Goal: Task Accomplishment & Management: Manage account settings

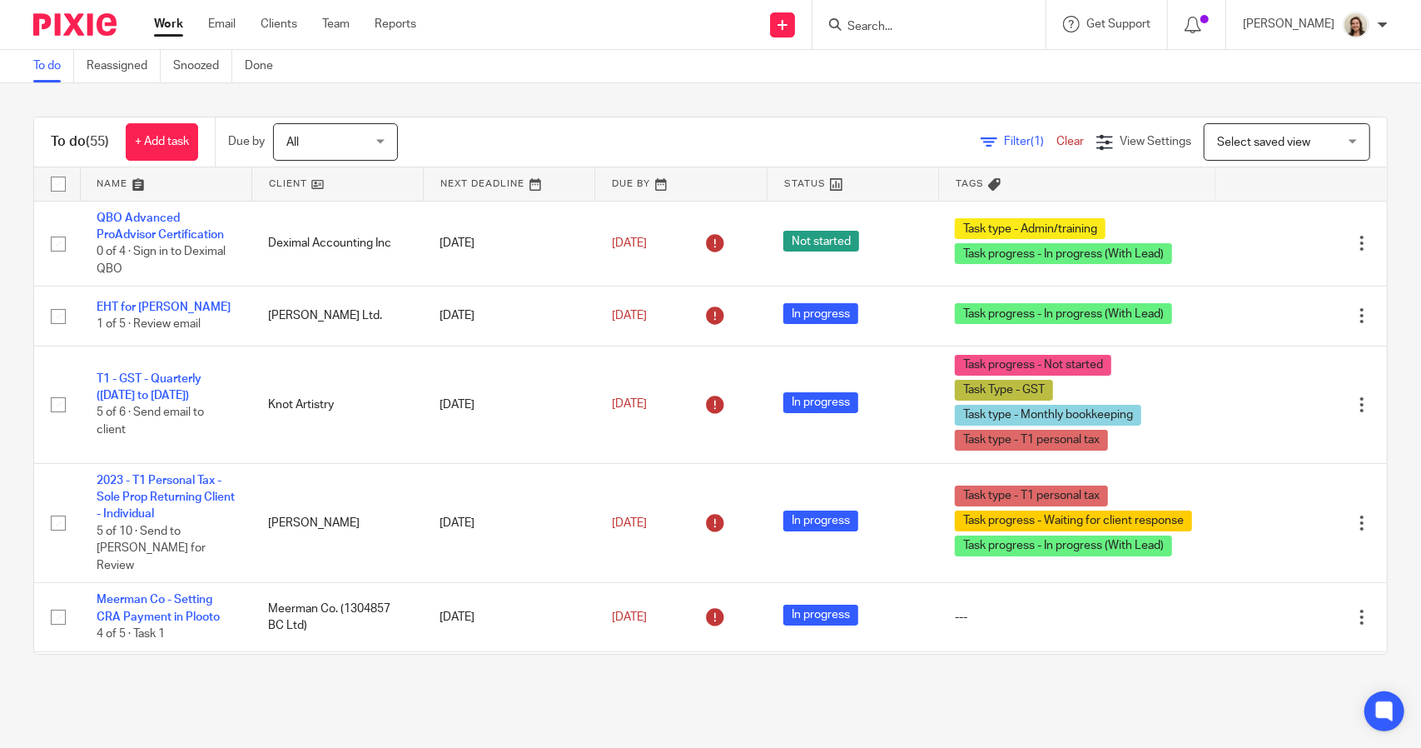
click at [1004, 142] on span "Filter (1)" at bounding box center [1030, 142] width 52 height 12
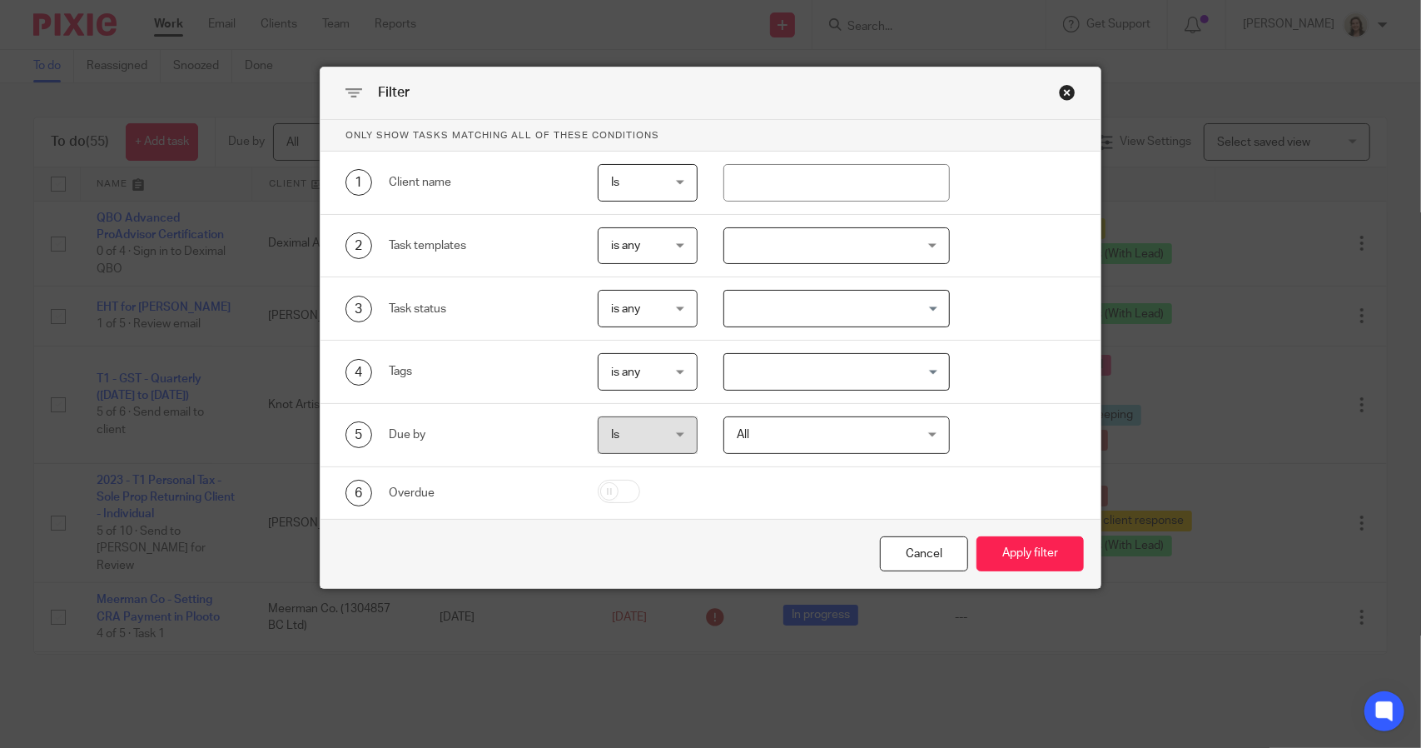
click at [786, 372] on input "Search for option" at bounding box center [832, 371] width 213 height 29
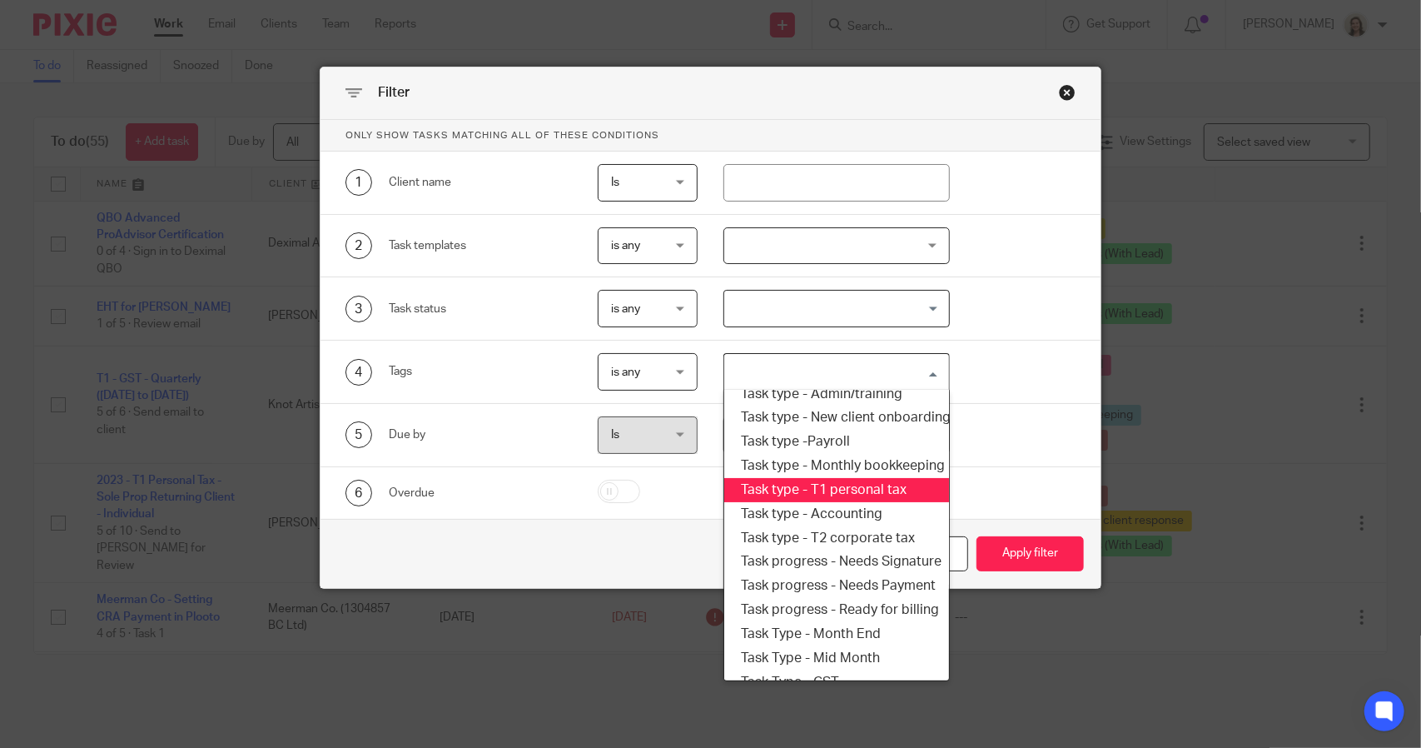
scroll to position [283, 0]
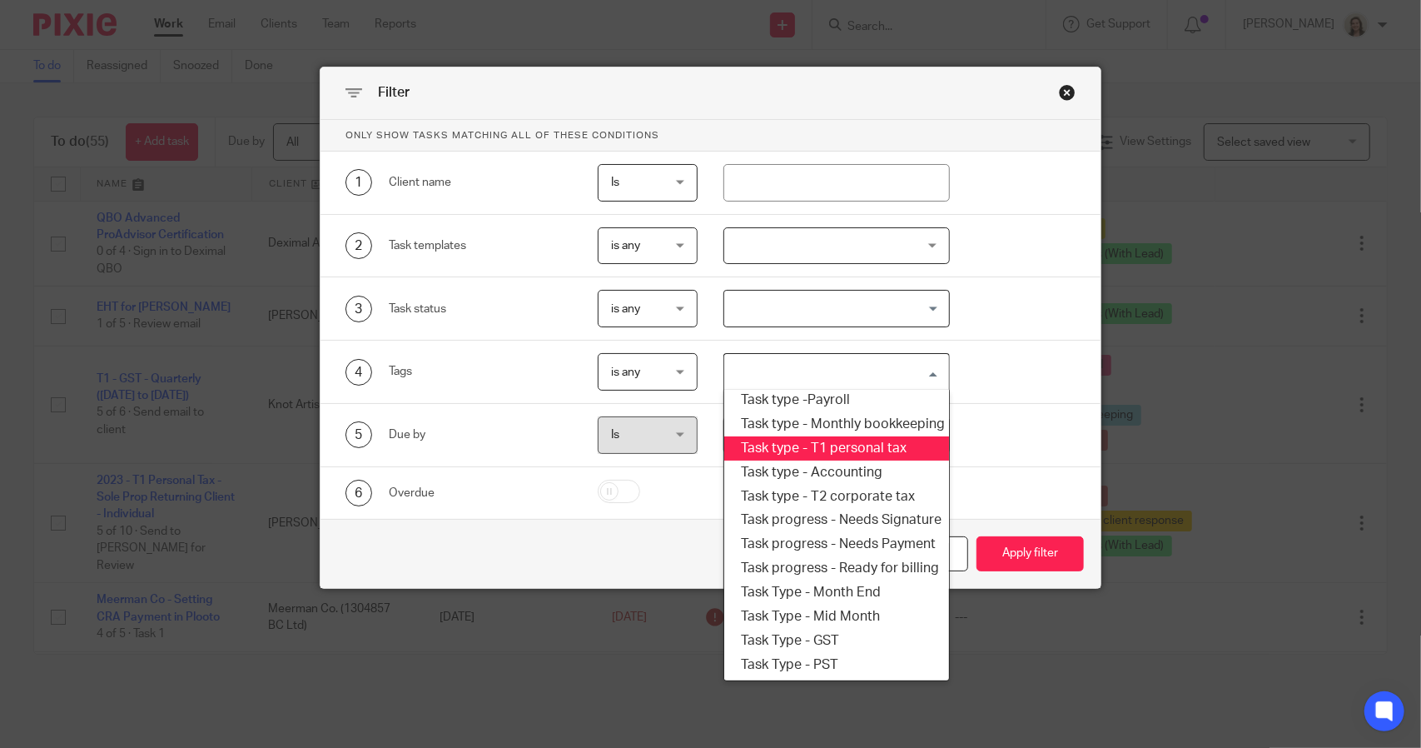
click at [841, 436] on li "Task type - T1 personal tax" at bounding box center [836, 448] width 224 height 24
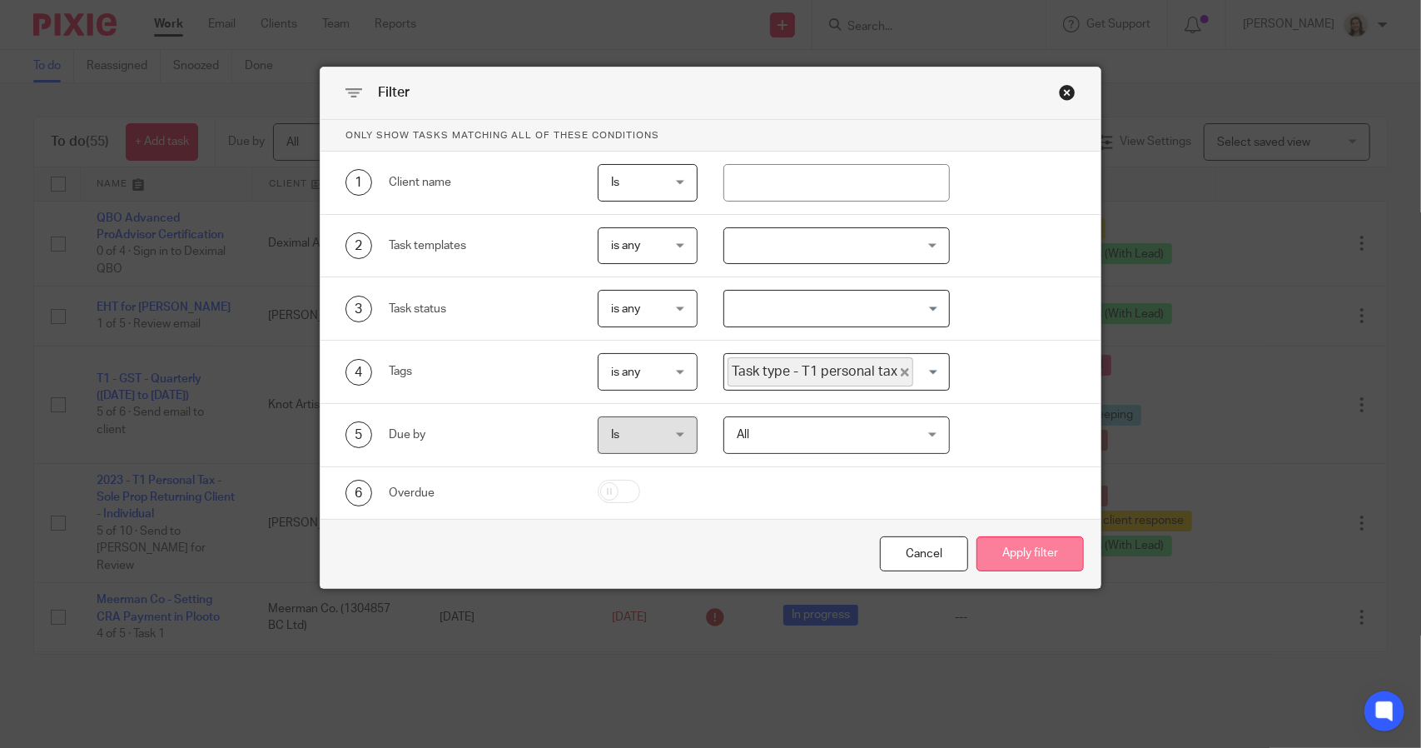
click at [1016, 554] on button "Apply filter" at bounding box center [1029, 554] width 107 height 36
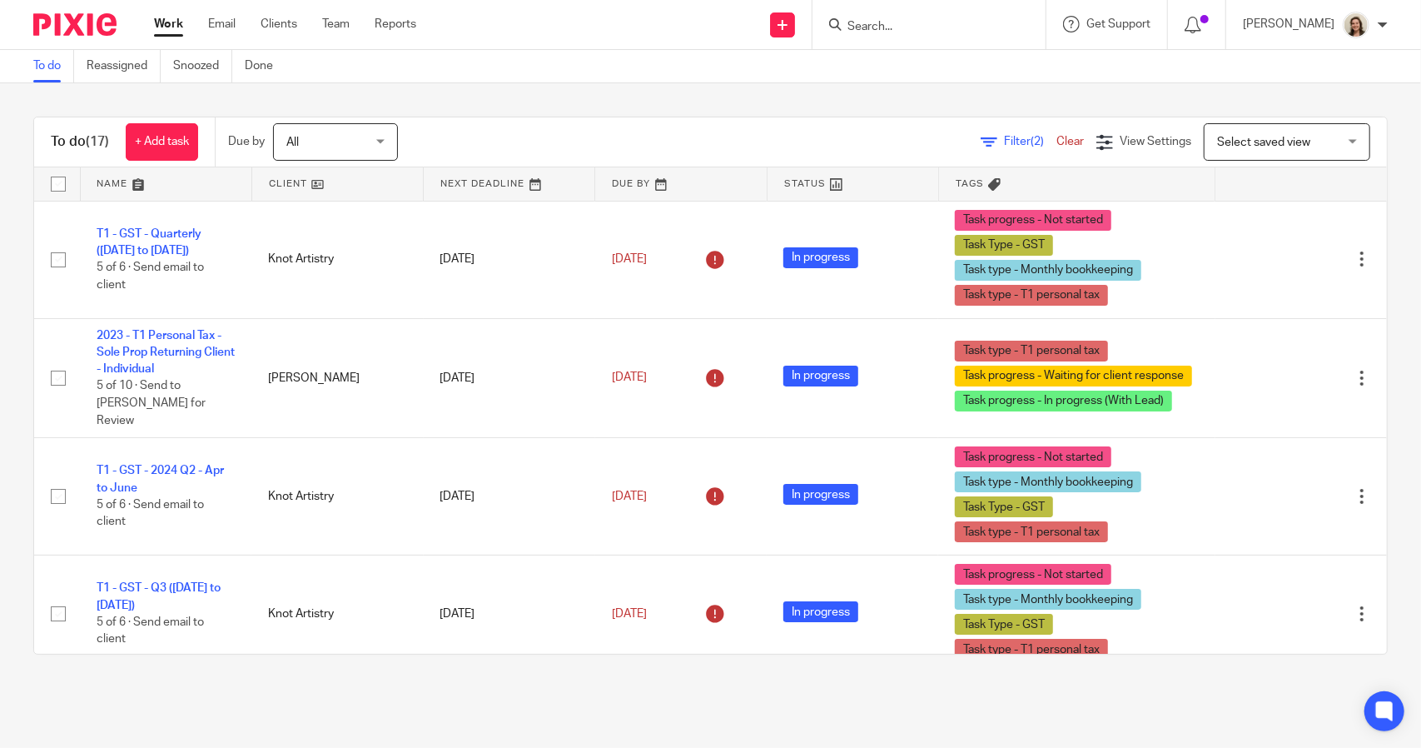
click at [1004, 138] on span "Filter (2)" at bounding box center [1030, 142] width 52 height 12
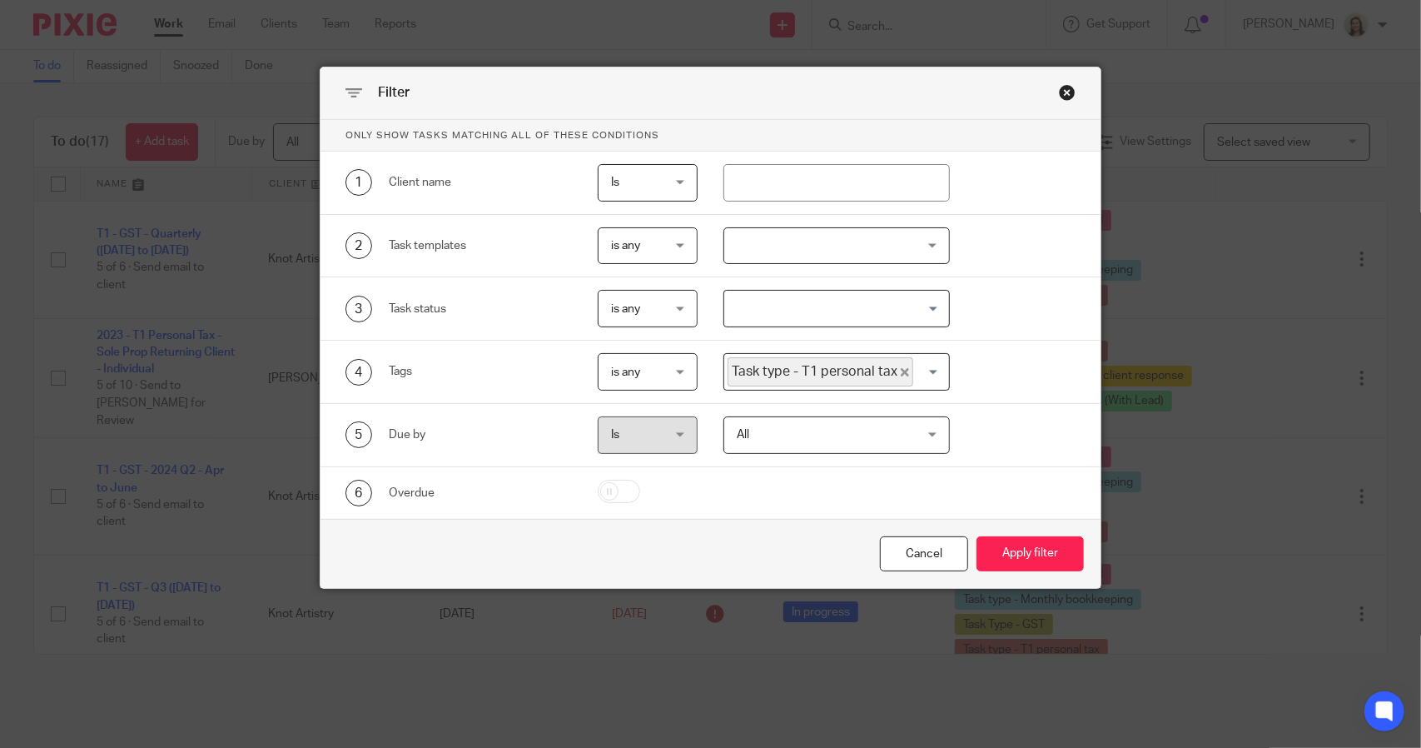
click at [901, 368] on icon "Deselect Task type - T1 personal tax" at bounding box center [905, 372] width 8 height 8
click at [887, 369] on input "Search for option" at bounding box center [832, 371] width 213 height 29
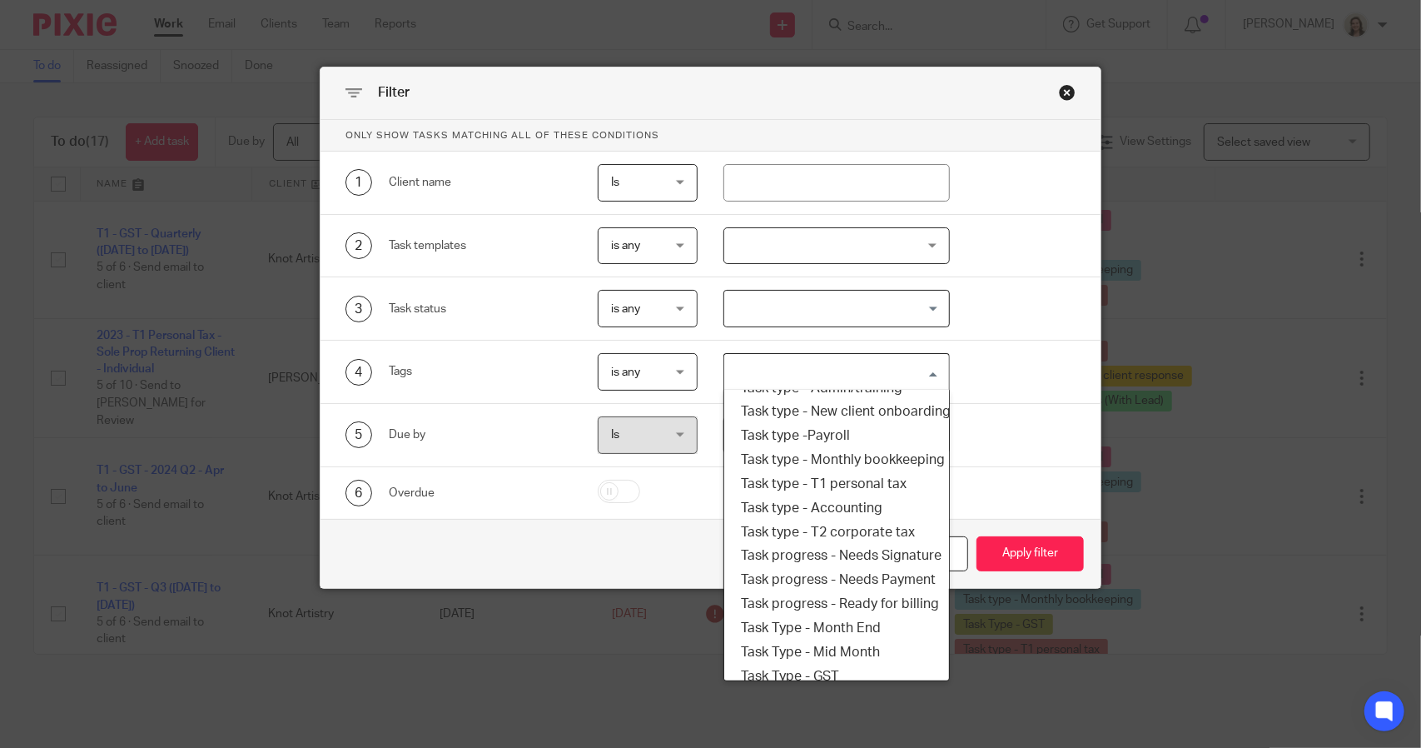
scroll to position [283, 0]
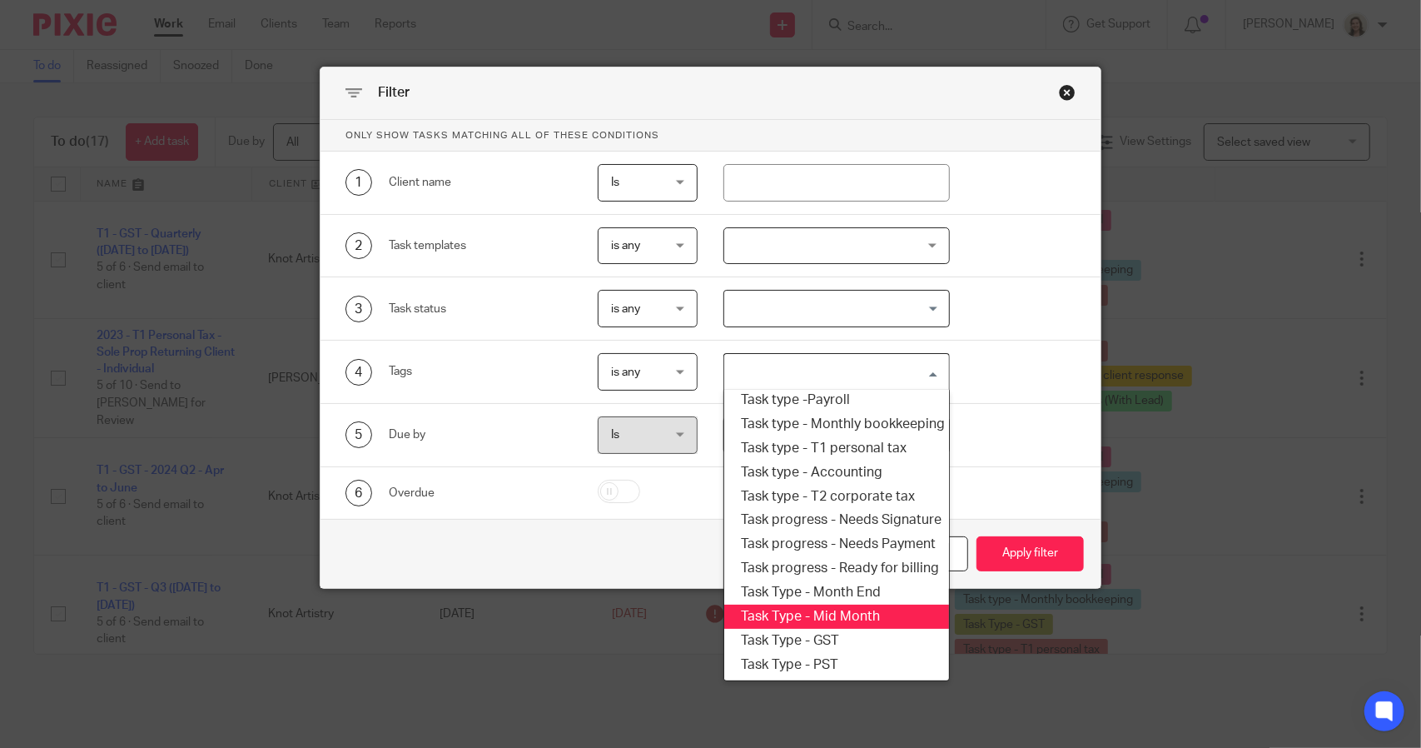
click at [816, 604] on li "Task Type - Mid Month" at bounding box center [836, 616] width 224 height 24
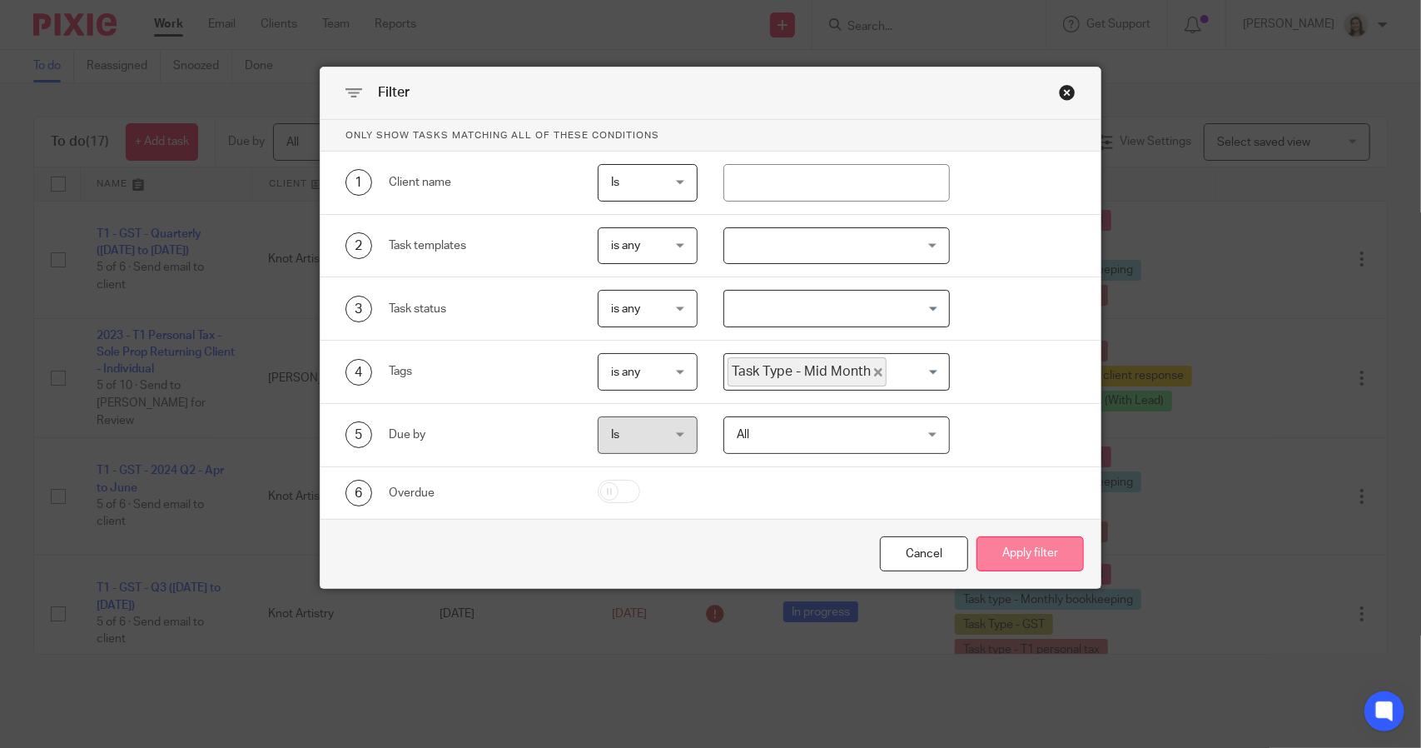
click at [997, 558] on button "Apply filter" at bounding box center [1029, 554] width 107 height 36
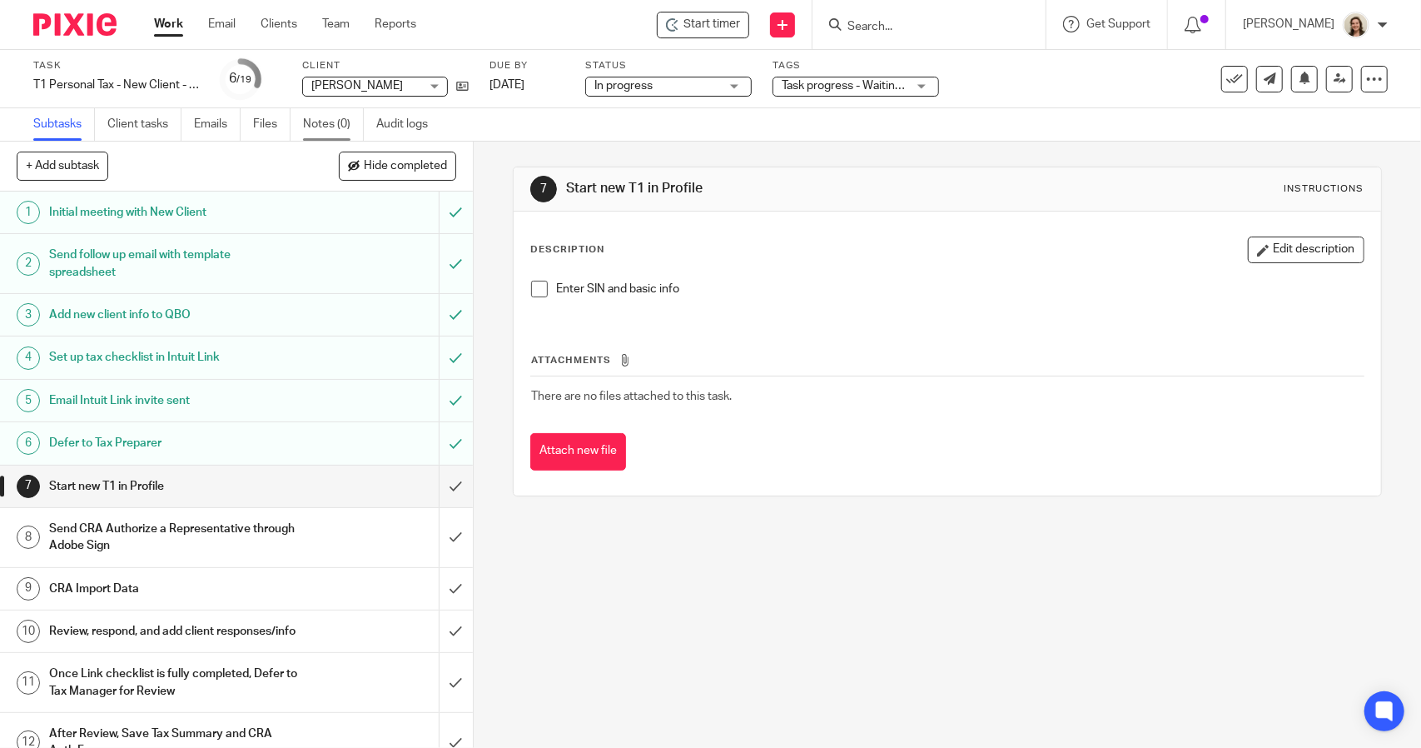
click at [310, 132] on link "Notes (0)" at bounding box center [333, 124] width 61 height 32
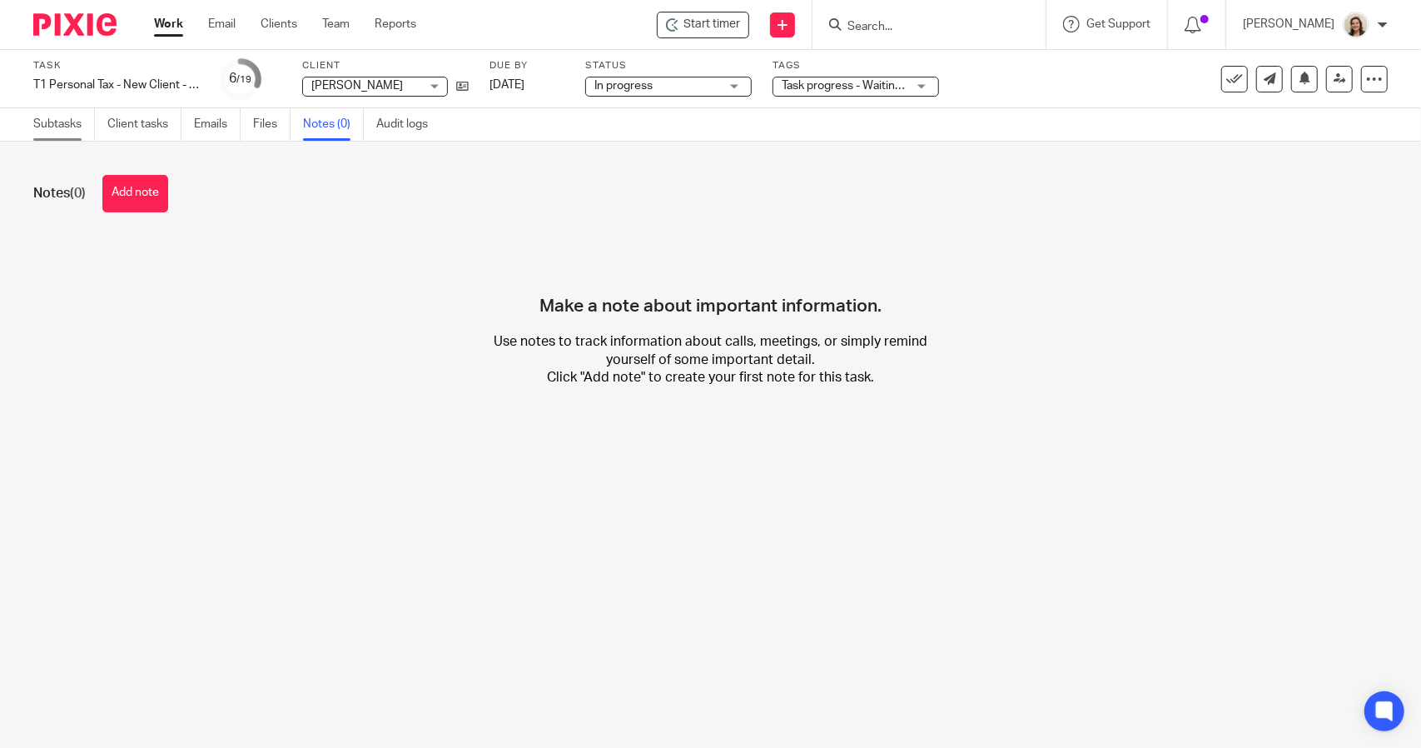
click at [67, 125] on link "Subtasks" at bounding box center [64, 124] width 62 height 32
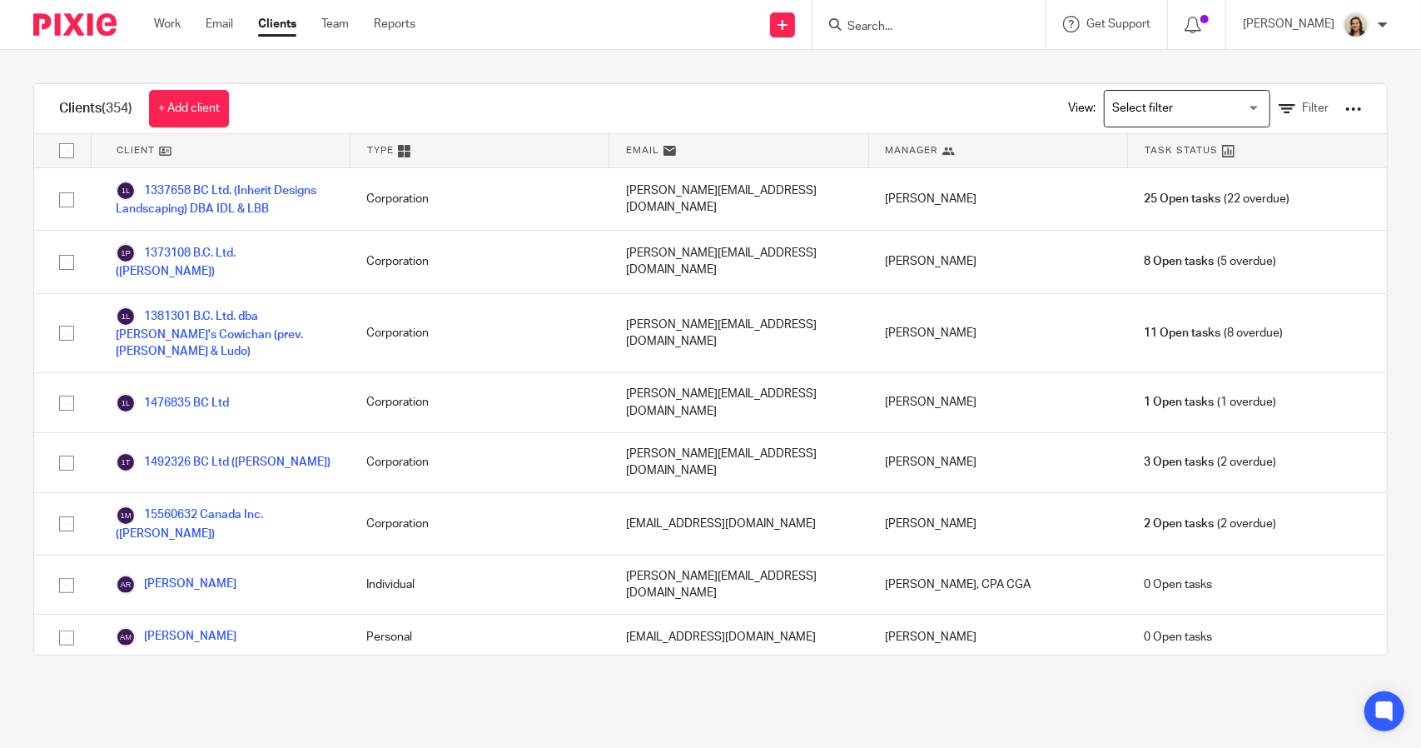
click at [934, 32] on input "Search" at bounding box center [921, 27] width 150 height 15
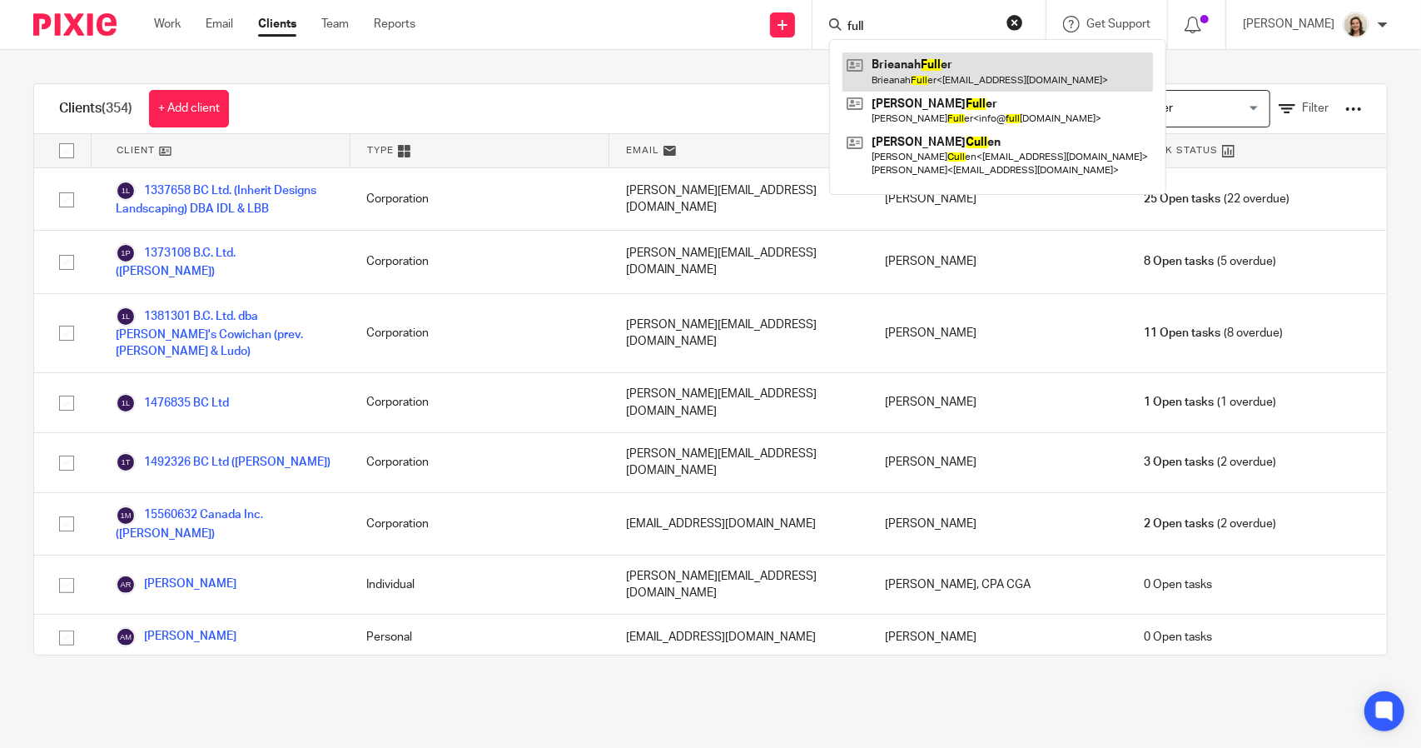
type input "full"
click at [891, 72] on link at bounding box center [997, 71] width 311 height 38
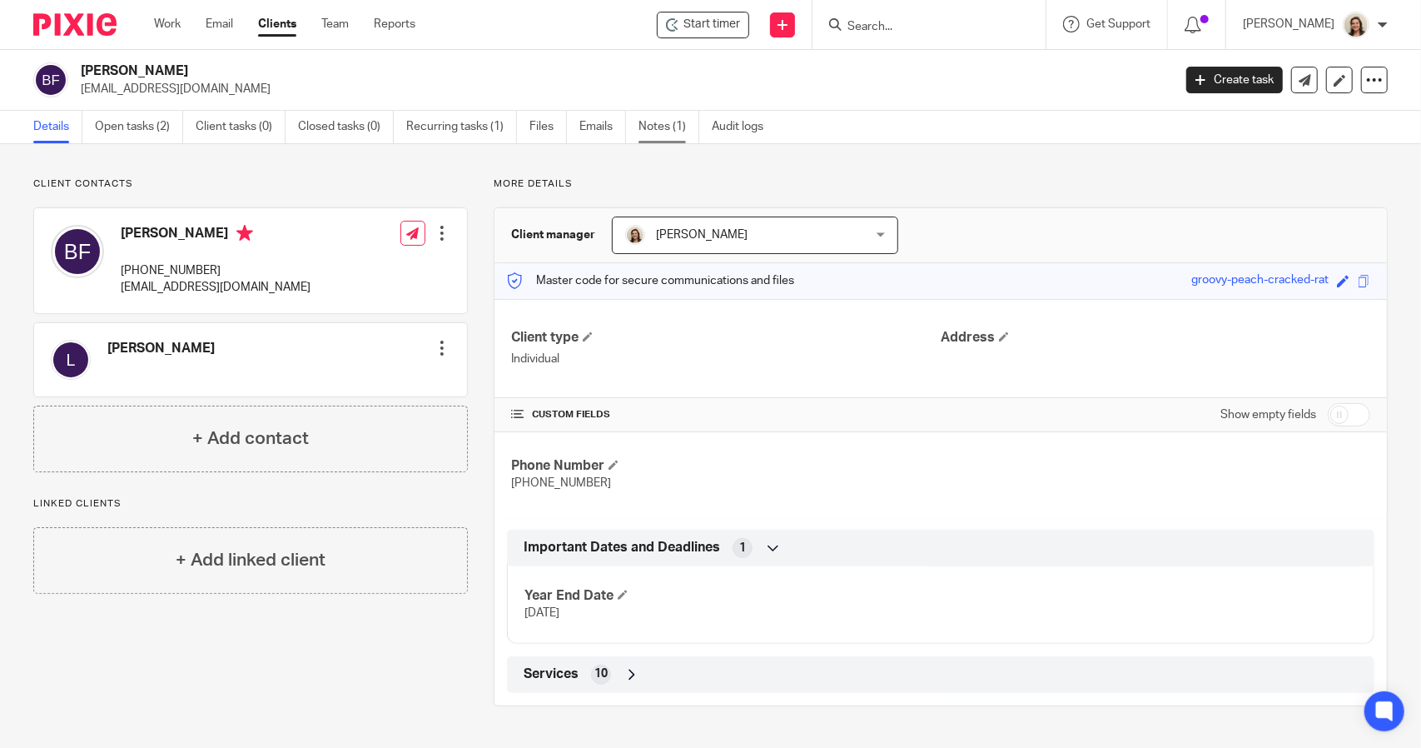
click at [649, 128] on link "Notes (1)" at bounding box center [668, 127] width 61 height 32
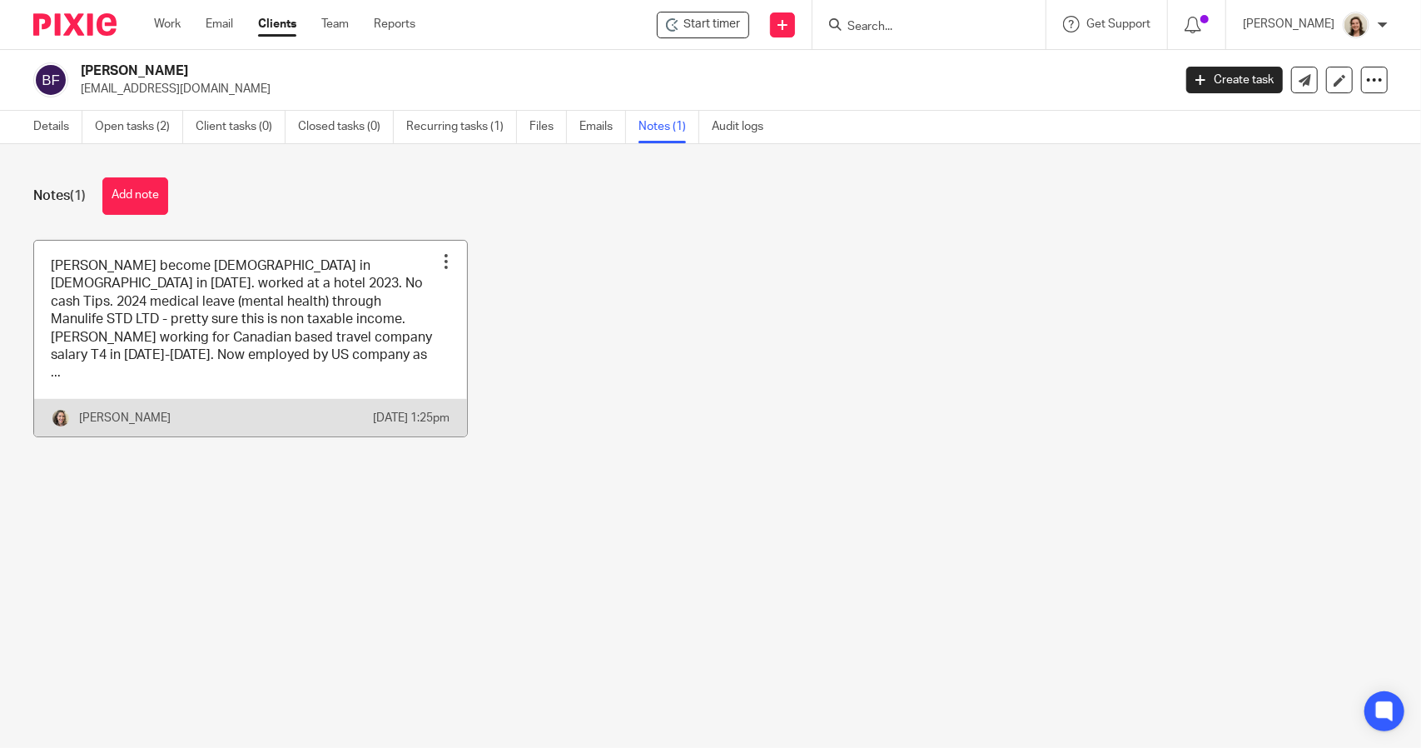
click at [274, 347] on link at bounding box center [250, 339] width 433 height 196
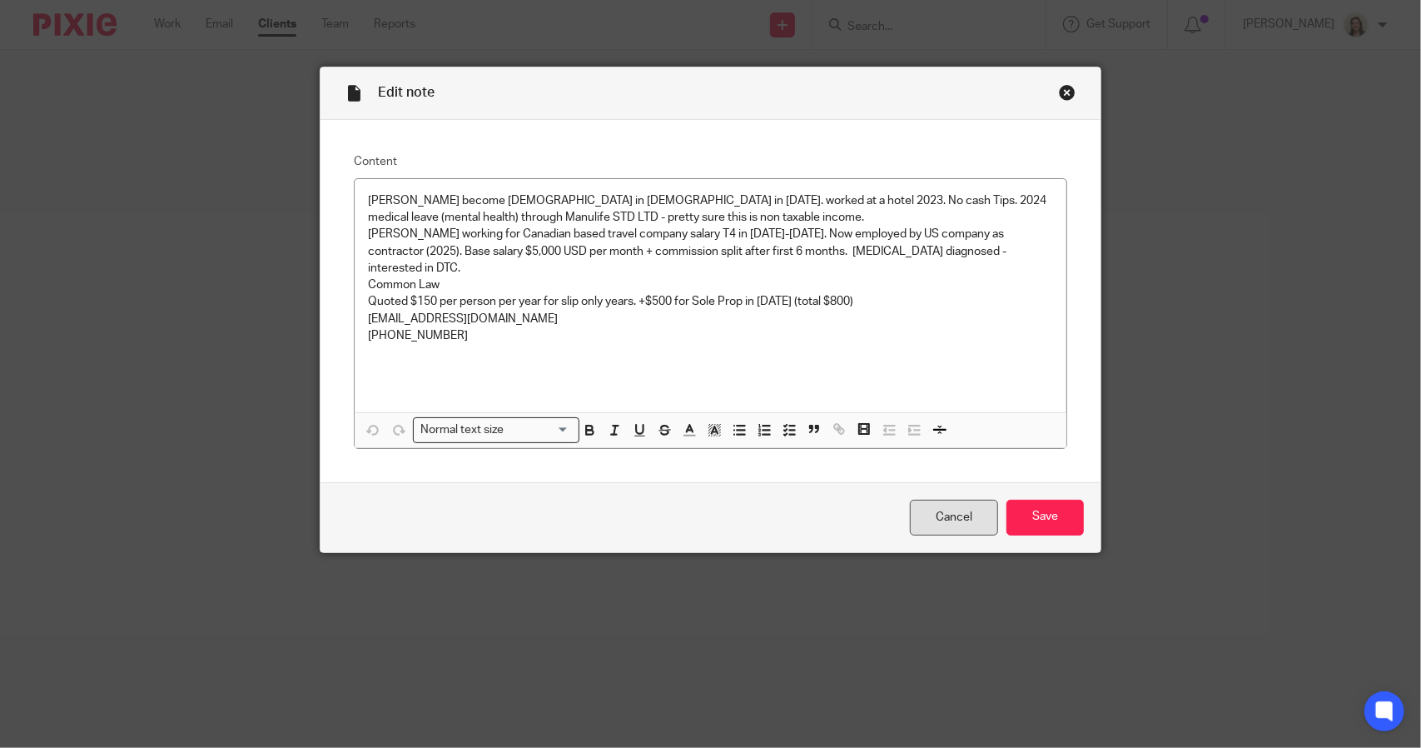
click at [937, 522] on link "Cancel" at bounding box center [954, 517] width 88 height 36
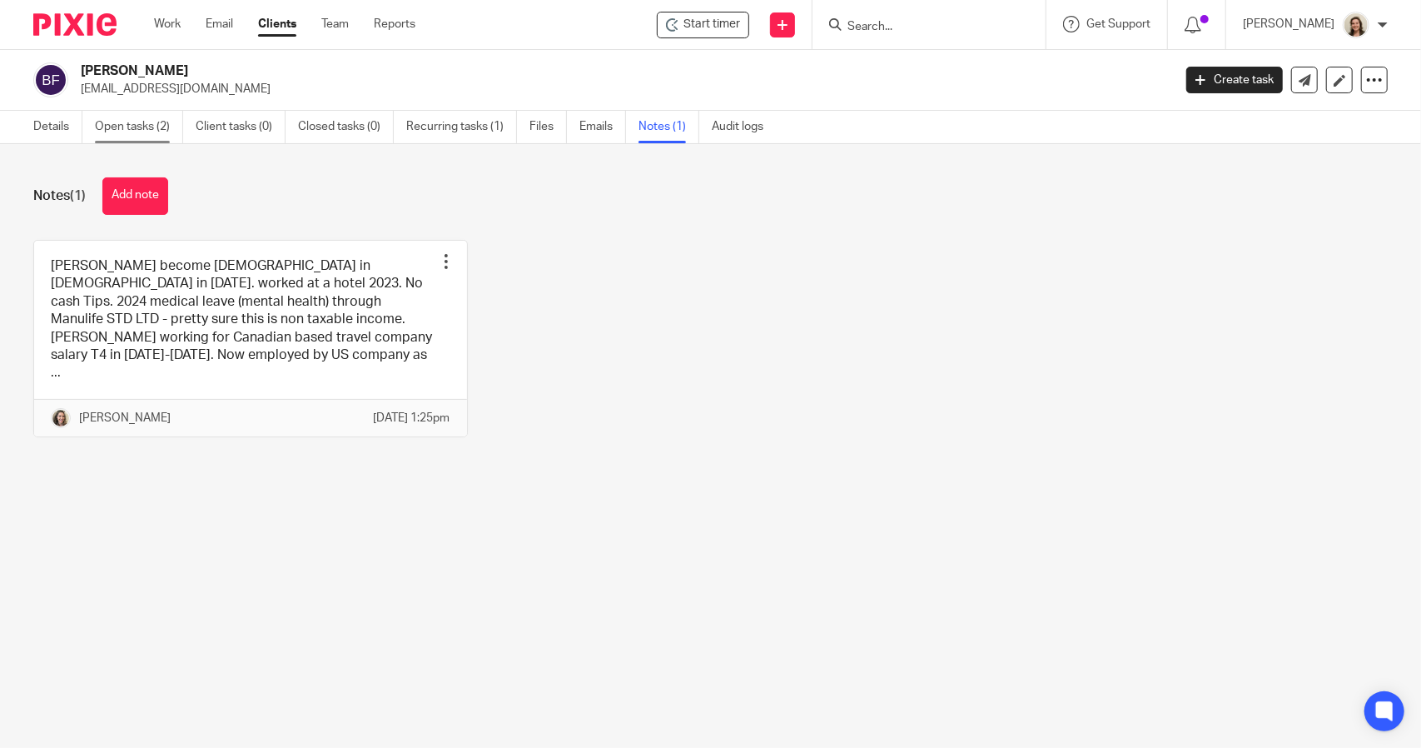
click at [135, 121] on link "Open tasks (2)" at bounding box center [139, 127] width 88 height 32
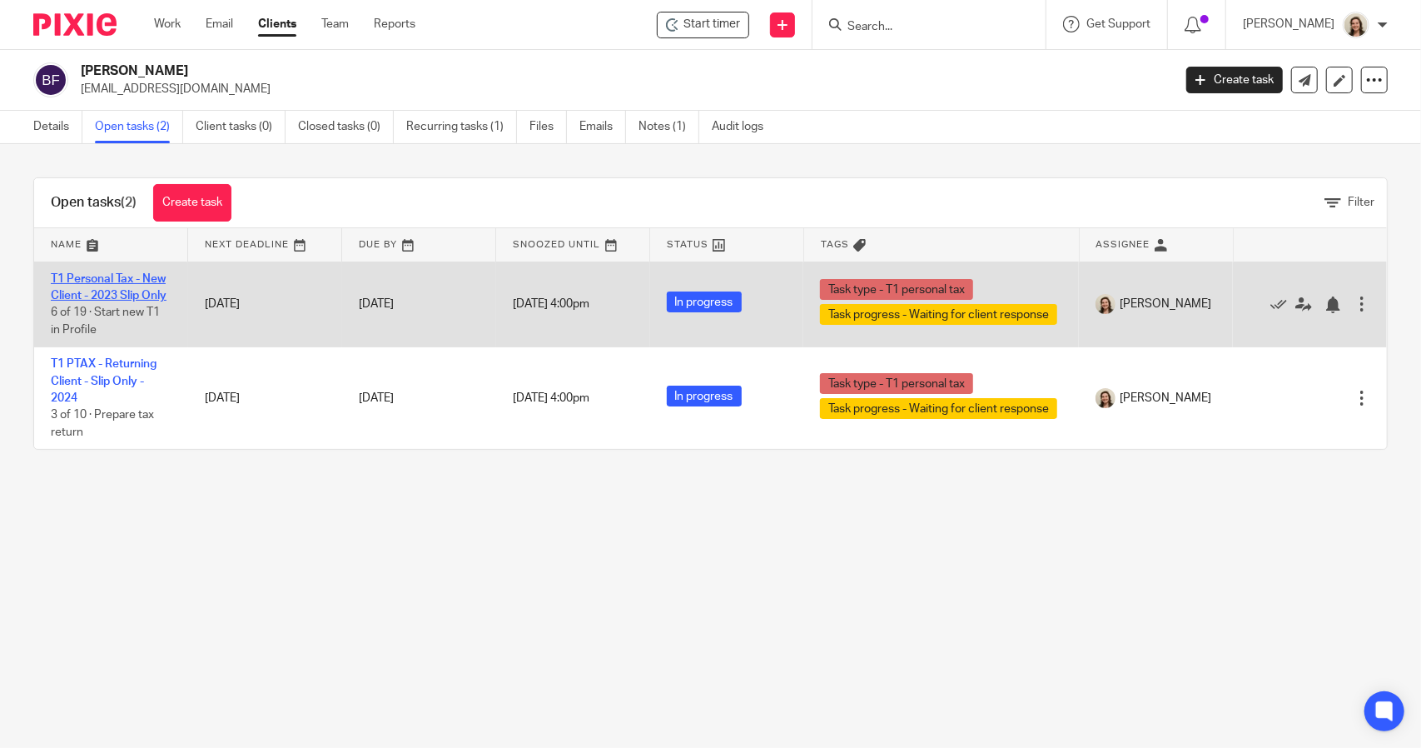
click at [97, 296] on link "T1 Personal Tax - New Client - 2023 Slip Only" at bounding box center [109, 287] width 116 height 28
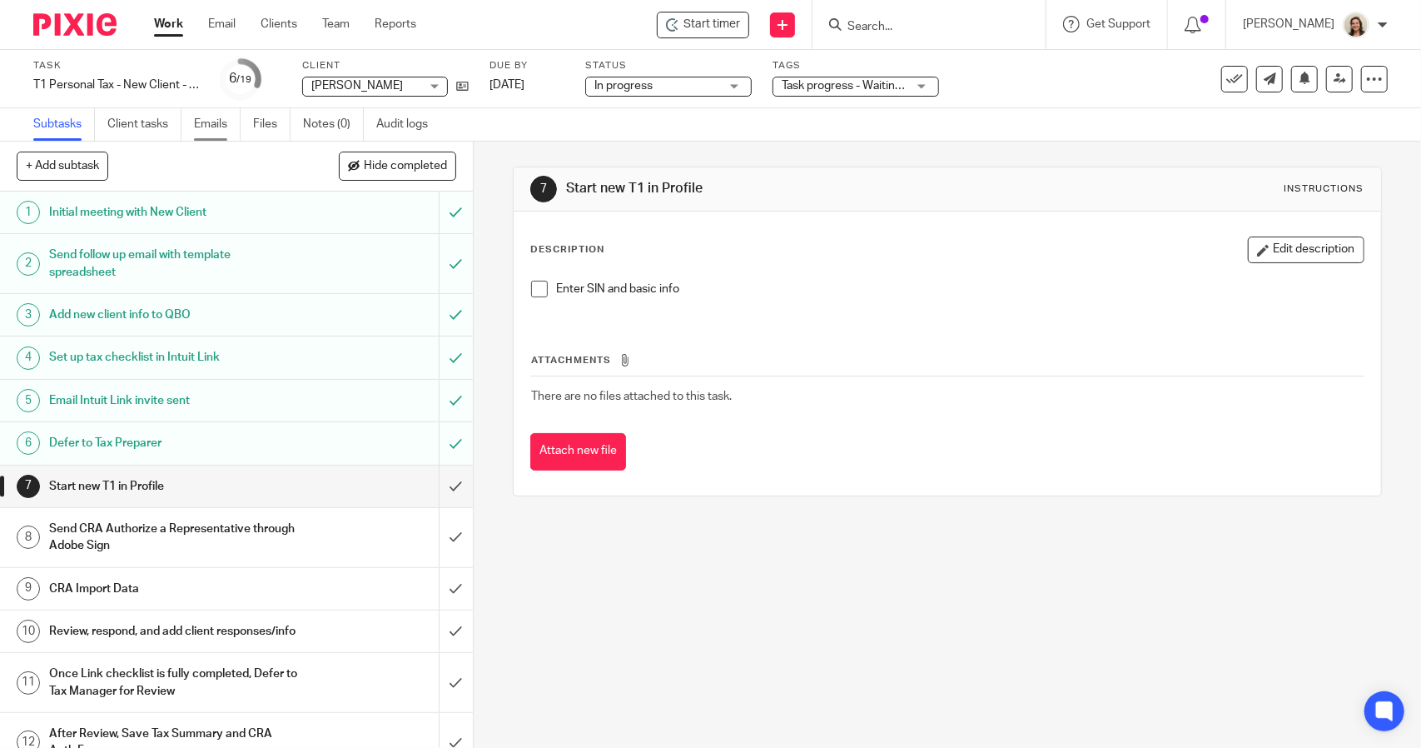
click at [201, 122] on link "Emails" at bounding box center [217, 124] width 47 height 32
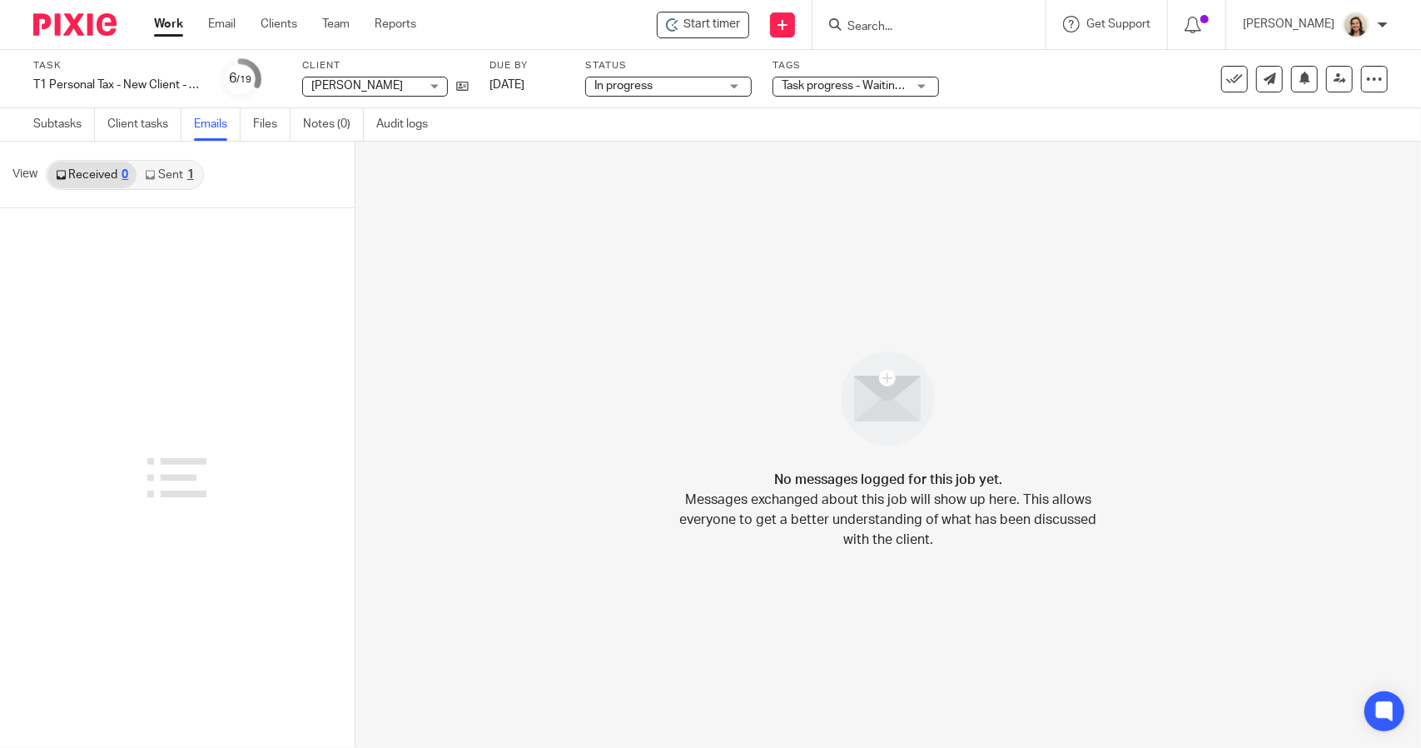
click at [168, 178] on link "Sent 1" at bounding box center [169, 174] width 65 height 27
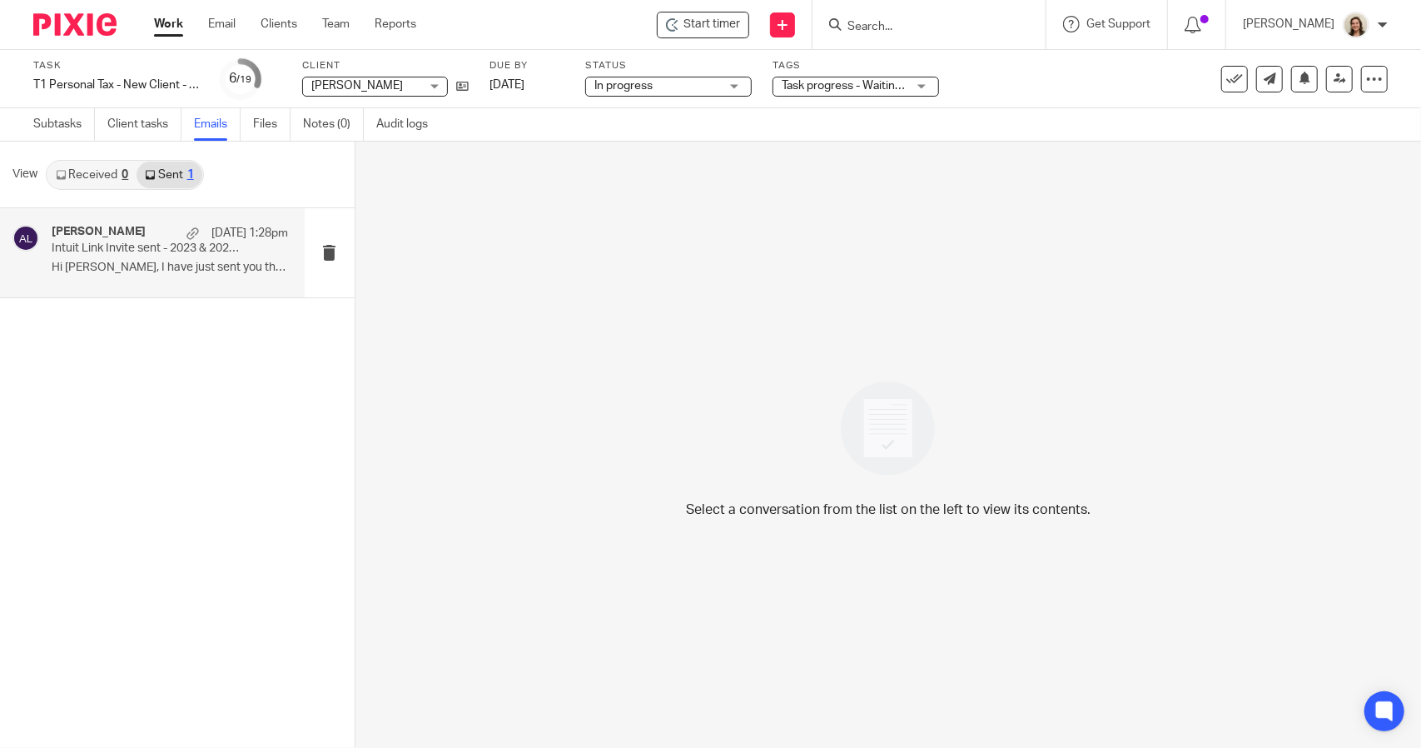
click at [130, 253] on p "Intuit Link Invite sent - 2023 & 2024 Taxes" at bounding box center [146, 248] width 189 height 14
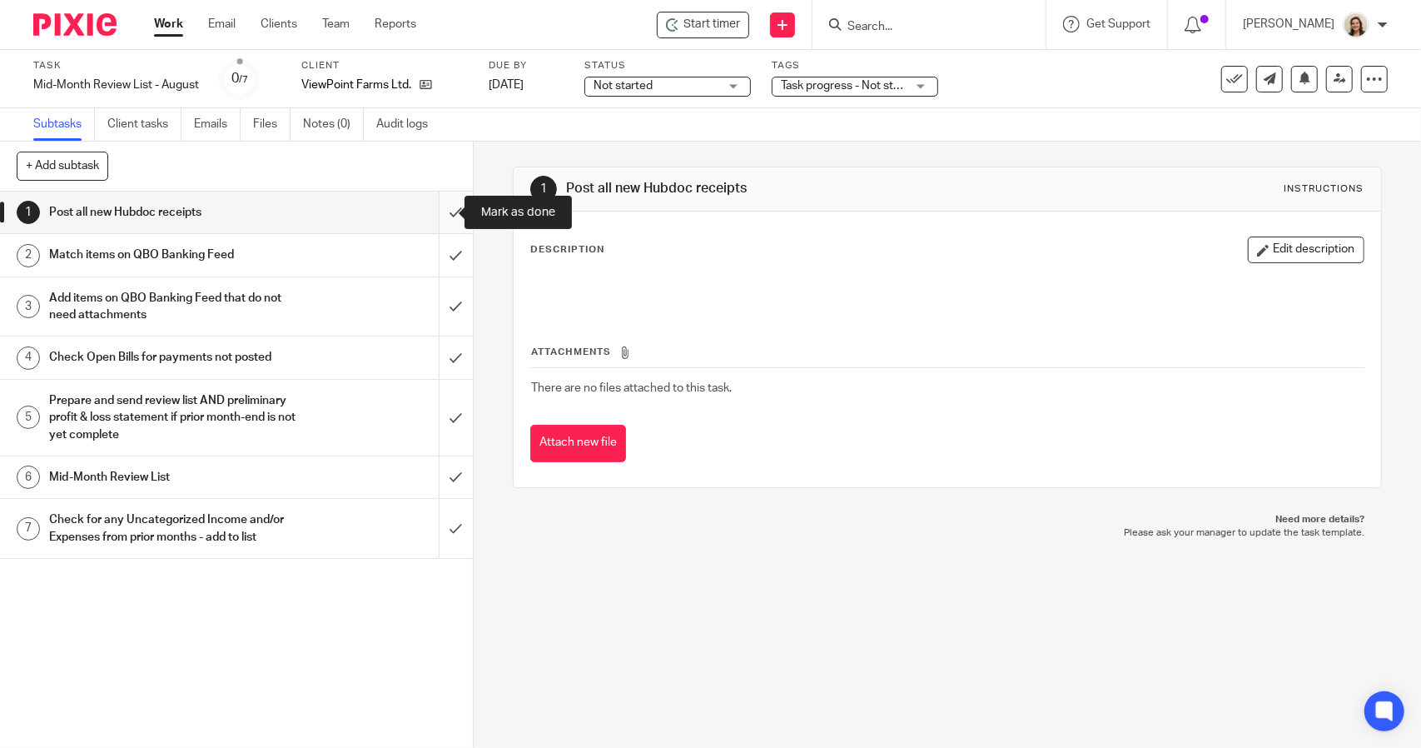
click at [433, 212] on input "submit" at bounding box center [236, 212] width 473 height 42
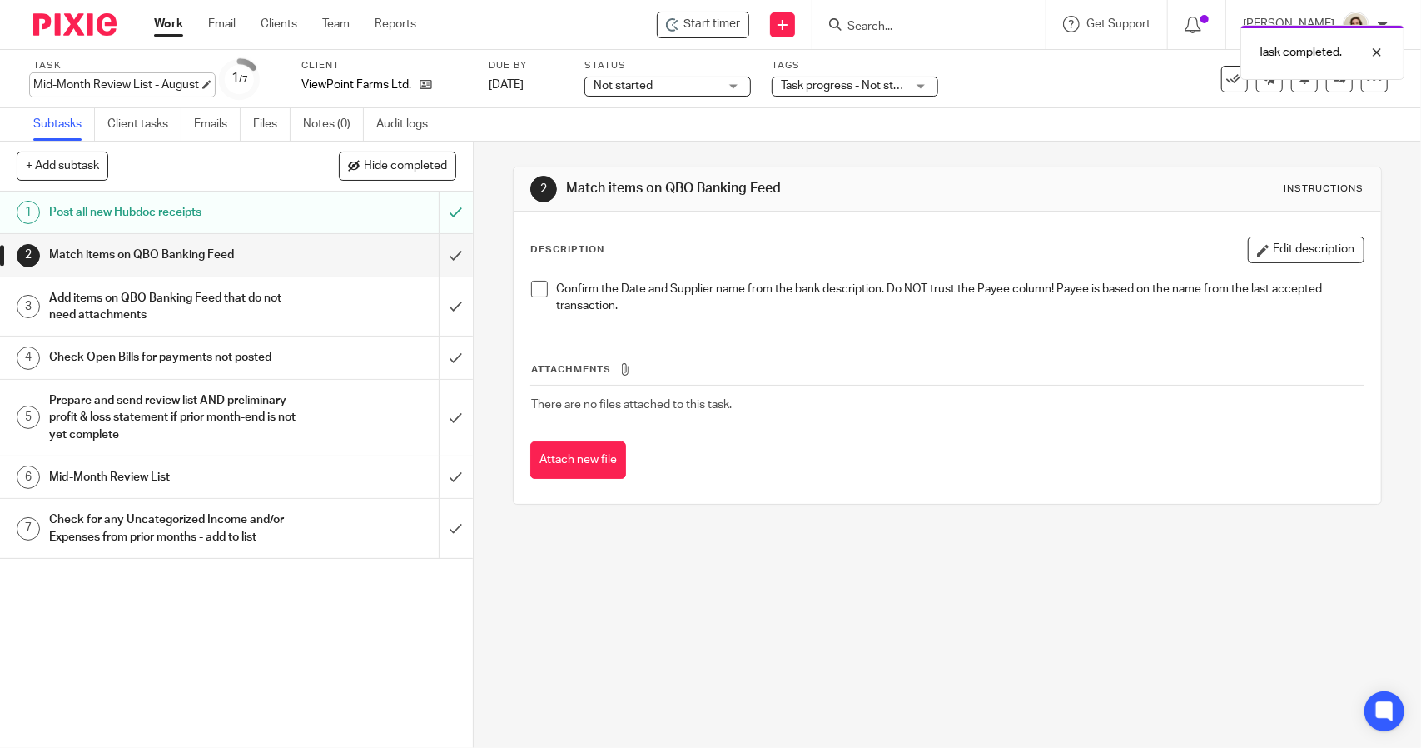
click at [118, 79] on div "Mid-Month Review List - August Save Mid-Month Review List - August" at bounding box center [116, 85] width 166 height 17
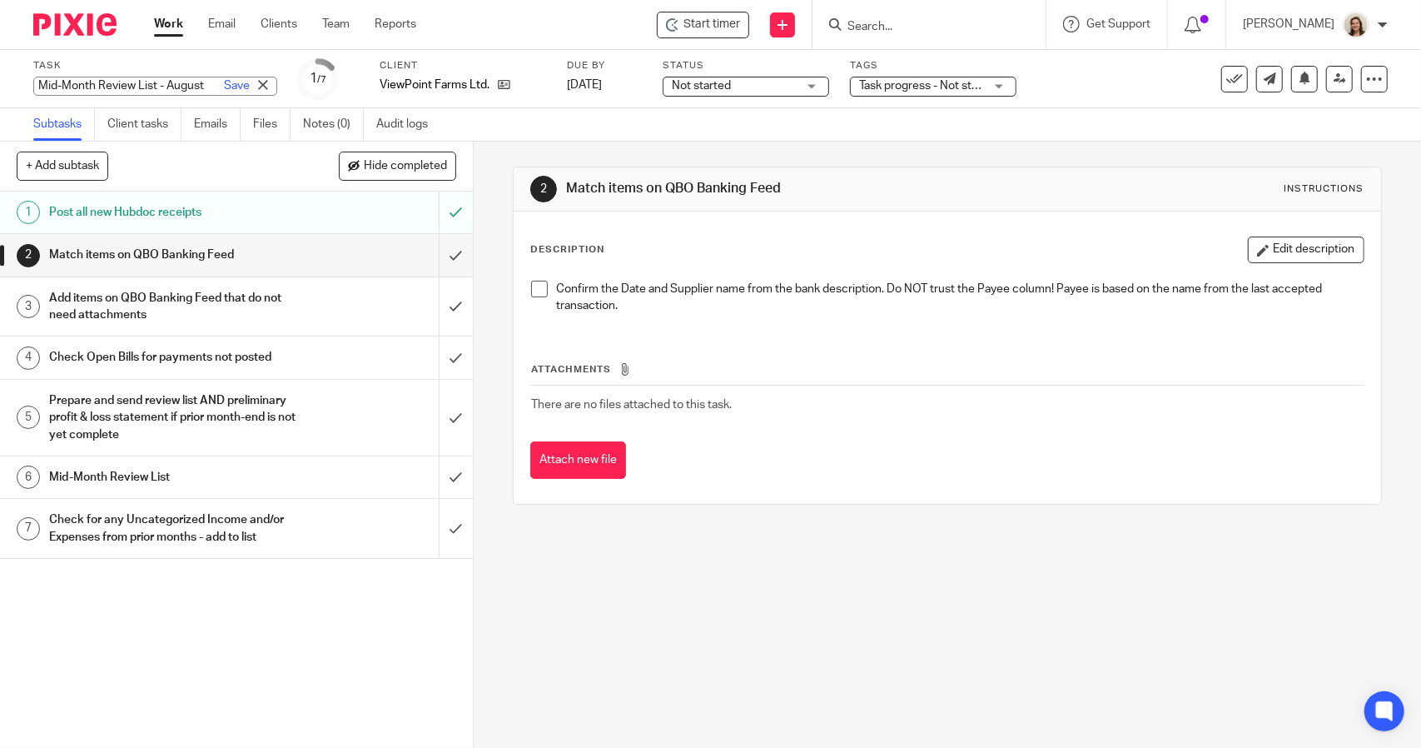
click at [532, 289] on span at bounding box center [539, 289] width 17 height 17
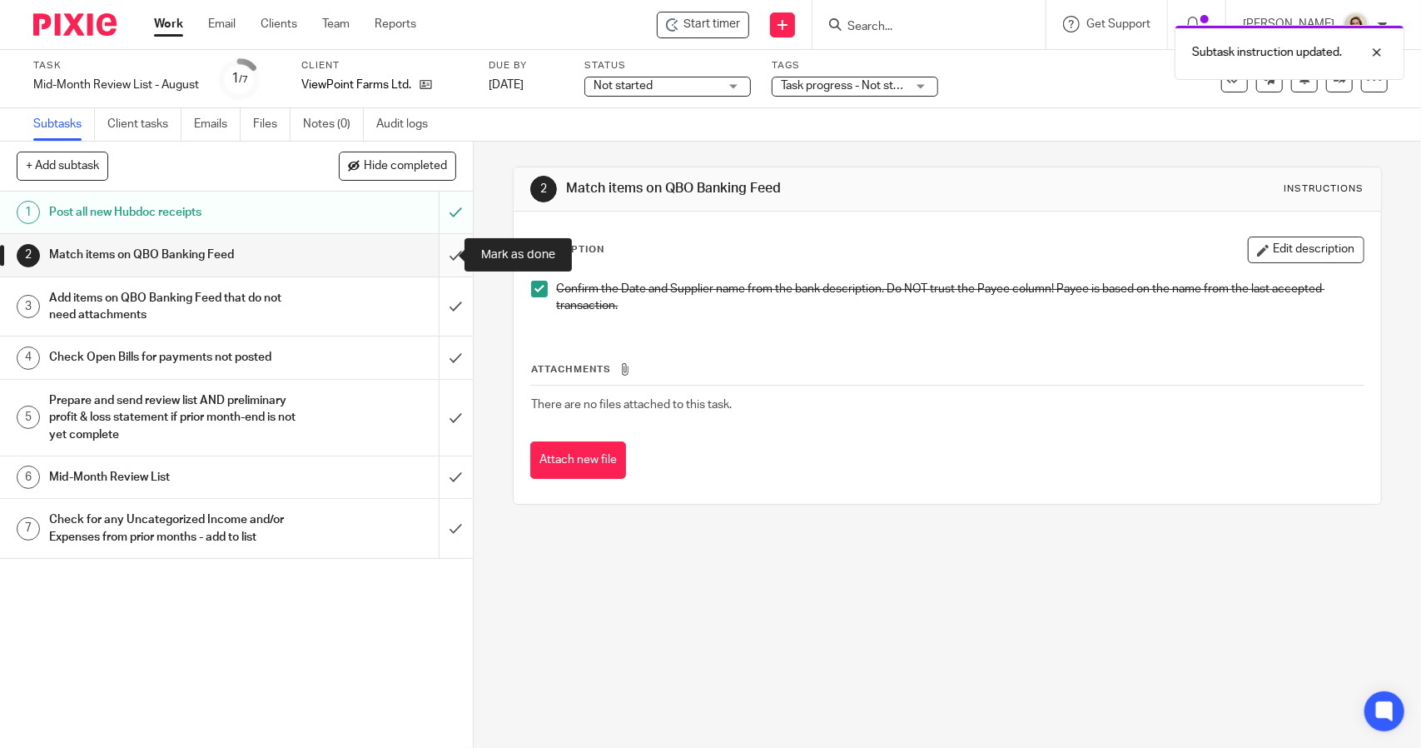
click at [450, 259] on input "submit" at bounding box center [236, 255] width 473 height 42
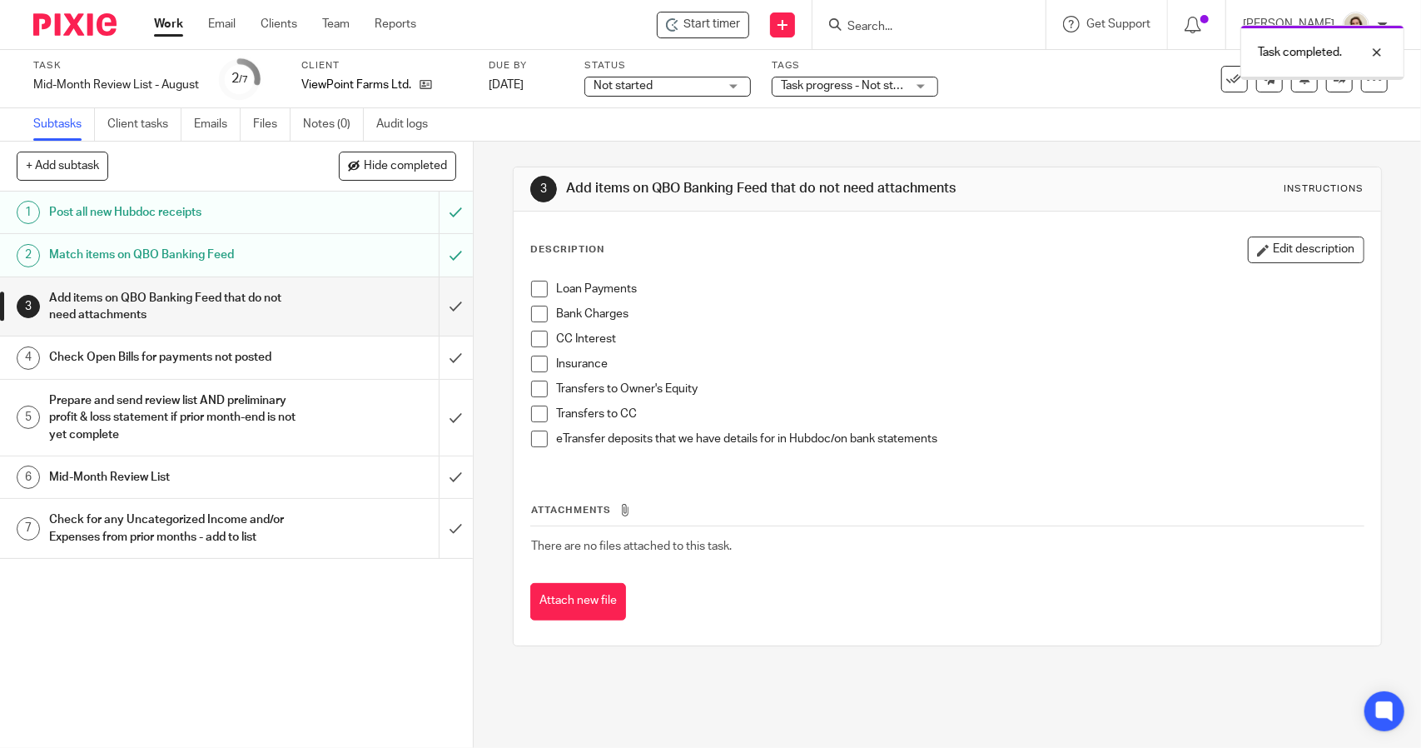
drag, startPoint x: 533, startPoint y: 288, endPoint x: 537, endPoint y: 312, distance: 24.5
click at [533, 289] on span at bounding box center [539, 289] width 17 height 17
click at [537, 312] on span at bounding box center [539, 314] width 17 height 17
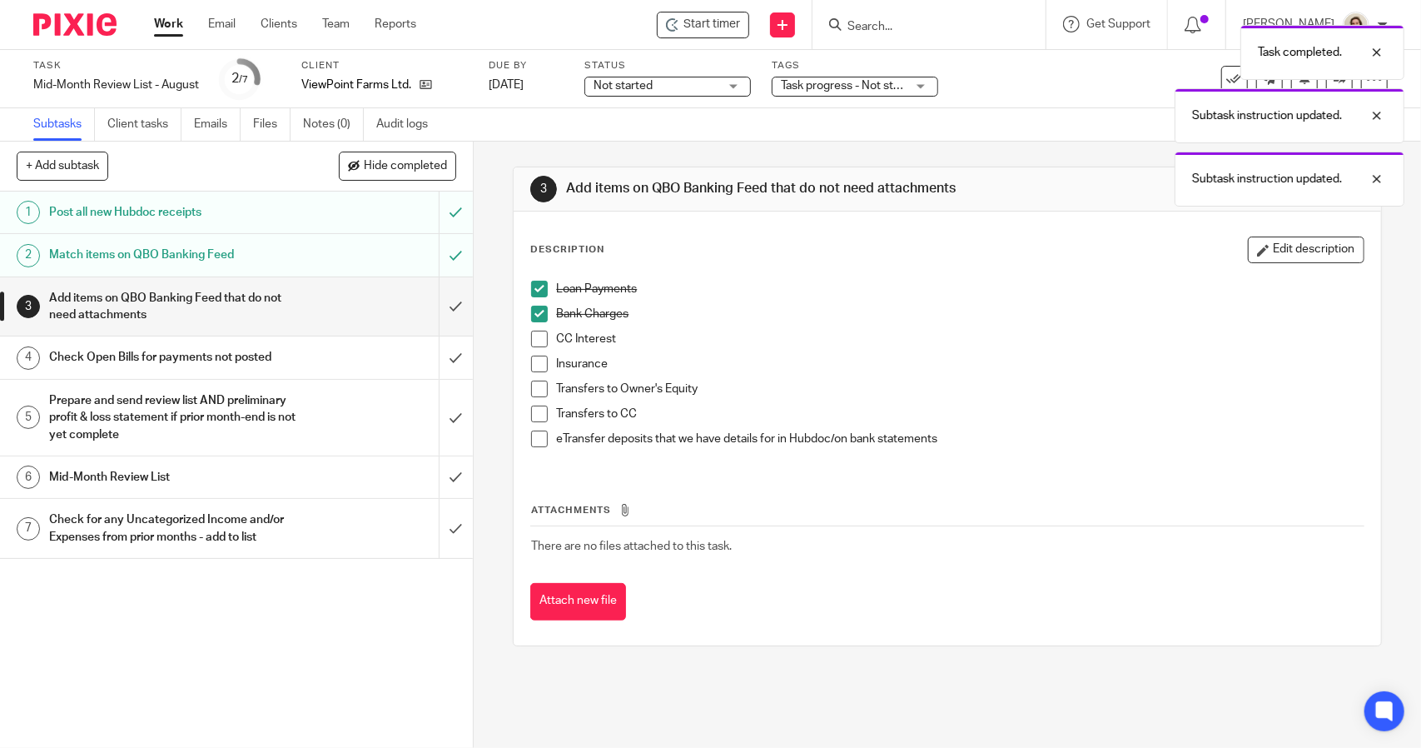
click at [535, 330] on span at bounding box center [539, 338] width 17 height 17
click at [534, 369] on span at bounding box center [539, 363] width 17 height 17
click at [534, 391] on span at bounding box center [539, 388] width 17 height 17
click at [533, 410] on span at bounding box center [539, 413] width 17 height 17
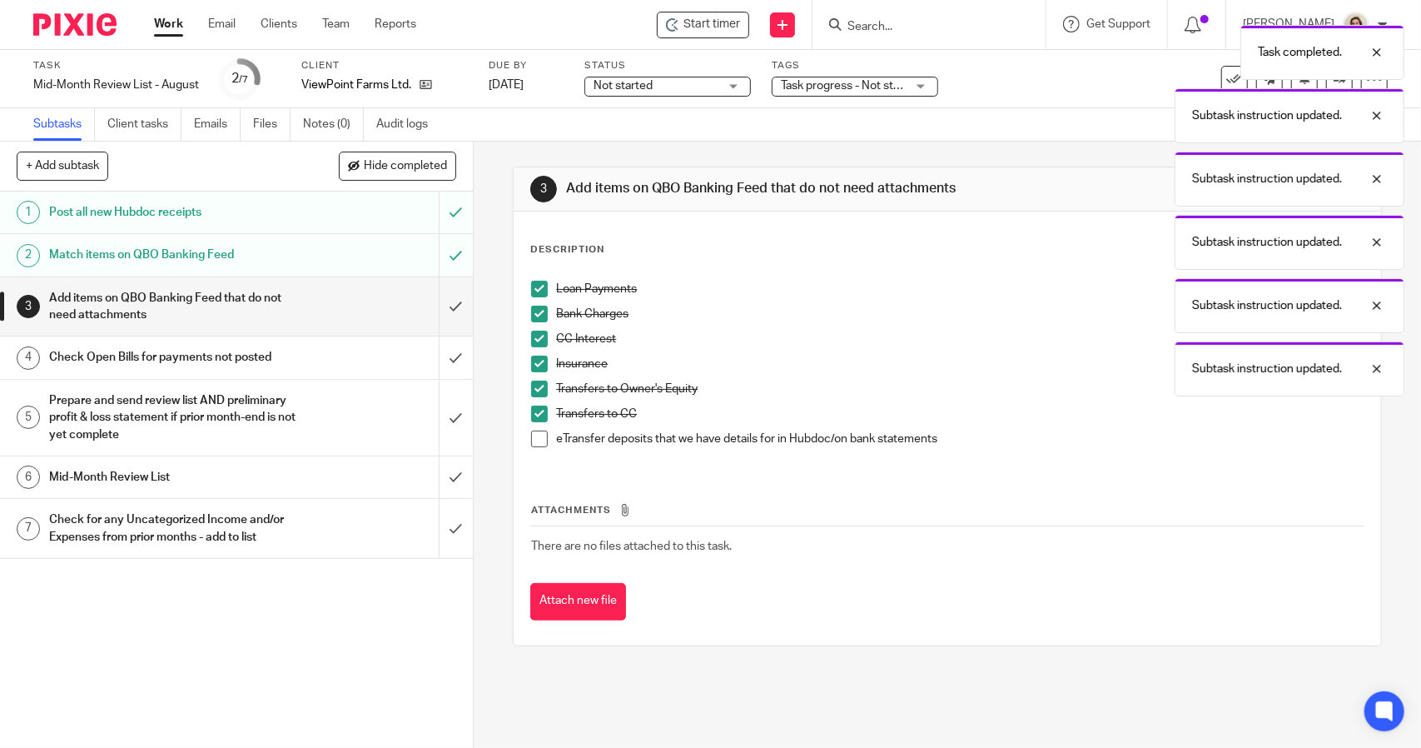
click at [533, 440] on span at bounding box center [539, 438] width 17 height 17
click at [441, 319] on input "submit" at bounding box center [236, 306] width 473 height 59
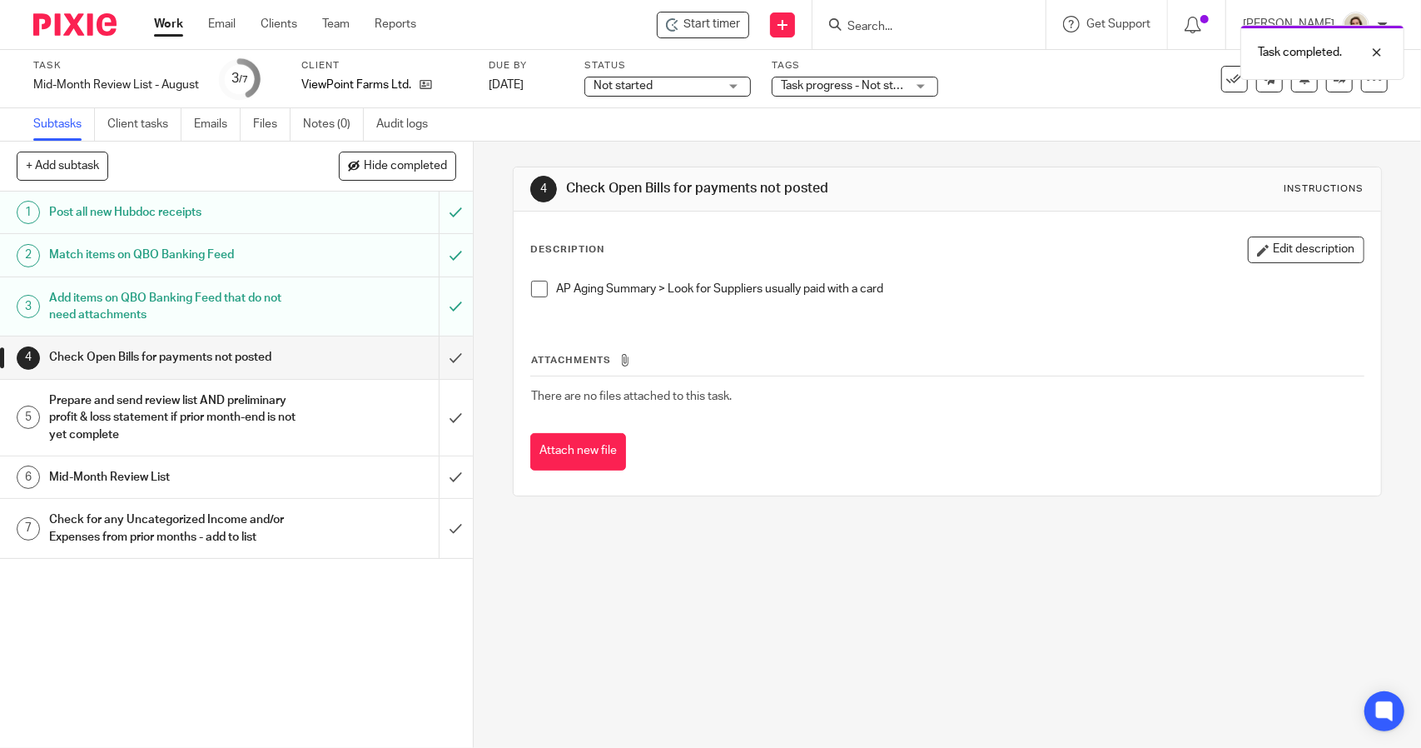
click at [531, 294] on span at bounding box center [539, 289] width 17 height 17
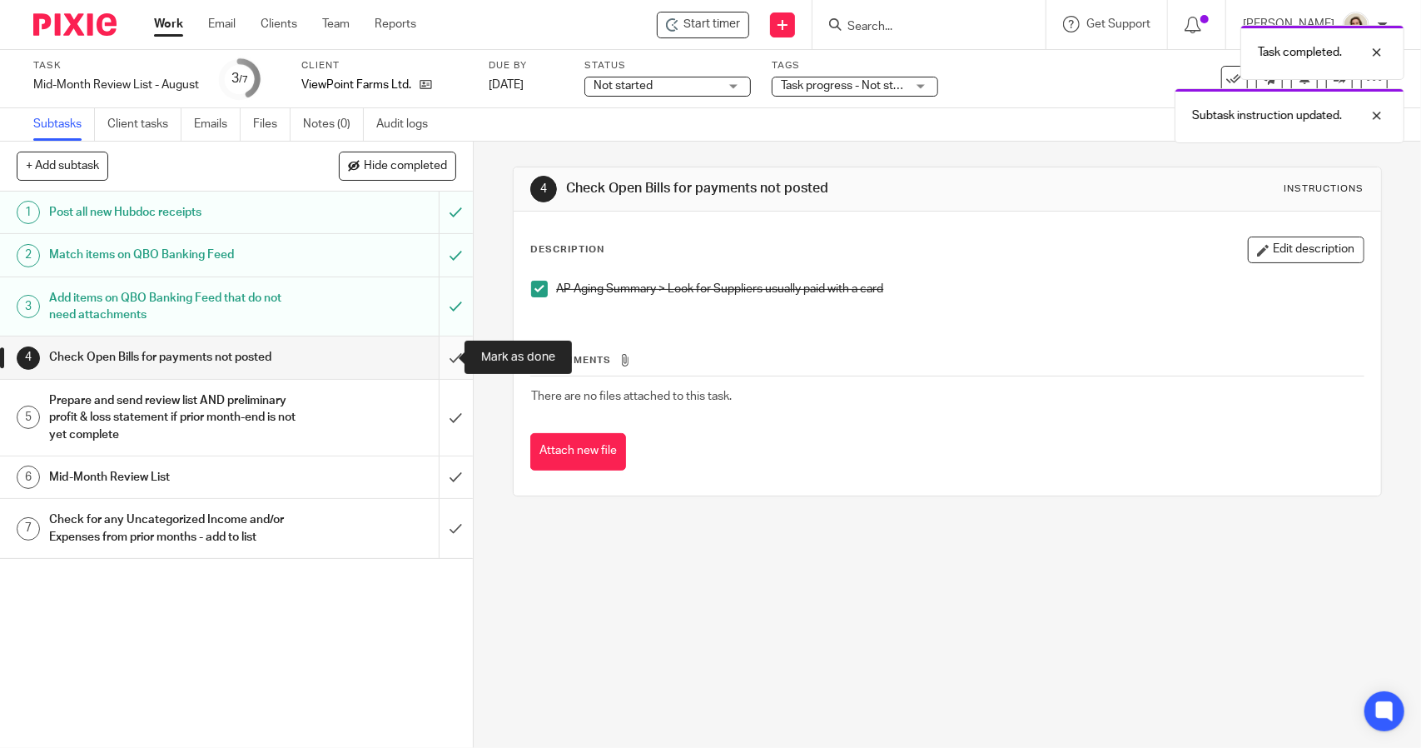
click at [450, 351] on input "submit" at bounding box center [236, 357] width 473 height 42
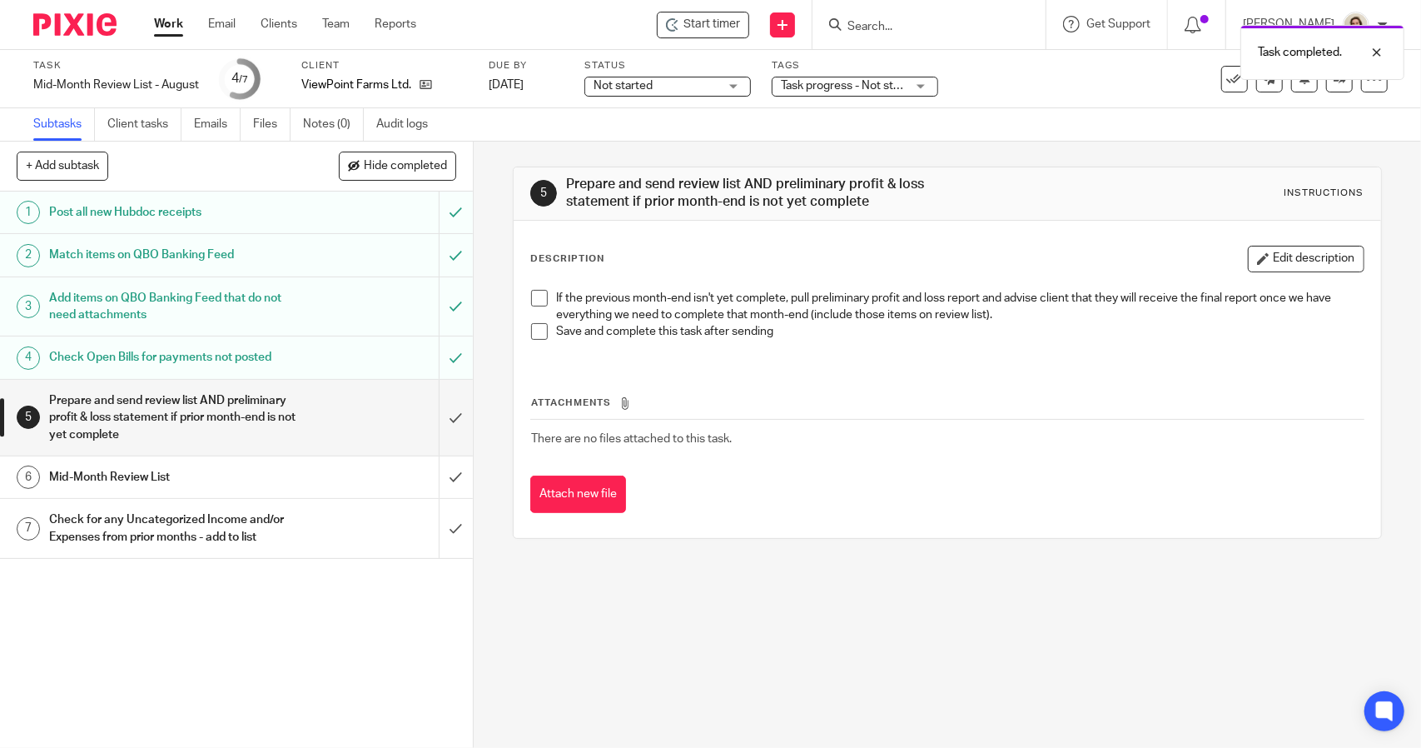
click at [534, 297] on span at bounding box center [539, 298] width 17 height 17
click at [536, 324] on span at bounding box center [539, 331] width 17 height 17
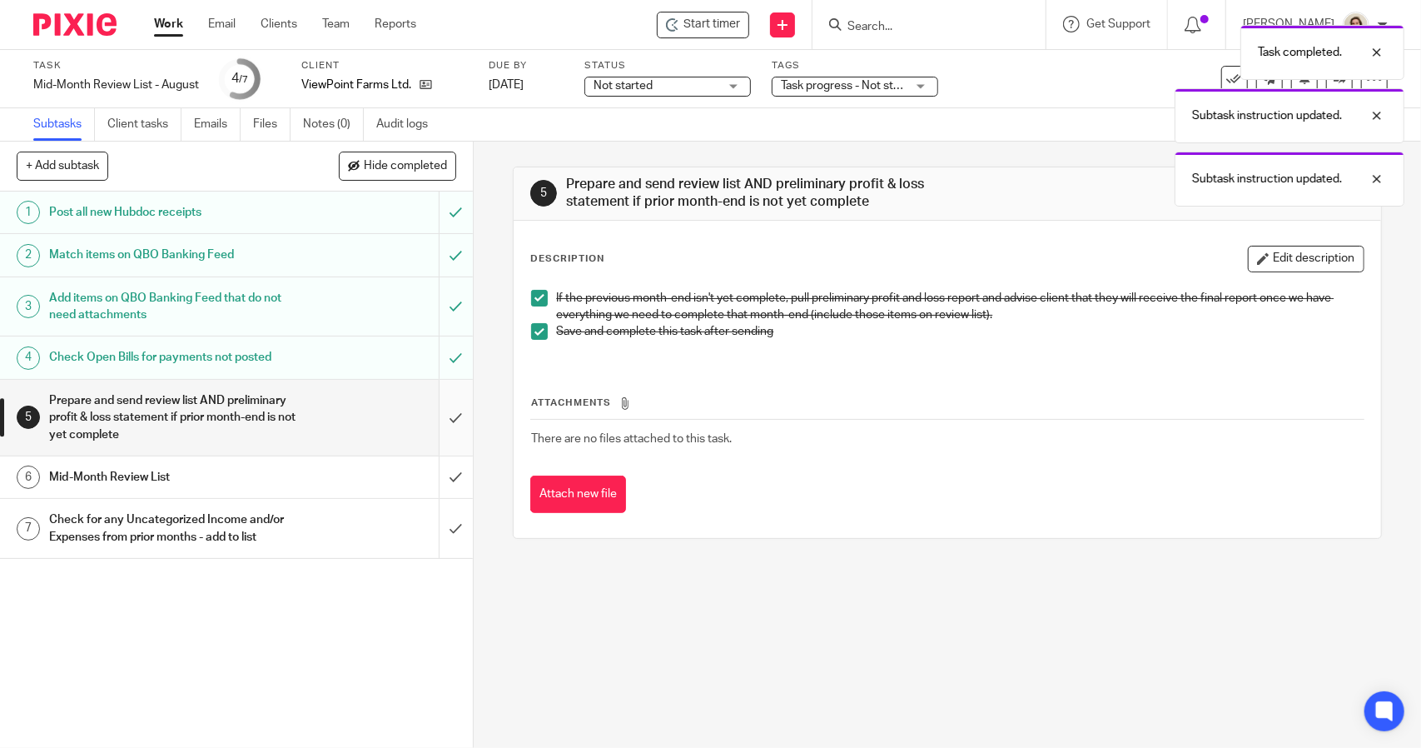
click at [453, 400] on input "submit" at bounding box center [236, 418] width 473 height 76
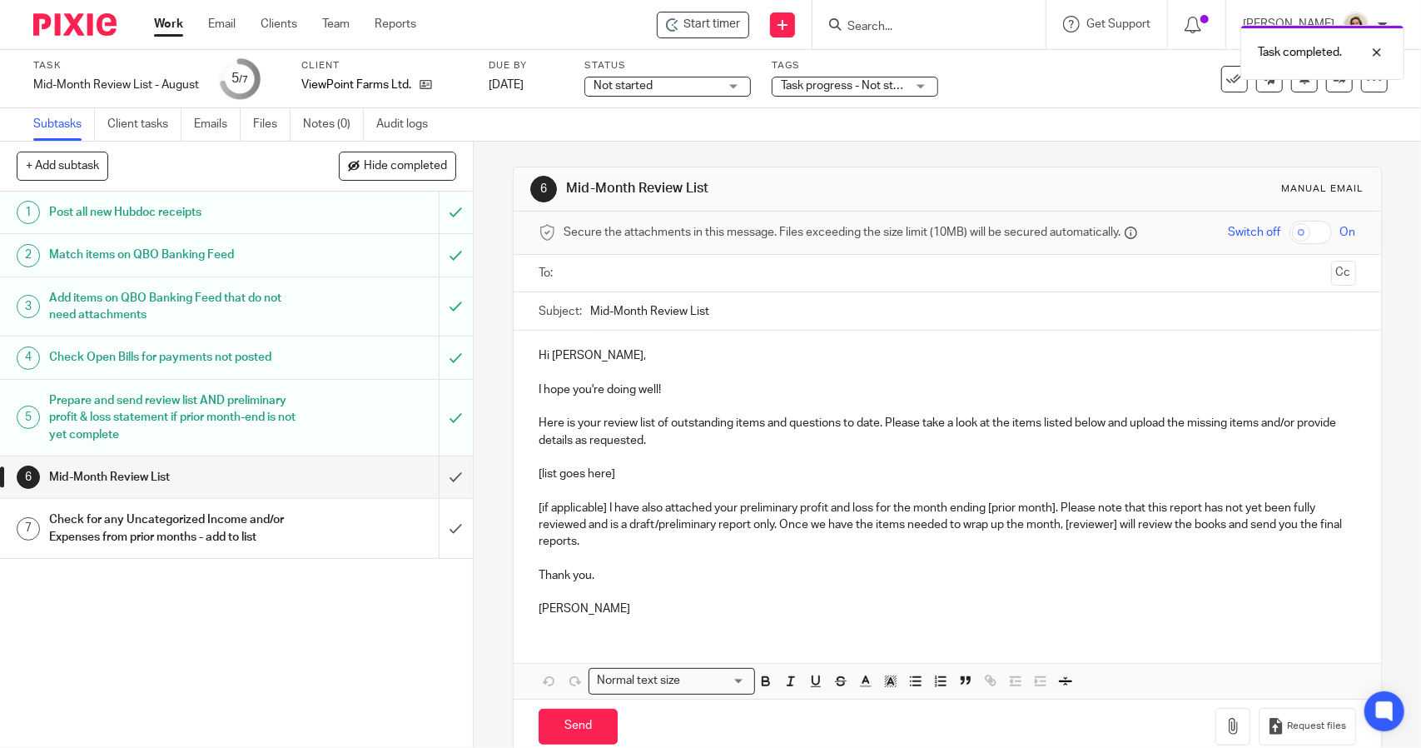
click at [340, 529] on div "Check for any Uncategorized Income and/or Expenses from prior months - add to l…" at bounding box center [235, 528] width 373 height 42
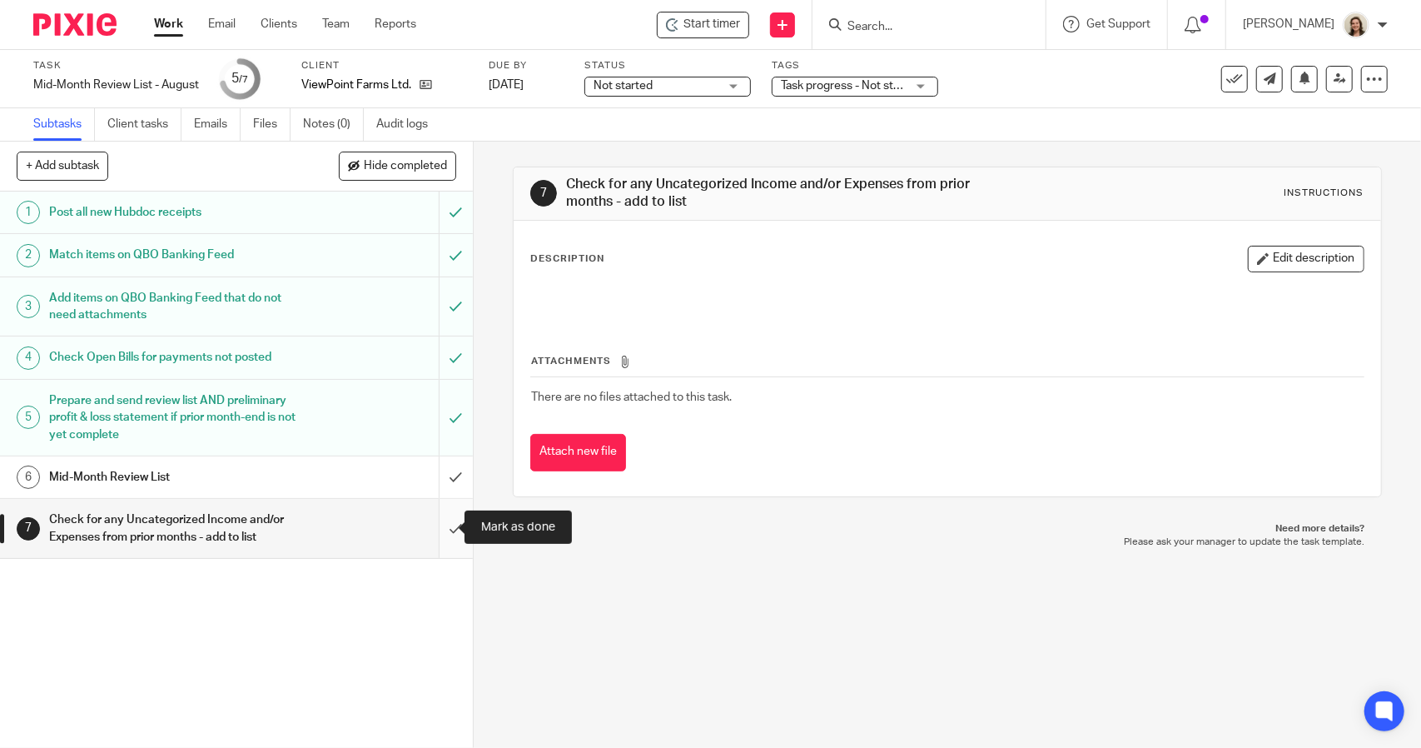
click at [433, 531] on input "submit" at bounding box center [236, 528] width 473 height 59
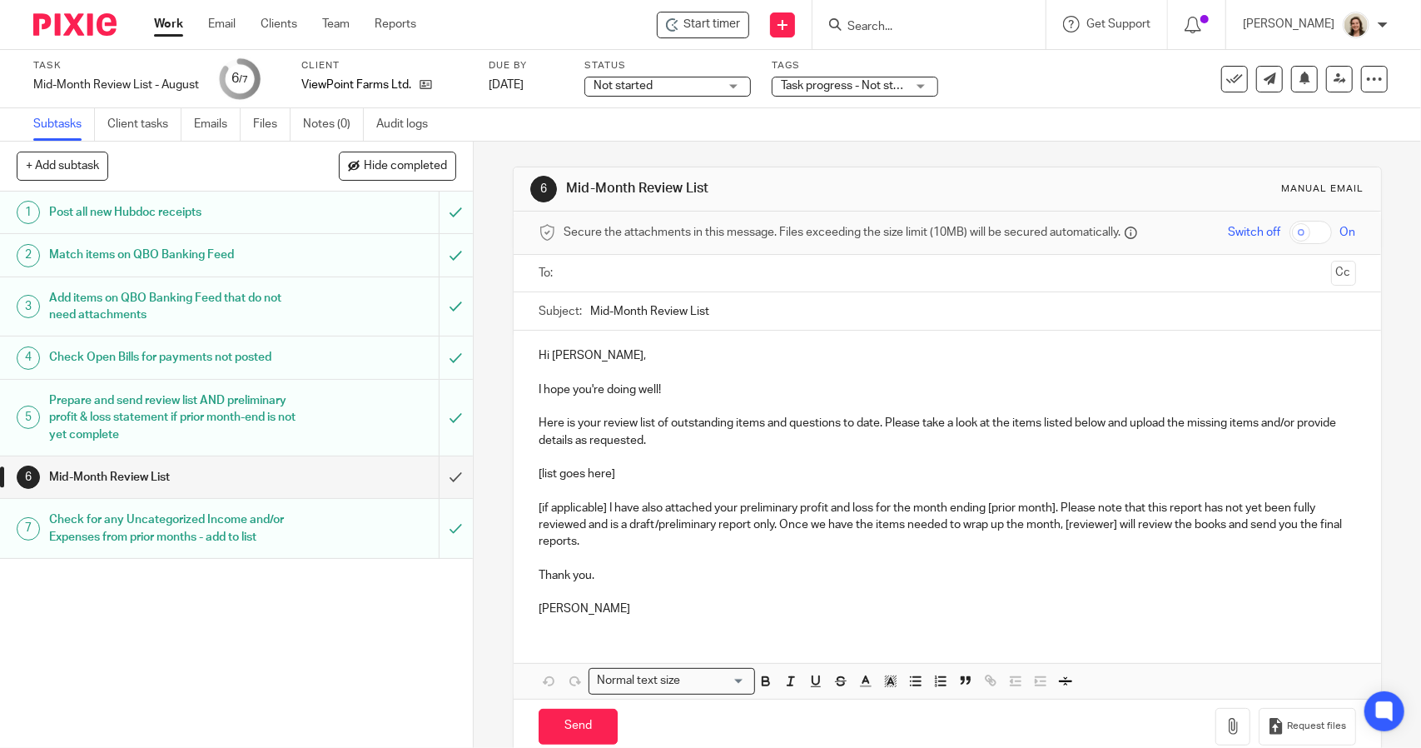
drag, startPoint x: 586, startPoint y: 311, endPoint x: 614, endPoint y: 326, distance: 31.3
click at [590, 311] on input "Mid-Month Review List" at bounding box center [972, 310] width 765 height 37
click at [798, 302] on input "August Mid-Month Review List" at bounding box center [972, 310] width 765 height 37
type input "August Mid-Month Review List - All Clear!"
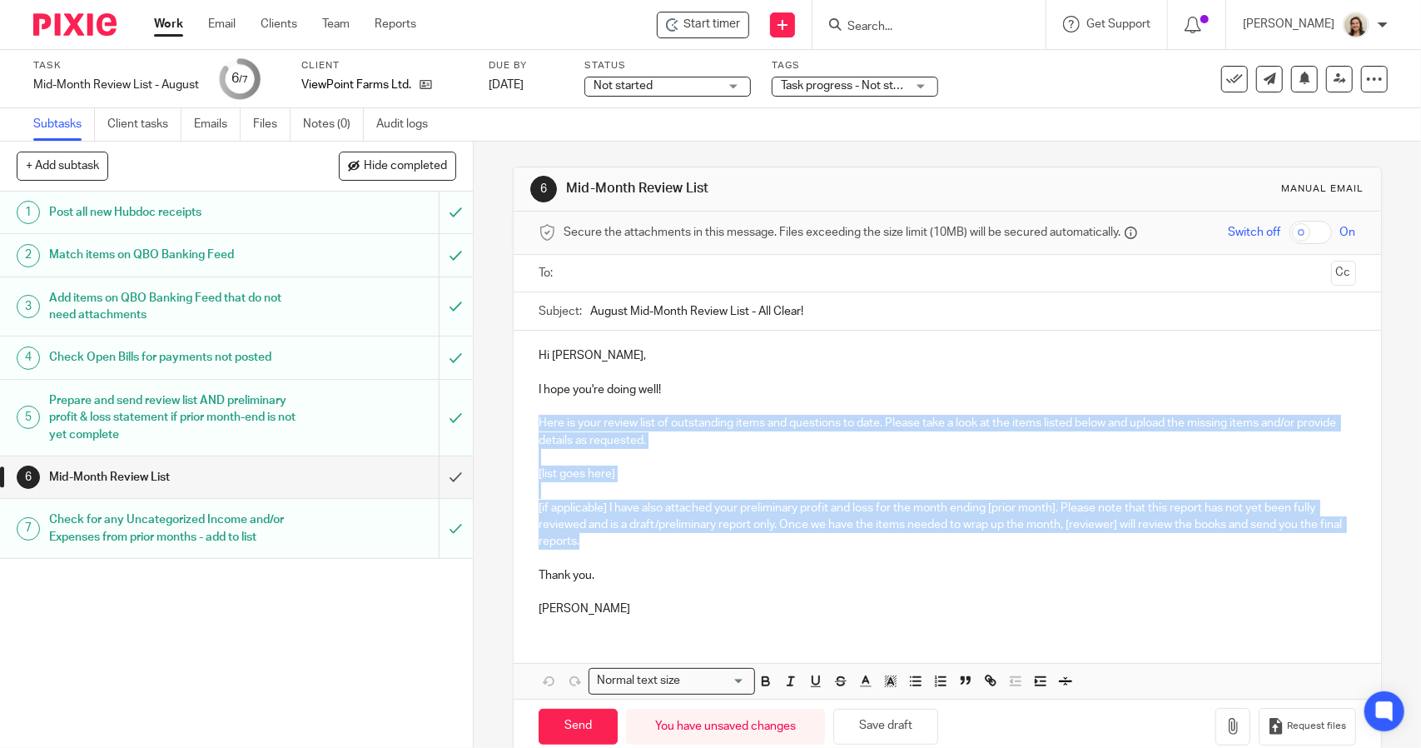
drag, startPoint x: 612, startPoint y: 539, endPoint x: 491, endPoint y: 421, distance: 168.9
click at [491, 421] on div "6 Mid-Month Review List Manual email Secure the attachments in this message. Fi…" at bounding box center [947, 445] width 947 height 606
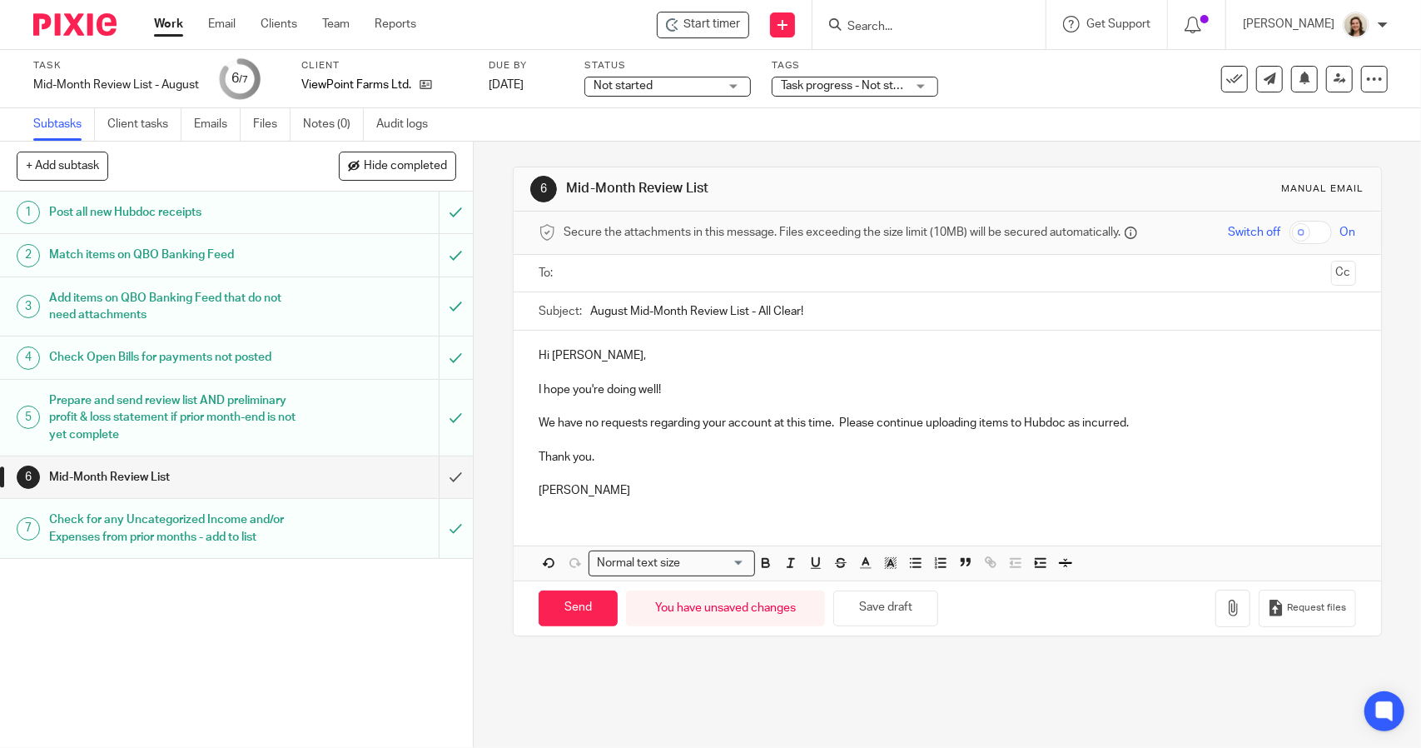
click at [563, 473] on p at bounding box center [947, 473] width 817 height 17
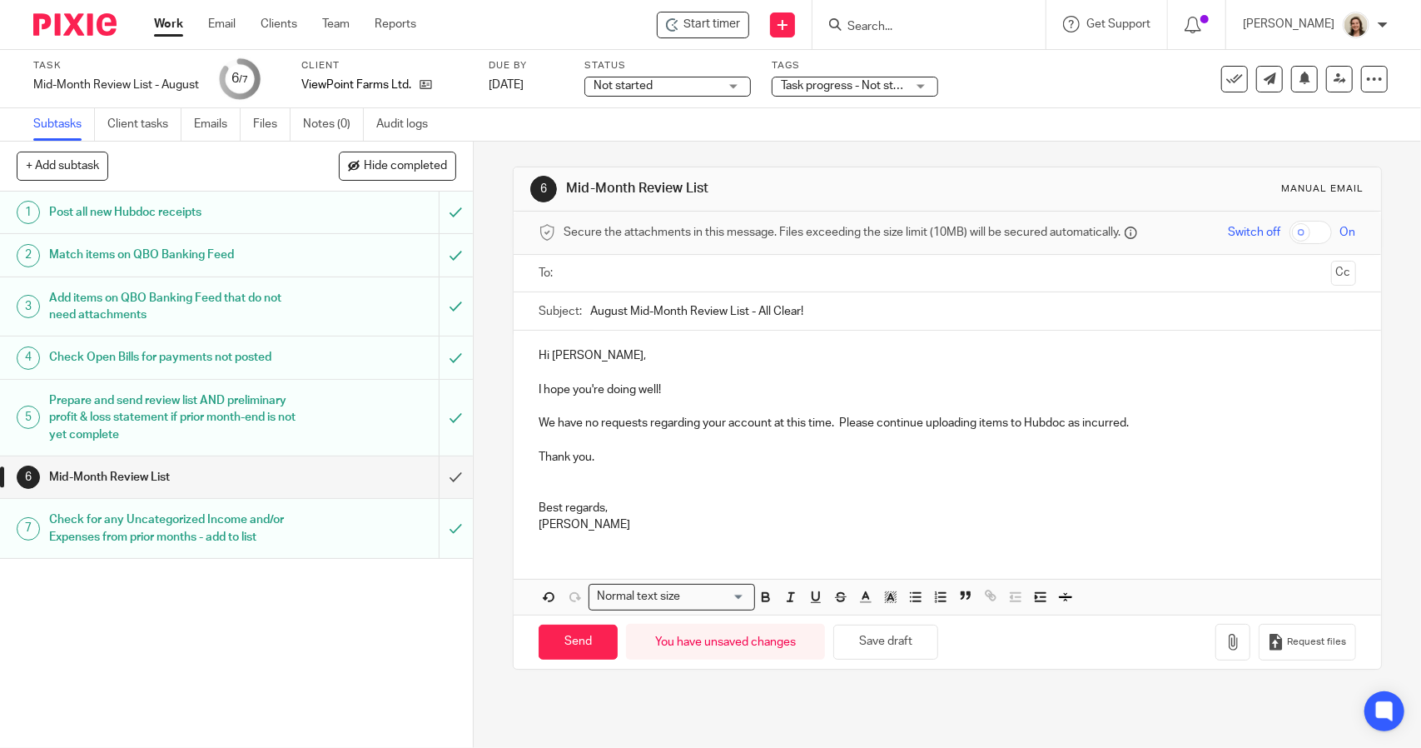
drag, startPoint x: 631, startPoint y: 251, endPoint x: 636, endPoint y: 264, distance: 13.4
click at [631, 255] on form "Secure the attachments in this message. Files exceeding the size limit (10MB) w…" at bounding box center [947, 439] width 867 height 457
click at [640, 270] on input "text" at bounding box center [946, 273] width 754 height 19
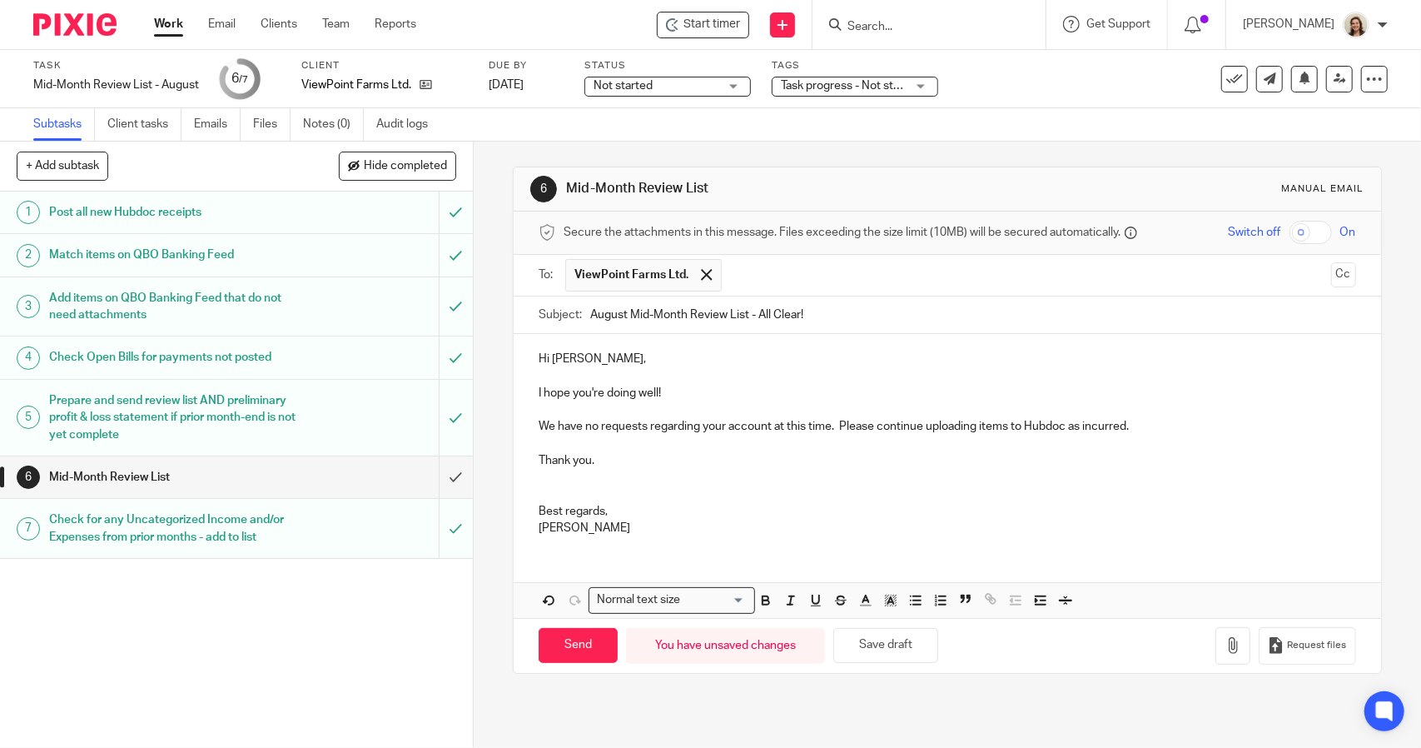
click at [668, 356] on p "Hi Adeline," at bounding box center [947, 358] width 817 height 17
click at [1144, 425] on p "We have no requests regarding your account at this time. Please continue upload…" at bounding box center [947, 426] width 817 height 17
click at [594, 638] on input "Send" at bounding box center [578, 646] width 79 height 36
type input "Sent"
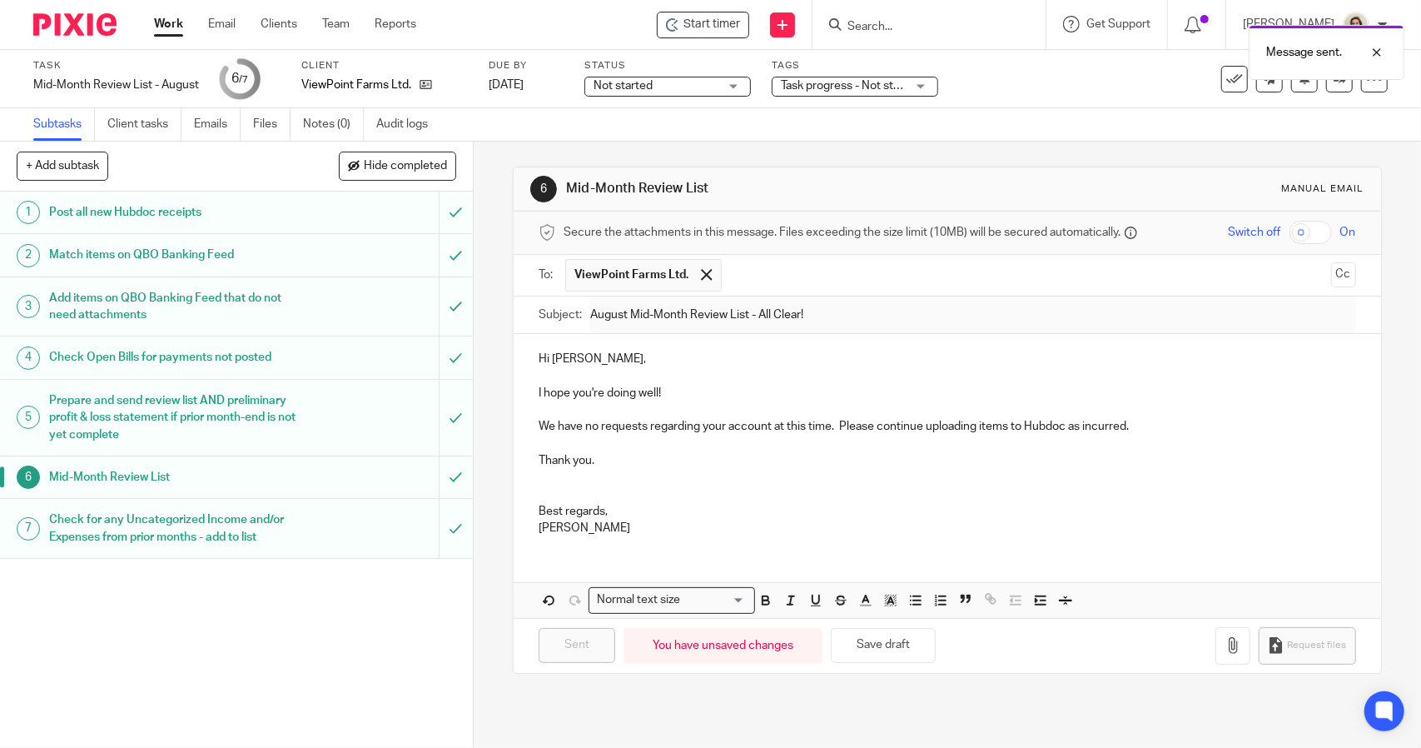
click at [672, 89] on span "Not started" at bounding box center [656, 85] width 125 height 17
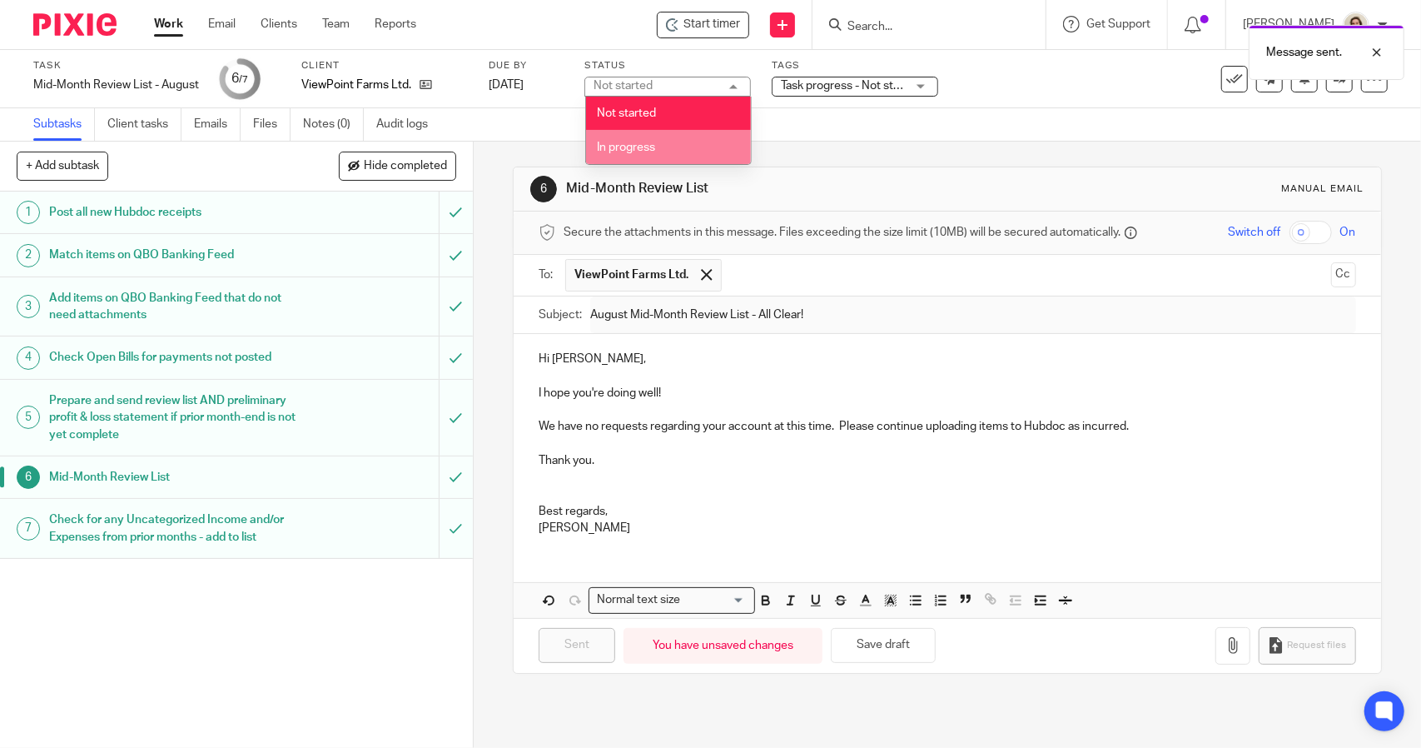
click at [677, 137] on li "In progress" at bounding box center [668, 147] width 165 height 34
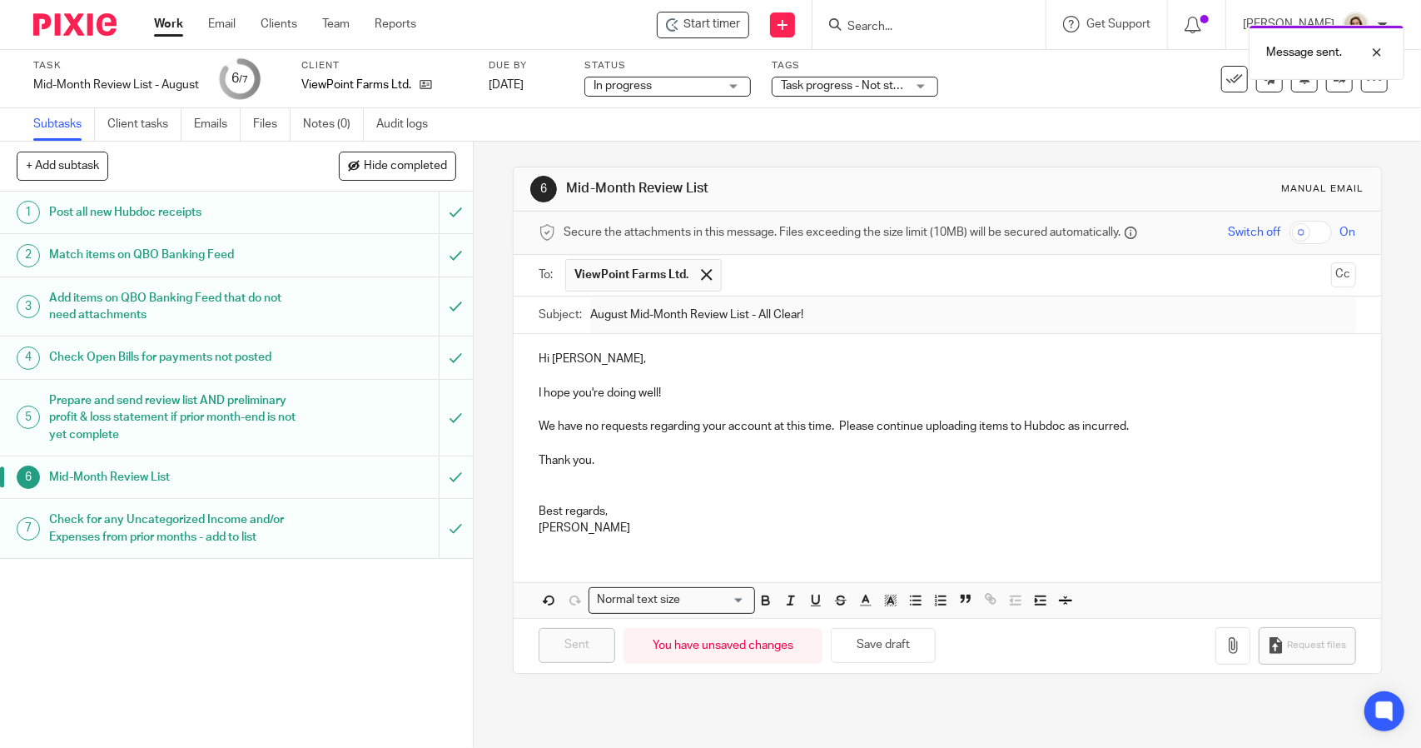
click at [861, 88] on span "Task progress - Not started + 2" at bounding box center [860, 86] width 158 height 12
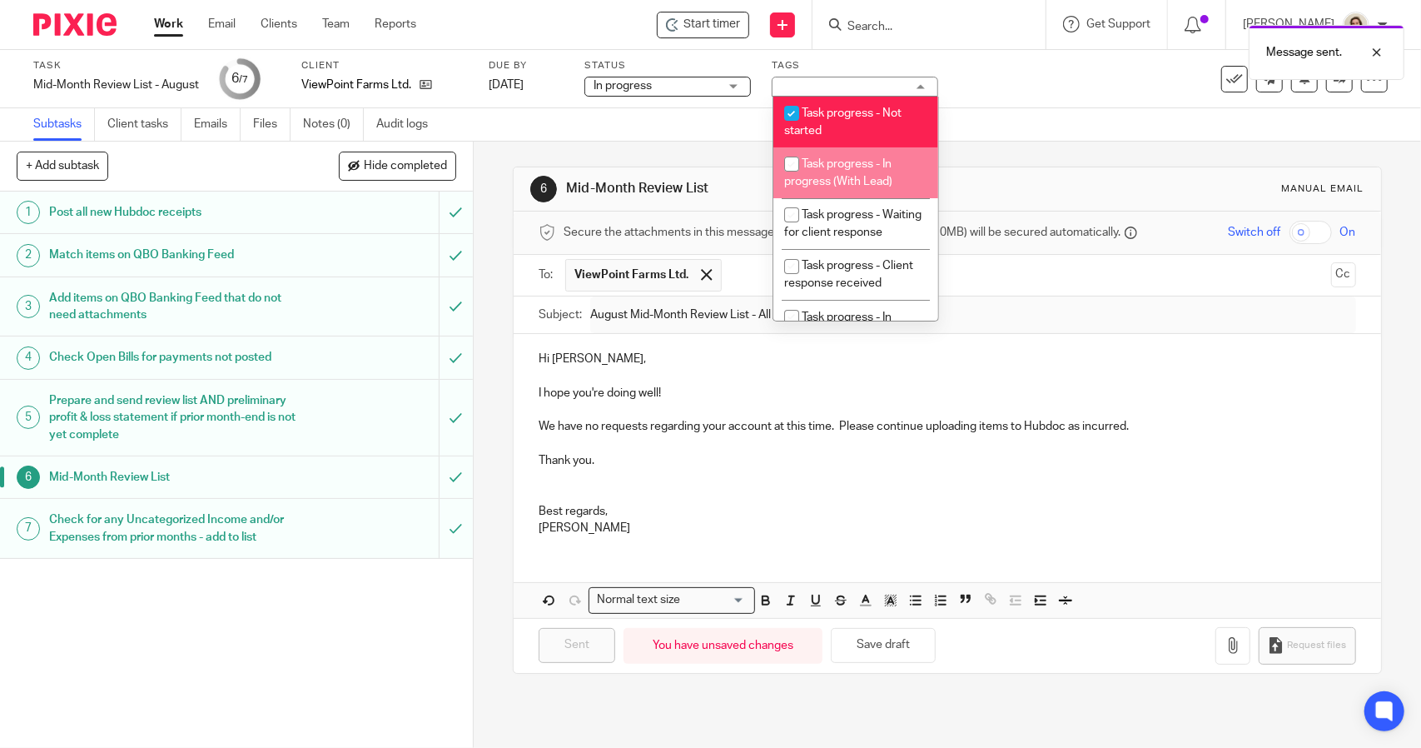
click at [879, 153] on li "Task progress - In progress (With Lead)" at bounding box center [855, 172] width 165 height 51
checkbox input "true"
click at [869, 127] on li "Task progress - Not started" at bounding box center [855, 122] width 165 height 51
checkbox input "false"
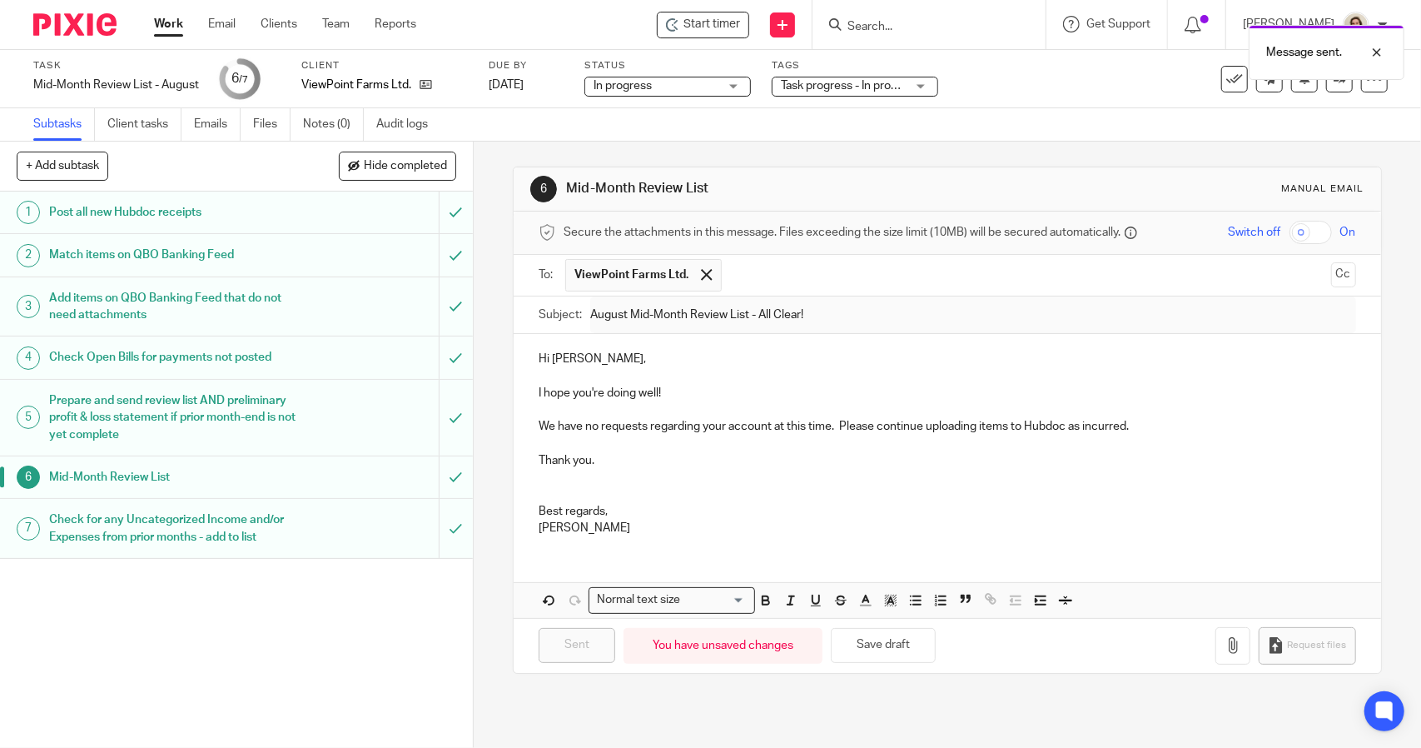
click at [1001, 122] on div "Subtasks Client tasks Emails Files Notes (0) Audit logs" at bounding box center [710, 124] width 1421 height 33
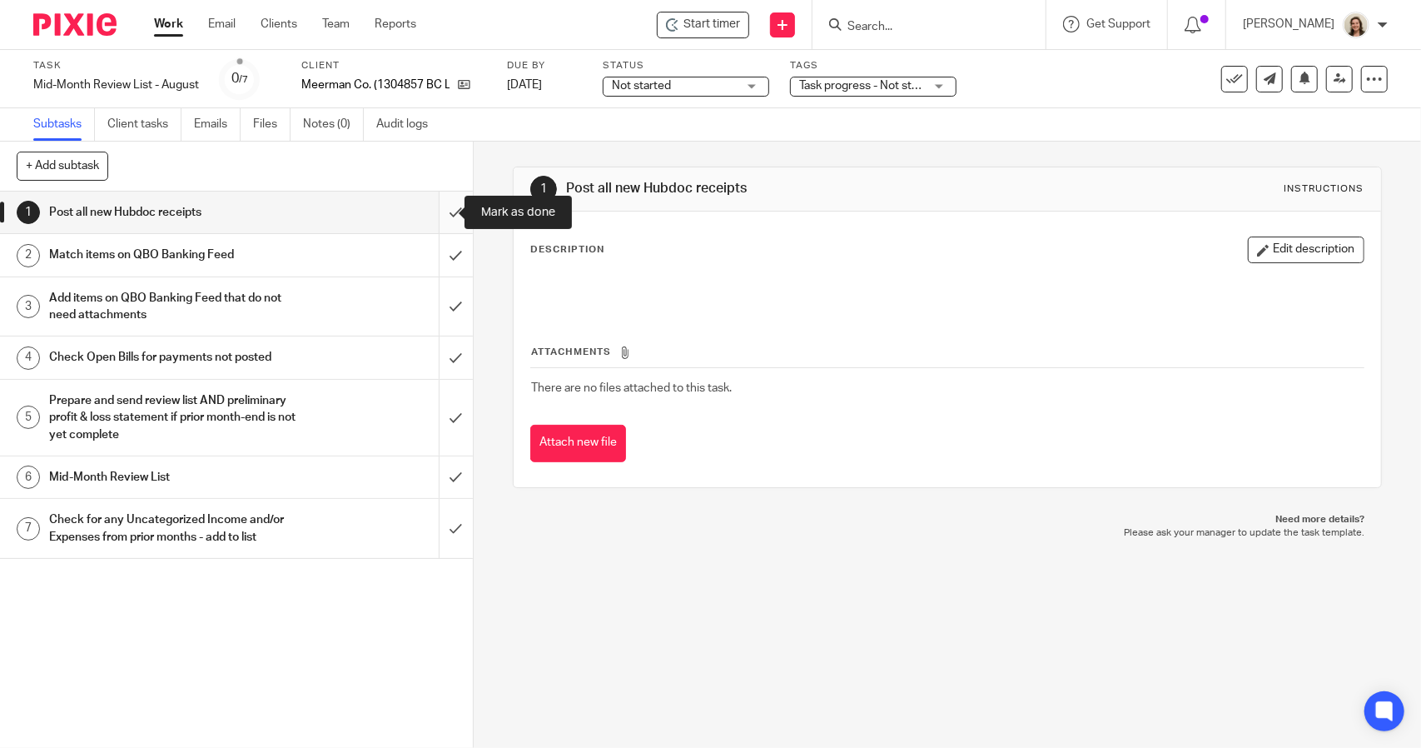
click at [445, 215] on input "submit" at bounding box center [236, 212] width 473 height 42
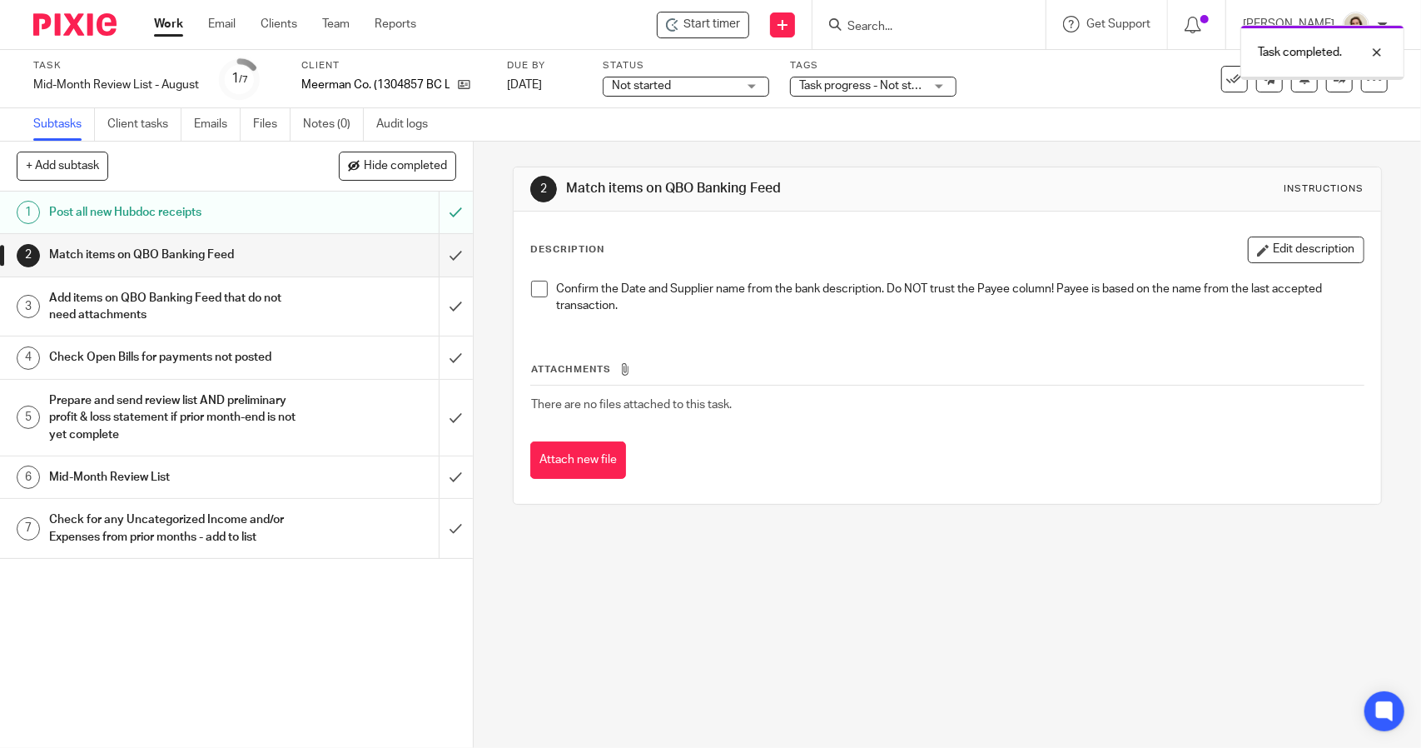
click at [531, 293] on span at bounding box center [539, 289] width 17 height 17
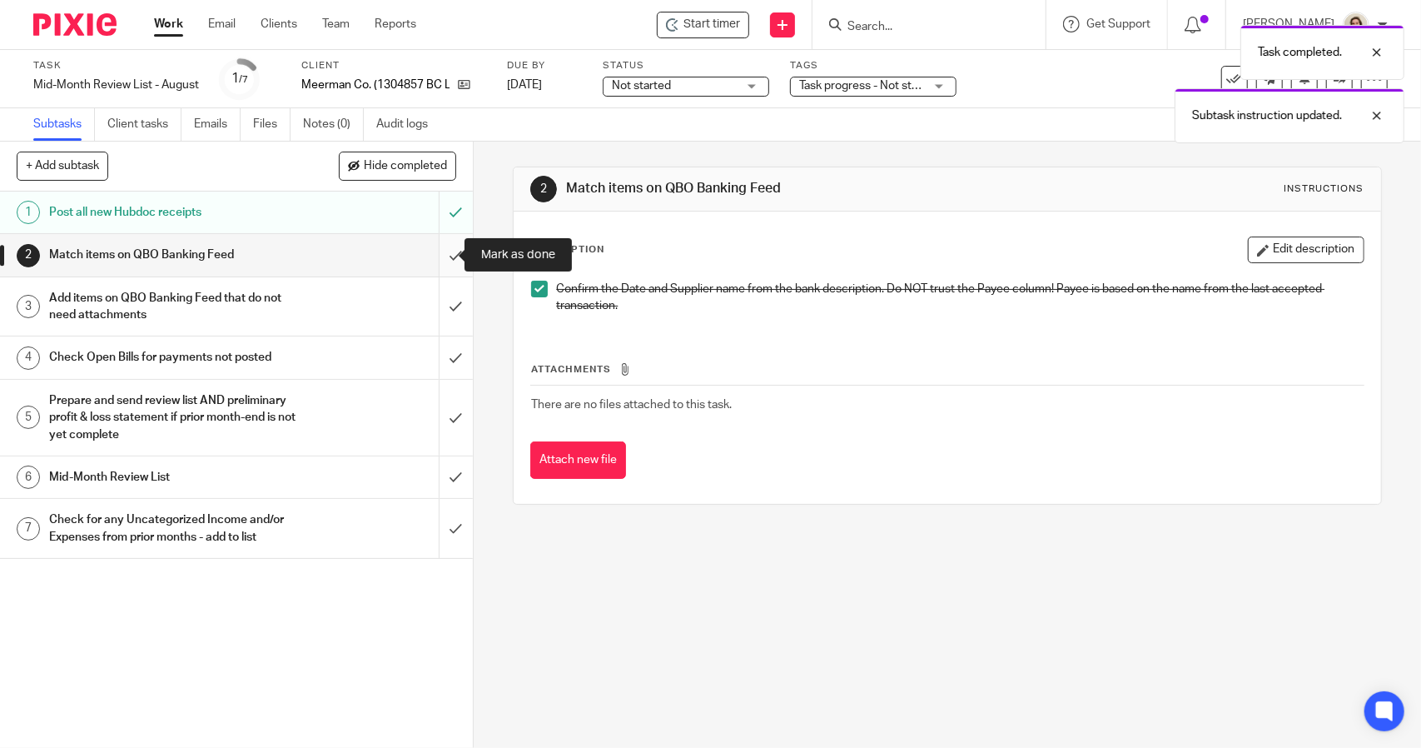
click at [452, 262] on input "submit" at bounding box center [236, 255] width 473 height 42
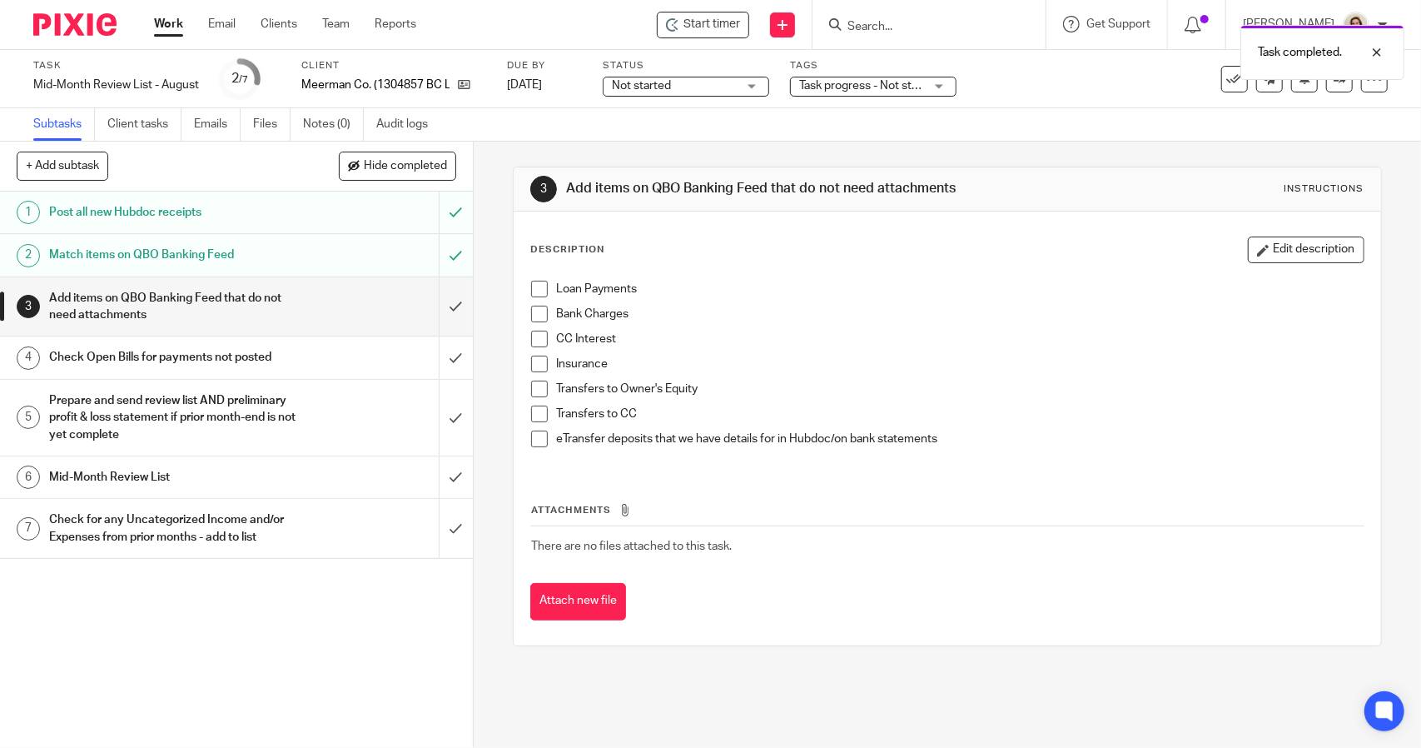
click at [534, 292] on span at bounding box center [539, 289] width 17 height 17
click at [534, 314] on span at bounding box center [539, 314] width 17 height 17
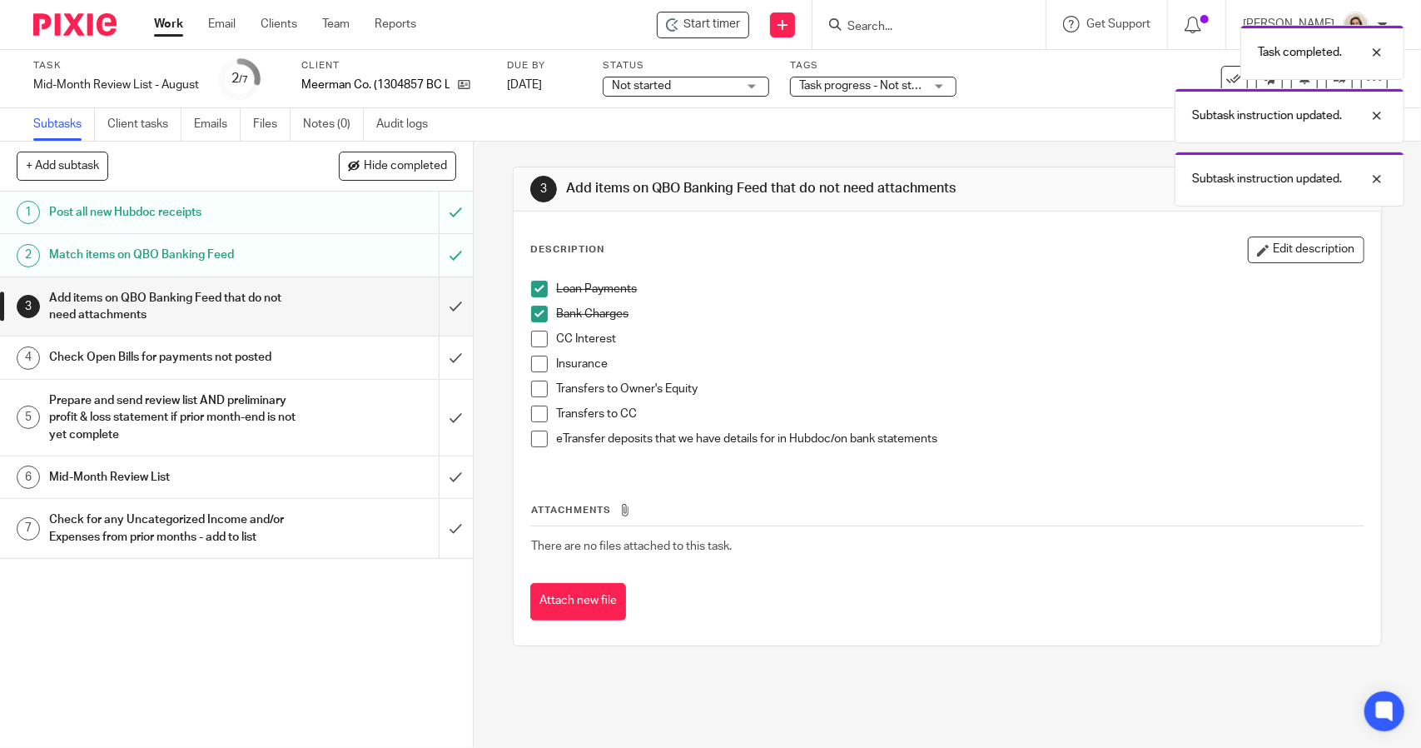
click at [534, 332] on span at bounding box center [539, 338] width 17 height 17
click at [537, 360] on span at bounding box center [539, 363] width 17 height 17
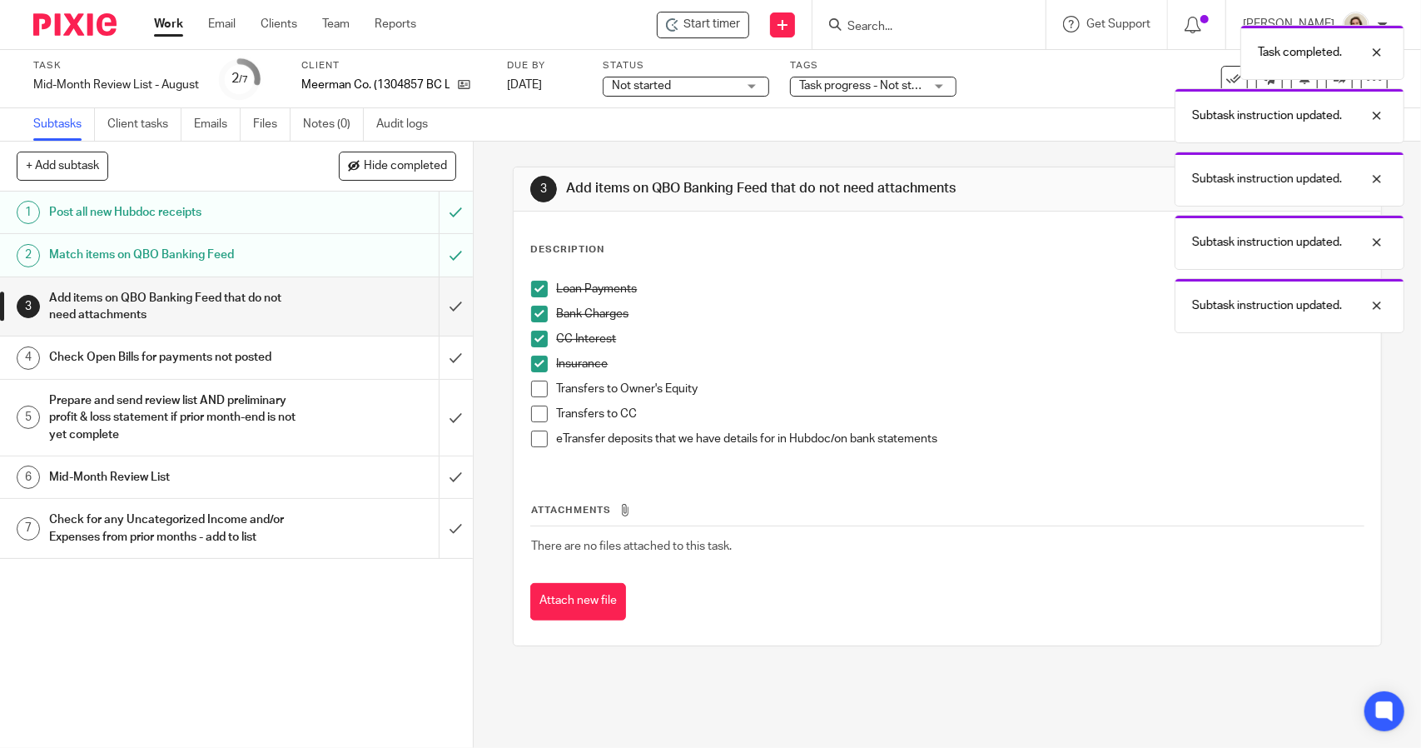
click at [534, 390] on span at bounding box center [539, 388] width 17 height 17
click at [534, 413] on span at bounding box center [539, 413] width 17 height 17
click at [537, 440] on span at bounding box center [539, 438] width 17 height 17
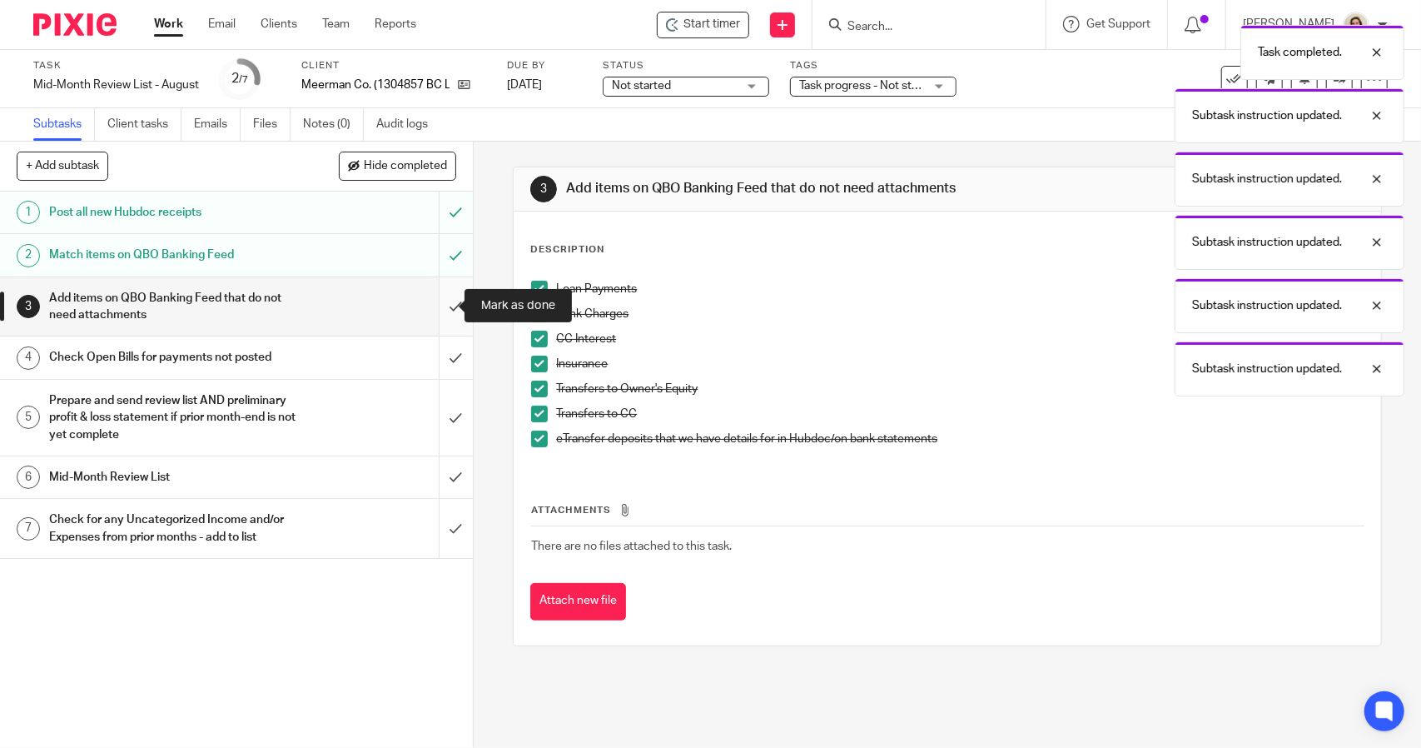
click at [429, 301] on input "submit" at bounding box center [236, 306] width 473 height 59
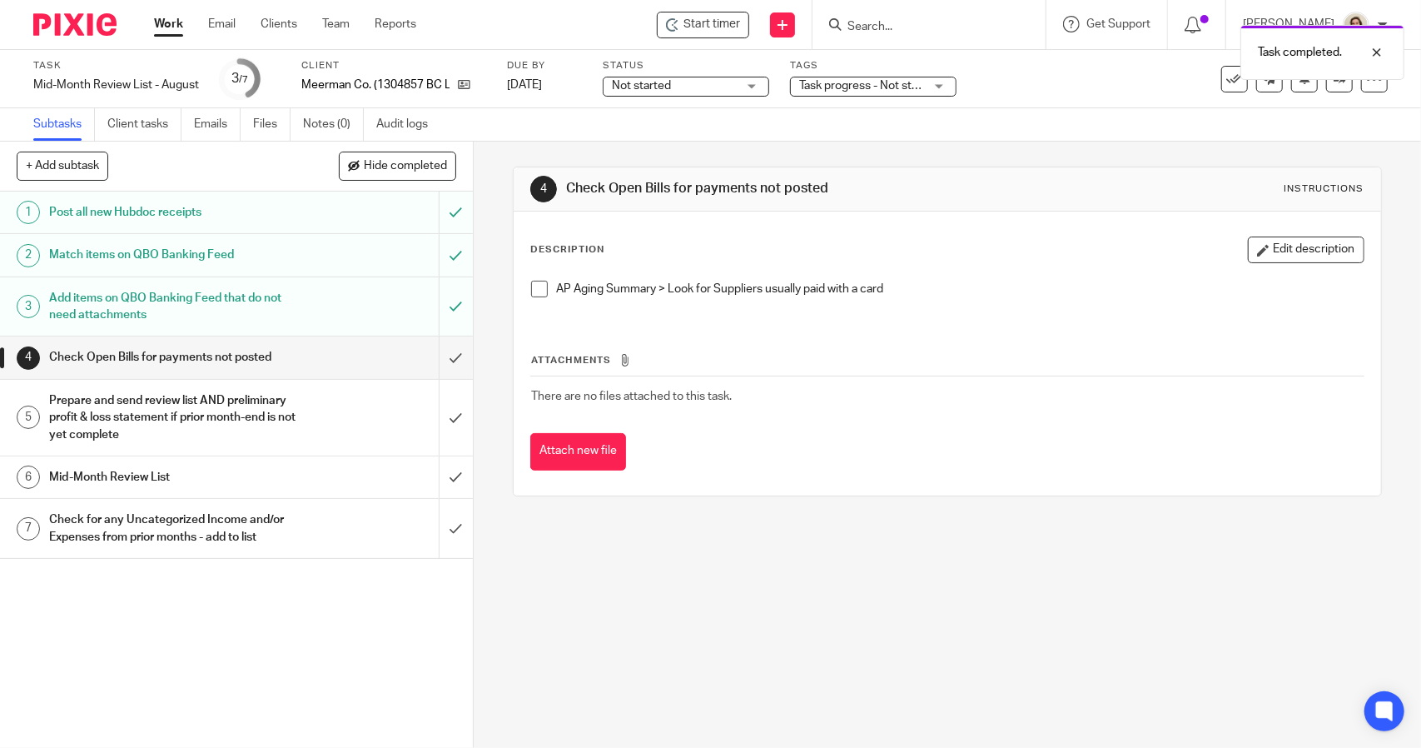
drag, startPoint x: 534, startPoint y: 286, endPoint x: 524, endPoint y: 302, distance: 18.7
click at [534, 287] on span at bounding box center [539, 289] width 17 height 17
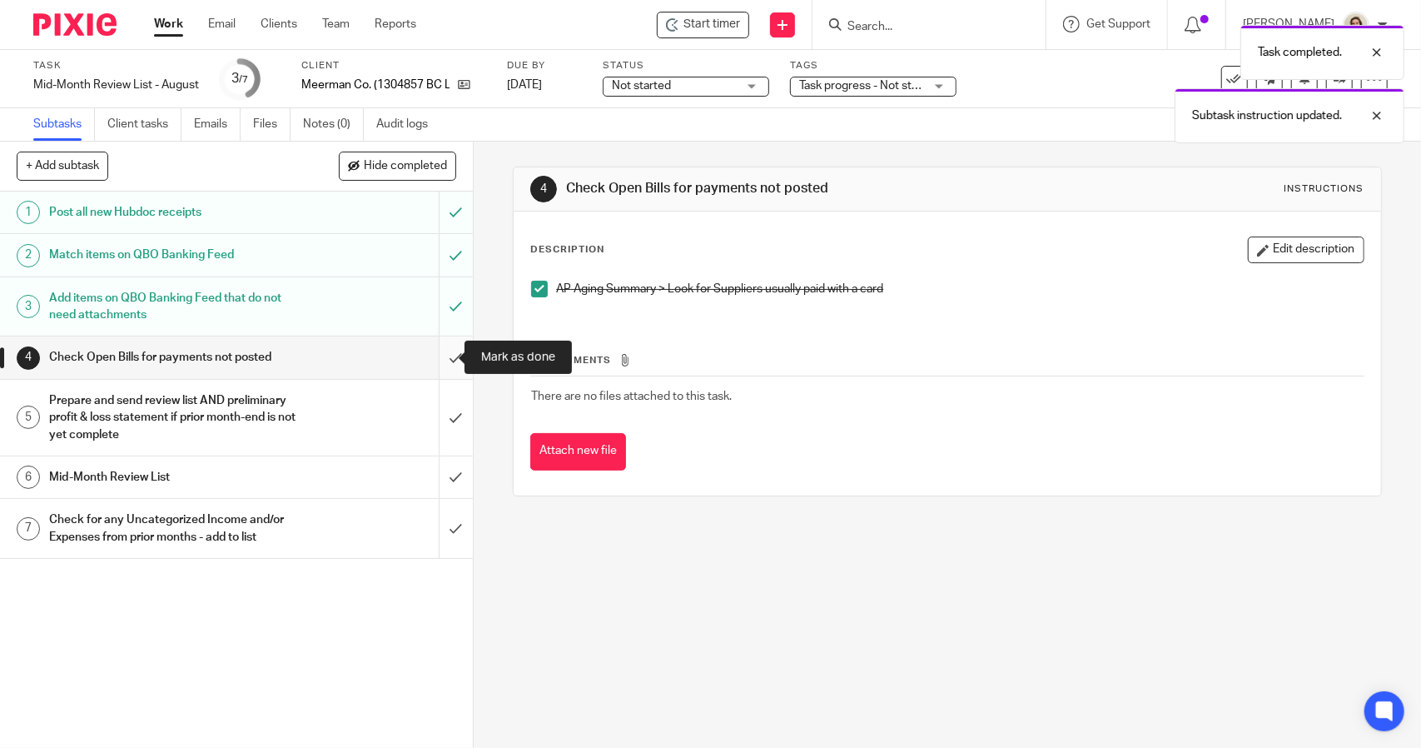
click at [425, 356] on input "submit" at bounding box center [236, 357] width 473 height 42
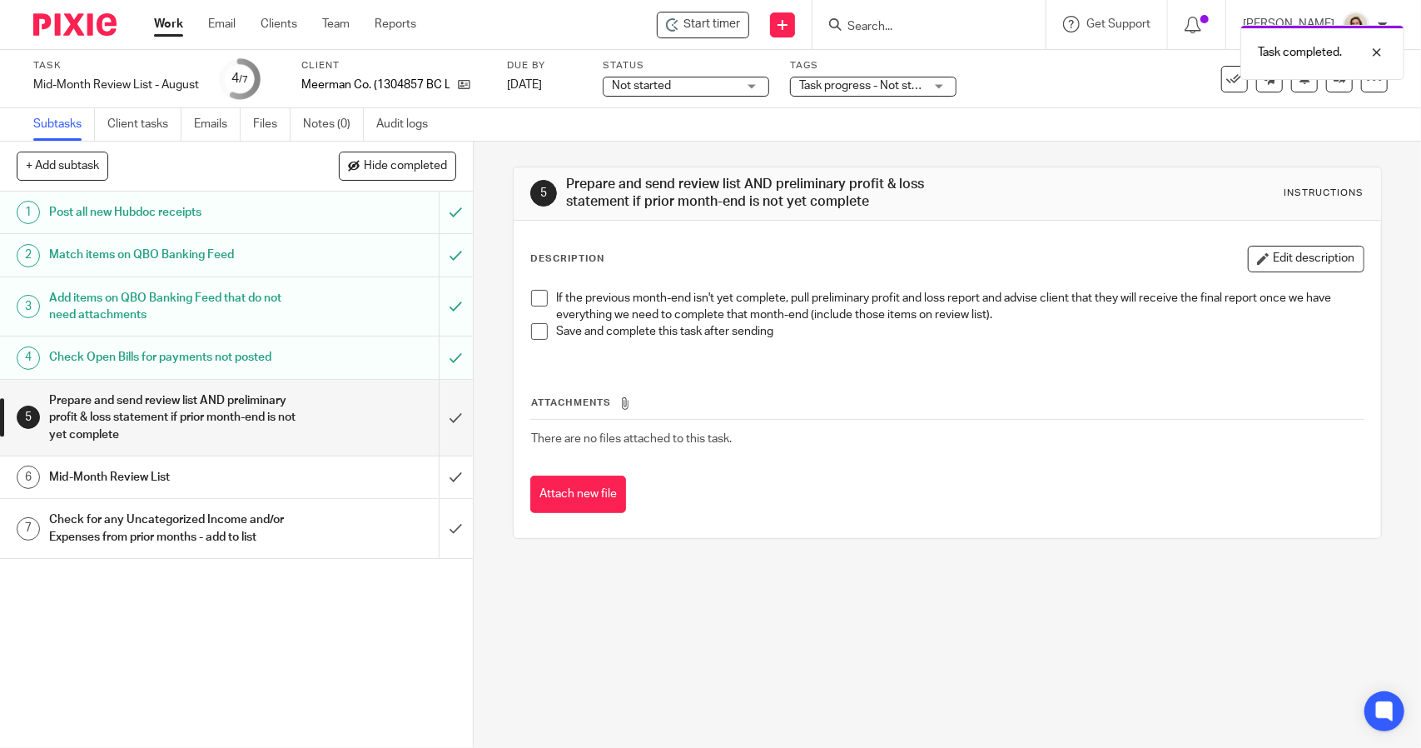
click at [535, 300] on span at bounding box center [539, 298] width 17 height 17
click at [534, 330] on span at bounding box center [539, 331] width 17 height 17
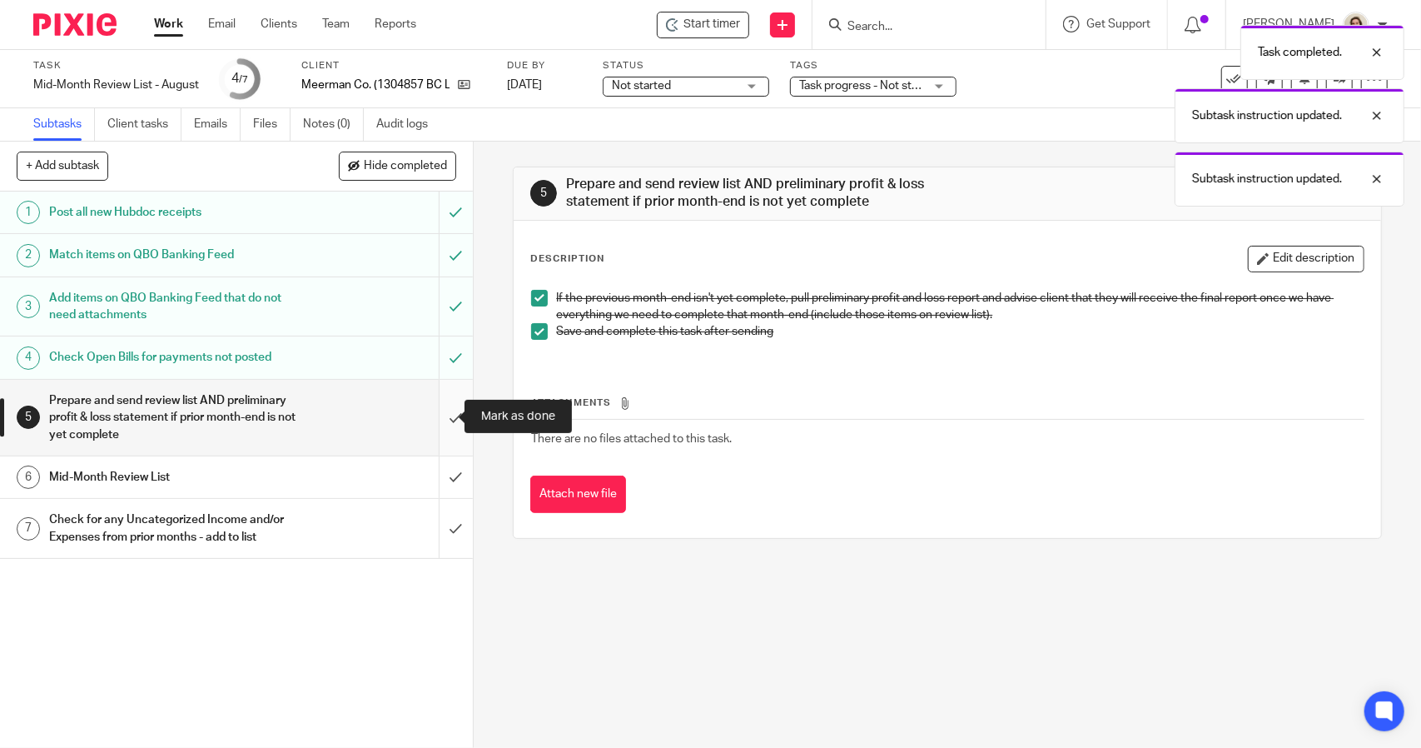
click at [450, 407] on input "submit" at bounding box center [236, 418] width 473 height 76
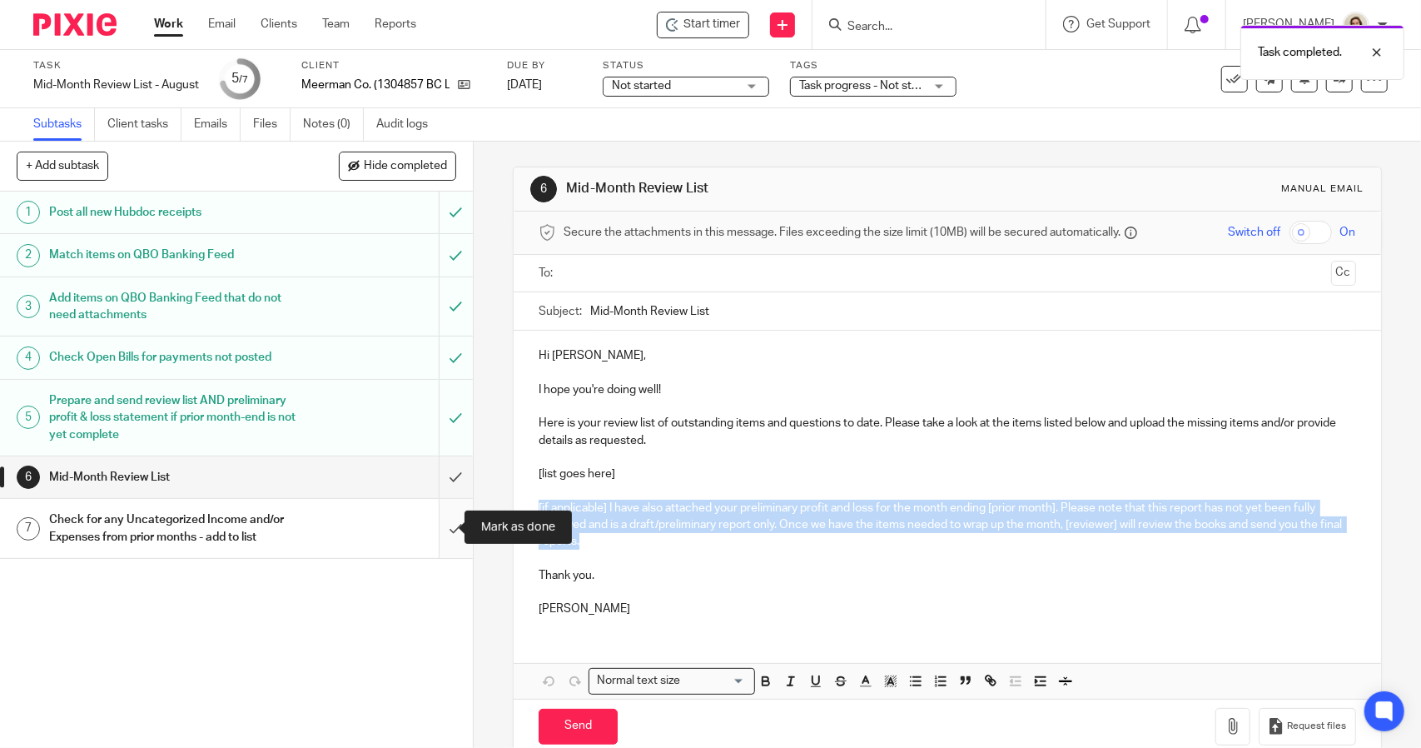
drag, startPoint x: 627, startPoint y: 543, endPoint x: 440, endPoint y: 500, distance: 192.1
click at [440, 500] on div "+ Add subtask Hide completed Cancel + Add 1 Post all new Hubdoc receipts 2 Matc…" at bounding box center [710, 445] width 1421 height 606
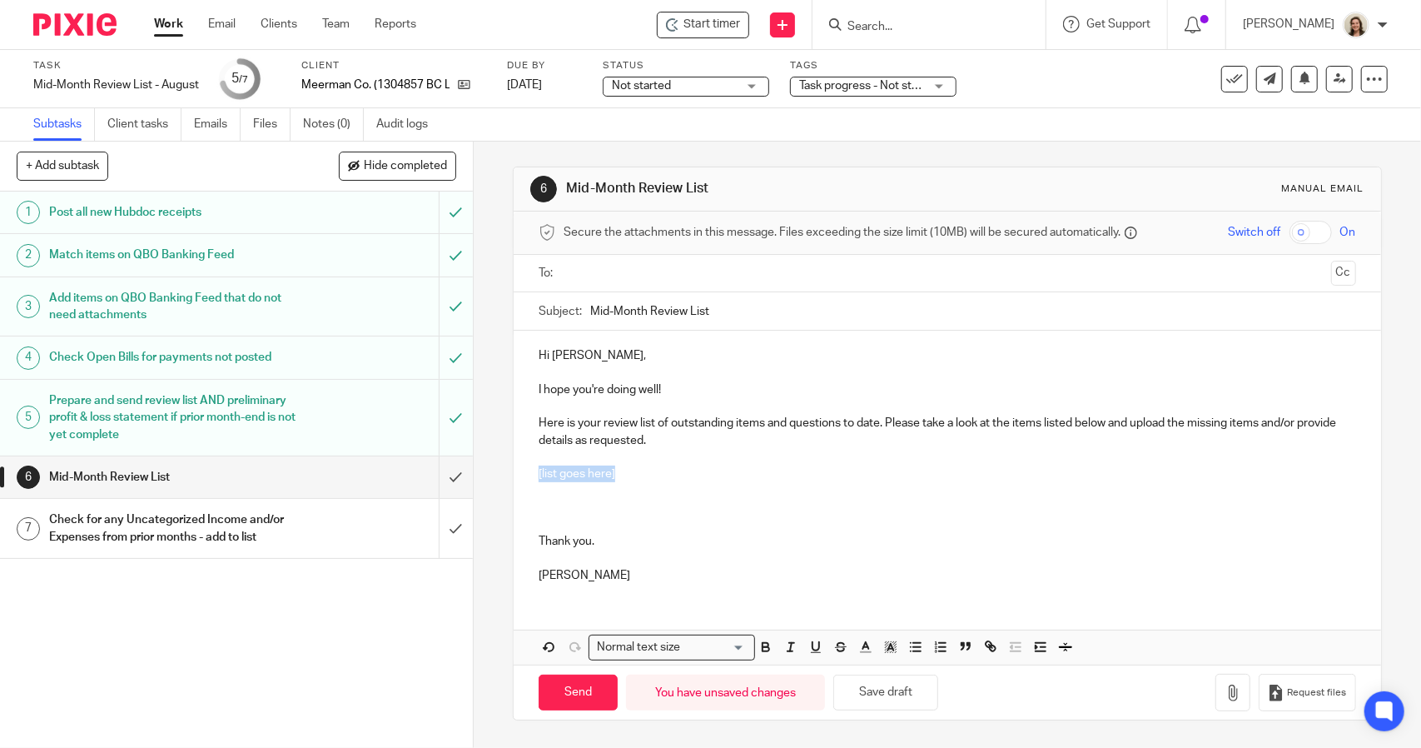
drag, startPoint x: 565, startPoint y: 474, endPoint x: 529, endPoint y: 474, distance: 35.8
click at [529, 474] on div "Hi [PERSON_NAME], I hope you're doing well! Here is your review list of outstan…" at bounding box center [947, 463] width 867 height 266
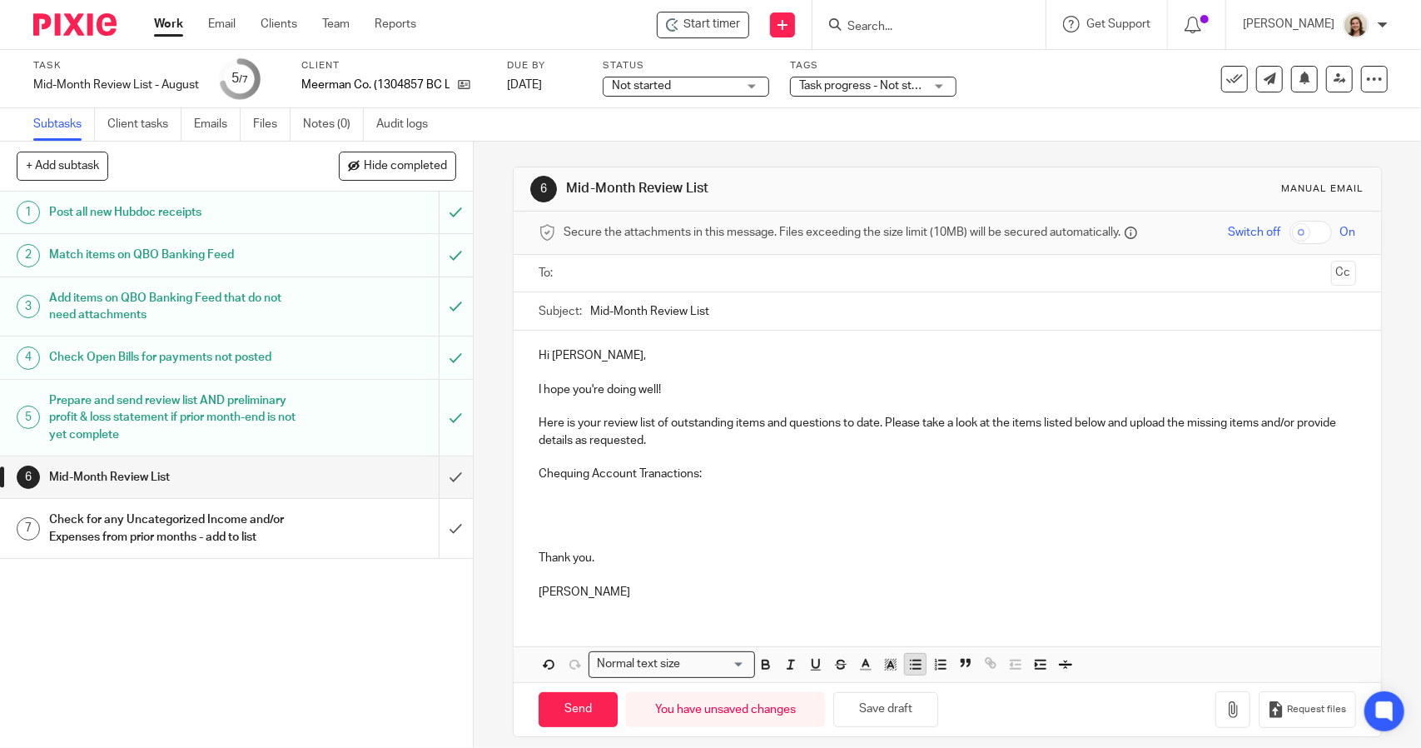
click at [918, 666] on button "button" at bounding box center [915, 663] width 21 height 21
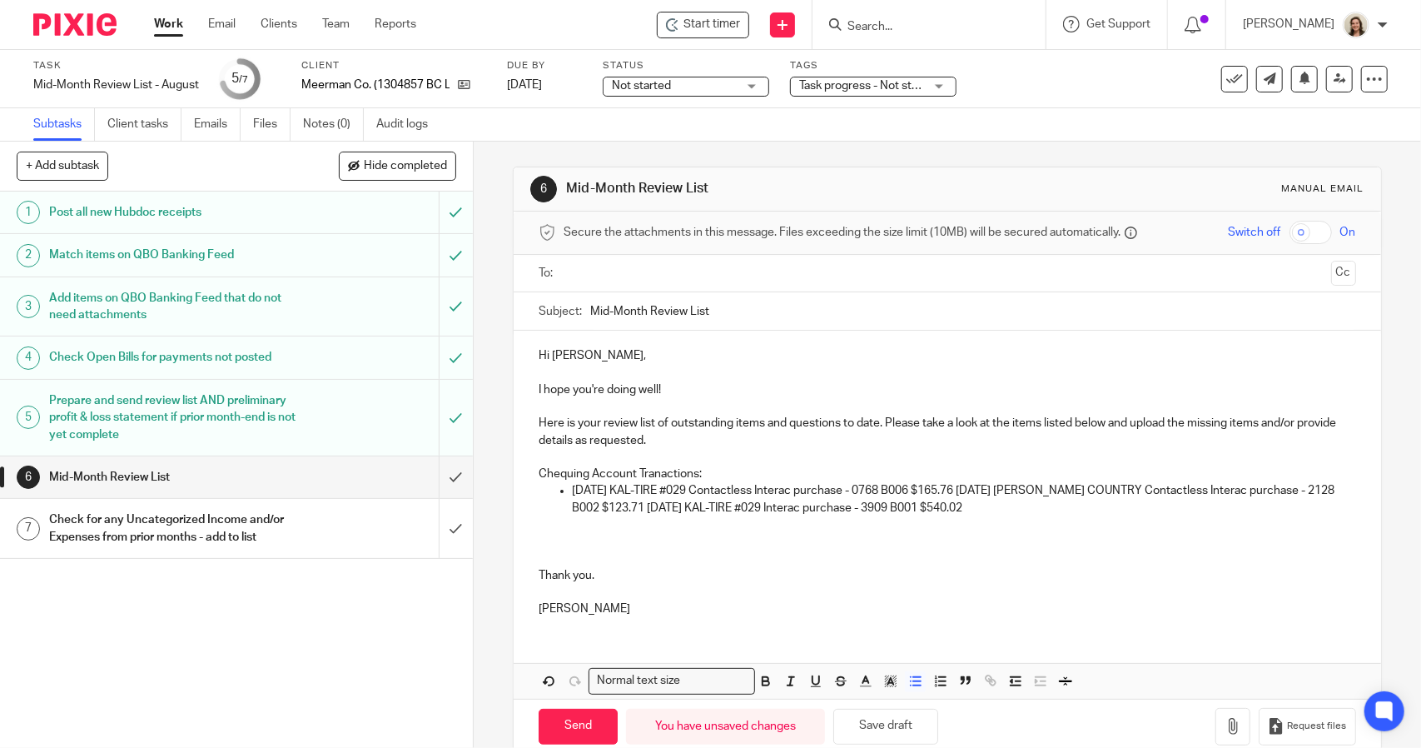
click at [984, 490] on p "07/19/2025 KAL-TIRE #029 Contactless Interac purchase - 0768 B006 $165.76 07/20…" at bounding box center [963, 499] width 783 height 34
click at [1011, 505] on p "07/20/2025 DUNCAN COUNTRY Contactless Interac purchase - 2128 B002 $123.71 07/2…" at bounding box center [963, 507] width 783 height 17
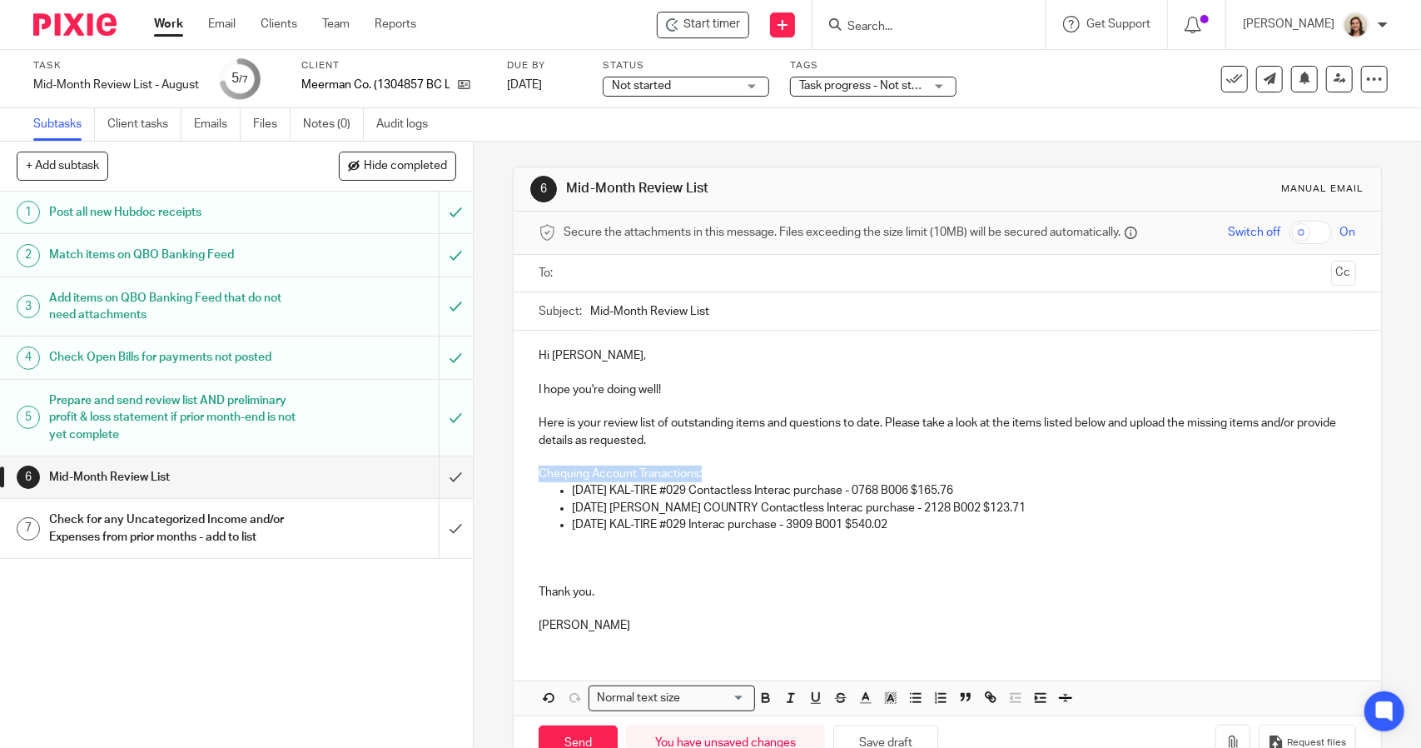
drag, startPoint x: 712, startPoint y: 467, endPoint x: 528, endPoint y: 469, distance: 184.0
click at [528, 469] on div "Hi Chris, I hope you're doing well! Here is your review list of outstanding ite…" at bounding box center [947, 488] width 867 height 316
click at [758, 690] on icon "button" at bounding box center [765, 697] width 15 height 15
click at [812, 564] on p at bounding box center [947, 557] width 817 height 17
click at [733, 465] on p "Chequing Account Tranactions:" at bounding box center [947, 473] width 817 height 17
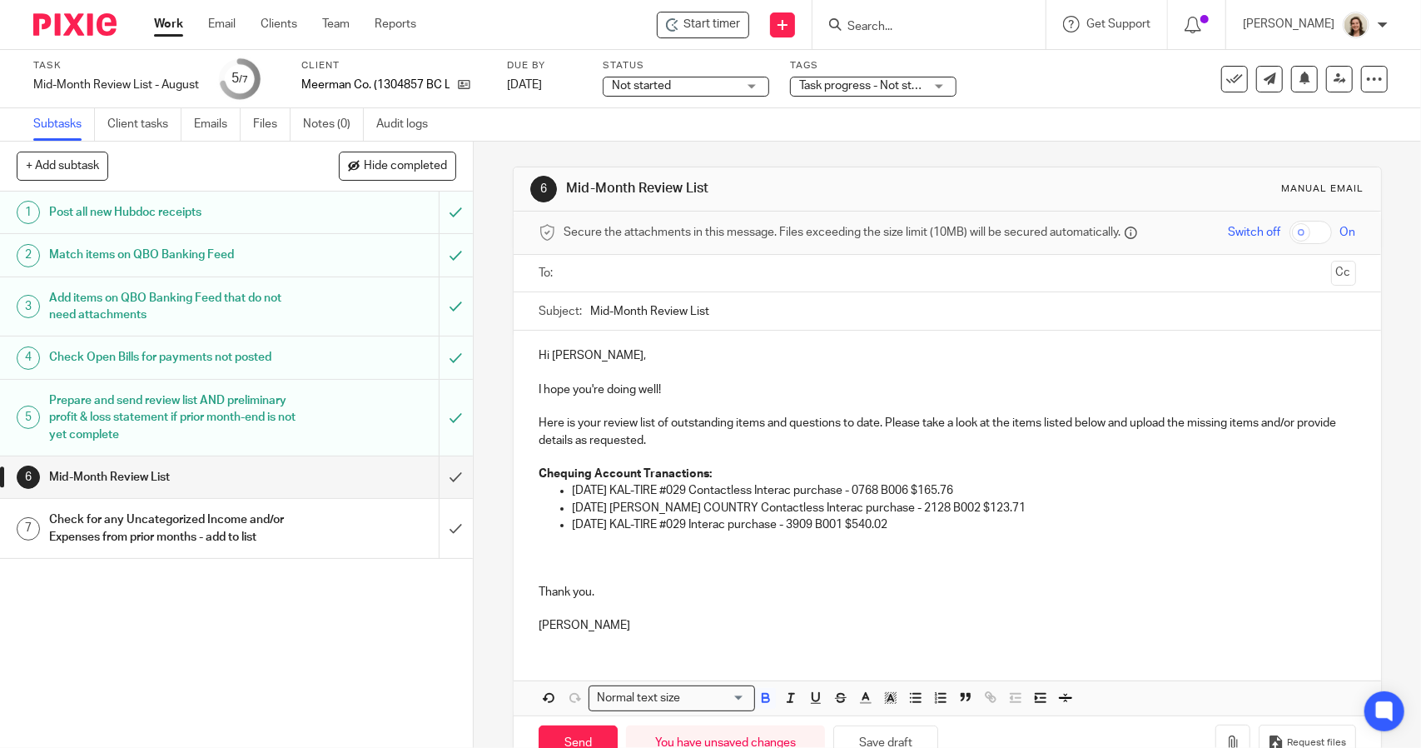
click at [668, 475] on strong "Chequing Account Tranactions:" at bounding box center [625, 474] width 173 height 12
click at [720, 545] on p at bounding box center [947, 541] width 817 height 17
click at [539, 567] on p at bounding box center [947, 575] width 817 height 17
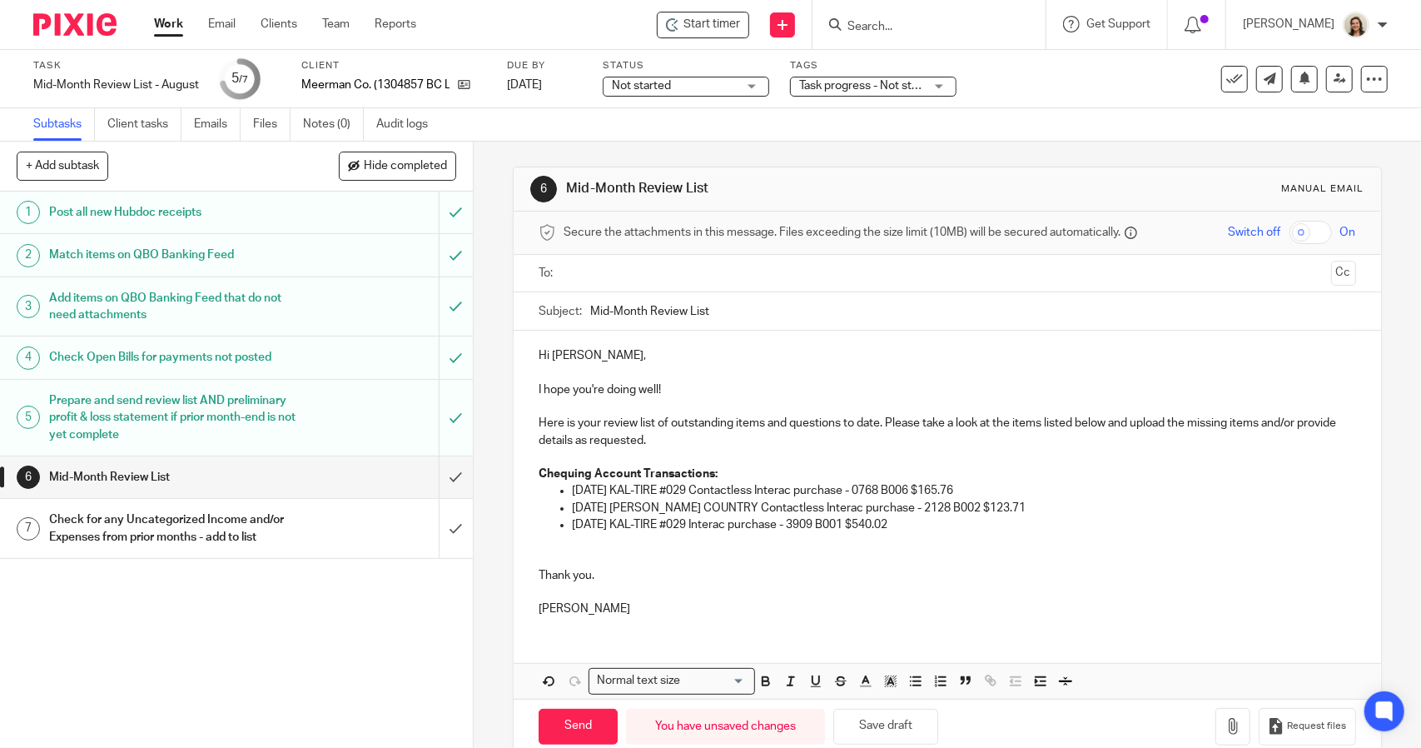
click at [563, 594] on p at bounding box center [947, 592] width 817 height 17
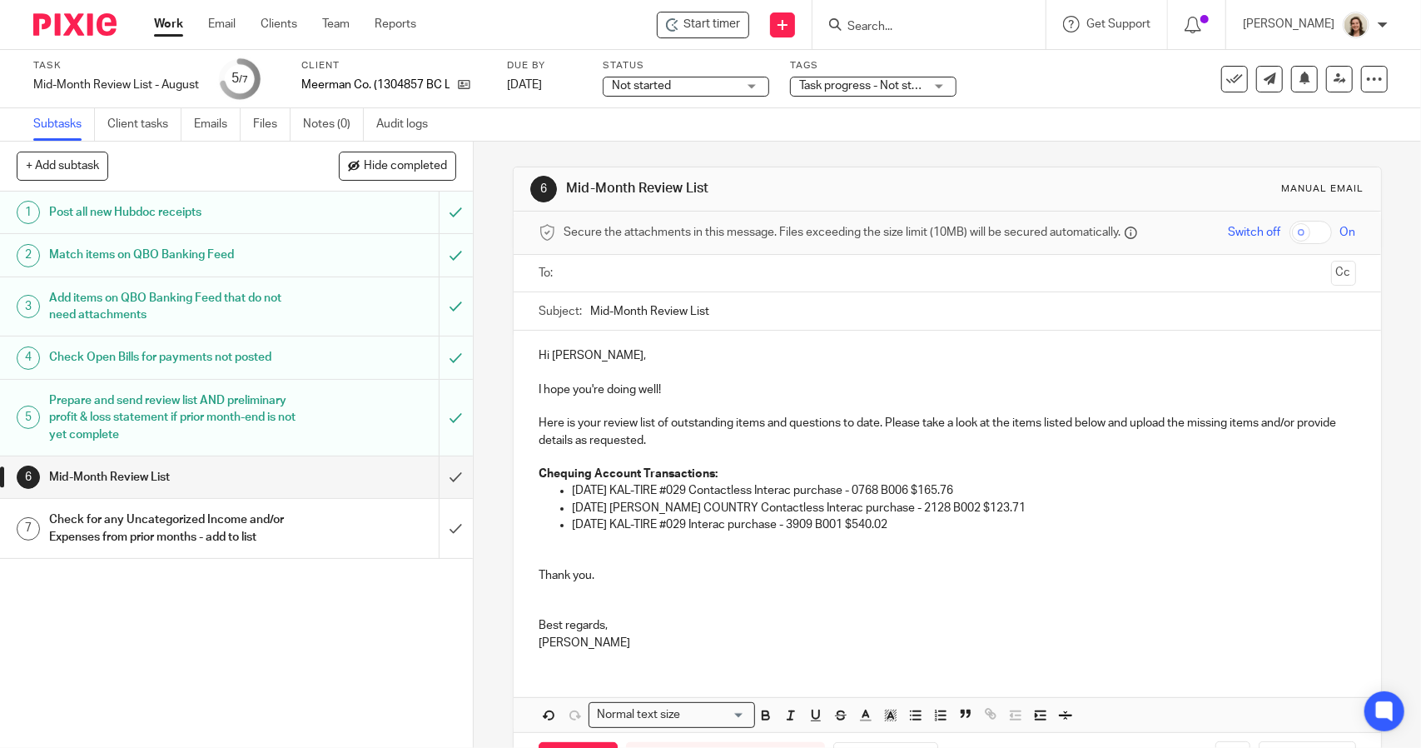
click at [559, 592] on p at bounding box center [947, 592] width 817 height 17
click at [561, 608] on p at bounding box center [947, 608] width 817 height 17
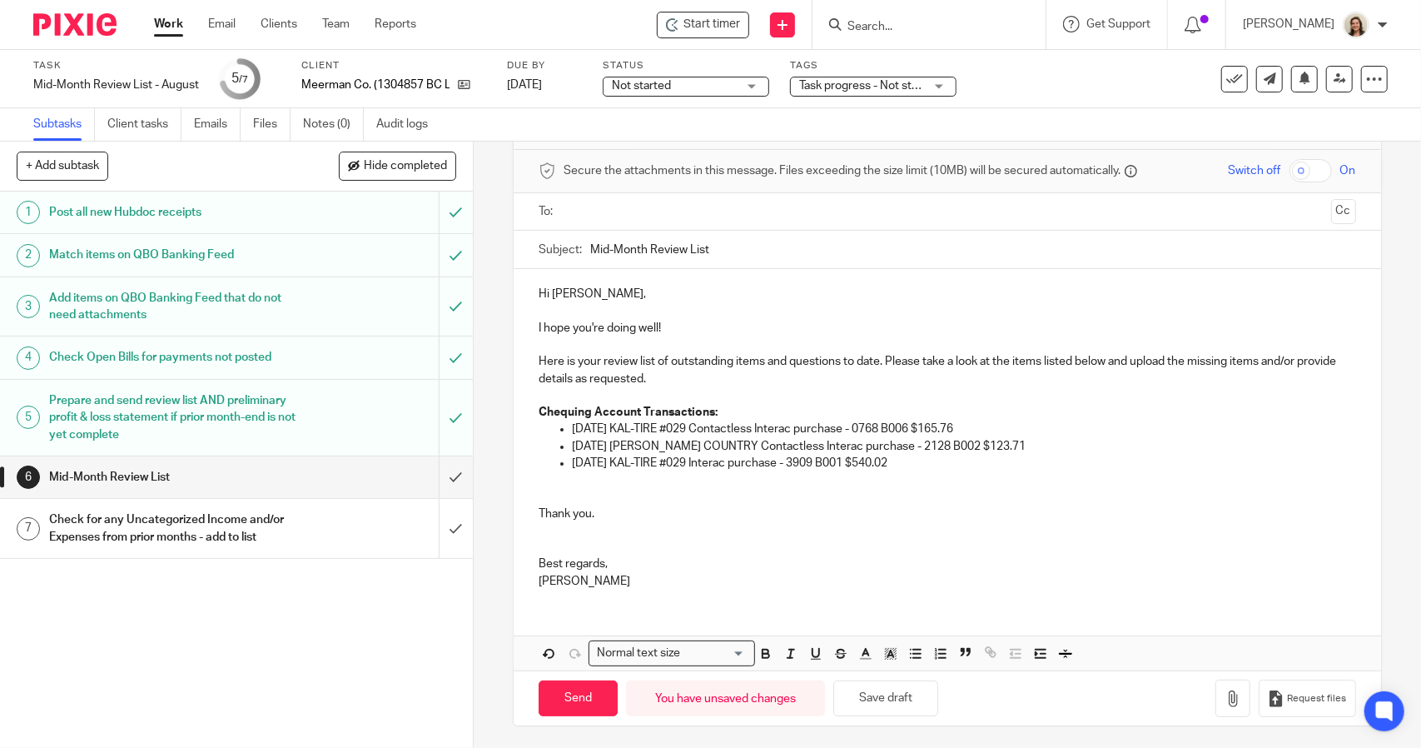
click at [914, 677] on div "Send You have unsaved changes Save draft Request files" at bounding box center [947, 697] width 867 height 55
click at [917, 687] on button "Save draft" at bounding box center [885, 698] width 105 height 36
click at [590, 247] on input "Mid-Month Review List" at bounding box center [972, 249] width 765 height 37
type input "August Mid-Month Review List"
click at [882, 364] on p "Here is your review list of outstanding items and questions to date. Please tak…" at bounding box center [947, 370] width 817 height 34
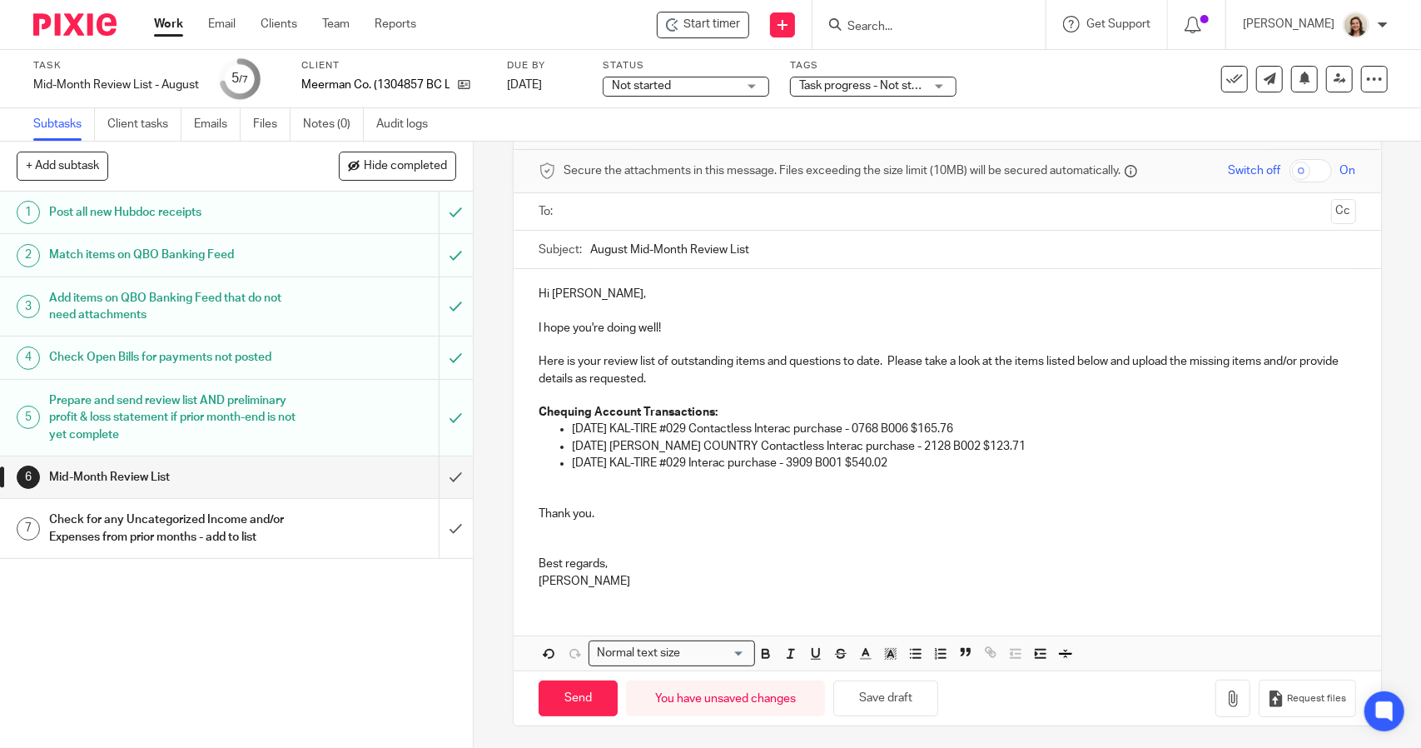
click at [1262, 362] on p "Here is your review list of outstanding items and questions to date. Please tak…" at bounding box center [947, 370] width 817 height 34
click at [834, 364] on p "Here is your review list of outstanding items and questions to date. Please tak…" at bounding box center [947, 370] width 817 height 34
click at [797, 377] on p "Here is your review list of outstanding items and questions to date. Please tak…" at bounding box center [947, 370] width 817 height 34
click at [1019, 426] on p "07/19/2025 KAL-TIRE #029 Contactless Interac purchase - 0768 B006 $165.76" at bounding box center [963, 428] width 783 height 17
click at [1030, 440] on p "07/20/2025 DUNCAN COUNTRY Contactless Interac purchase - 2128 B002 $123.71" at bounding box center [963, 446] width 783 height 17
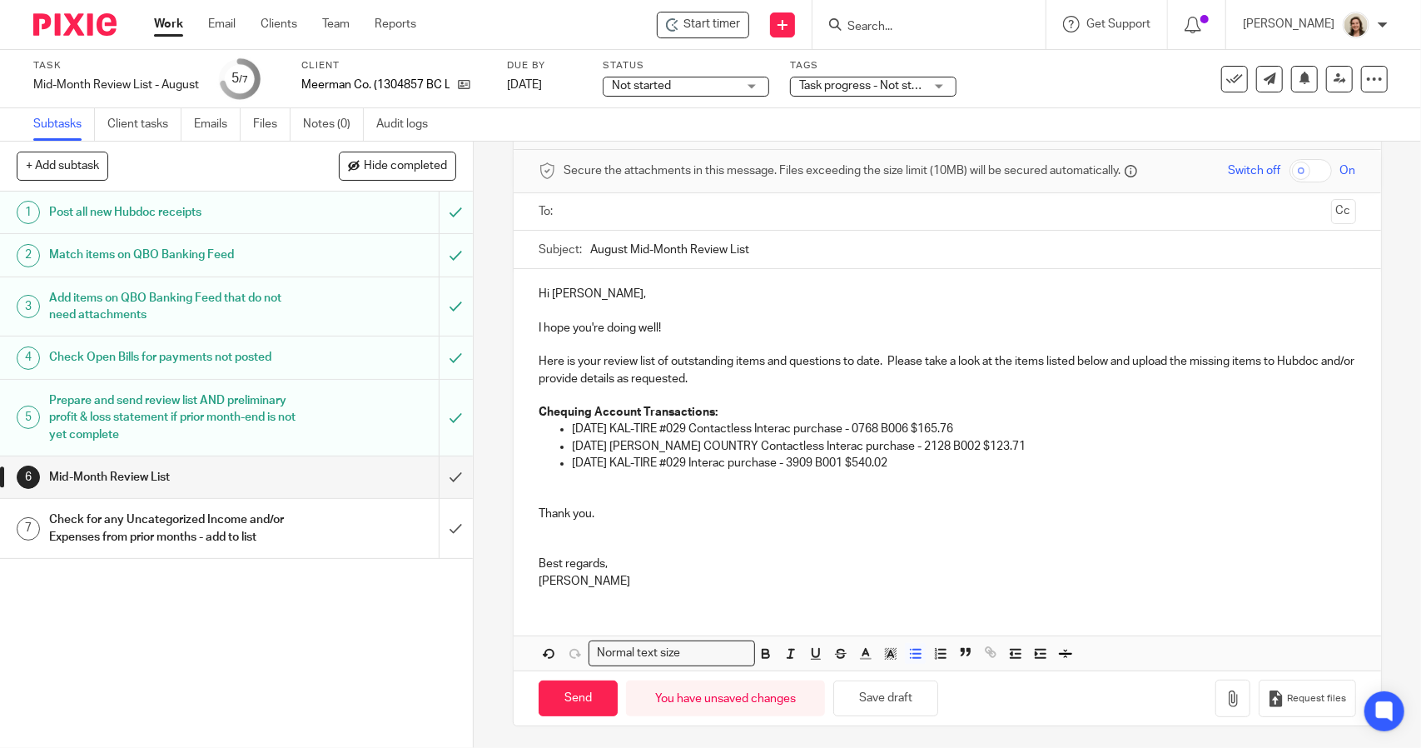
click at [966, 456] on p "07/23/2025 KAL-TIRE #029 Interac purchase - 3909 B001 $540.02" at bounding box center [963, 463] width 783 height 17
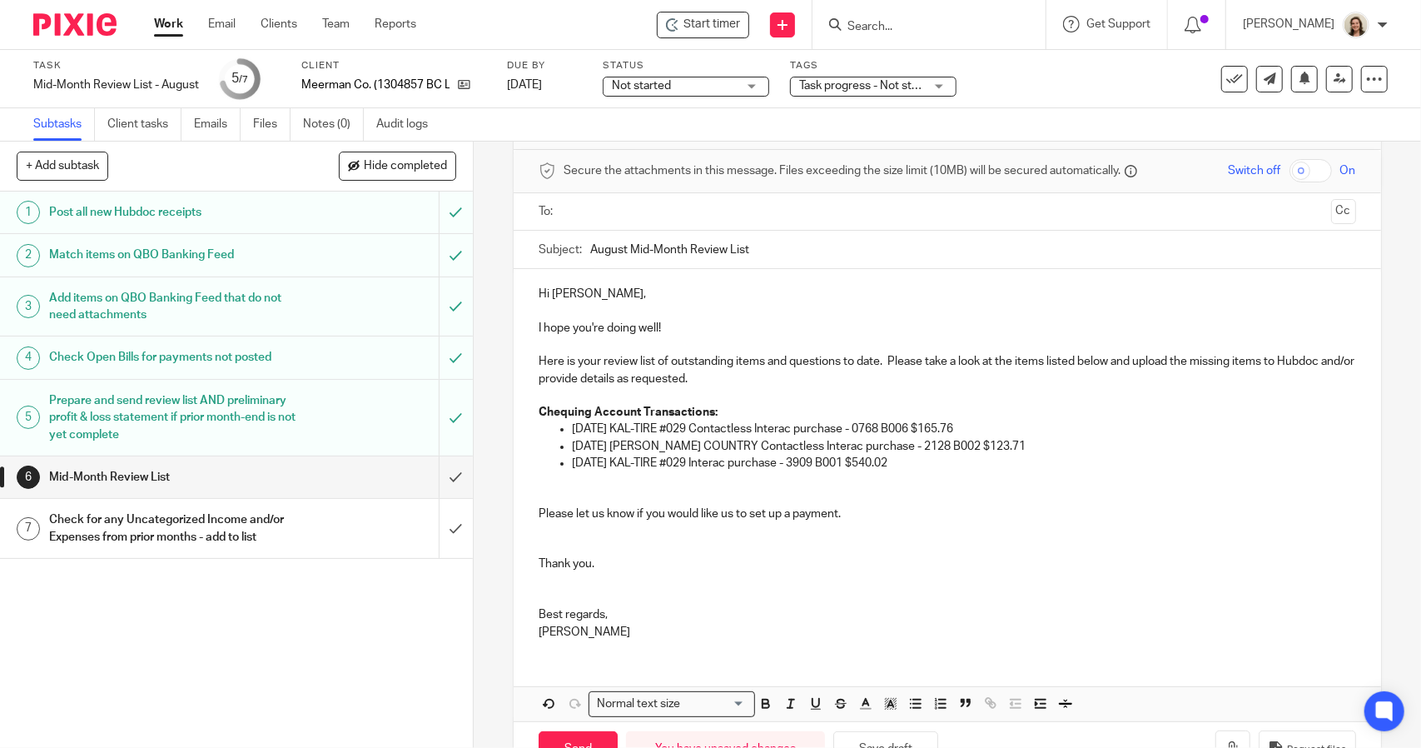
click at [541, 546] on p at bounding box center [947, 547] width 817 height 17
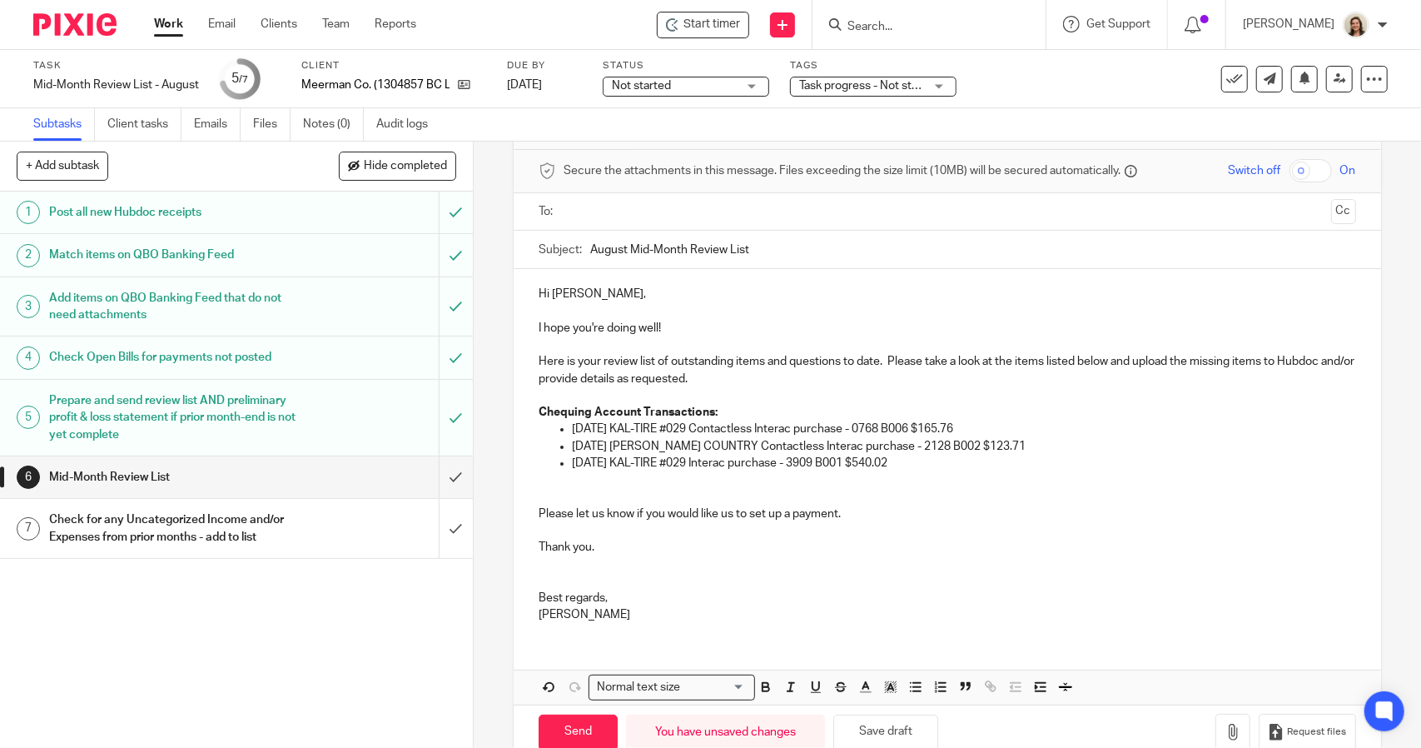
click at [635, 207] on input "text" at bounding box center [946, 211] width 754 height 19
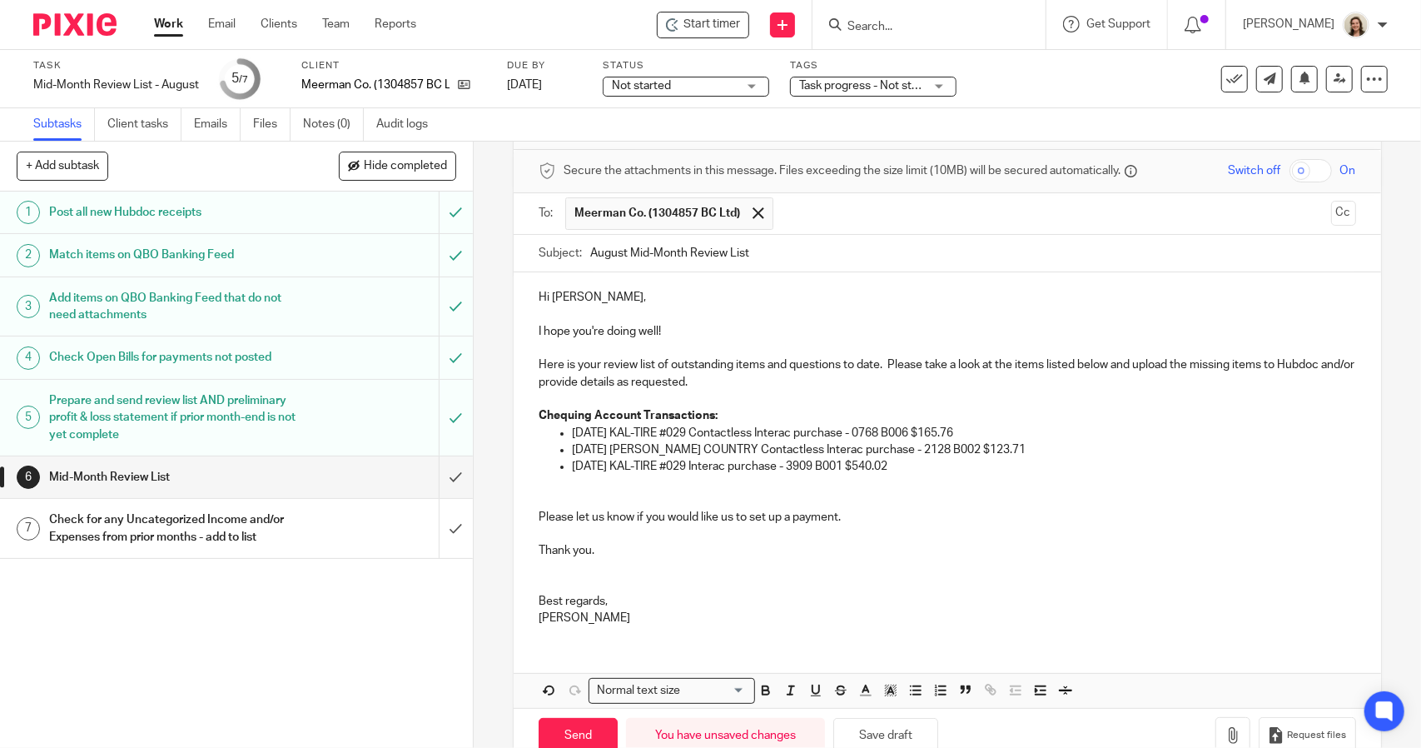
click at [655, 293] on p "Hi Chris," at bounding box center [947, 297] width 817 height 17
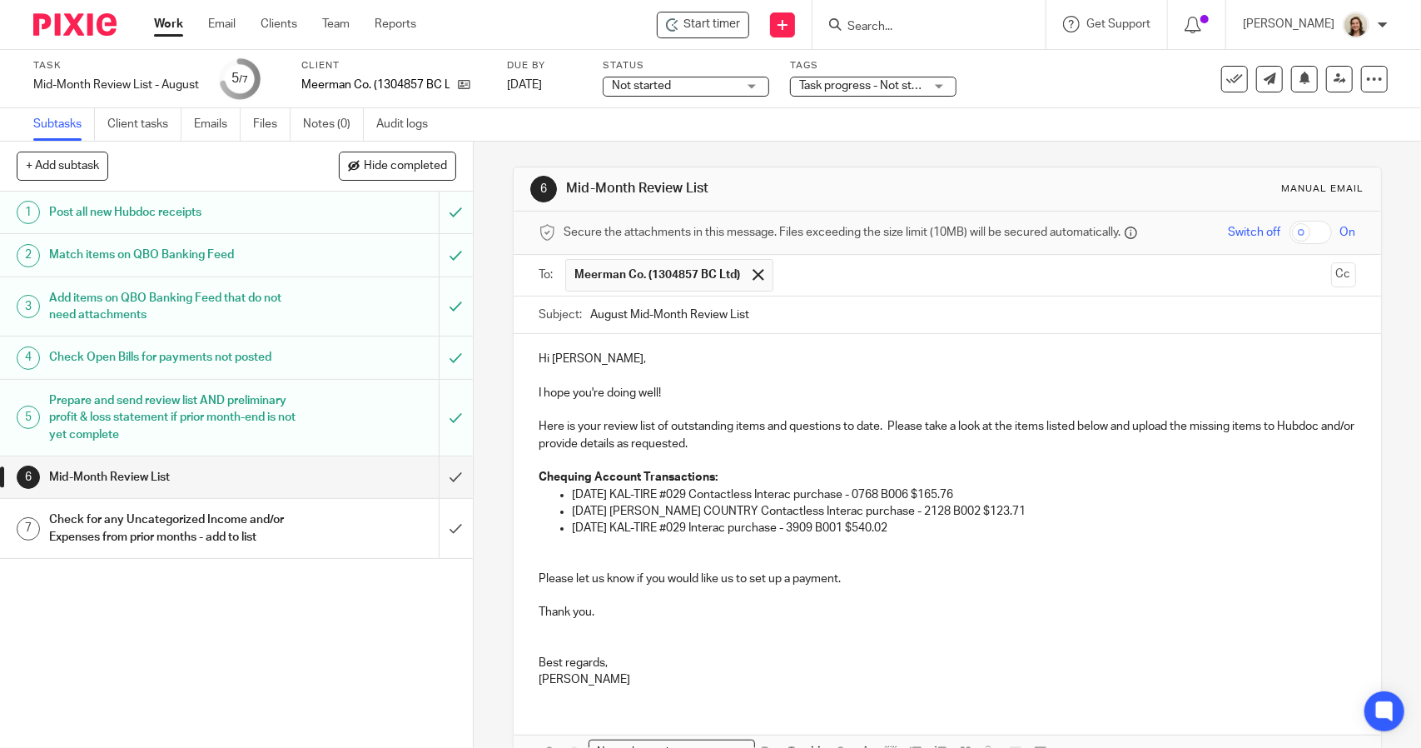
scroll to position [0, 0]
click at [155, 88] on div "Mid-Month Review List - August Save Mid-Month Review List - August" at bounding box center [116, 85] width 166 height 17
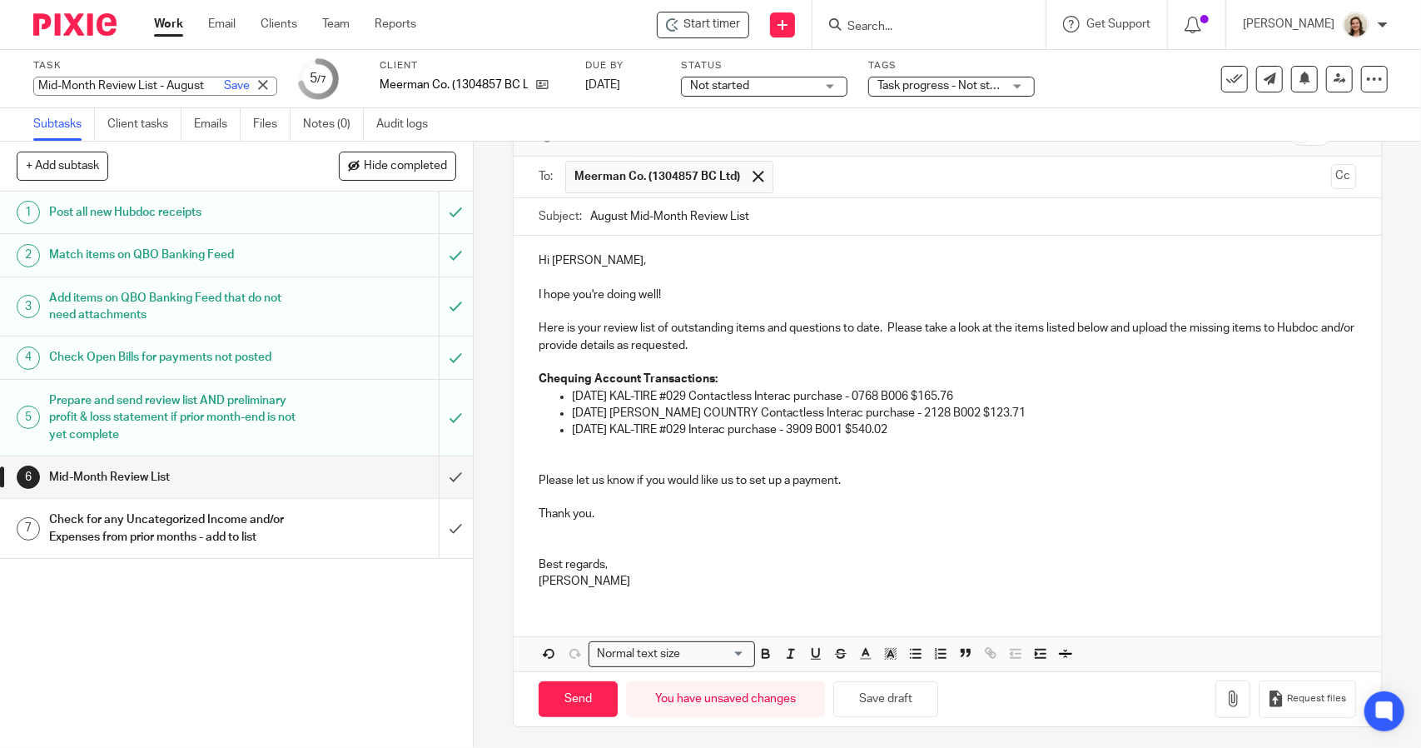
scroll to position [98, 0]
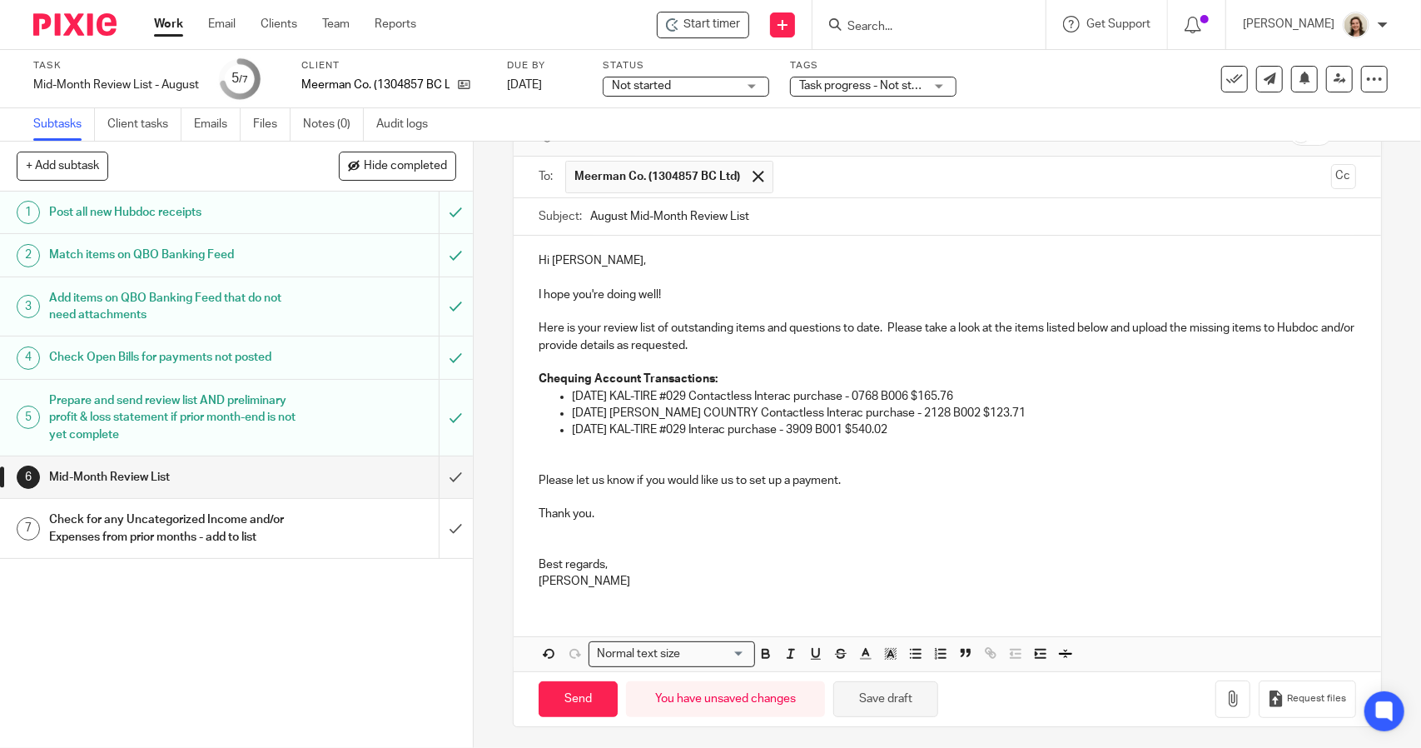
click at [906, 682] on button "Save draft" at bounding box center [885, 699] width 105 height 36
click at [147, 530] on h1 "Check for any Uncategorized Income and/or Expenses from prior months - add to l…" at bounding box center [173, 528] width 249 height 42
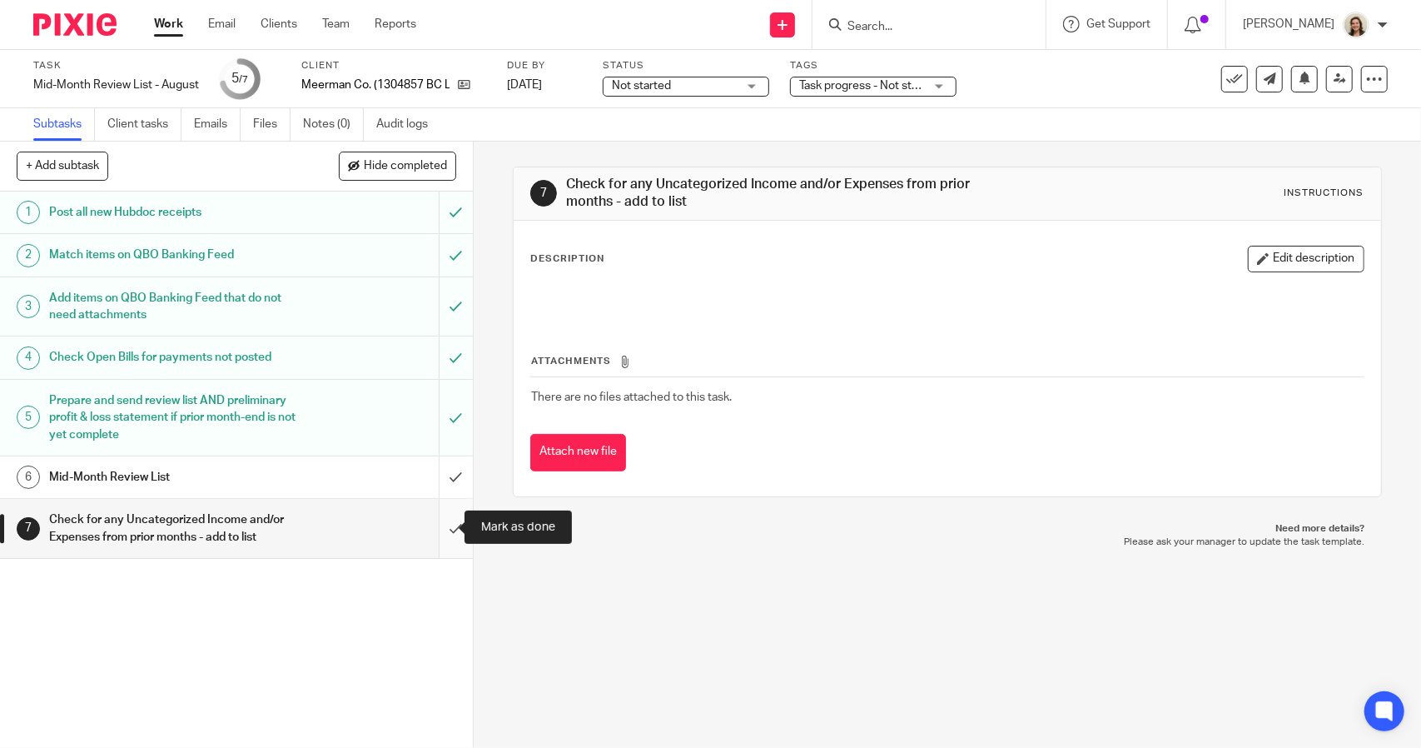
click at [427, 529] on input "submit" at bounding box center [236, 528] width 473 height 59
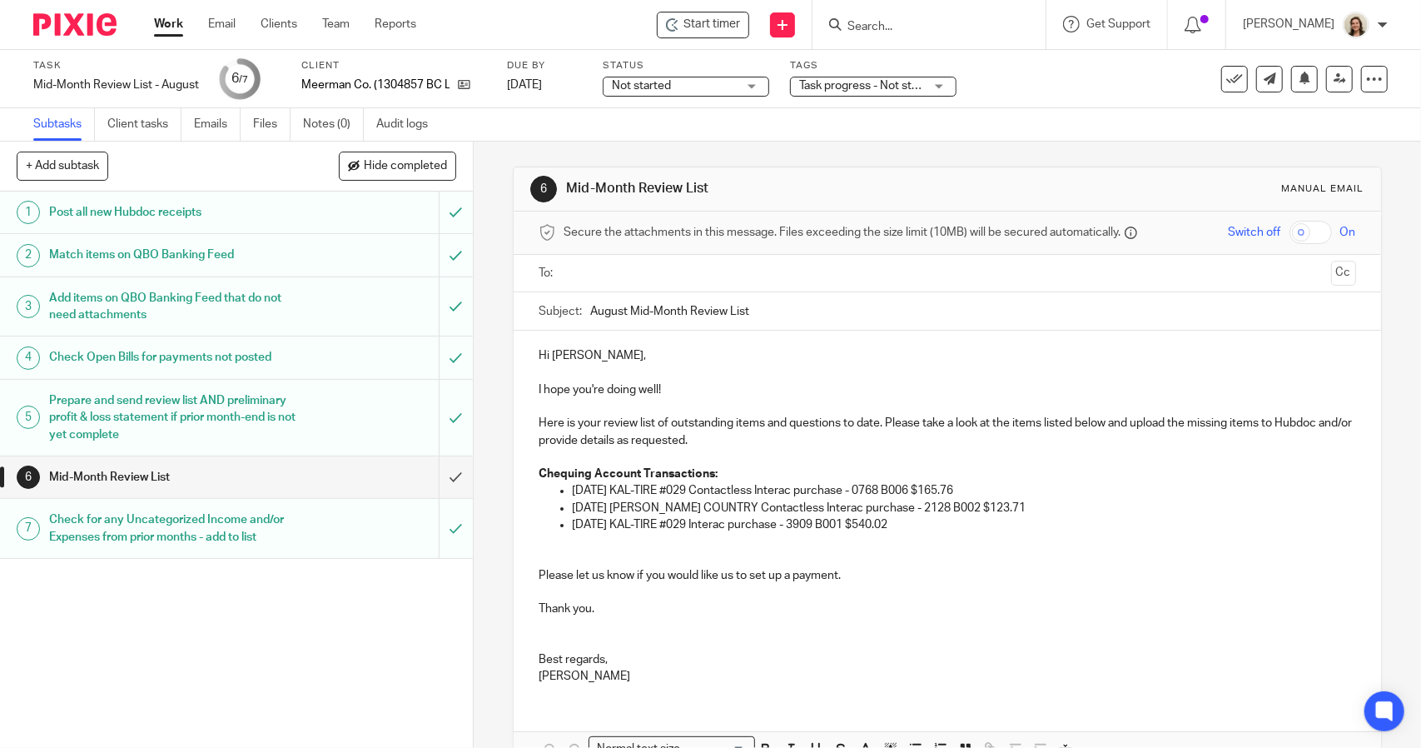
click at [672, 273] on input "text" at bounding box center [946, 273] width 754 height 19
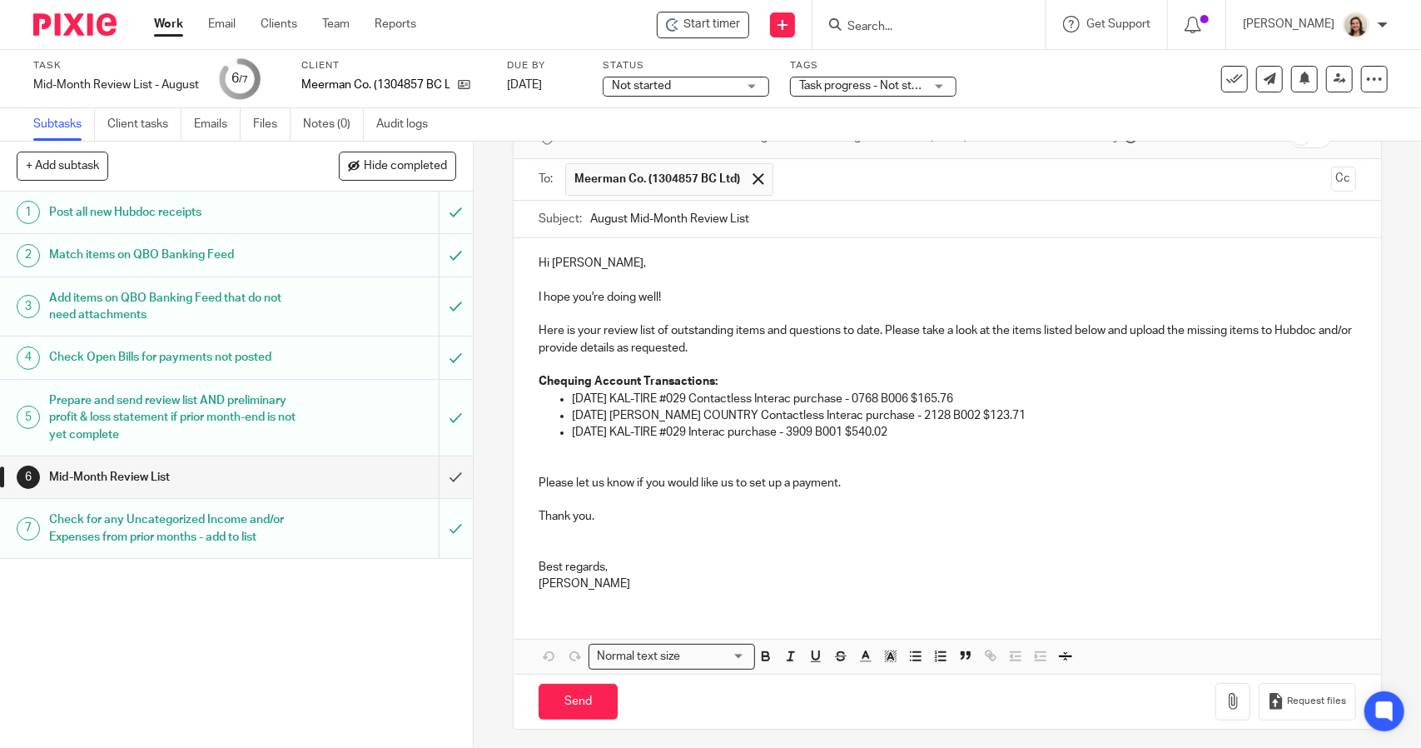
scroll to position [98, 0]
click at [597, 700] on input "Send" at bounding box center [578, 699] width 79 height 36
type input "Sent"
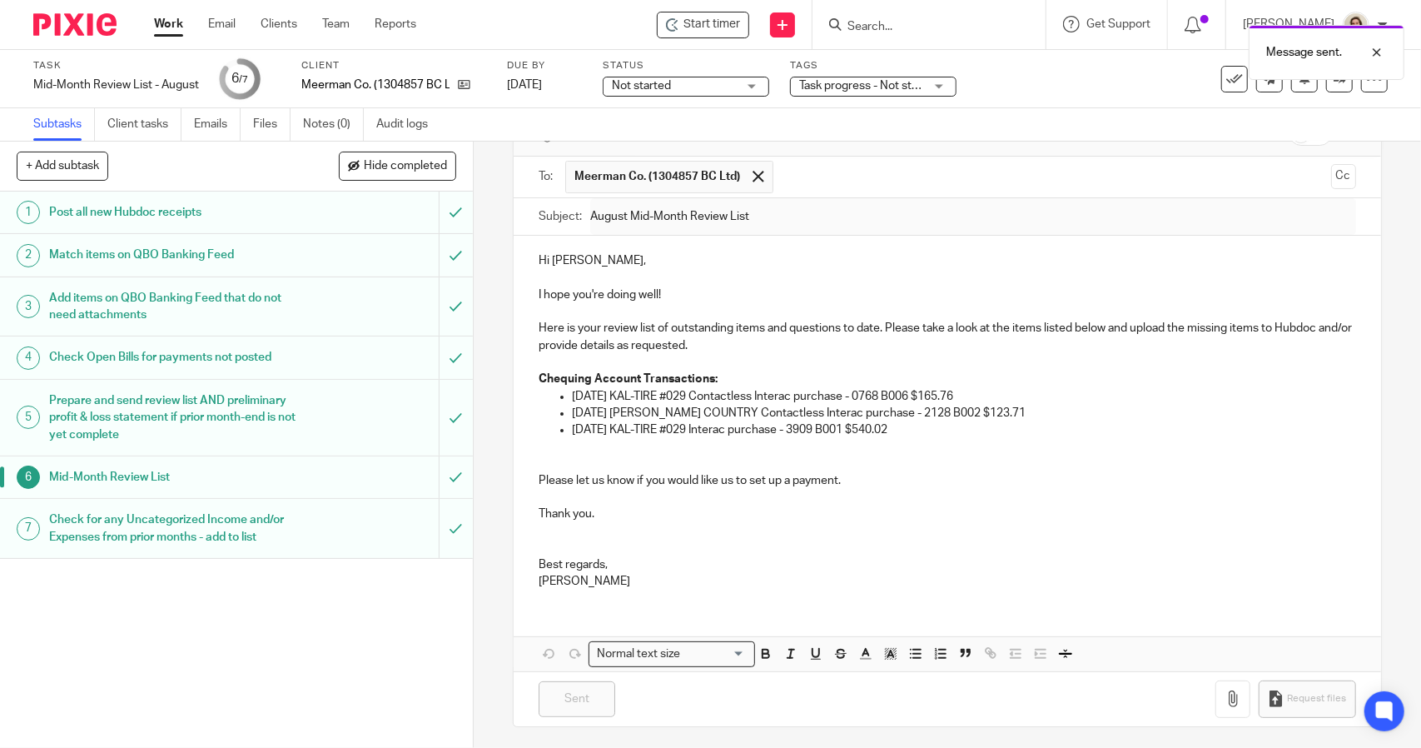
click at [656, 87] on span "Not started" at bounding box center [641, 86] width 59 height 12
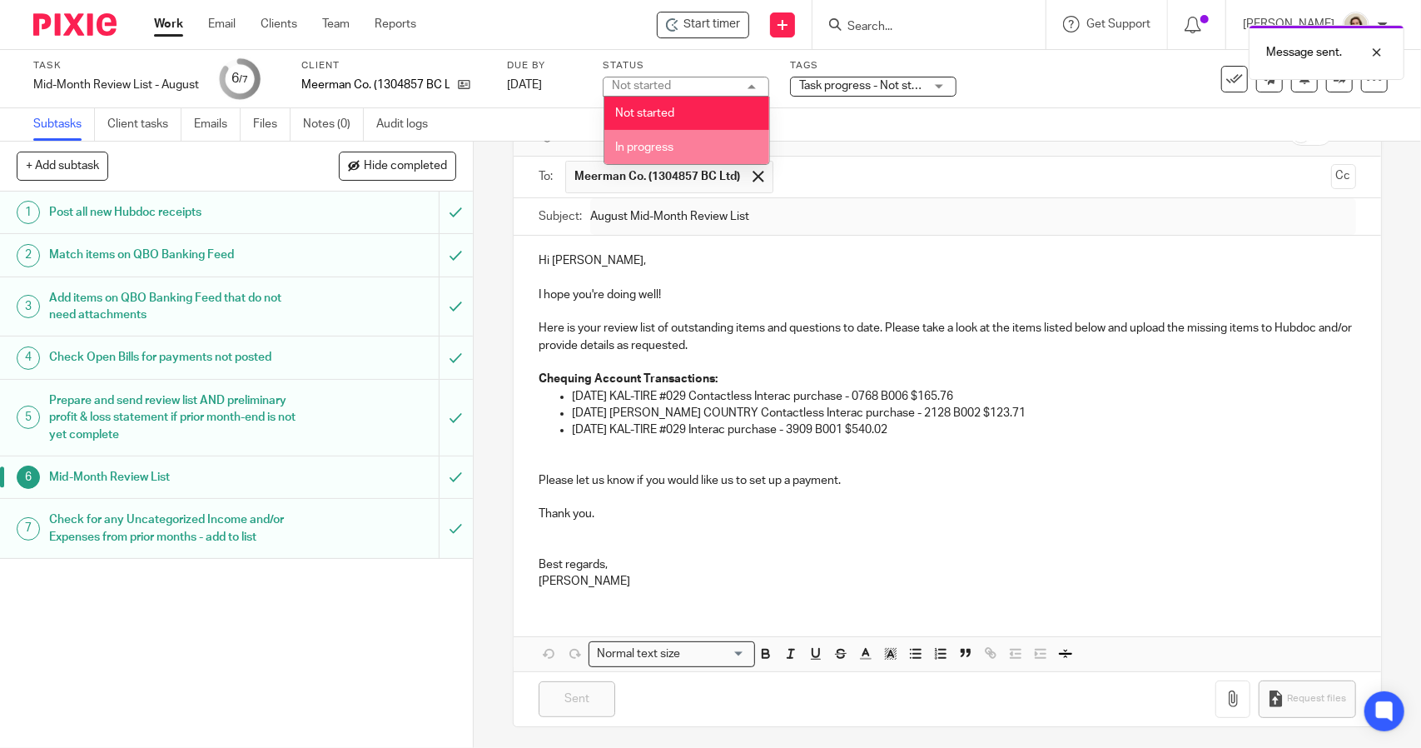
click at [680, 141] on li "In progress" at bounding box center [686, 147] width 165 height 34
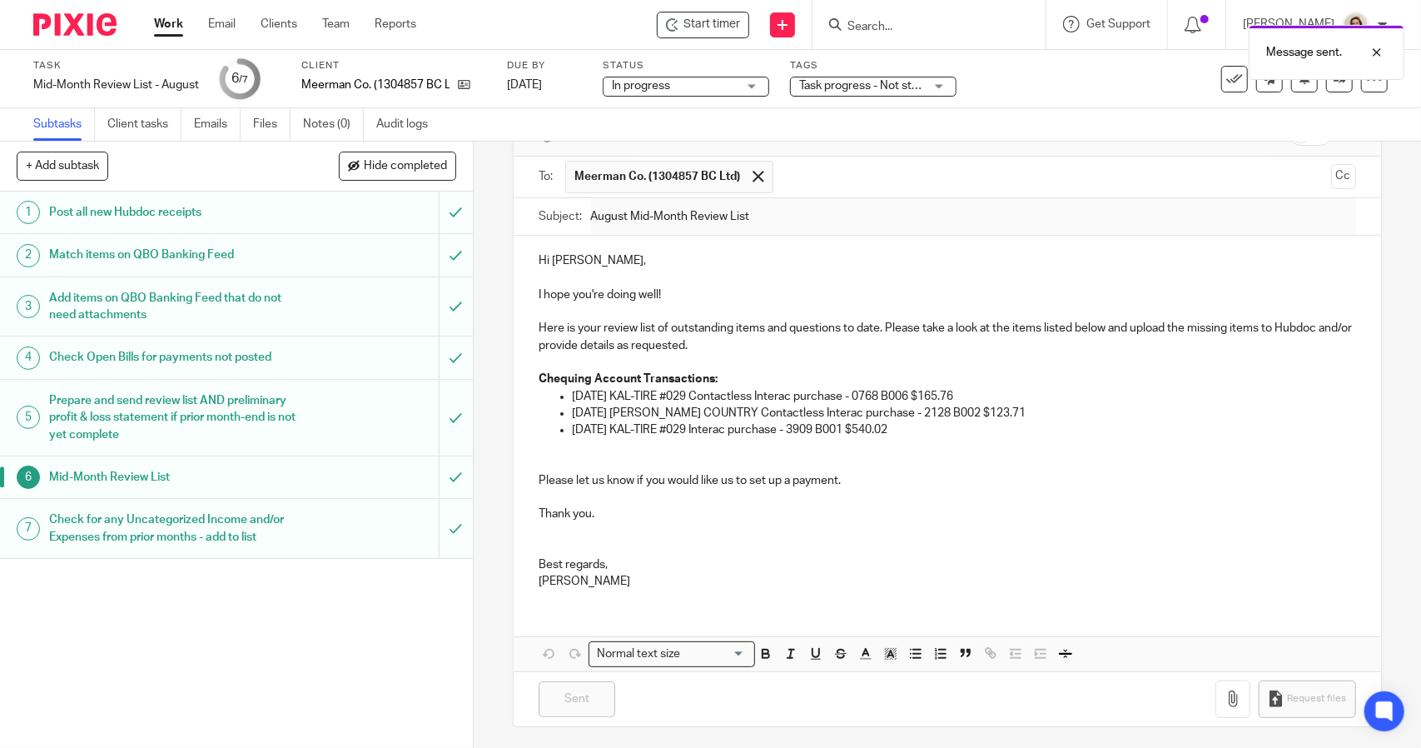
click at [841, 88] on span "Task progress - Not started + 2" at bounding box center [878, 86] width 158 height 12
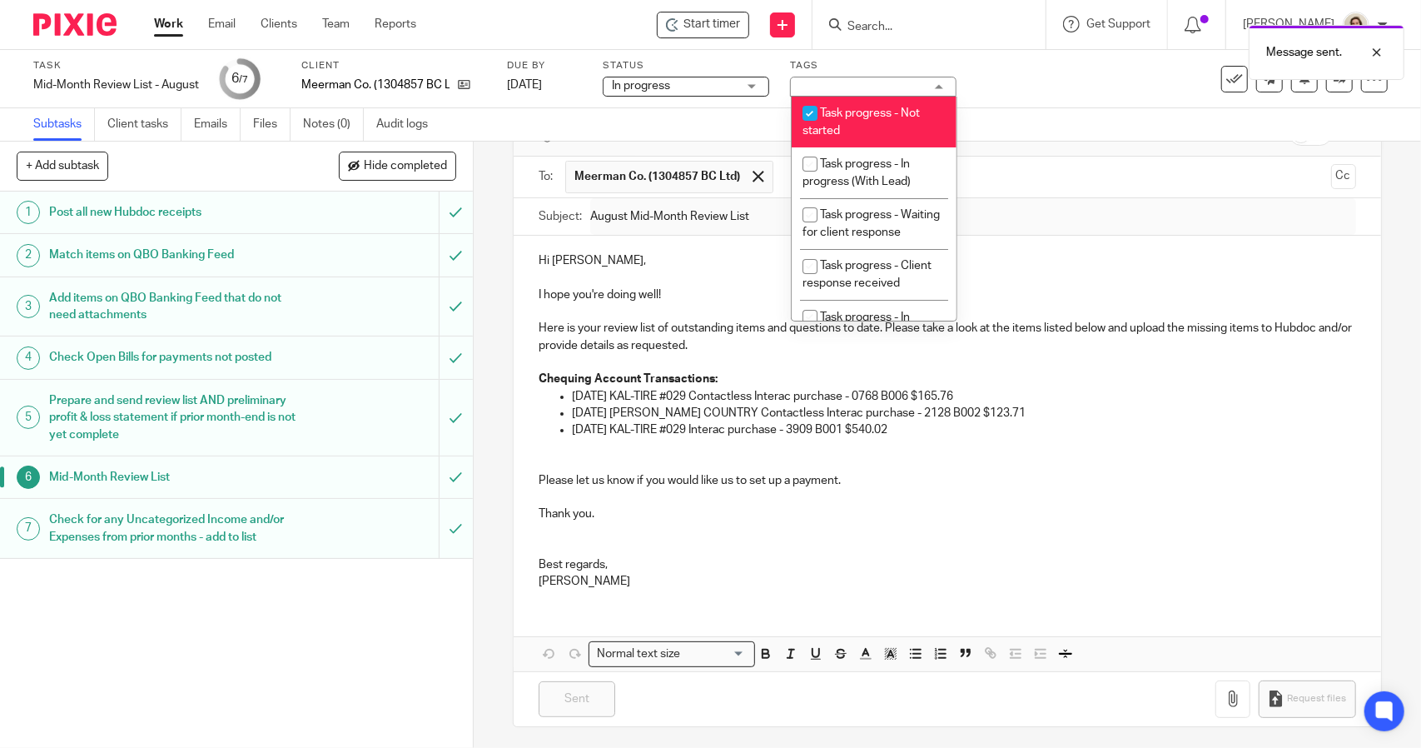
click at [892, 132] on li "Task progress - Not started" at bounding box center [874, 122] width 165 height 51
checkbox input "false"
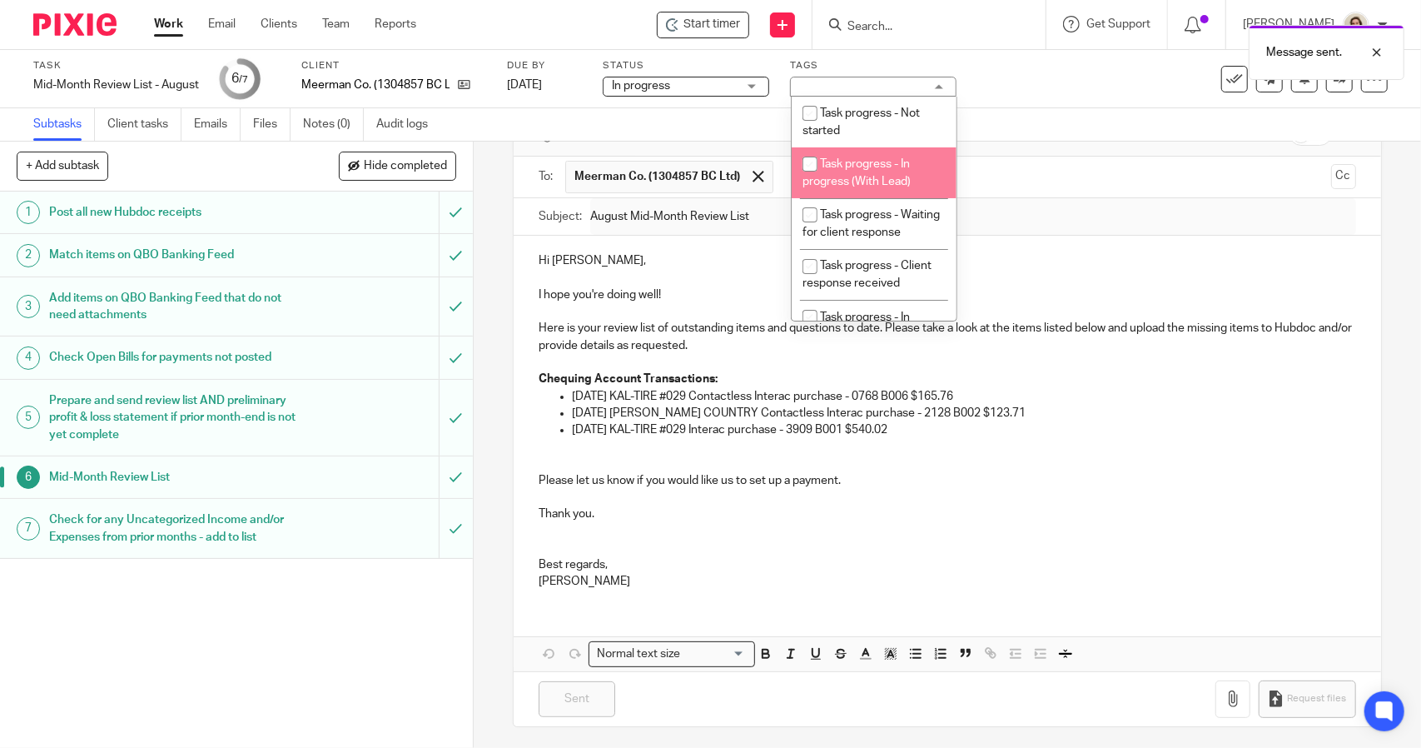
click at [894, 161] on span "Task progress - In progress (With Lead)" at bounding box center [856, 172] width 108 height 29
checkbox input "true"
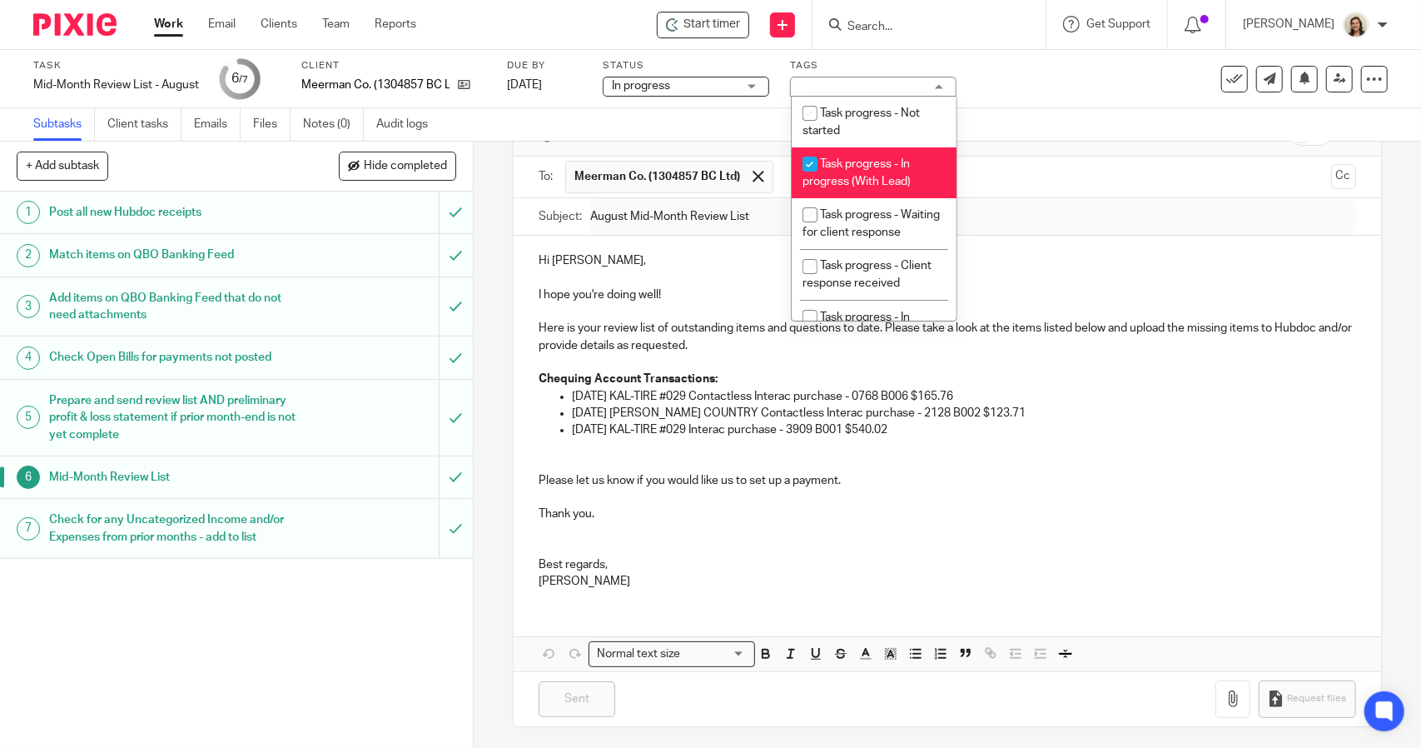
click at [1124, 114] on div "Subtasks Client tasks Emails Files Notes (0) Audit logs" at bounding box center [710, 124] width 1421 height 33
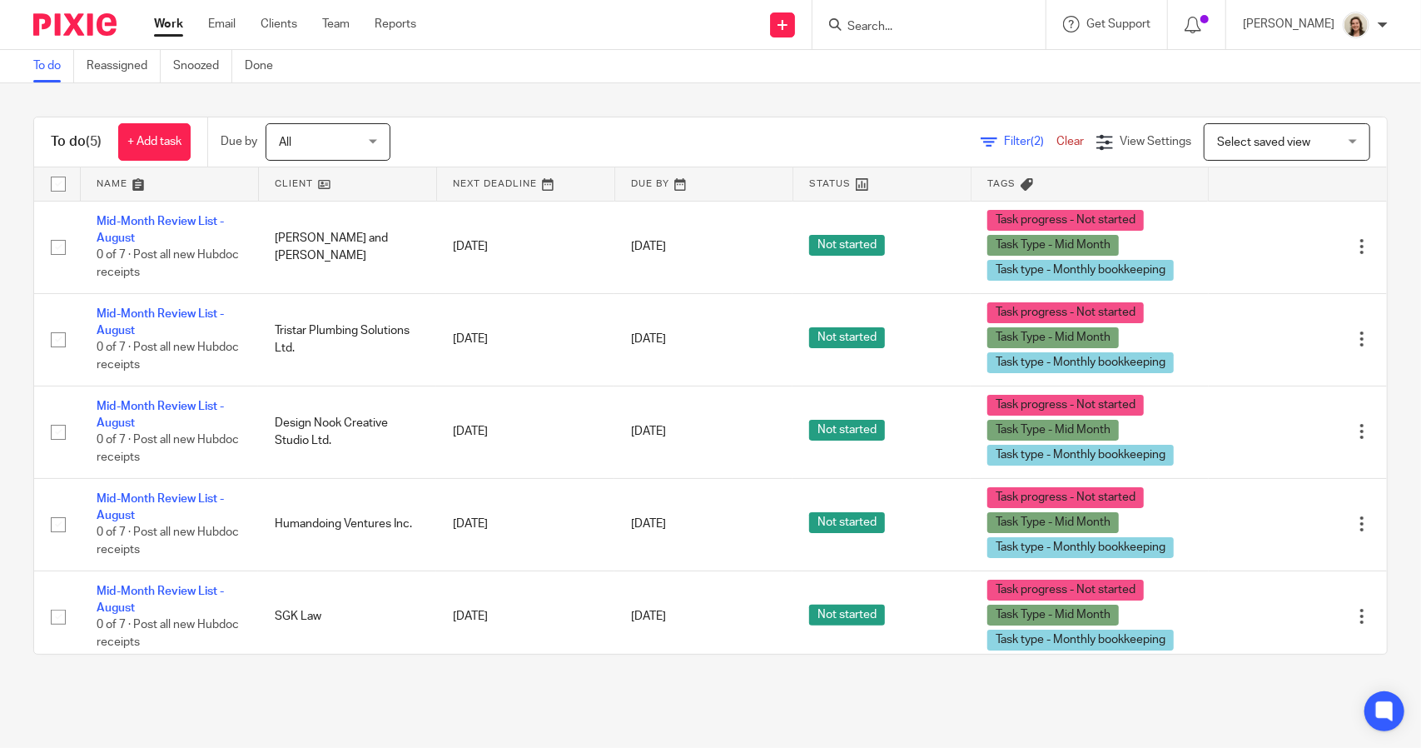
drag, startPoint x: 197, startPoint y: 312, endPoint x: 17, endPoint y: 296, distance: 181.4
click at [17, 296] on div "To do (5) + Add task Due by All All [DATE] [DATE] This week Next week This mont…" at bounding box center [710, 385] width 1421 height 604
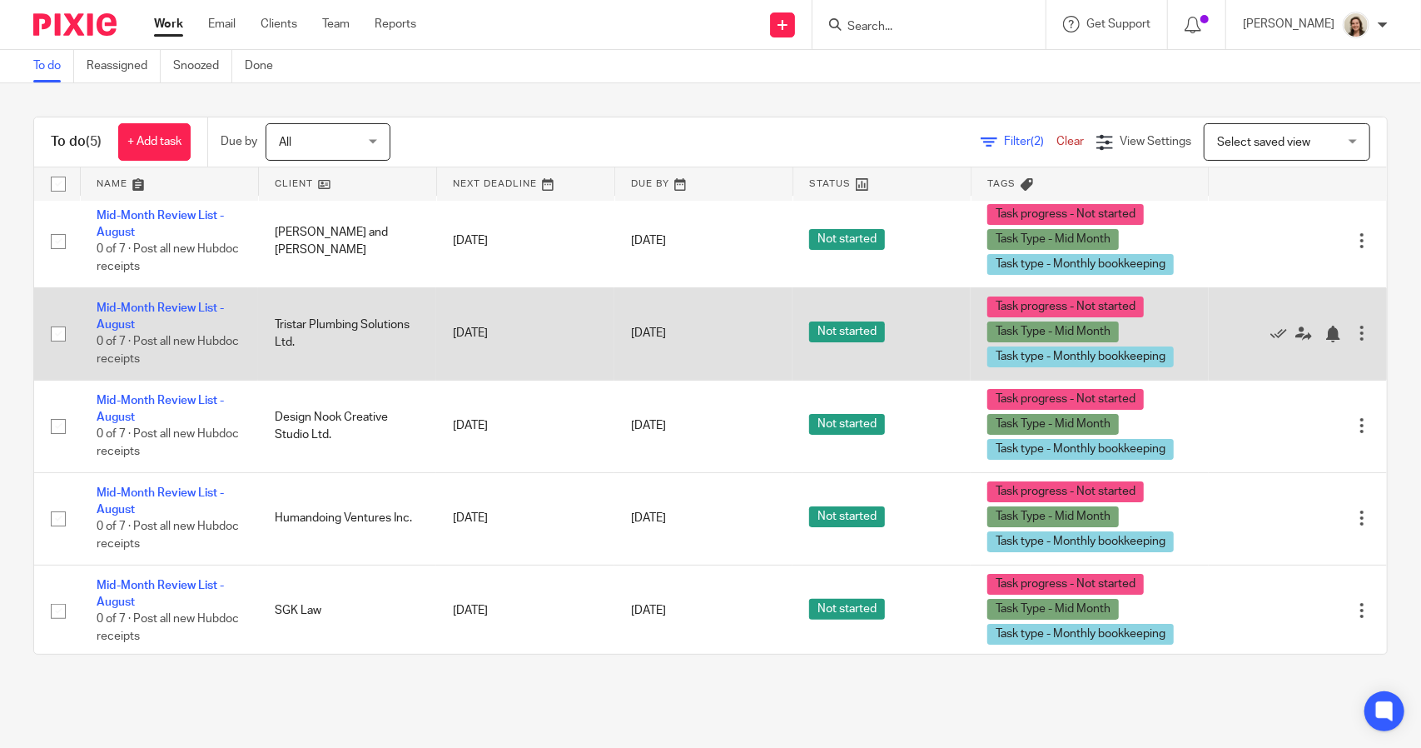
scroll to position [7, 0]
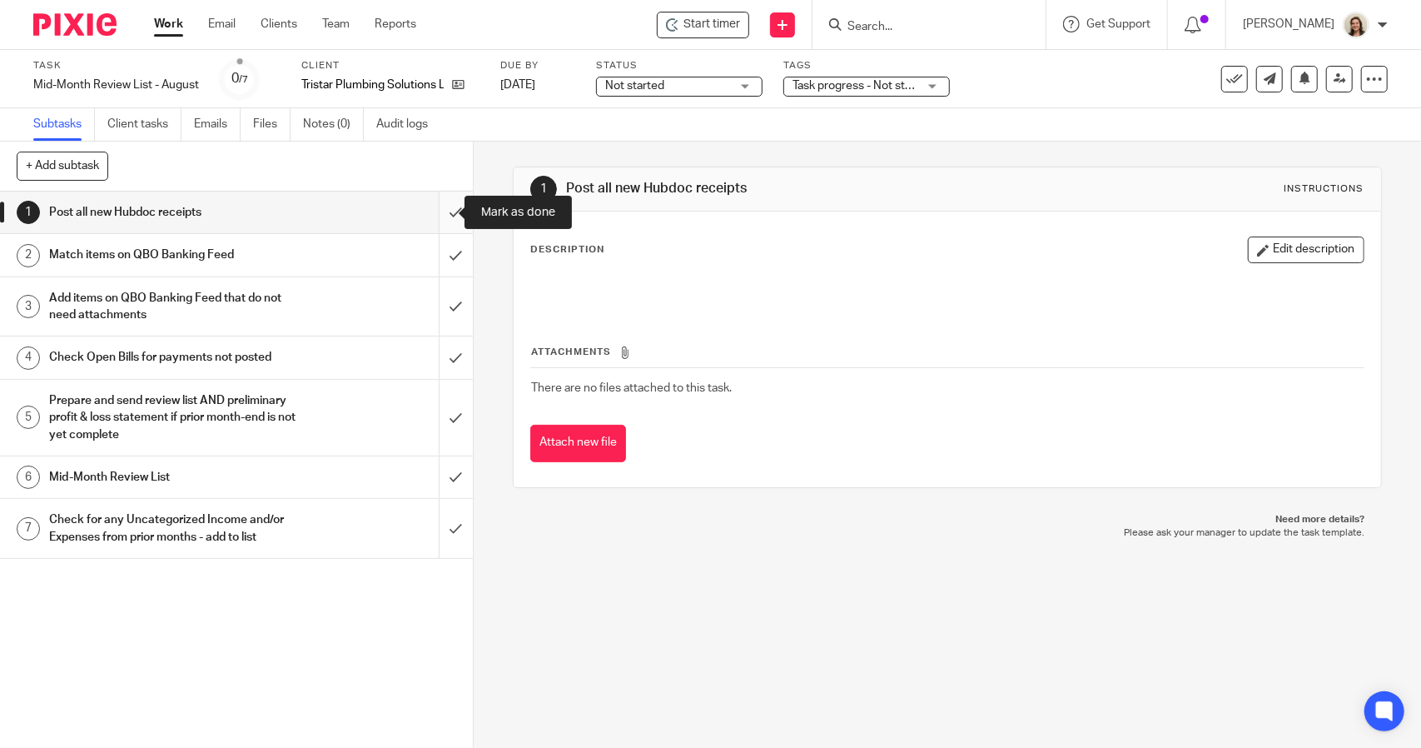
click at [433, 216] on input "submit" at bounding box center [236, 212] width 473 height 42
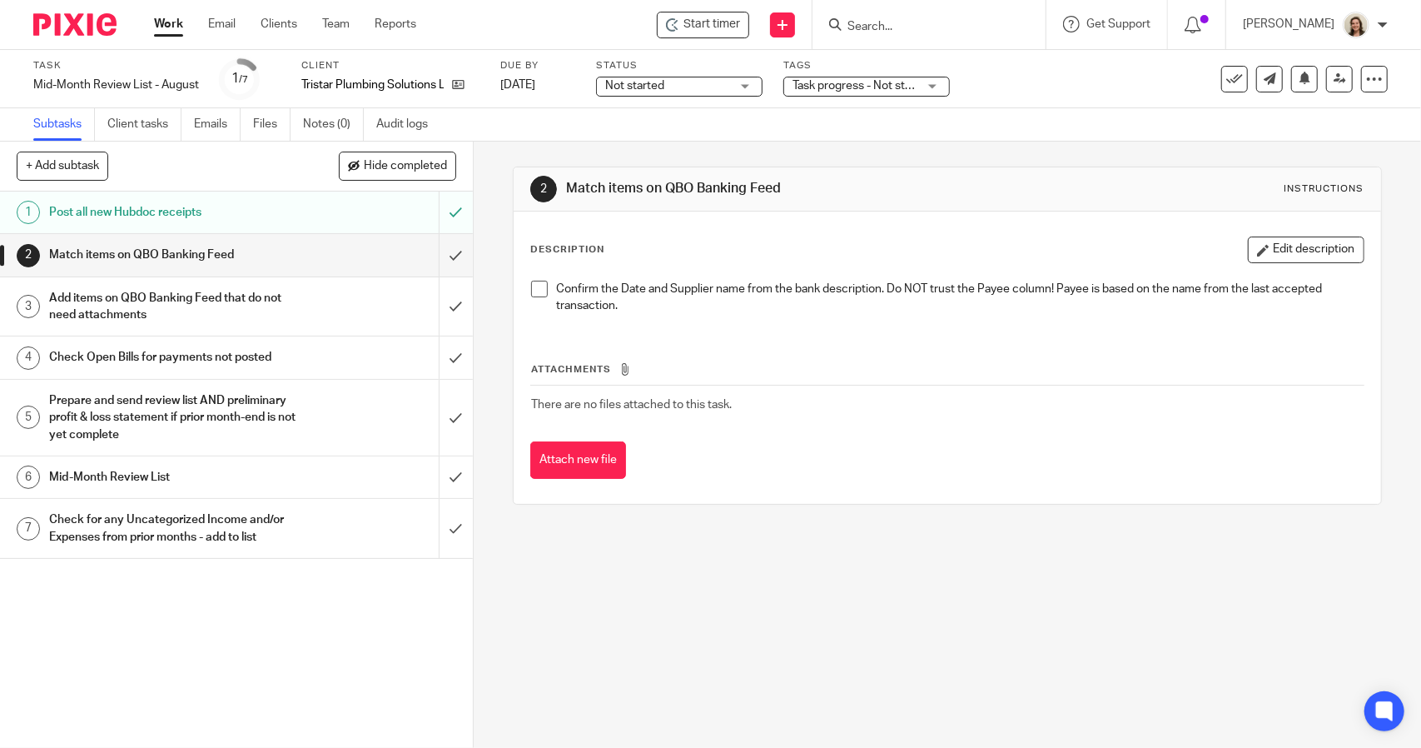
click at [531, 282] on span at bounding box center [539, 289] width 17 height 17
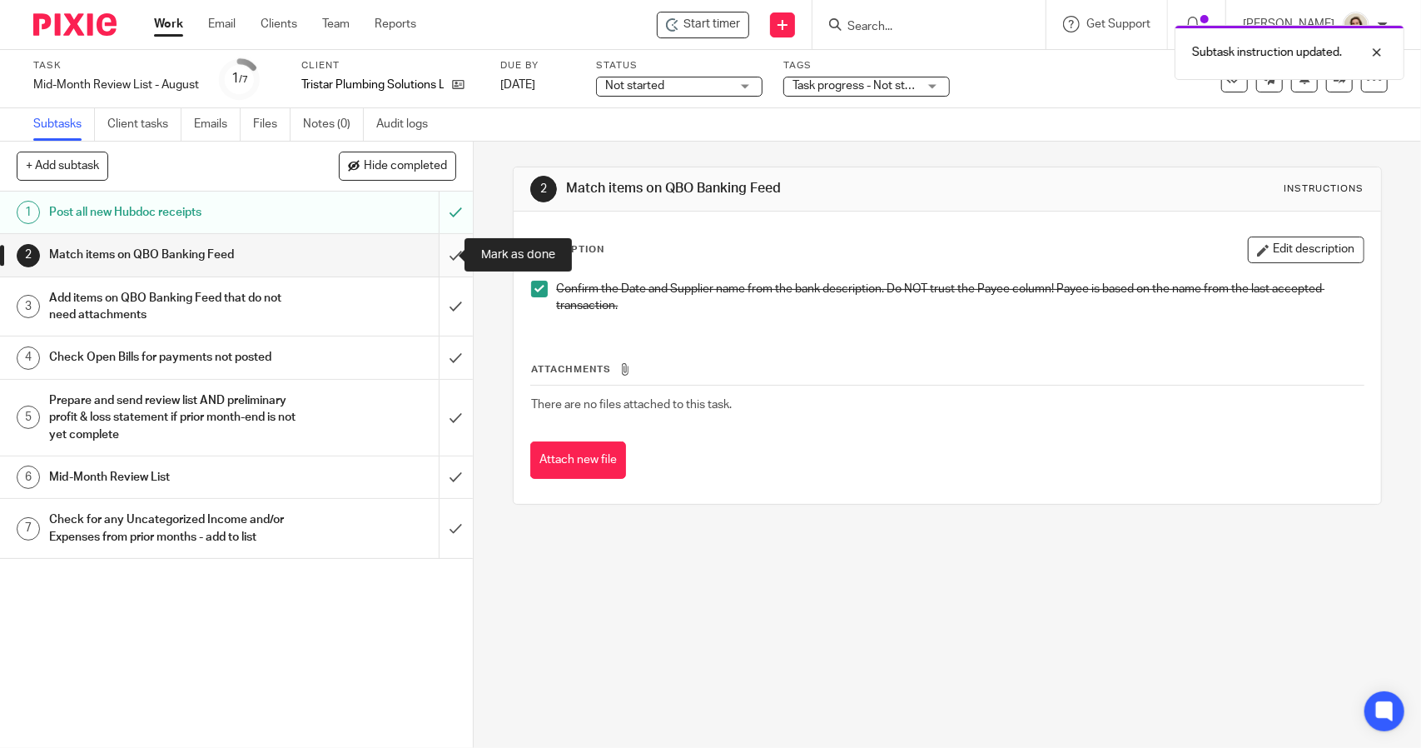
click at [442, 252] on input "submit" at bounding box center [236, 255] width 473 height 42
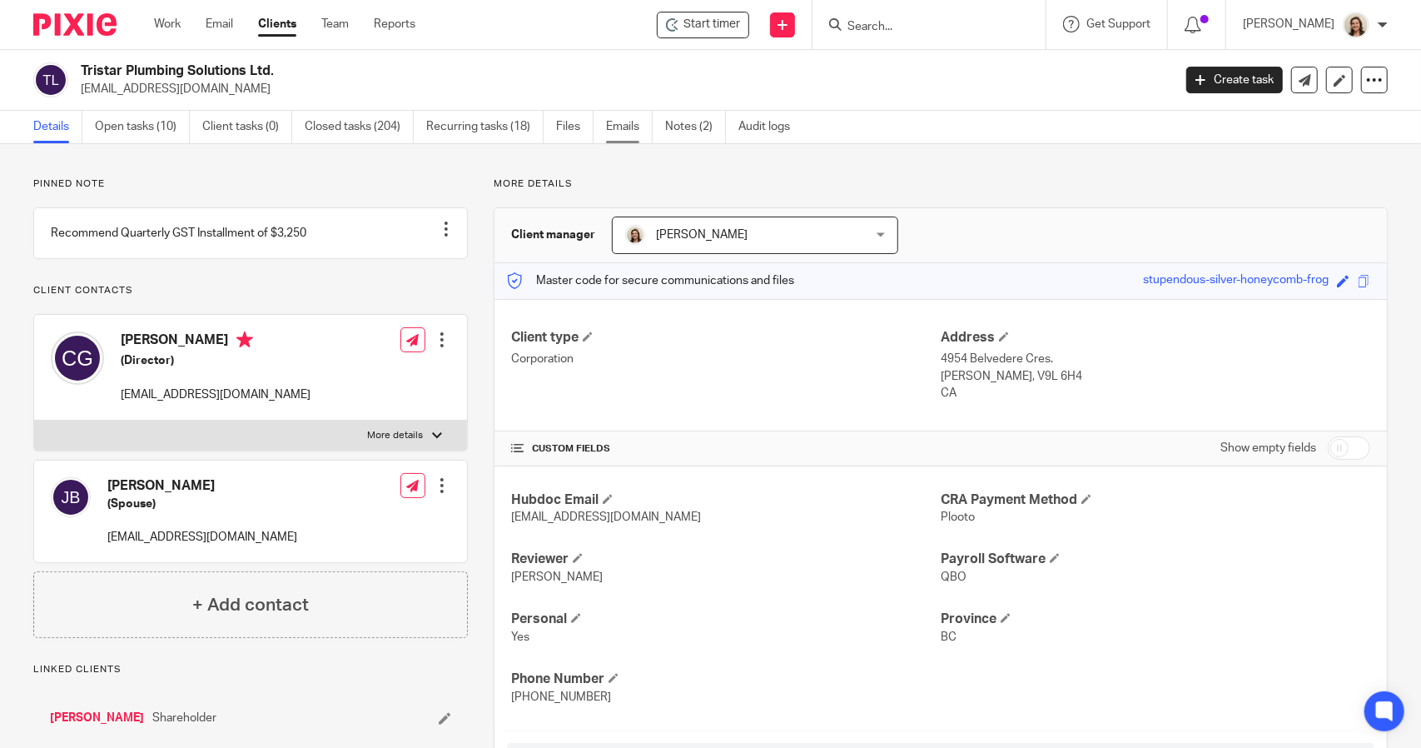
click at [606, 122] on link "Emails" at bounding box center [629, 127] width 47 height 32
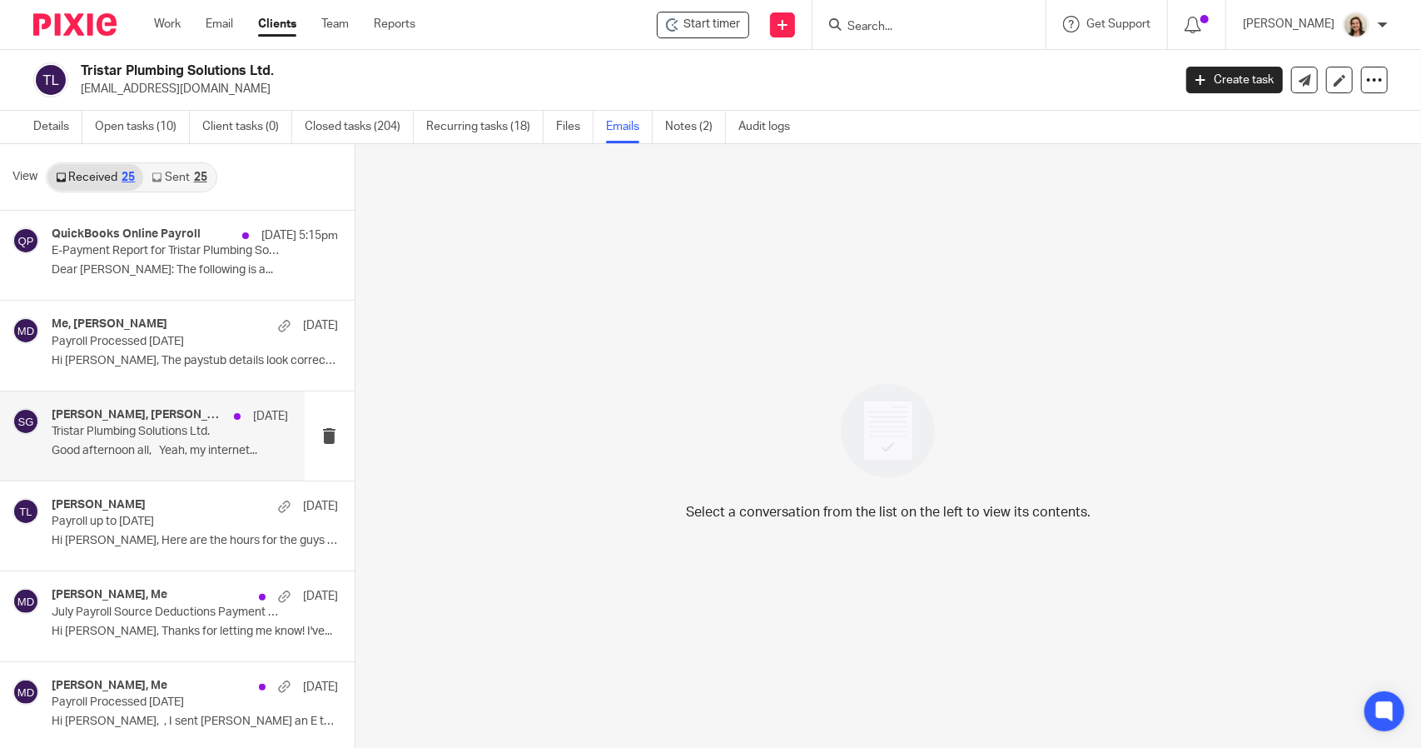
click at [93, 414] on h4 "Mark Merner, Ashley Taylor, Scott Gateley" at bounding box center [139, 415] width 174 height 14
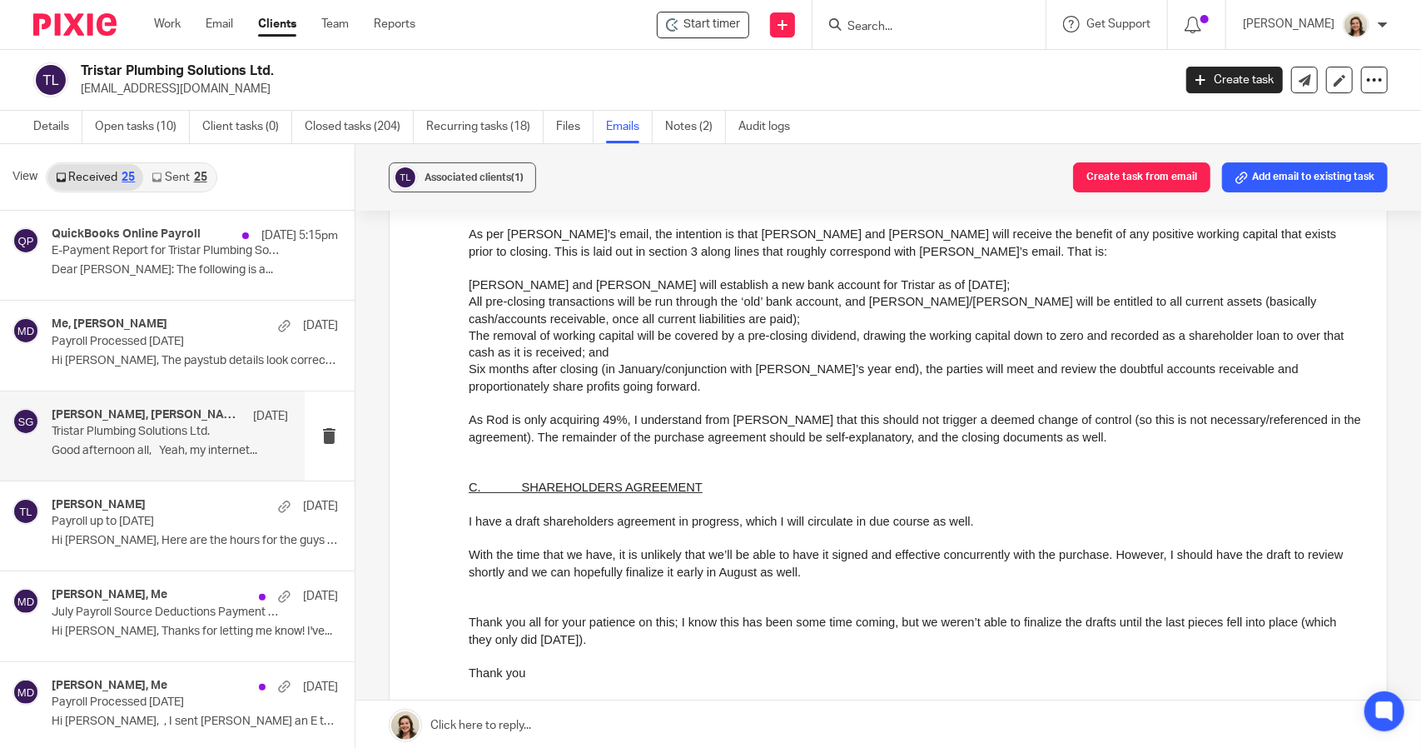
scroll to position [7568, 0]
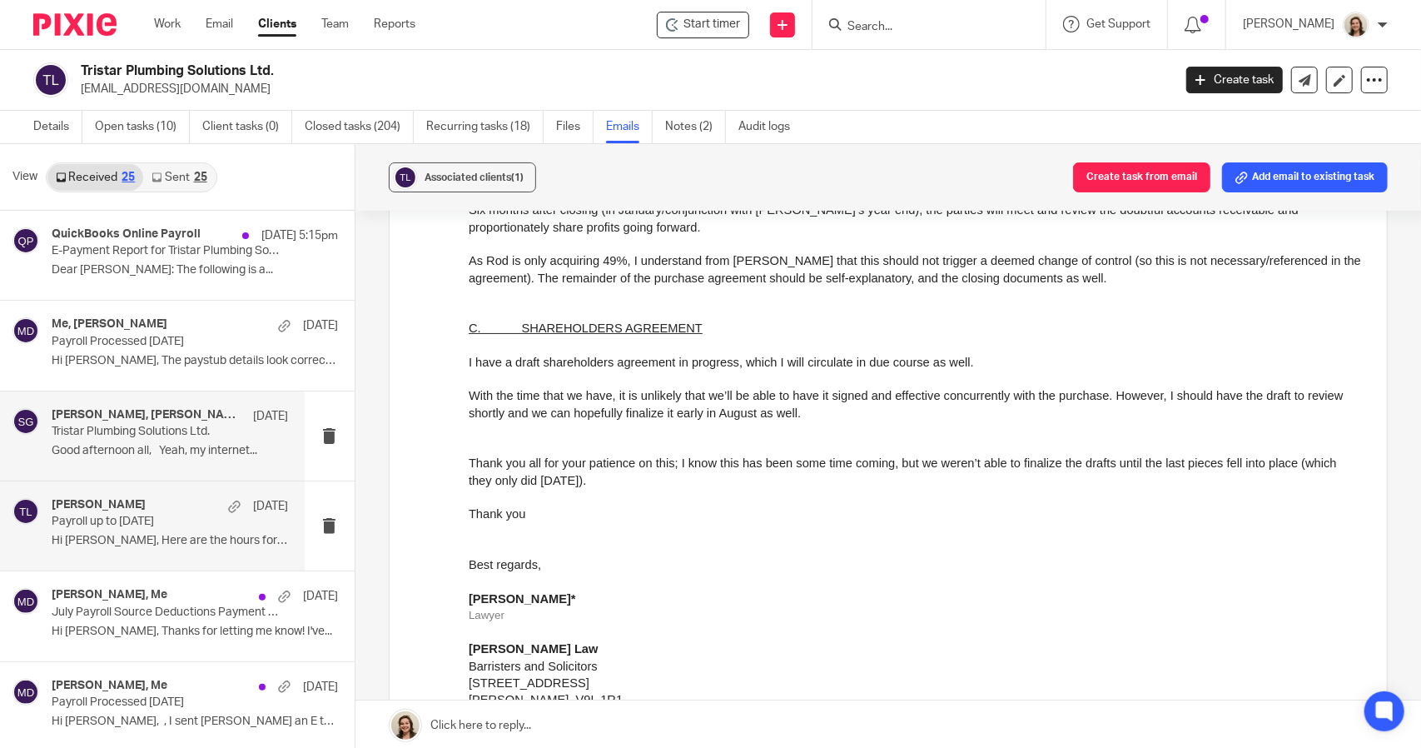
click at [138, 521] on p "Payroll up to July 31" at bounding box center [146, 521] width 189 height 14
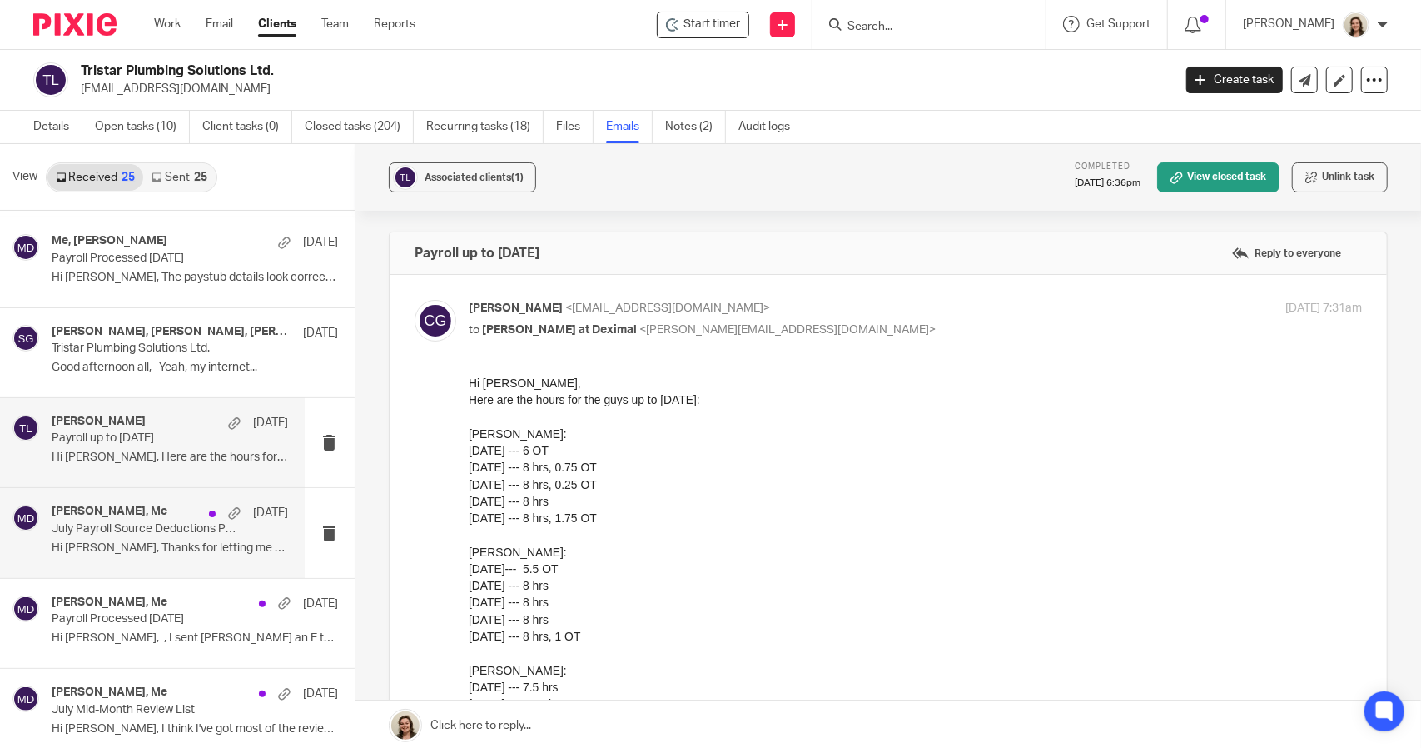
scroll to position [0, 0]
click at [155, 513] on div "Colin Gary, Me Aug 7" at bounding box center [170, 512] width 236 height 17
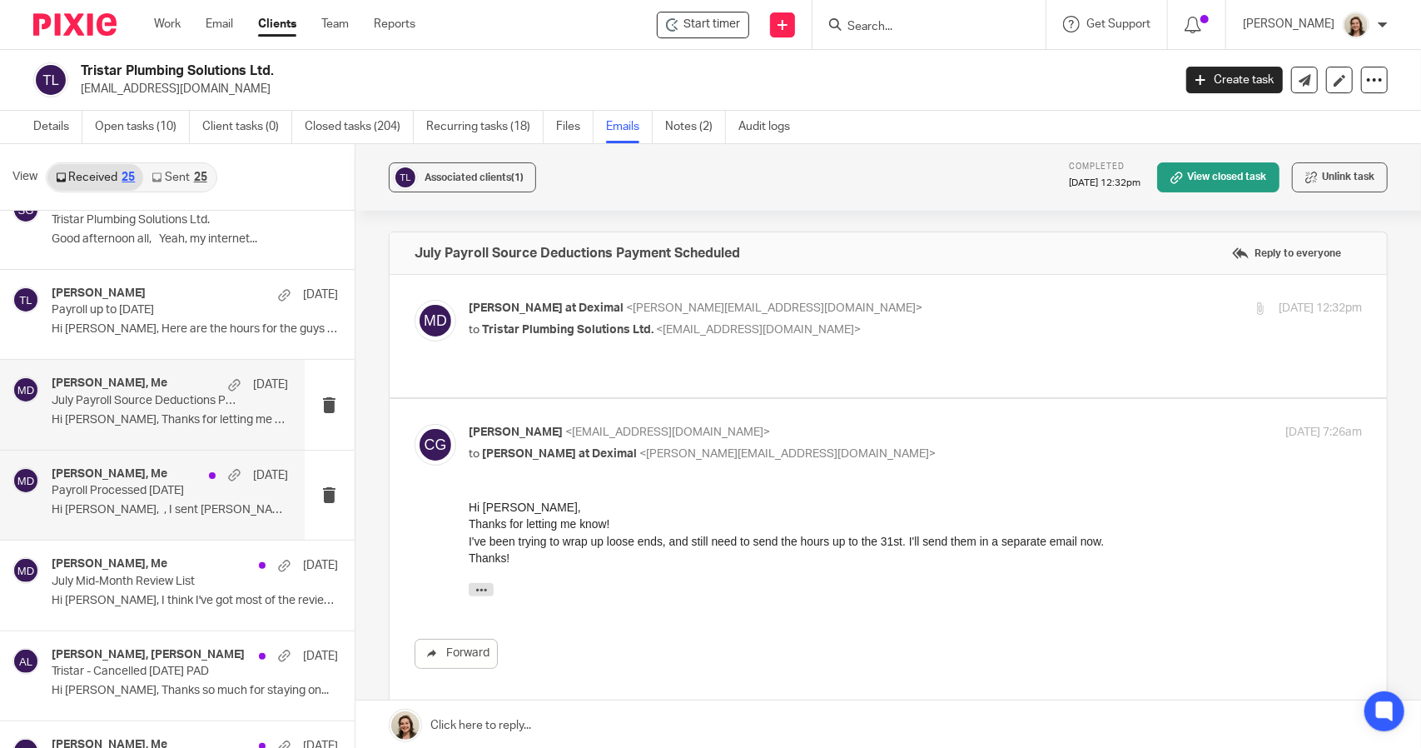
scroll to position [250, 0]
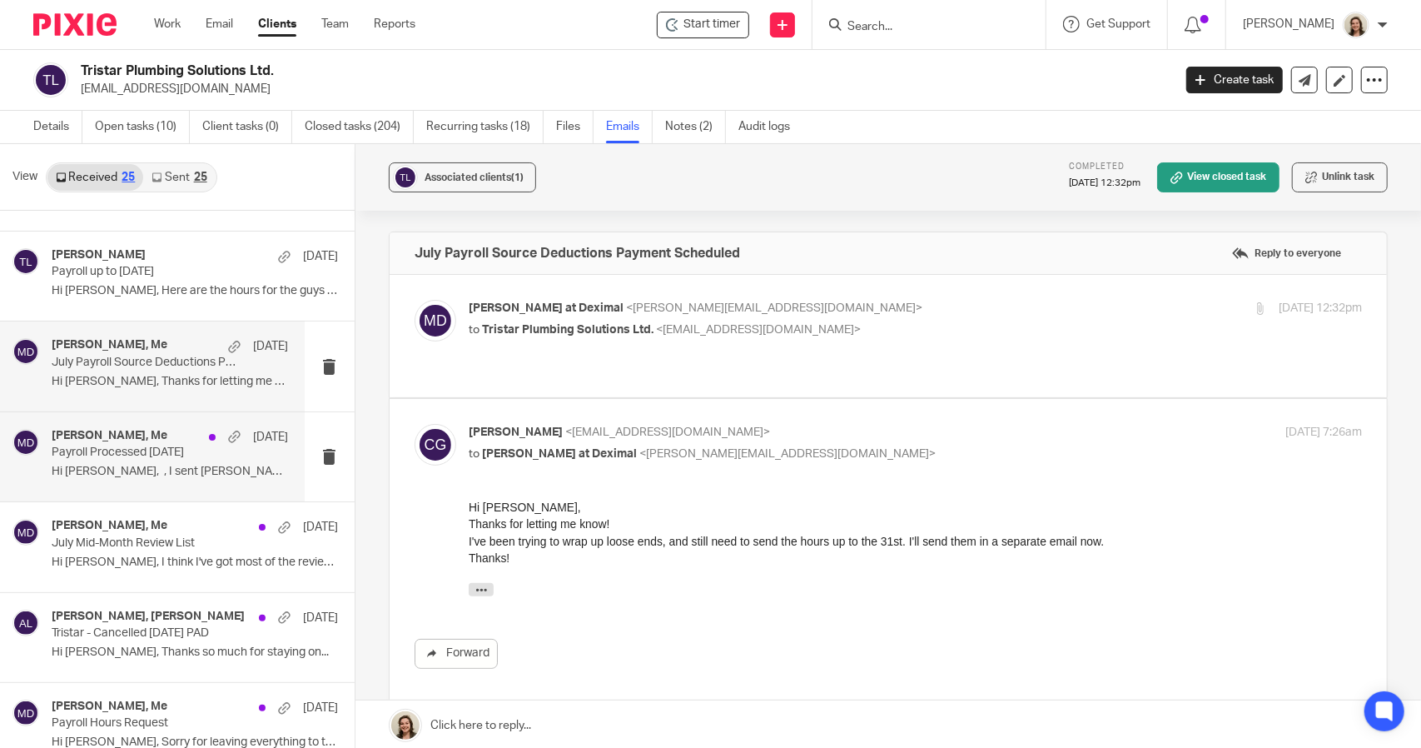
click at [133, 473] on p "Hi Morgan, , I sent Aaron an E transfer..." at bounding box center [170, 472] width 236 height 14
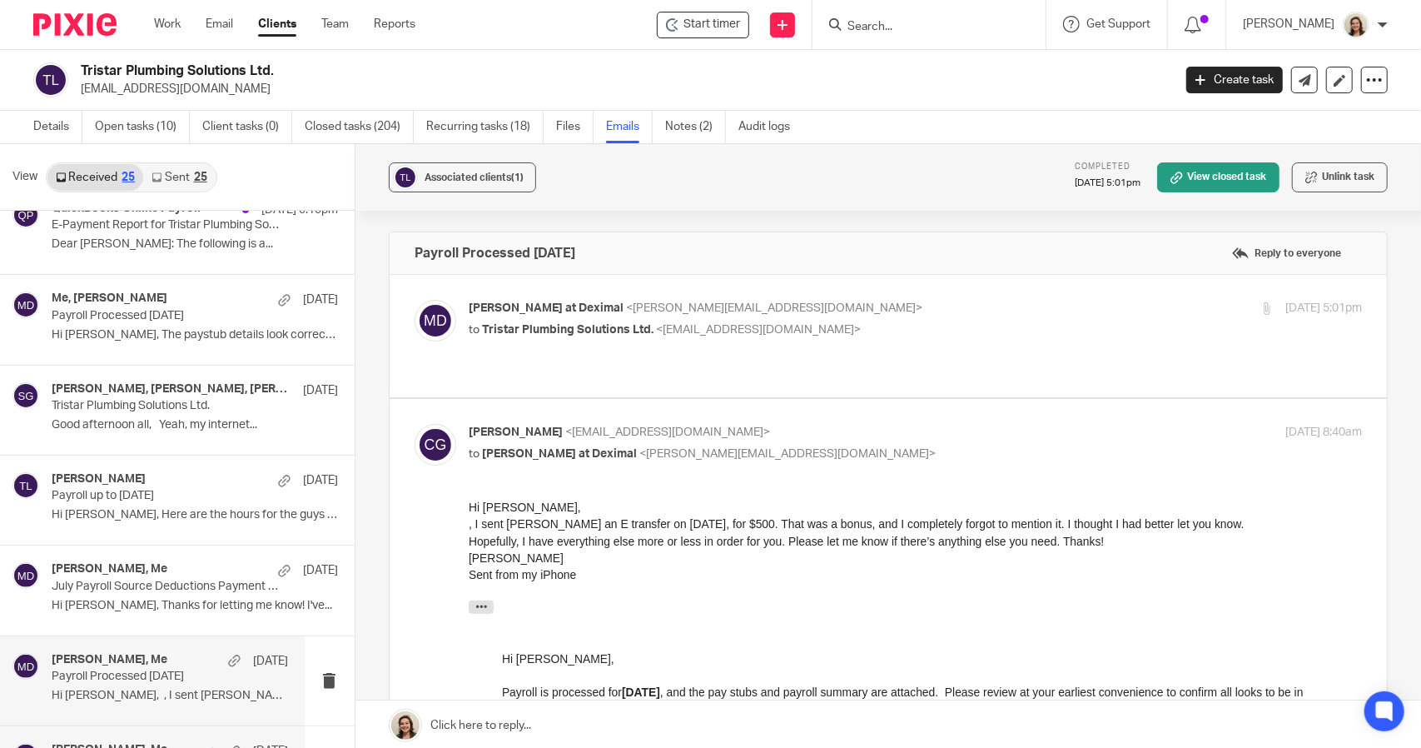
scroll to position [0, 0]
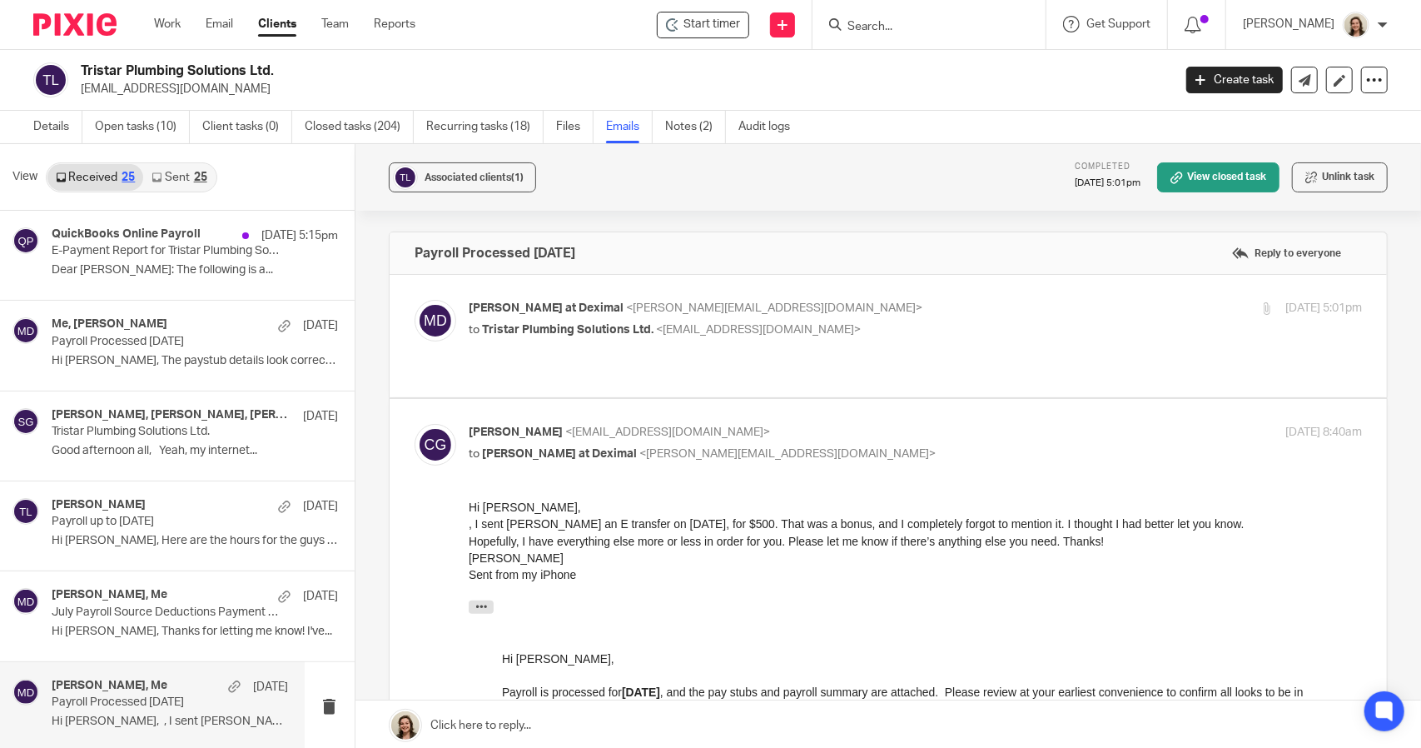
click at [202, 172] on div "25" at bounding box center [200, 177] width 13 height 12
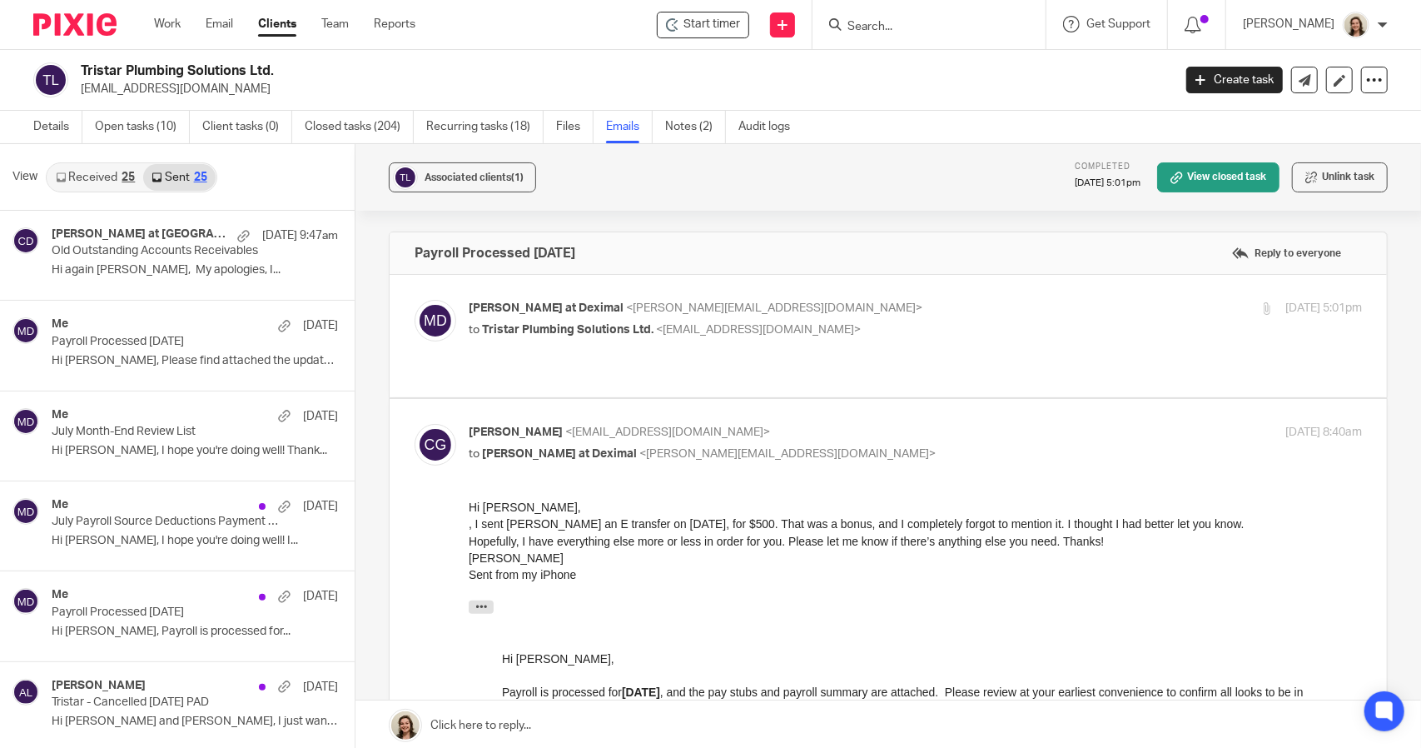
scroll to position [2, 0]
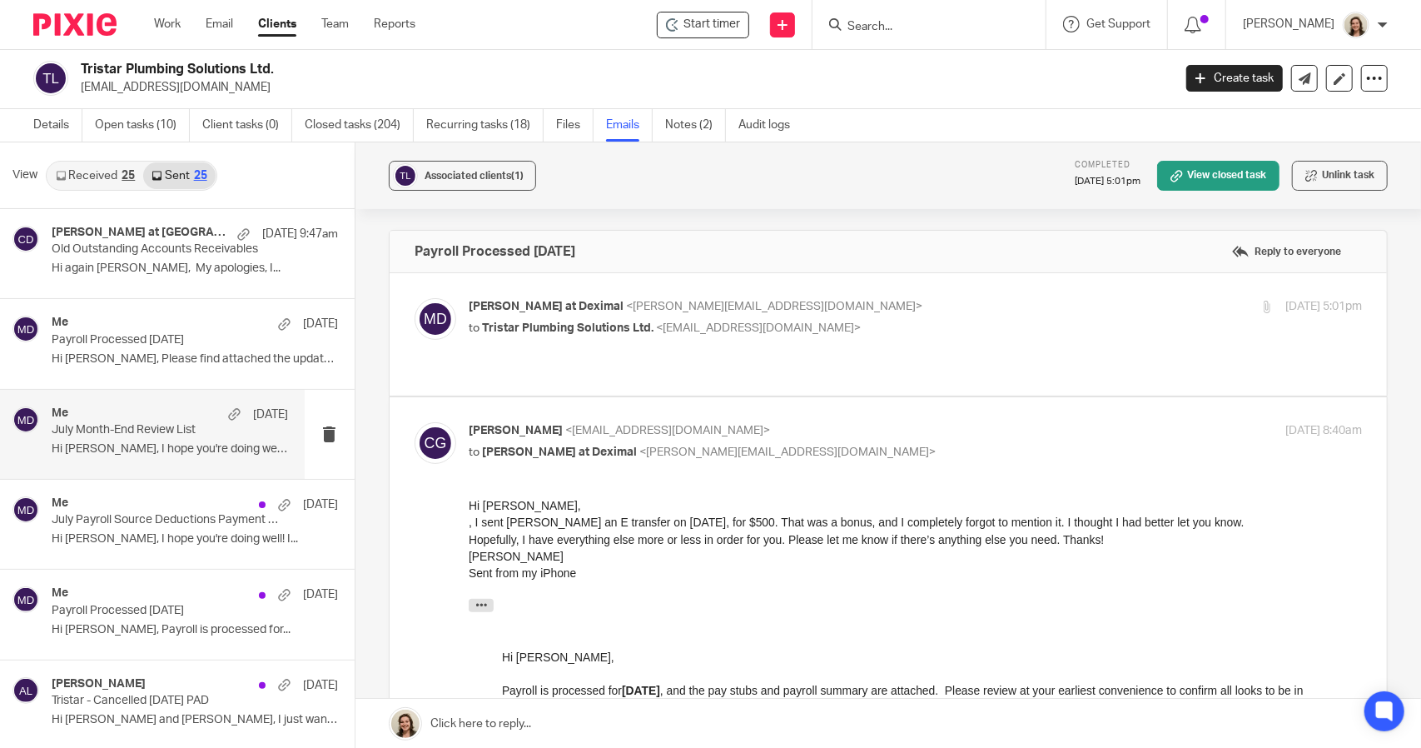
click at [92, 438] on div "Me Aug 7 July Month-End Review List Hi Colin, I hope you're doing well! Thank..." at bounding box center [170, 434] width 236 height 56
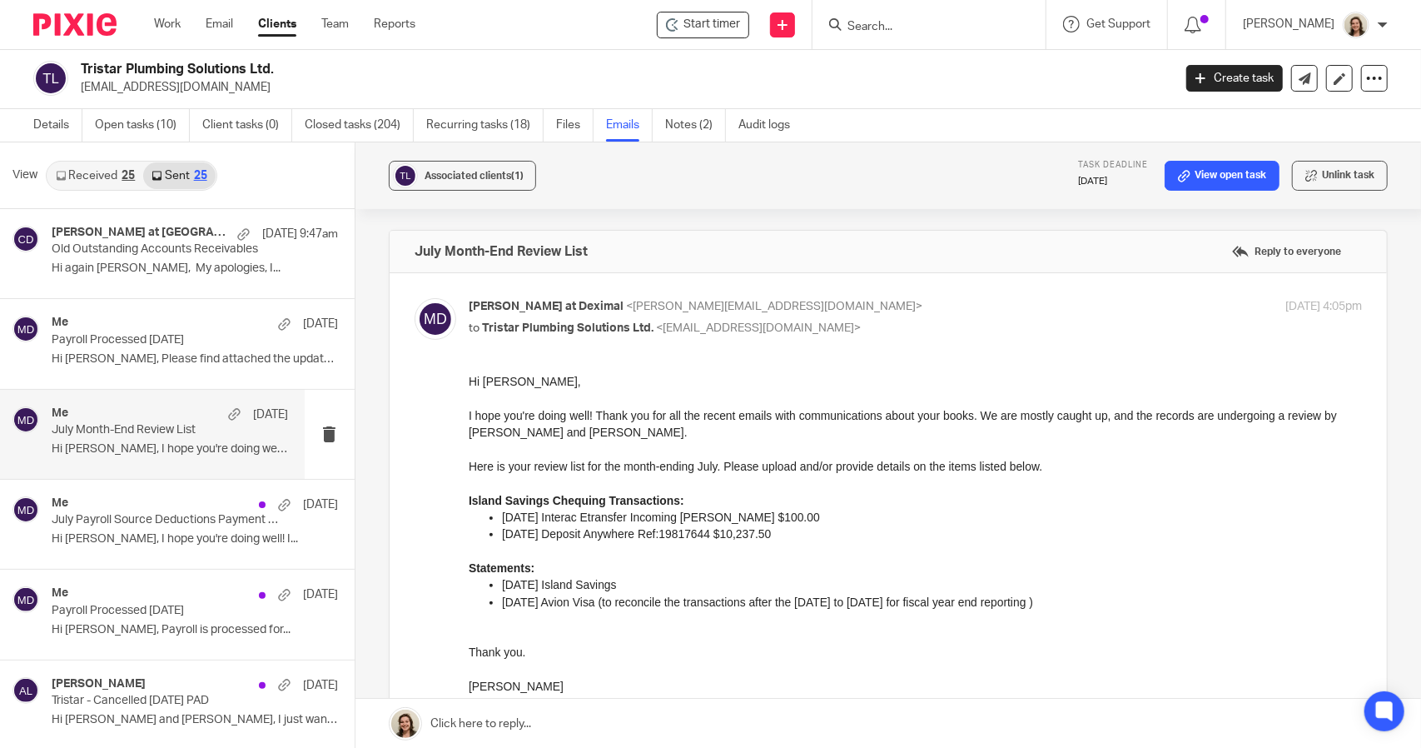
scroll to position [0, 0]
drag, startPoint x: 1071, startPoint y: 600, endPoint x: 928, endPoint y: 877, distance: 312.0
click html "Hi Colin, I hope you're doing well! Thank you for all the recent emails with co…"
copy div "Island Savings Chequing Transactions: 07/21/2025 Interac Etransfer Incoming Chr…"
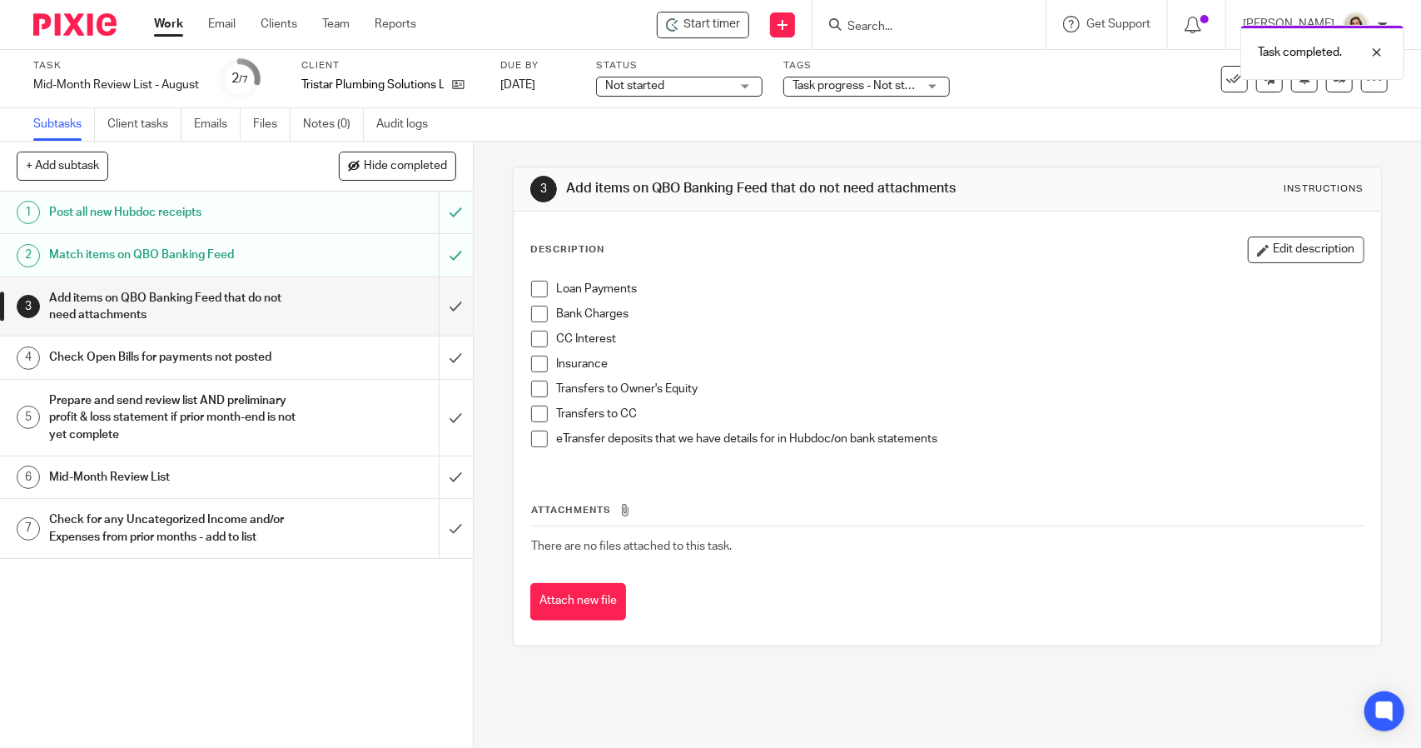
click at [223, 253] on h1 "Match items on QBO Banking Feed" at bounding box center [173, 254] width 249 height 25
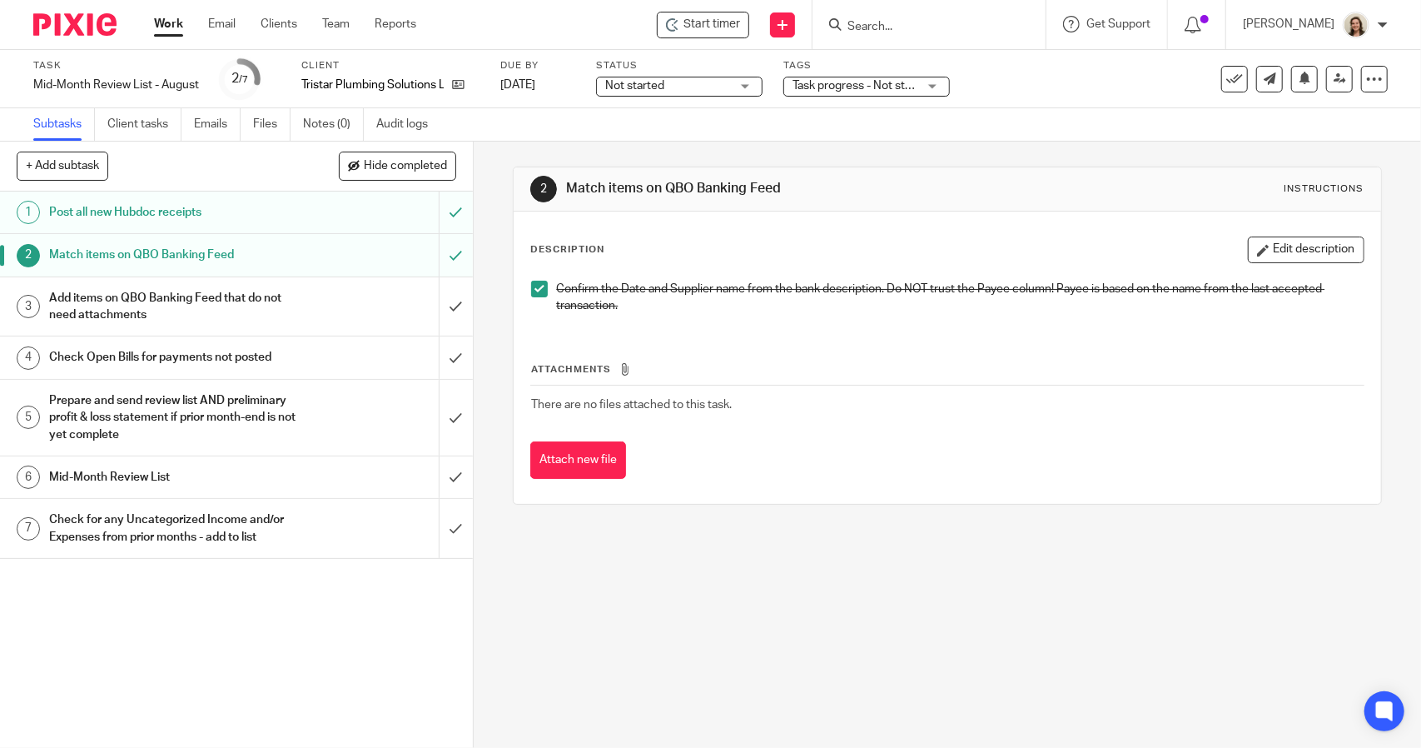
click at [531, 290] on span at bounding box center [539, 289] width 17 height 17
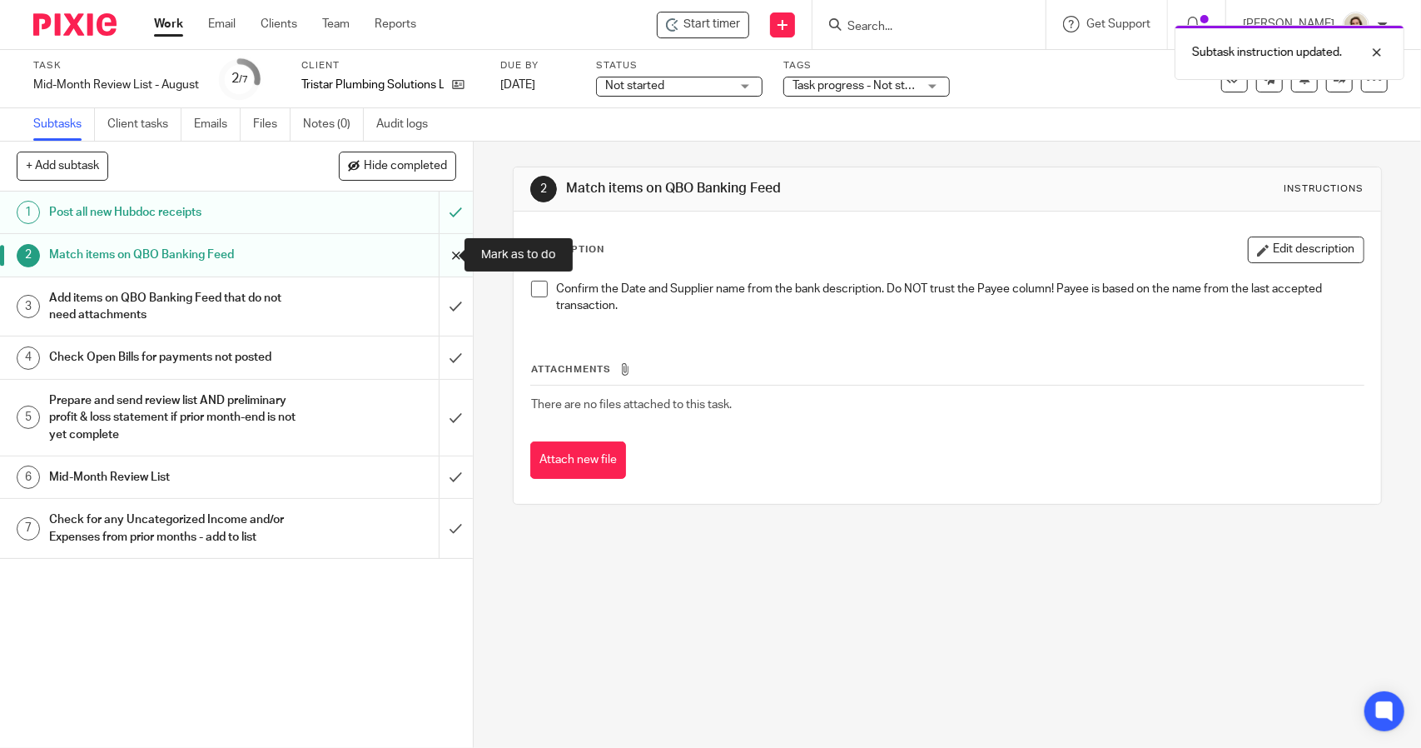
click at [442, 253] on input "submit" at bounding box center [236, 255] width 473 height 42
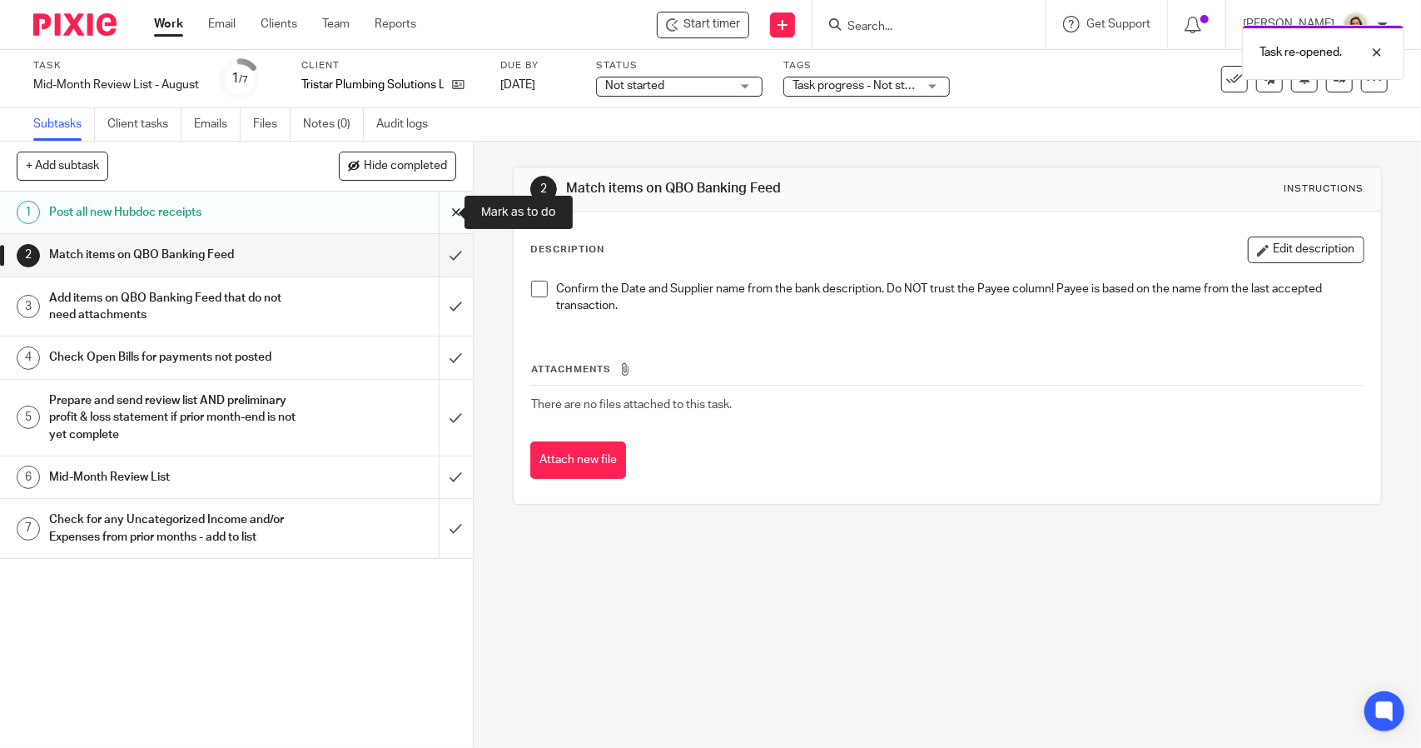
click at [443, 212] on input "submit" at bounding box center [236, 212] width 473 height 42
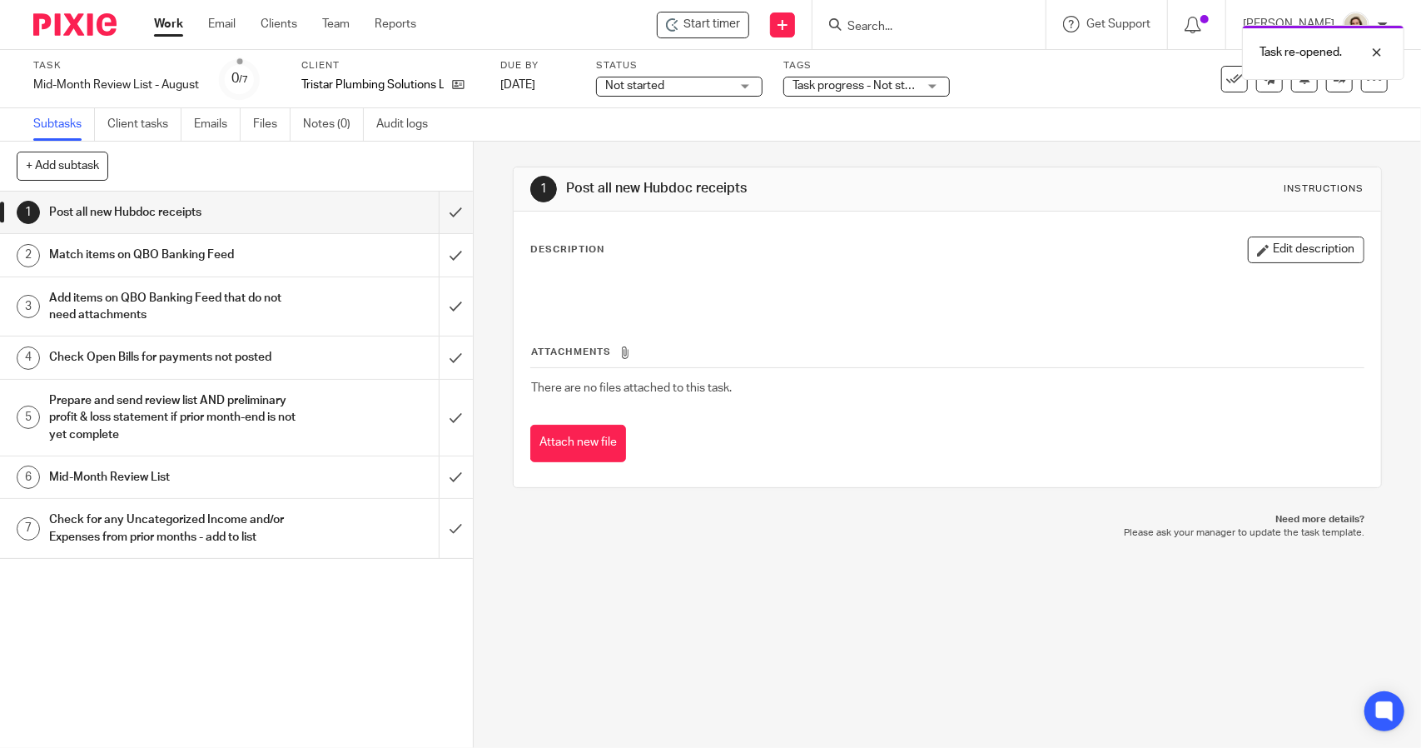
click at [157, 475] on h1 "Mid-Month Review List" at bounding box center [173, 477] width 249 height 25
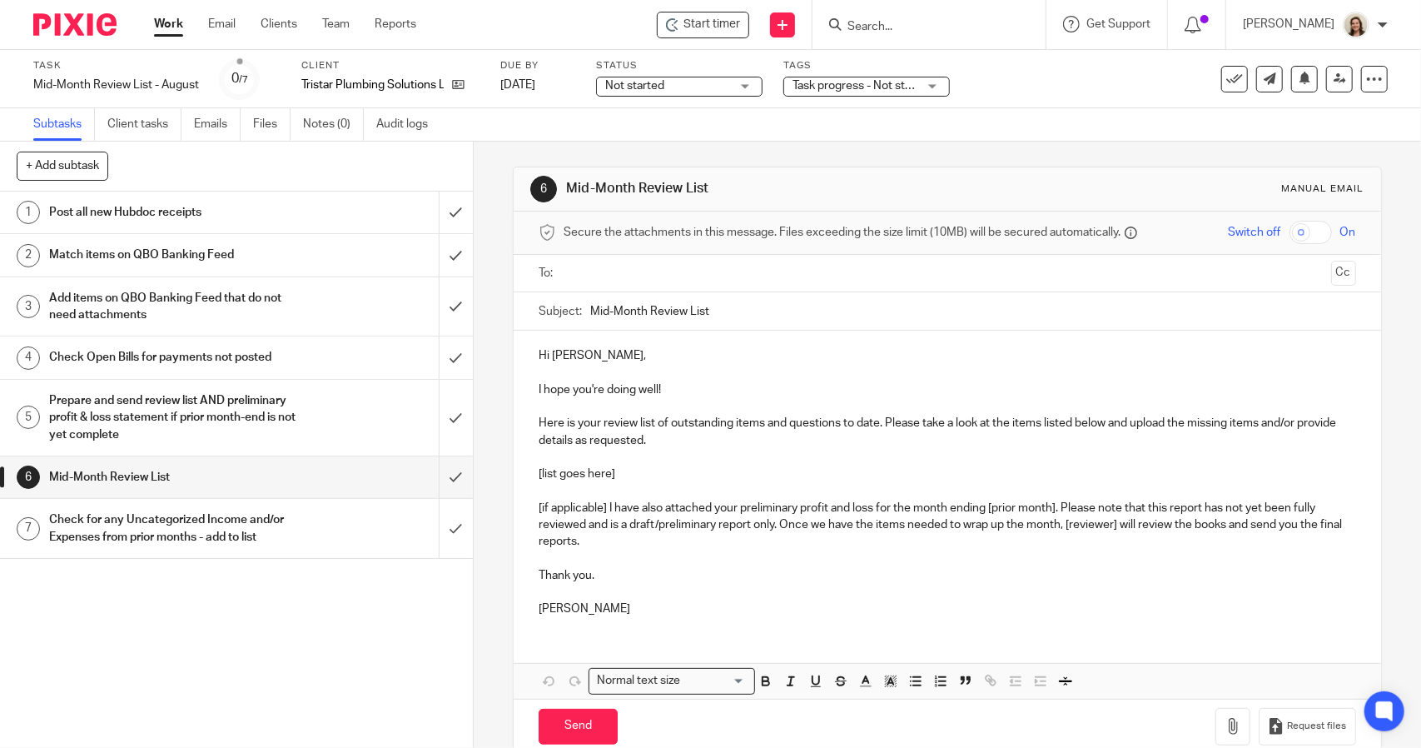
click at [590, 309] on input "Mid-Month Review List" at bounding box center [972, 310] width 765 height 37
click at [781, 311] on input "July Month-End Follow Up Mid-Month Review List" at bounding box center [972, 310] width 765 height 37
type input "July Month-End Follow Up Review List"
drag, startPoint x: 614, startPoint y: 470, endPoint x: 504, endPoint y: 470, distance: 109.1
click at [504, 470] on div "6 Mid-Month Review List Manual email Secure the attachments in this message. Fi…" at bounding box center [947, 445] width 947 height 606
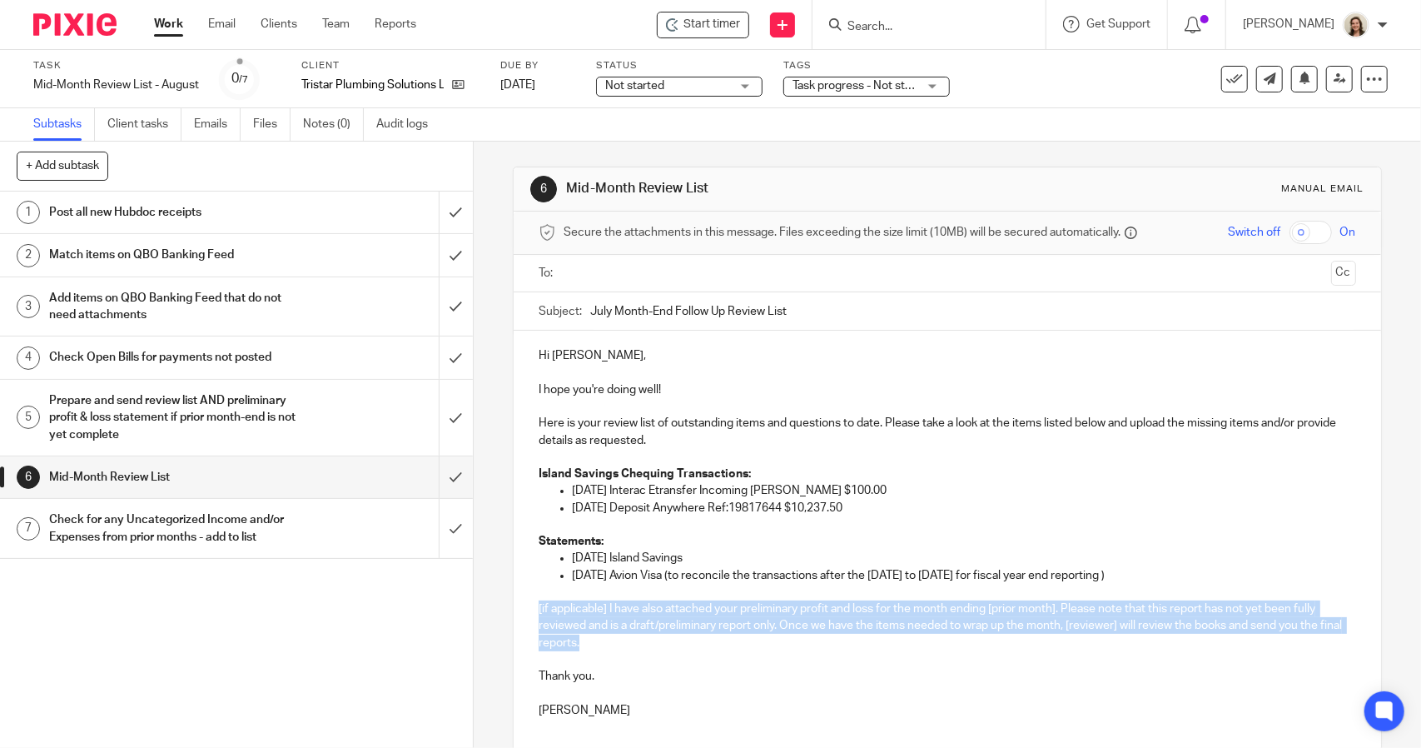
drag, startPoint x: 609, startPoint y: 634, endPoint x: 475, endPoint y: 612, distance: 135.8
click at [475, 612] on div "6 Mid-Month Review List Manual email Secure the attachments in this message. Fi…" at bounding box center [947, 445] width 947 height 606
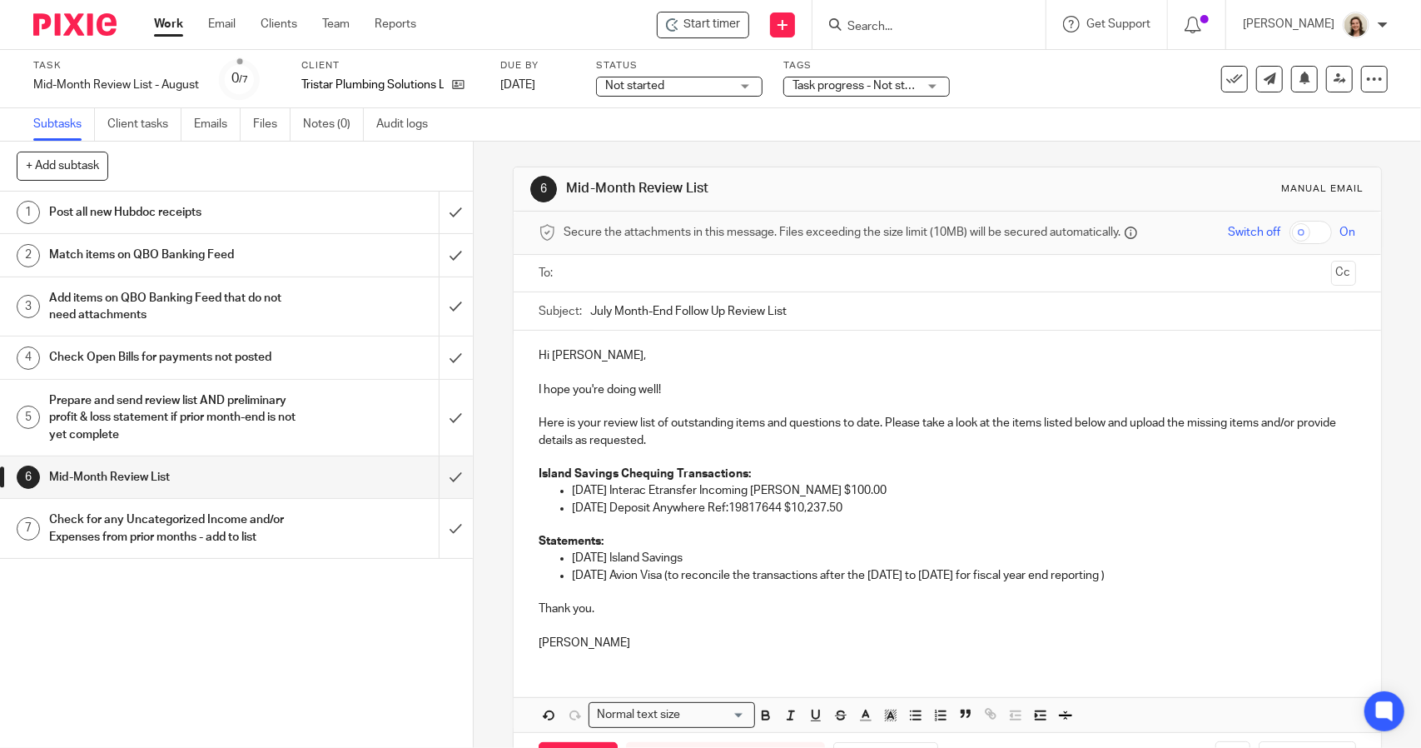
click at [524, 592] on div "Hi Colin, I hope you're doing well! Here is your review list of outstanding ite…" at bounding box center [947, 496] width 867 height 333
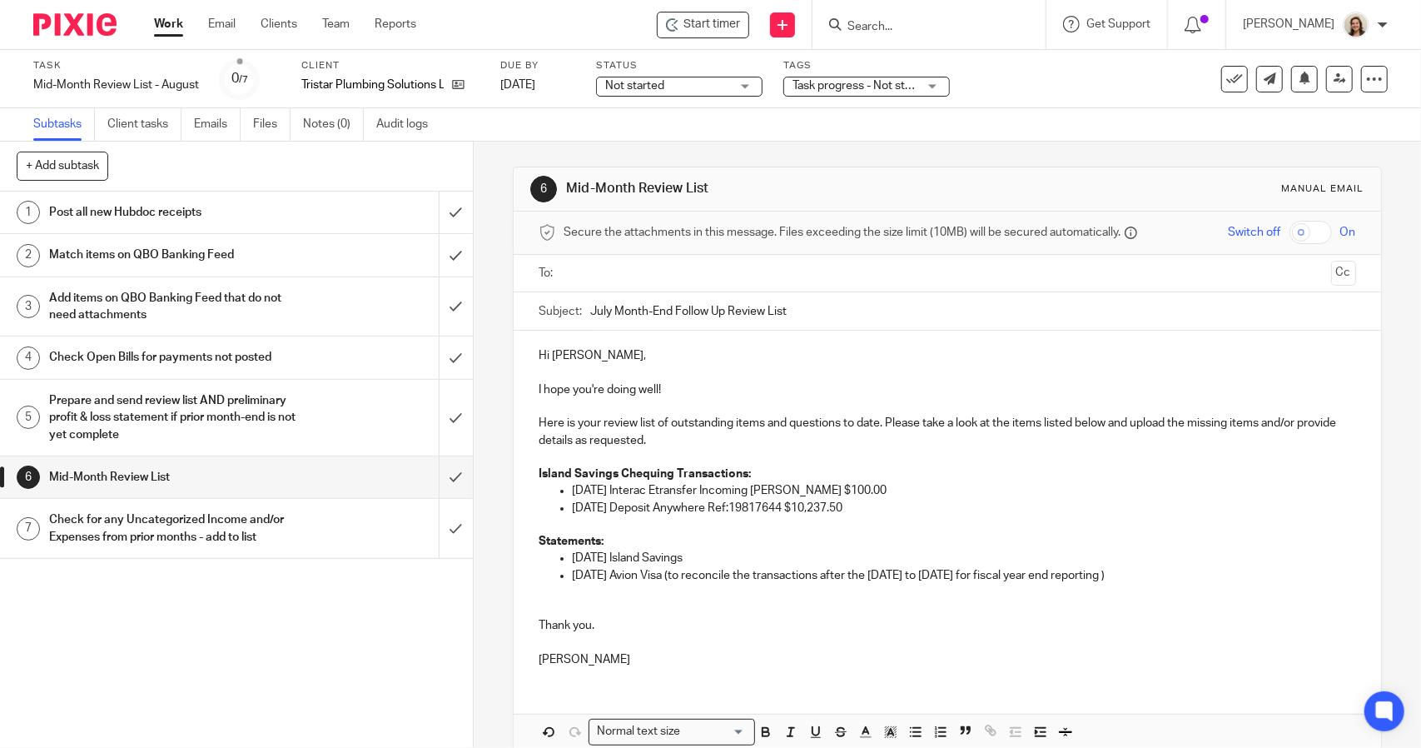
click at [569, 643] on p at bounding box center [947, 642] width 817 height 17
click at [733, 441] on p "Here is your review list of outstanding items and questions to date. Please tak…" at bounding box center [947, 432] width 817 height 34
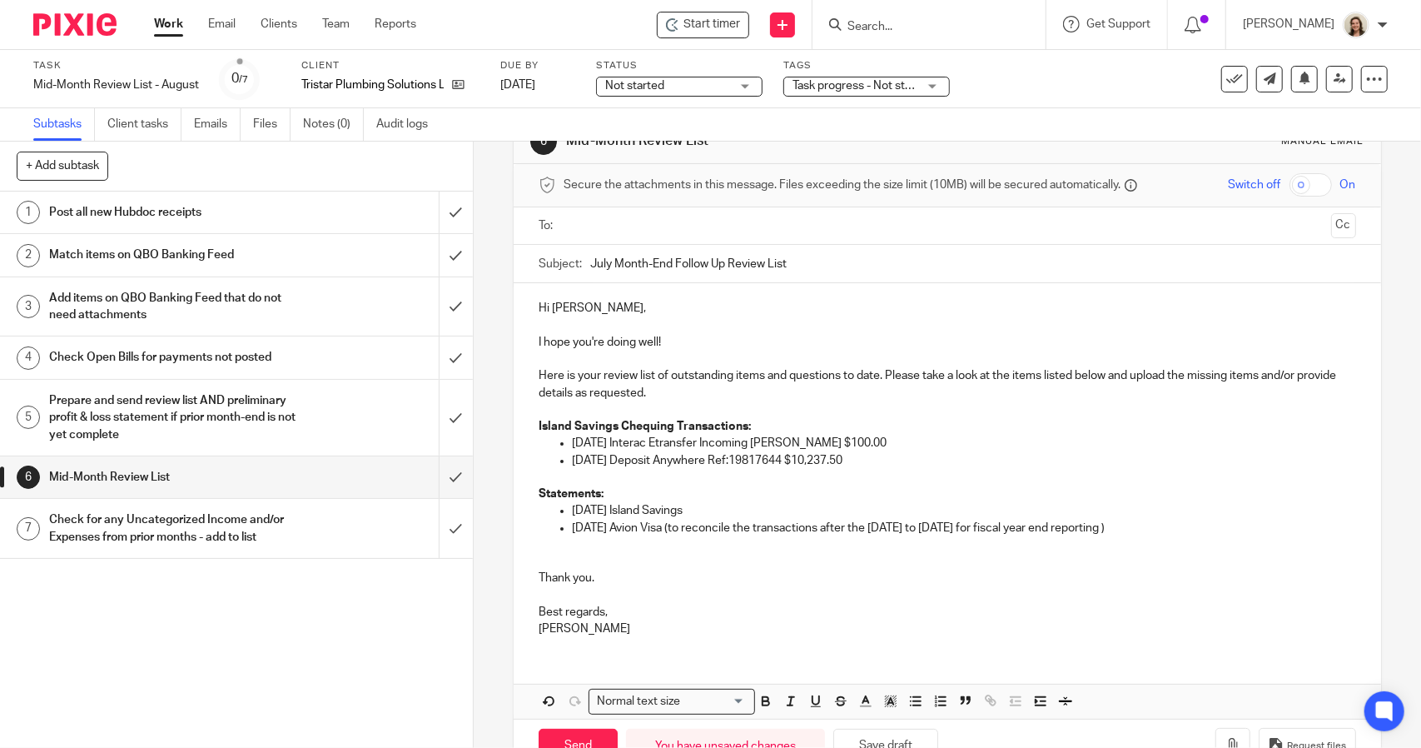
scroll to position [83, 0]
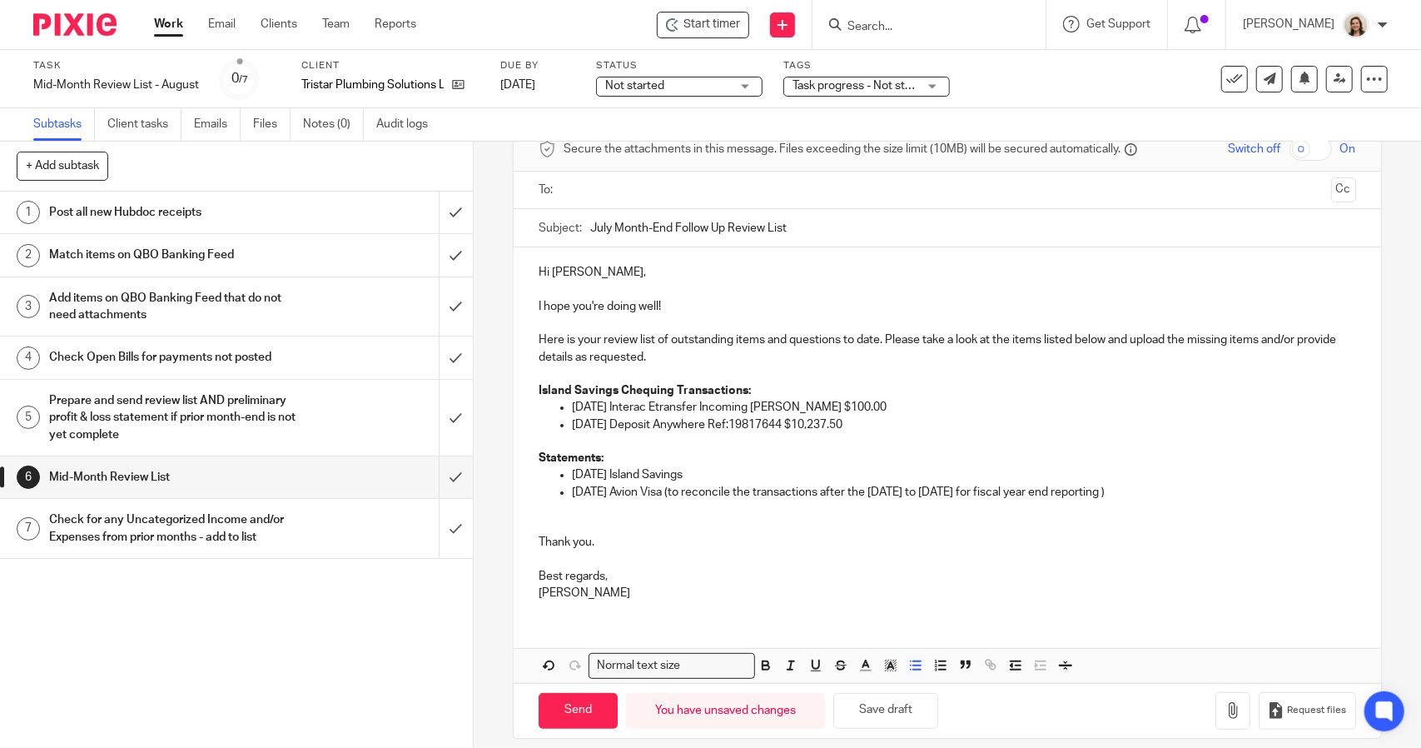
click at [932, 404] on p "07/21/2025 Interac Etransfer Incoming Chris Semchuk $100.00" at bounding box center [963, 407] width 783 height 17
click at [608, 272] on p "Hi Colin," at bounding box center [947, 272] width 817 height 17
drag, startPoint x: 702, startPoint y: 292, endPoint x: 708, endPoint y: 298, distance: 8.8
click at [703, 292] on p at bounding box center [947, 289] width 817 height 17
click at [724, 355] on p "Here is your review list of outstanding items and questions to date. Please tak…" at bounding box center [947, 348] width 817 height 34
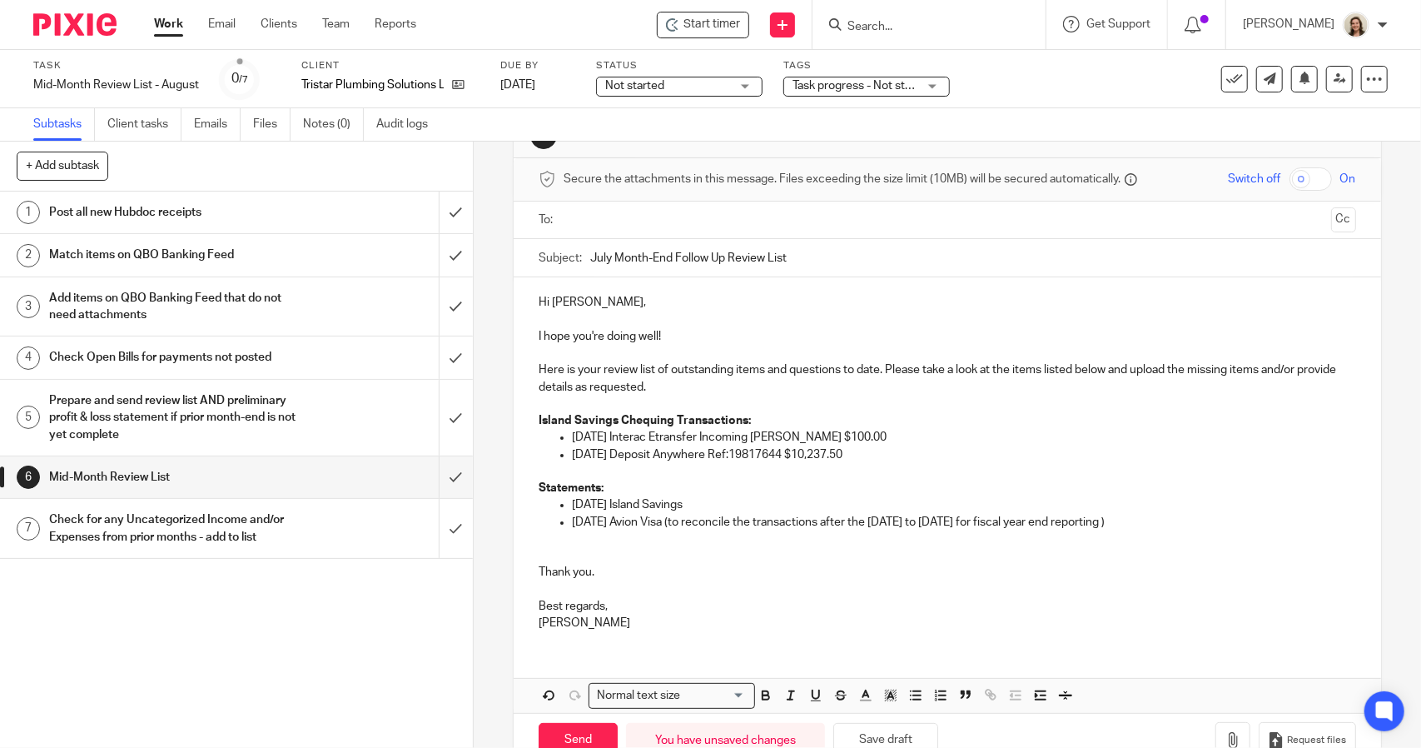
scroll to position [0, 0]
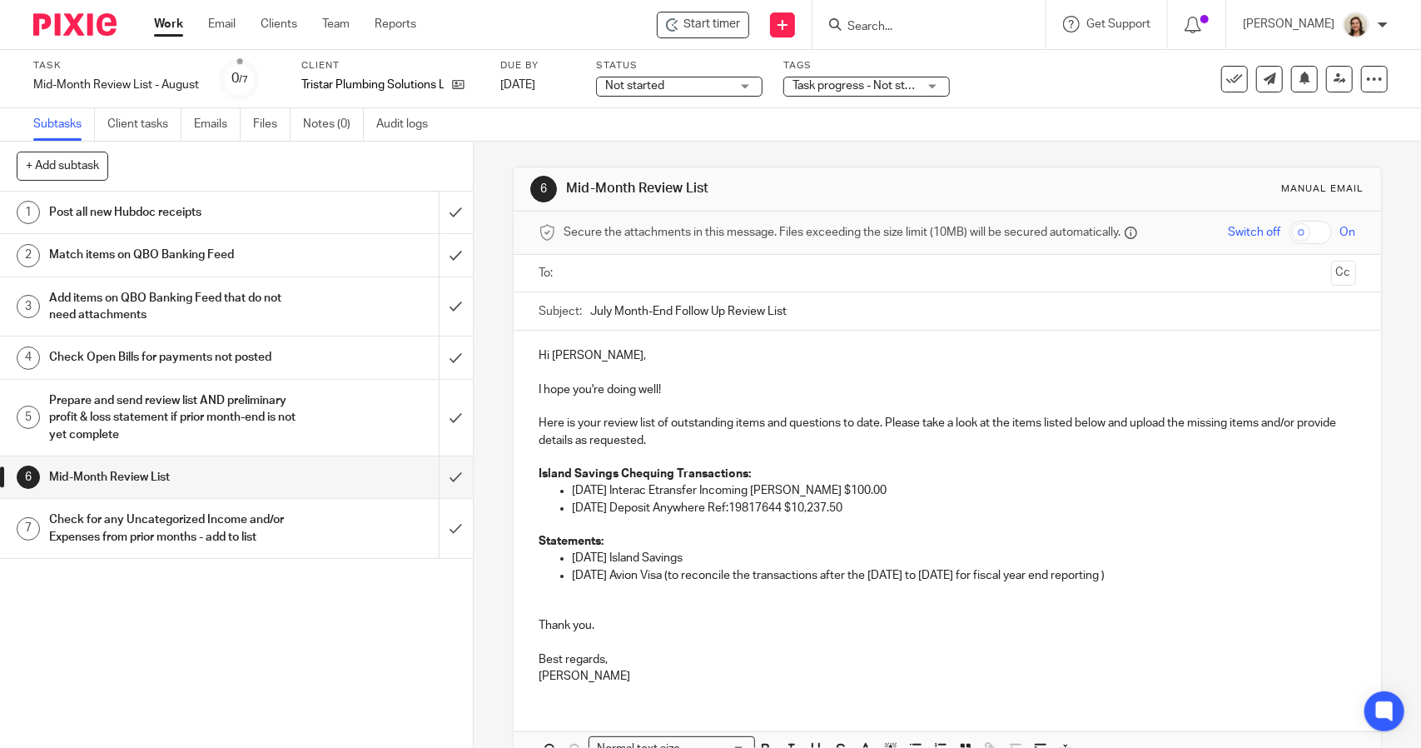
click at [658, 266] on input "text" at bounding box center [946, 273] width 754 height 19
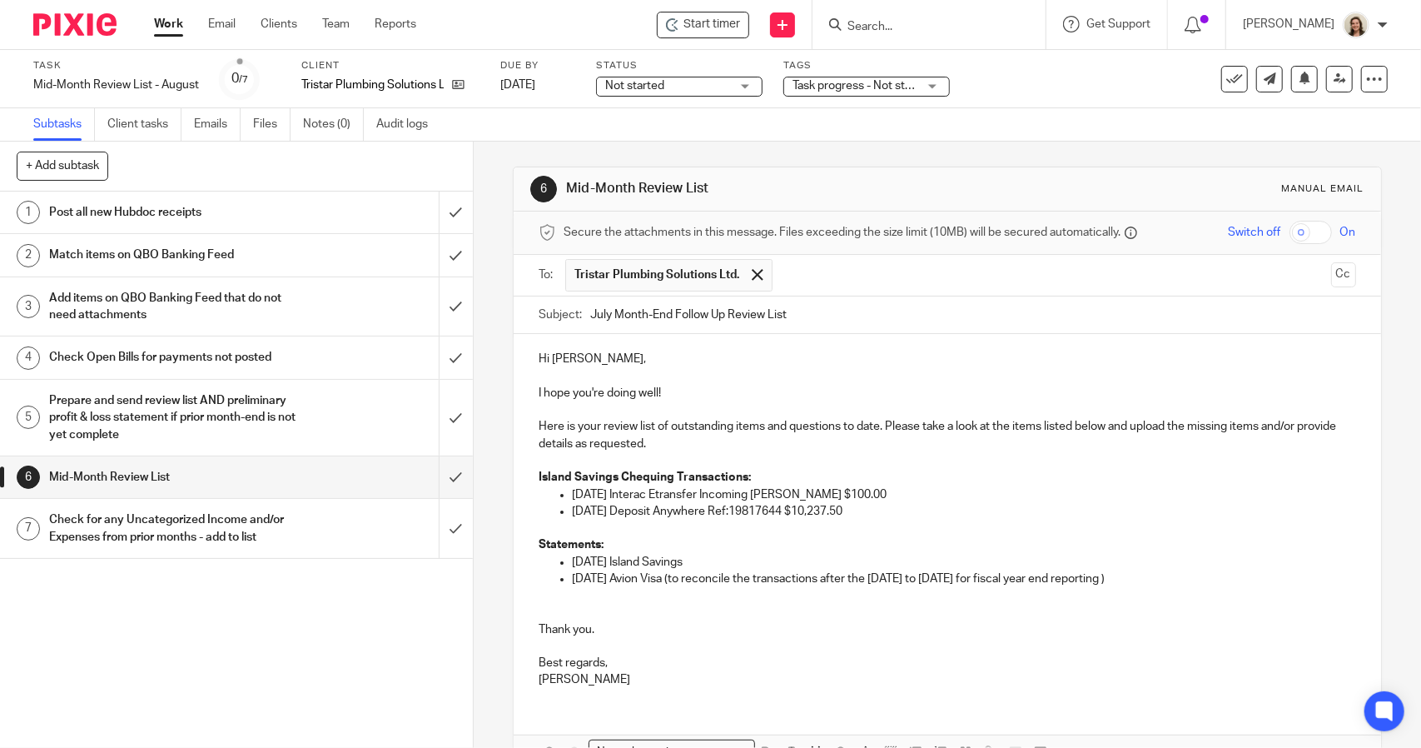
click at [646, 355] on p "Hi Colin," at bounding box center [947, 358] width 817 height 17
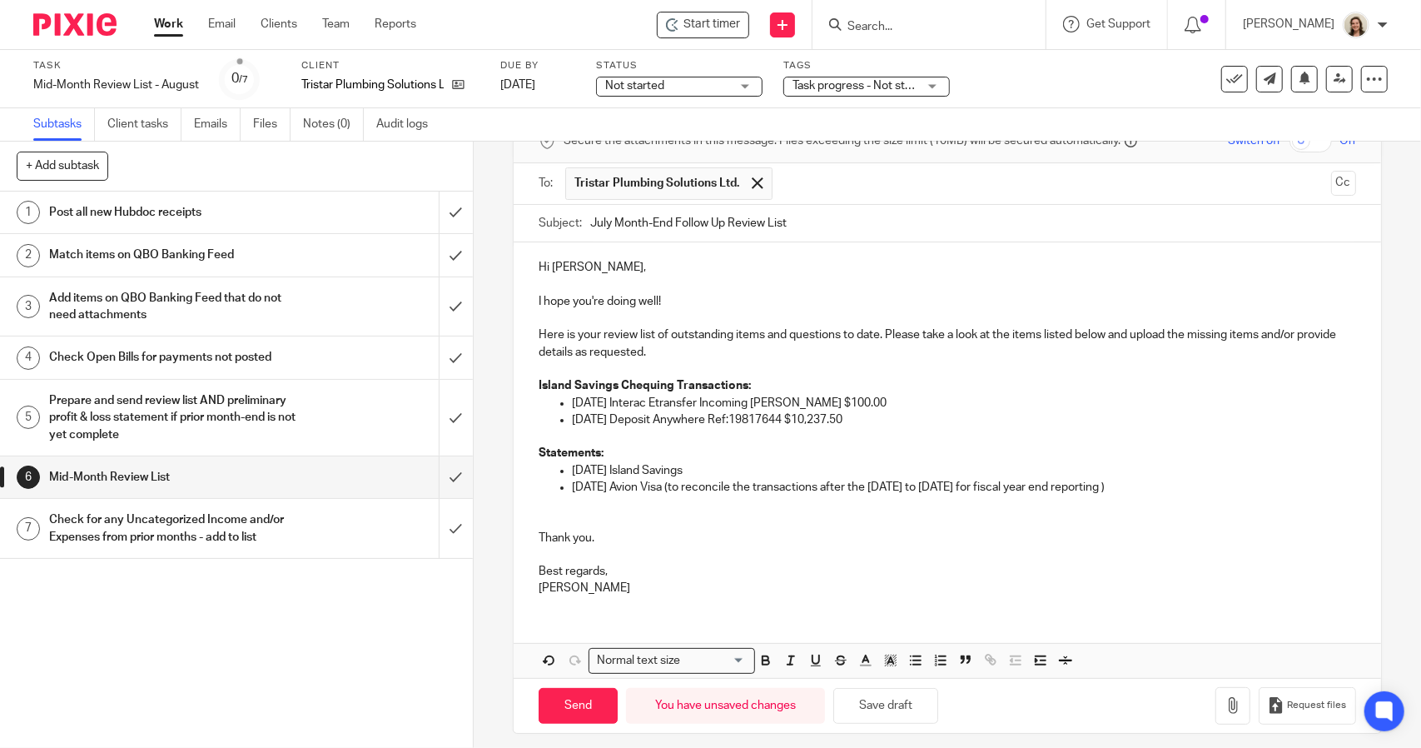
scroll to position [98, 0]
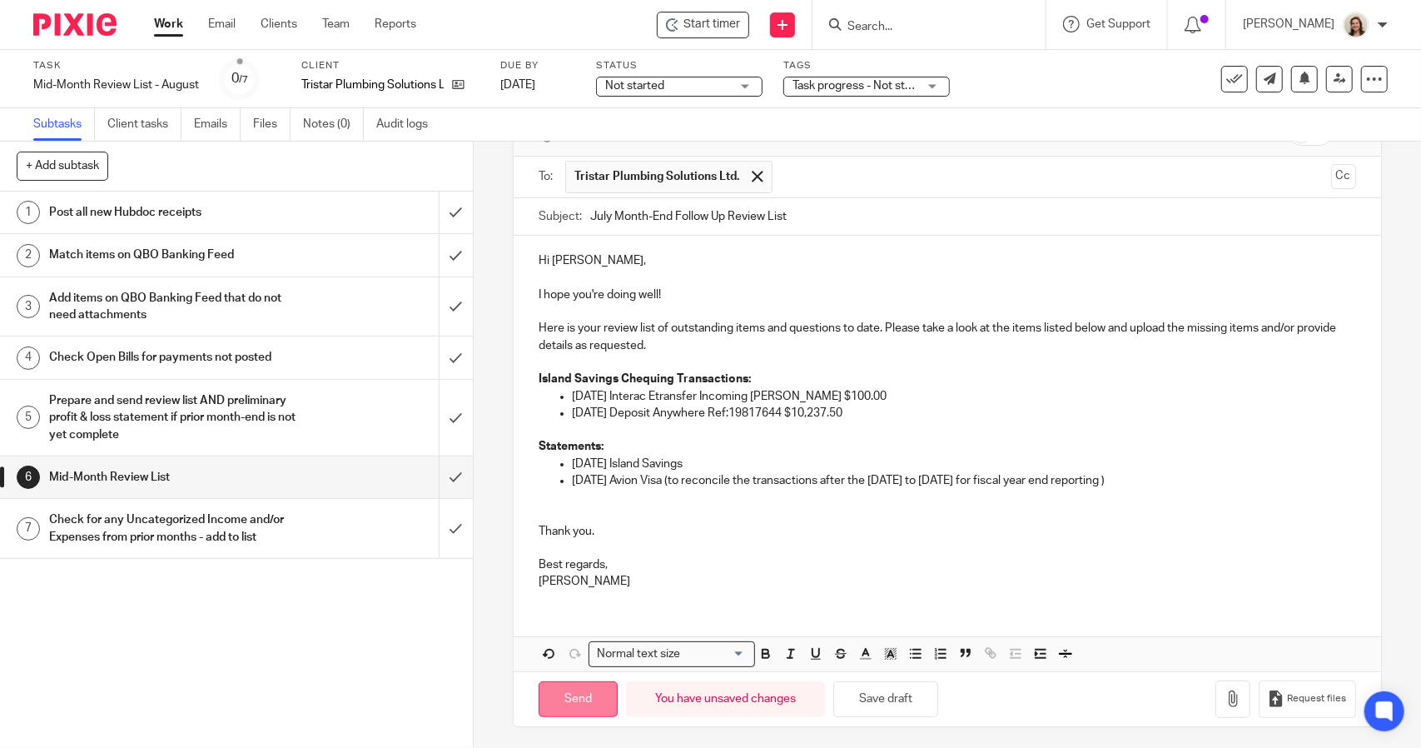
click at [579, 695] on input "Send" at bounding box center [578, 699] width 79 height 36
type input "Sent"
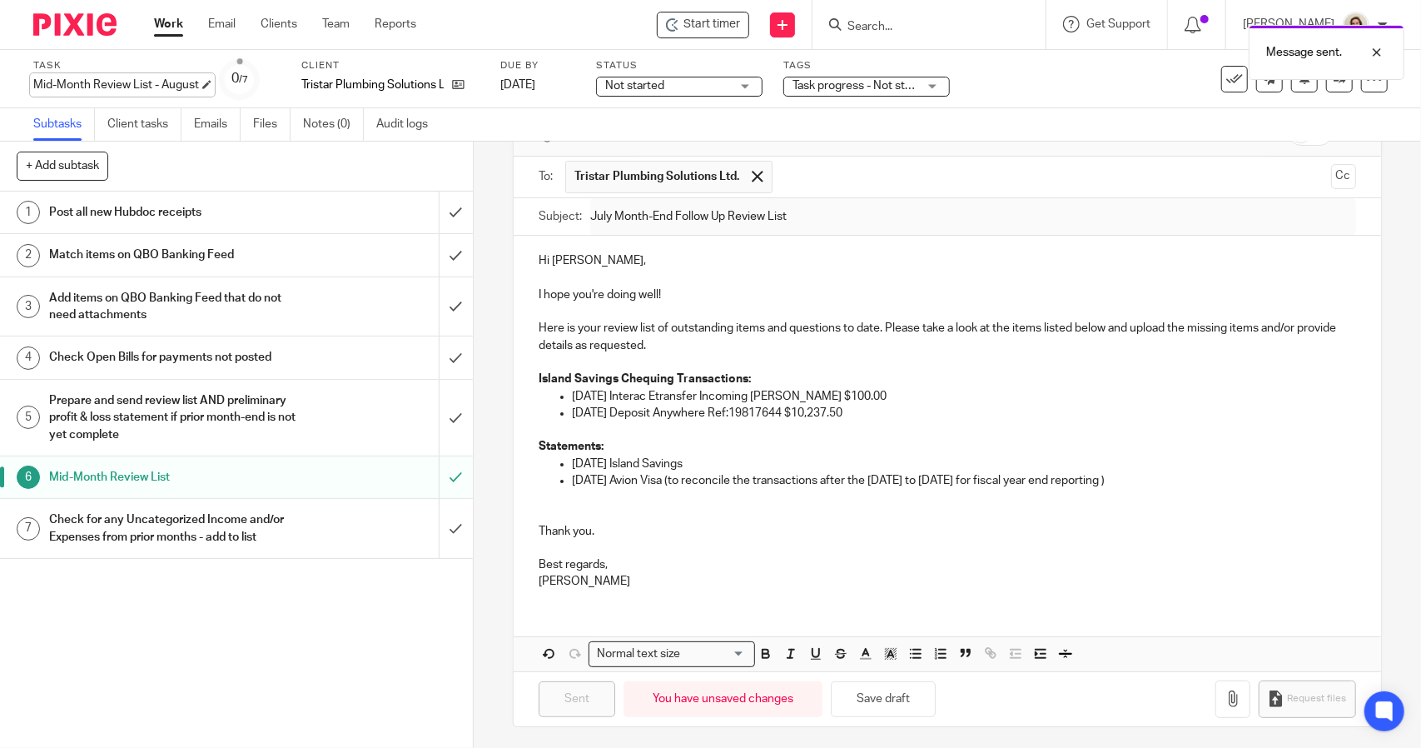
click at [105, 82] on div "Mid-Month Review List - August Save Mid-Month Review List - August" at bounding box center [116, 85] width 166 height 17
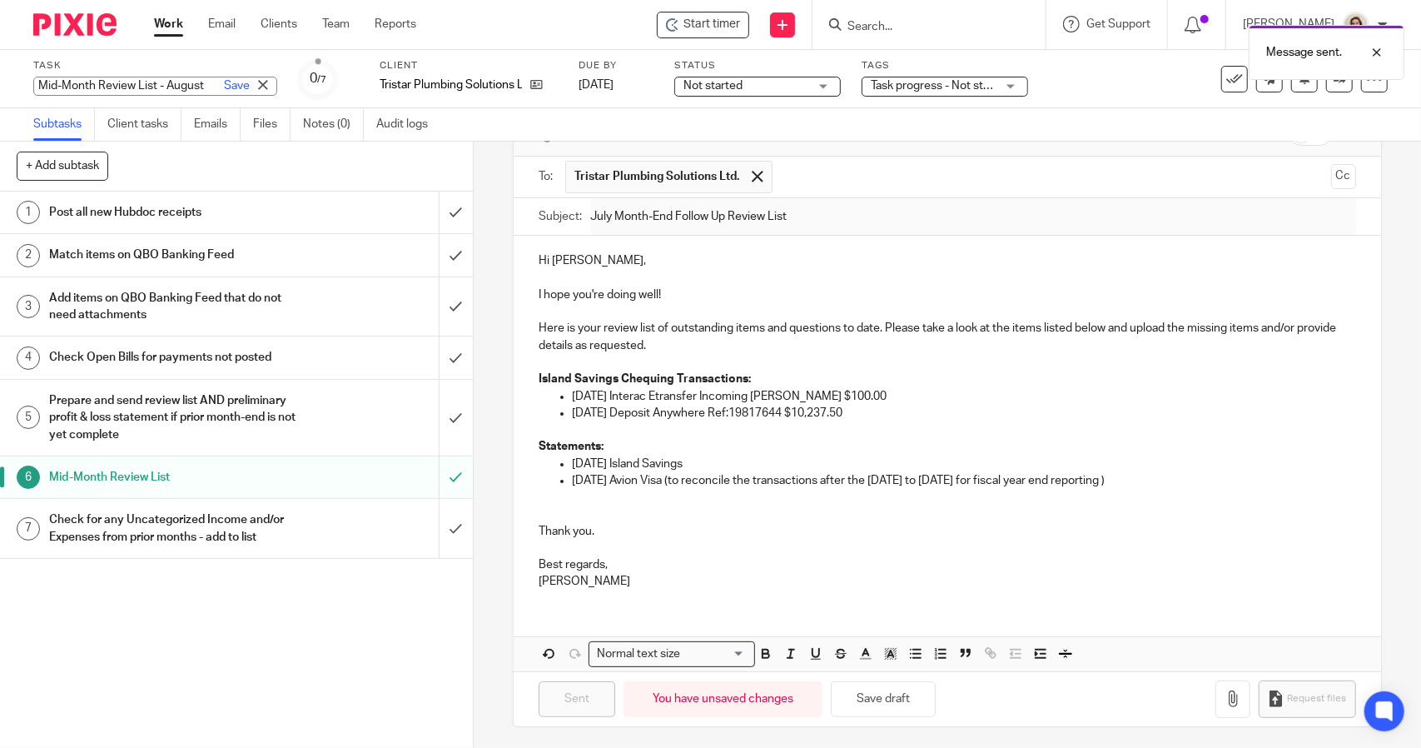
scroll to position [0, 0]
click at [764, 270] on p at bounding box center [947, 278] width 817 height 17
click at [118, 82] on div "Mid-Month Review List - August Save Mid-Month Review List - August" at bounding box center [155, 86] width 244 height 19
paste input "July Month-End Follow Up Review Li"
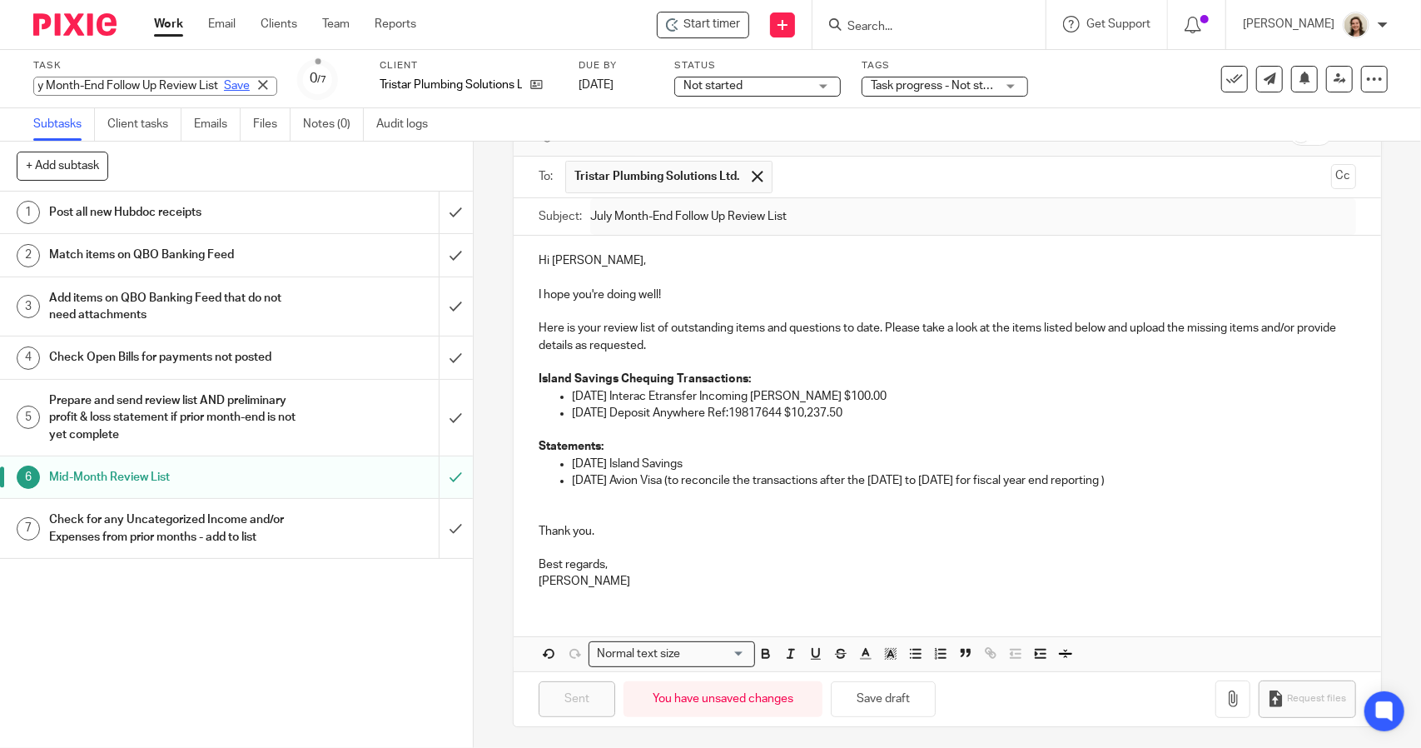
type input "July Month-End Follow Up Review List"
click at [224, 82] on link "Save" at bounding box center [237, 85] width 26 height 17
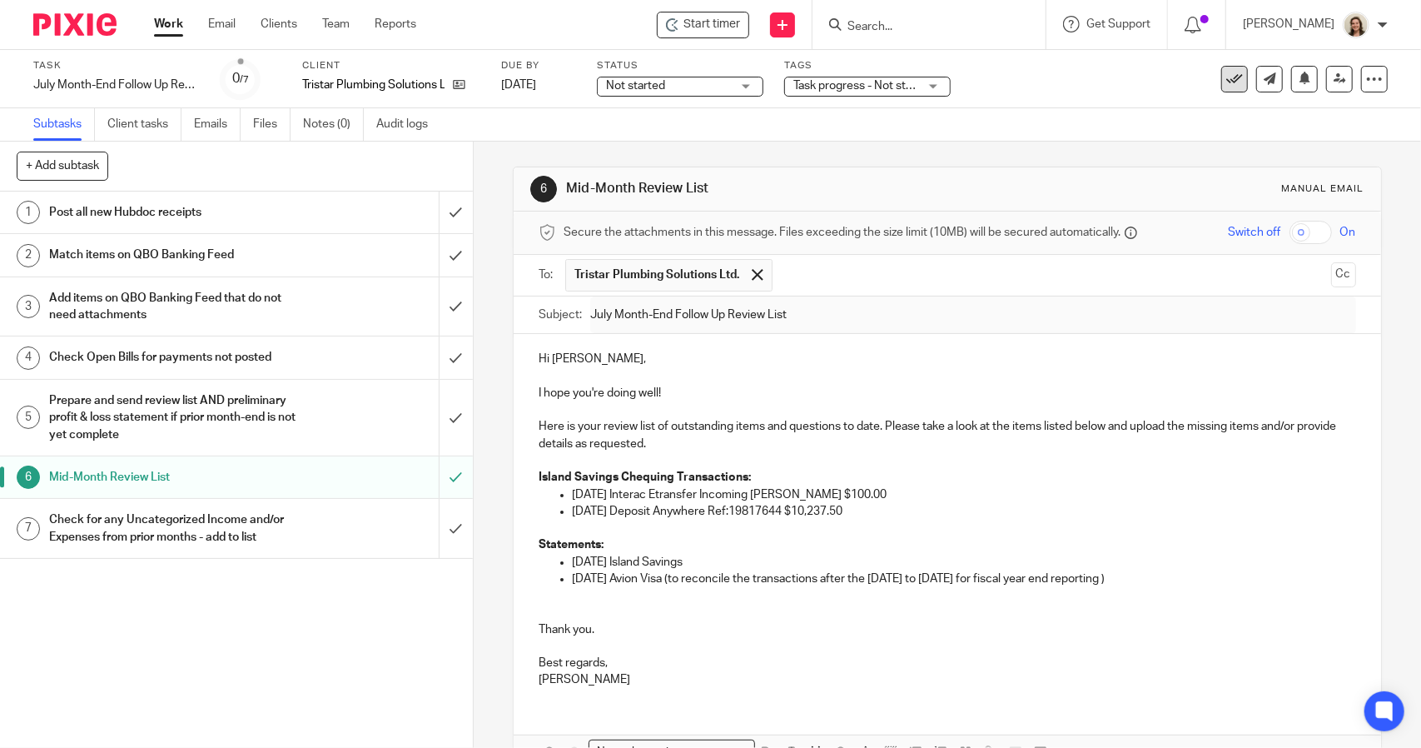
click at [1226, 84] on icon at bounding box center [1234, 79] width 17 height 17
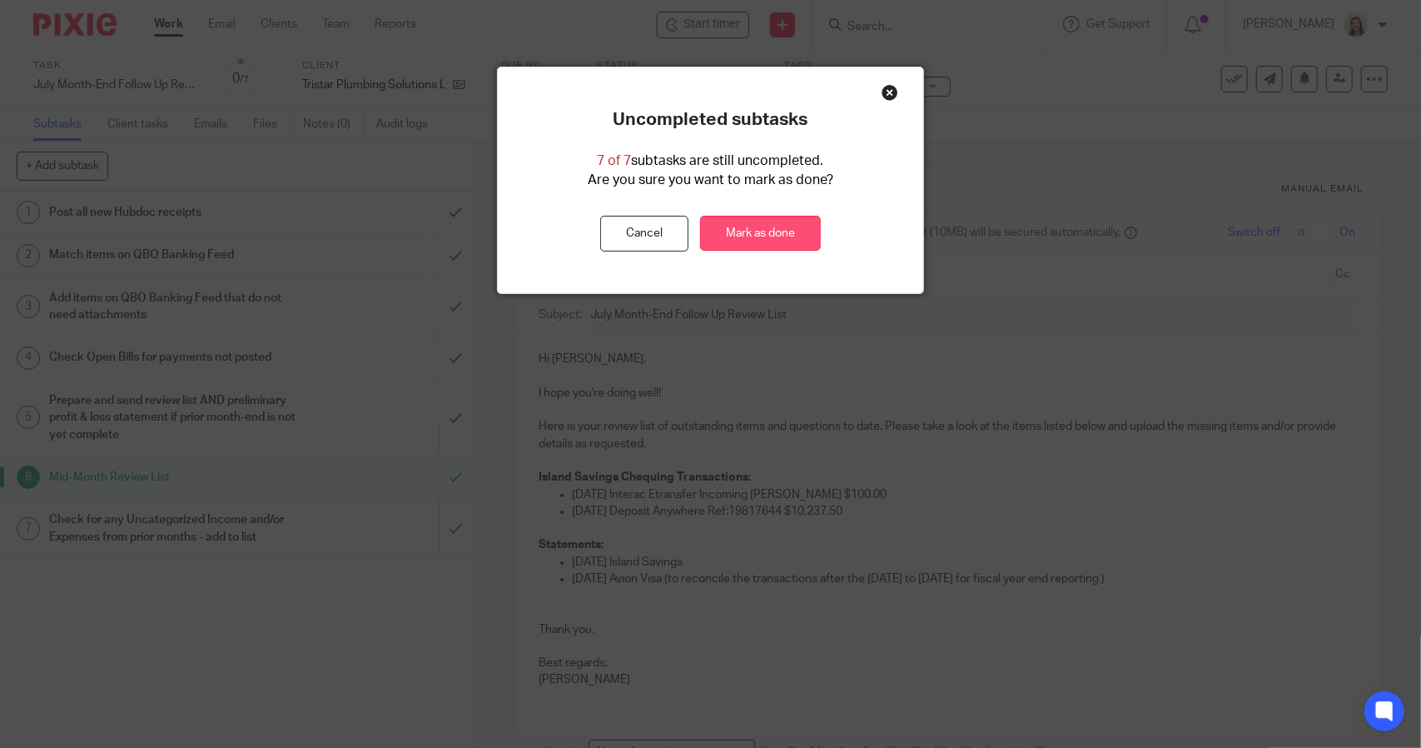
click at [741, 240] on link "Mark as done" at bounding box center [760, 234] width 121 height 36
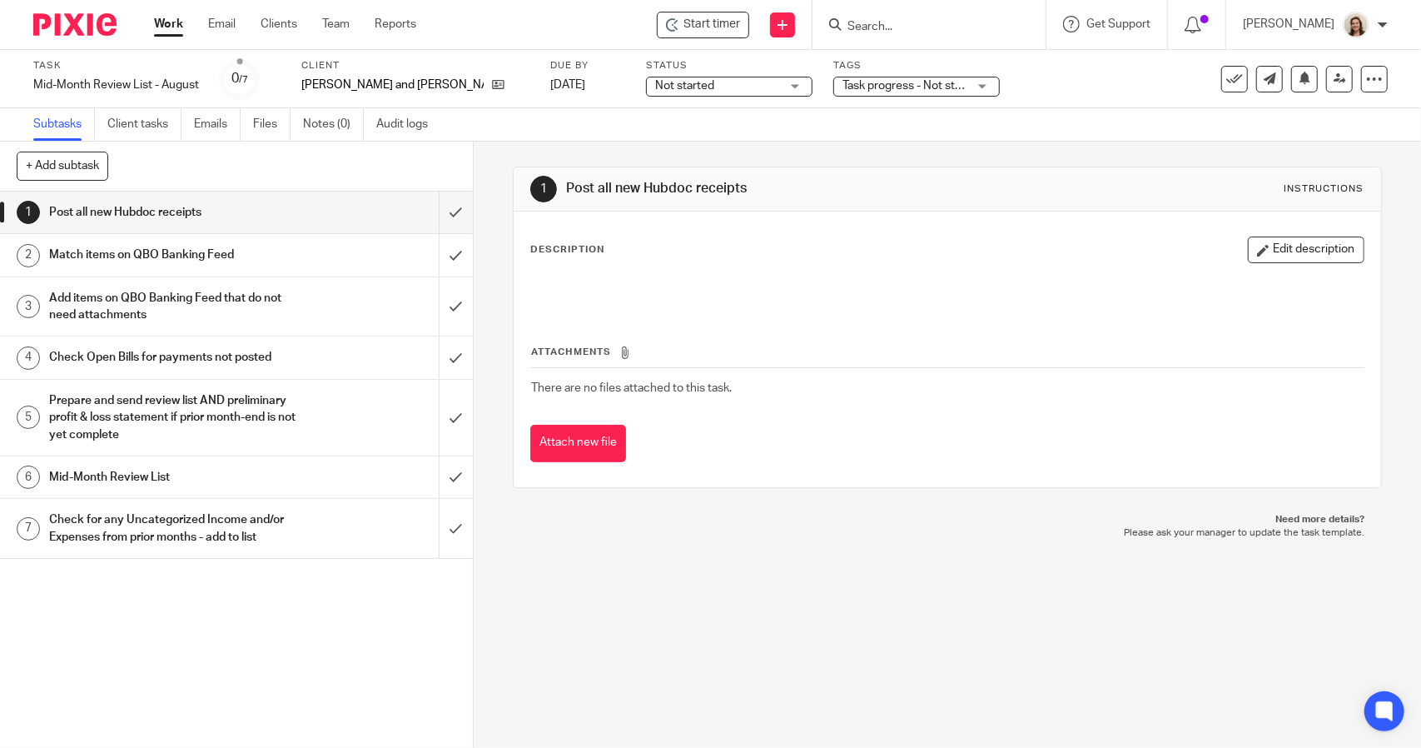
click at [125, 470] on h1 "Mid-Month Review List" at bounding box center [173, 477] width 249 height 25
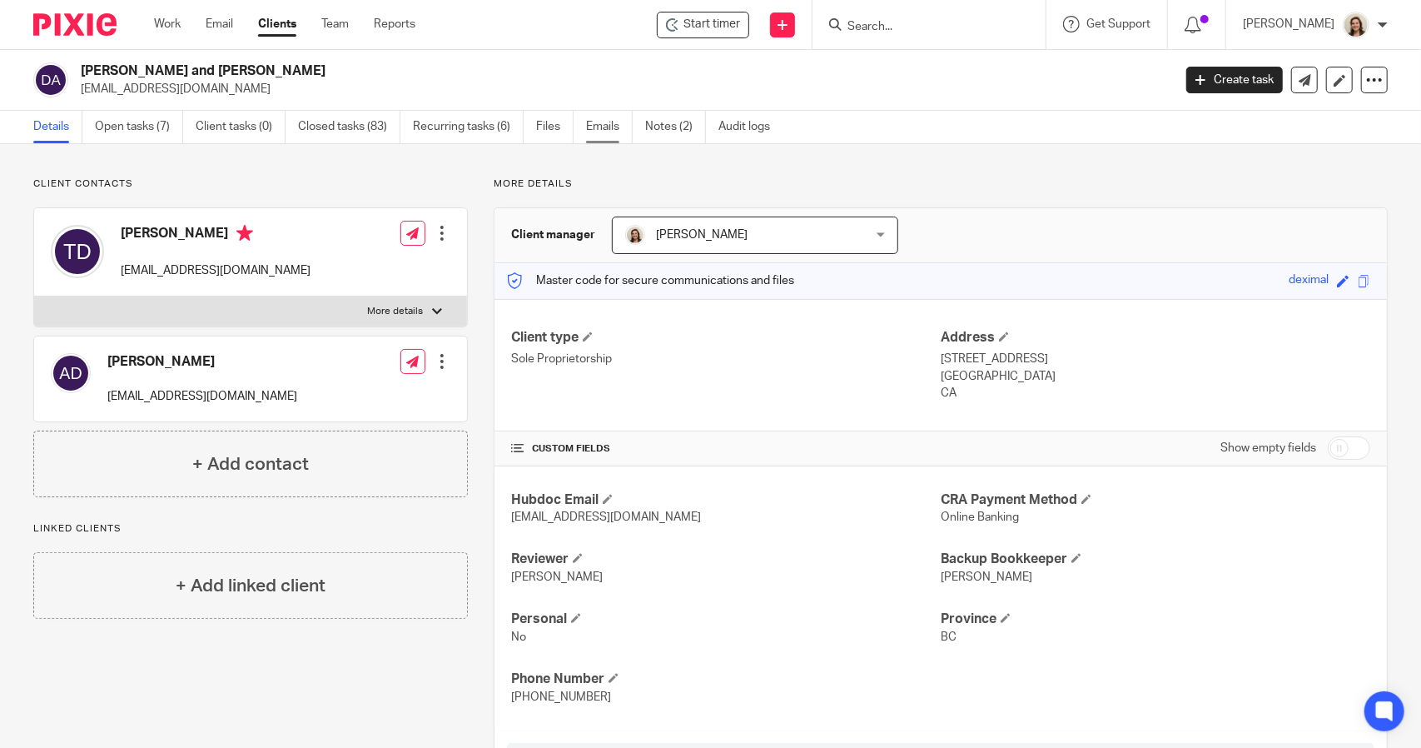
click at [615, 124] on link "Emails" at bounding box center [609, 127] width 47 height 32
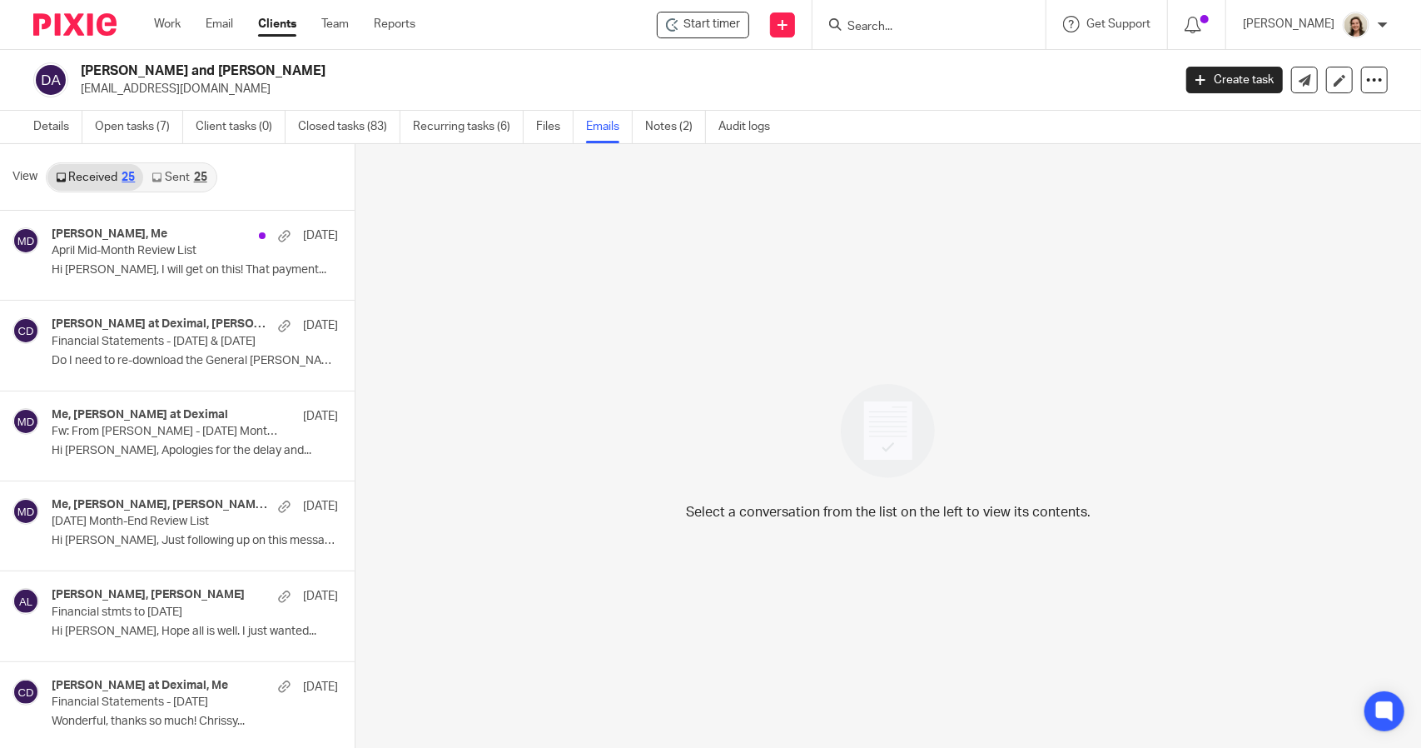
click at [183, 171] on link "Sent 25" at bounding box center [179, 177] width 72 height 27
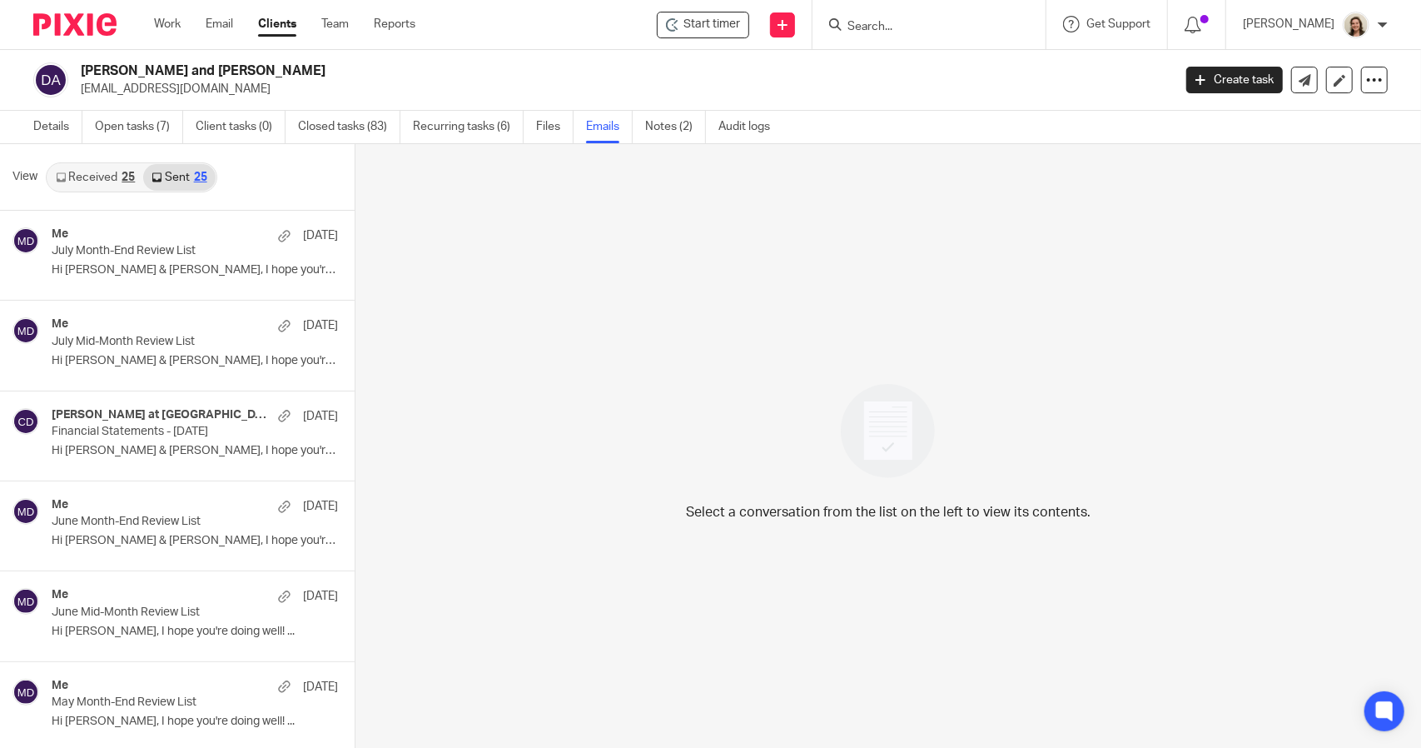
scroll to position [2, 0]
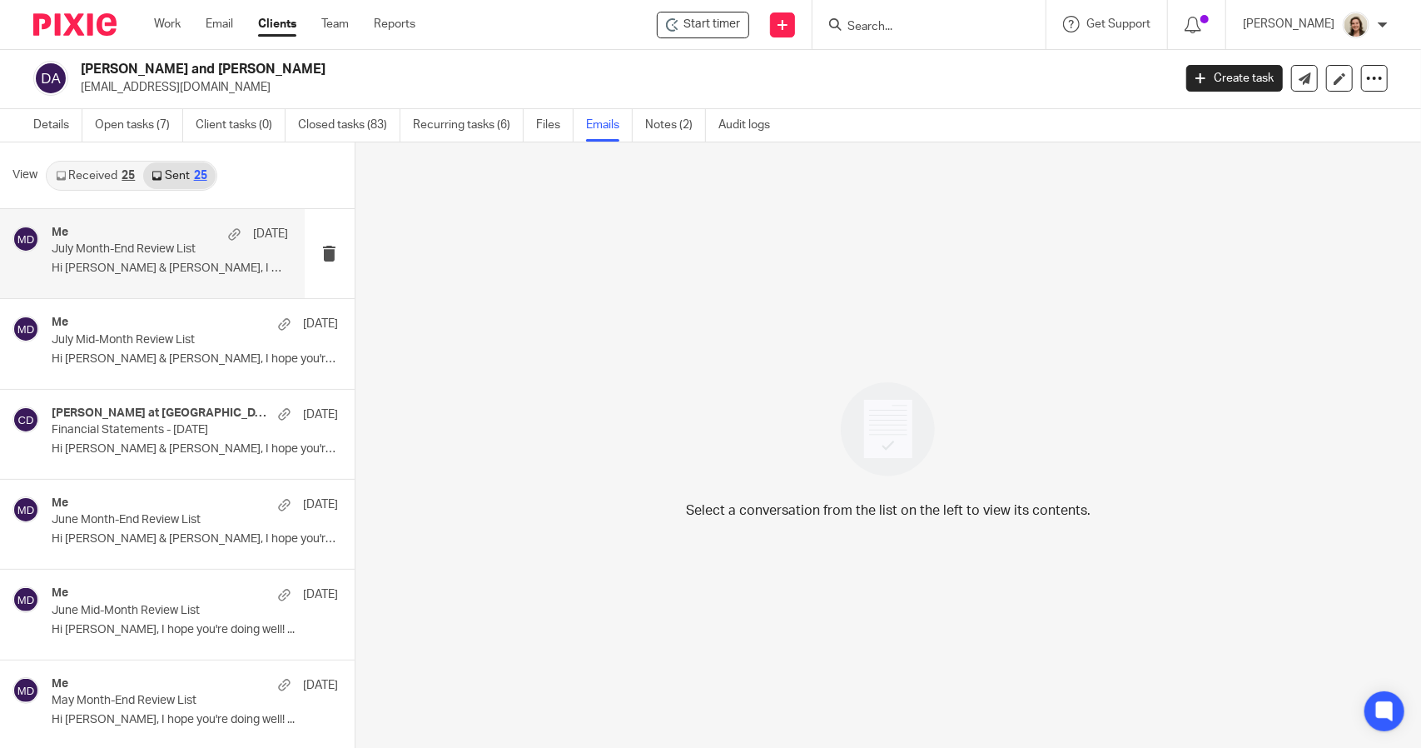
click at [118, 254] on p "July Month-End Review List" at bounding box center [146, 249] width 189 height 14
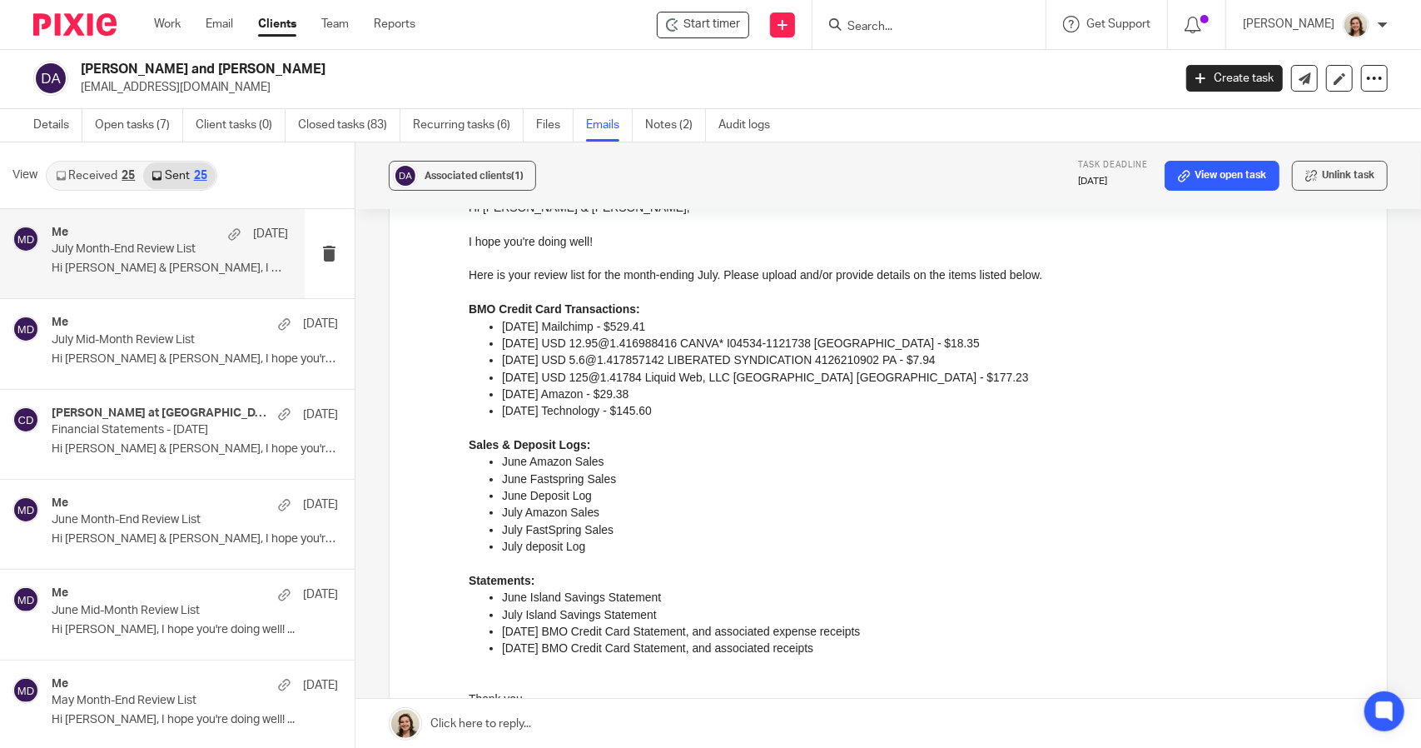
scroll to position [166, 0]
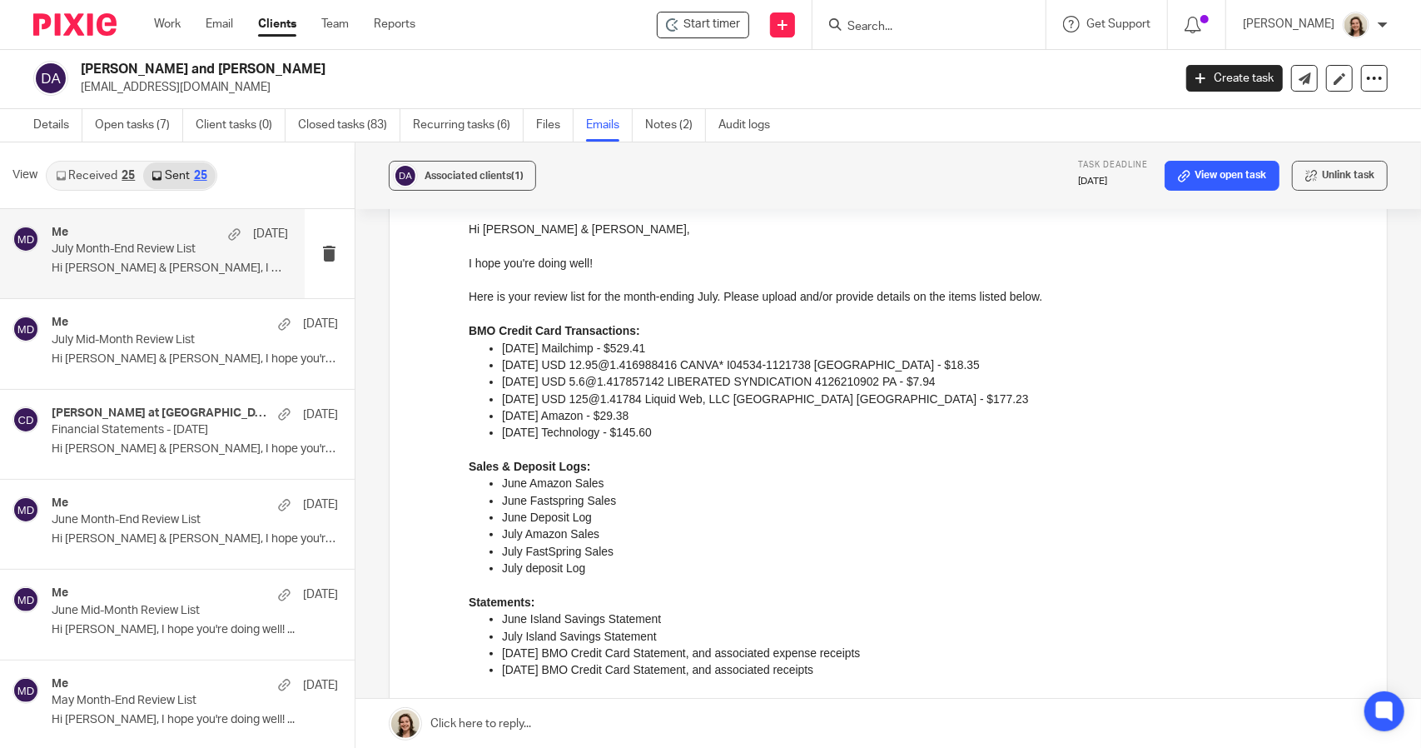
drag, startPoint x: 830, startPoint y: 670, endPoint x: 922, endPoint y: 534, distance: 164.9
click html "Hi Trevor & Andrea, I hope you're doing well! Here is your review list for the …"
copy div "BMO Credit Card Transactions: 06-02-2025 Mailchimp - $529.41 06-02-2025 USD 12.…"
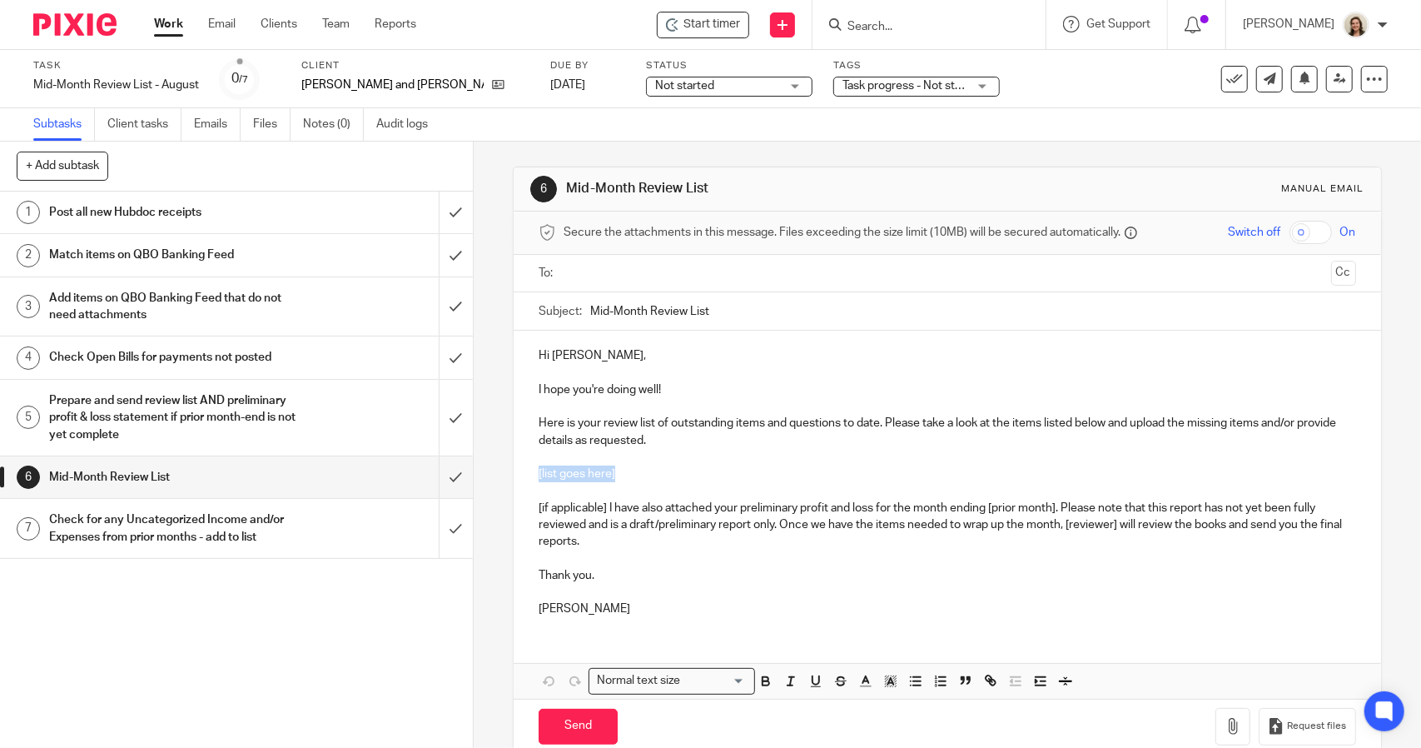
drag, startPoint x: 616, startPoint y: 470, endPoint x: 491, endPoint y: 474, distance: 124.9
click at [491, 474] on div "6 Mid-Month Review List Manual email Secure the attachments in this message. Fi…" at bounding box center [947, 445] width 947 height 606
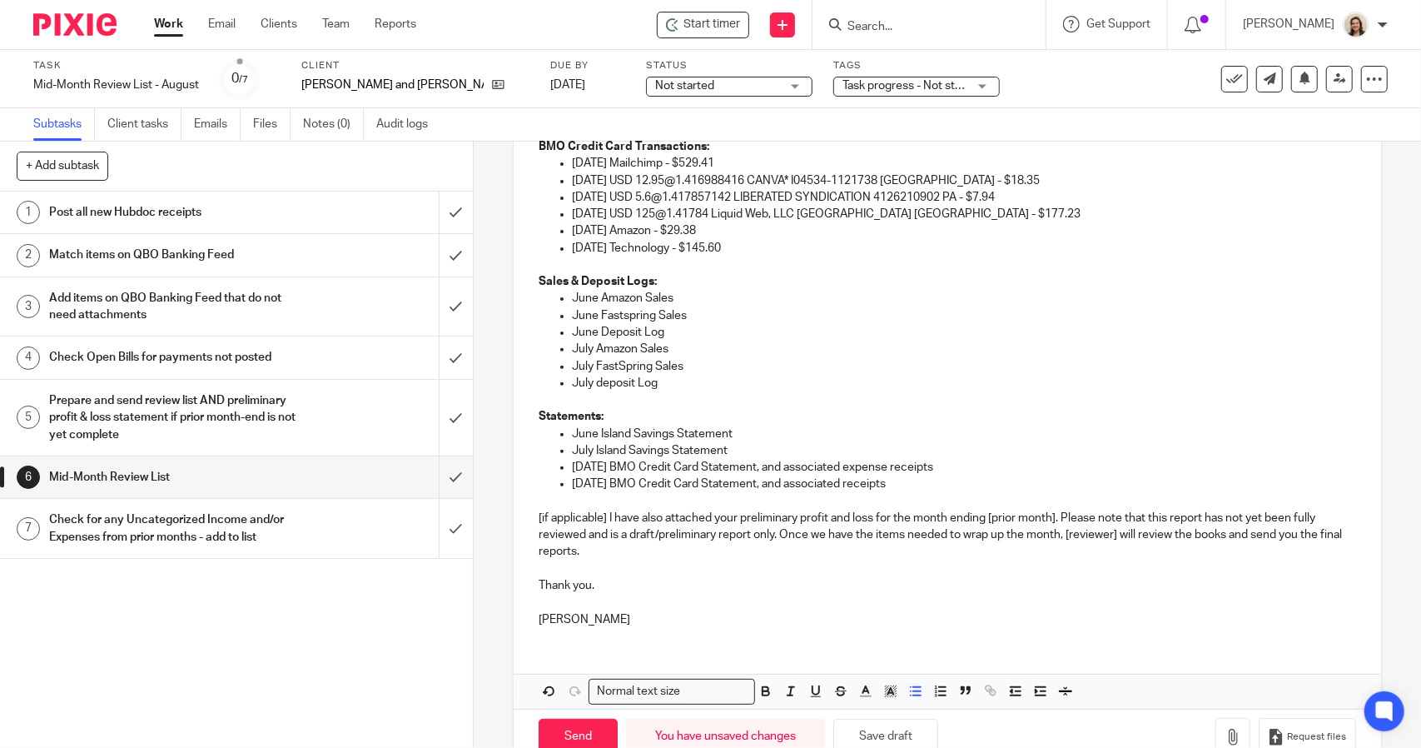
scroll to position [365, 0]
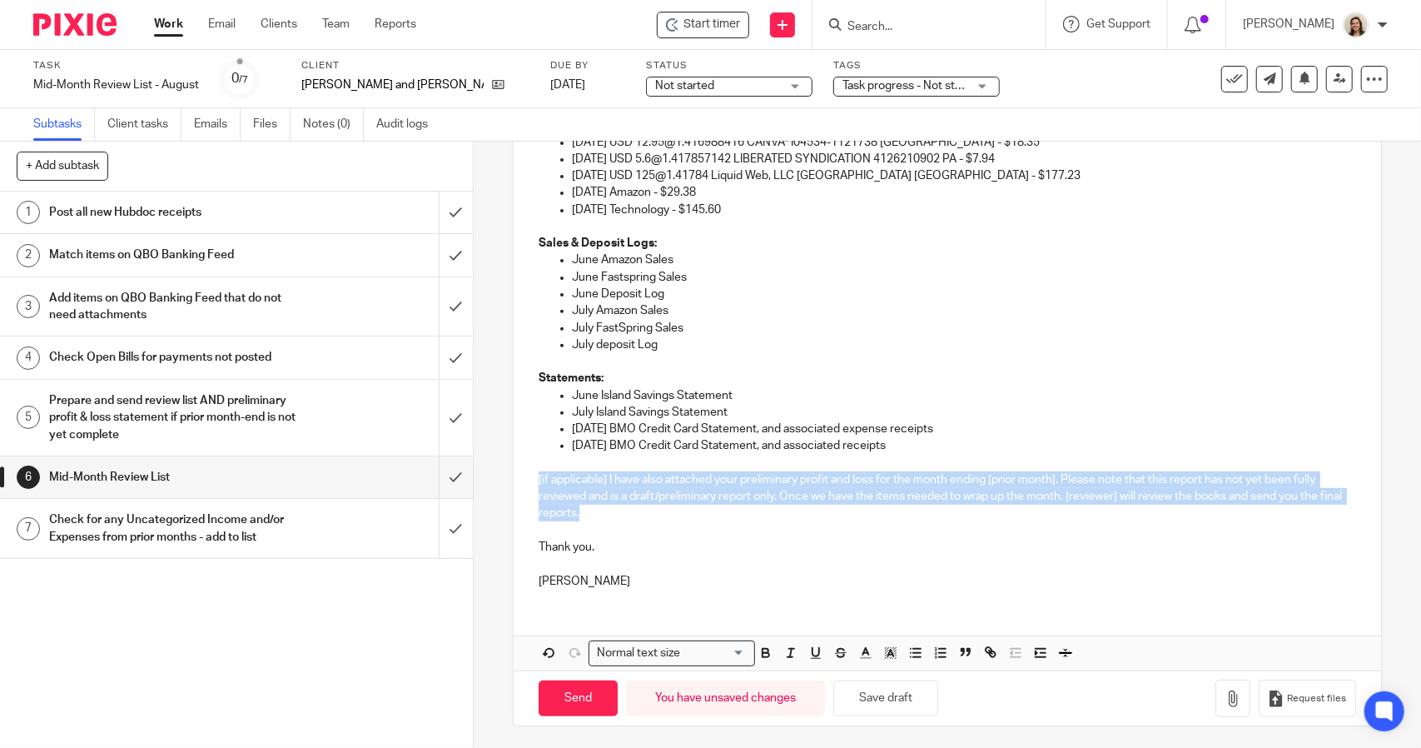
drag, startPoint x: 608, startPoint y: 517, endPoint x: 503, endPoint y: 476, distance: 112.5
click at [503, 476] on div "6 Mid-Month Review List Manual email Secure the attachments in this message. Fi…" at bounding box center [947, 445] width 947 height 606
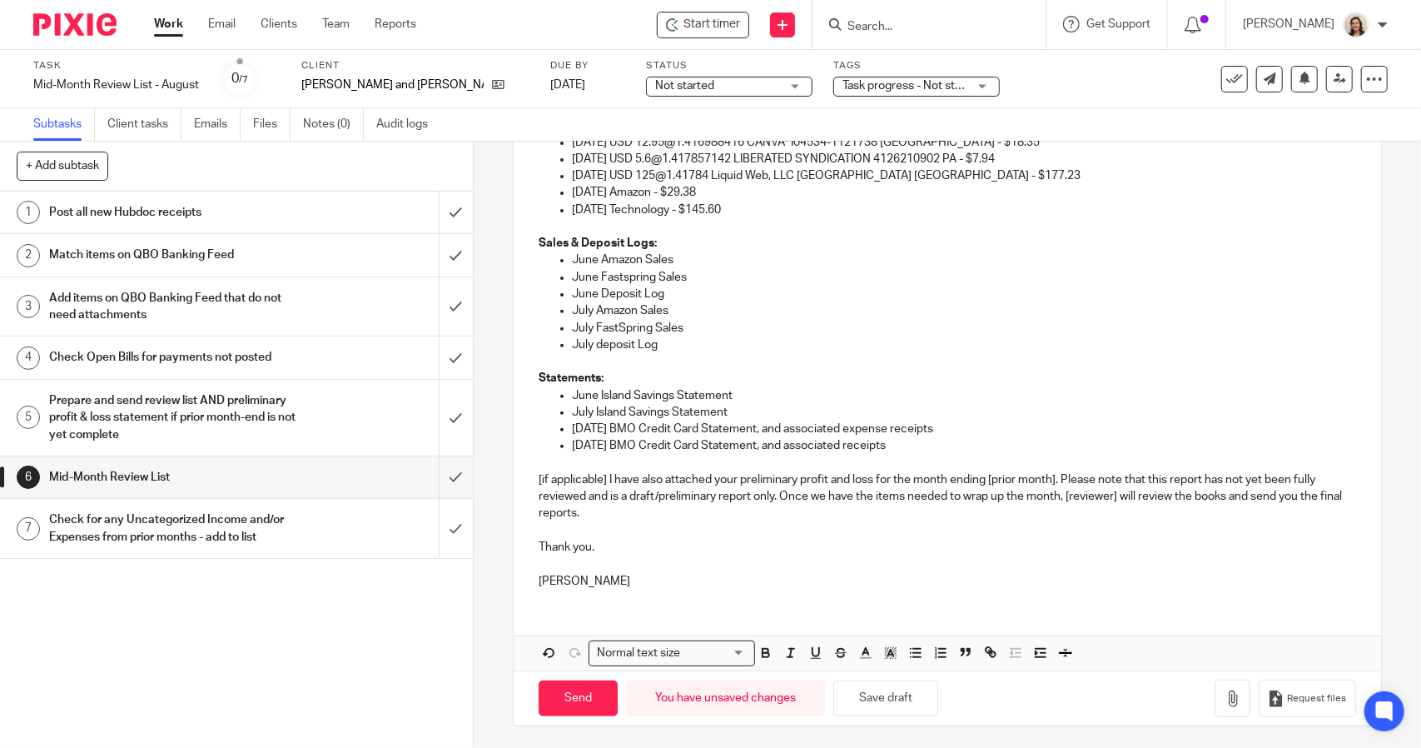
scroll to position [331, 0]
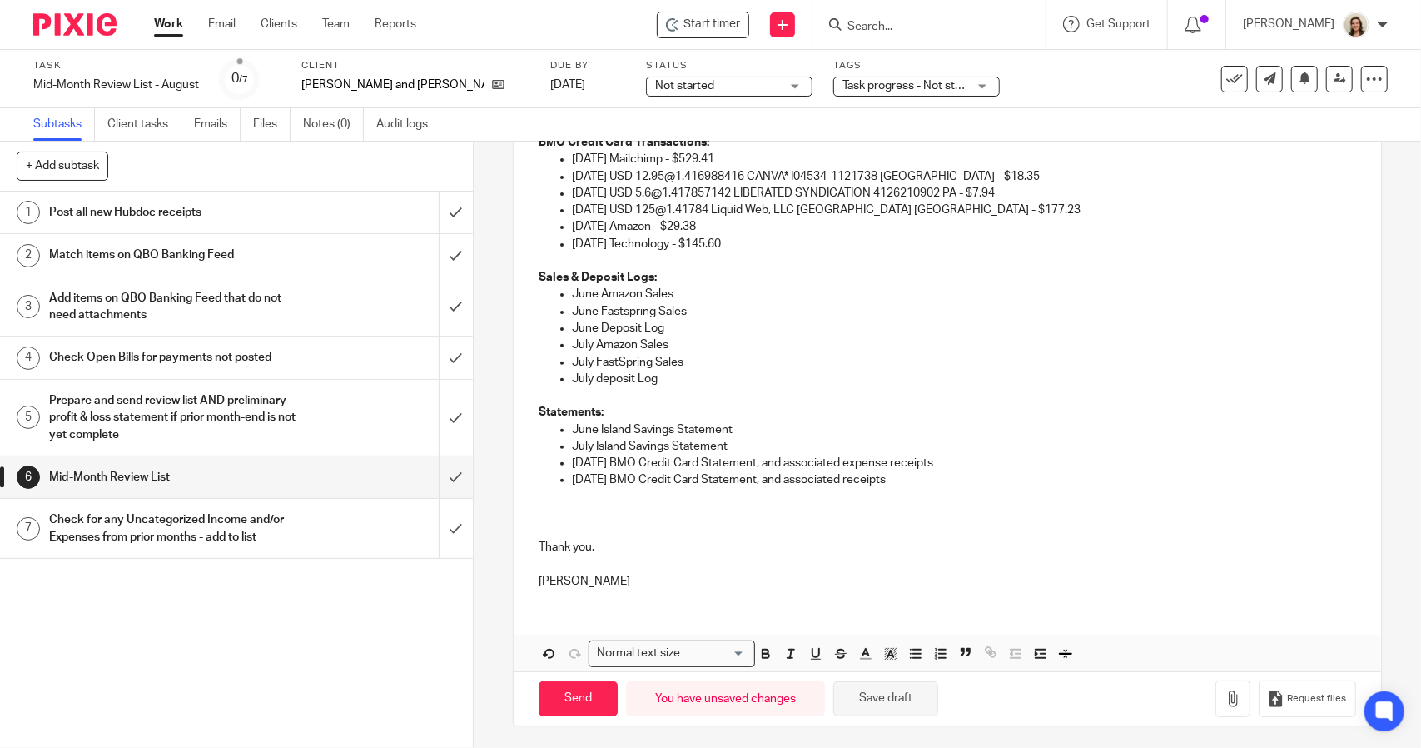
click at [886, 704] on button "Save draft" at bounding box center [885, 699] width 105 height 36
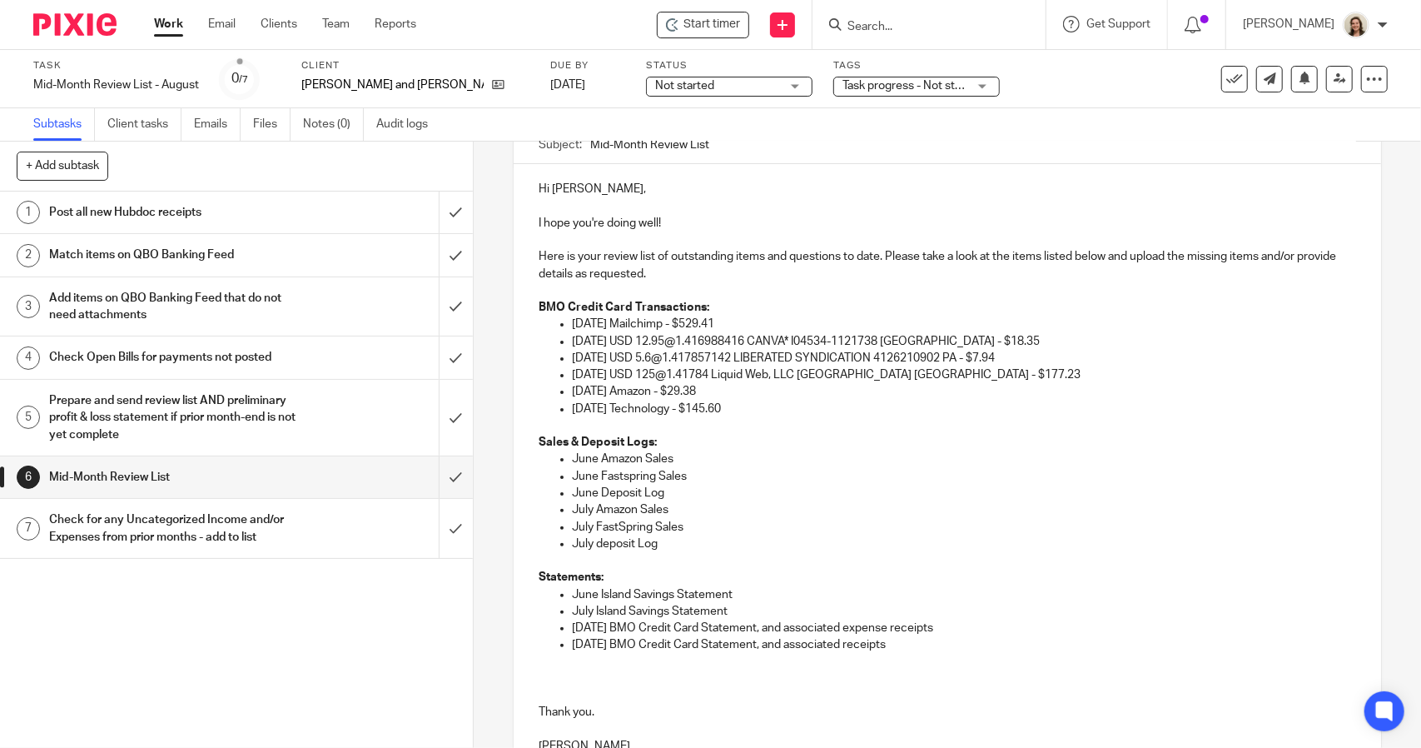
scroll to position [0, 0]
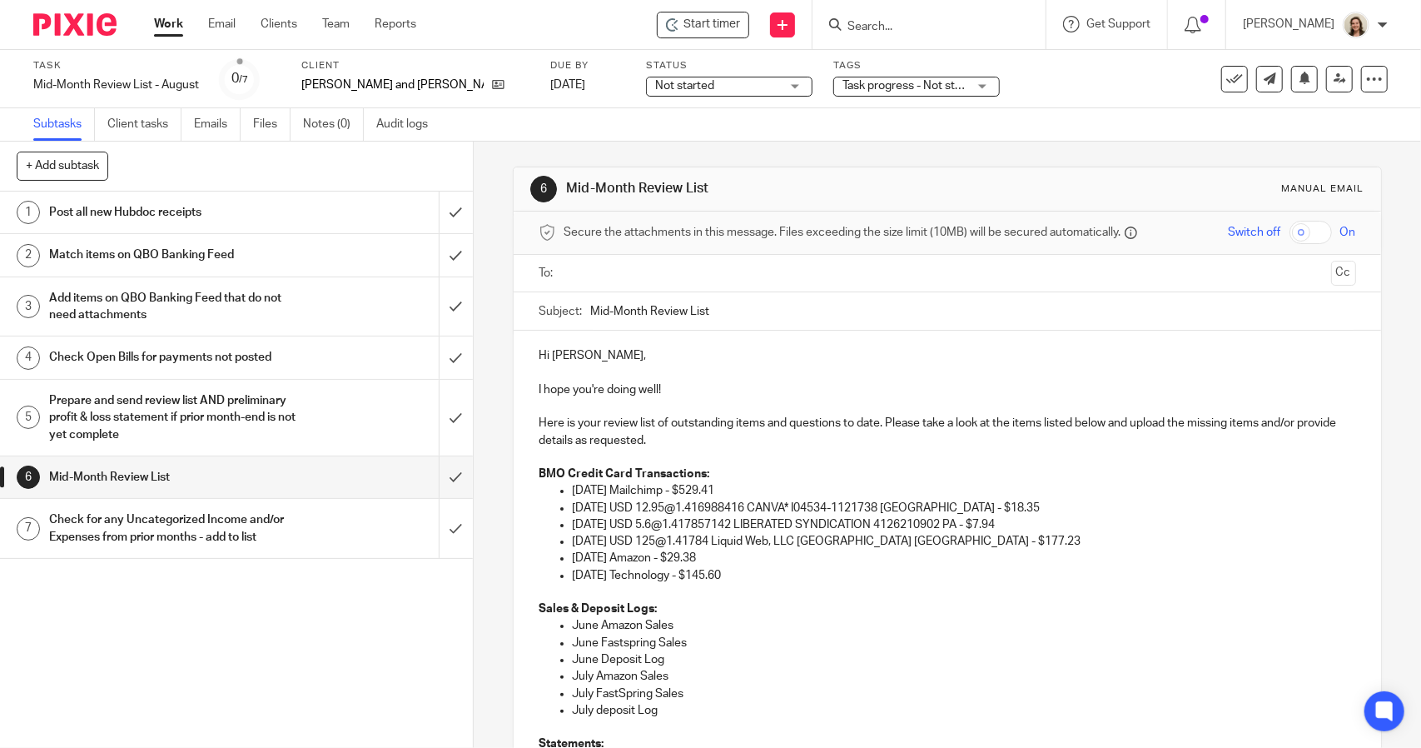
click at [590, 311] on input "Mid-Month Review List" at bounding box center [972, 310] width 765 height 37
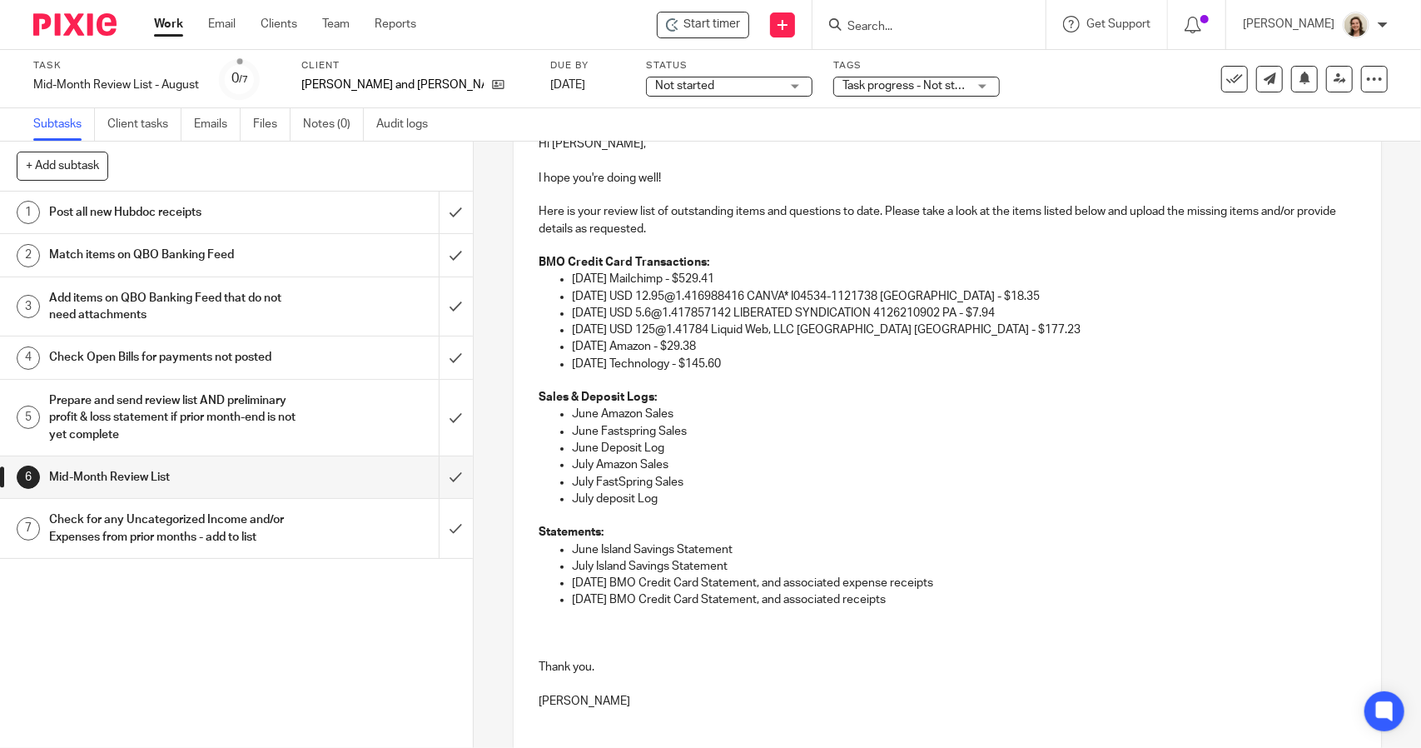
scroll to position [250, 0]
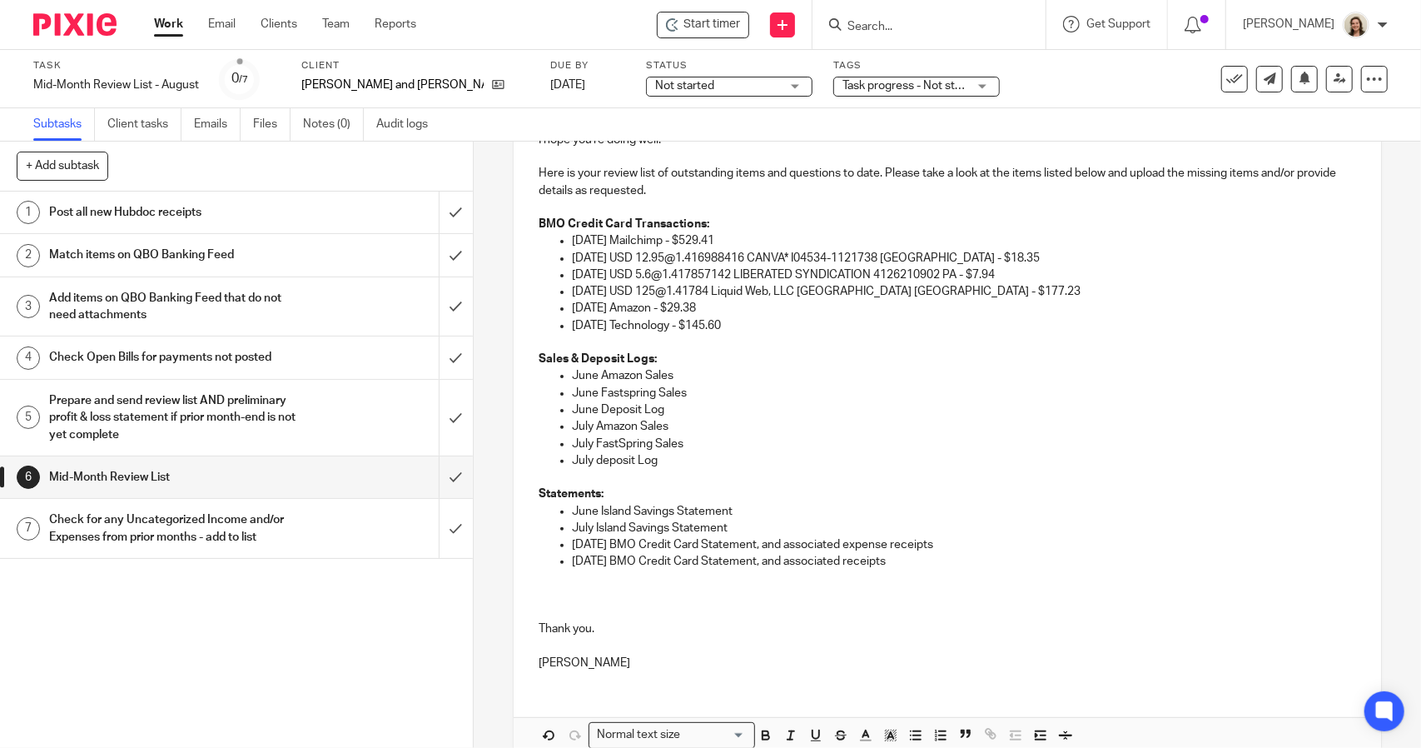
type input "August Mid-Month Review List"
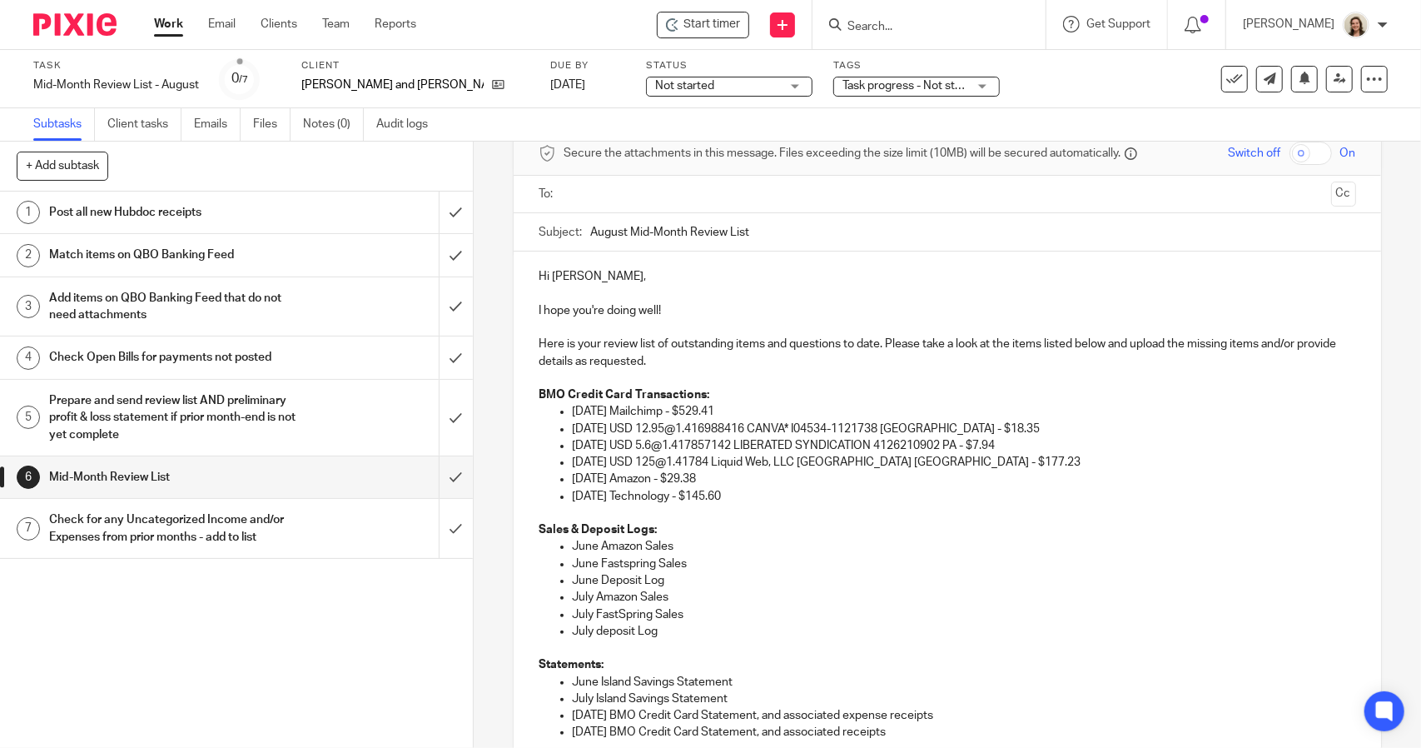
scroll to position [0, 0]
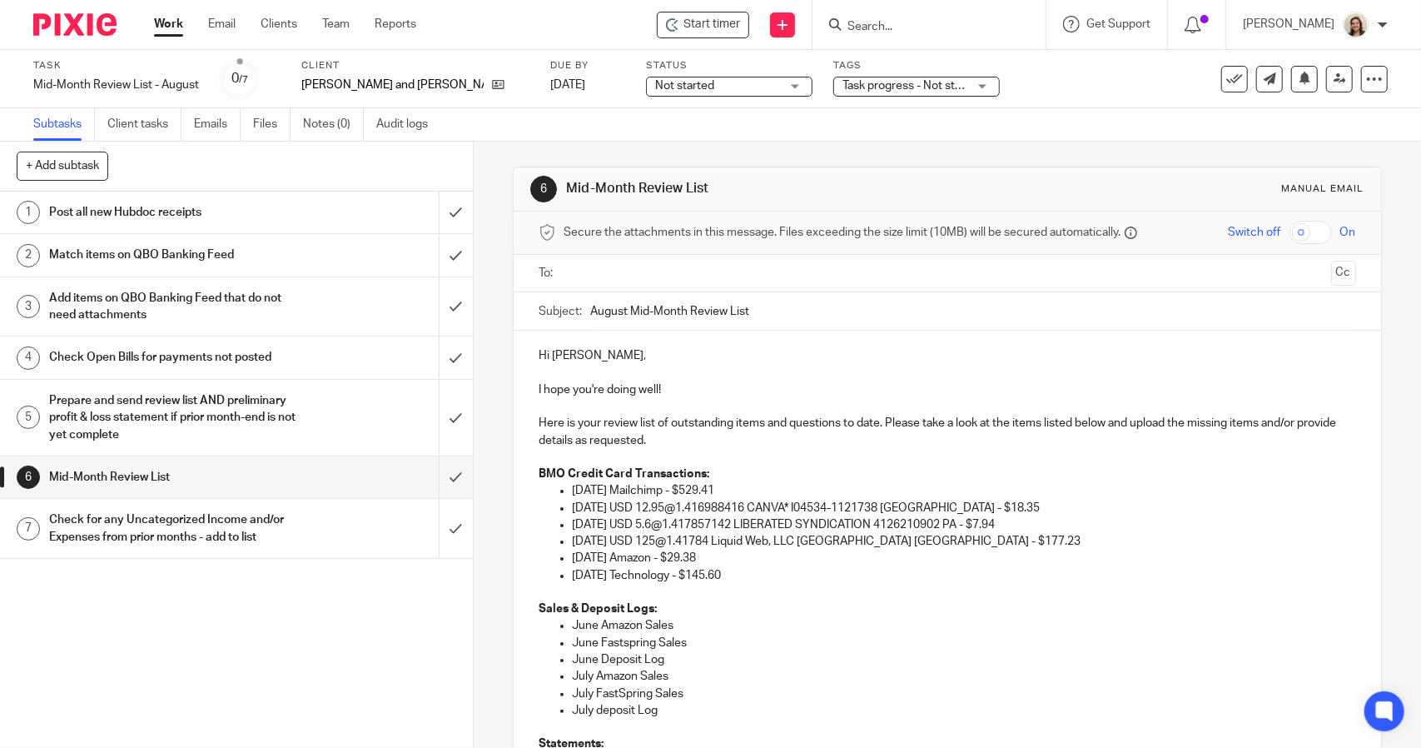
click at [666, 268] on input "text" at bounding box center [946, 273] width 754 height 19
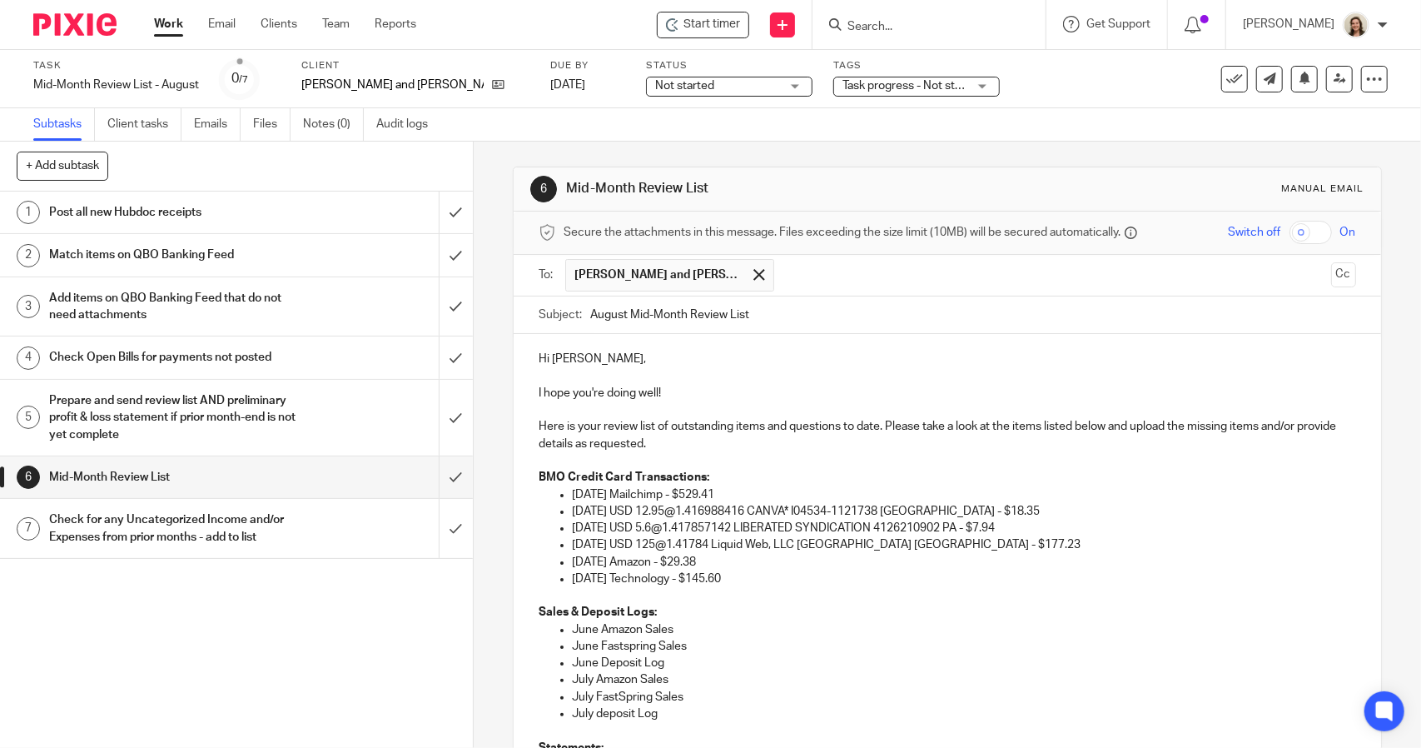
click at [787, 281] on input "text" at bounding box center [1054, 275] width 542 height 32
click at [579, 364] on p "Hi Trevor," at bounding box center [947, 358] width 817 height 17
click at [721, 360] on p "Hi Trevor & Andrea," at bounding box center [947, 358] width 817 height 17
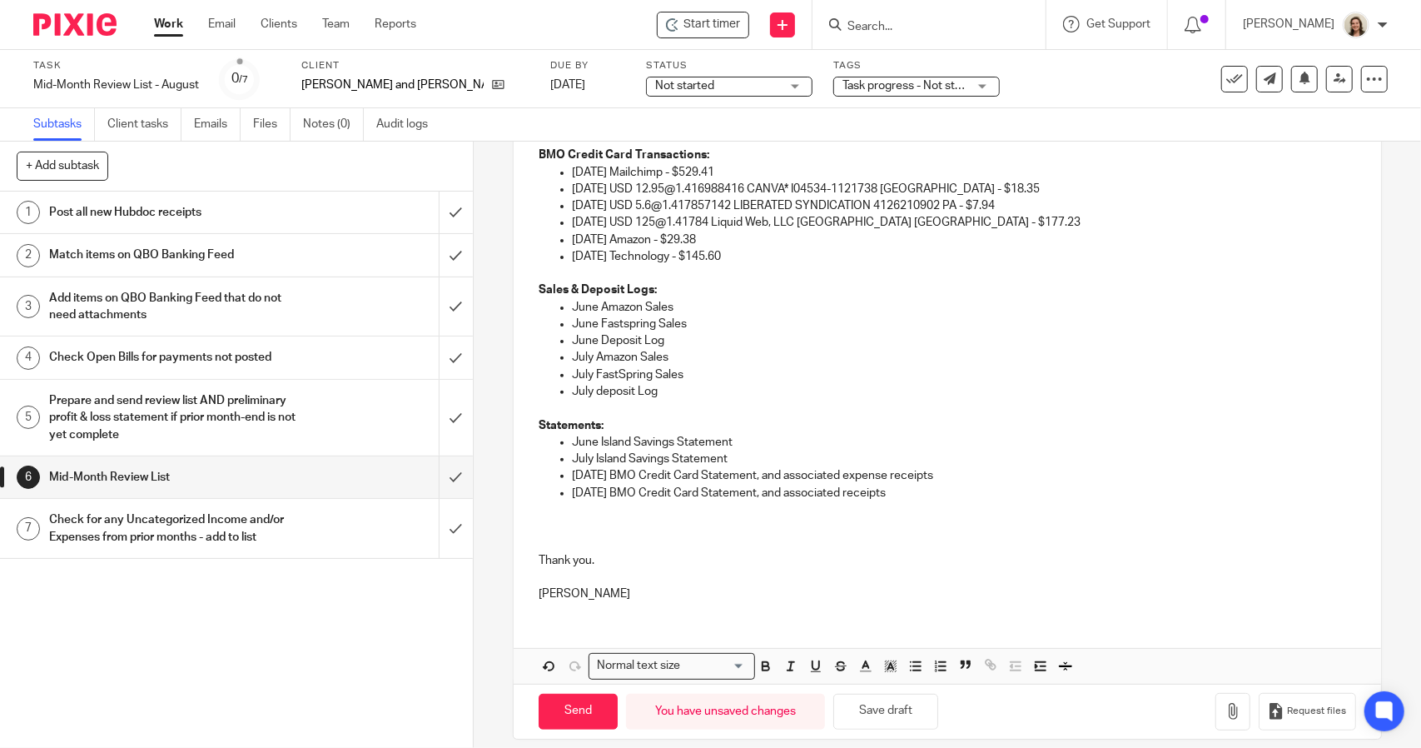
scroll to position [335, 0]
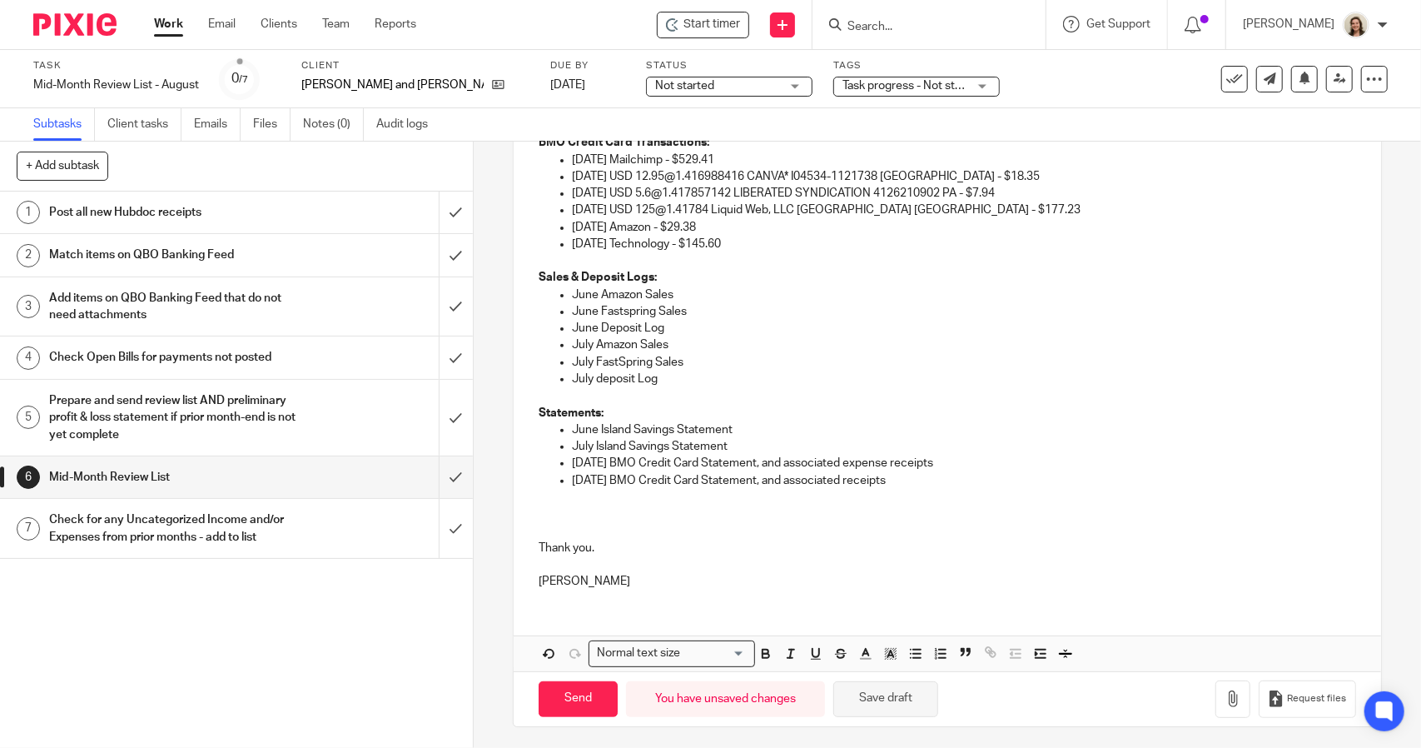
click at [887, 698] on button "Save draft" at bounding box center [885, 699] width 105 height 36
click at [132, 84] on div "Mid-Month Review List - August Save Mid-Month Review List - August" at bounding box center [116, 85] width 166 height 17
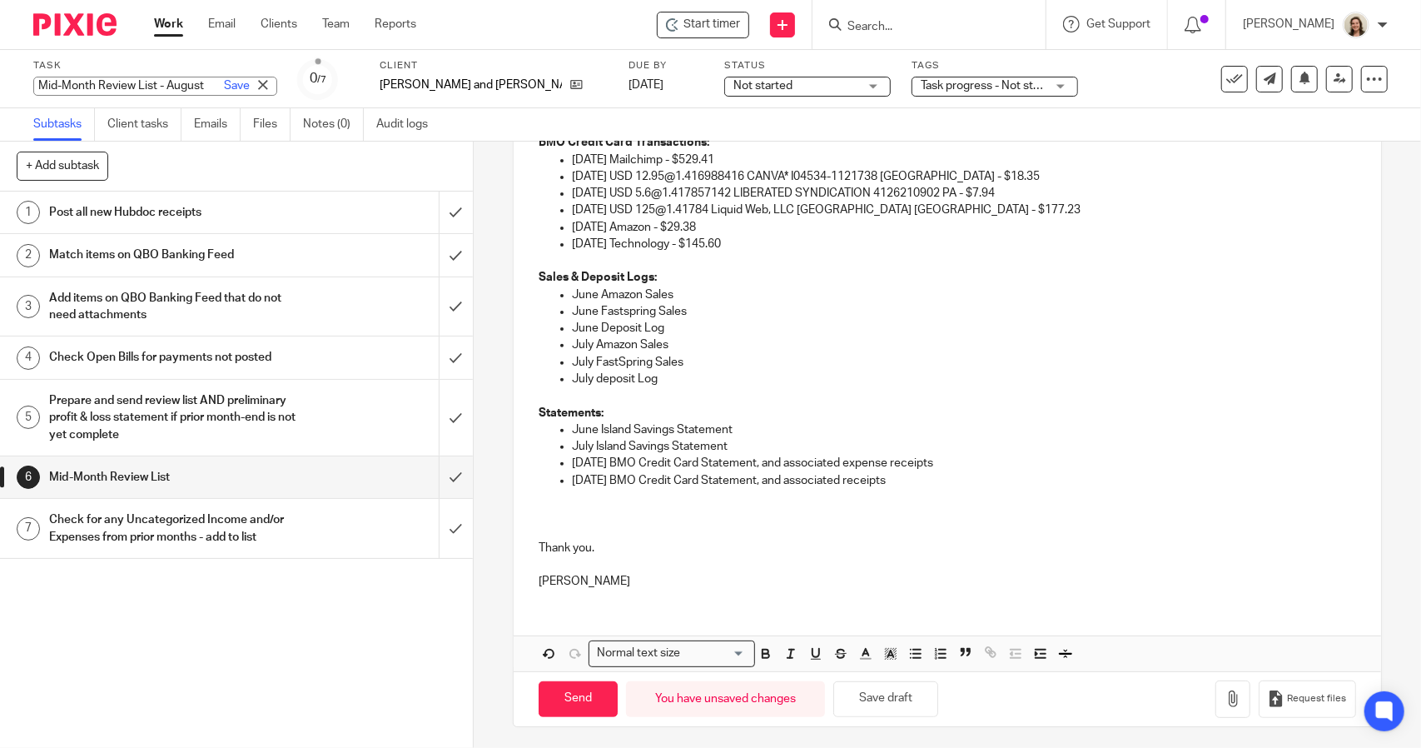
scroll to position [0, 0]
drag, startPoint x: 566, startPoint y: 527, endPoint x: 579, endPoint y: 529, distance: 13.6
click at [566, 527] on p at bounding box center [947, 530] width 817 height 17
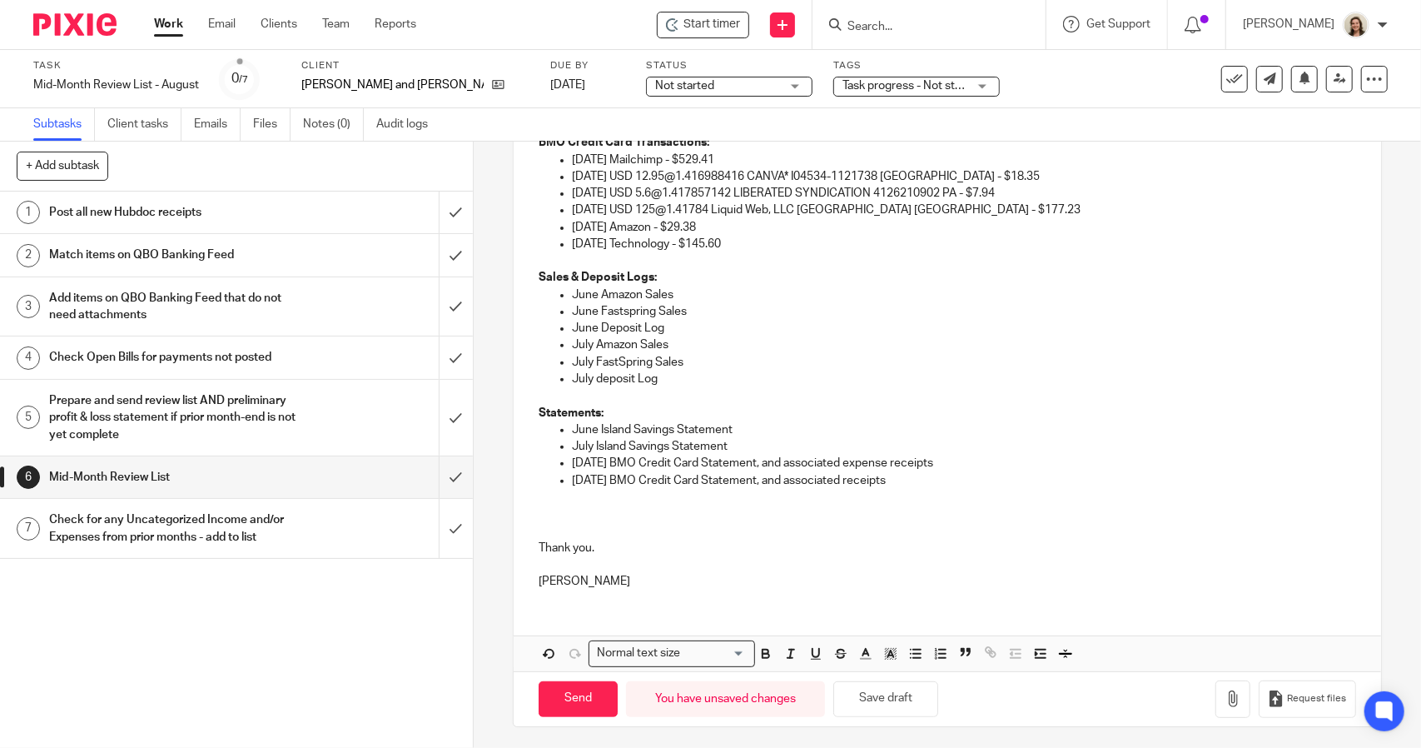
scroll to position [318, 0]
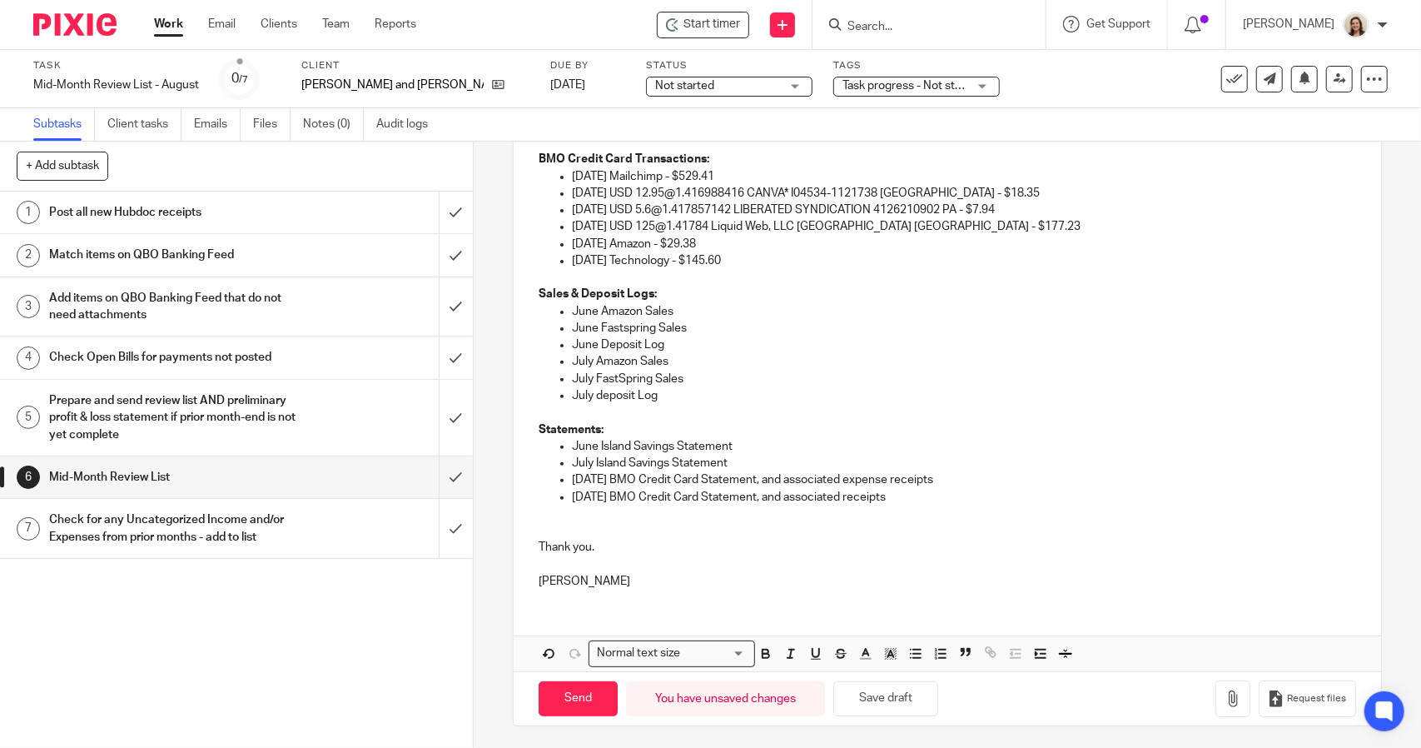
click at [549, 568] on p at bounding box center [947, 564] width 817 height 17
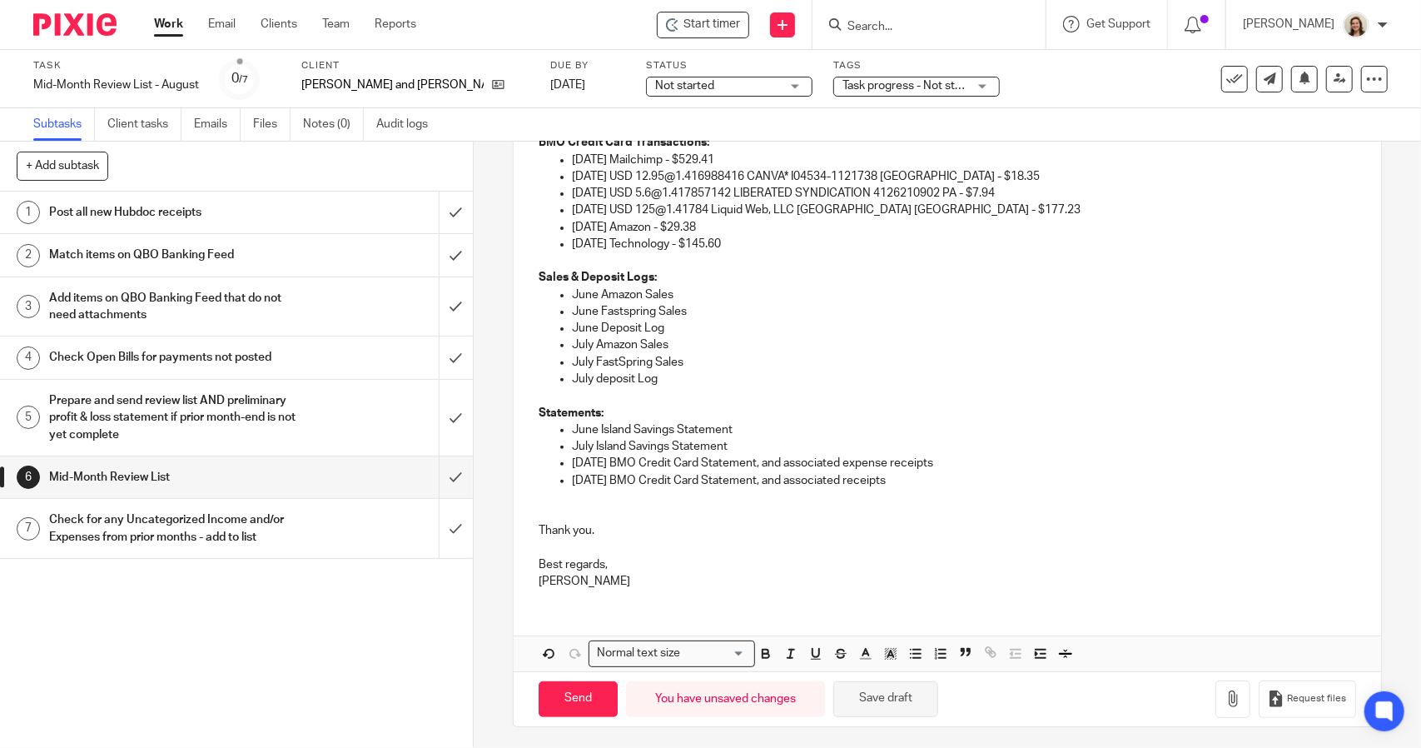
click at [876, 692] on button "Save draft" at bounding box center [885, 699] width 105 height 36
click at [589, 703] on input "Send" at bounding box center [578, 699] width 79 height 36
click at [150, 80] on div "Mid-Month Review List - August Save Mid-Month Review List - August" at bounding box center [116, 85] width 166 height 17
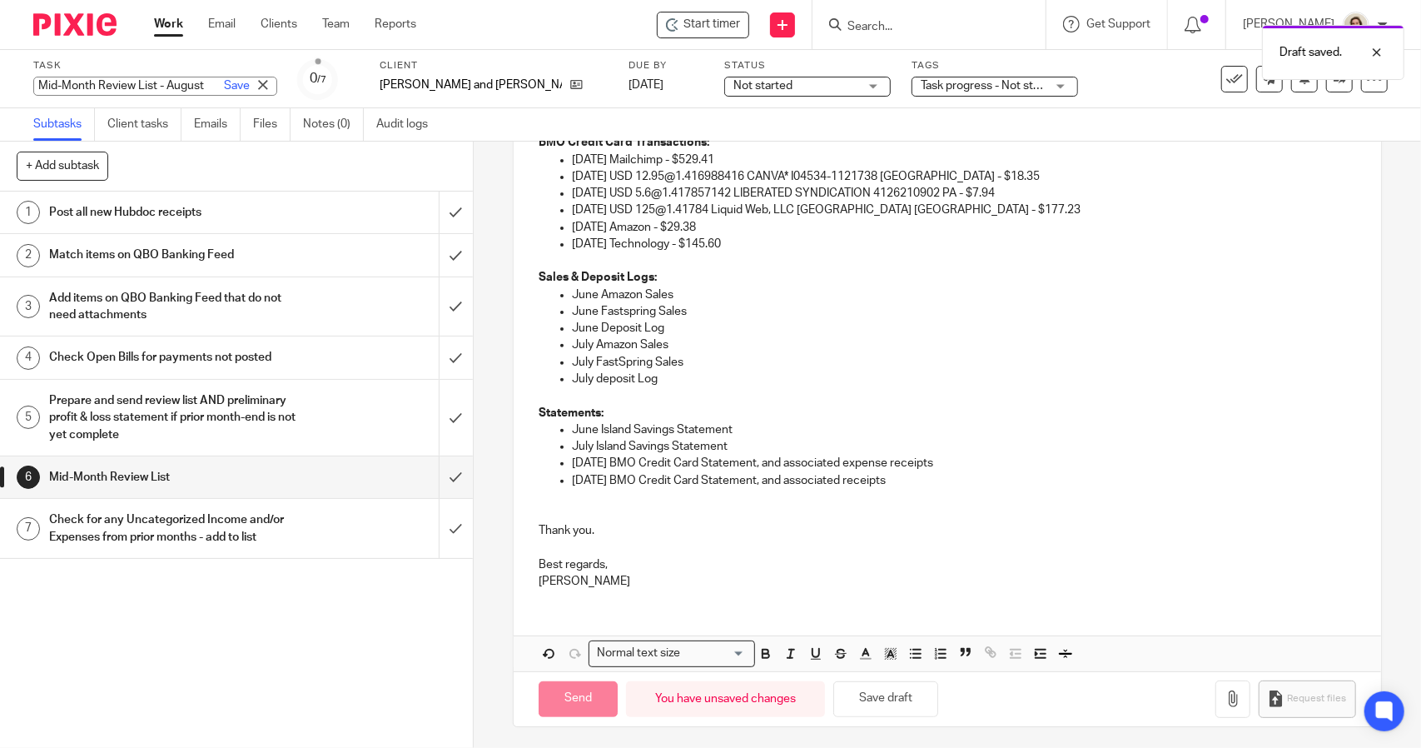
scroll to position [0, 0]
type input "Sent"
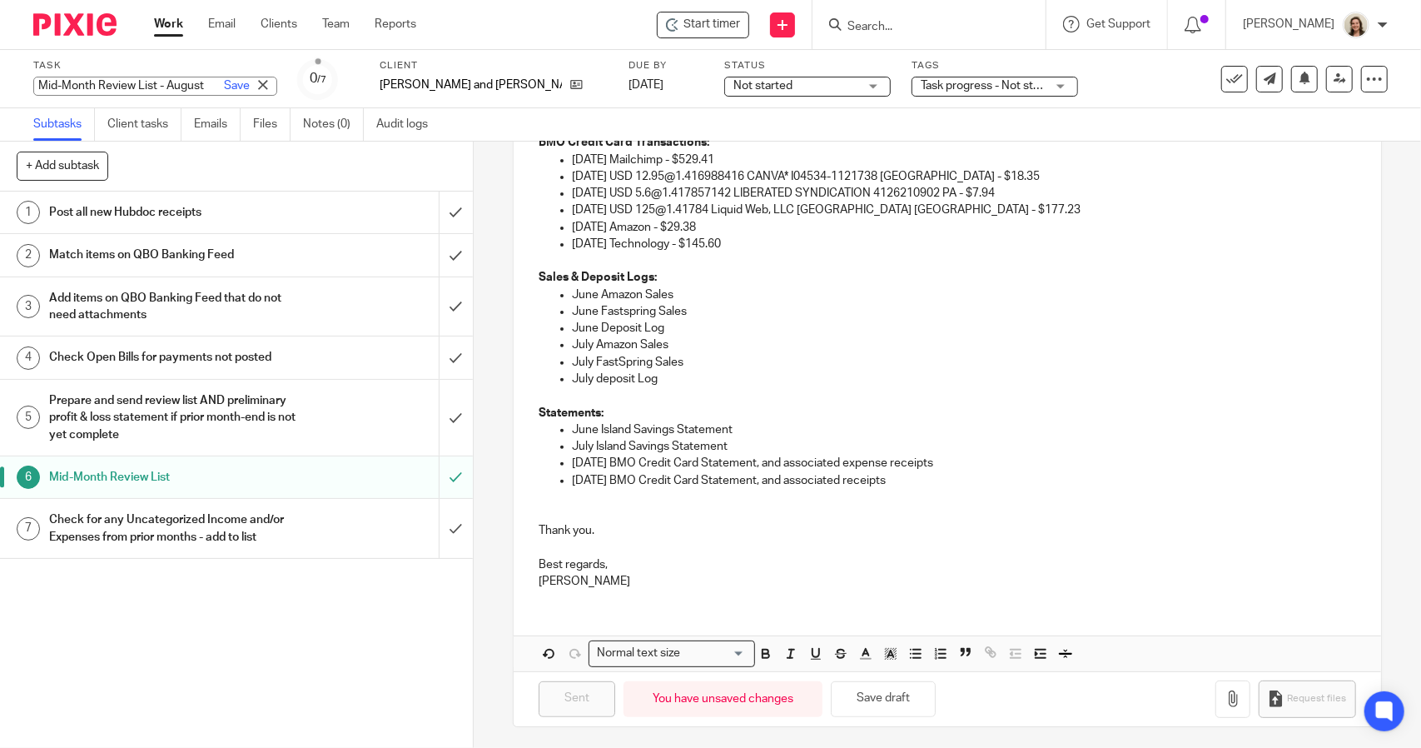
click at [167, 201] on h1 "Post all new Hubdoc receipts" at bounding box center [173, 212] width 249 height 25
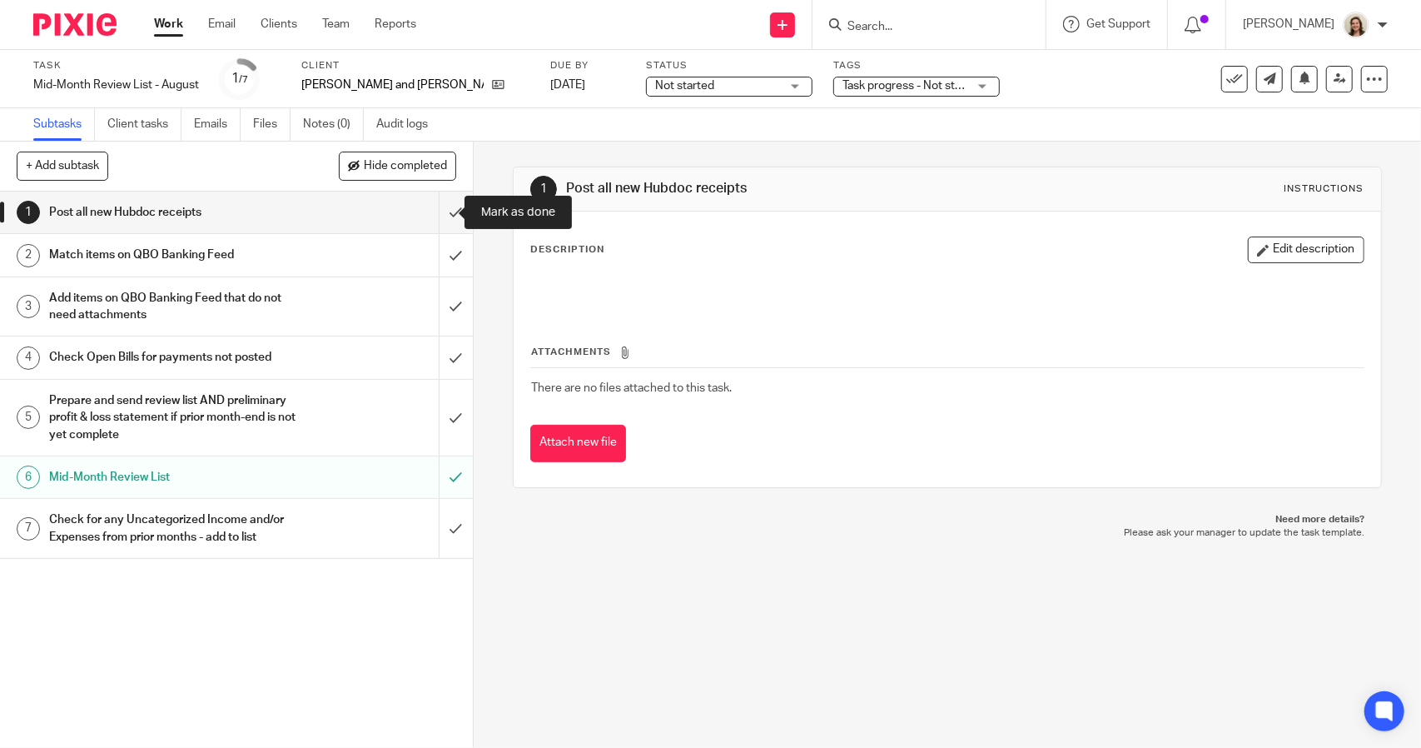
click at [438, 216] on input "submit" at bounding box center [236, 212] width 473 height 42
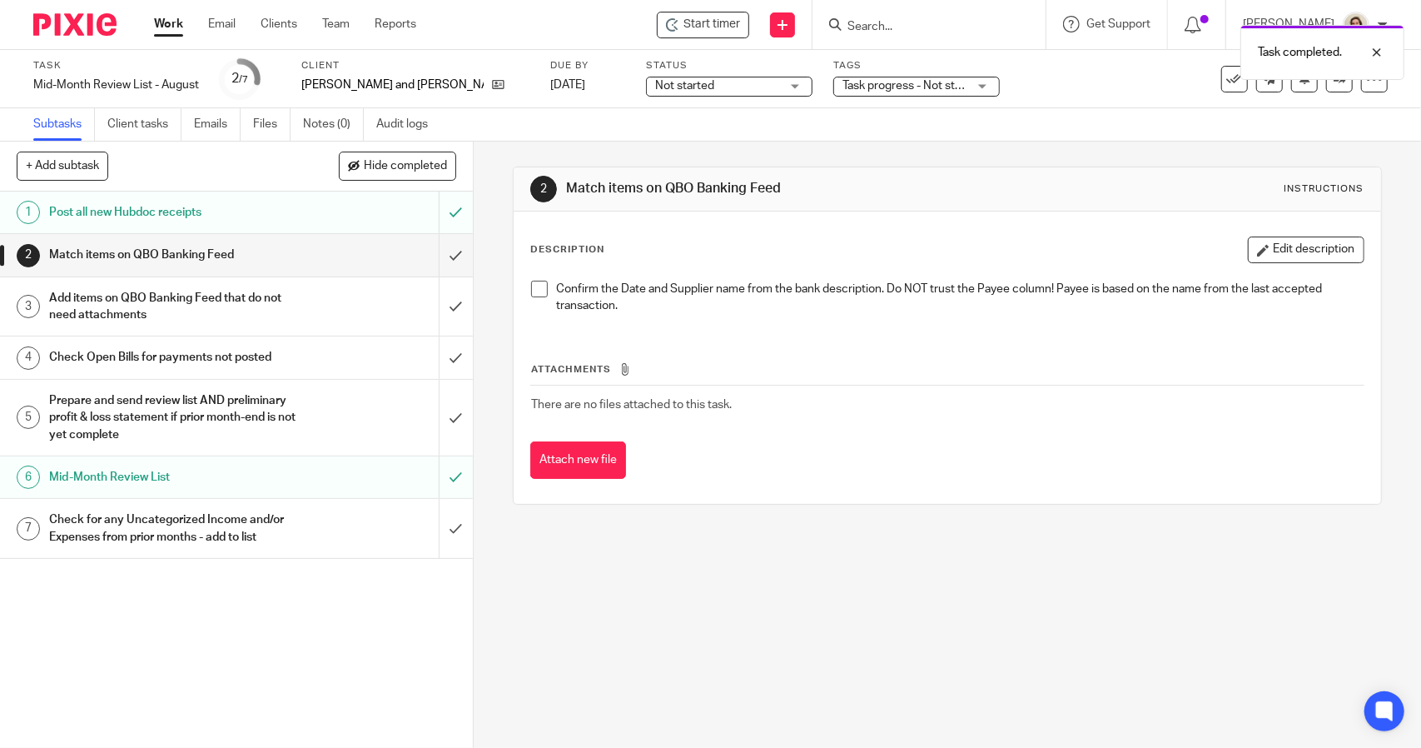
click at [538, 294] on span at bounding box center [539, 289] width 17 height 17
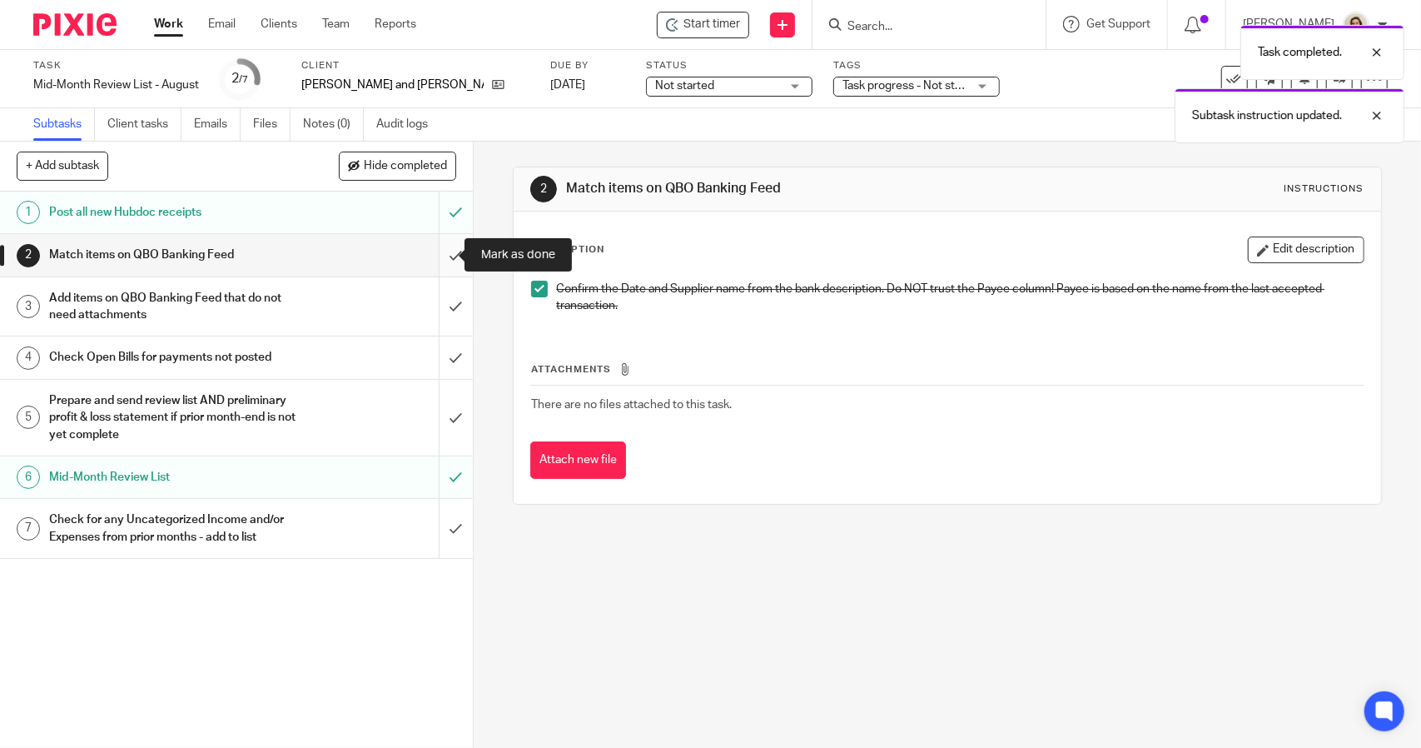
click at [441, 252] on input "submit" at bounding box center [236, 255] width 473 height 42
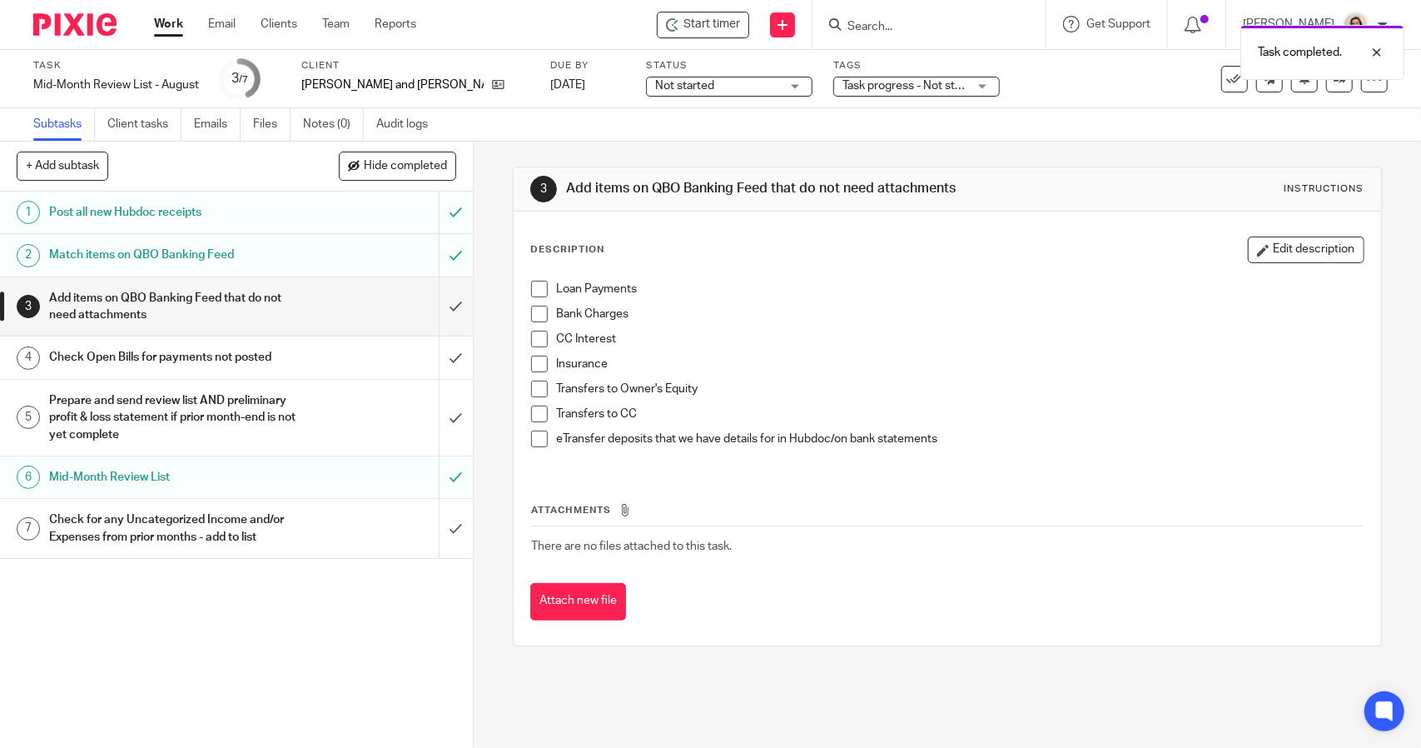
click at [535, 291] on span at bounding box center [539, 289] width 17 height 17
drag, startPoint x: 534, startPoint y: 307, endPoint x: 535, endPoint y: 320, distance: 12.6
click at [534, 308] on span at bounding box center [539, 314] width 17 height 17
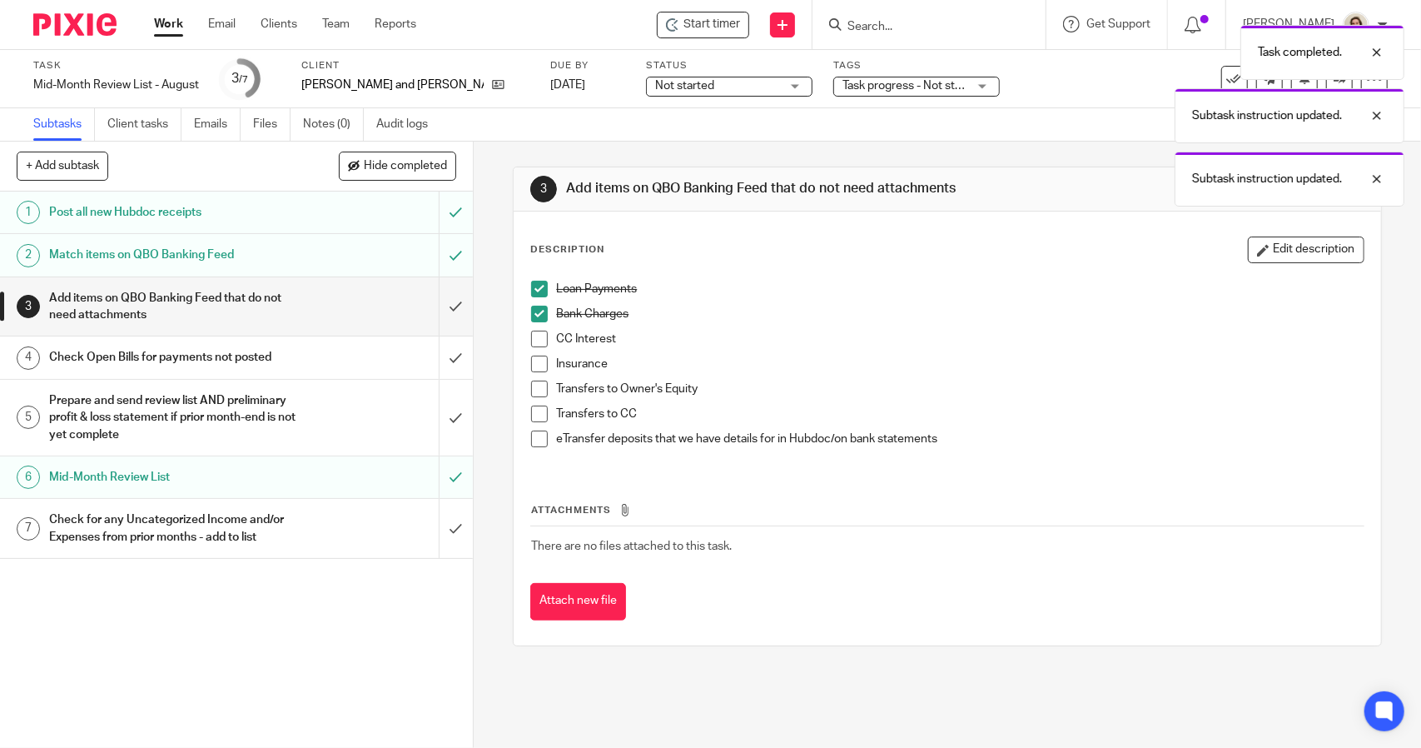
click at [536, 344] on span at bounding box center [539, 338] width 17 height 17
click at [537, 364] on span at bounding box center [539, 363] width 17 height 17
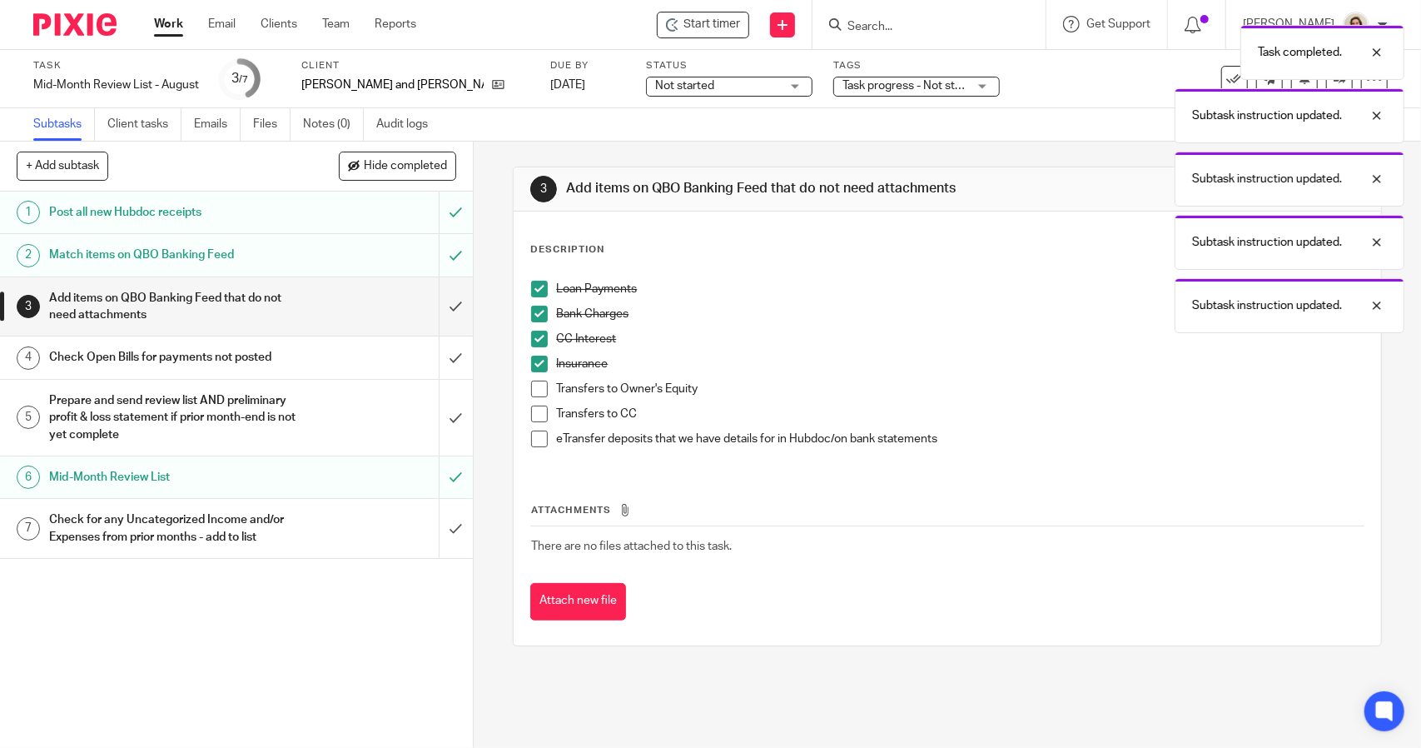
click at [535, 410] on span at bounding box center [539, 413] width 17 height 17
click at [534, 425] on li "Transfers to CC" at bounding box center [947, 417] width 832 height 25
drag, startPoint x: 529, startPoint y: 386, endPoint x: 531, endPoint y: 440, distance: 54.2
click at [531, 387] on span at bounding box center [539, 388] width 17 height 17
click at [534, 435] on span at bounding box center [539, 438] width 17 height 17
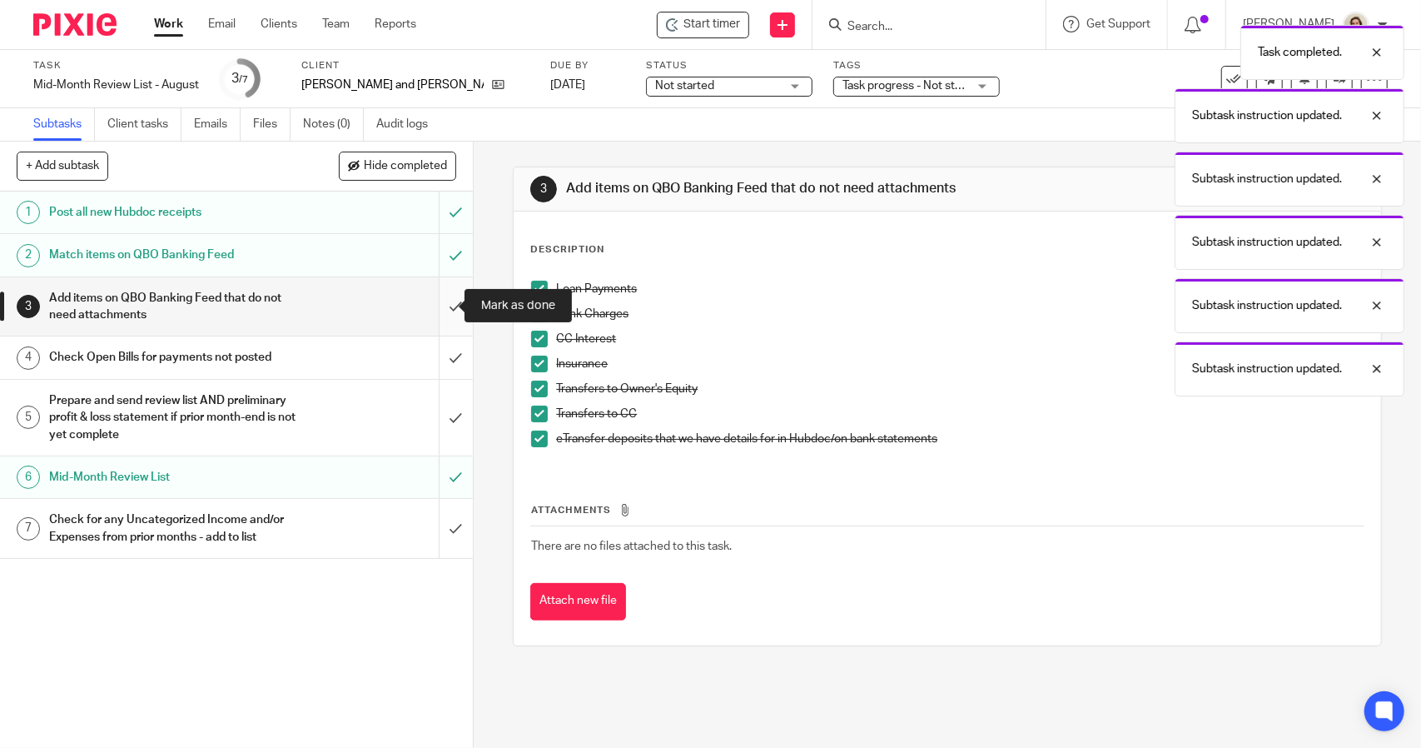
click at [429, 309] on input "submit" at bounding box center [236, 306] width 473 height 59
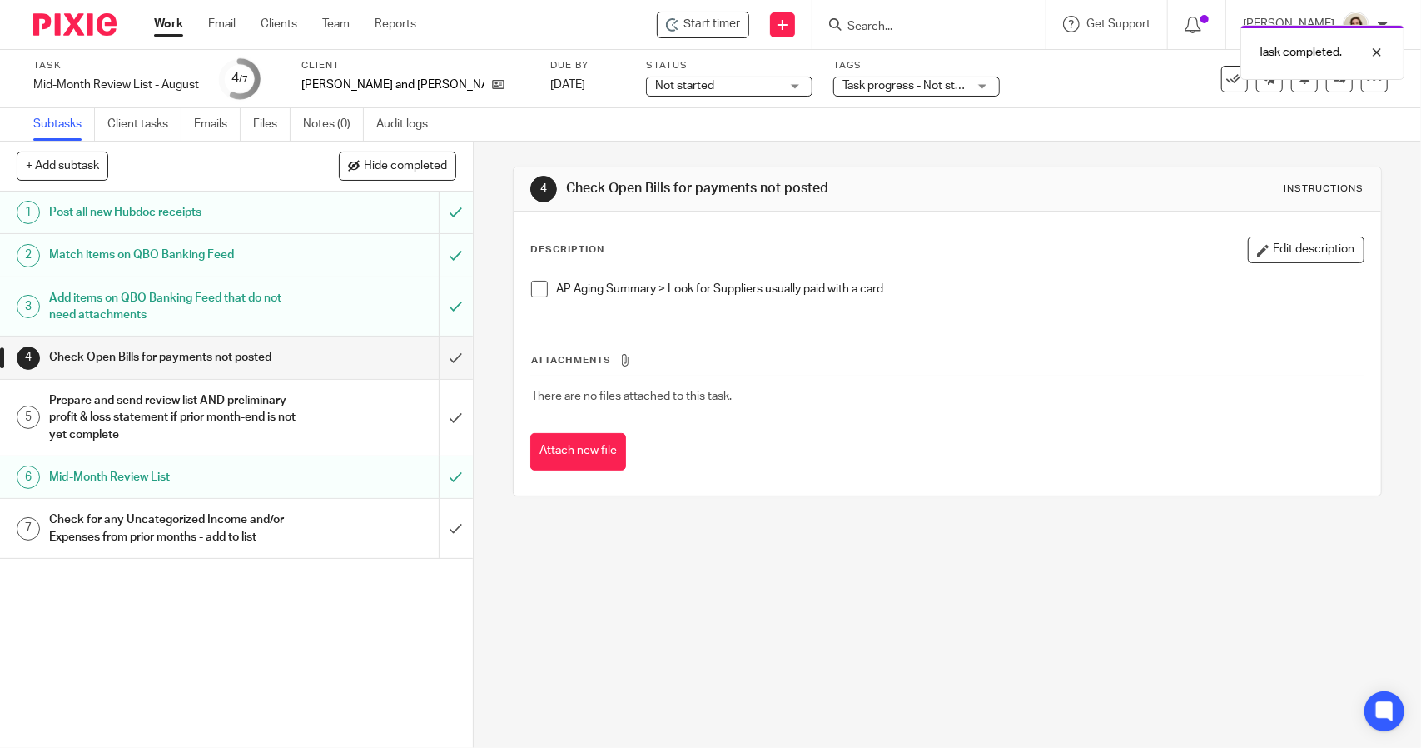
click at [531, 291] on span at bounding box center [539, 289] width 17 height 17
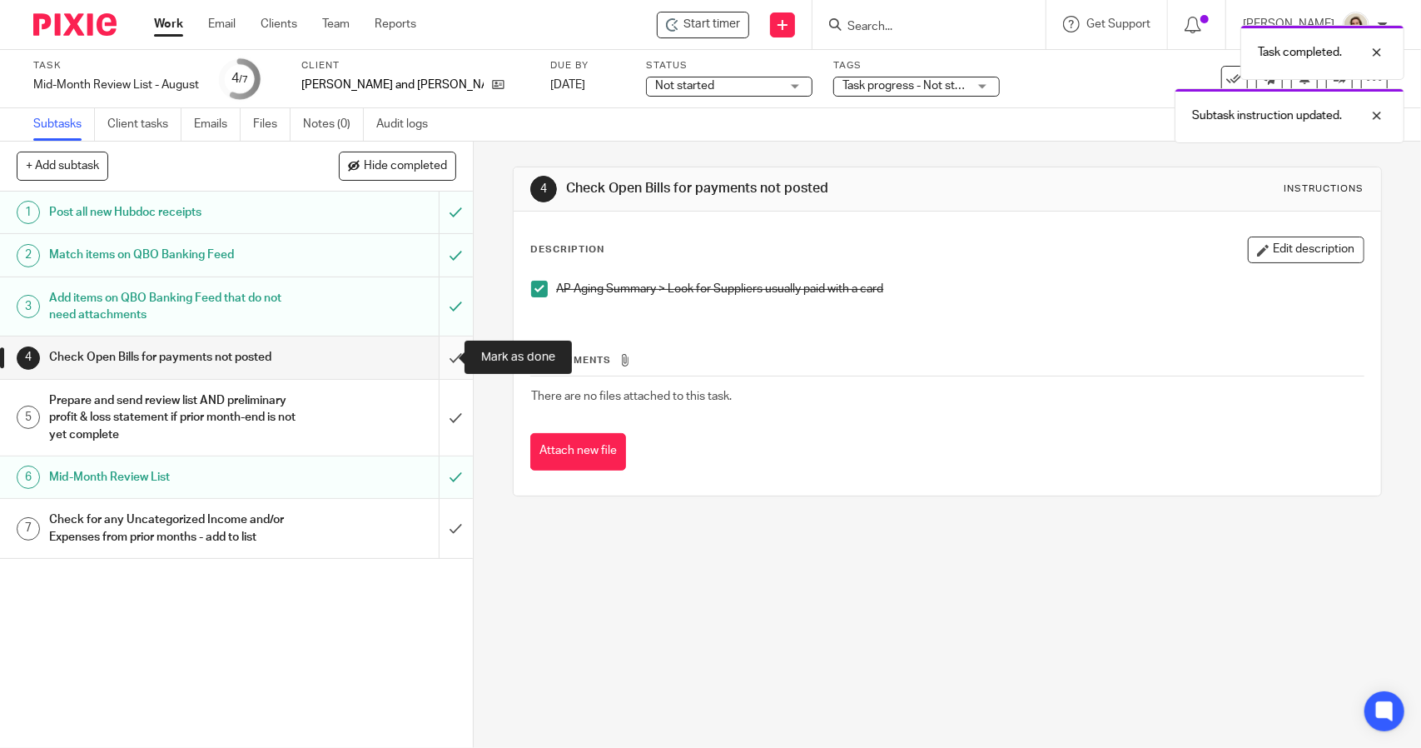
click at [443, 360] on input "submit" at bounding box center [236, 357] width 473 height 42
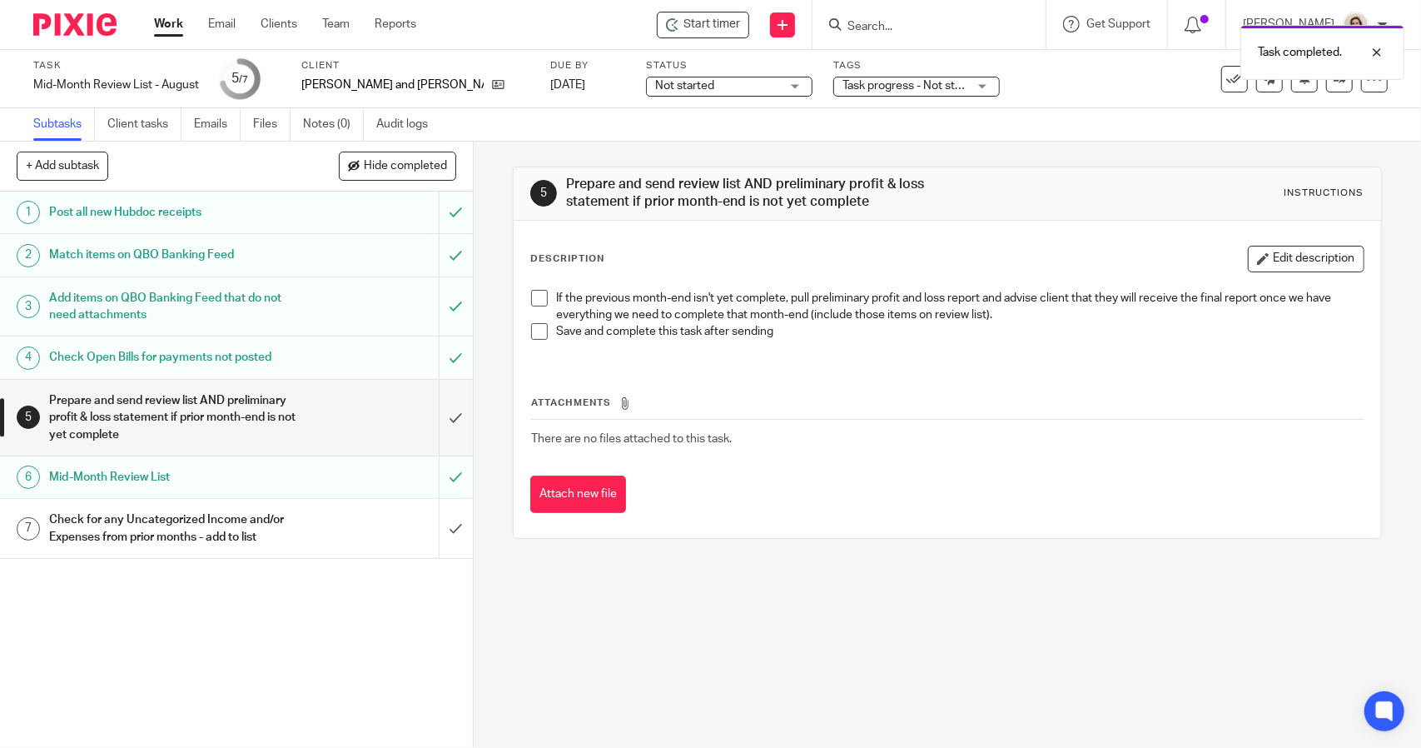
drag, startPoint x: 534, startPoint y: 292, endPoint x: 535, endPoint y: 304, distance: 11.7
click at [534, 292] on span at bounding box center [539, 298] width 17 height 17
click at [531, 330] on span at bounding box center [539, 331] width 17 height 17
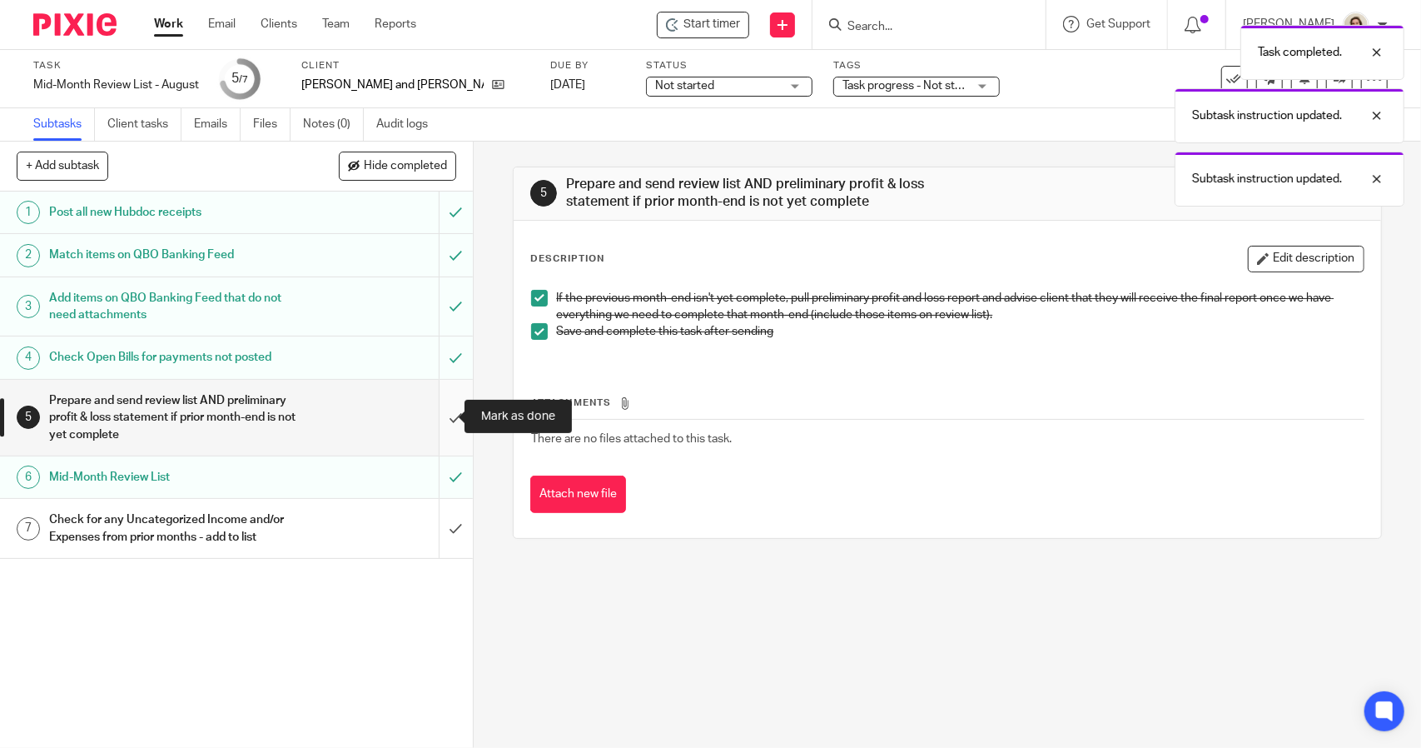
click at [448, 407] on input "submit" at bounding box center [236, 418] width 473 height 76
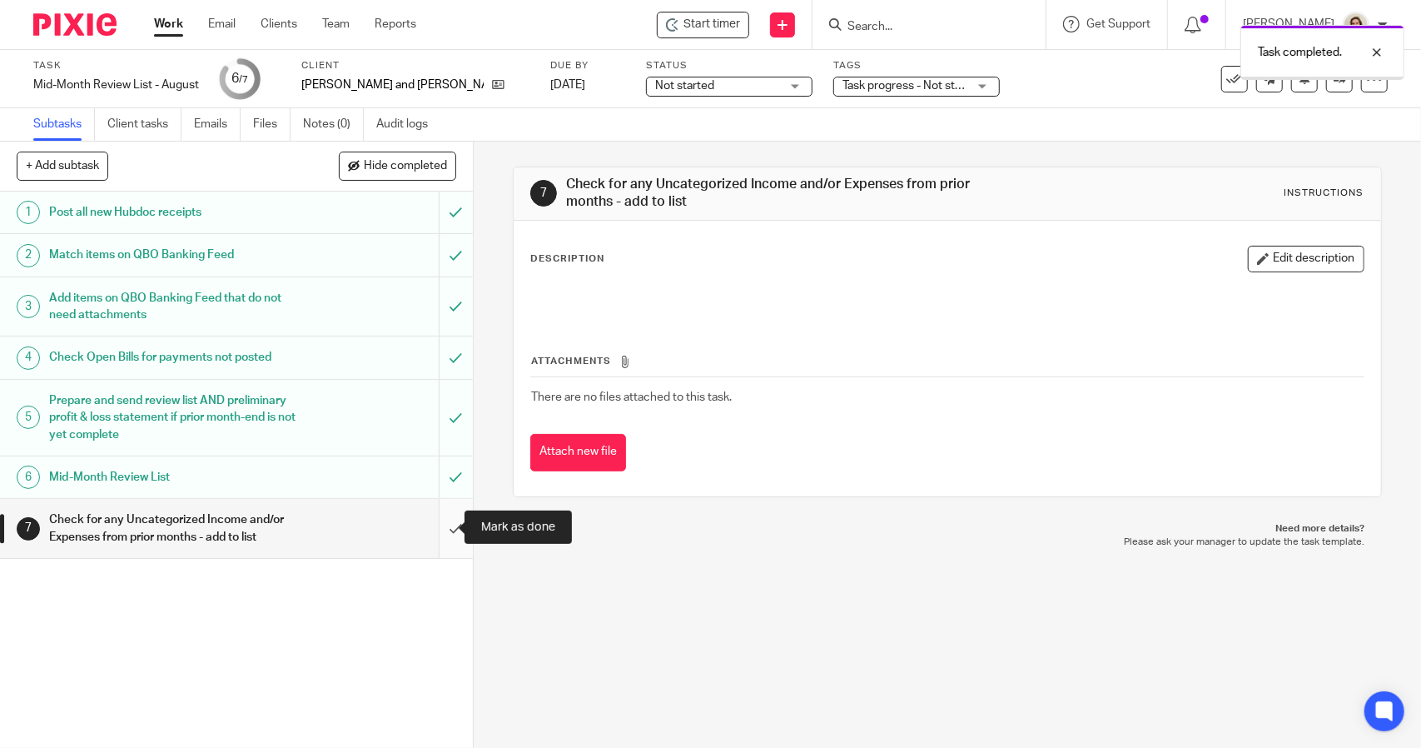
click at [439, 524] on input "submit" at bounding box center [236, 528] width 473 height 59
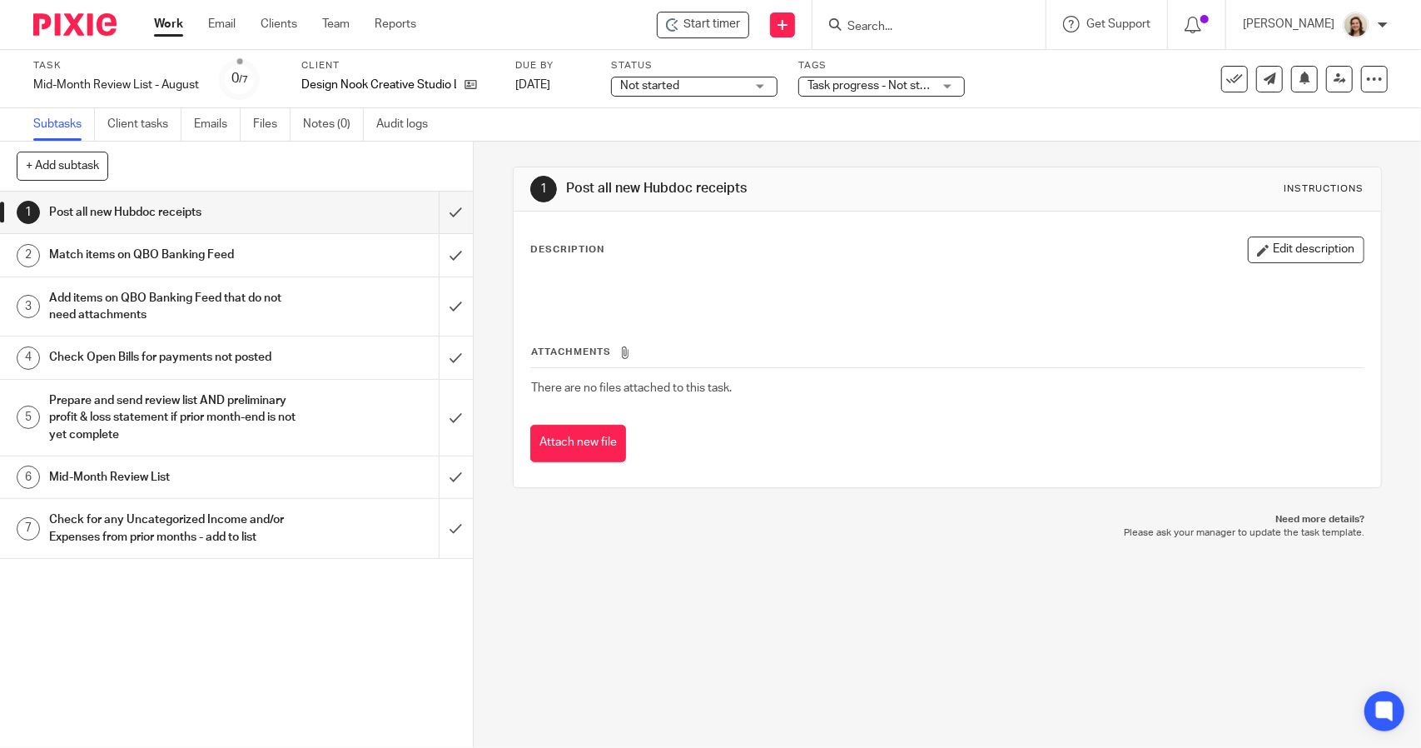
click at [150, 466] on h1 "Mid-Month Review List" at bounding box center [173, 477] width 249 height 25
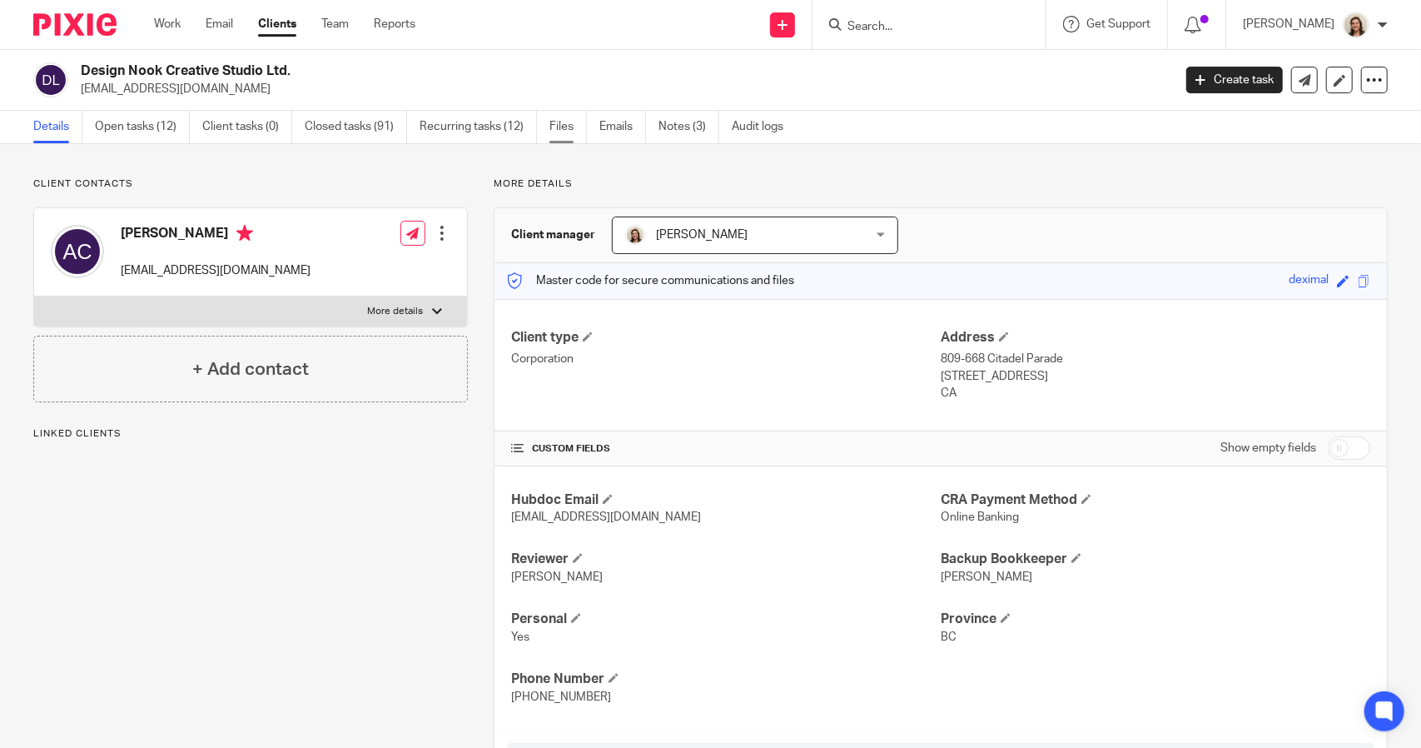
click at [568, 126] on link "Files" at bounding box center [567, 127] width 37 height 32
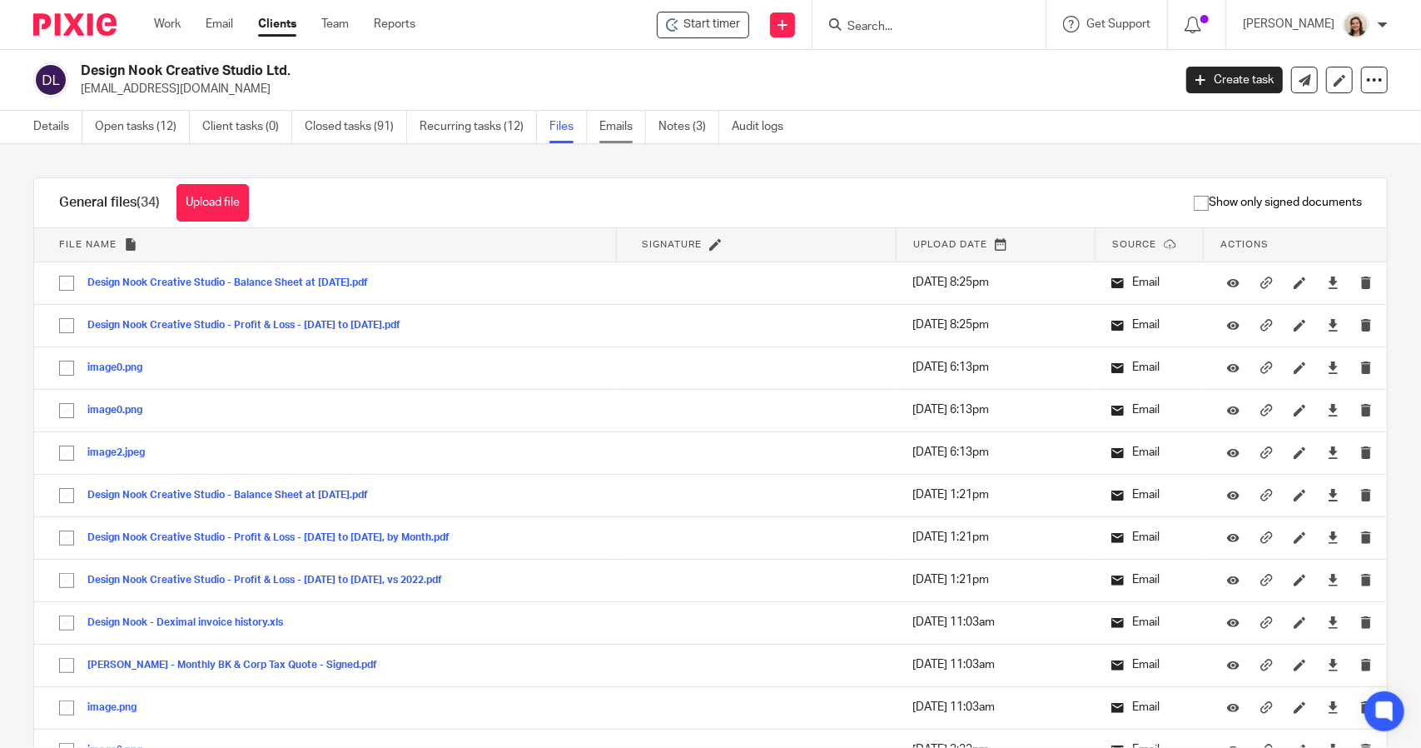
click at [608, 121] on link "Emails" at bounding box center [622, 127] width 47 height 32
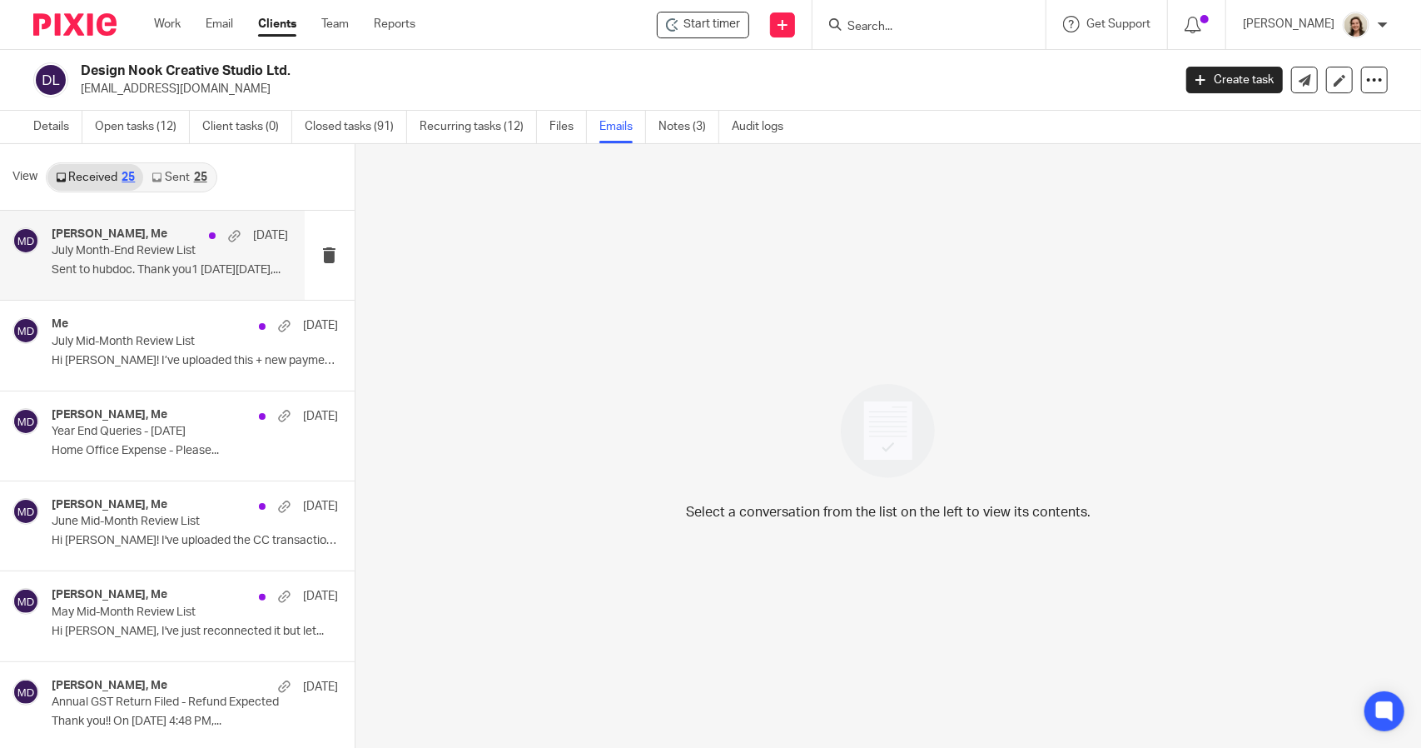
click at [97, 242] on div "Ariel Cummings, Me Aug 8" at bounding box center [170, 235] width 236 height 17
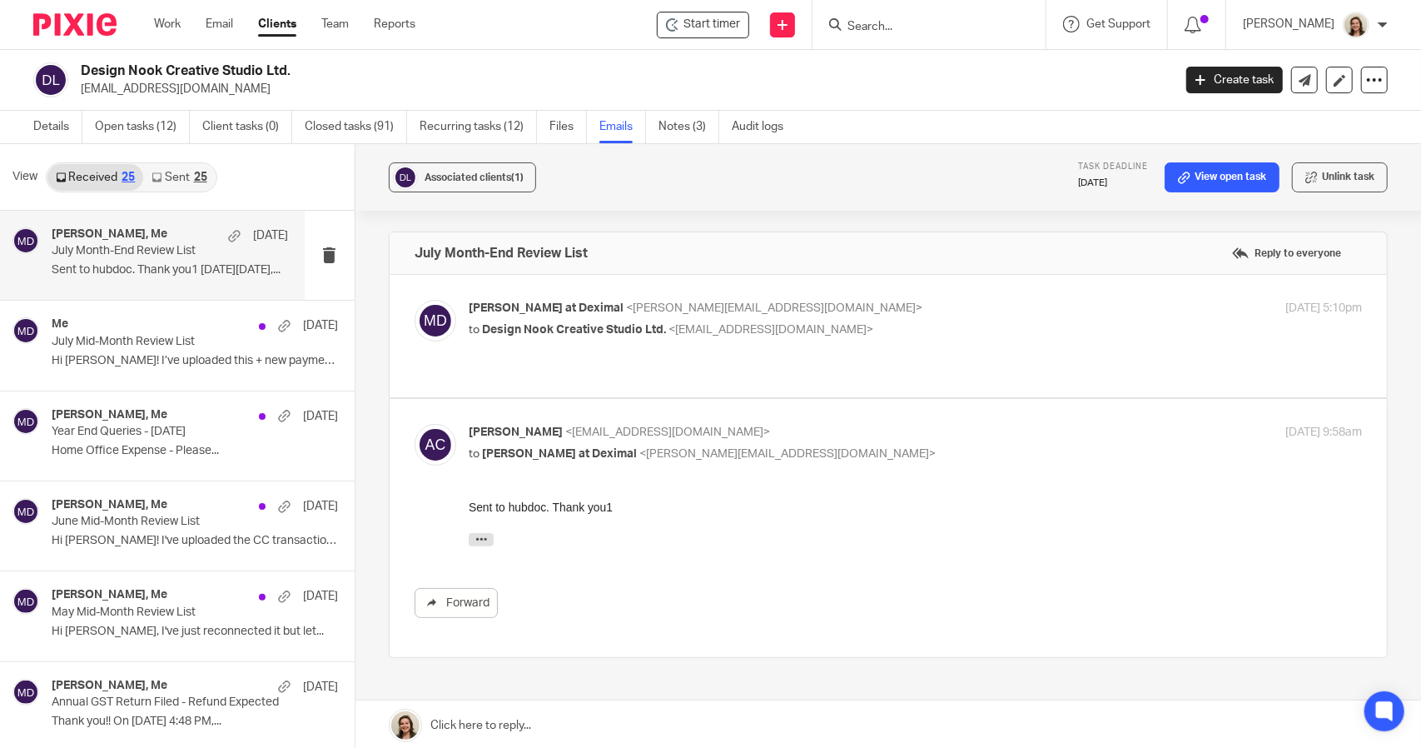
click at [894, 338] on div "Morgan at Deximal <morgan@deximal.ca> to Design Nook Creative Studio Ltd. <arie…" at bounding box center [915, 321] width 893 height 42
checkbox input "true"
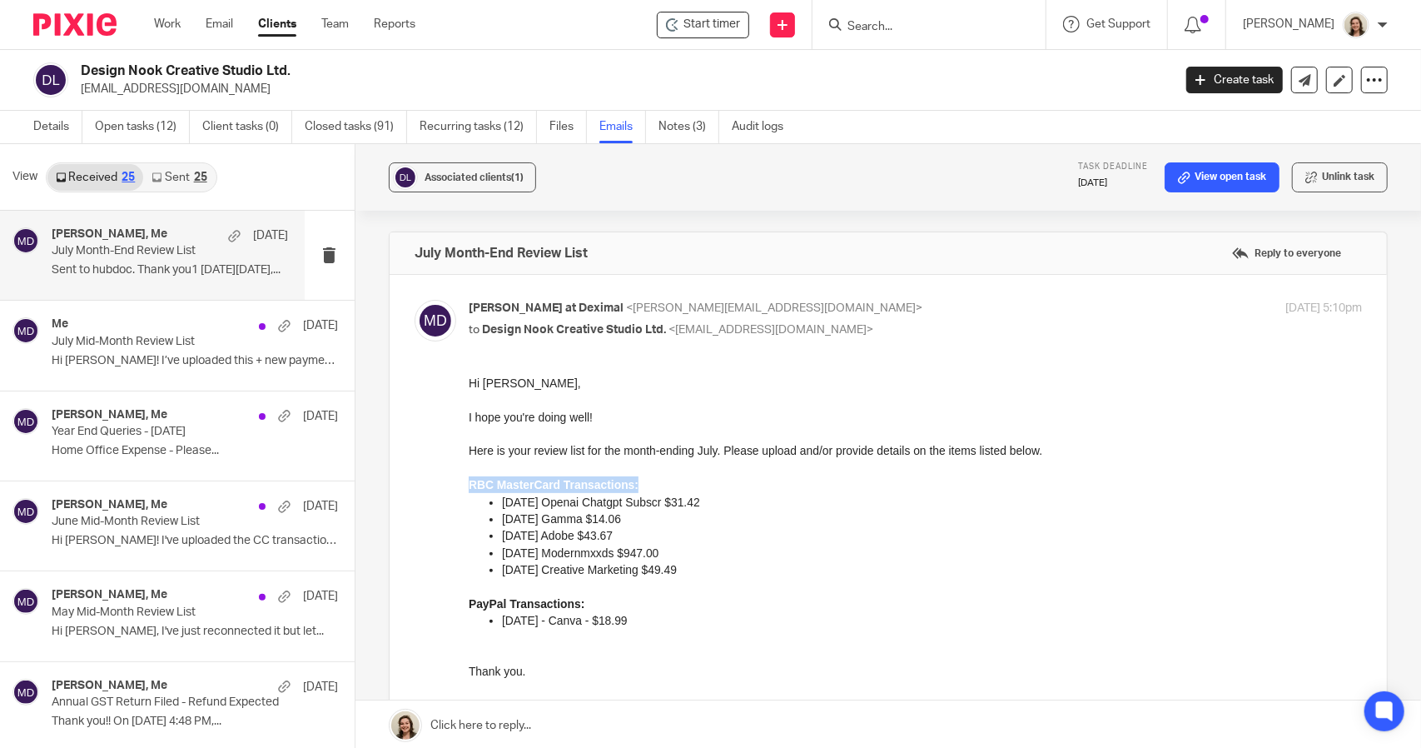
drag, startPoint x: 635, startPoint y: 485, endPoint x: 919, endPoint y: 859, distance: 469.4
click html "Hi Ariel, I hope you're doing well! Here is your review list for the month-endi…"
copy strong "RBC MasterCard Transactions:"
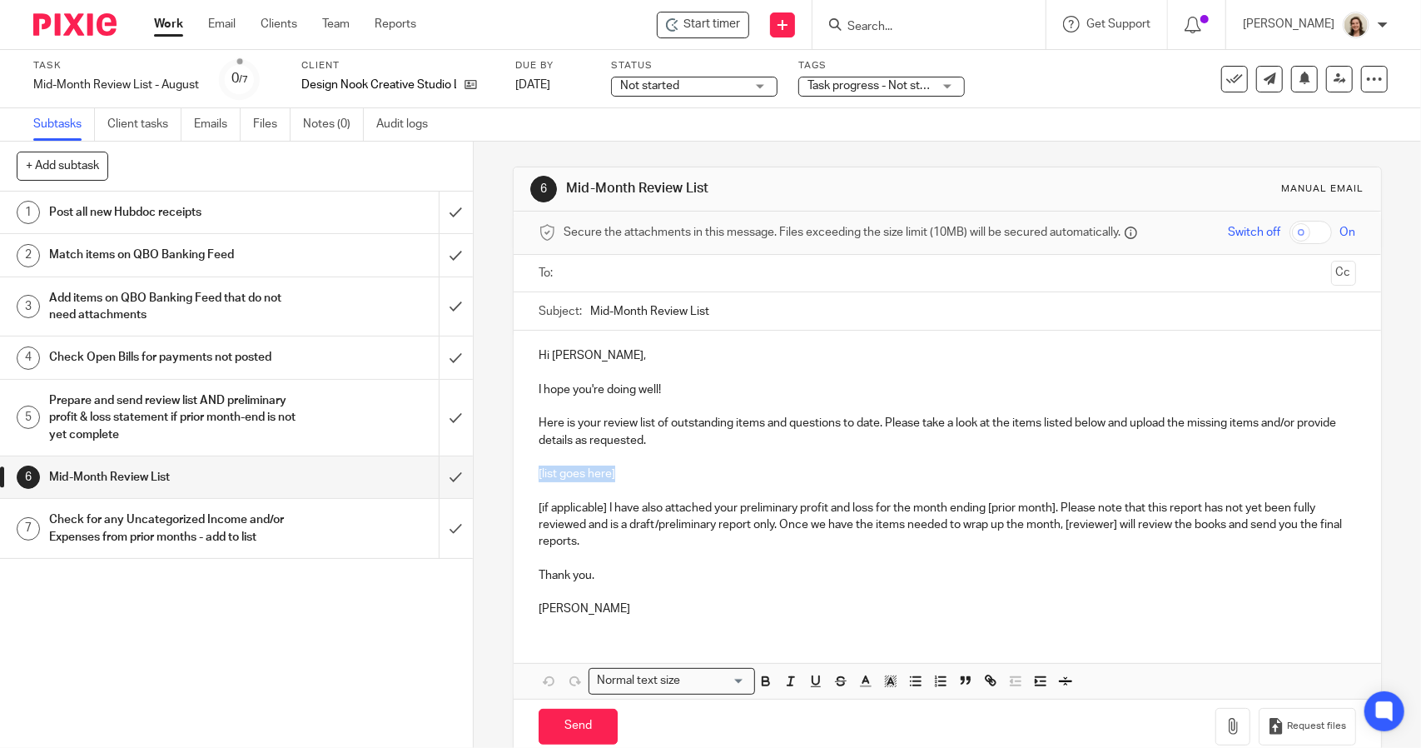
drag, startPoint x: 609, startPoint y: 469, endPoint x: 498, endPoint y: 478, distance: 111.9
click at [498, 478] on div "6 Mid-Month Review List Manual email Secure the attachments in this message. Fi…" at bounding box center [947, 445] width 947 height 606
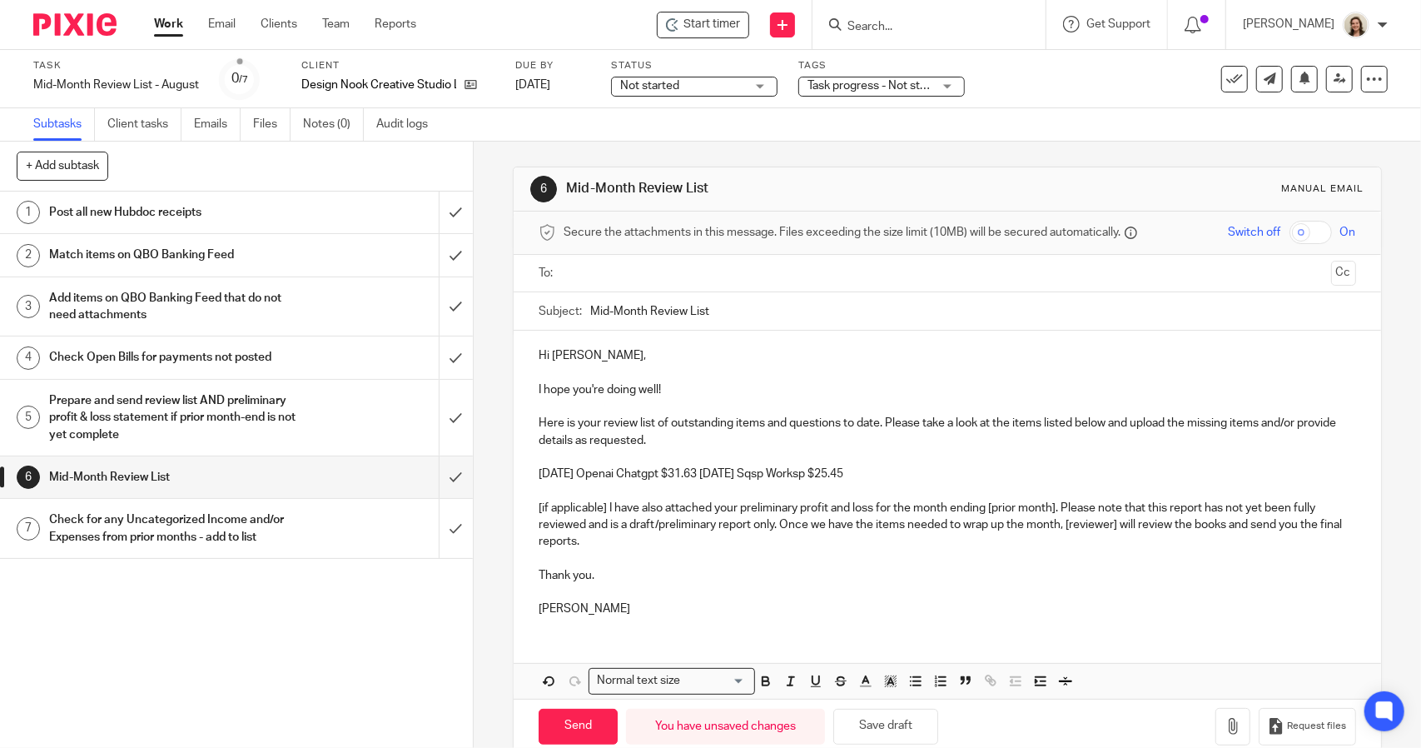
click at [727, 474] on p "08/07/2025 Openai Chatgpt $31.63 08/12/2025 Sqsp Worksp $25.45" at bounding box center [947, 473] width 817 height 17
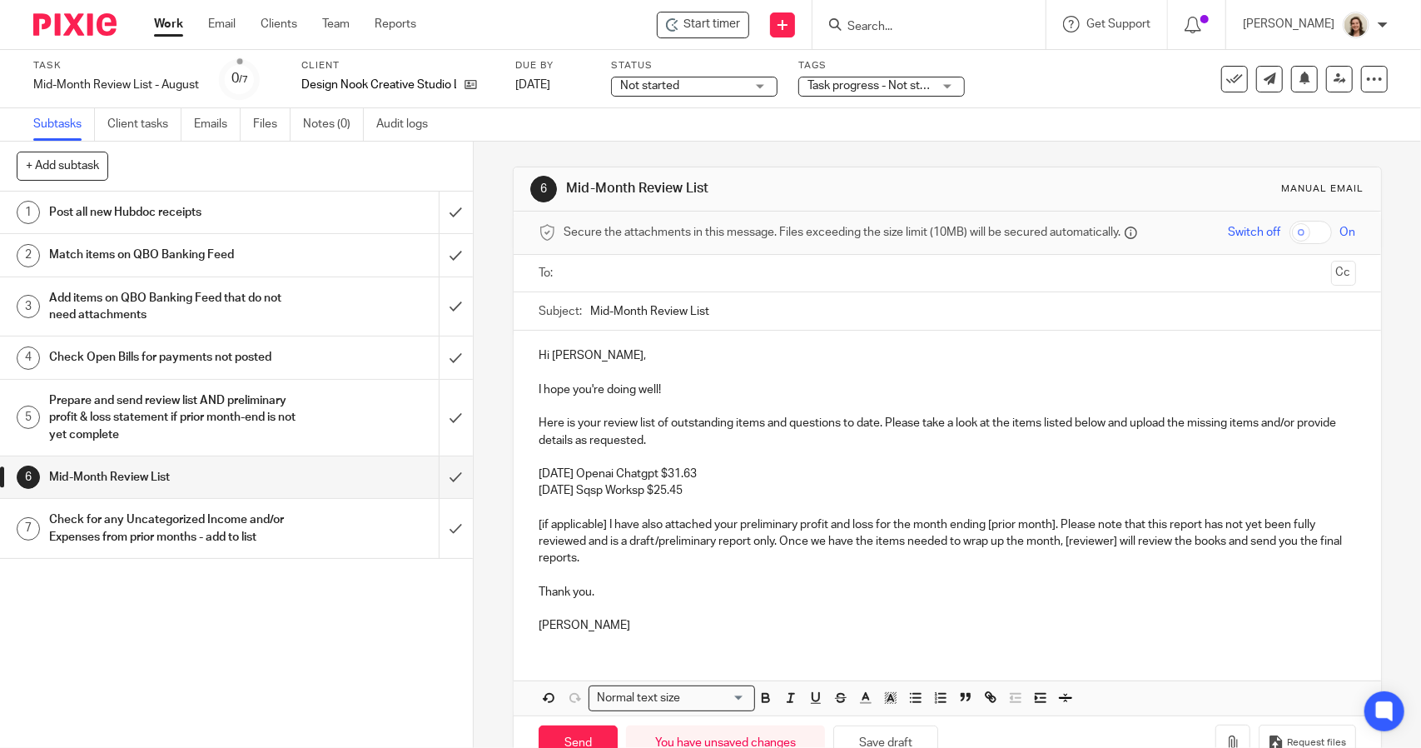
drag, startPoint x: 728, startPoint y: 487, endPoint x: 501, endPoint y: 480, distance: 226.5
click at [501, 480] on div "6 Mid-Month Review List Manual email Secure the attachments in this message. Fi…" at bounding box center [947, 445] width 947 height 606
click at [910, 702] on icon "button" at bounding box center [915, 697] width 15 height 15
click at [756, 436] on p "Here is your review list of outstanding items and questions to date. Please tak…" at bounding box center [947, 432] width 817 height 34
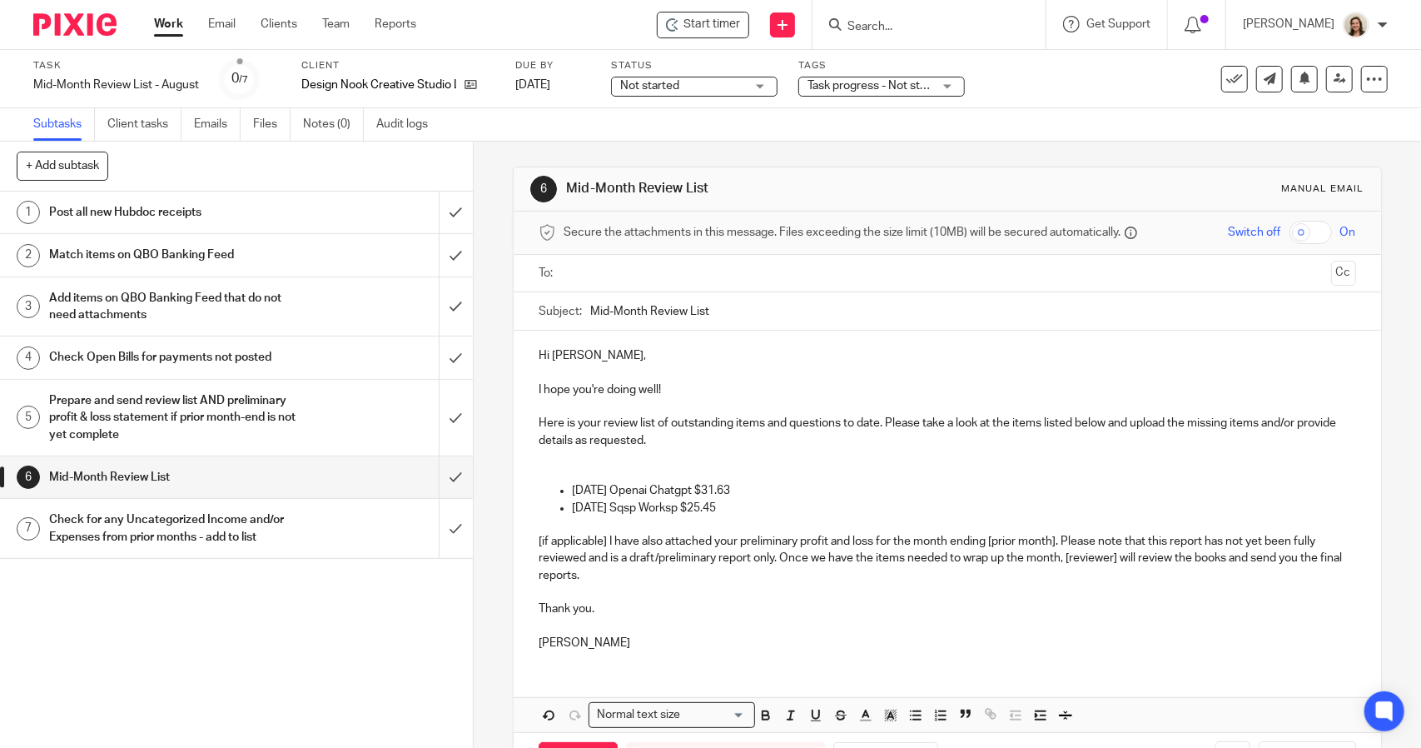
click at [588, 473] on p at bounding box center [947, 473] width 817 height 17
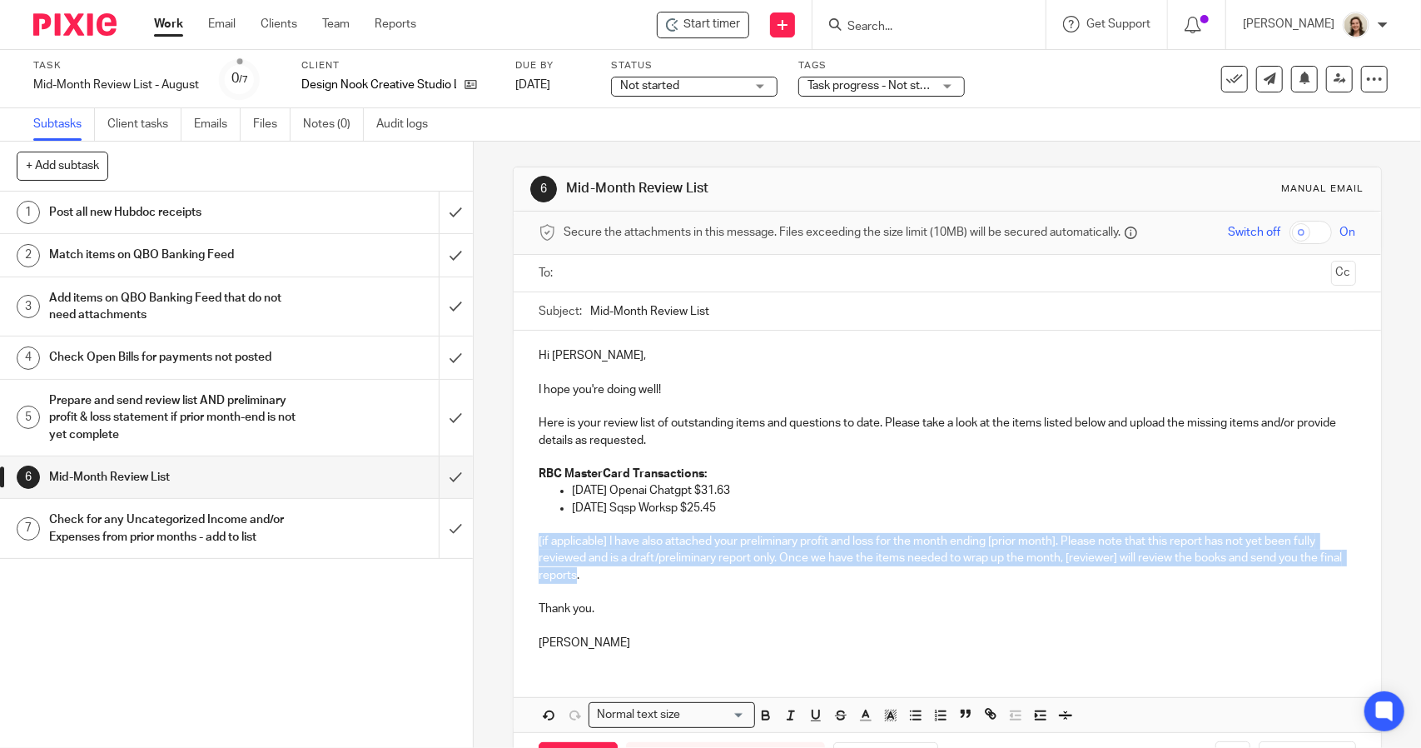
drag, startPoint x: 598, startPoint y: 575, endPoint x: 493, endPoint y: 544, distance: 109.6
click at [493, 544] on div "6 Mid-Month Review List Manual email Secure the attachments in this message. Fi…" at bounding box center [947, 445] width 947 height 606
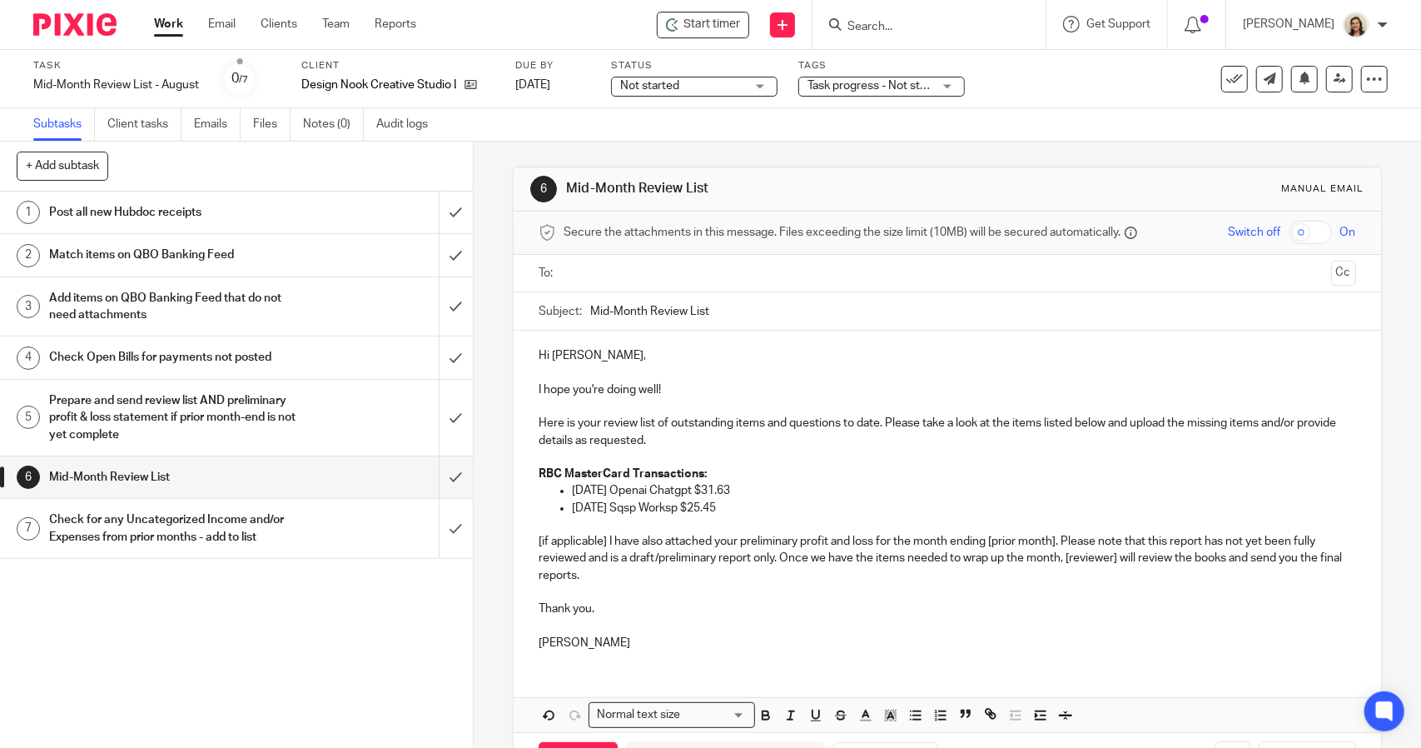
click at [613, 584] on p at bounding box center [947, 592] width 817 height 17
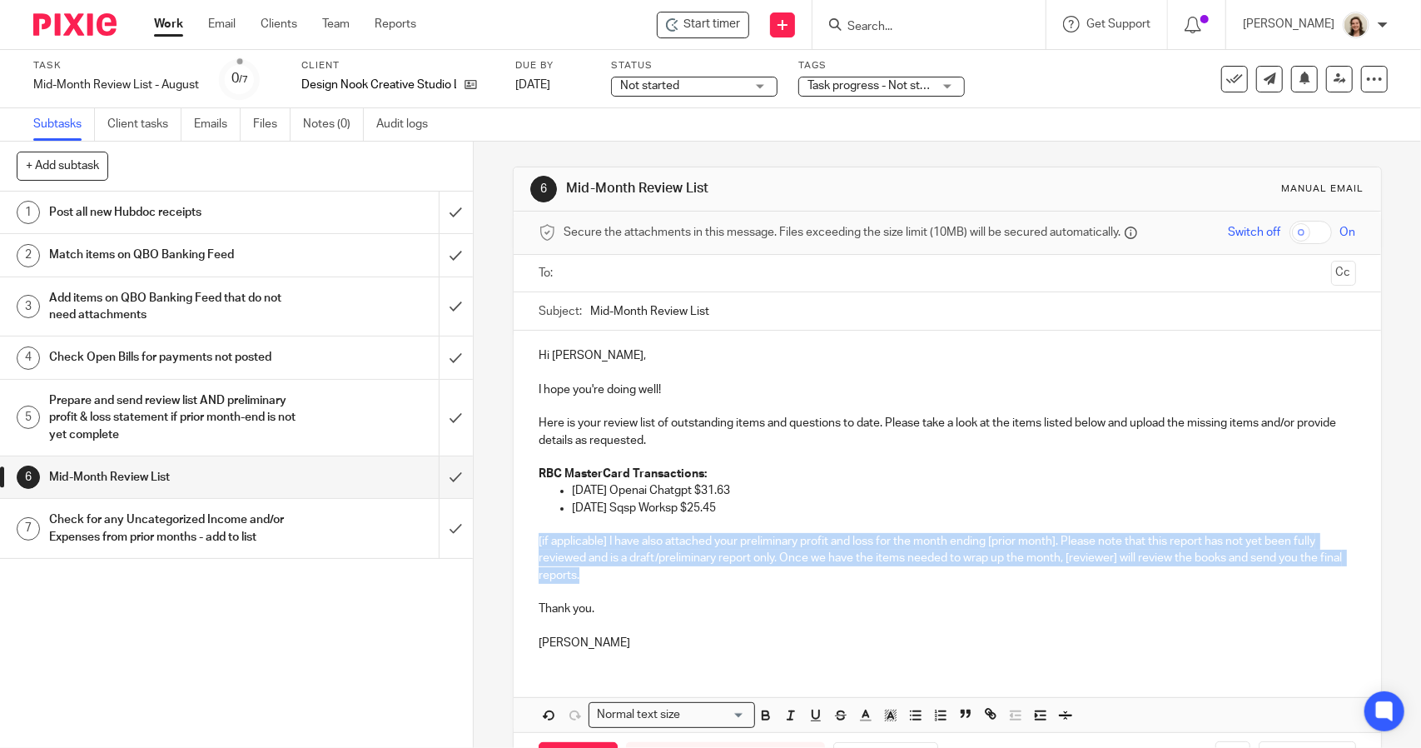
drag, startPoint x: 605, startPoint y: 569, endPoint x: 473, endPoint y: 544, distance: 134.7
click at [474, 544] on div "6 Mid-Month Review List Manual email Secure the attachments in this message. Fi…" at bounding box center [947, 445] width 947 height 606
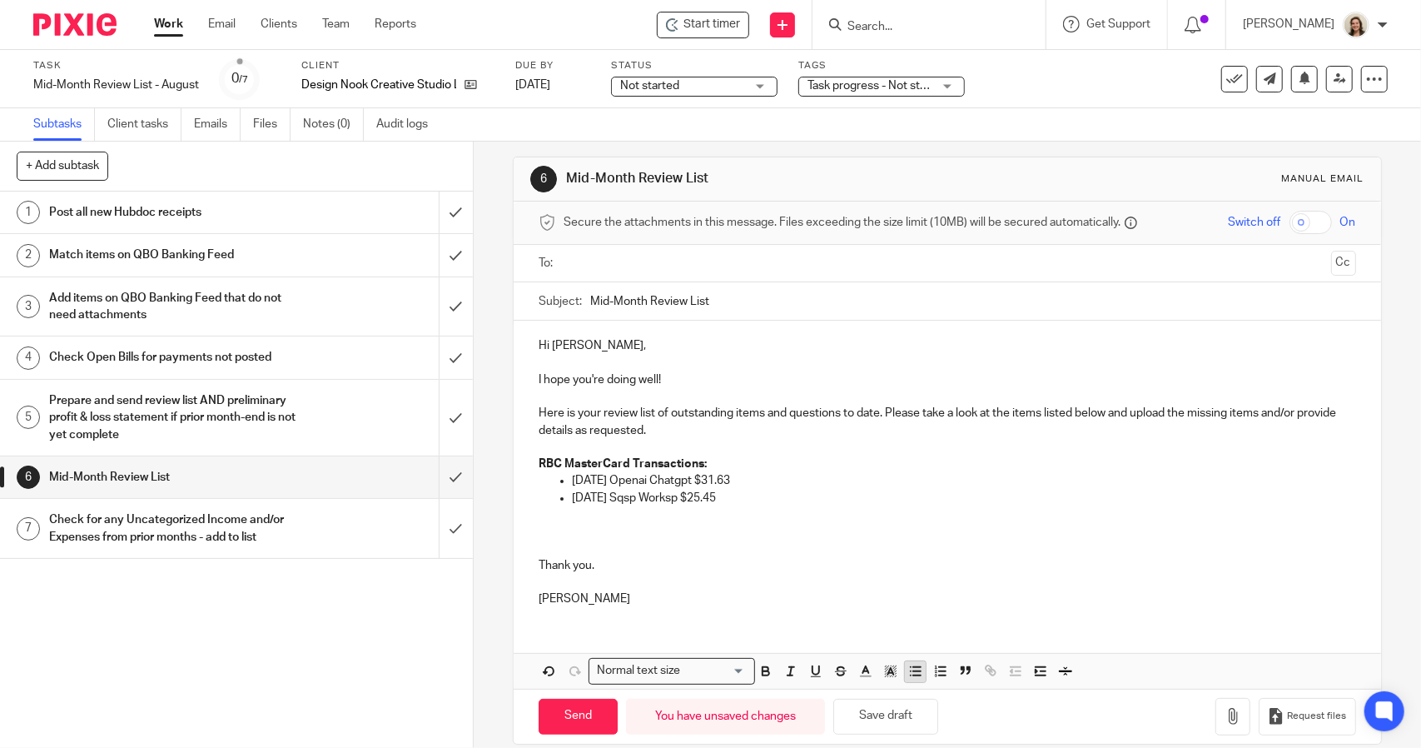
scroll to position [28, 0]
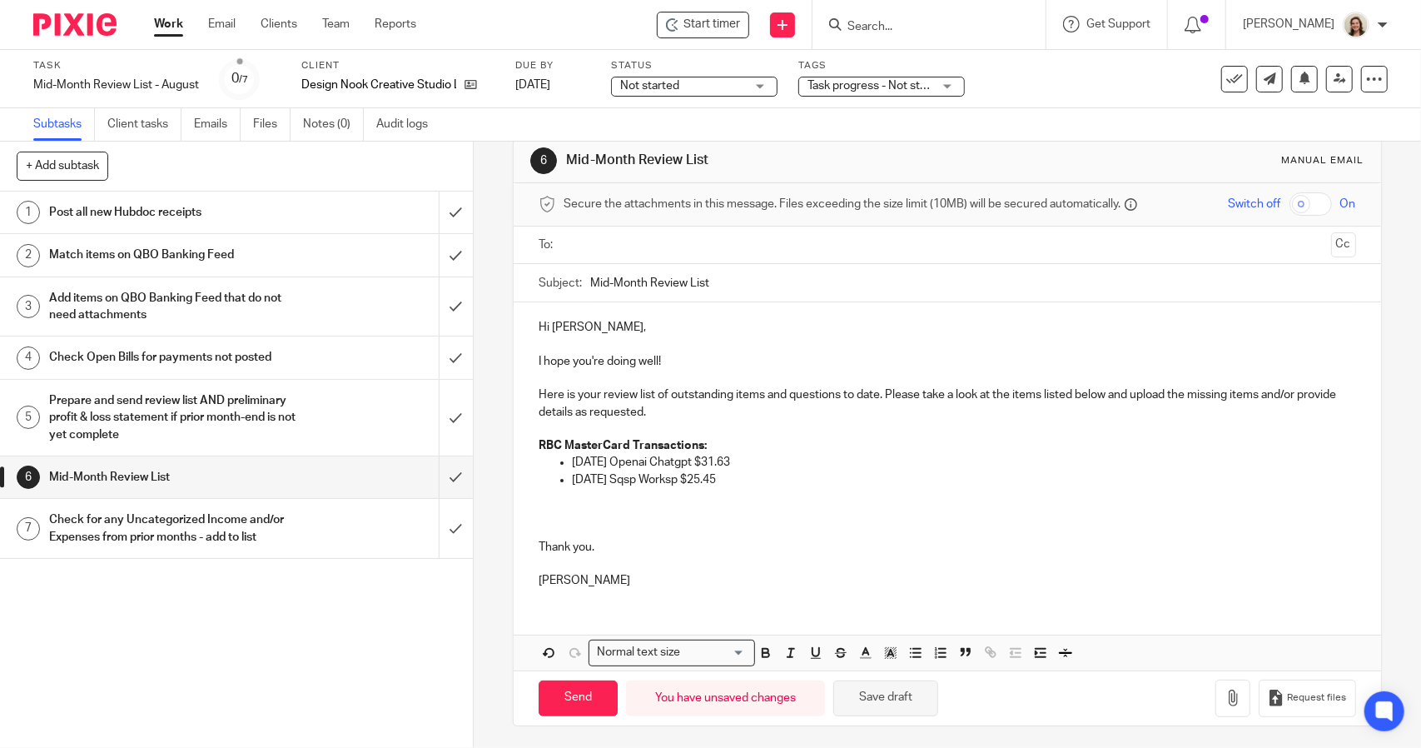
click at [908, 687] on button "Save draft" at bounding box center [885, 698] width 105 height 36
click at [583, 278] on div "Subject: Mid-Month Review List" at bounding box center [947, 282] width 817 height 37
click at [590, 284] on input "Mid-Month Review List" at bounding box center [972, 282] width 765 height 37
type input "August Mid-Month Review List"
click at [629, 310] on div "Hi Ariel, I hope you're doing well! Here is your review list of outstanding ite…" at bounding box center [947, 451] width 867 height 299
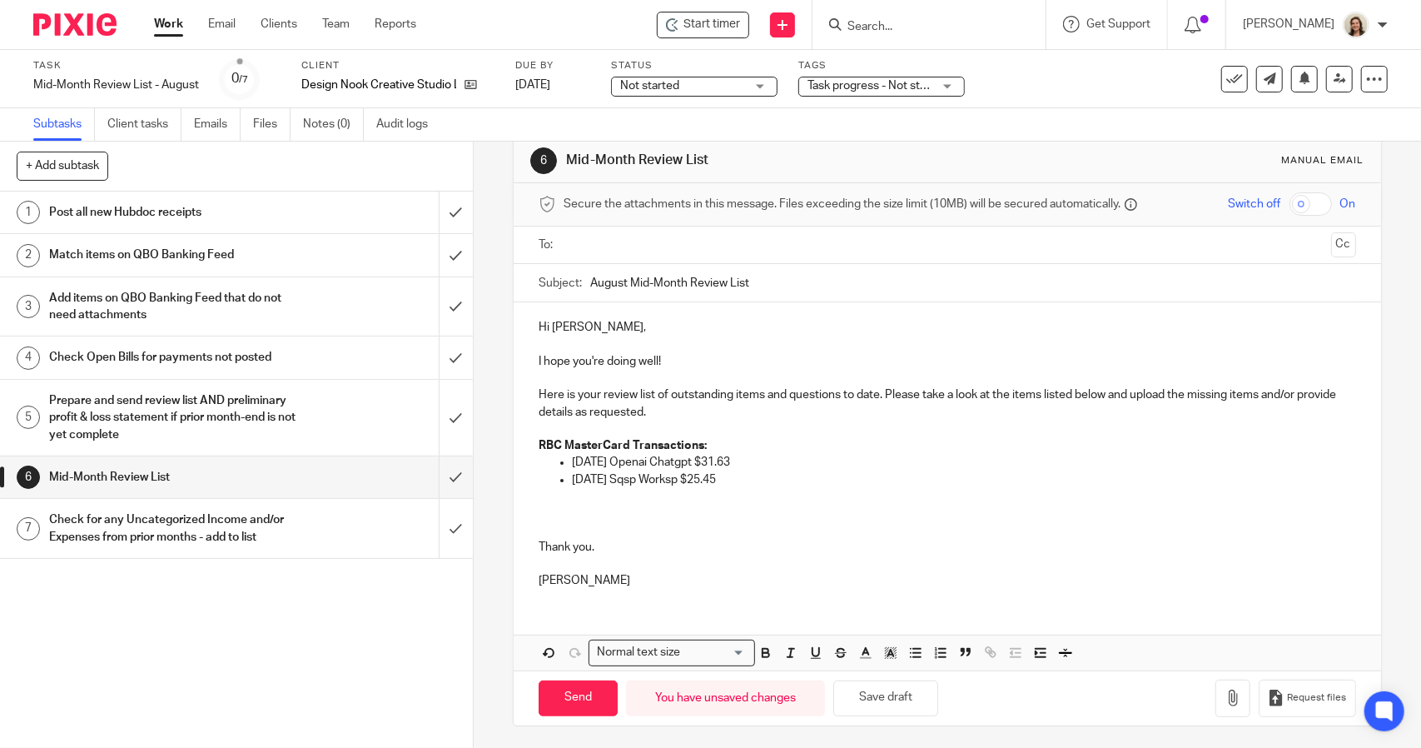
click at [568, 533] on p at bounding box center [947, 529] width 817 height 17
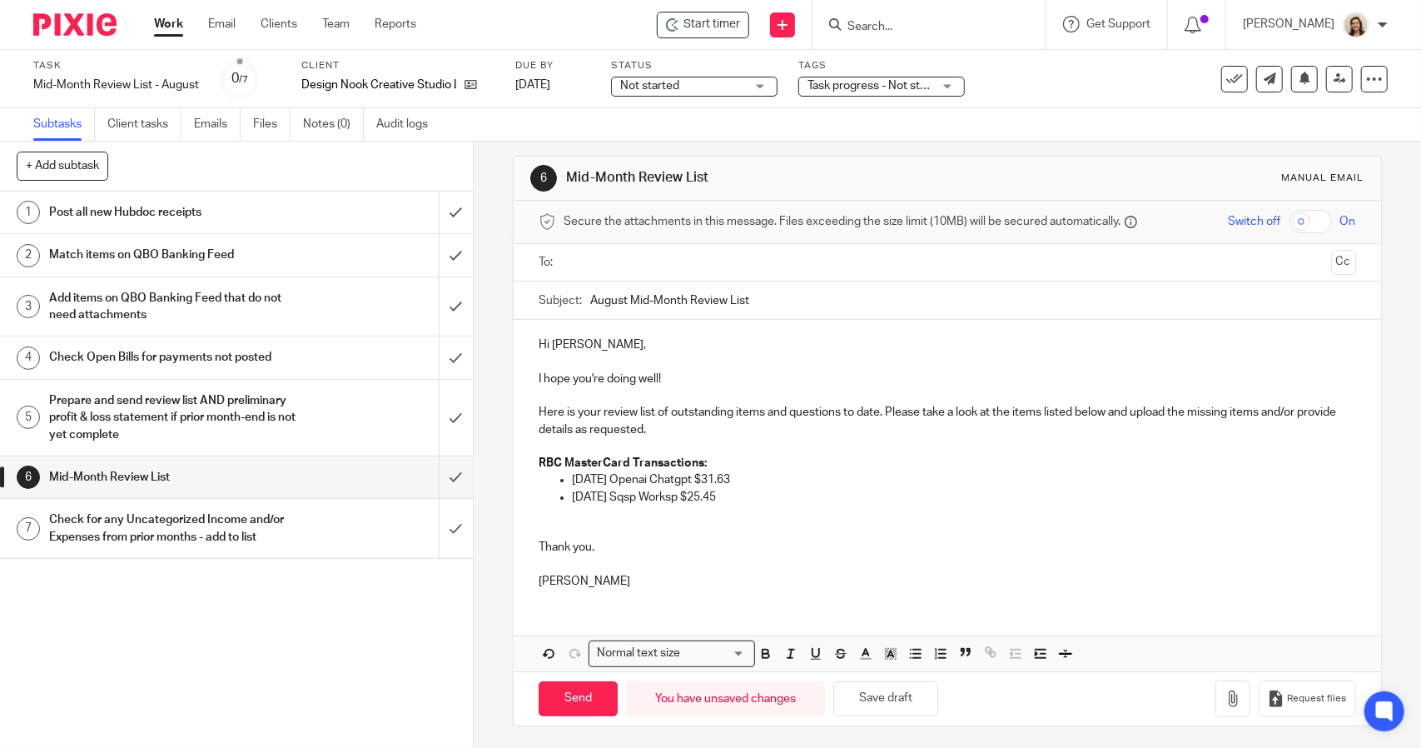
click at [553, 568] on p at bounding box center [947, 564] width 817 height 17
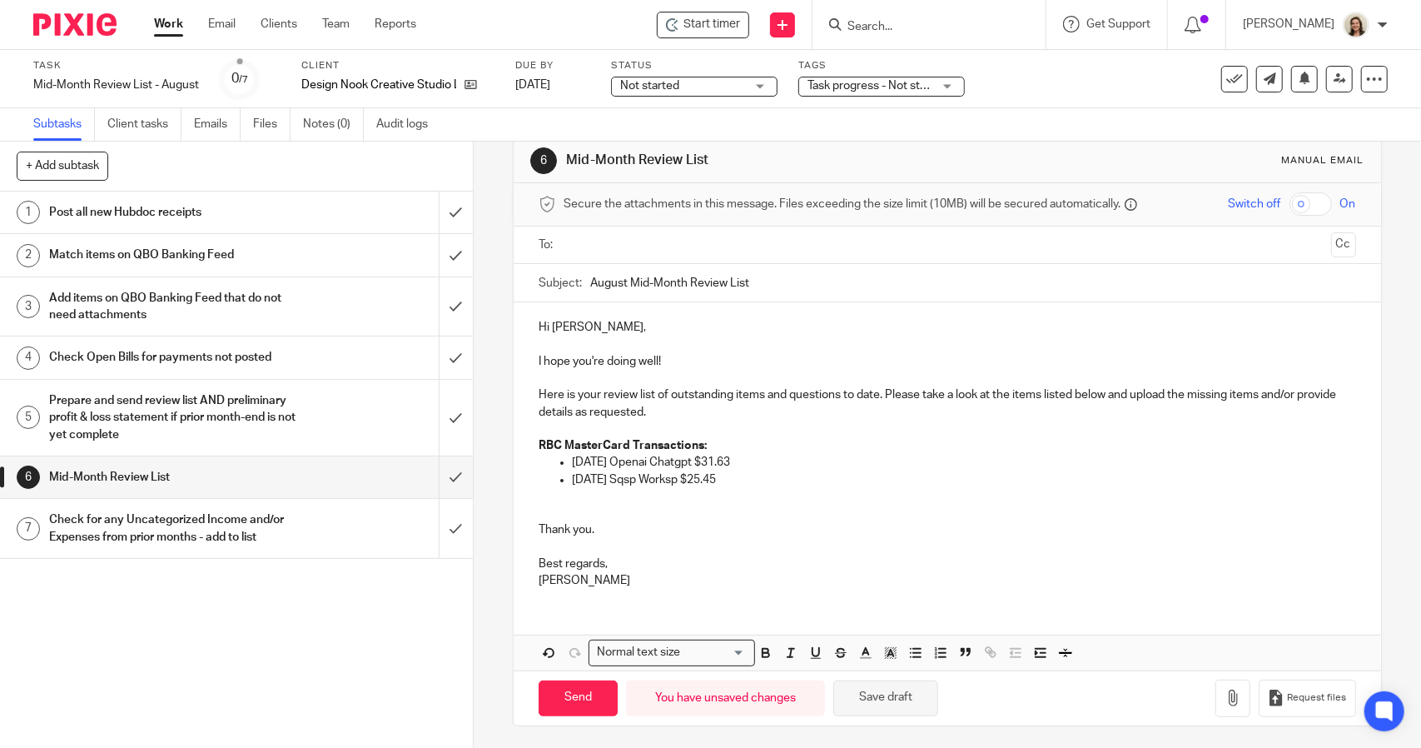
click at [907, 685] on button "Save draft" at bounding box center [885, 698] width 105 height 36
click at [606, 241] on input "text" at bounding box center [946, 245] width 754 height 19
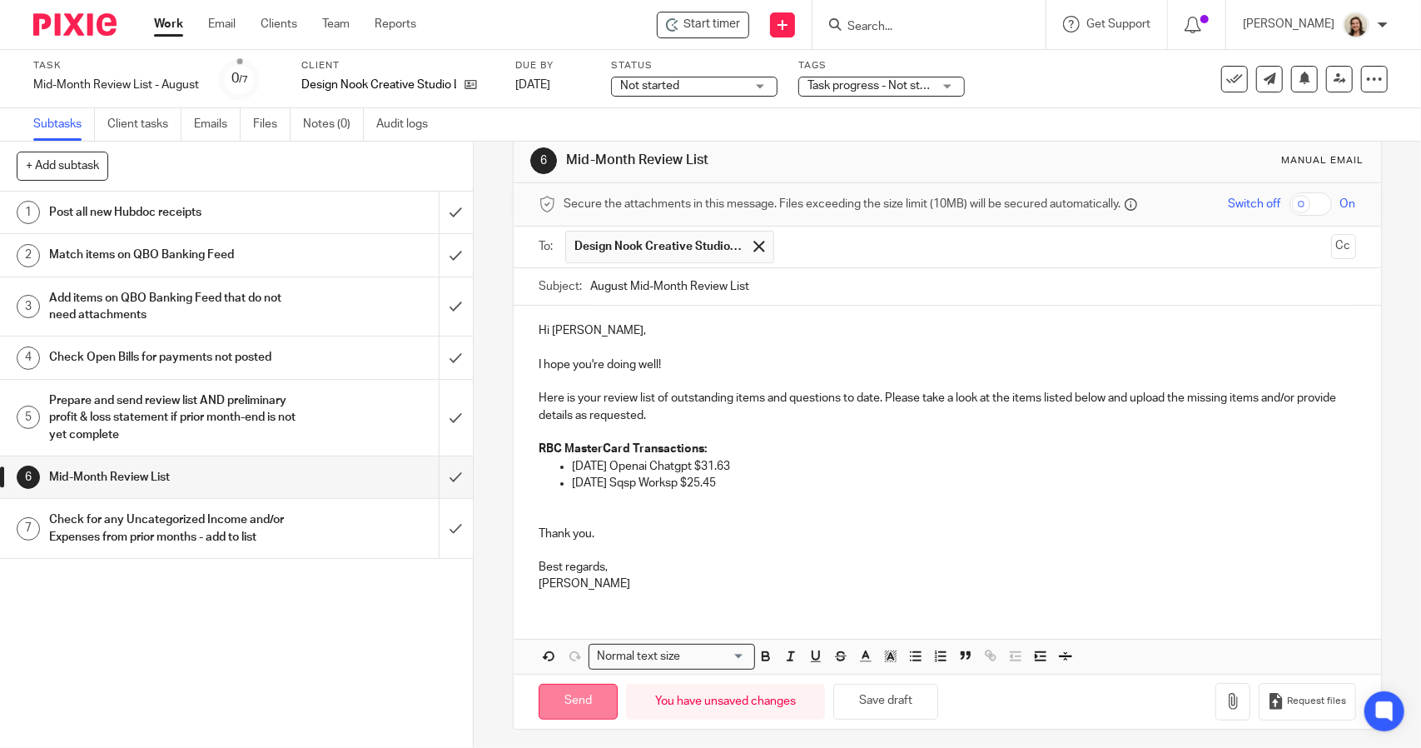
click at [579, 703] on input "Send" at bounding box center [578, 701] width 79 height 36
type input "Sent"
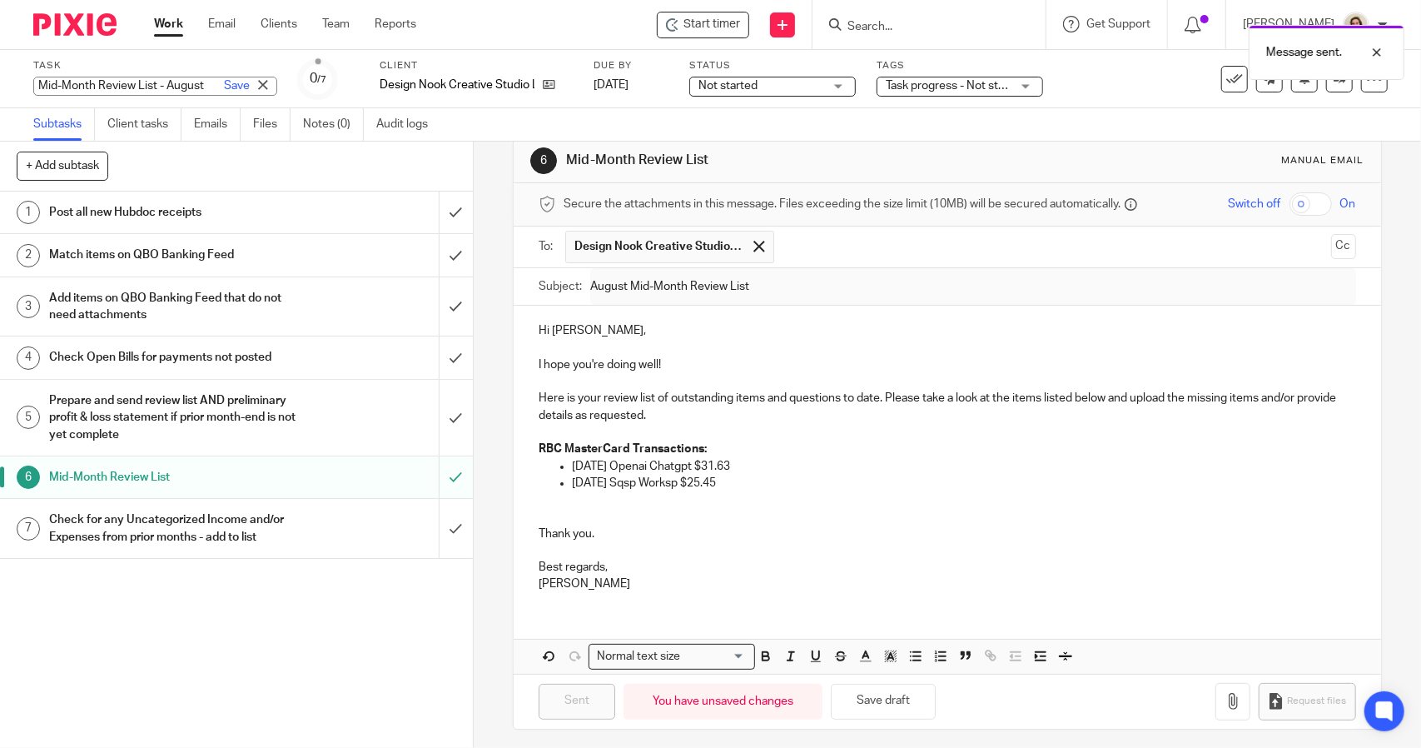
click at [108, 89] on div "Mid-Month Review List - August Save Mid-Month Review List - August" at bounding box center [155, 86] width 244 height 19
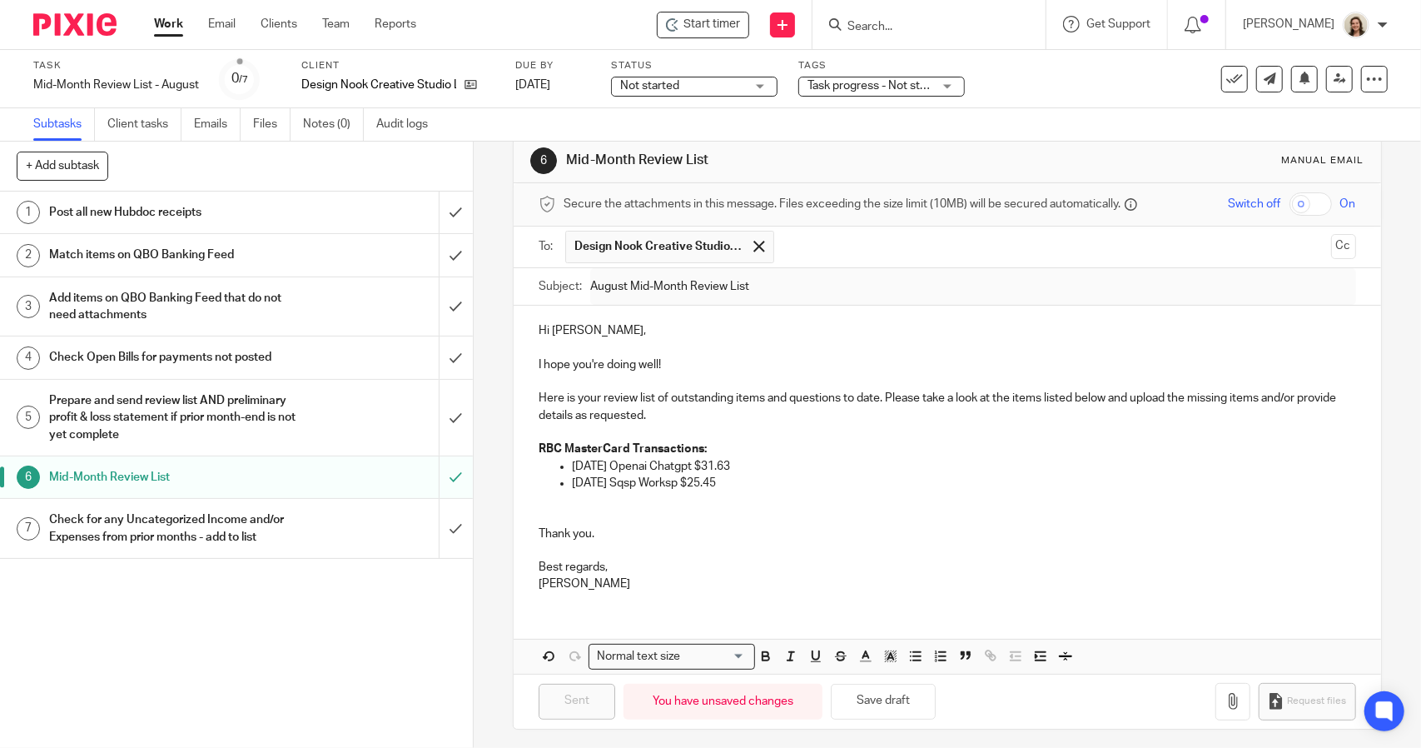
click at [276, 213] on h1 "Post all new Hubdoc receipts" at bounding box center [173, 212] width 249 height 25
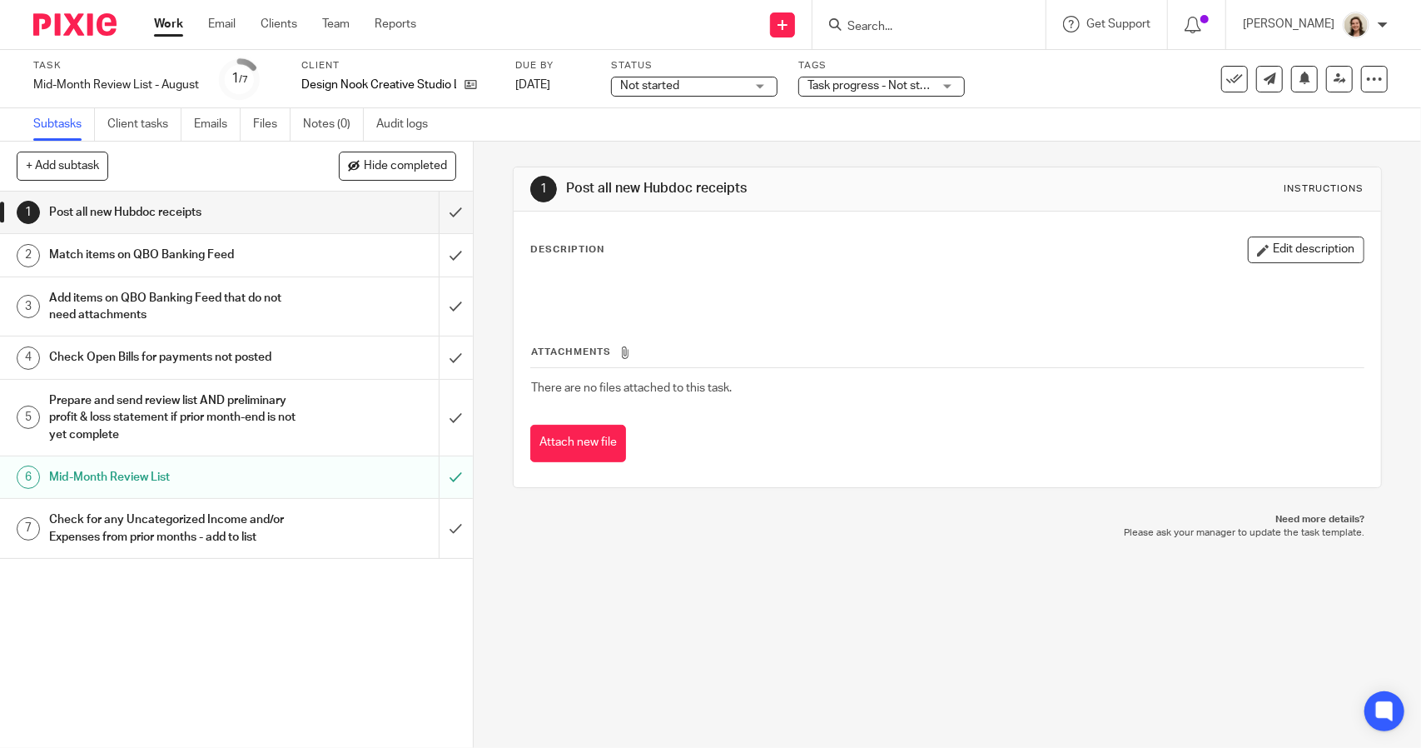
click at [650, 87] on span "Not started" at bounding box center [649, 86] width 59 height 12
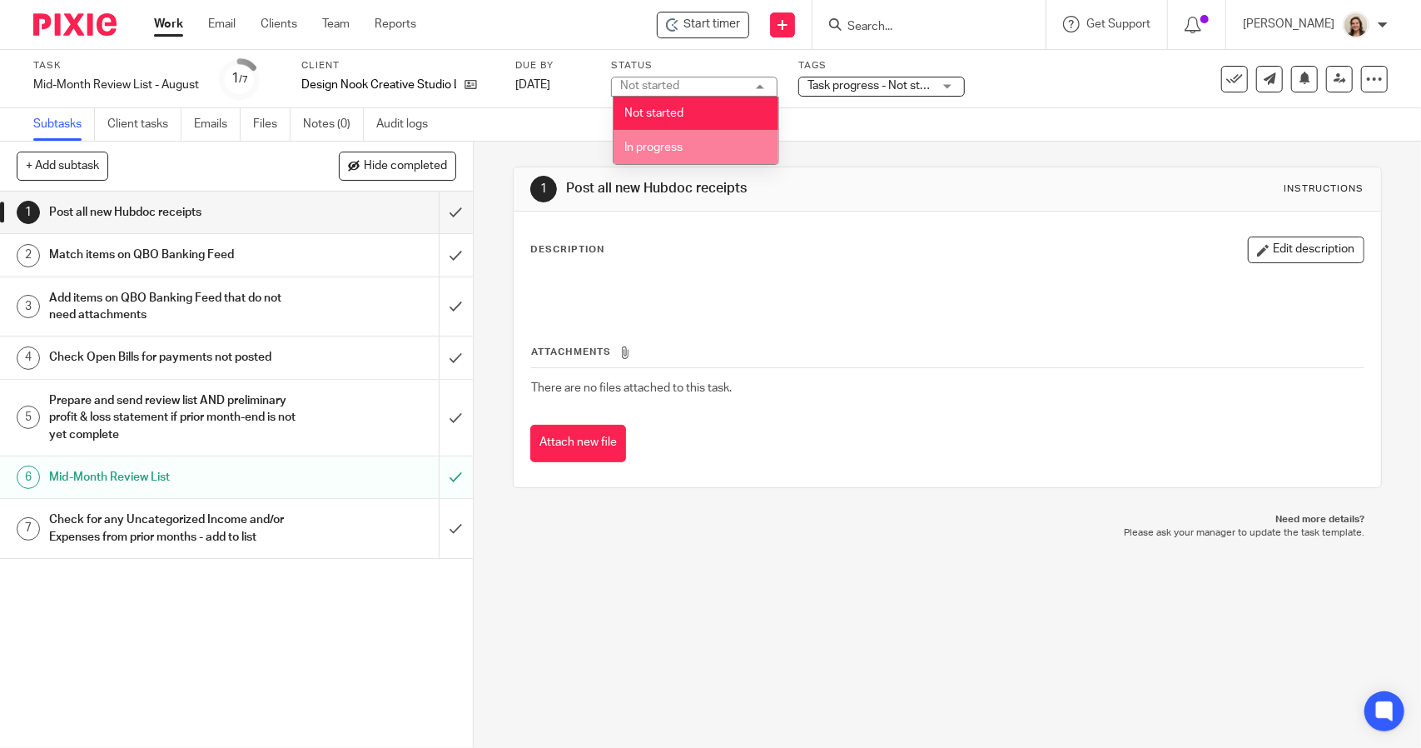
click at [676, 140] on li "In progress" at bounding box center [696, 147] width 165 height 34
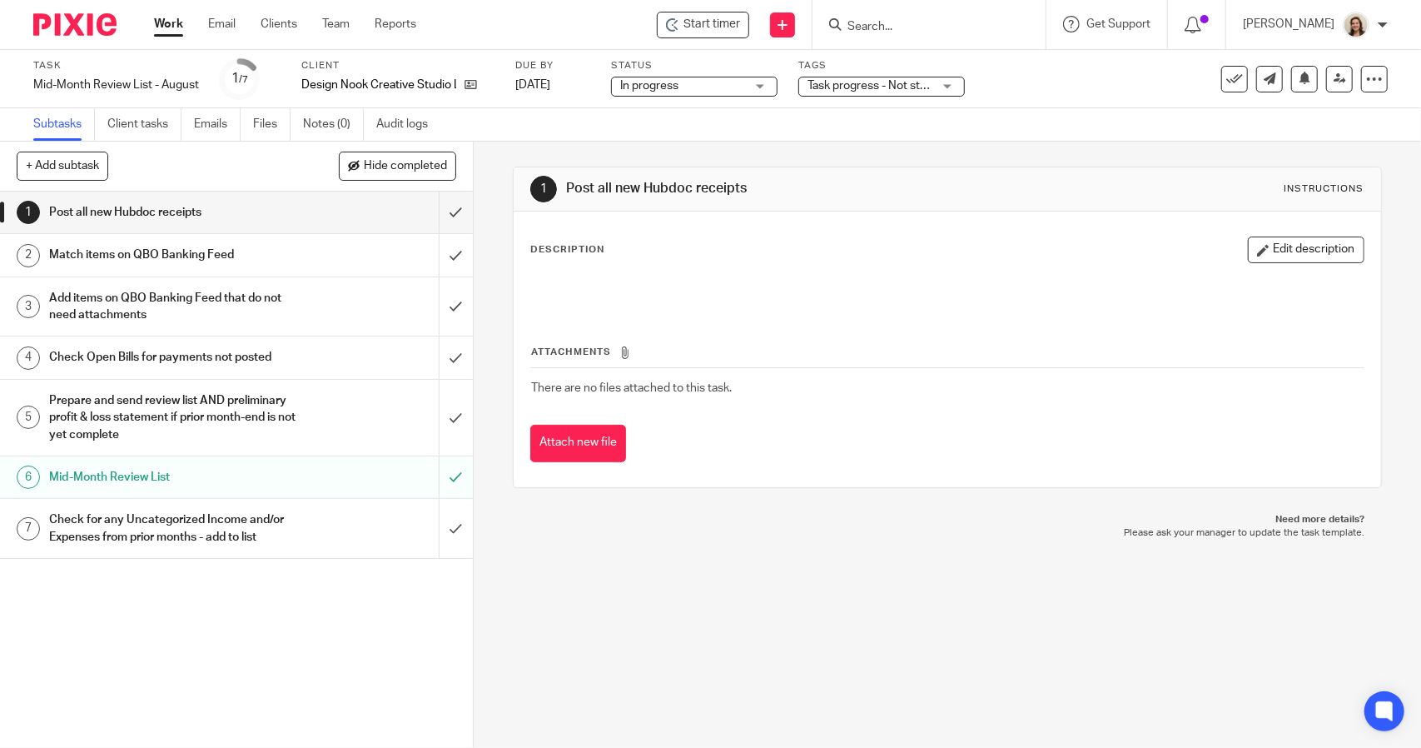
click at [871, 86] on span "Task progress - Not started + 2" at bounding box center [886, 86] width 158 height 12
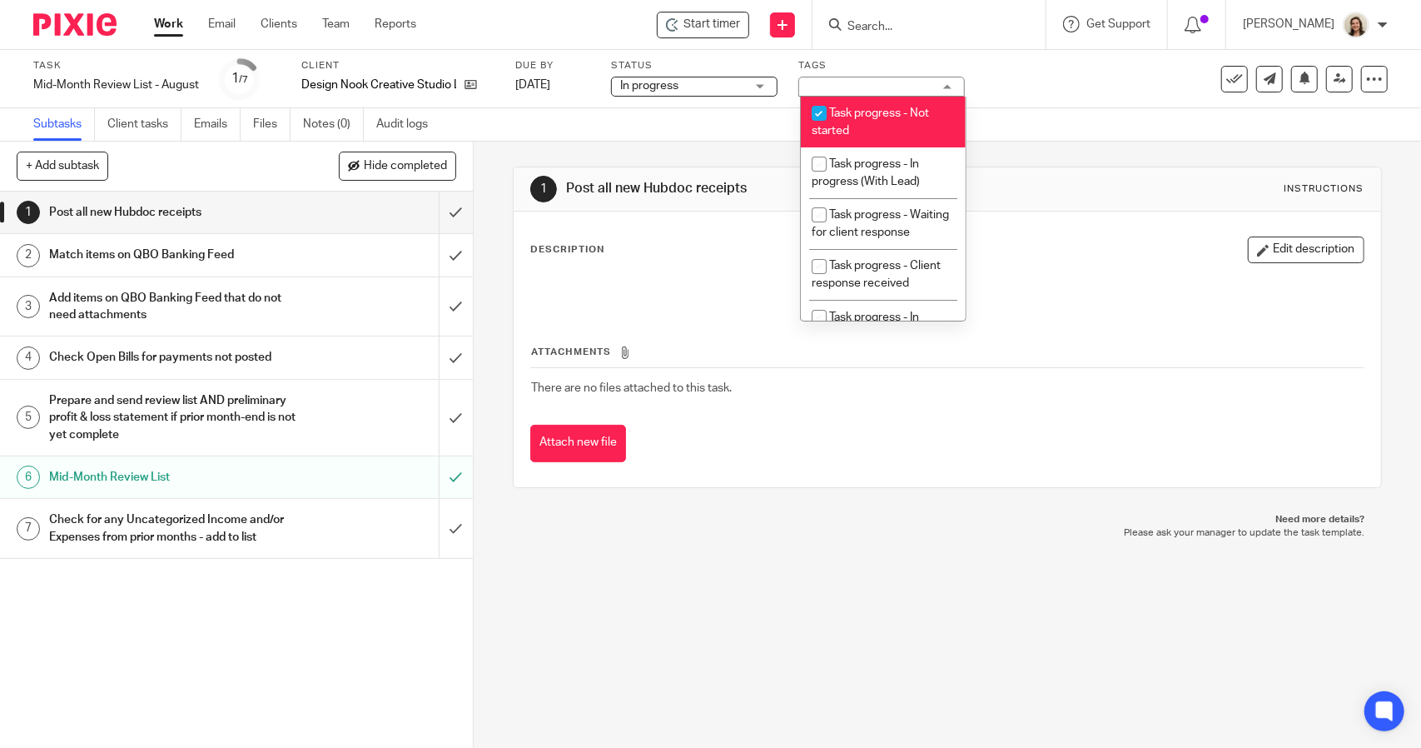
click at [892, 129] on li "Task progress - Not started" at bounding box center [883, 122] width 165 height 51
checkbox input "false"
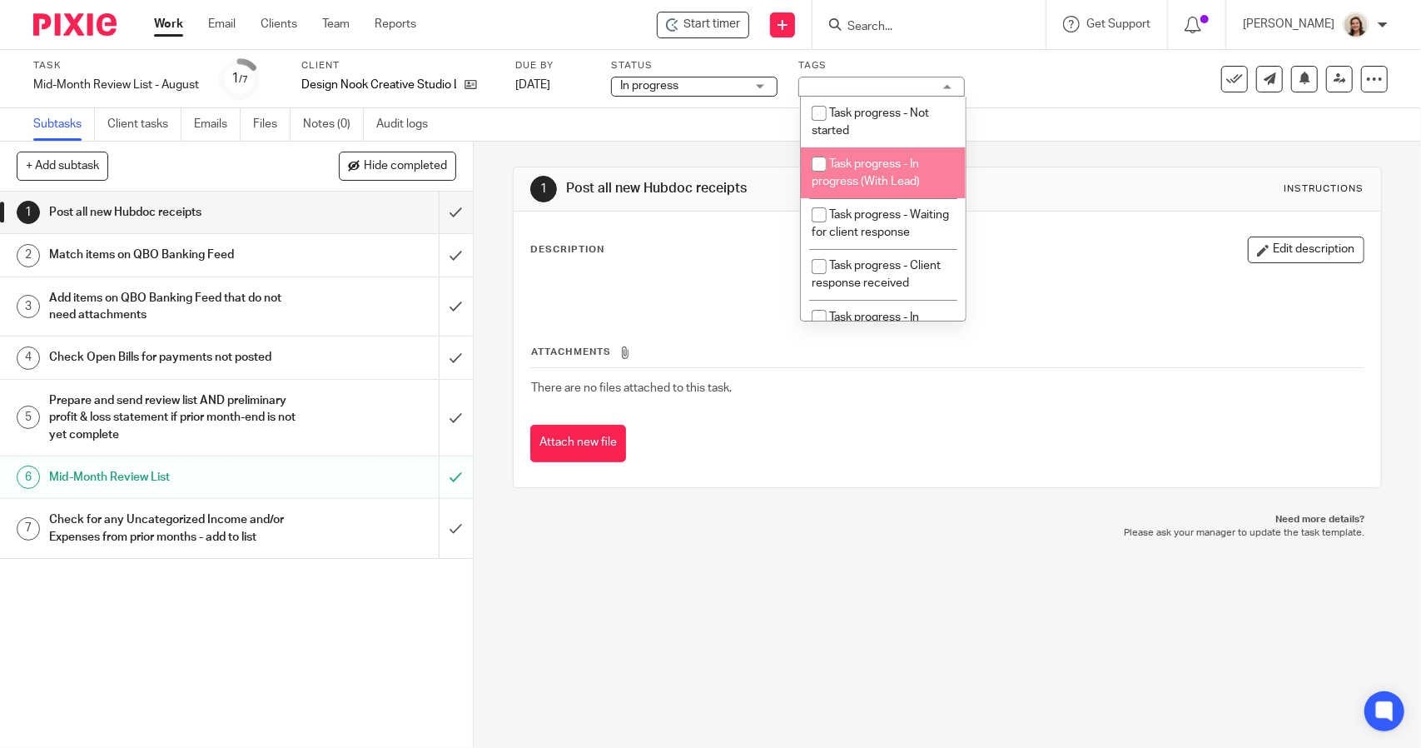
click at [898, 161] on span "Task progress - In progress (With Lead)" at bounding box center [866, 172] width 108 height 29
checkbox input "true"
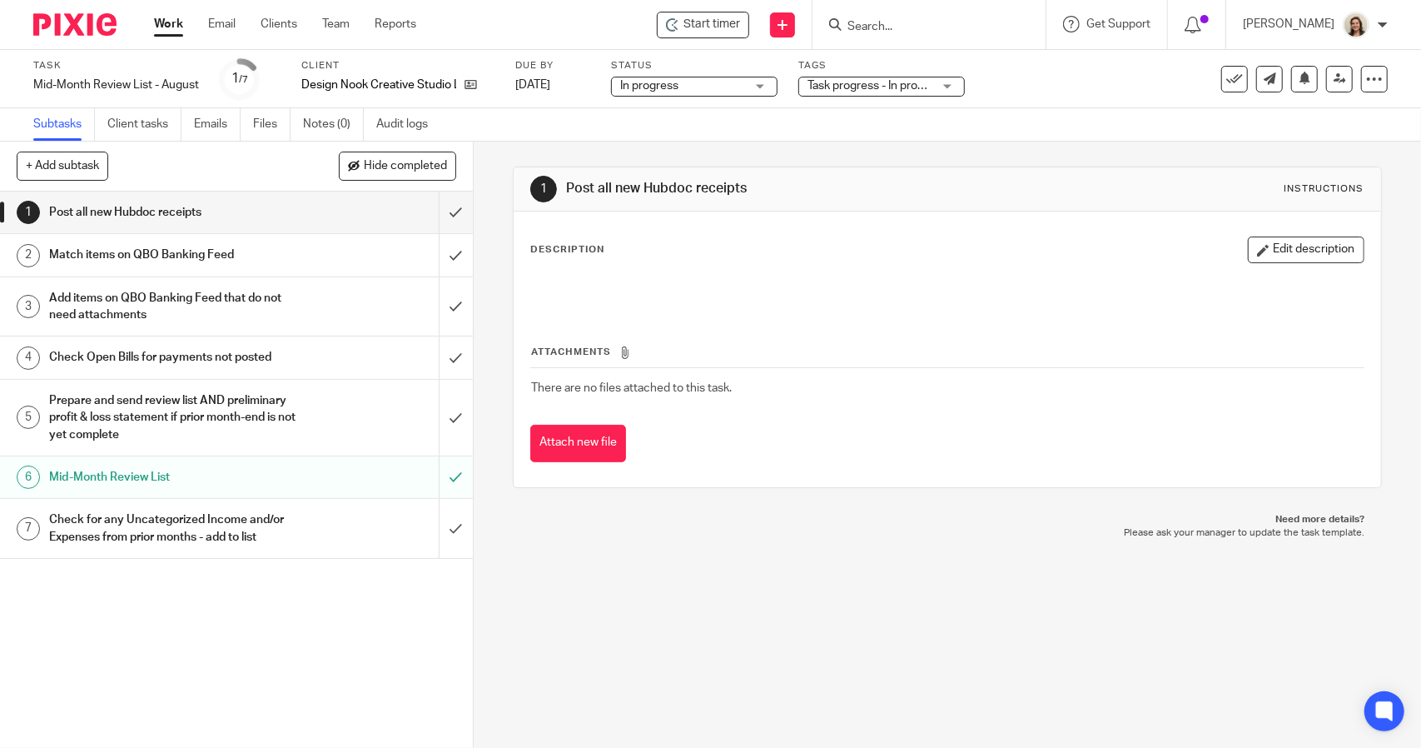
click at [1067, 137] on div "Subtasks Client tasks Emails Files Notes (0) Audit logs" at bounding box center [710, 124] width 1421 height 33
click at [443, 216] on input "submit" at bounding box center [236, 212] width 473 height 42
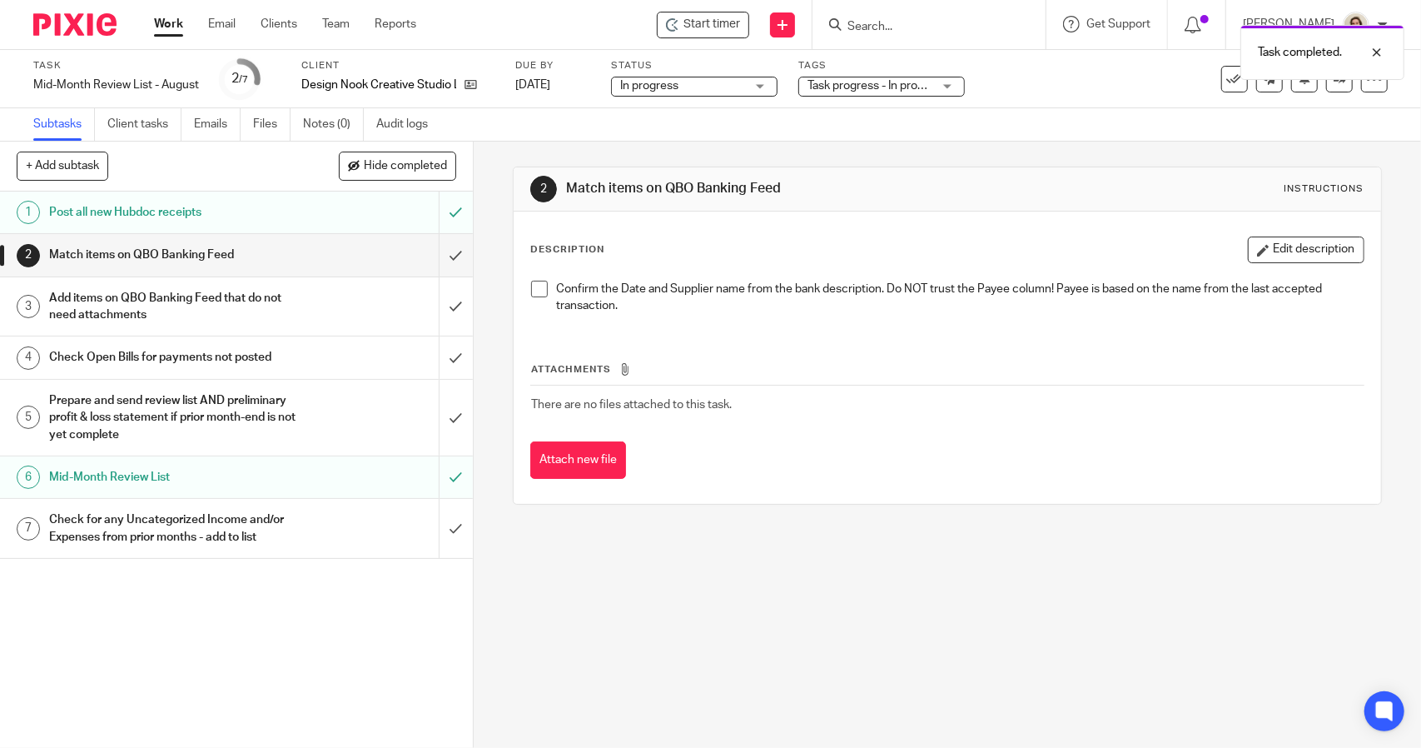
click at [531, 286] on span at bounding box center [539, 289] width 17 height 17
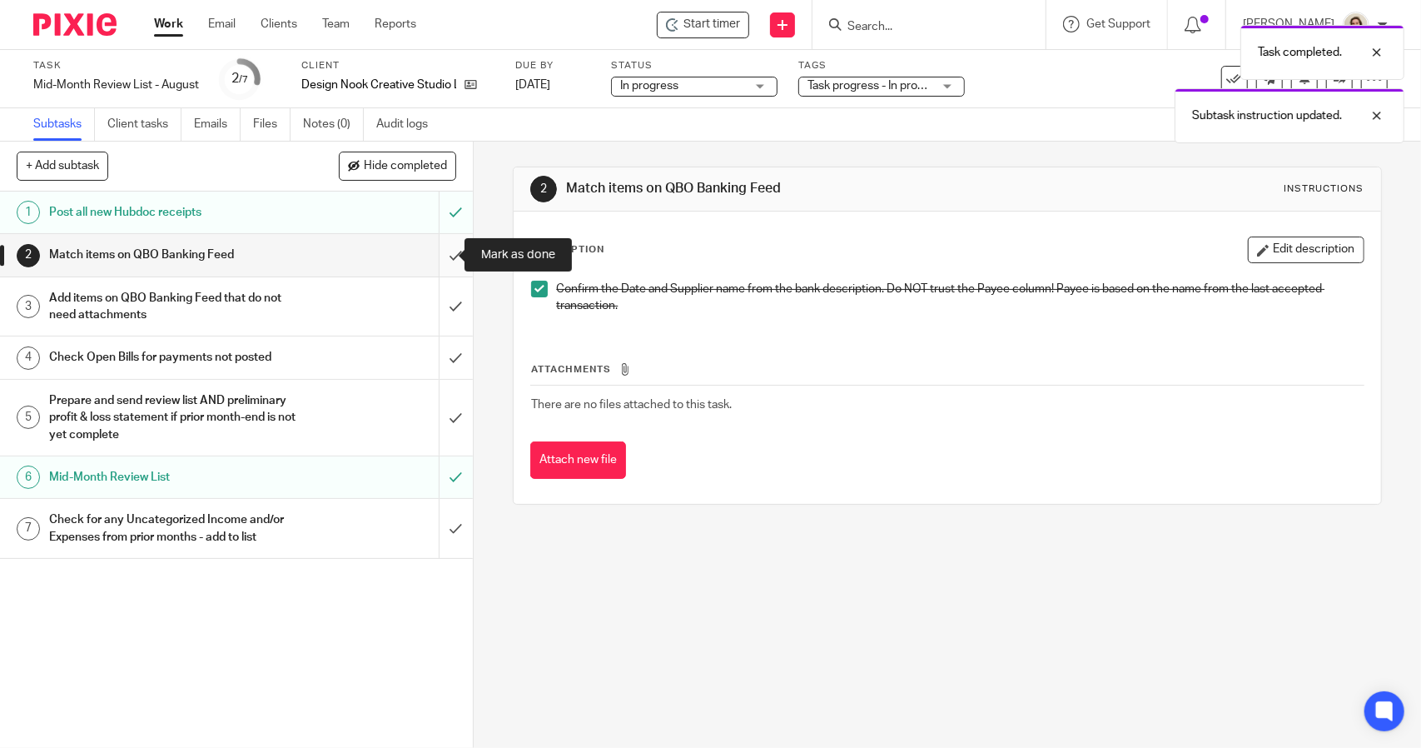
click at [445, 252] on input "submit" at bounding box center [236, 255] width 473 height 42
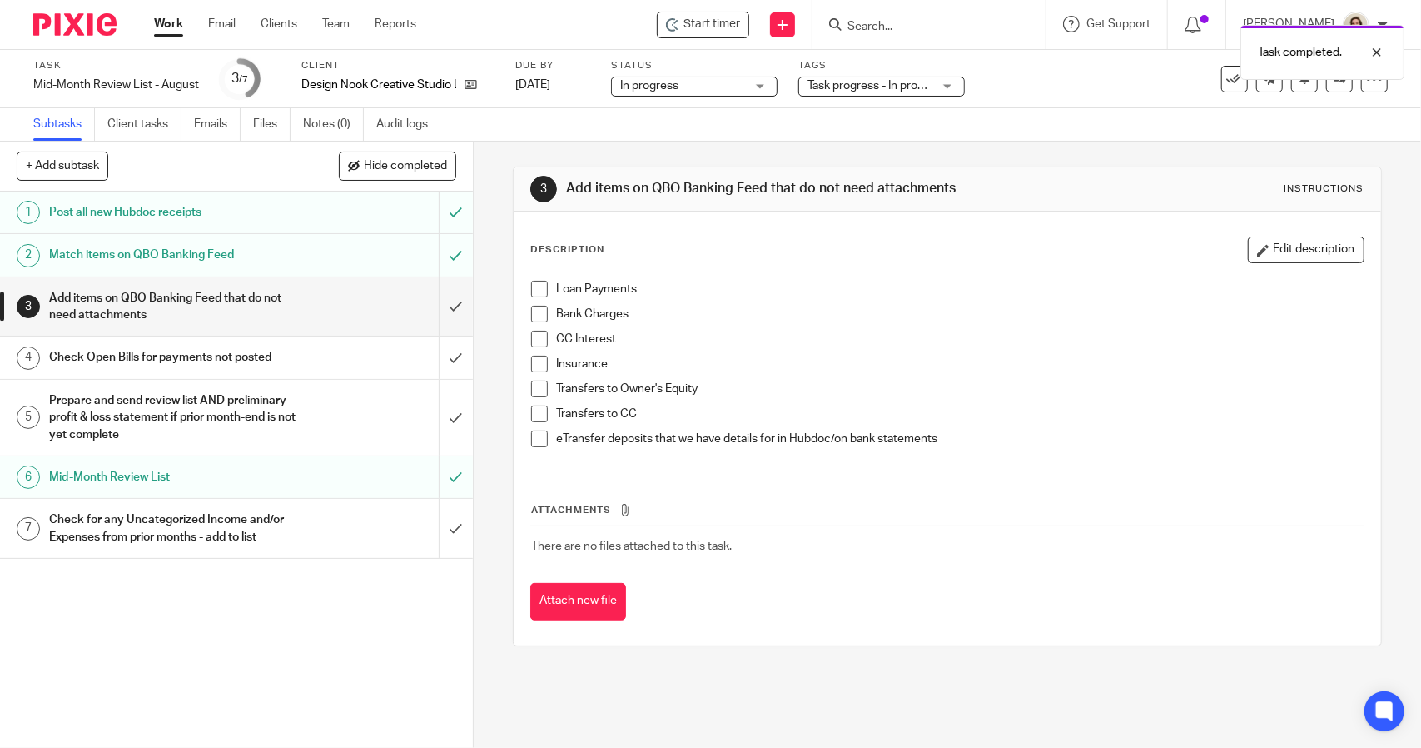
click at [534, 287] on span at bounding box center [539, 289] width 17 height 17
click at [542, 311] on span at bounding box center [539, 314] width 17 height 17
click at [537, 336] on span at bounding box center [539, 338] width 17 height 17
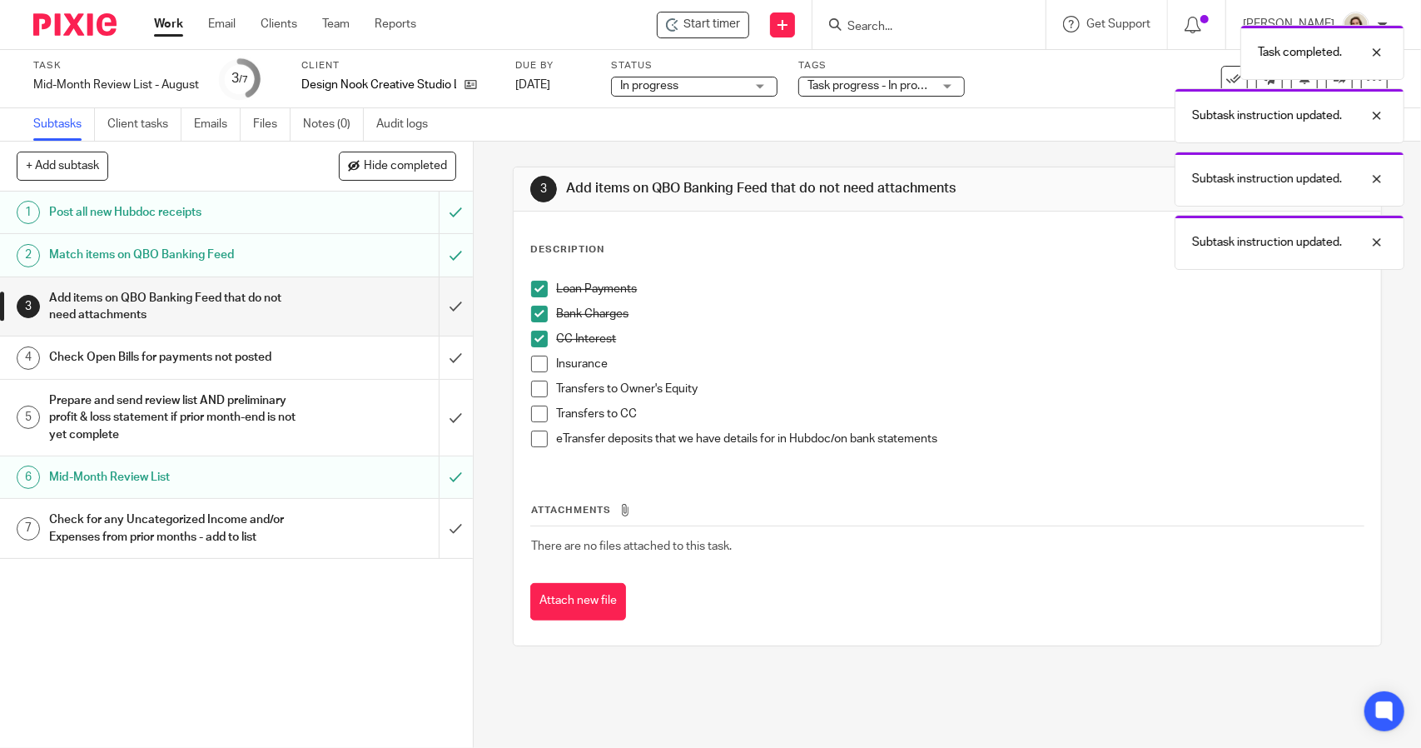
click at [534, 363] on span at bounding box center [539, 363] width 17 height 17
click at [534, 389] on span at bounding box center [539, 388] width 17 height 17
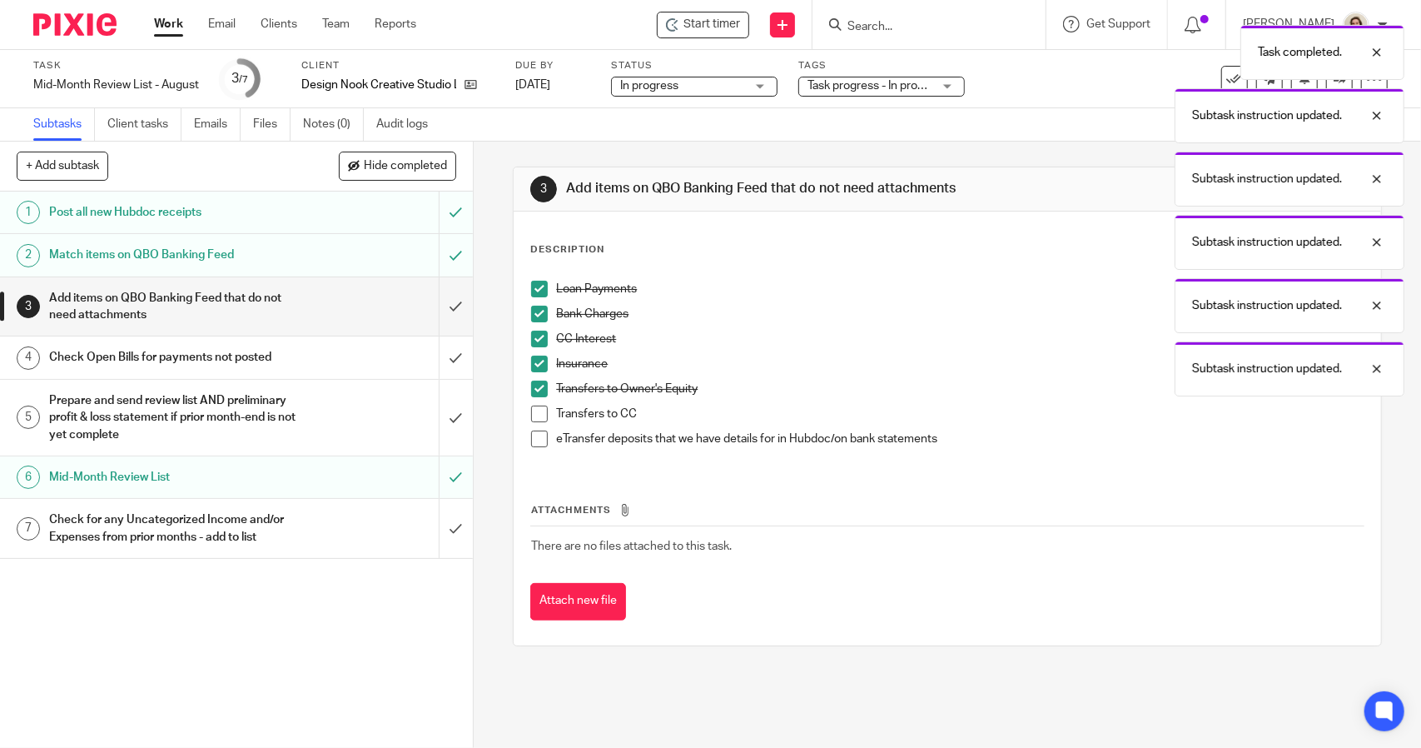
click at [534, 409] on span at bounding box center [539, 413] width 17 height 17
click at [539, 435] on span at bounding box center [539, 438] width 17 height 17
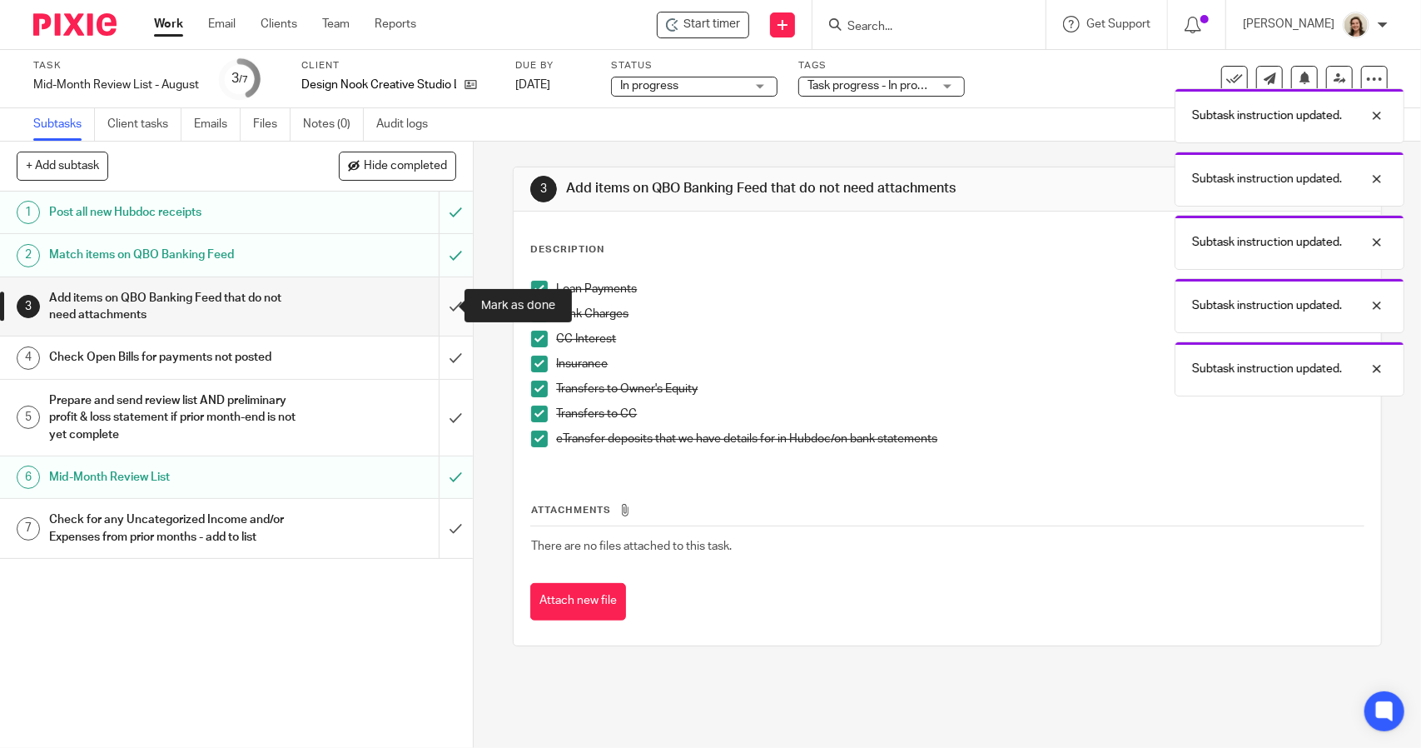
click at [438, 325] on input "submit" at bounding box center [236, 306] width 473 height 59
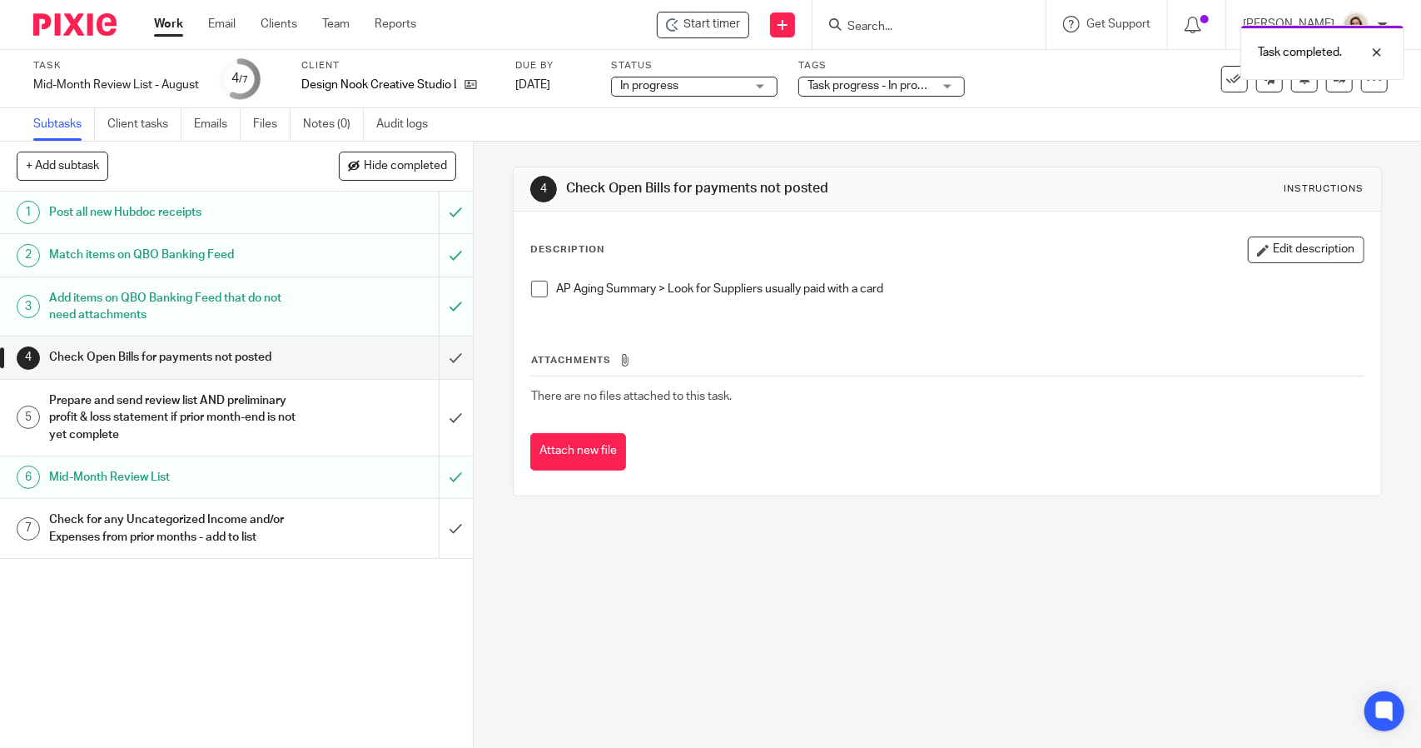
click at [538, 287] on span at bounding box center [539, 289] width 17 height 17
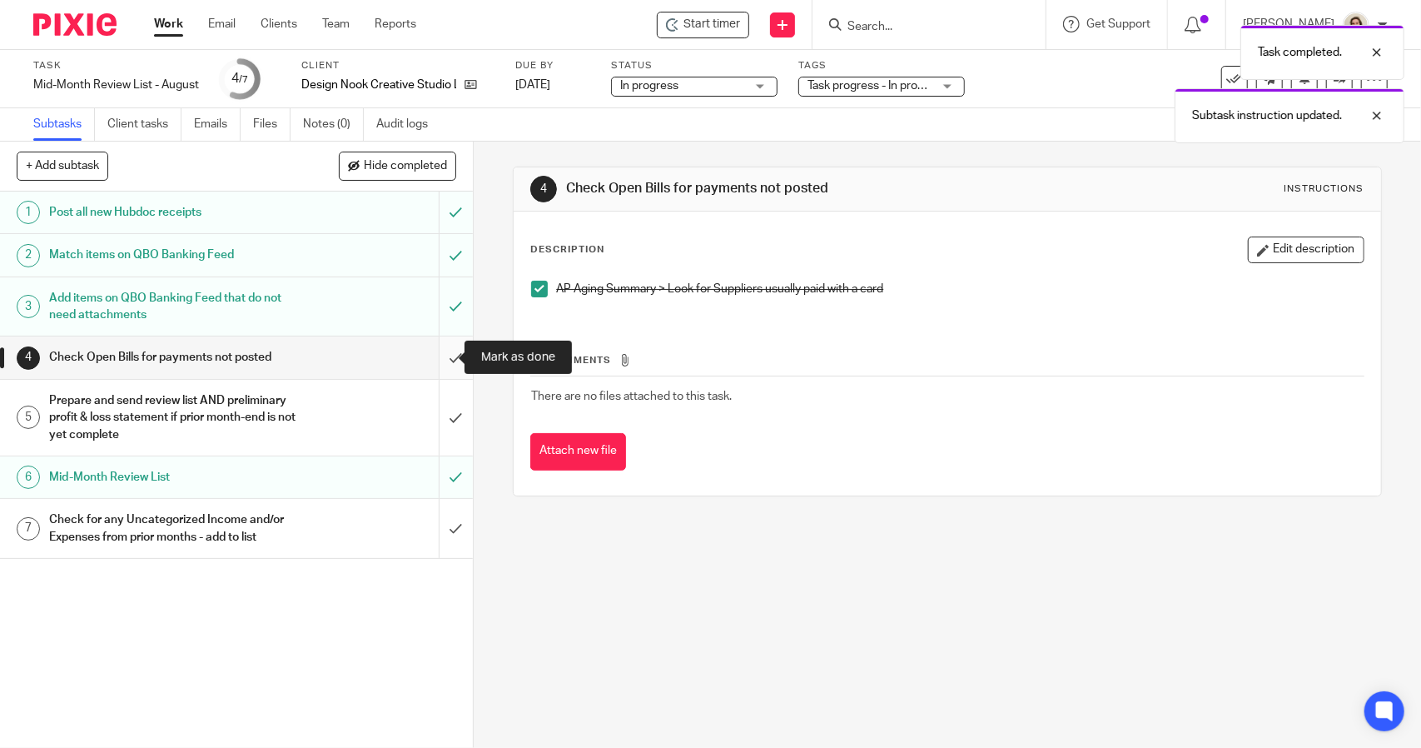
click at [443, 375] on input "submit" at bounding box center [236, 357] width 473 height 42
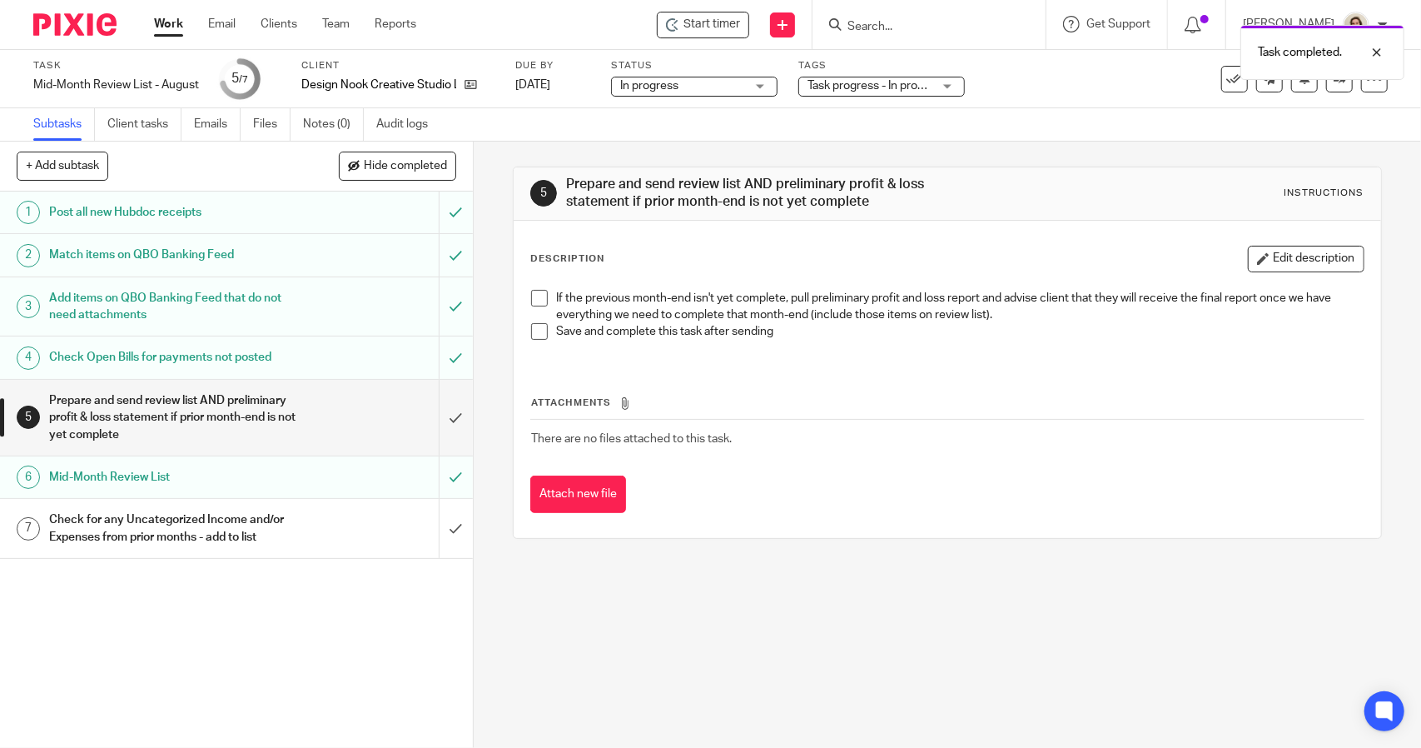
click at [531, 299] on span at bounding box center [539, 298] width 17 height 17
click at [534, 334] on span at bounding box center [539, 331] width 17 height 17
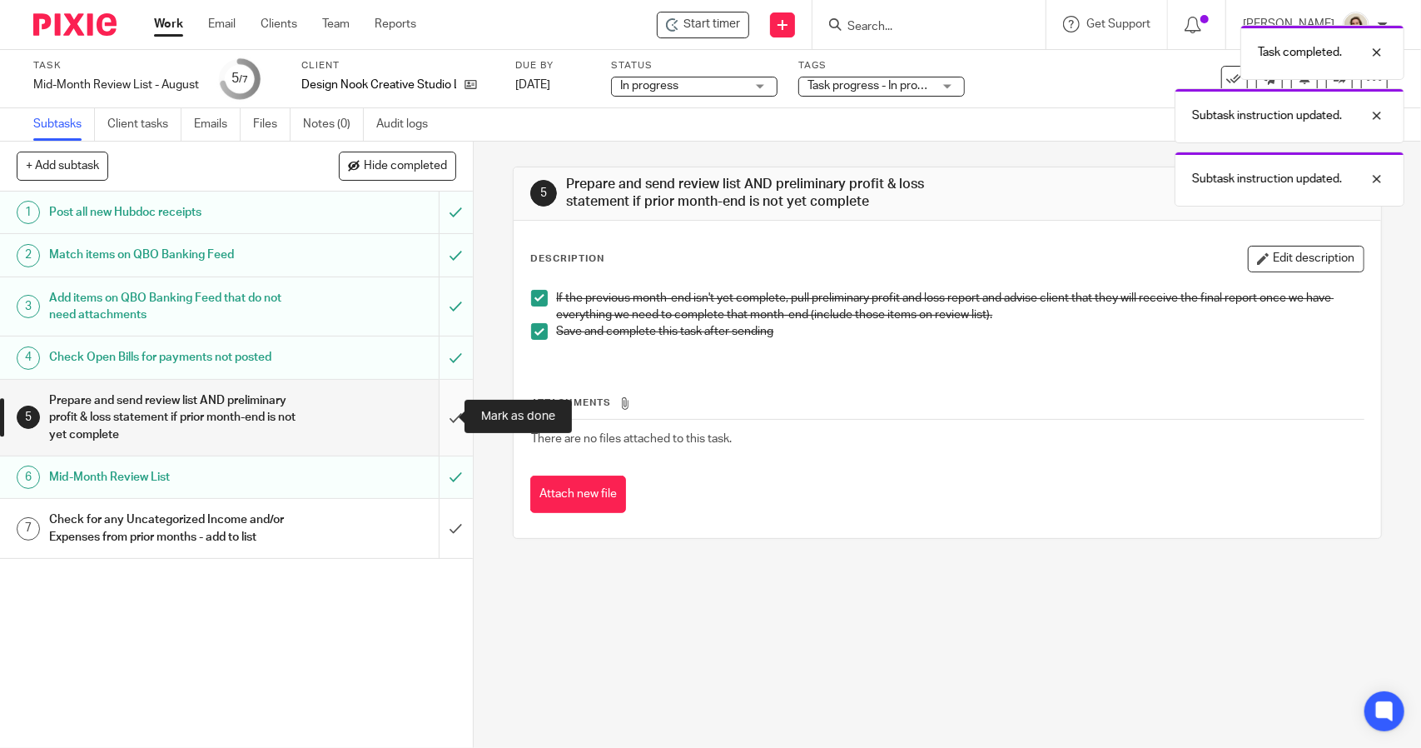
click at [445, 421] on input "submit" at bounding box center [236, 418] width 473 height 76
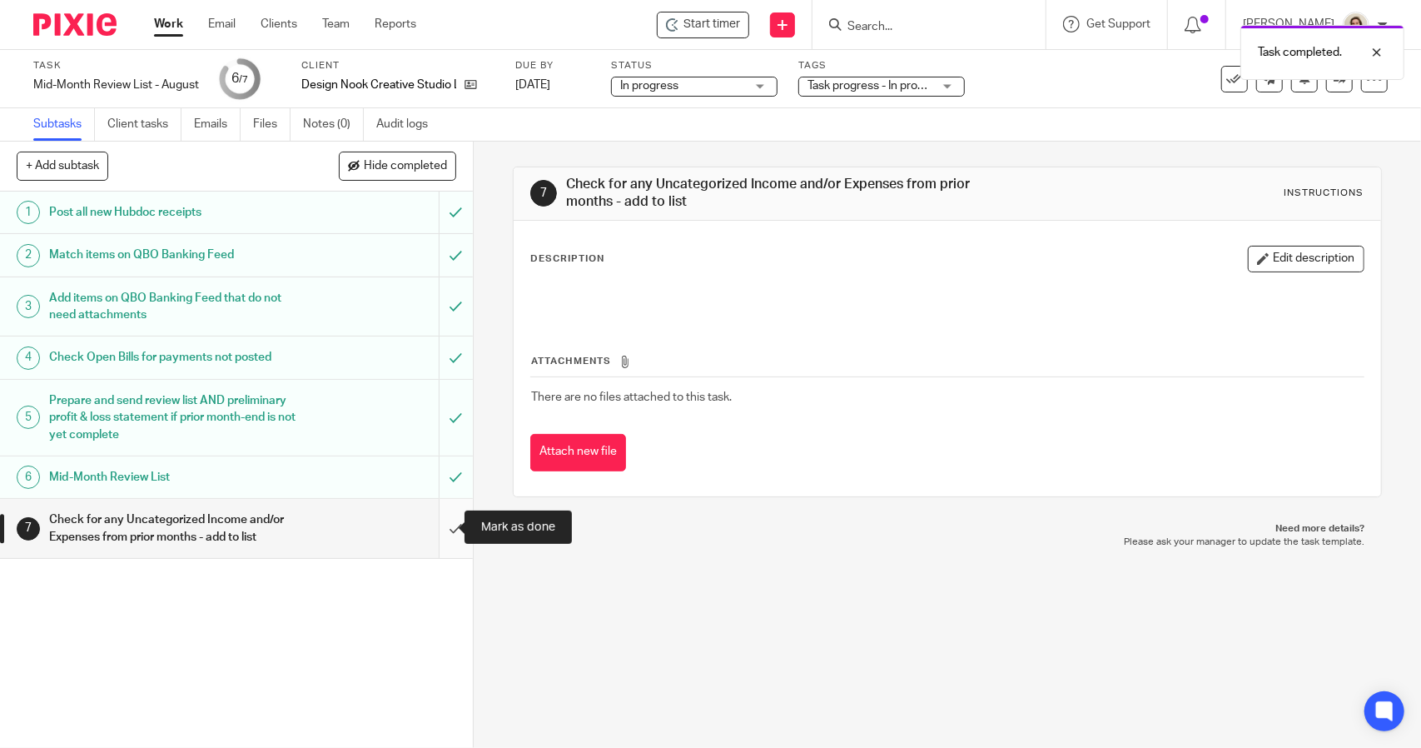
click at [425, 524] on input "submit" at bounding box center [236, 528] width 473 height 59
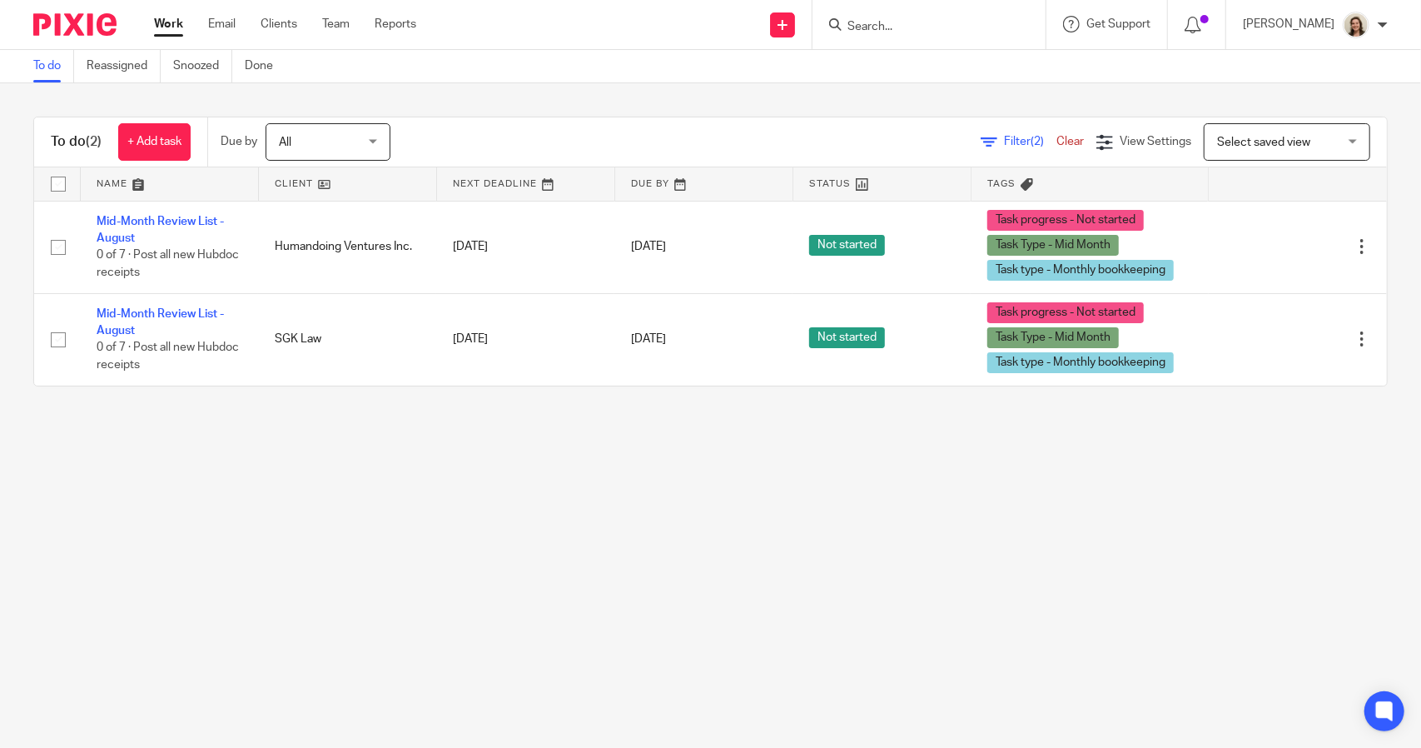
click at [1004, 139] on span "Filter (2)" at bounding box center [1030, 142] width 52 height 12
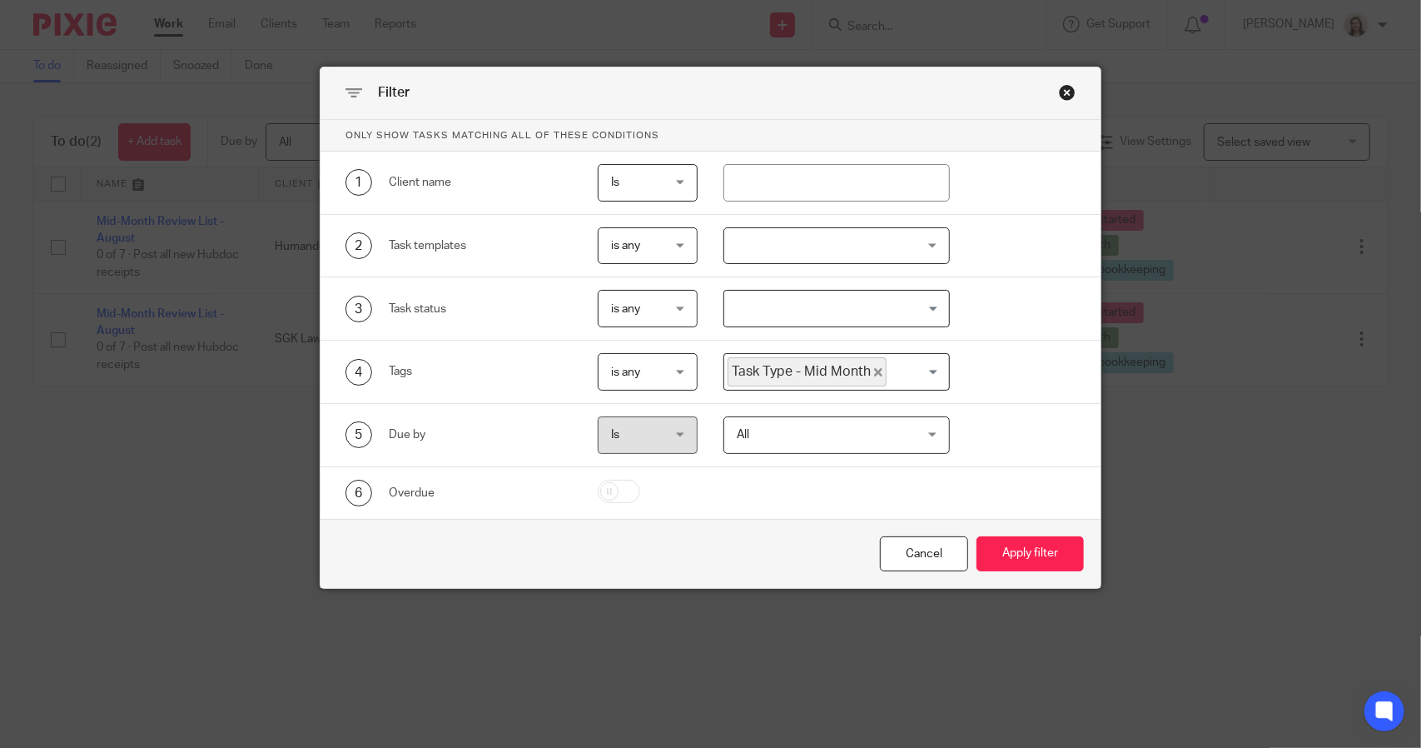
click at [874, 370] on icon "Deselect Task Type - Mid Month" at bounding box center [878, 372] width 8 height 8
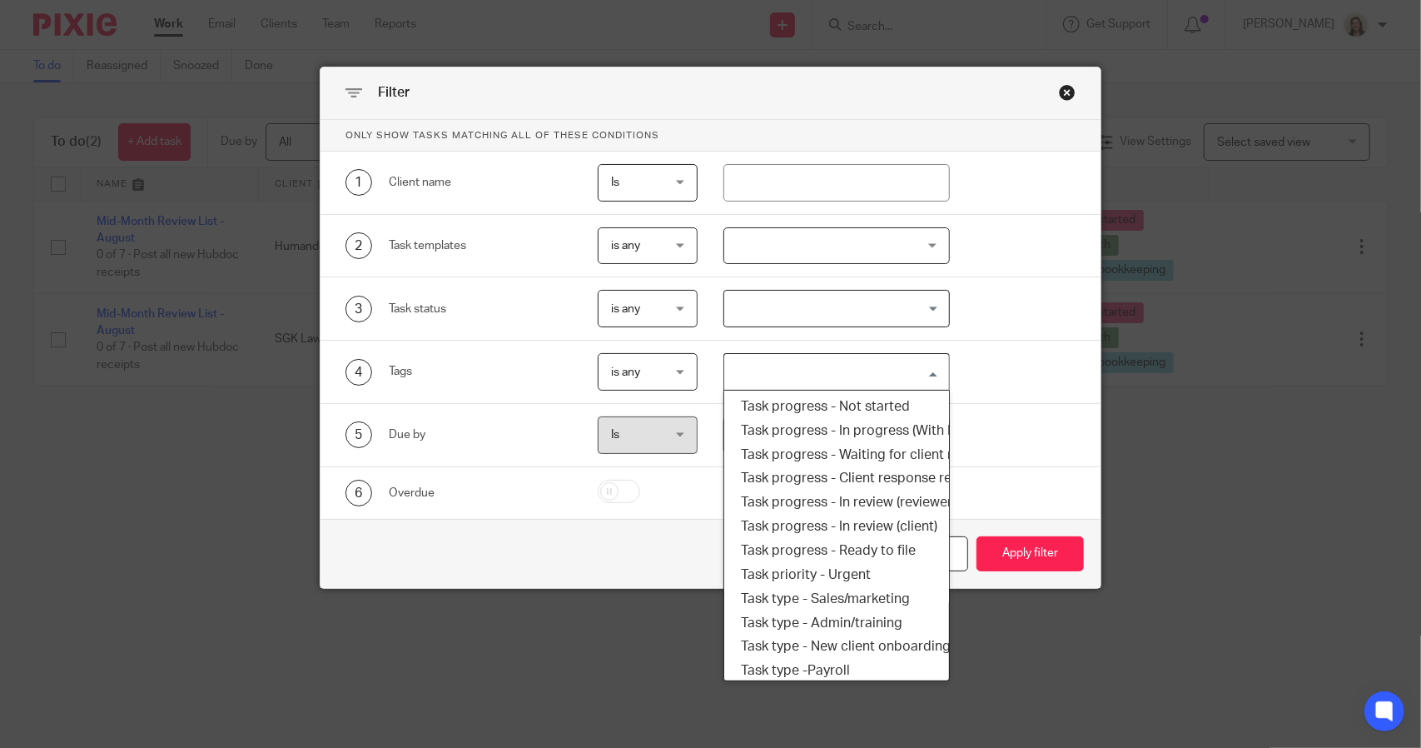
click at [869, 370] on input "Search for option" at bounding box center [832, 371] width 213 height 29
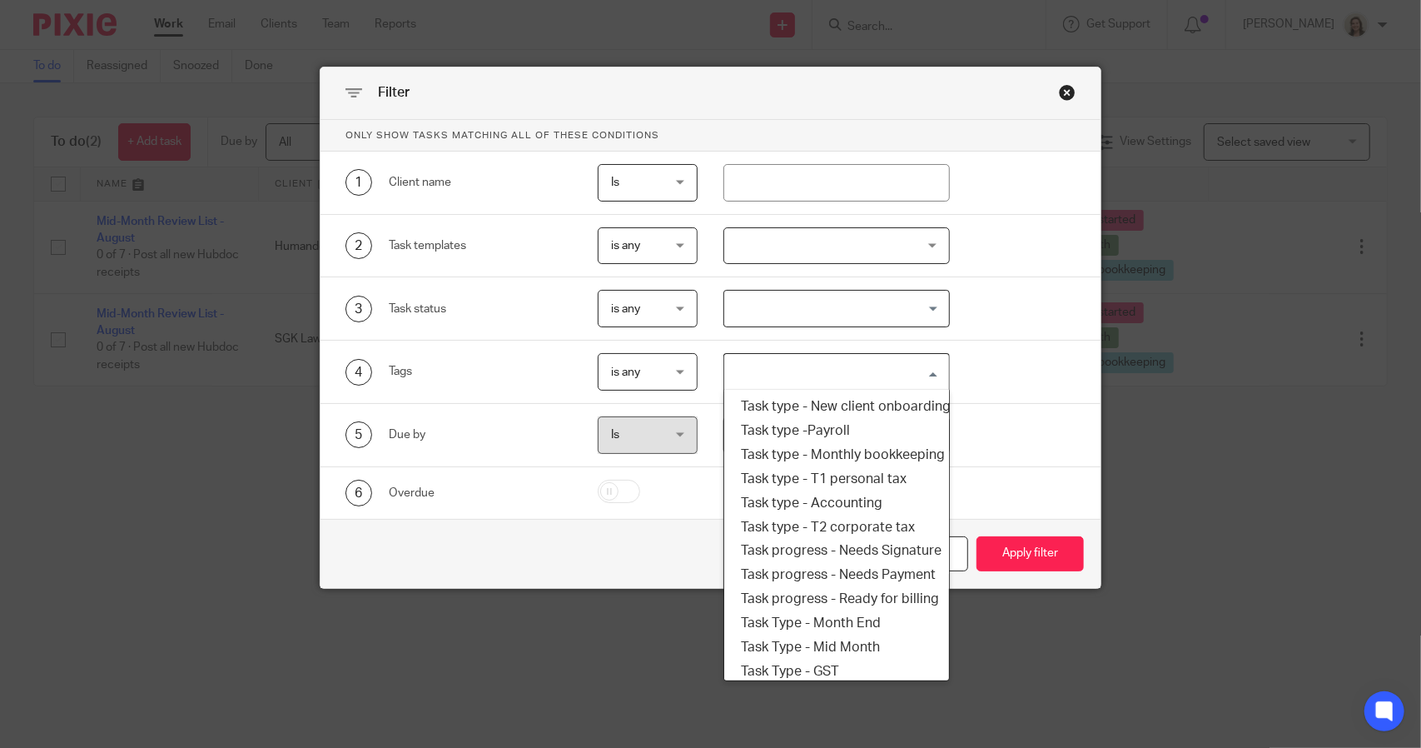
scroll to position [283, 0]
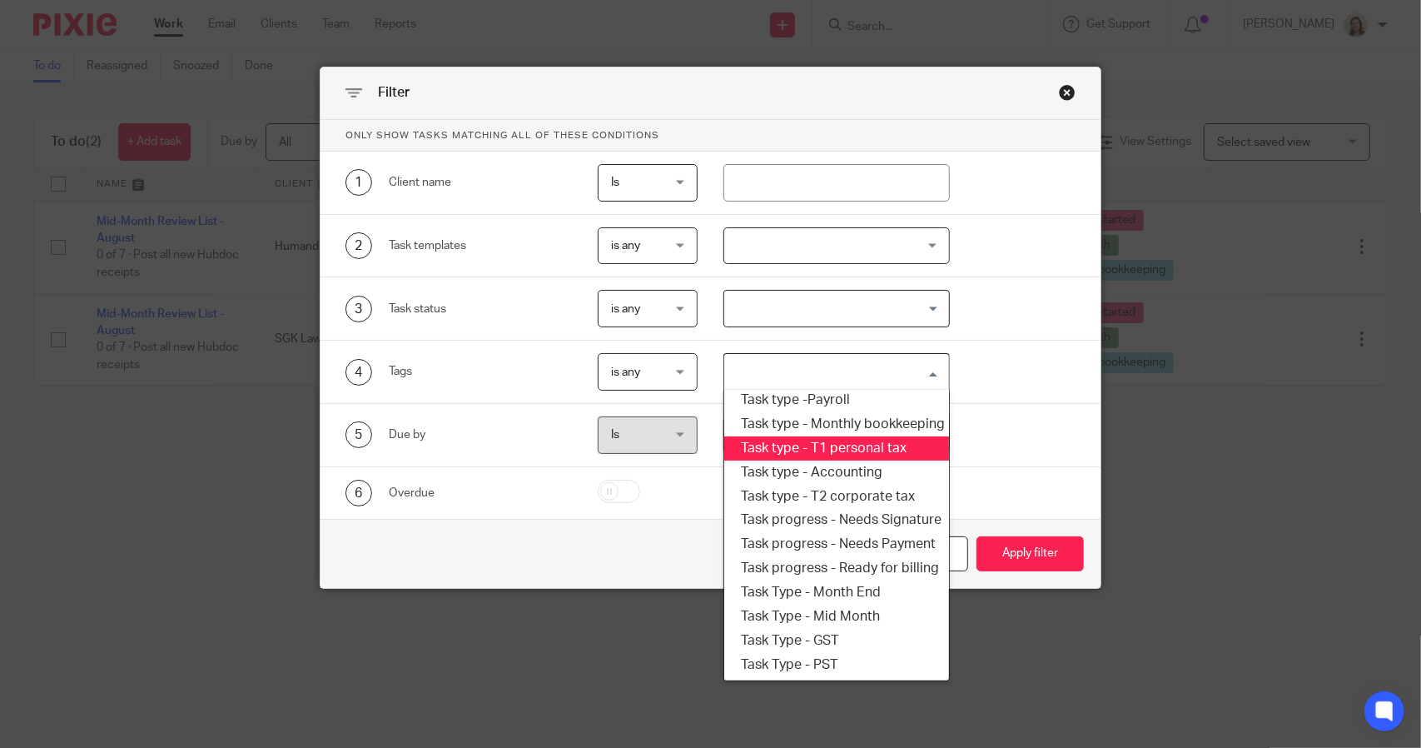
click at [837, 440] on li "Task type - T1 personal tax" at bounding box center [836, 448] width 224 height 24
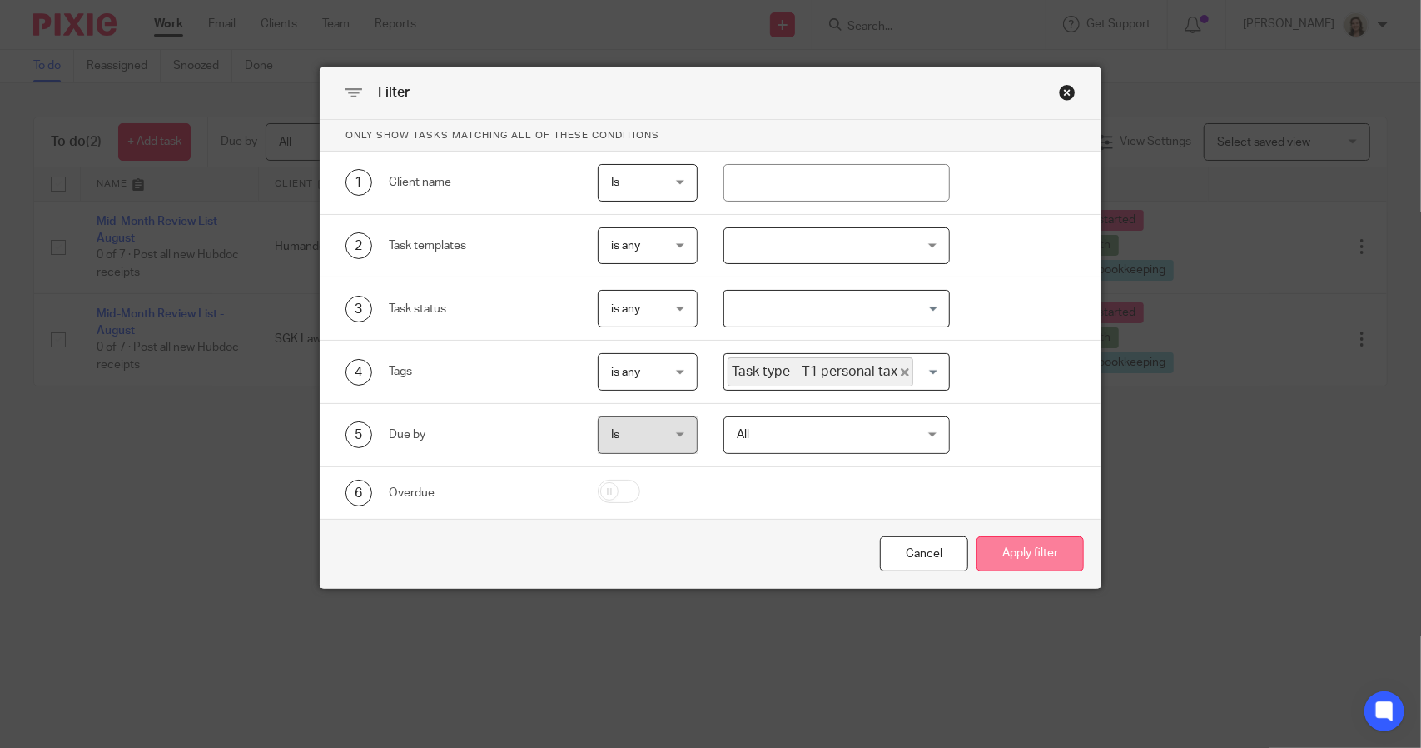
click at [1020, 547] on button "Apply filter" at bounding box center [1029, 554] width 107 height 36
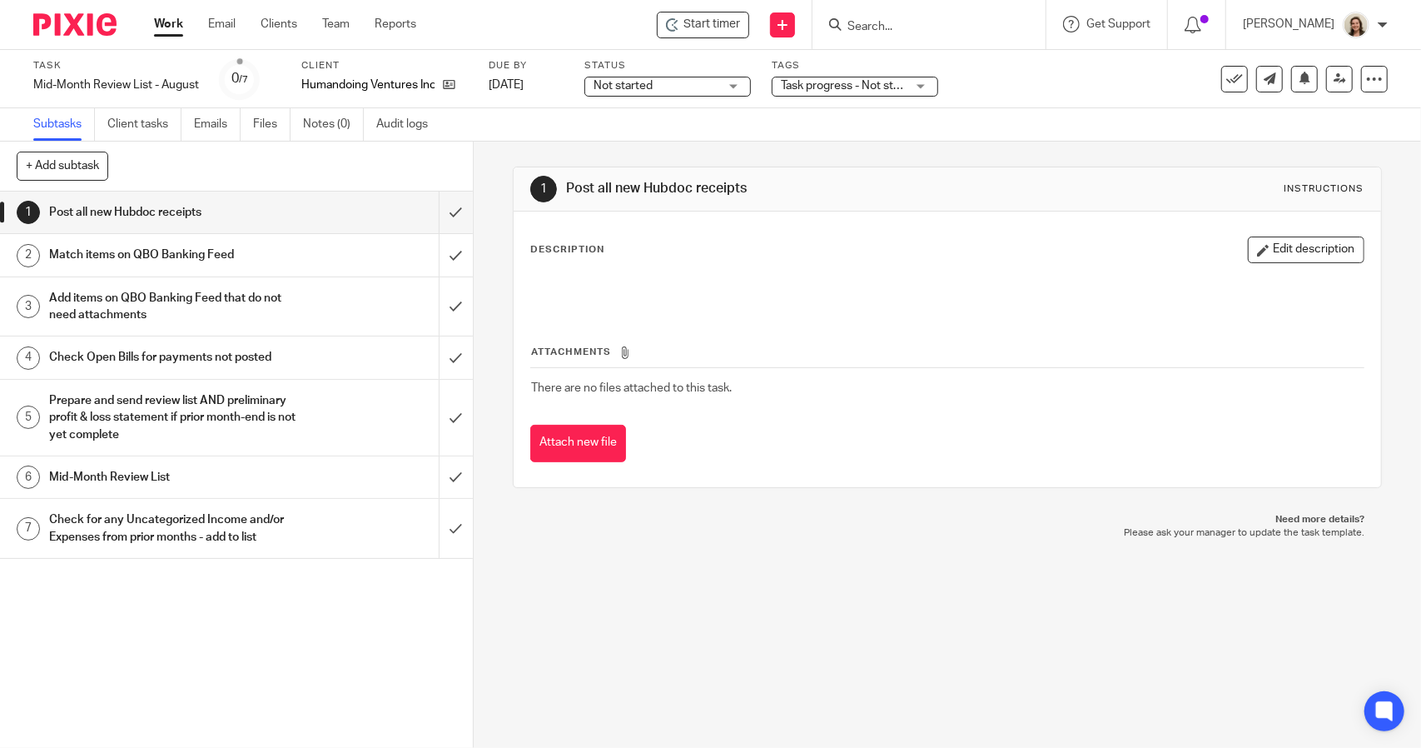
click at [133, 469] on h1 "Mid-Month Review List" at bounding box center [173, 477] width 249 height 25
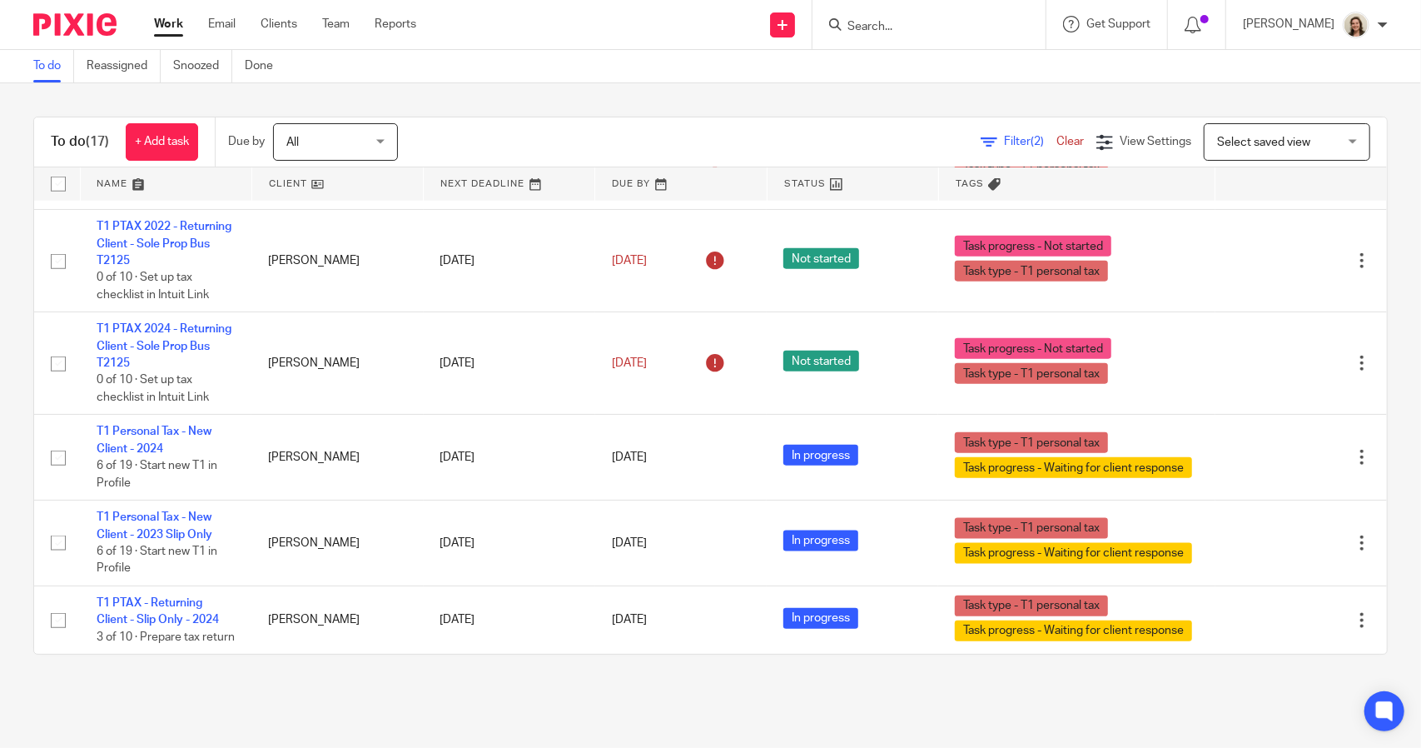
scroll to position [1292, 0]
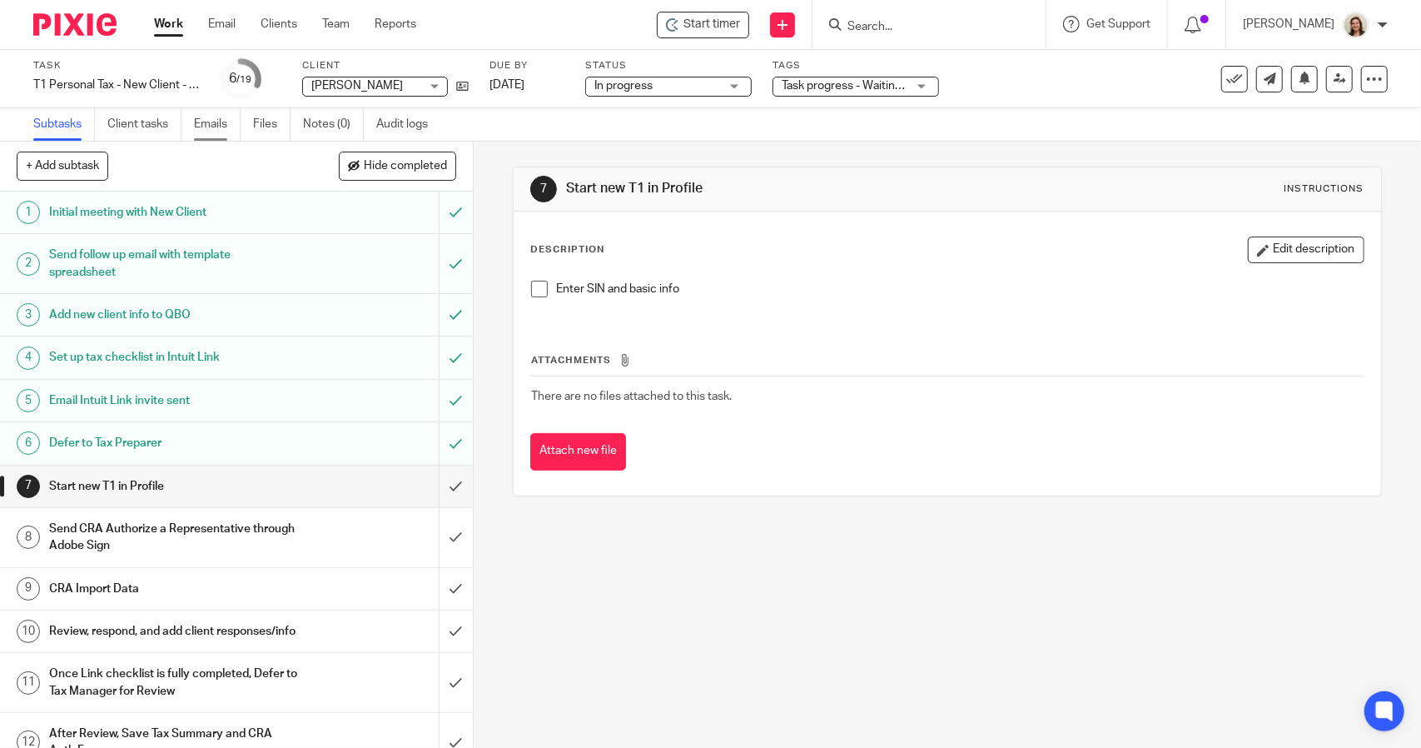
click at [220, 127] on link "Emails" at bounding box center [217, 124] width 47 height 32
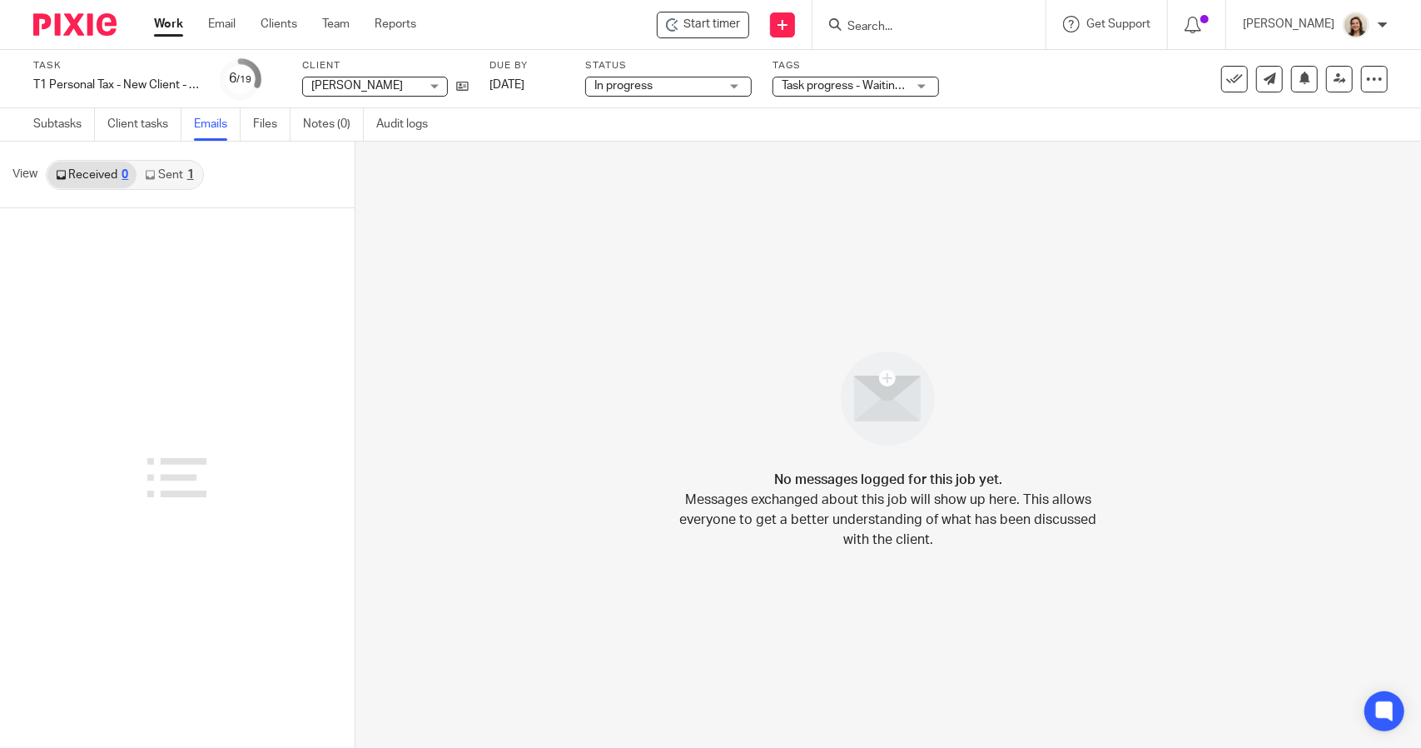
click at [172, 176] on link "Sent 1" at bounding box center [169, 174] width 65 height 27
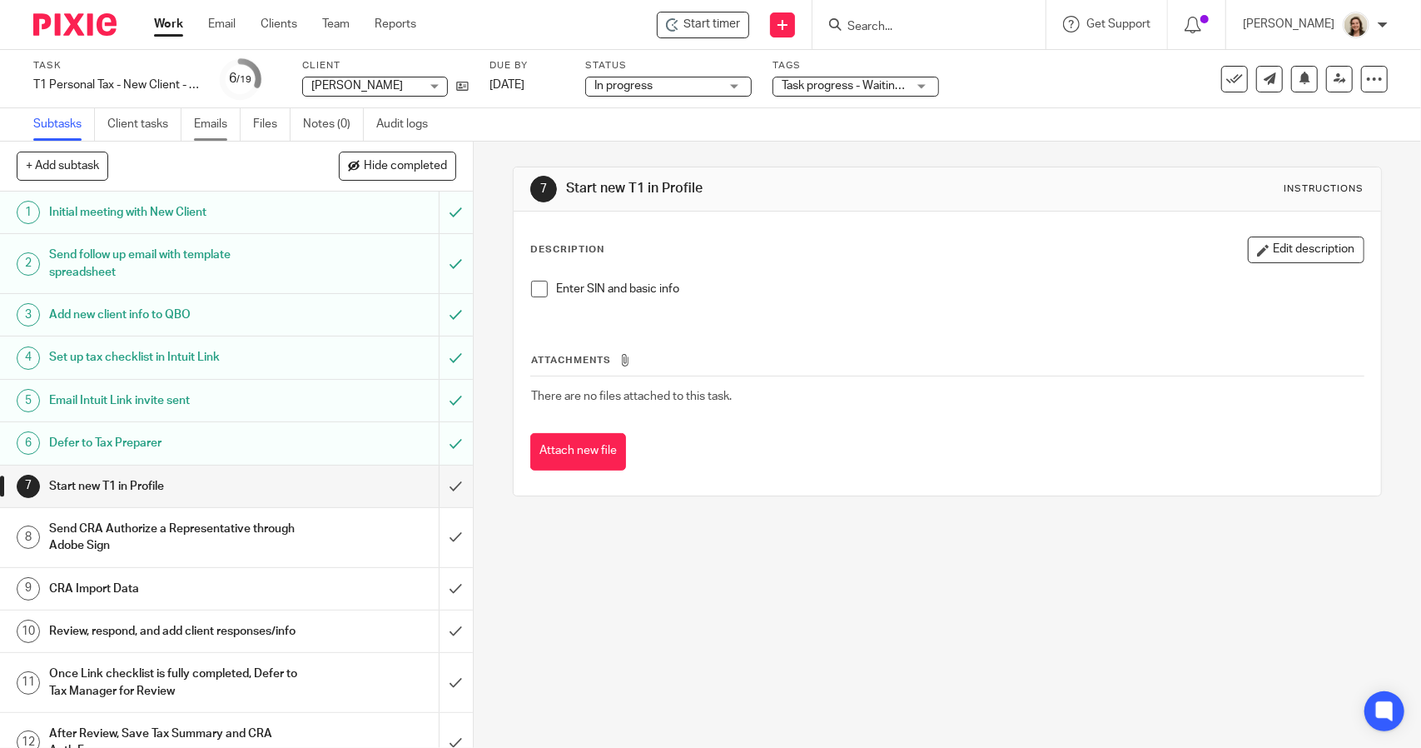
click at [212, 134] on link "Emails" at bounding box center [217, 124] width 47 height 32
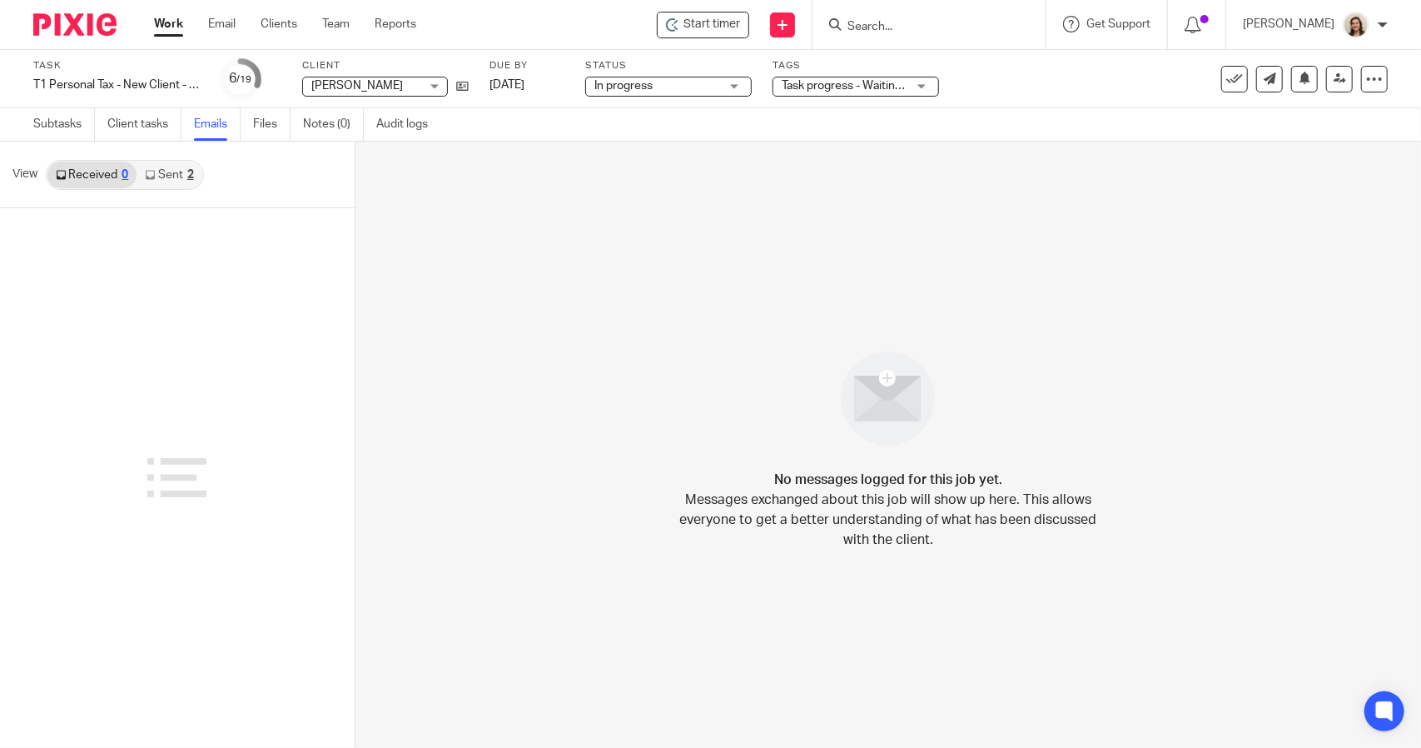
click at [180, 179] on link "Sent 2" at bounding box center [169, 174] width 65 height 27
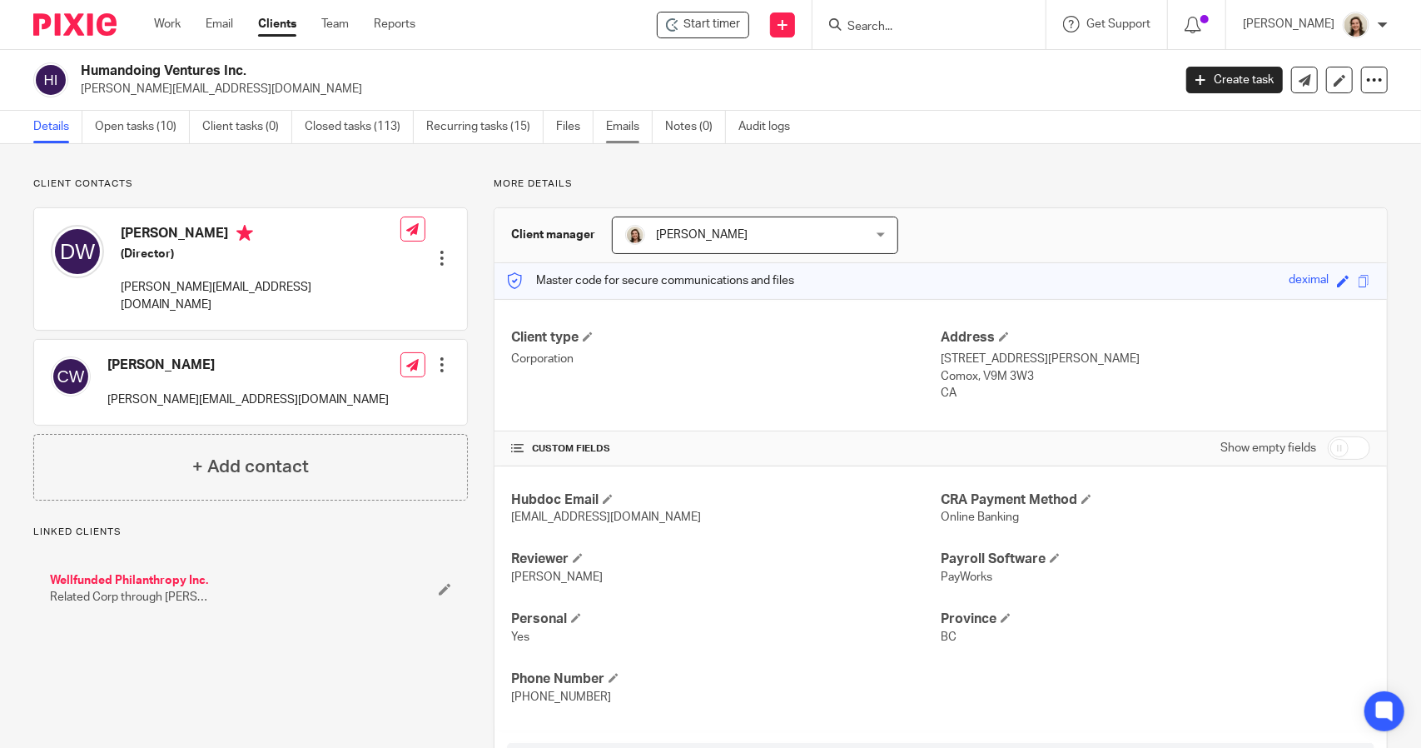
click at [609, 129] on link "Emails" at bounding box center [629, 127] width 47 height 32
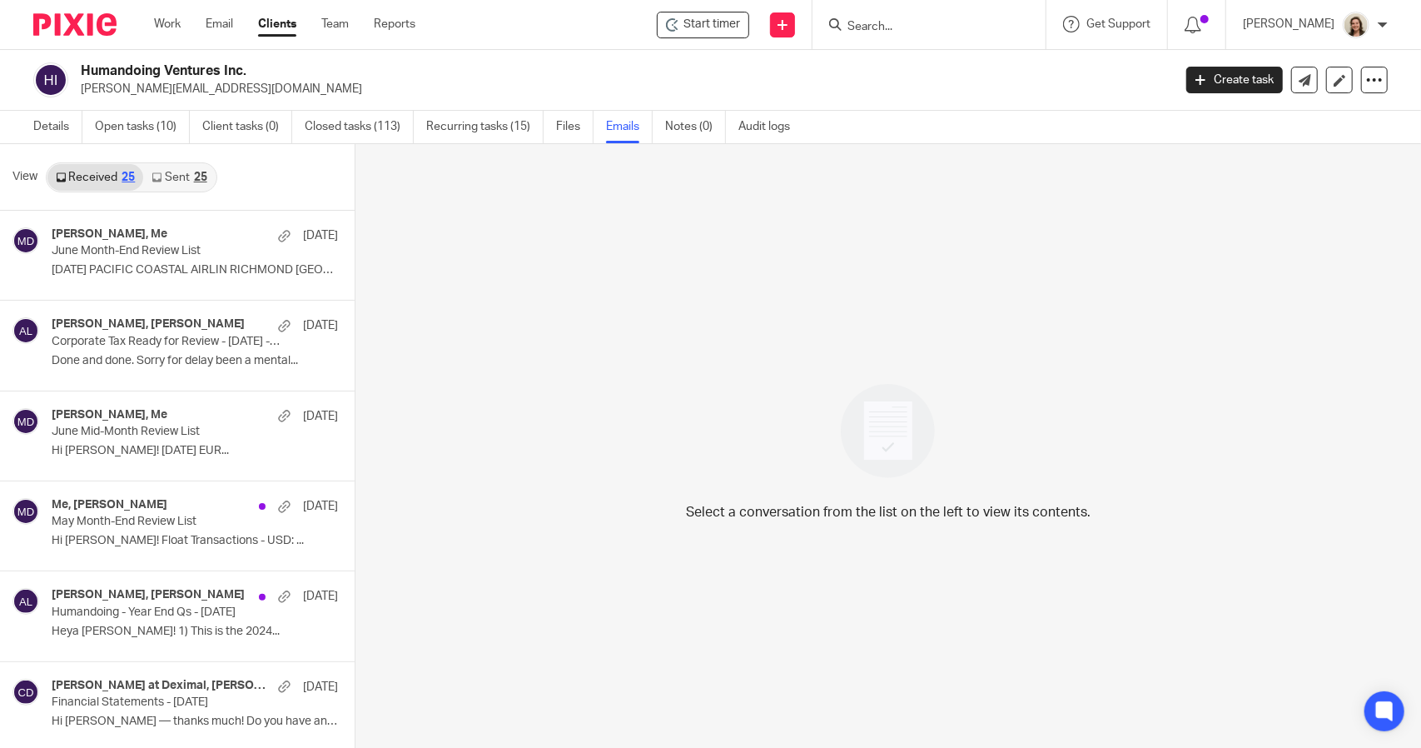
click at [171, 181] on link "Sent 25" at bounding box center [179, 177] width 72 height 27
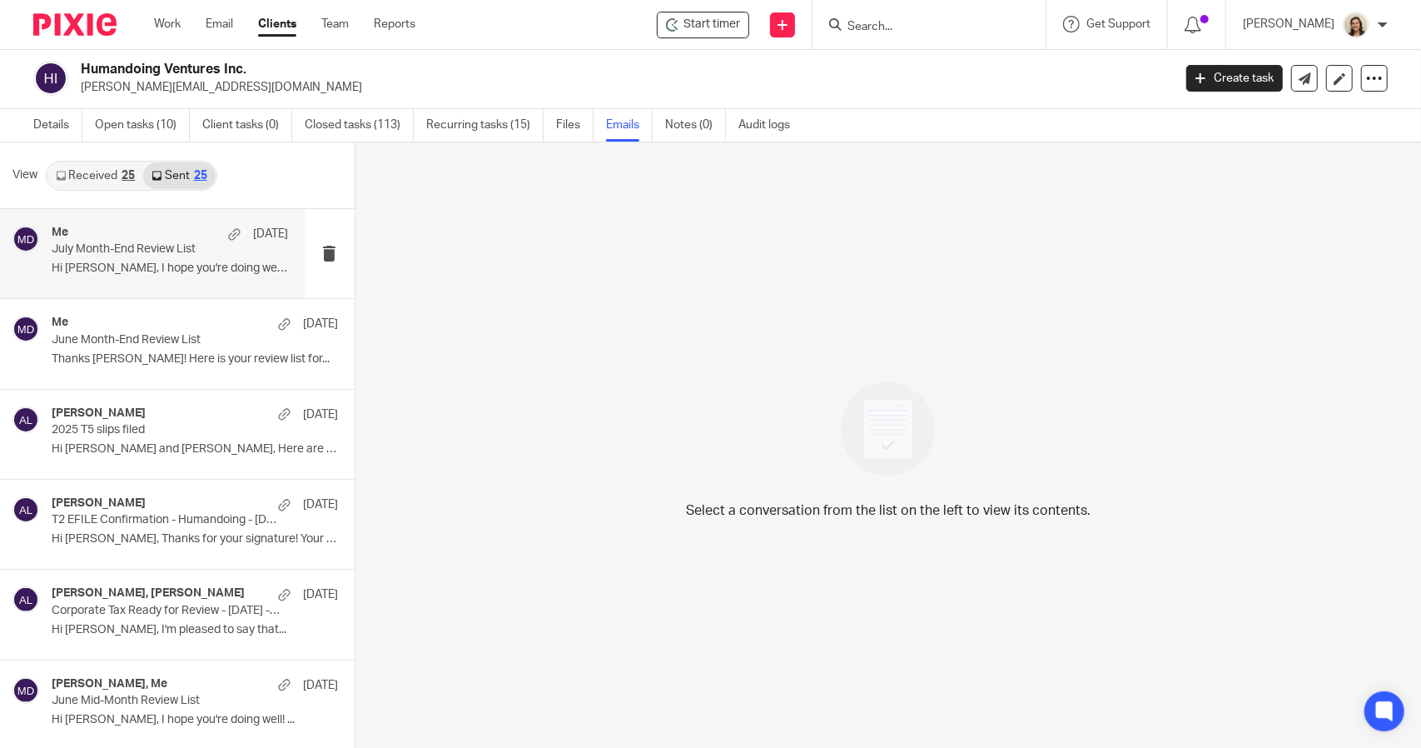
click at [107, 217] on div "Me Aug 8 July Month-End Review List Hi Daniel, I hope you're doing well! ..." at bounding box center [152, 253] width 305 height 89
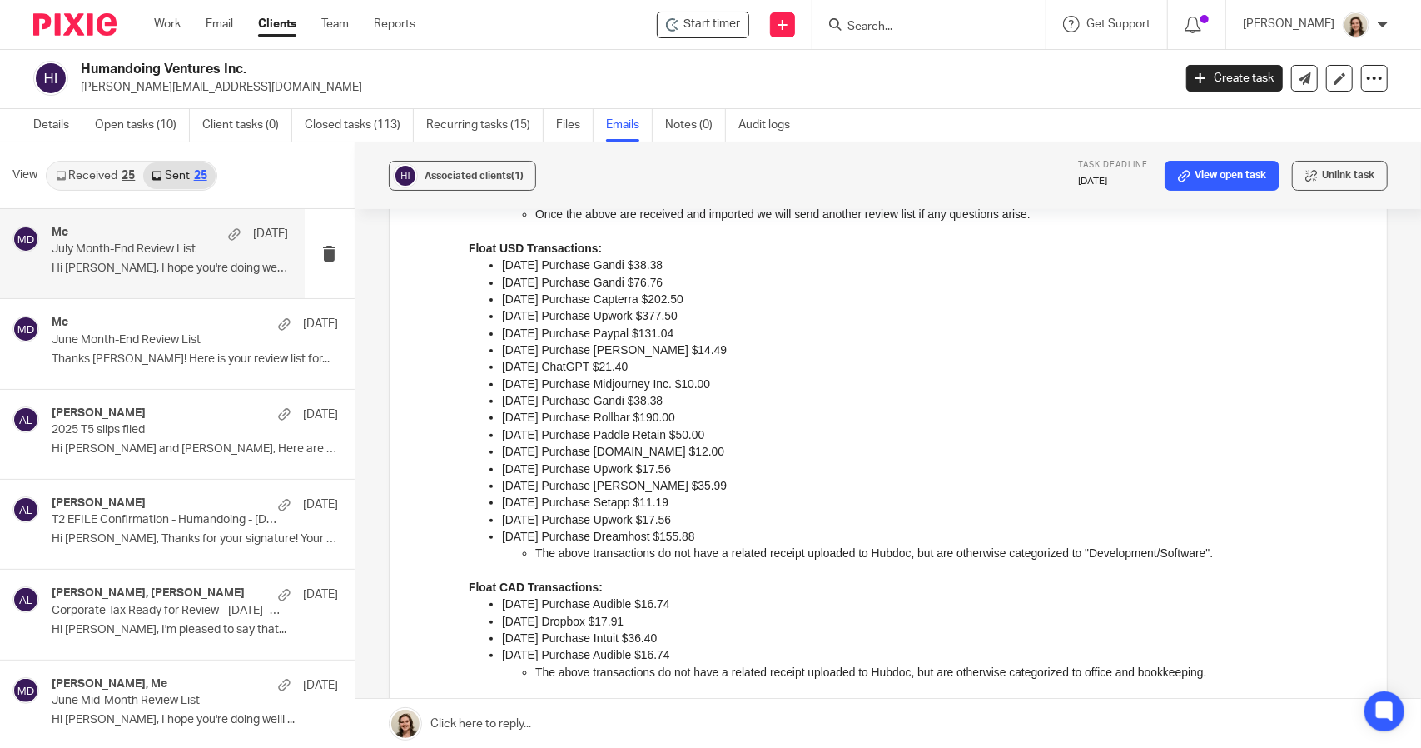
scroll to position [250, 0]
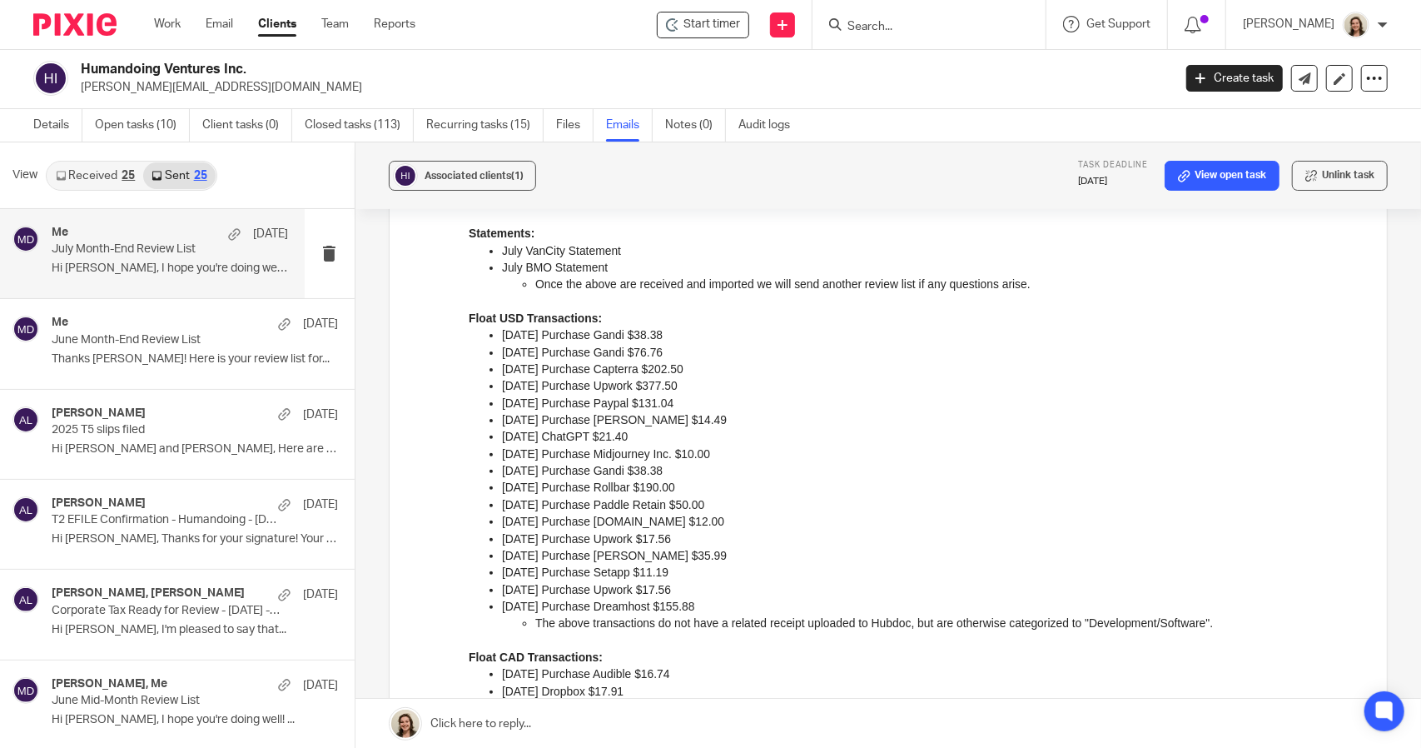
drag, startPoint x: 716, startPoint y: 604, endPoint x: 912, endPoint y: 475, distance: 235.0
click html "Hi Daniel, I hope you're doing well! Here is your review list for the month-end…"
click at [724, 334] on p "07/01/2025 Purchase Gandi $38.38" at bounding box center [931, 333] width 860 height 17
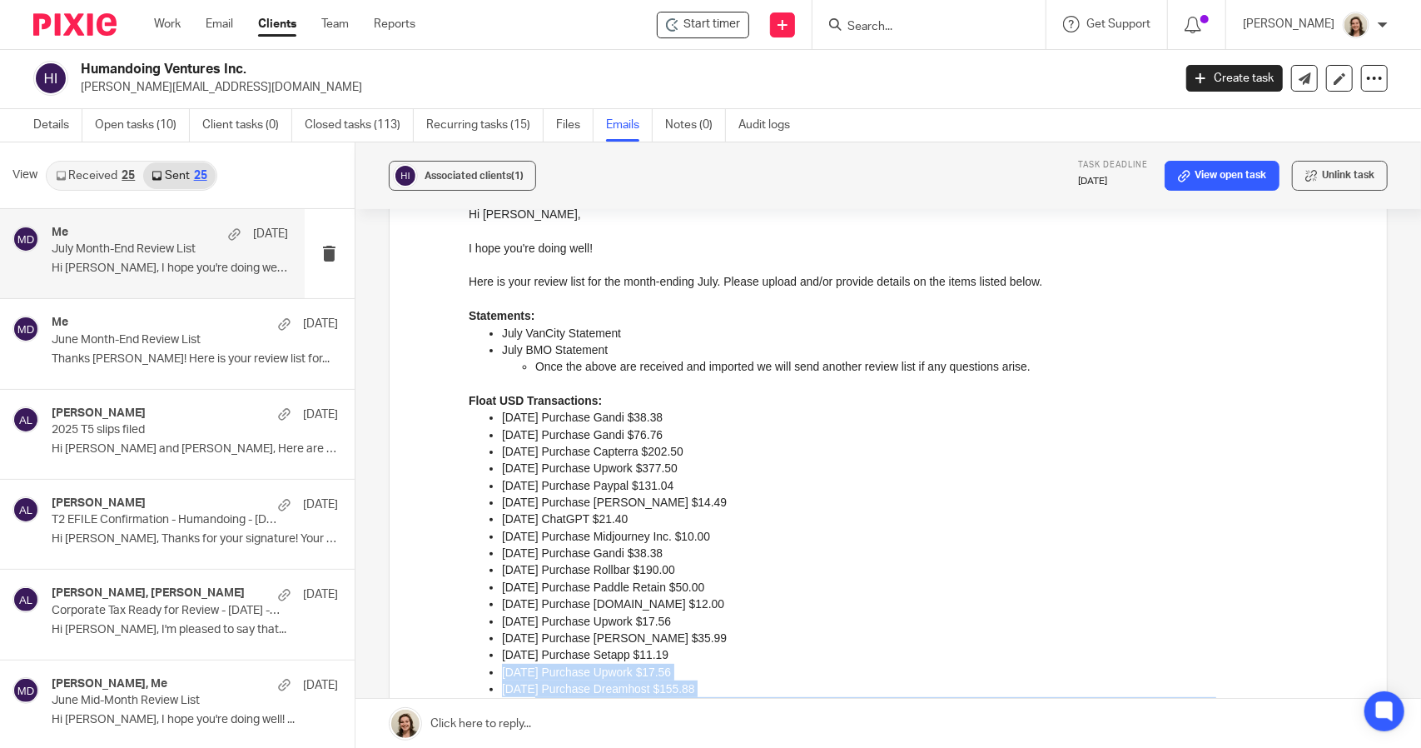
scroll to position [166, 0]
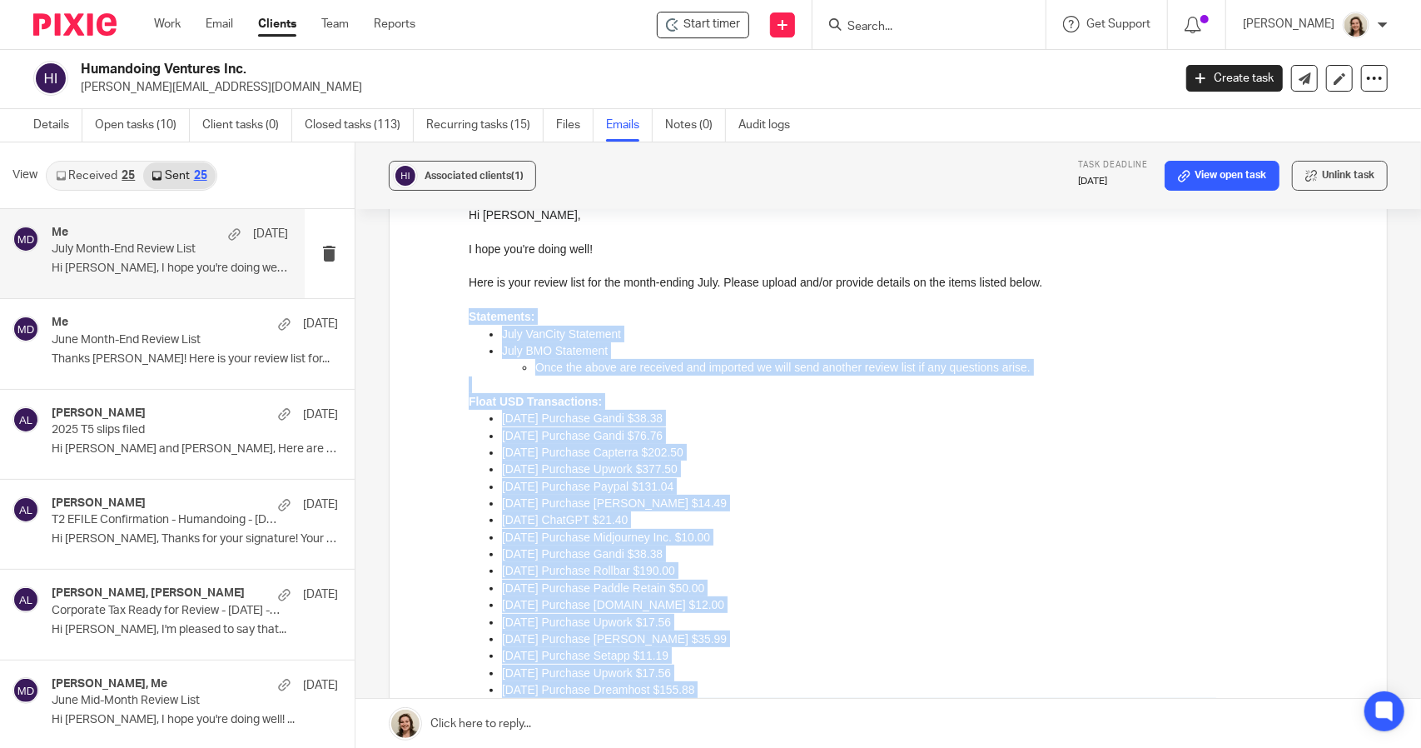
drag, startPoint x: 1220, startPoint y: 828, endPoint x: 442, endPoint y: 316, distance: 932.1
click html "Hi Daniel, I hope you're doing well! Here is your review list for the month-end…"
copy div "Statements: July VanCity Statement July BMO Statement Once the above are receiv…"
click at [648, 310] on p "Statements:" at bounding box center [914, 315] width 893 height 17
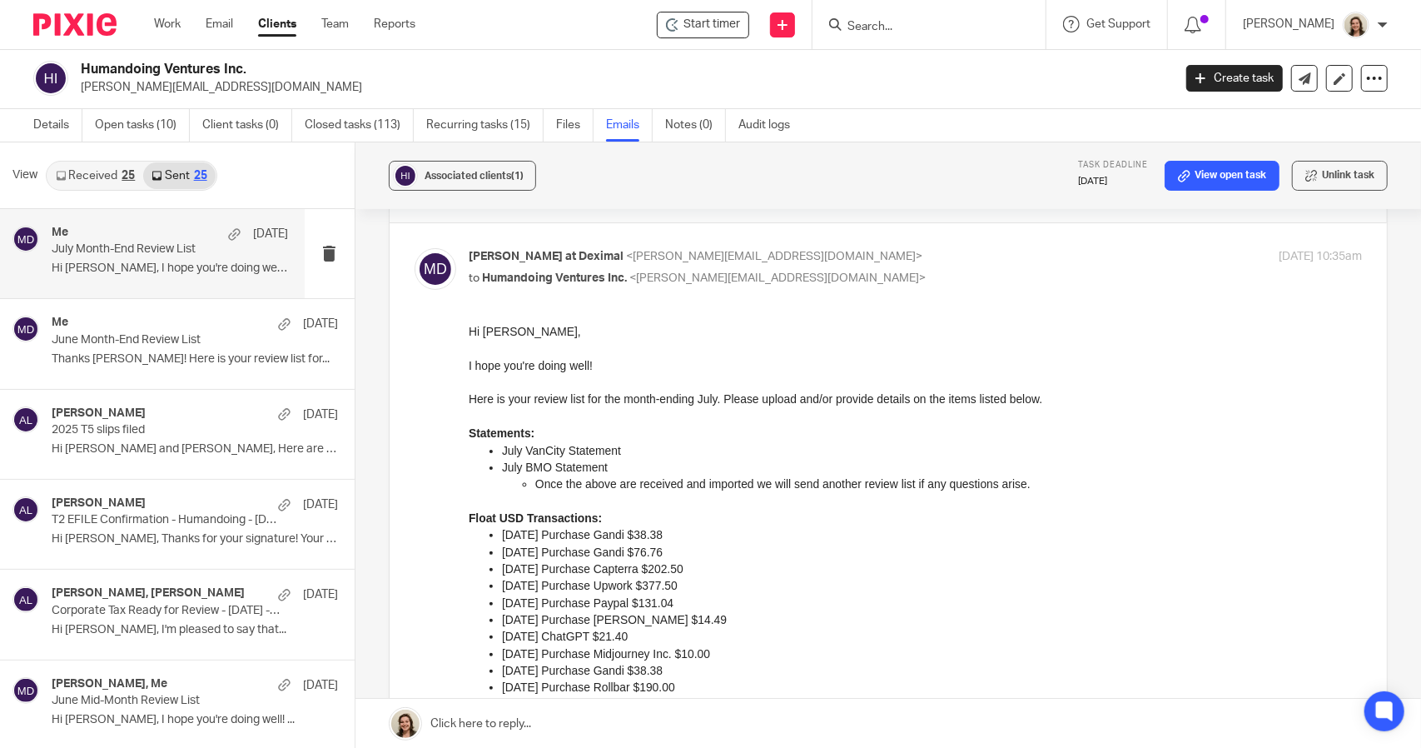
scroll to position [0, 0]
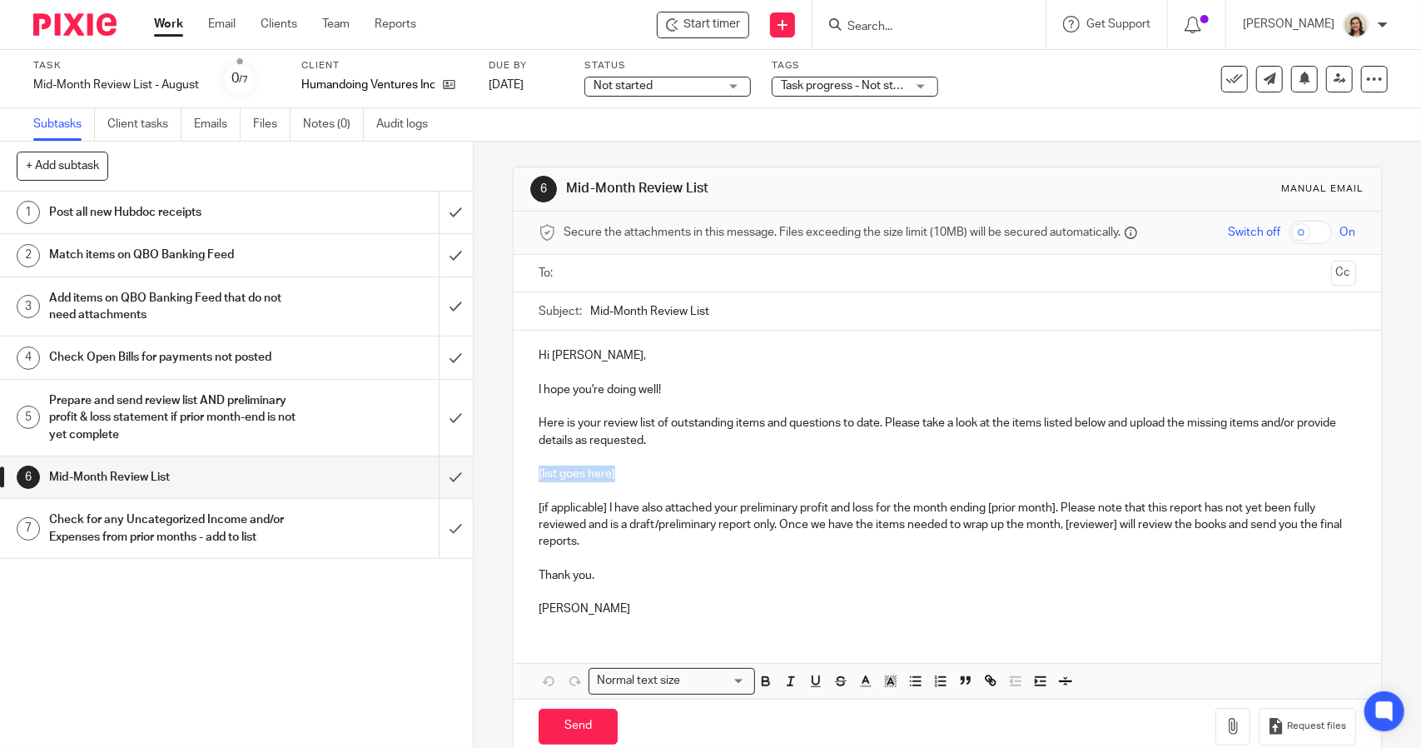
drag, startPoint x: 609, startPoint y: 471, endPoint x: 494, endPoint y: 475, distance: 114.1
click at [494, 475] on div "6 Mid-Month Review List Manual email Secure the attachments in this message. Fi…" at bounding box center [947, 445] width 947 height 606
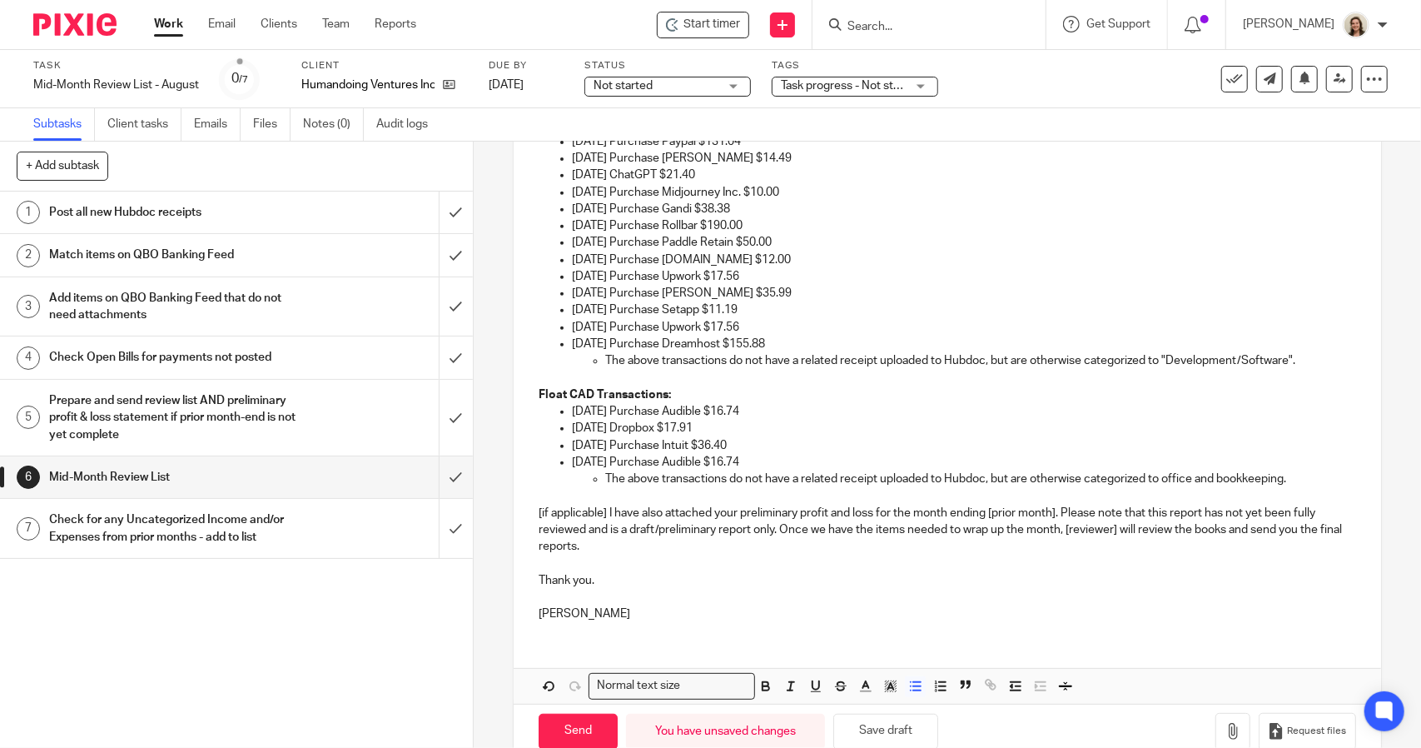
scroll to position [534, 0]
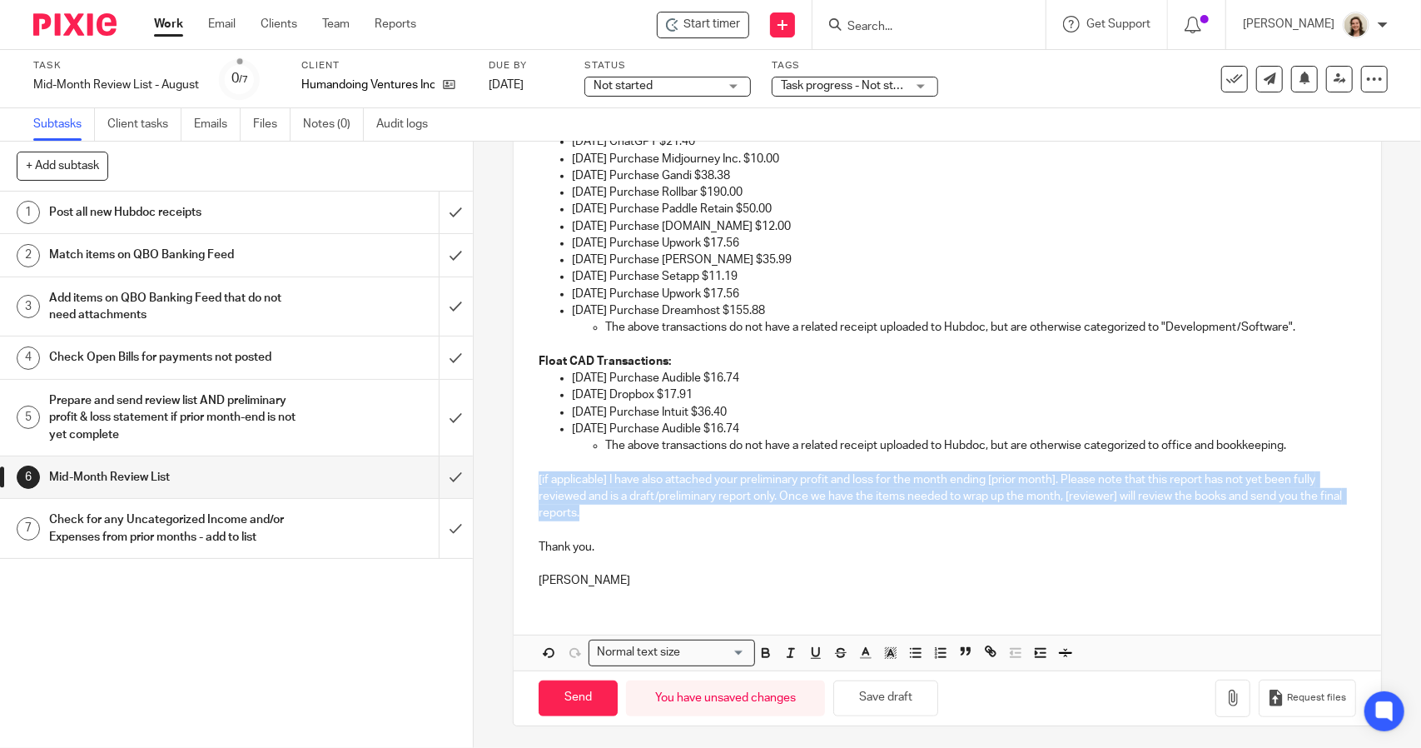
drag, startPoint x: 620, startPoint y: 512, endPoint x: 477, endPoint y: 472, distance: 148.7
click at [477, 472] on div "6 Mid-Month Review List Manual email Secure the attachments in this message. Fi…" at bounding box center [947, 445] width 947 height 606
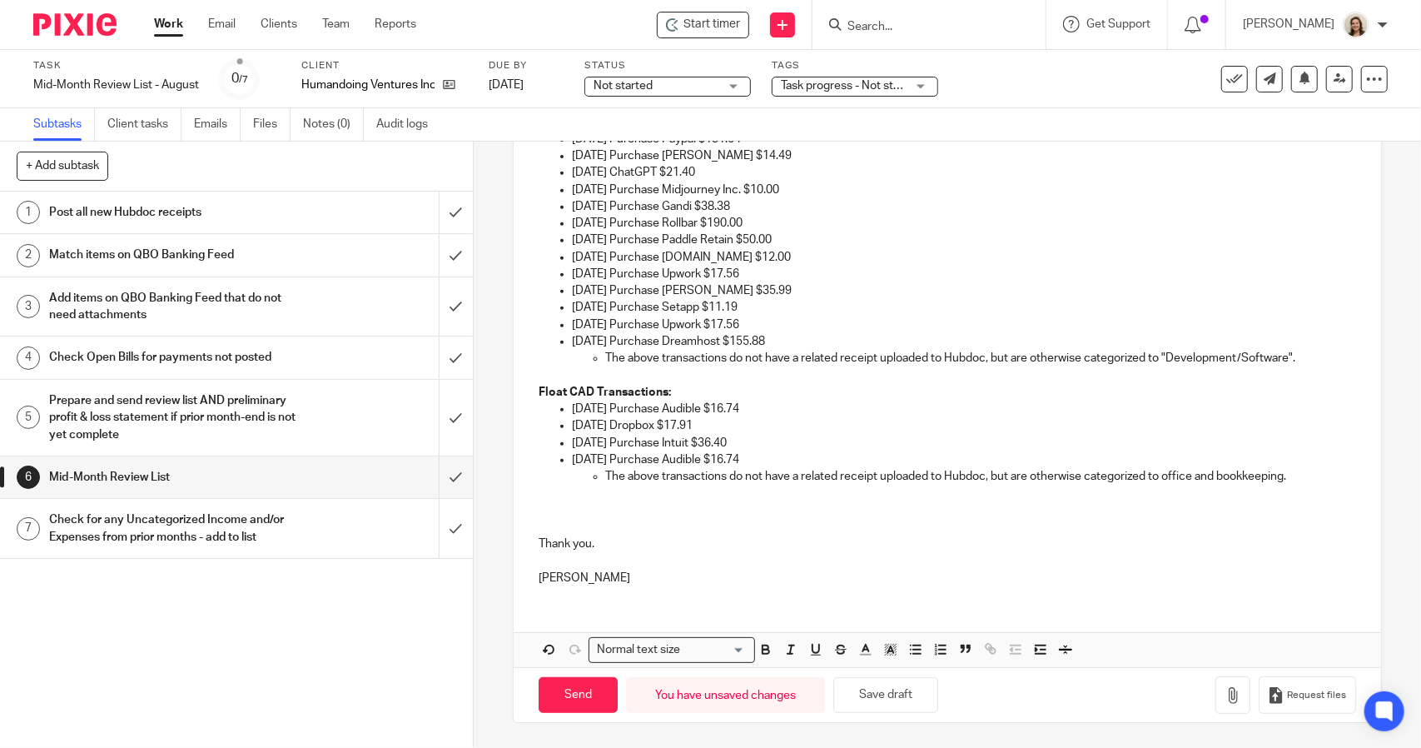
scroll to position [500, 0]
click at [884, 690] on button "Save draft" at bounding box center [885, 698] width 105 height 36
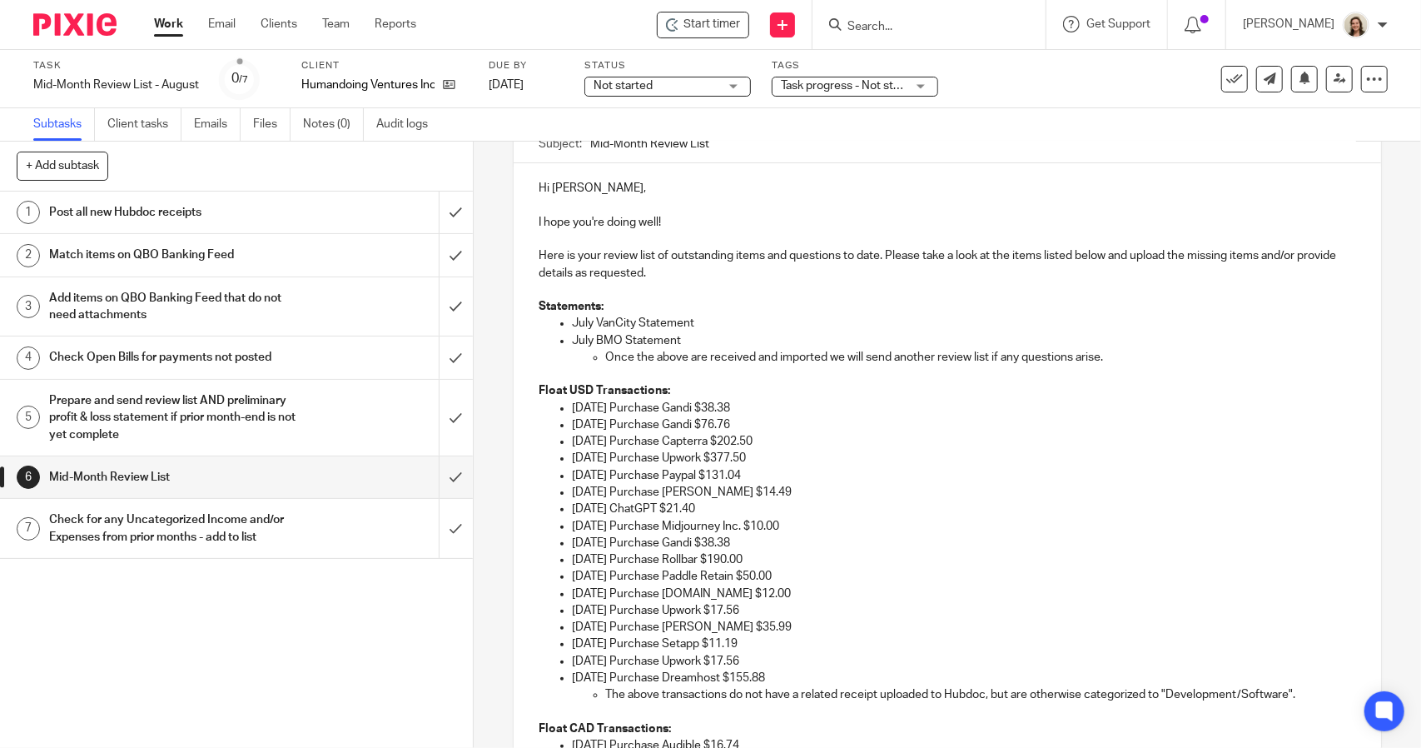
scroll to position [84, 0]
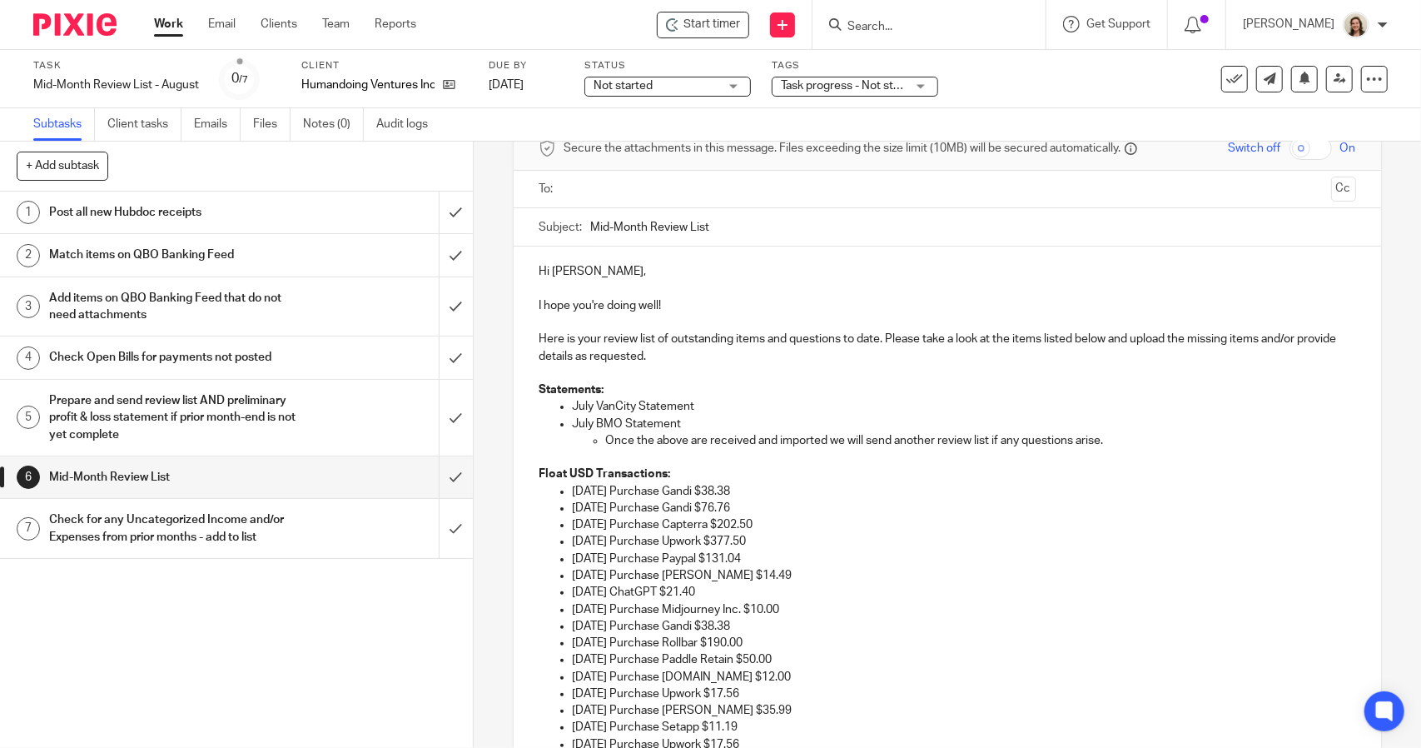
click at [590, 221] on input "Mid-Month Review List" at bounding box center [972, 226] width 765 height 37
type input "August Mid-Month Review List"
click at [666, 263] on p "Hi Daniel," at bounding box center [947, 271] width 817 height 17
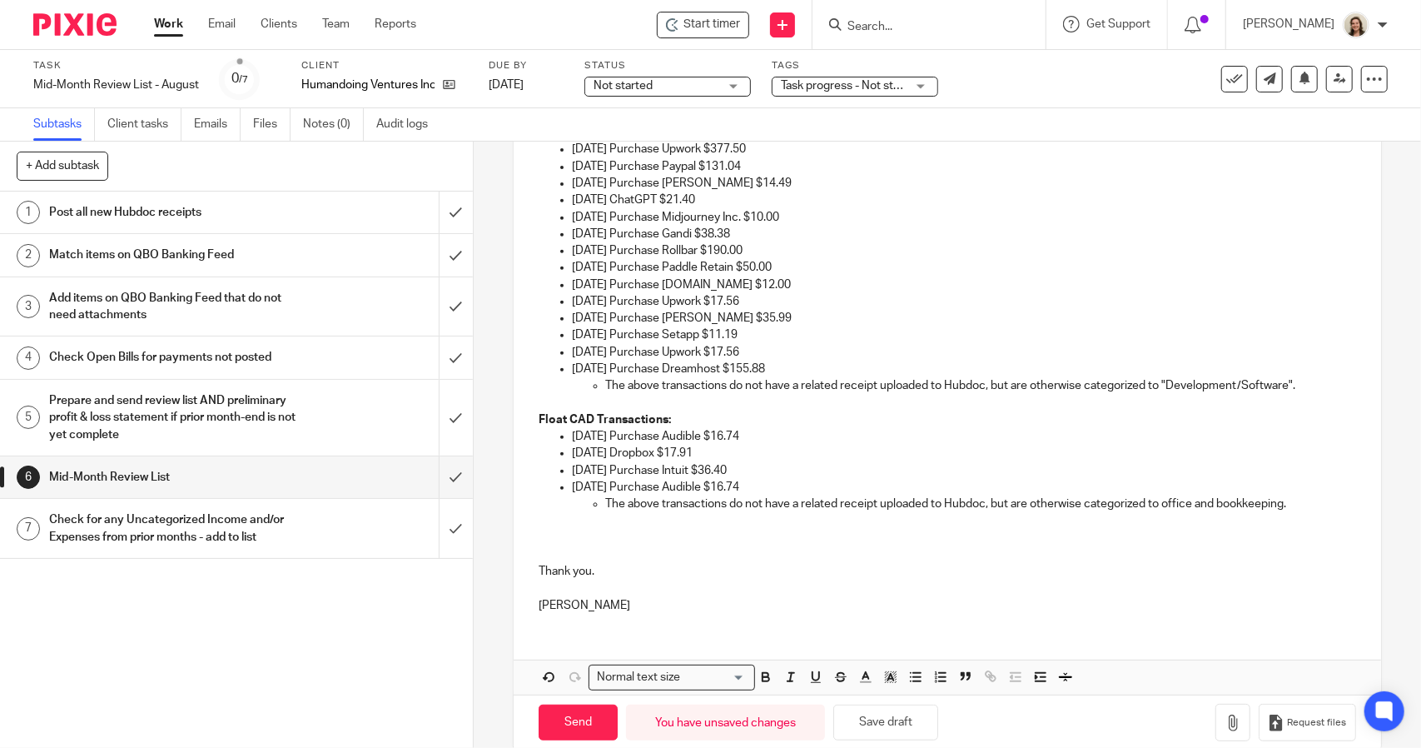
scroll to position [500, 0]
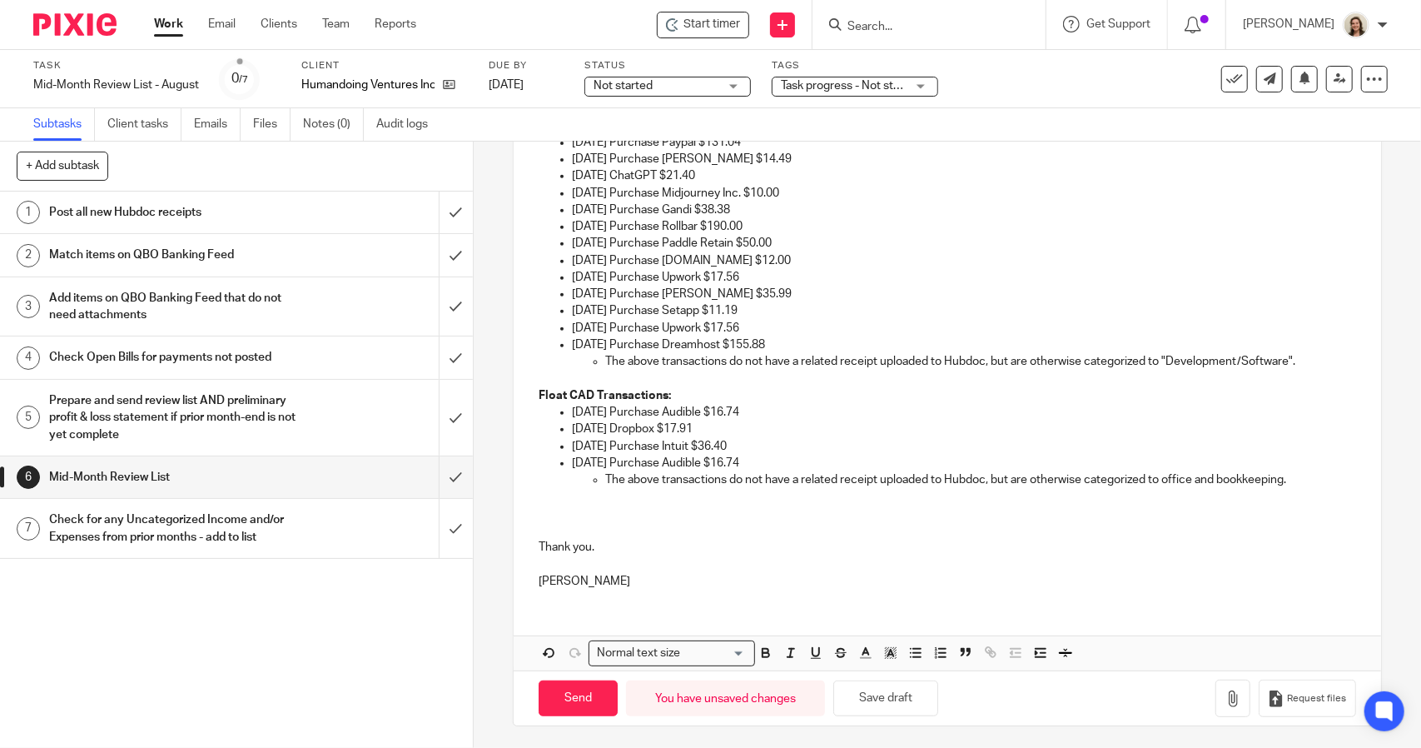
drag, startPoint x: 553, startPoint y: 534, endPoint x: 601, endPoint y: 530, distance: 48.5
click at [554, 534] on p at bounding box center [947, 530] width 817 height 17
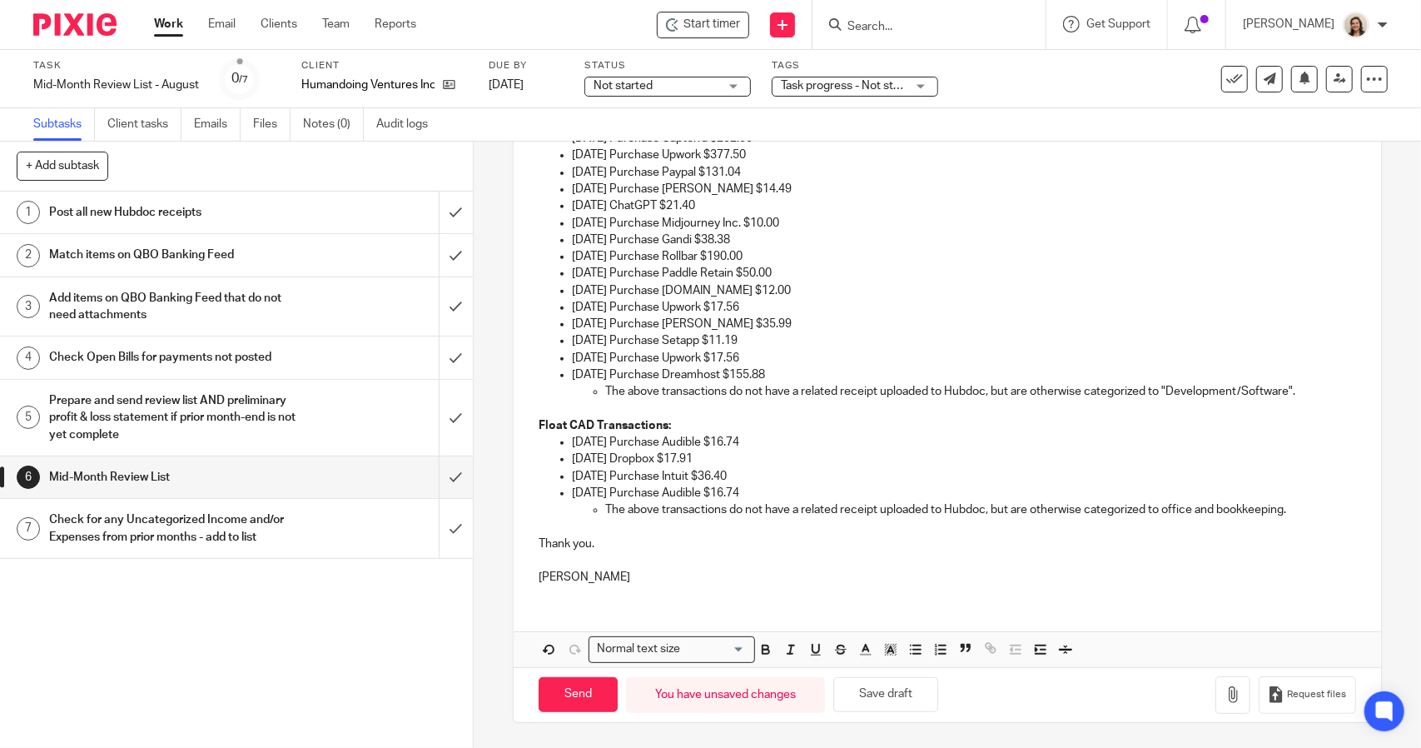
scroll to position [466, 0]
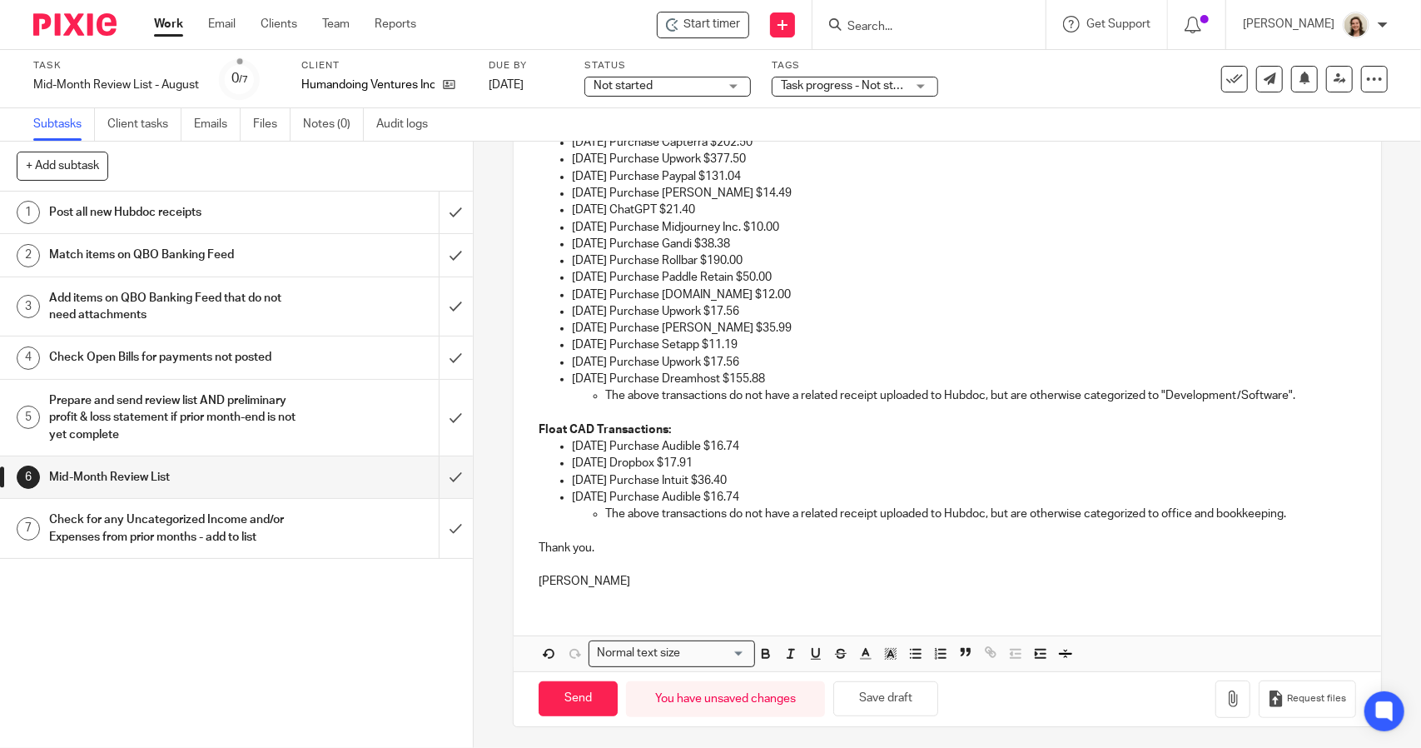
click at [590, 566] on p at bounding box center [947, 564] width 817 height 17
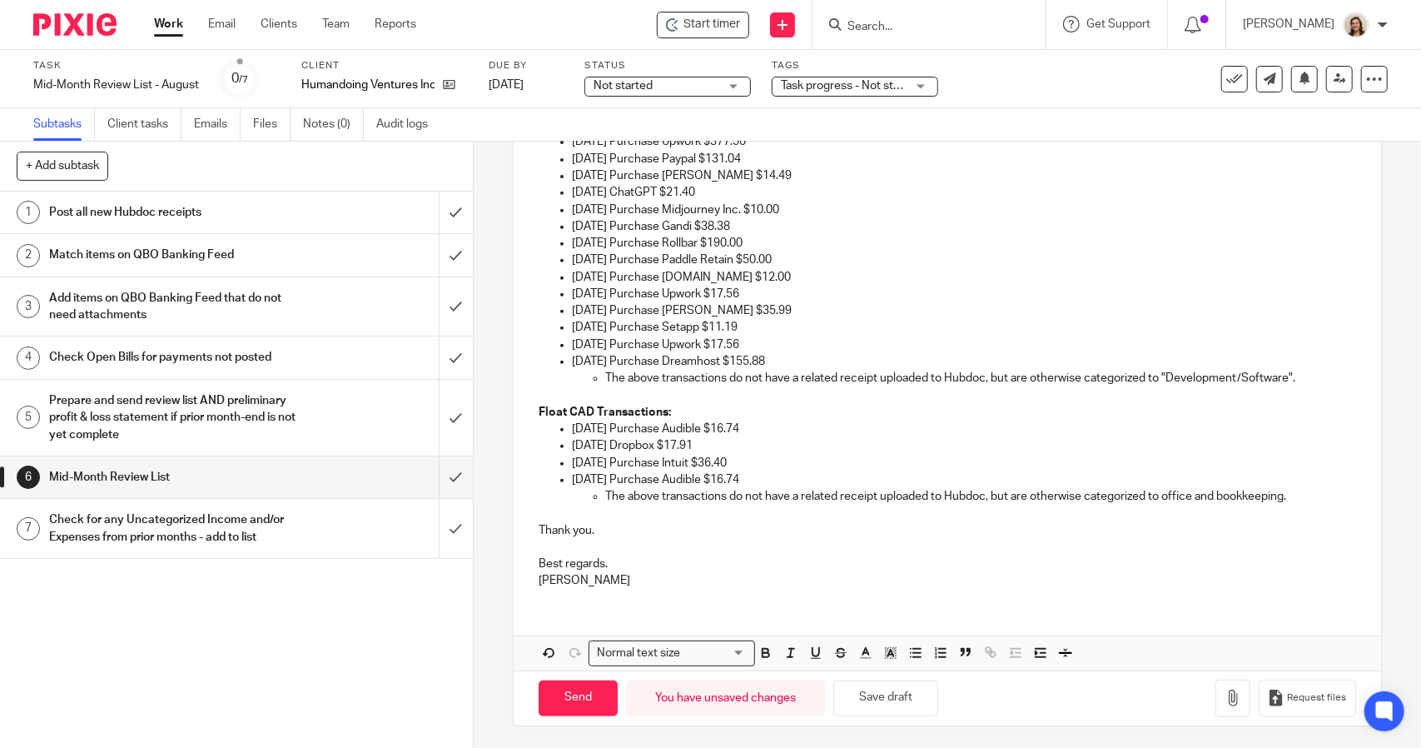
click at [1309, 490] on p "The above transactions do not have a related receipt uploaded to Hubdoc, but ar…" at bounding box center [980, 496] width 750 height 17
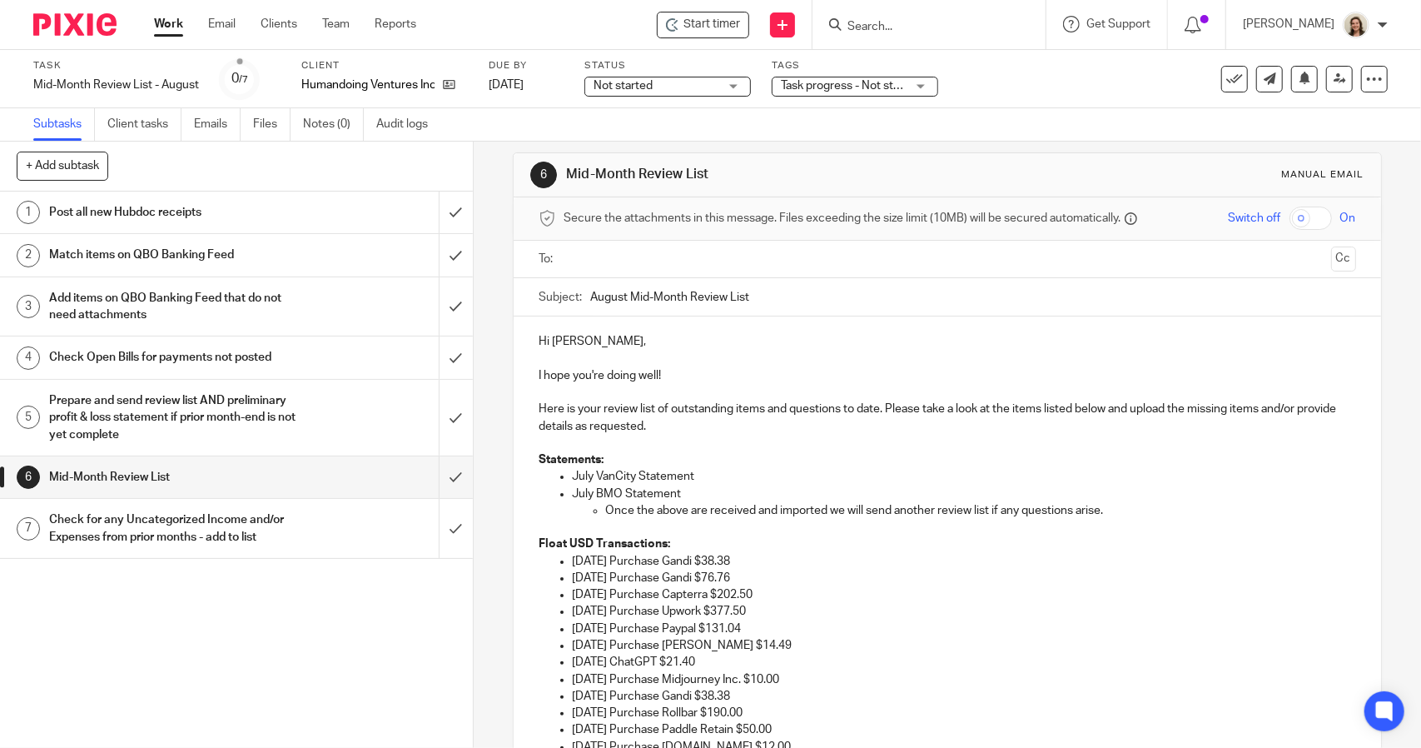
scroll to position [1, 0]
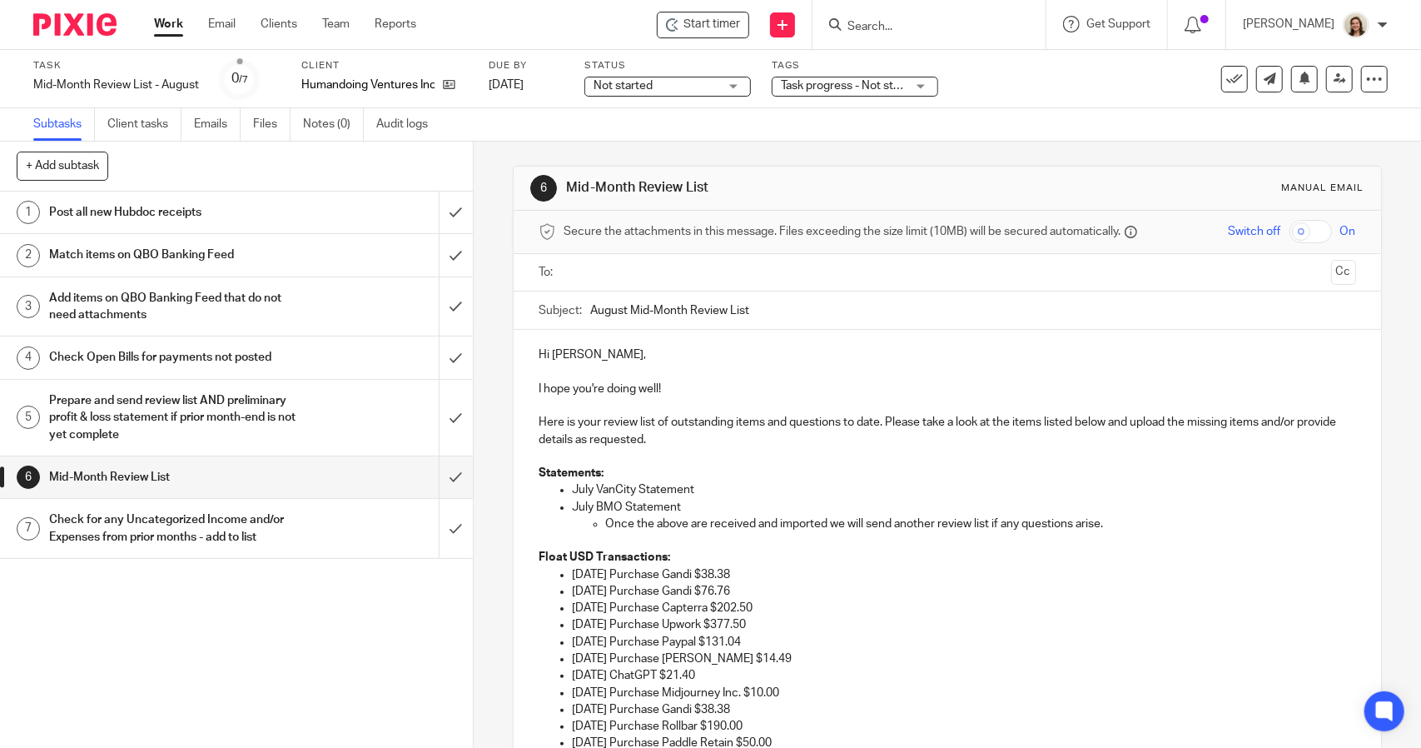
click at [604, 269] on input "text" at bounding box center [946, 272] width 754 height 19
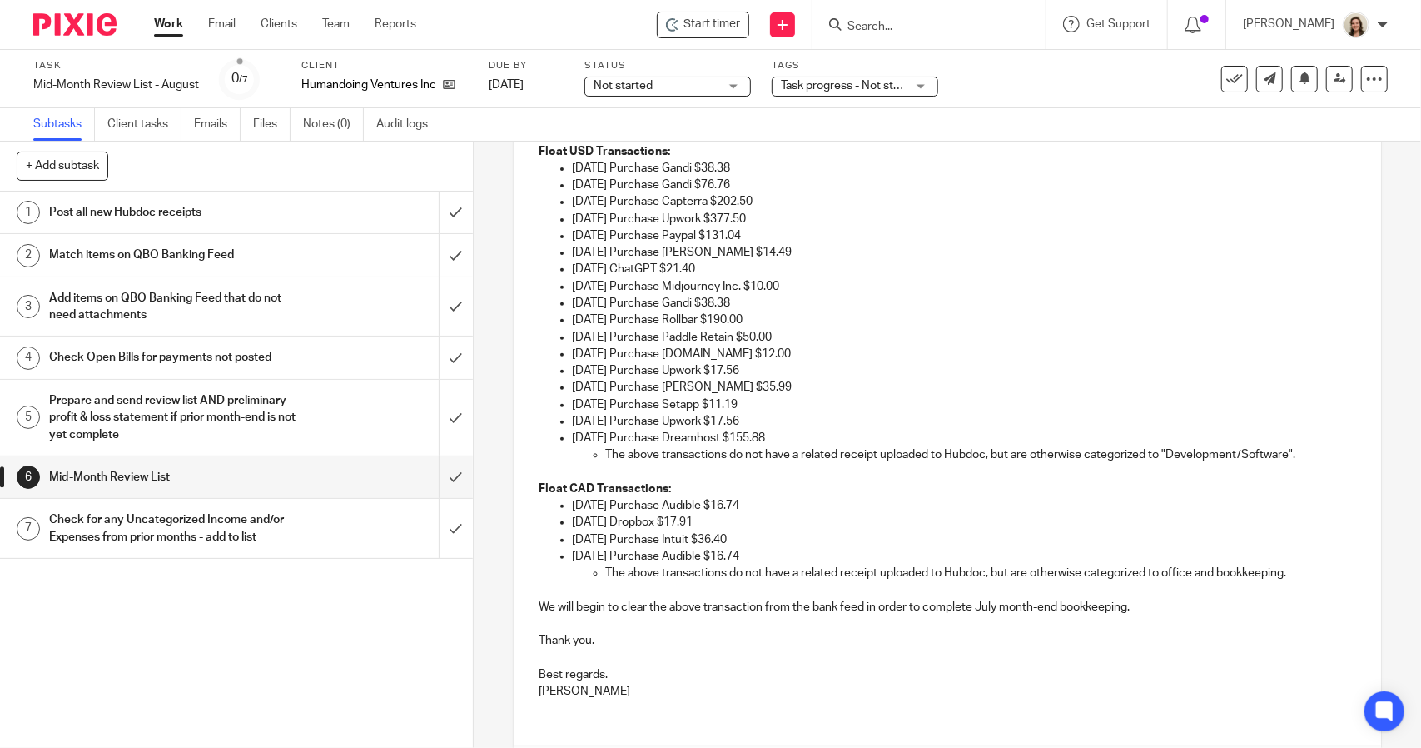
scroll to position [520, 0]
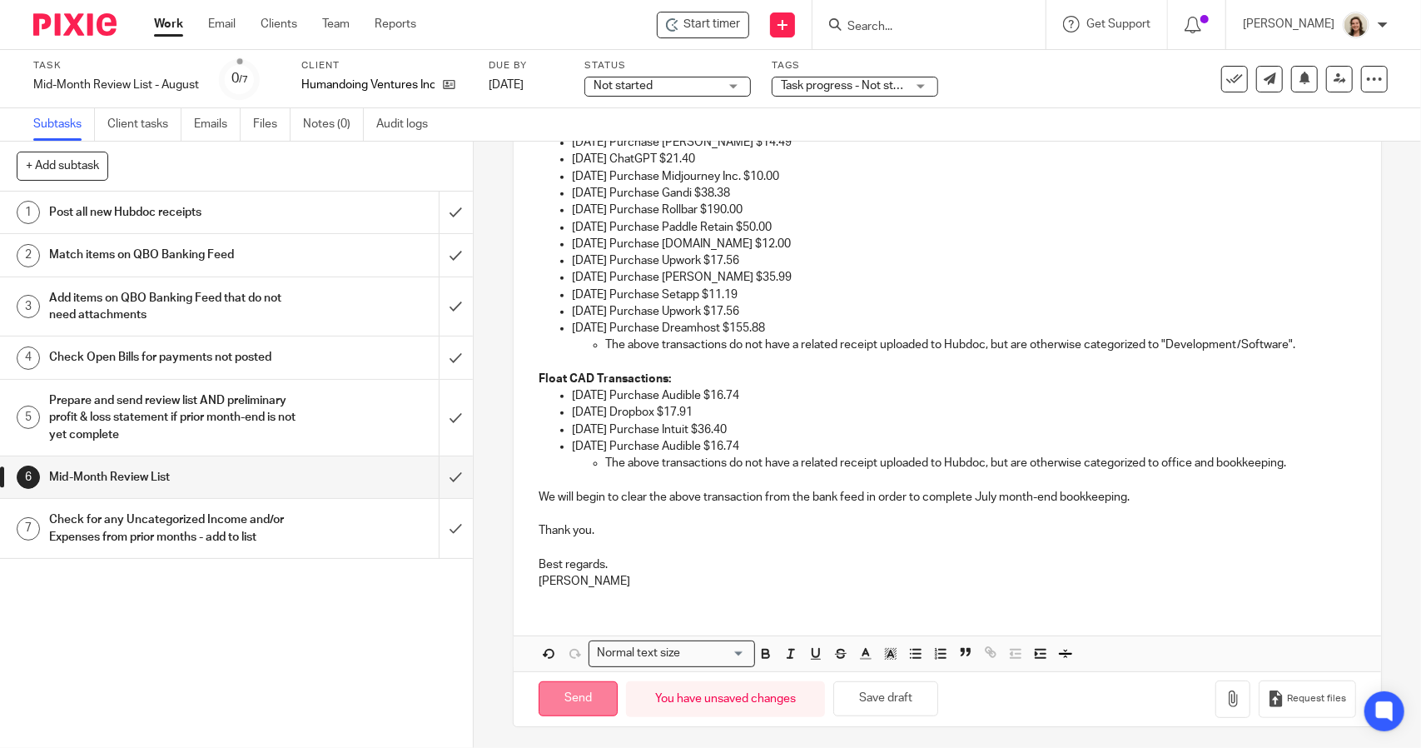
click at [594, 692] on input "Send" at bounding box center [578, 699] width 79 height 36
type input "Sent"
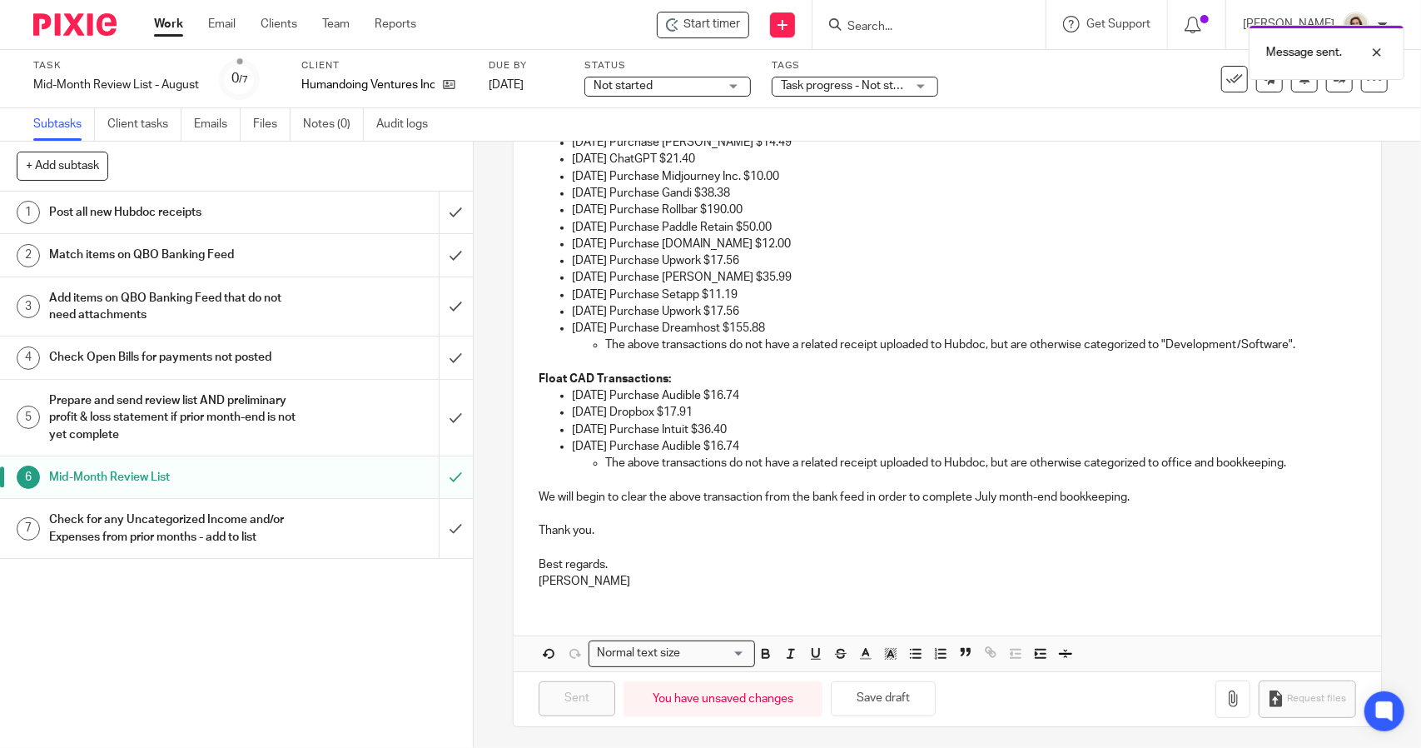
click at [181, 212] on h1 "Post all new Hubdoc receipts" at bounding box center [173, 212] width 249 height 25
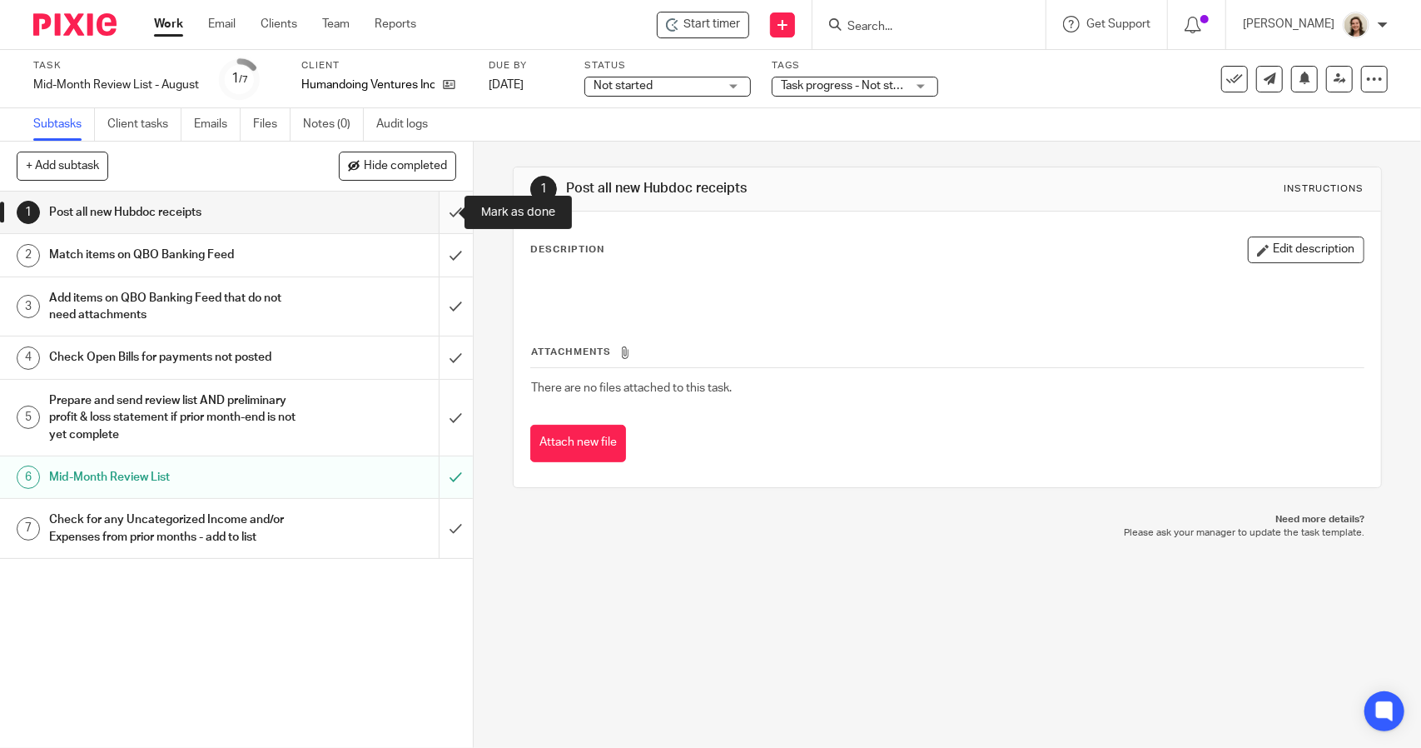
click at [435, 210] on input "submit" at bounding box center [236, 212] width 473 height 42
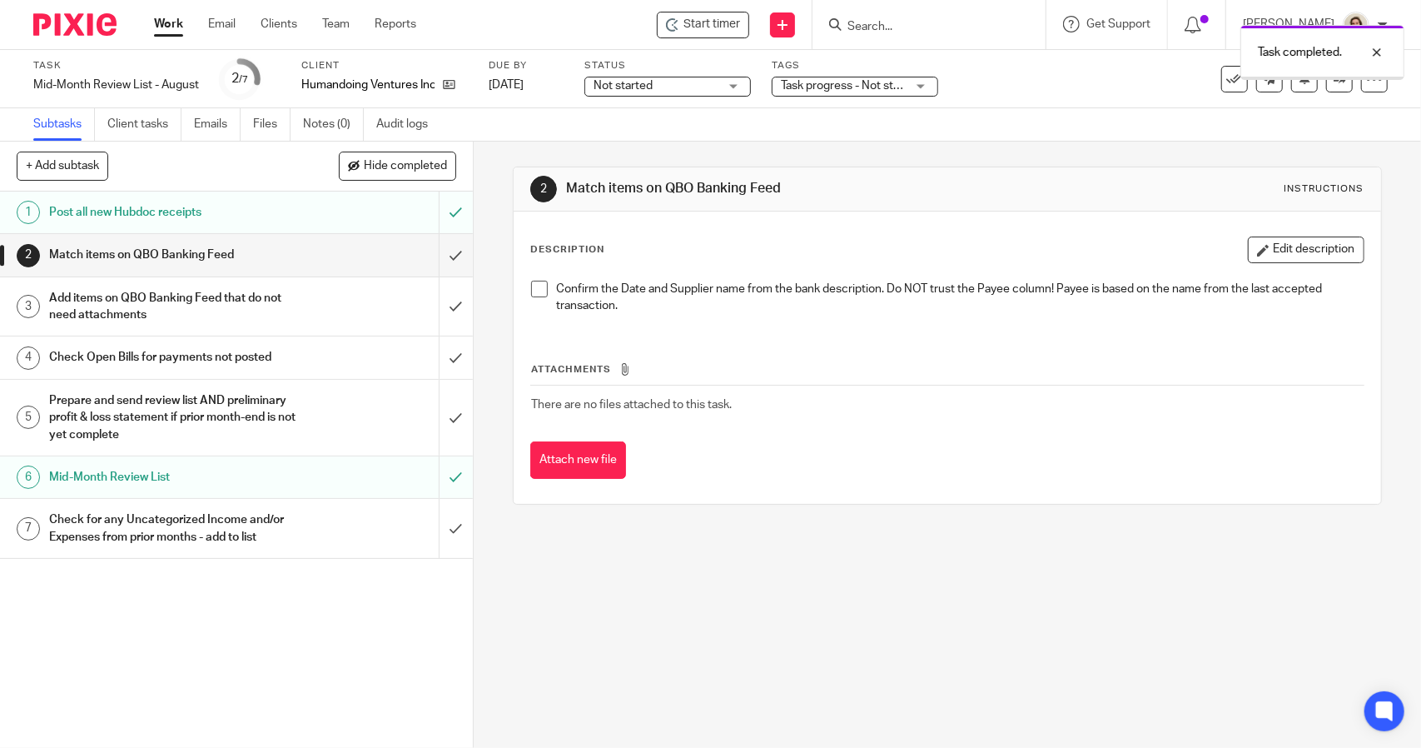
click at [690, 86] on span "Not started" at bounding box center [656, 85] width 125 height 17
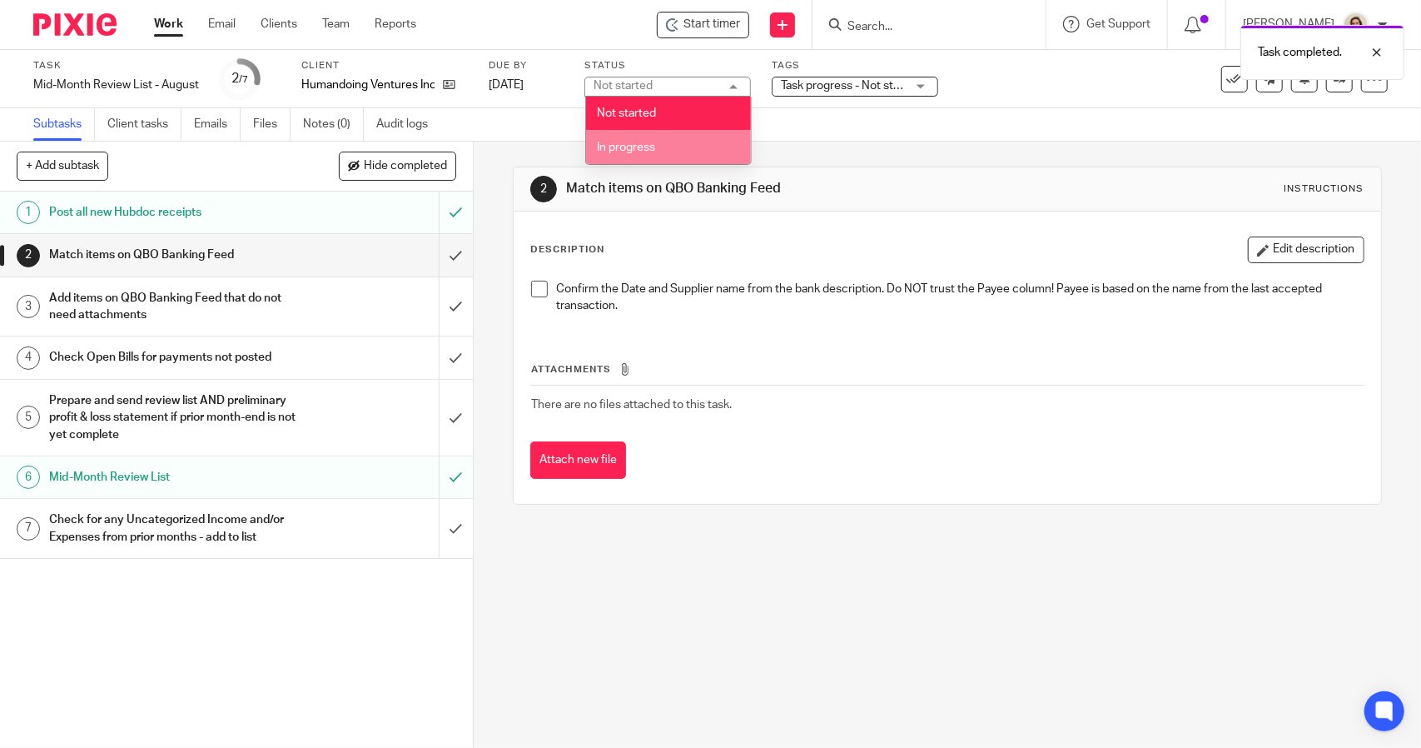
click at [688, 136] on li "In progress" at bounding box center [668, 147] width 165 height 34
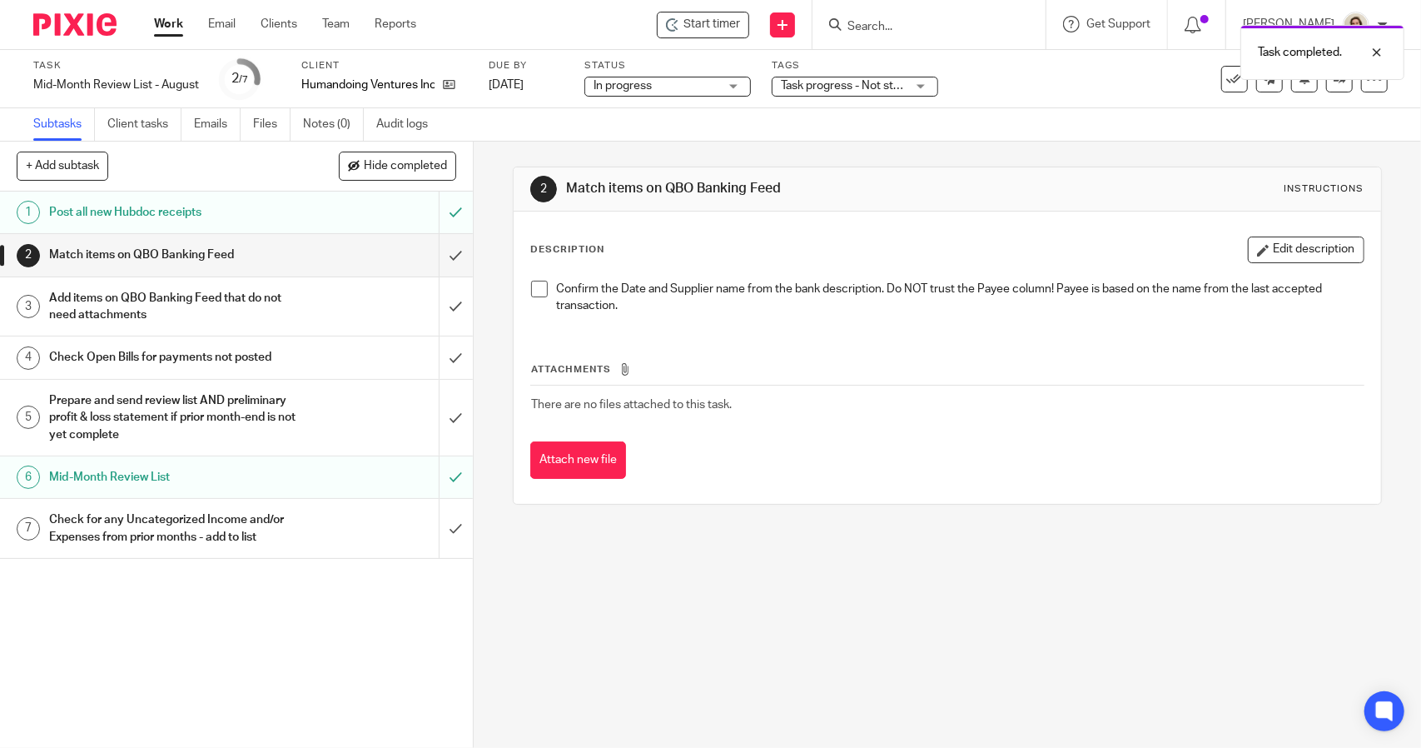
click at [851, 90] on span "Task progress - Not started + 2" at bounding box center [860, 86] width 158 height 12
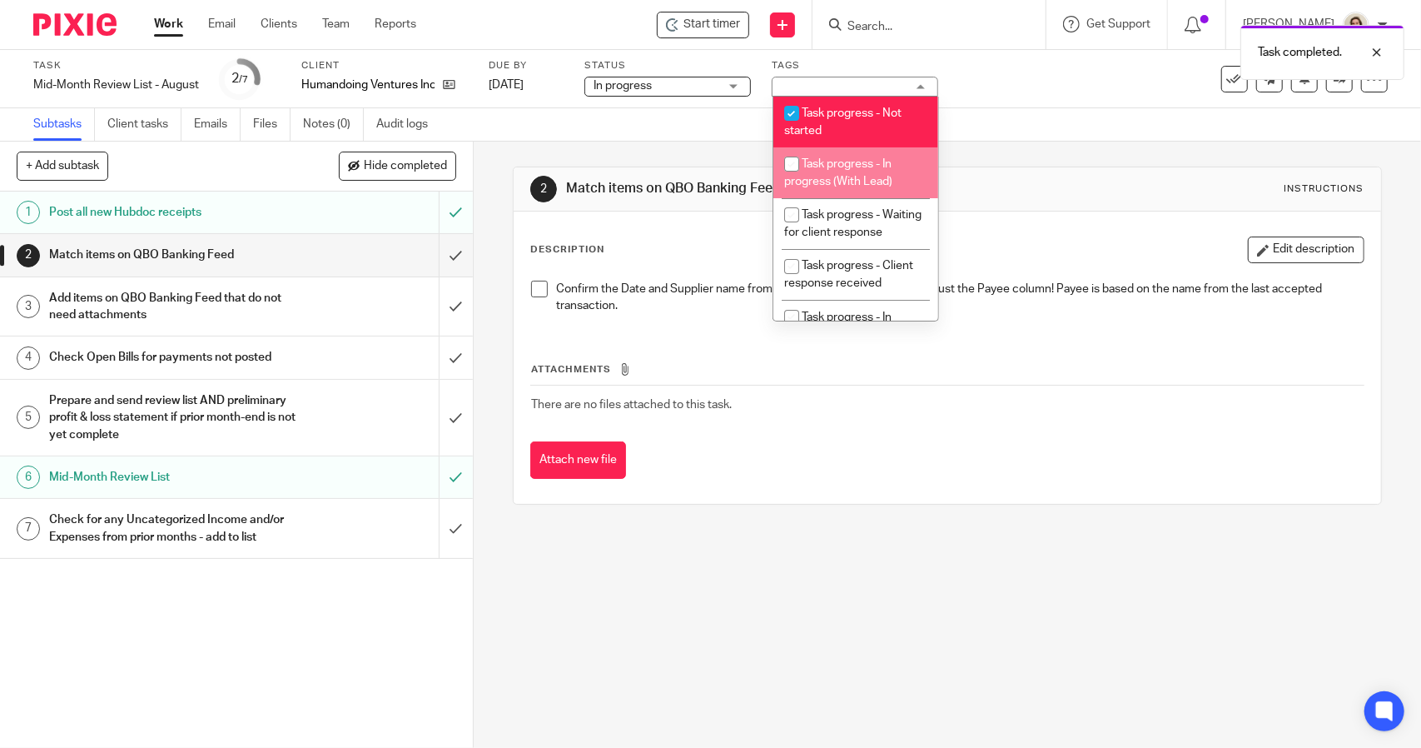
click at [857, 151] on li "Task progress - In progress (With Lead)" at bounding box center [855, 172] width 165 height 51
checkbox input "true"
click at [862, 121] on li "Task progress - Not started" at bounding box center [855, 122] width 165 height 51
checkbox input "false"
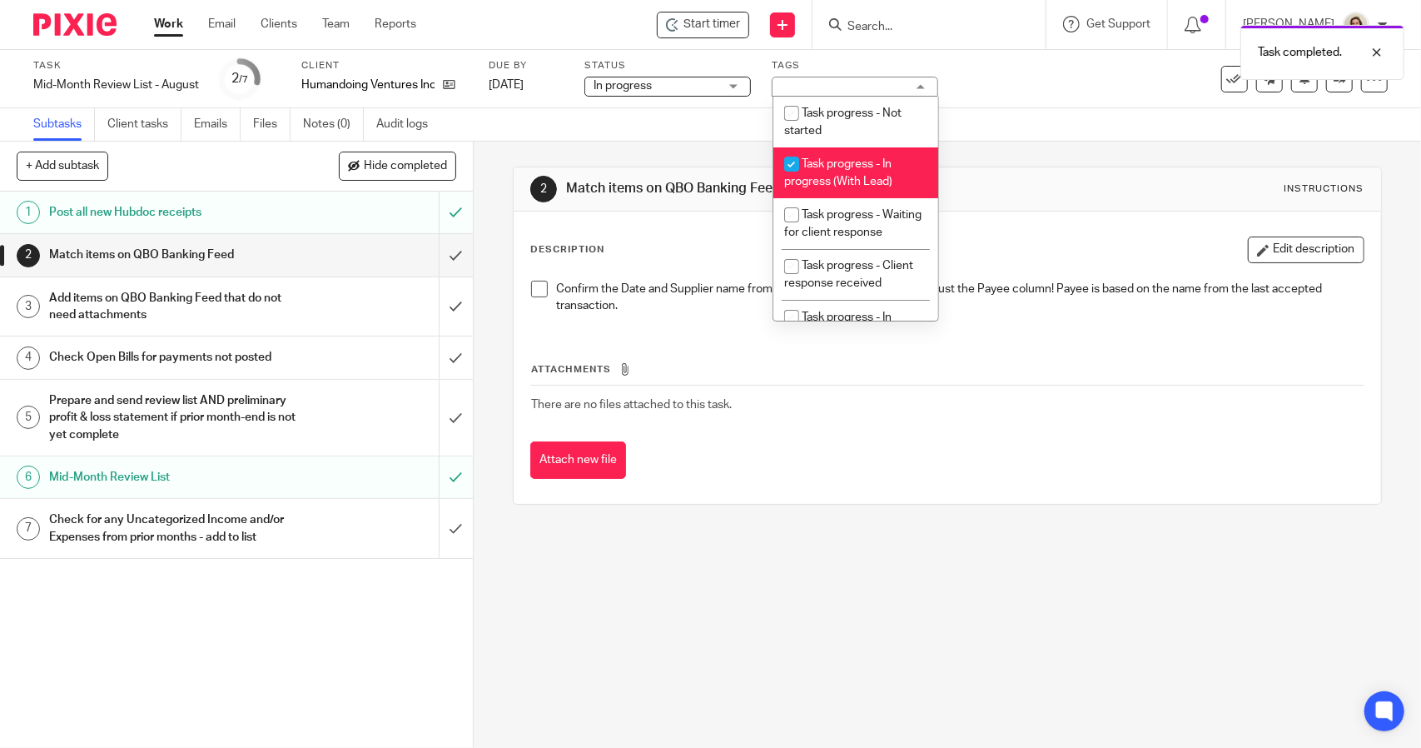
click at [709, 137] on div "Subtasks Client tasks Emails Files Notes (0) Audit logs" at bounding box center [710, 124] width 1421 height 33
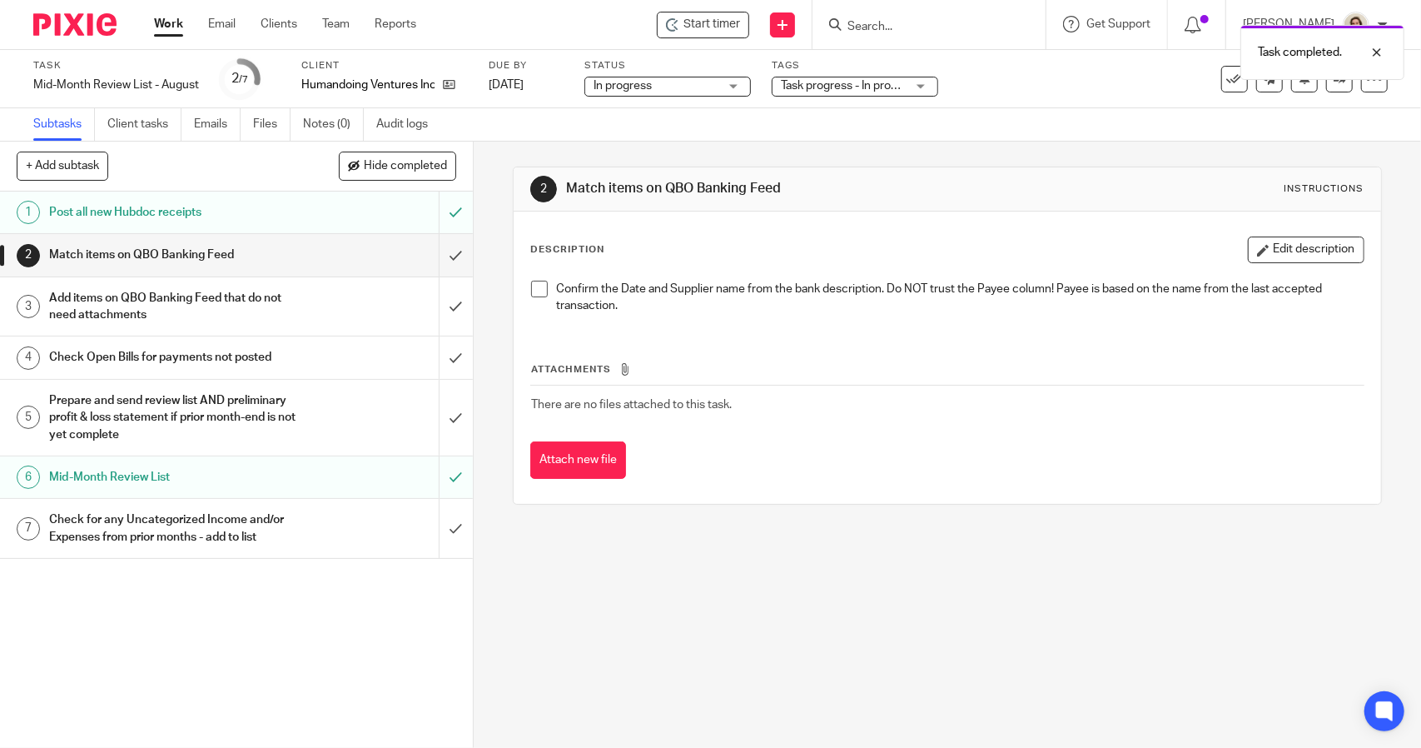
click at [539, 297] on li "Confirm the Date and Supplier name from the bank description. Do NOT trust the …" at bounding box center [947, 298] width 832 height 34
click at [534, 292] on span at bounding box center [539, 289] width 17 height 17
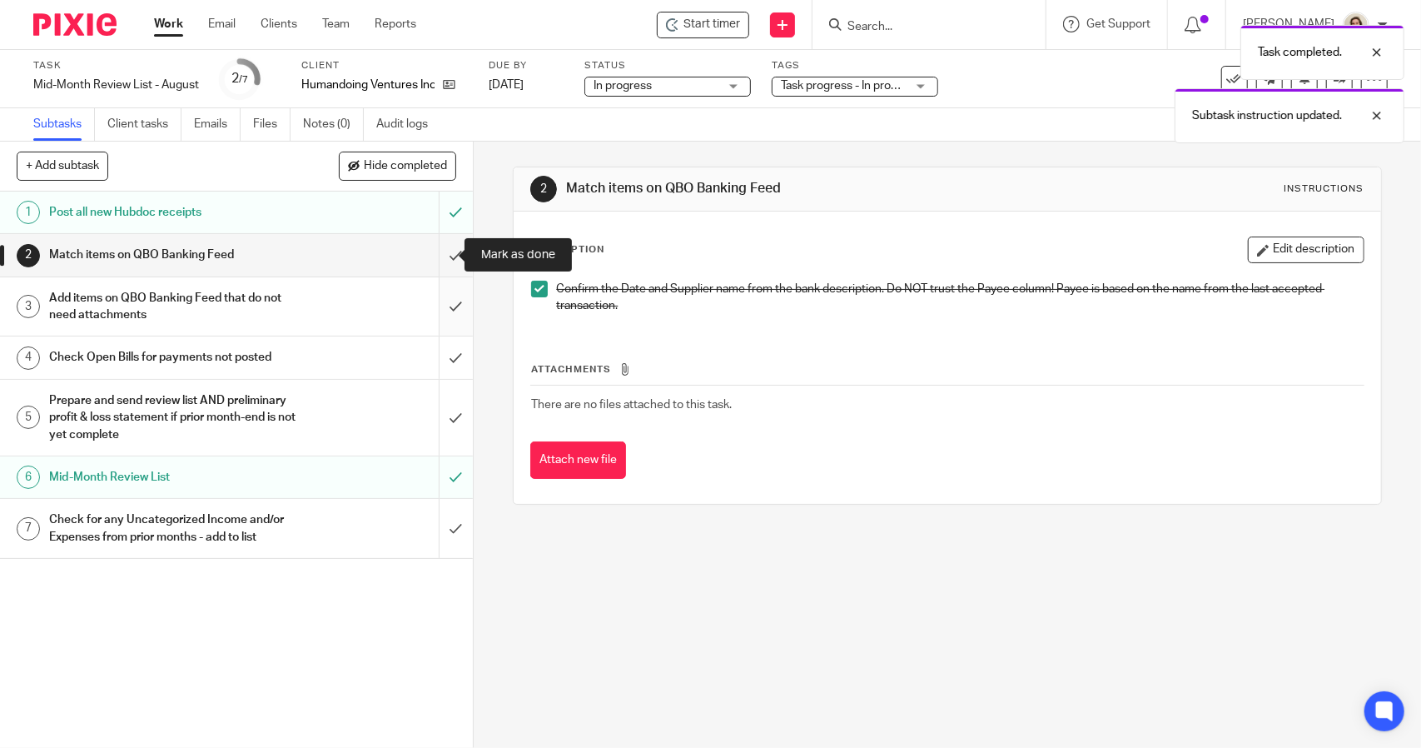
drag, startPoint x: 446, startPoint y: 256, endPoint x: 426, endPoint y: 284, distance: 34.6
click at [446, 257] on input "submit" at bounding box center [236, 255] width 473 height 42
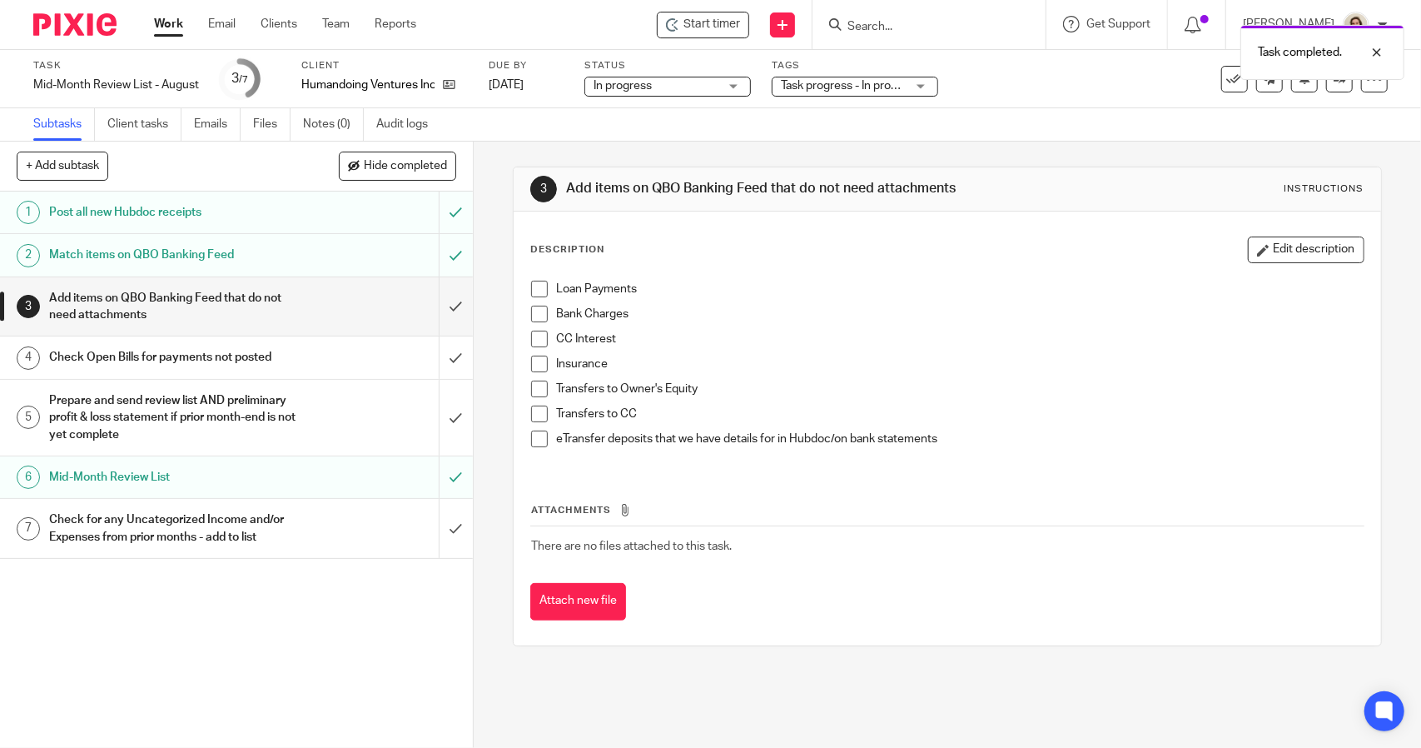
click at [539, 286] on span at bounding box center [539, 289] width 17 height 17
drag, startPoint x: 539, startPoint y: 309, endPoint x: 541, endPoint y: 318, distance: 9.3
click at [539, 311] on span at bounding box center [539, 314] width 17 height 17
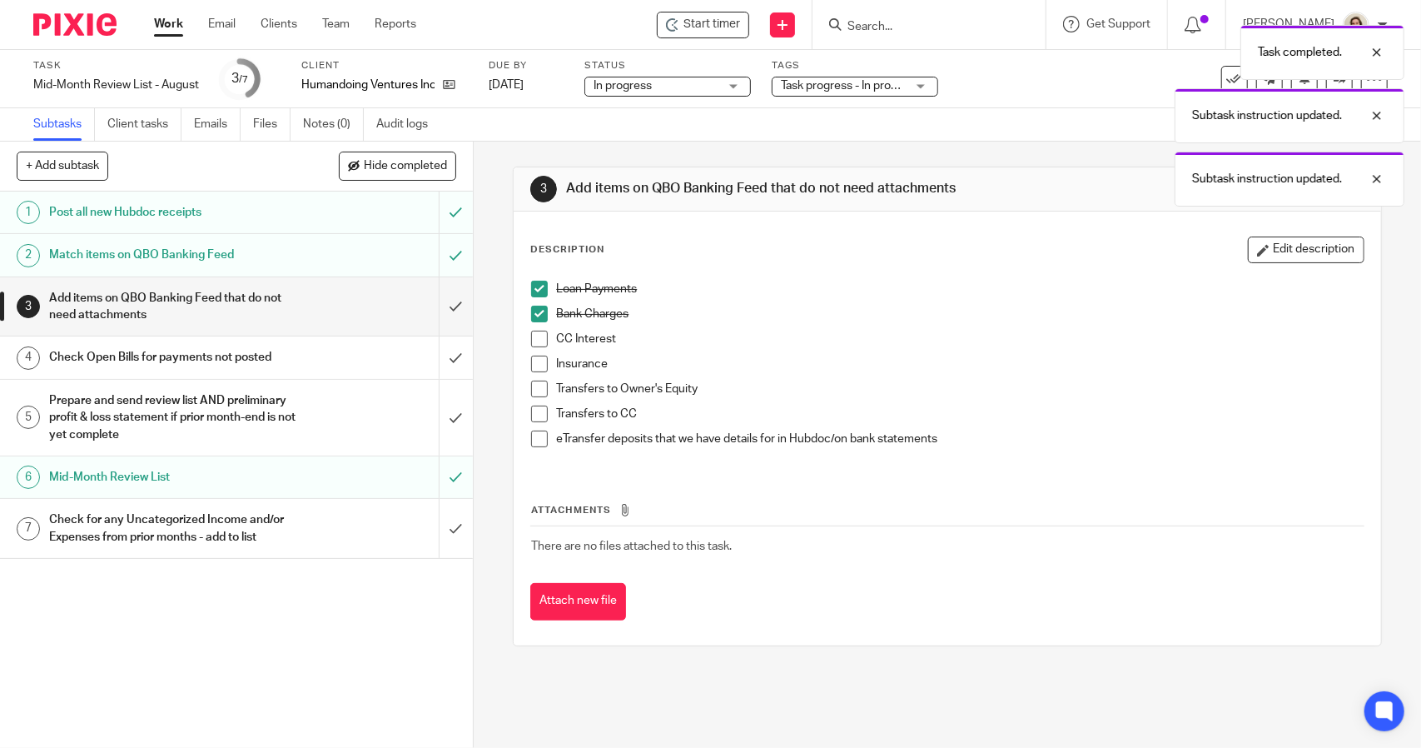
click at [541, 340] on span at bounding box center [539, 338] width 17 height 17
click at [539, 361] on span at bounding box center [539, 363] width 17 height 17
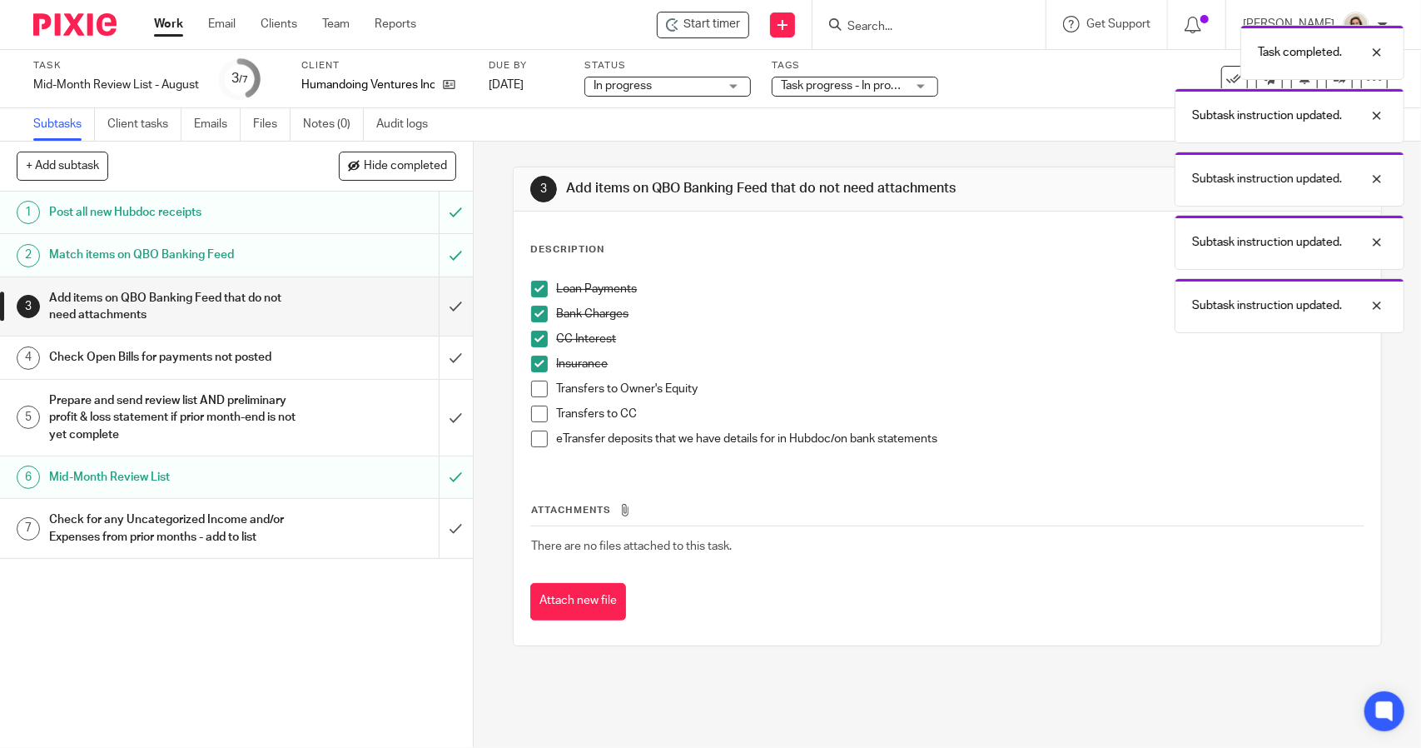
click at [537, 395] on span at bounding box center [539, 388] width 17 height 17
drag, startPoint x: 534, startPoint y: 411, endPoint x: 533, endPoint y: 427, distance: 15.9
click at [534, 412] on span at bounding box center [539, 413] width 17 height 17
click at [531, 437] on span at bounding box center [539, 438] width 17 height 17
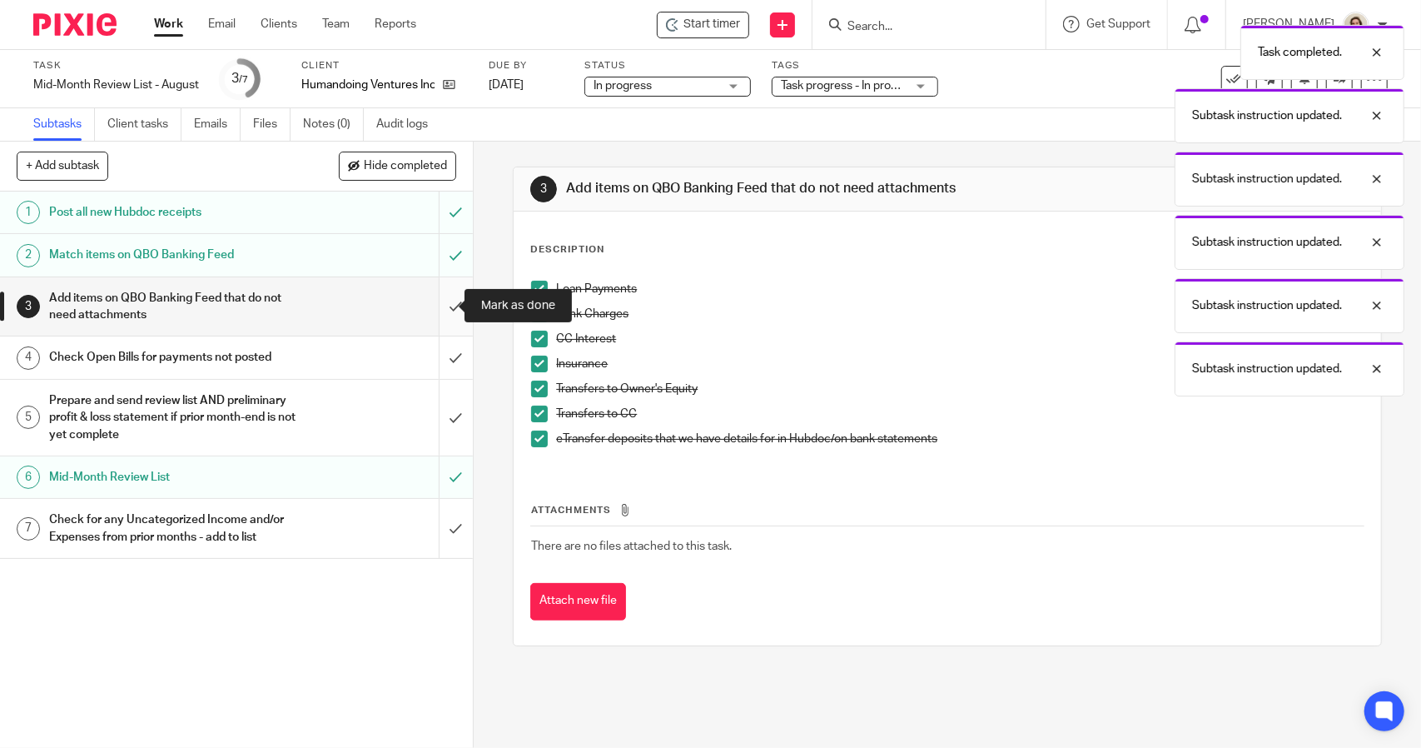
click at [445, 311] on input "submit" at bounding box center [236, 306] width 473 height 59
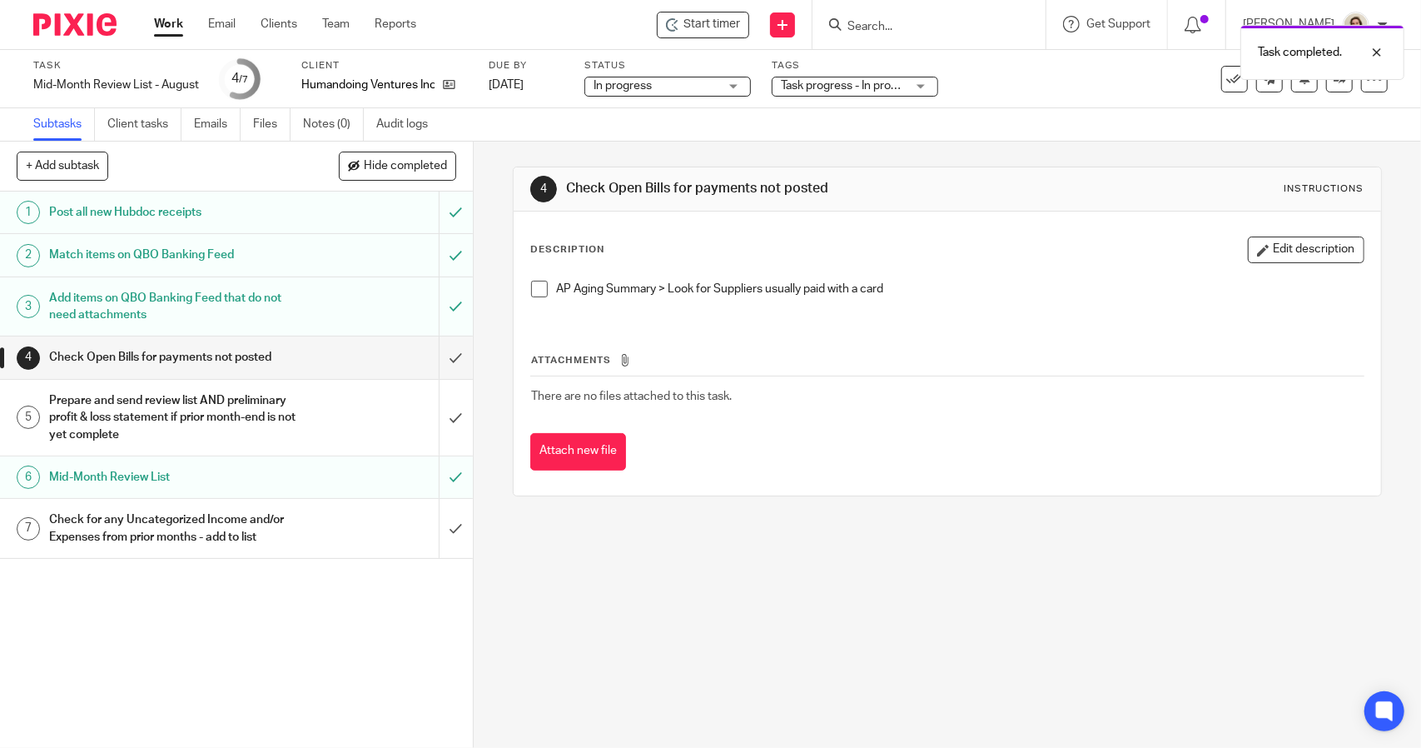
click at [531, 293] on span at bounding box center [539, 289] width 17 height 17
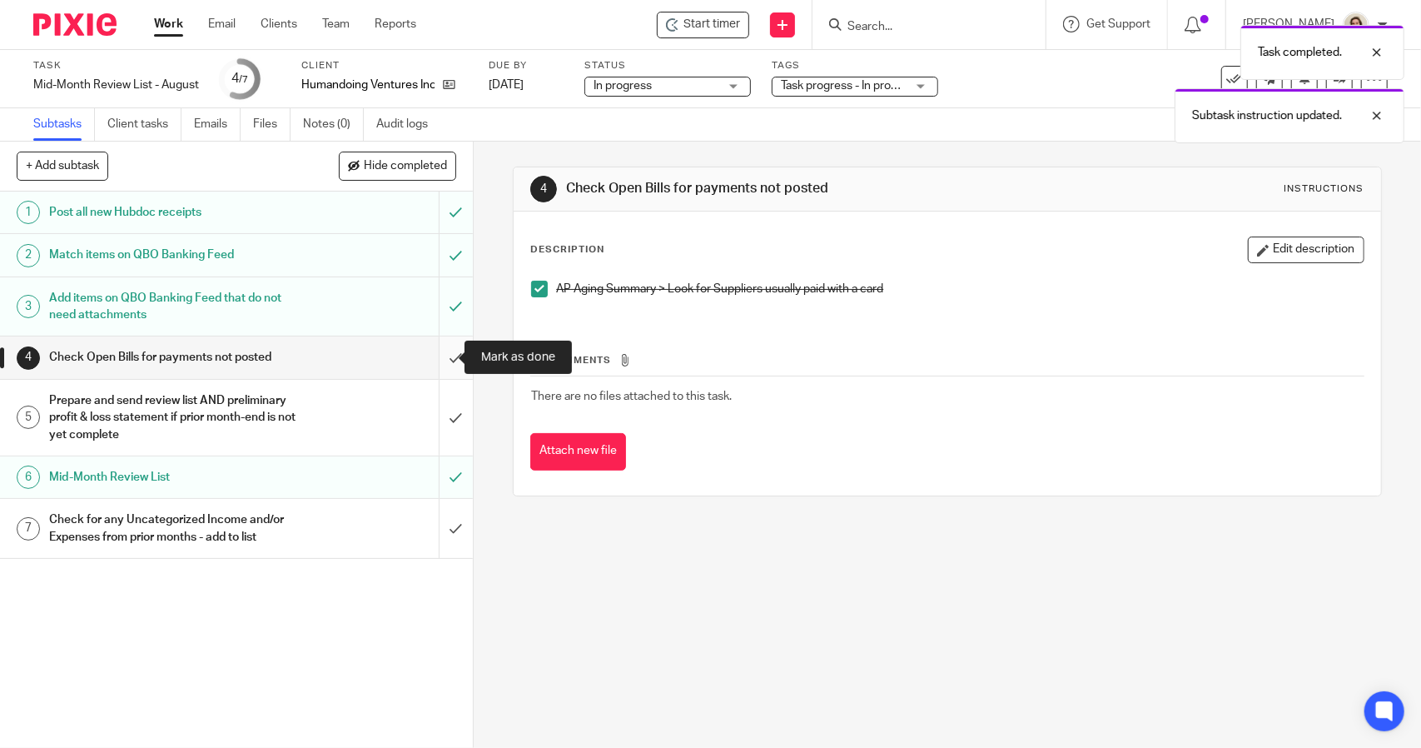
click at [441, 360] on input "submit" at bounding box center [236, 357] width 473 height 42
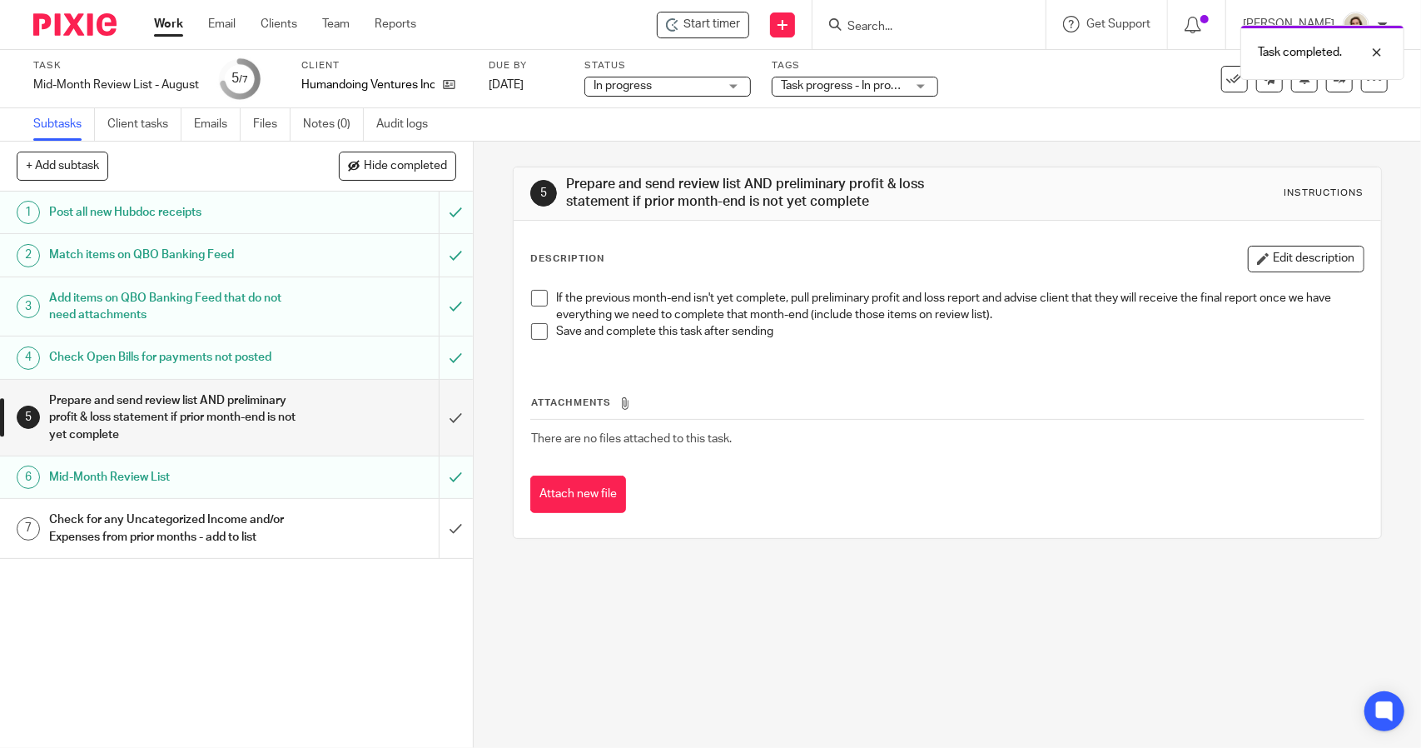
click at [533, 292] on span at bounding box center [539, 298] width 17 height 17
click at [532, 332] on span at bounding box center [539, 331] width 17 height 17
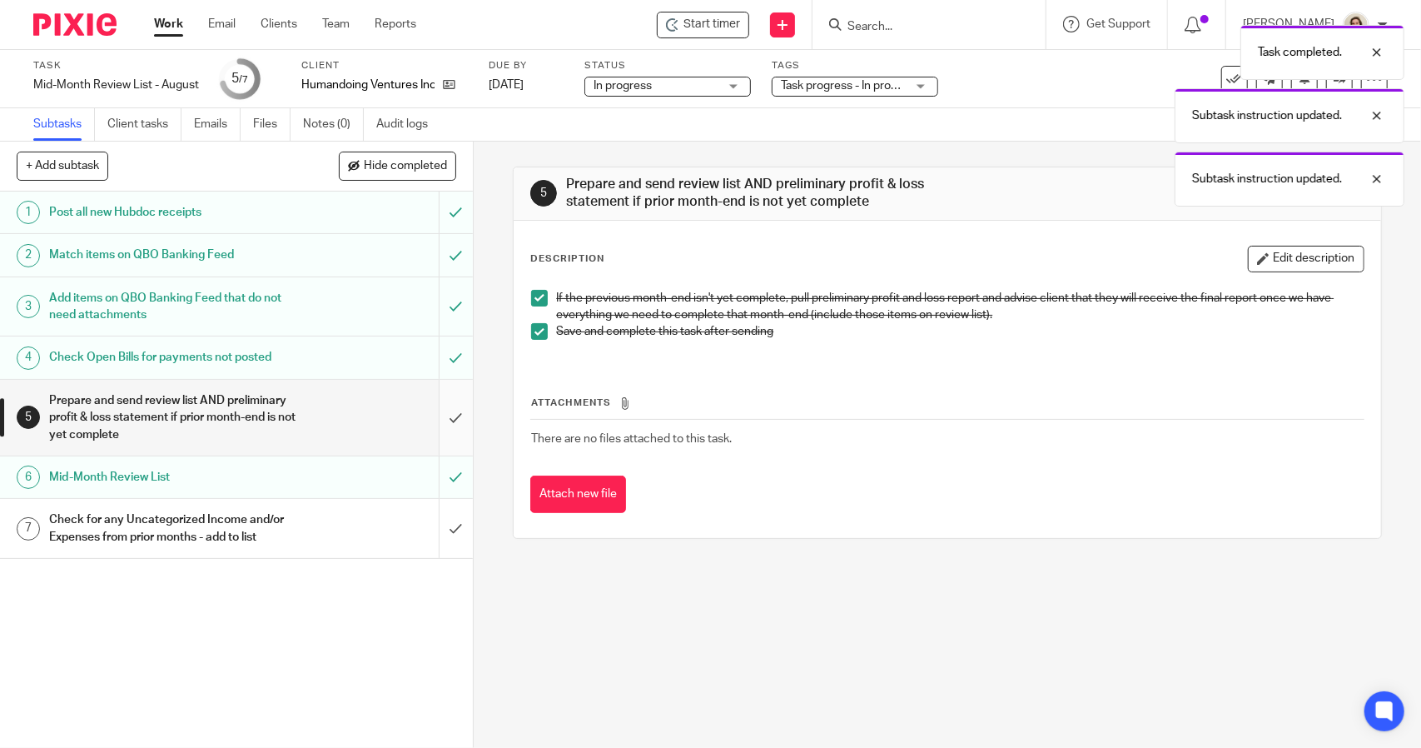
click at [455, 406] on input "submit" at bounding box center [236, 418] width 473 height 76
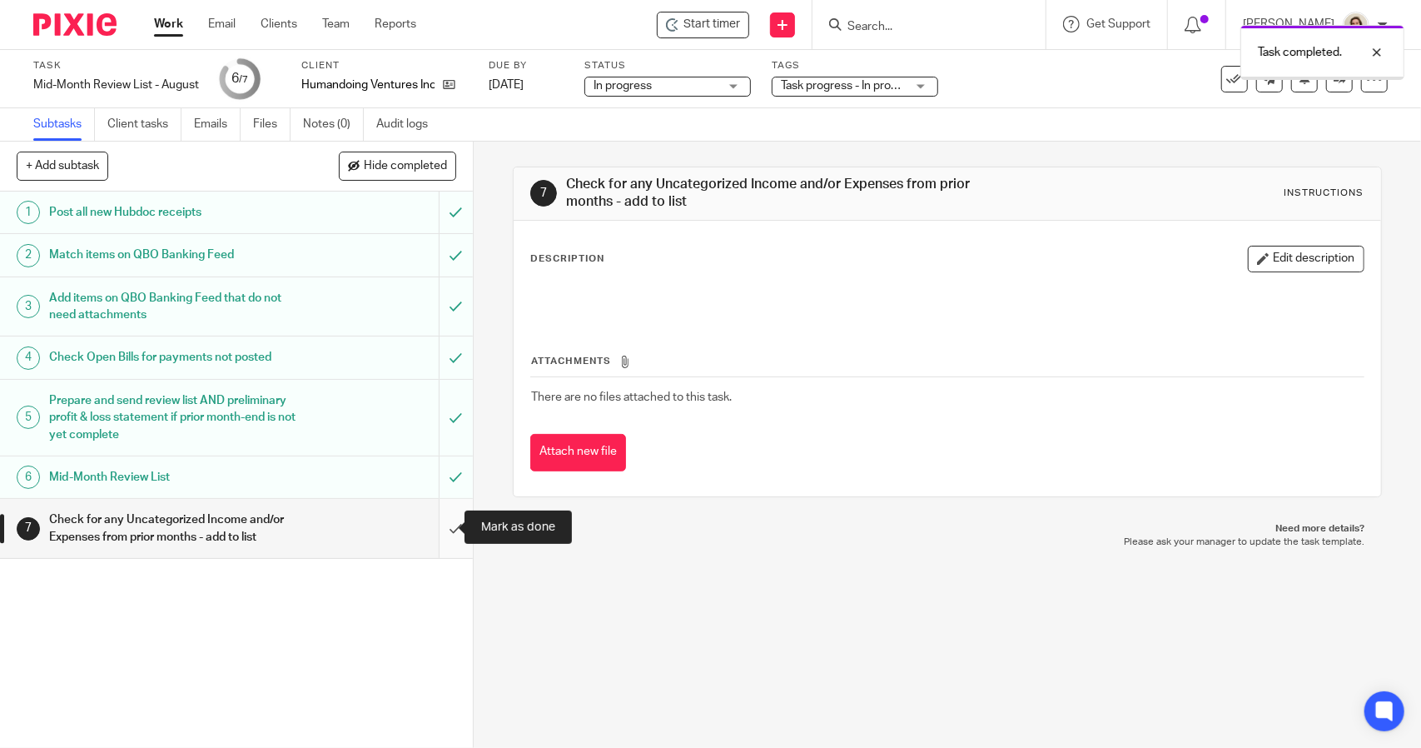
click at [436, 531] on input "submit" at bounding box center [236, 528] width 473 height 59
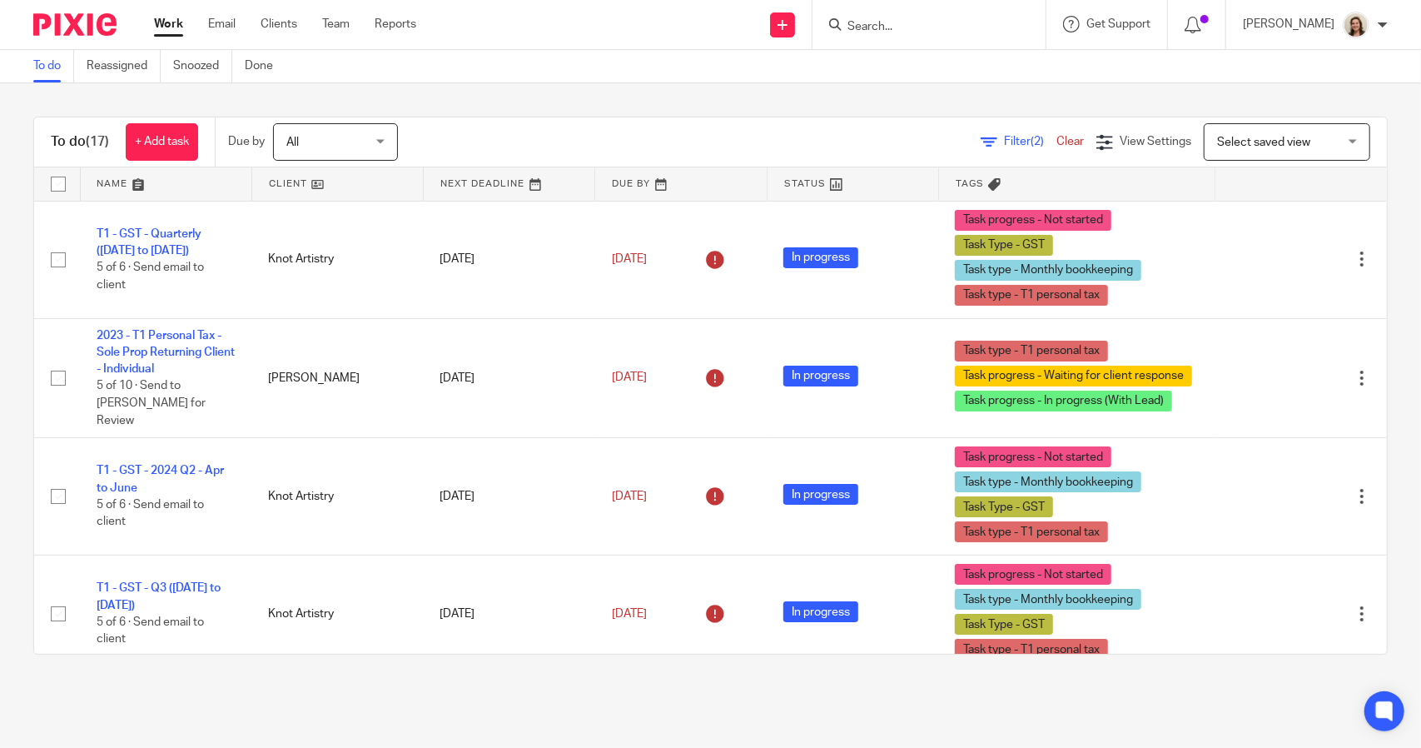
click at [984, 134] on div "Filter (2) Clear" at bounding box center [1039, 141] width 116 height 17
click at [1004, 139] on span "Filter (2)" at bounding box center [1030, 142] width 52 height 12
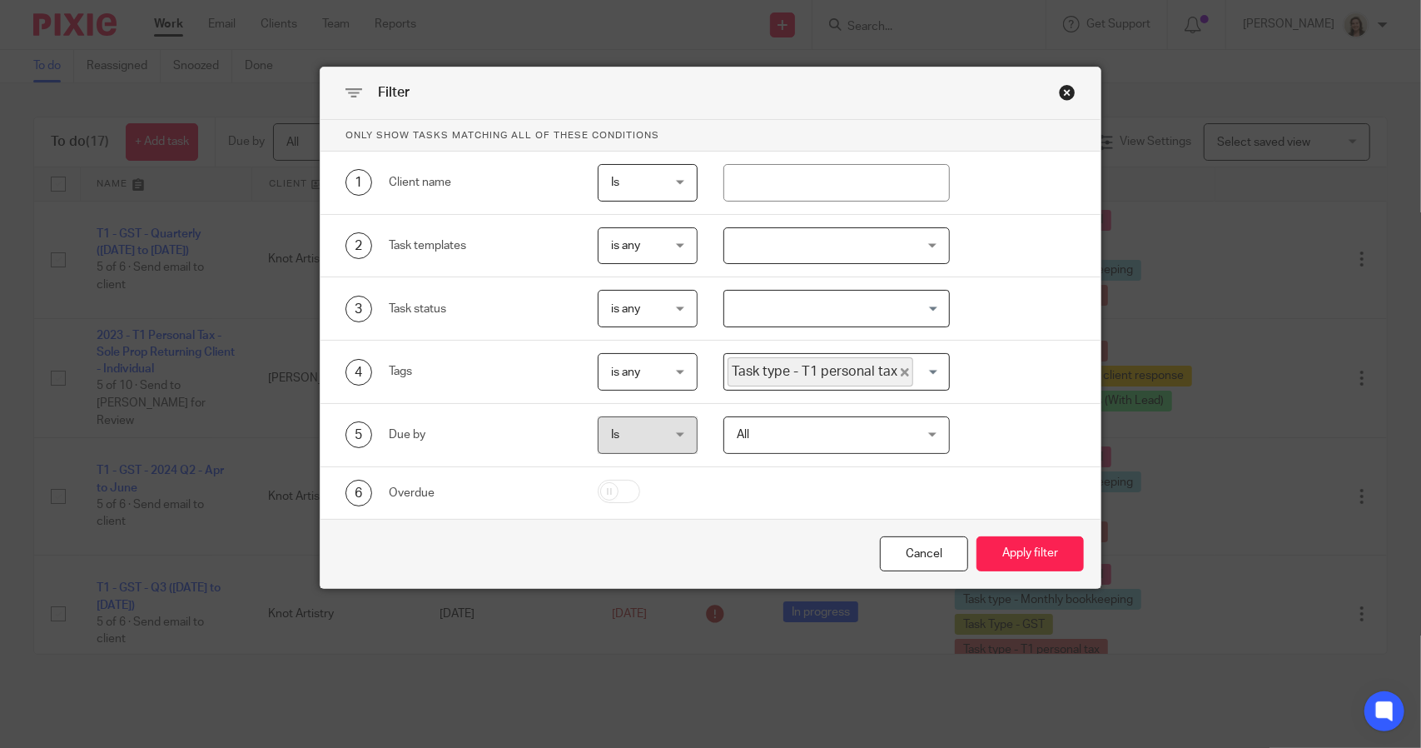
click at [898, 364] on span "Task type - T1 personal tax" at bounding box center [821, 371] width 186 height 29
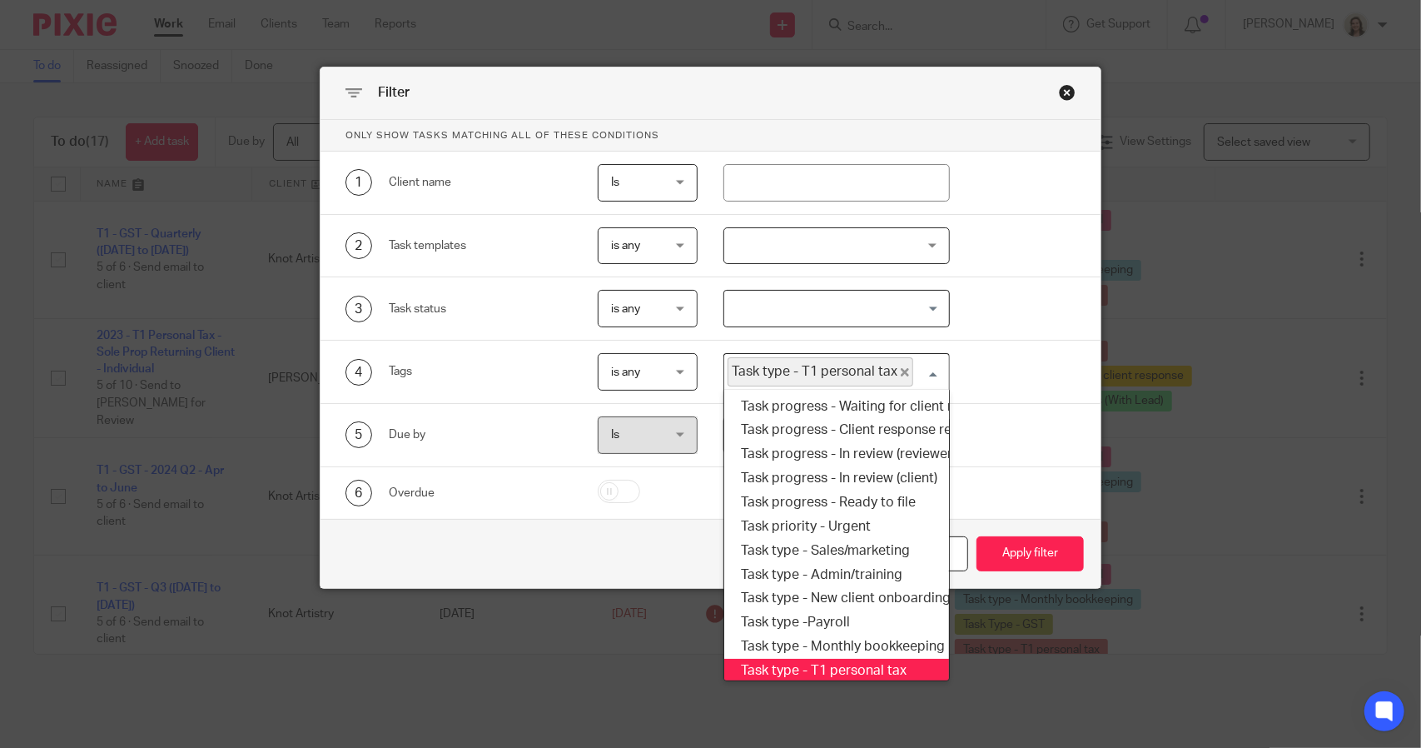
click at [901, 370] on icon "Deselect Task type - T1 personal tax" at bounding box center [905, 372] width 8 height 8
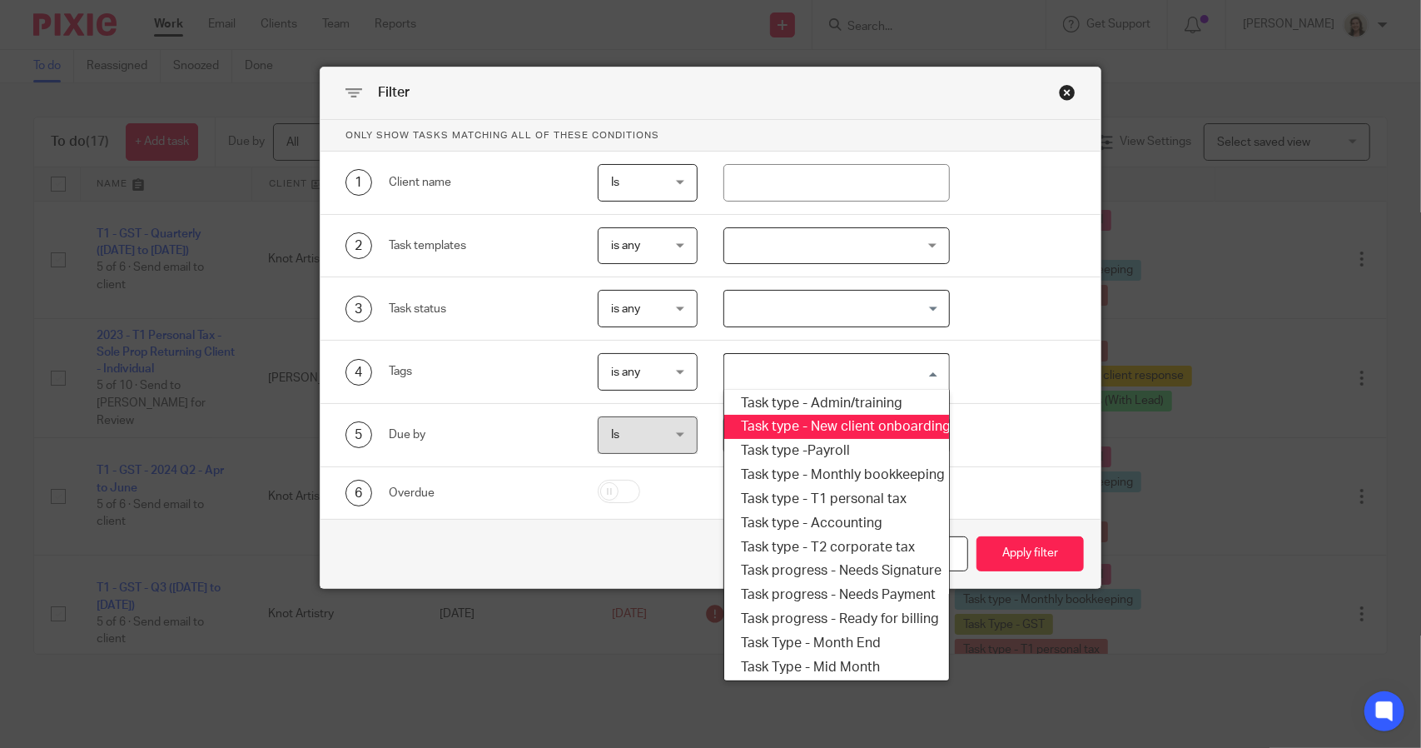
scroll to position [283, 0]
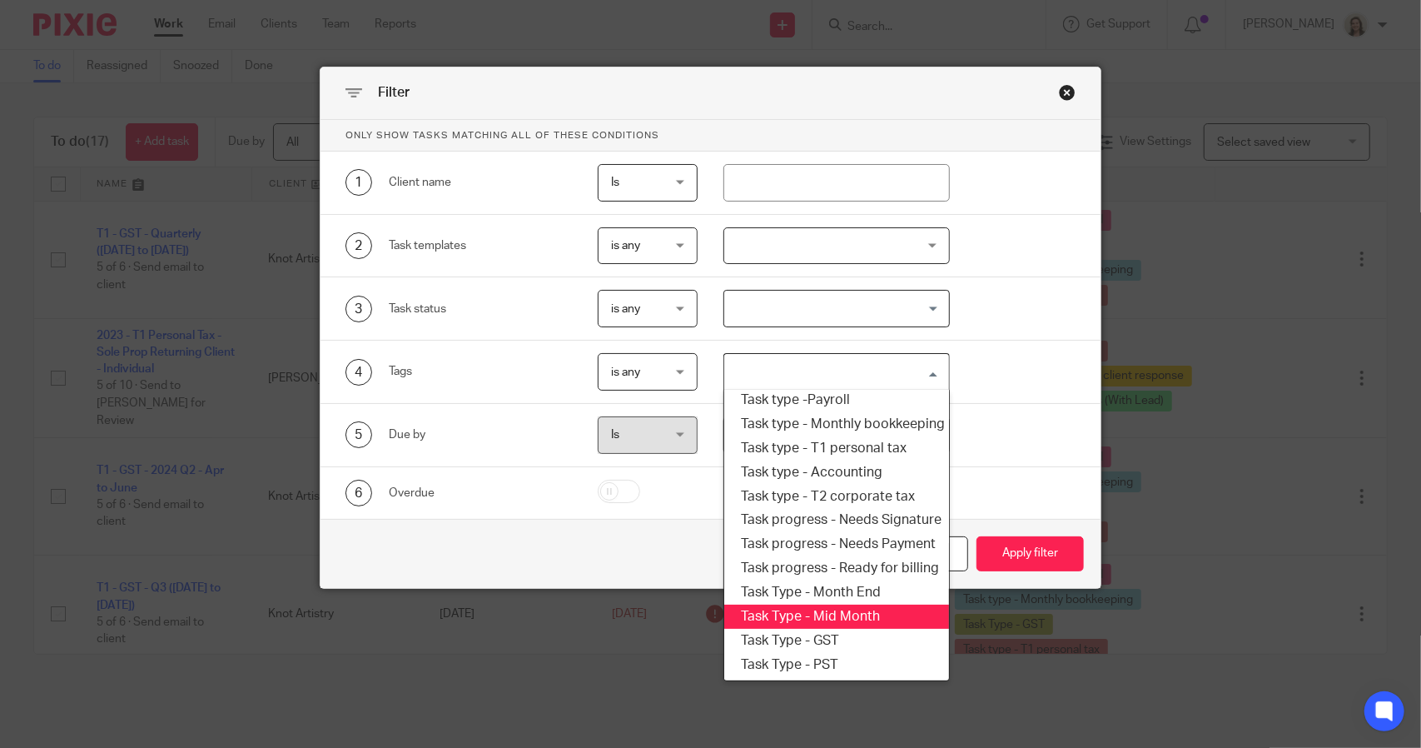
click at [846, 604] on li "Task Type - Mid Month" at bounding box center [836, 616] width 224 height 24
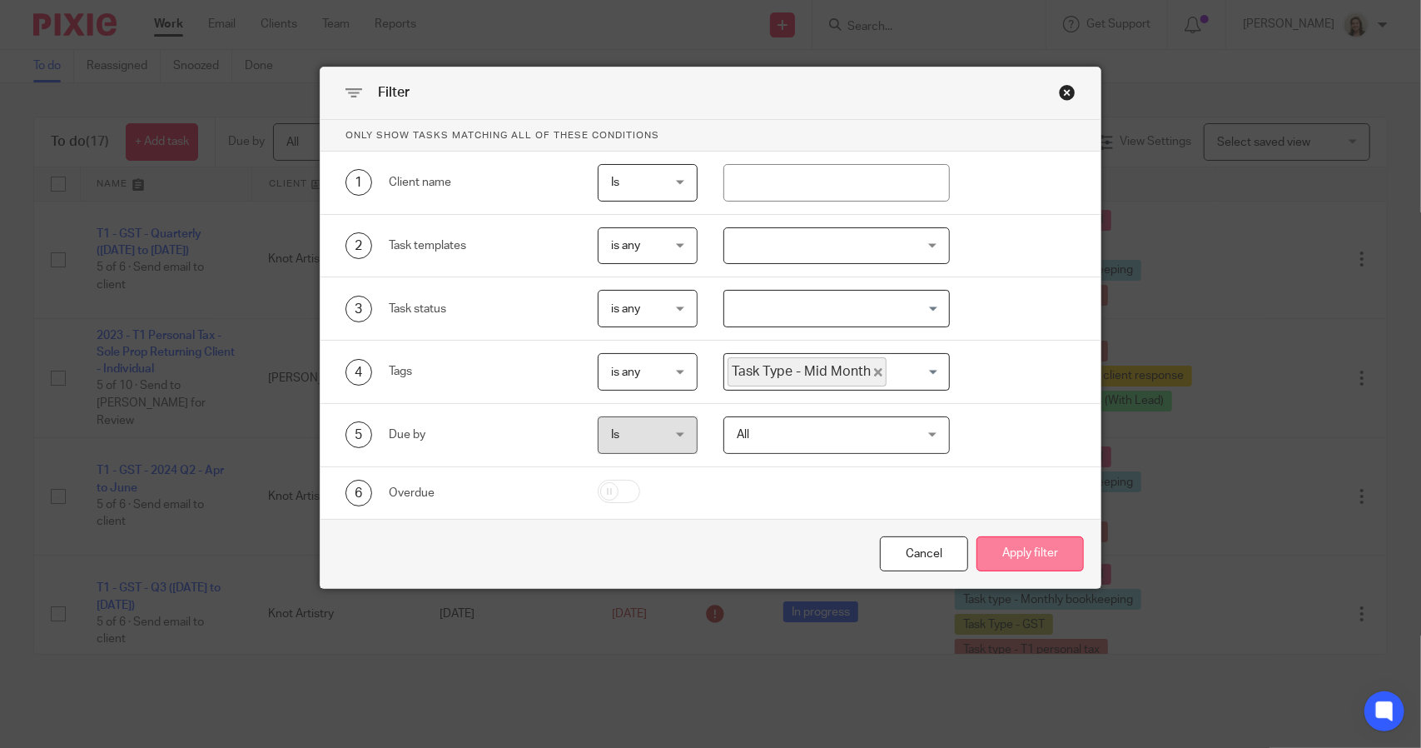
click at [996, 554] on button "Apply filter" at bounding box center [1029, 554] width 107 height 36
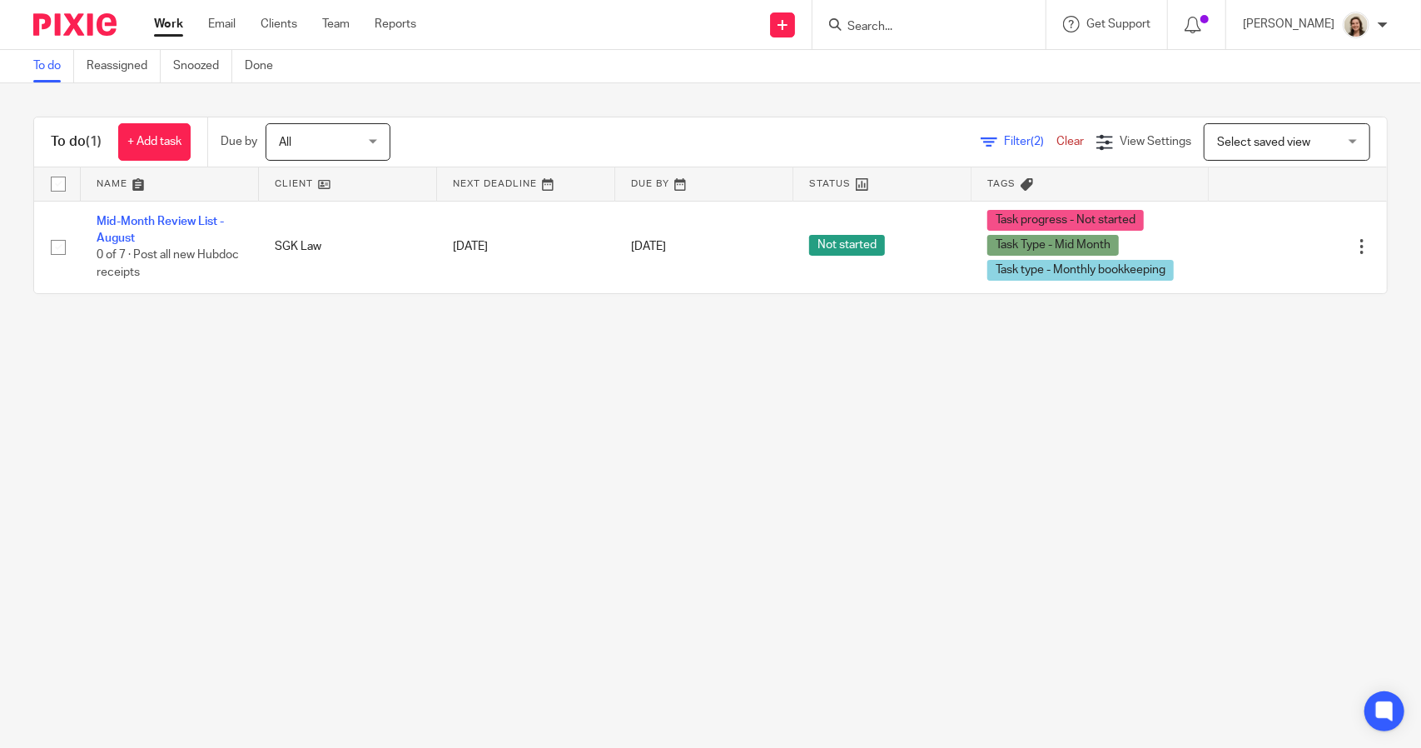
drag, startPoint x: 121, startPoint y: 220, endPoint x: 511, endPoint y: 384, distance: 423.5
click at [511, 384] on main "To do Reassigned Snoozed Done To do (1) + Add task Due by All All Today Tomorro…" at bounding box center [710, 374] width 1421 height 748
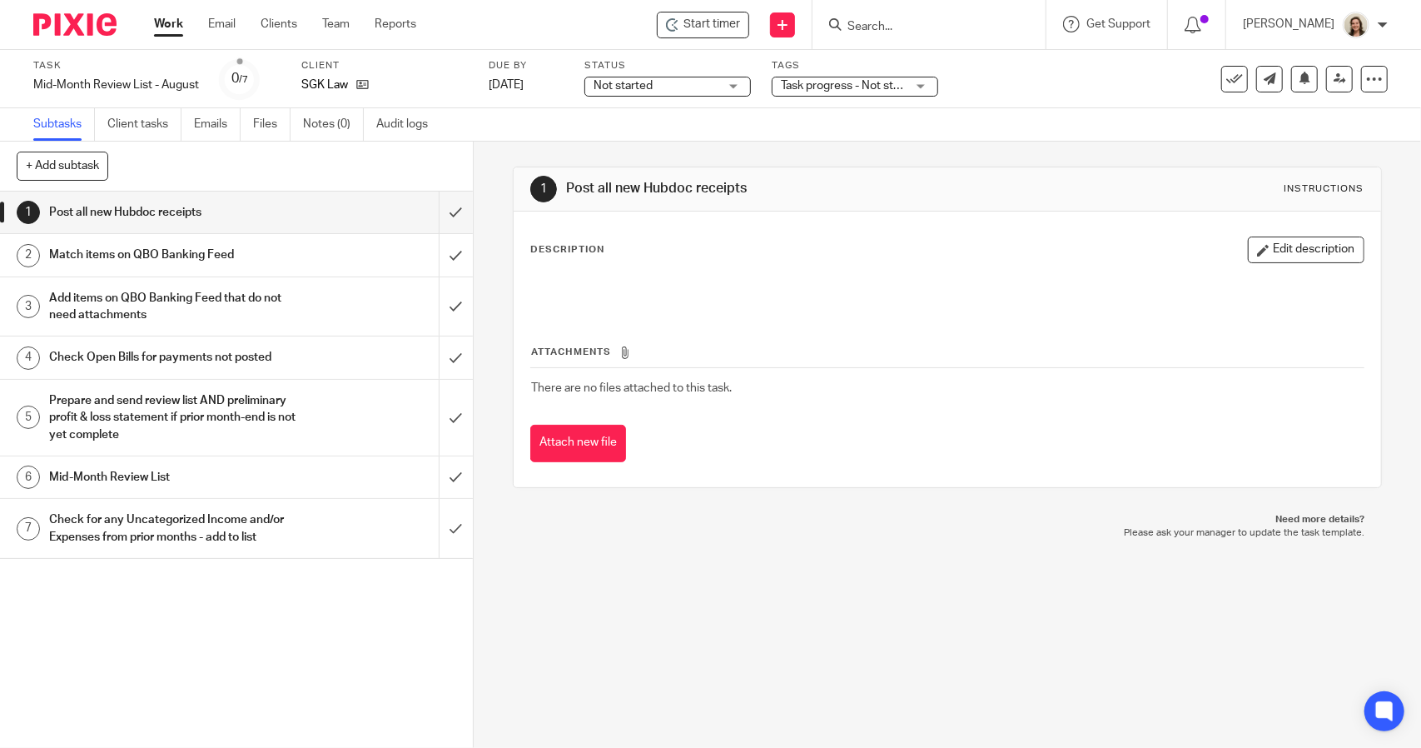
drag, startPoint x: 370, startPoint y: 82, endPoint x: 394, endPoint y: 71, distance: 26.8
click at [395, 71] on label "Client" at bounding box center [384, 65] width 166 height 13
click at [170, 474] on h1 "Mid-Month Review List" at bounding box center [173, 477] width 249 height 25
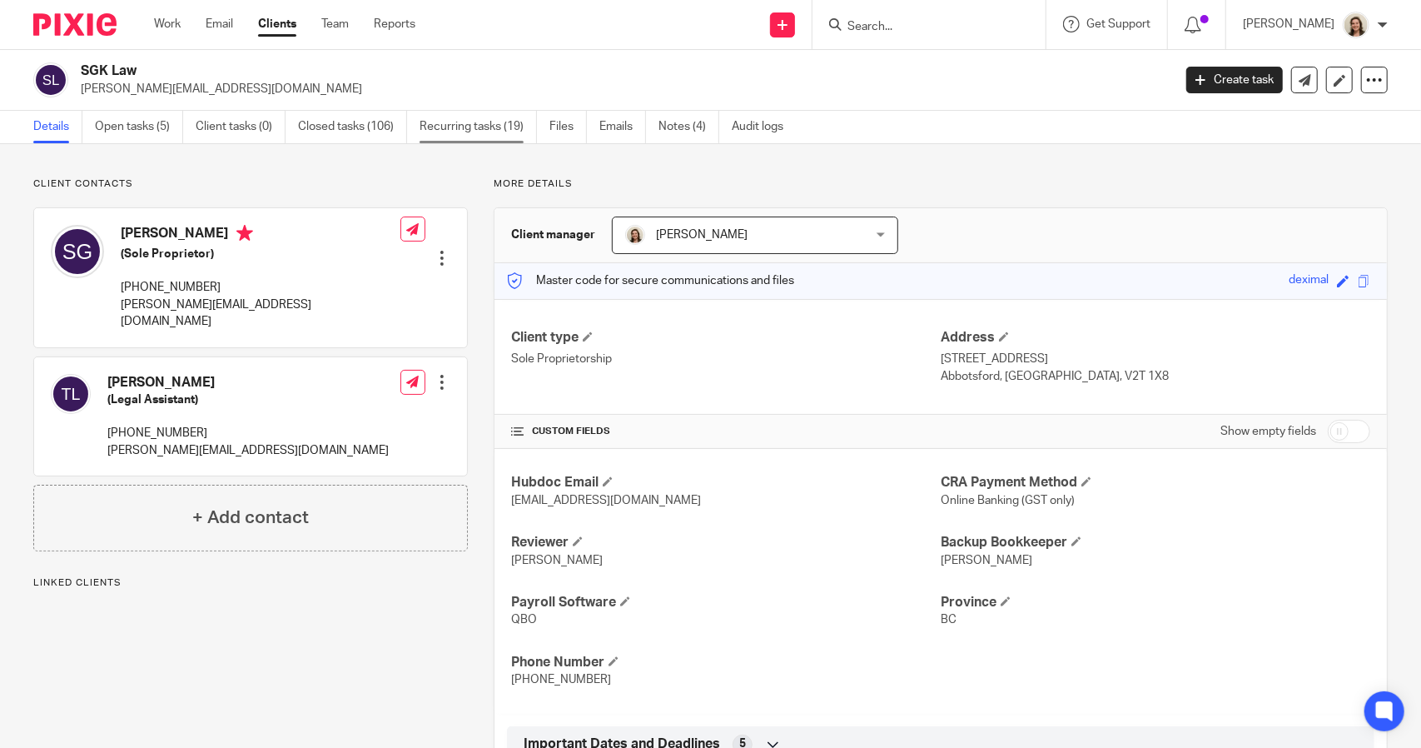
click at [445, 137] on link "Recurring tasks (19)" at bounding box center [478, 127] width 117 height 32
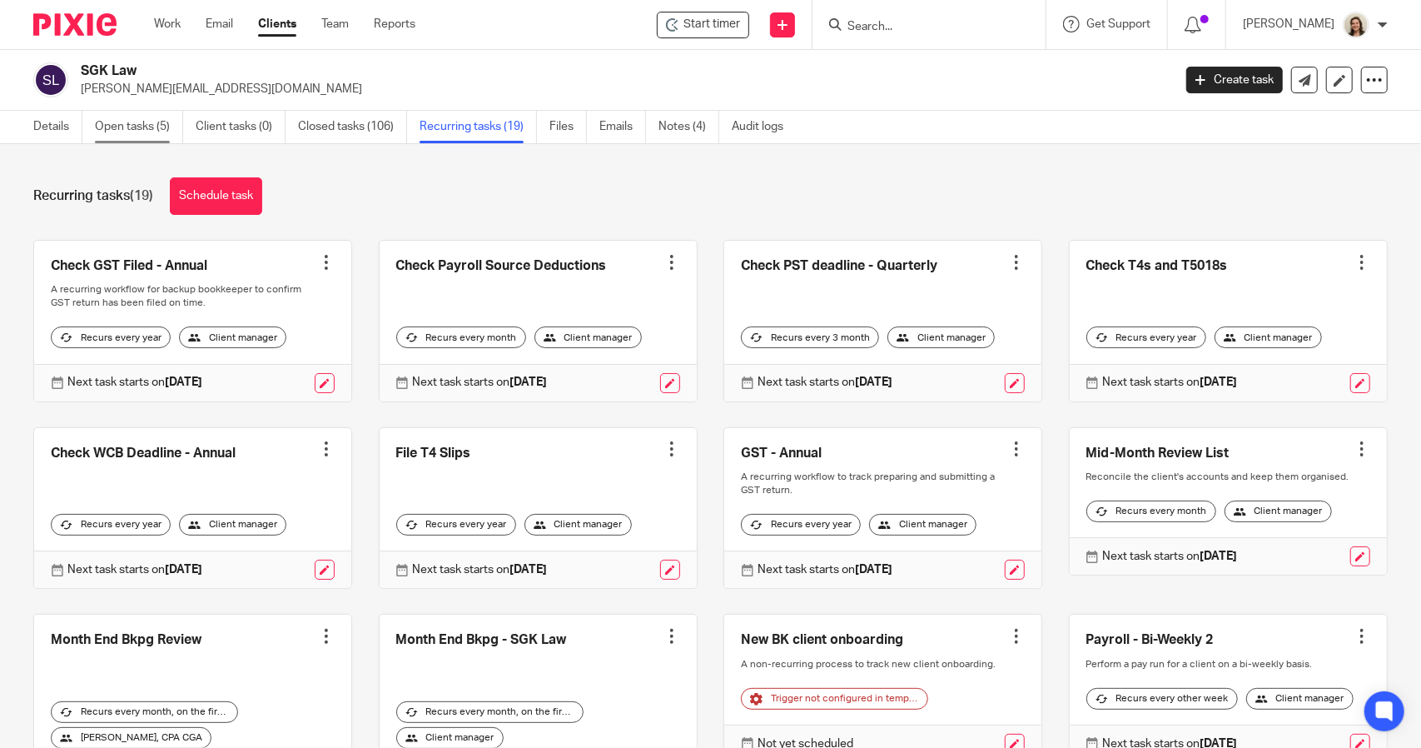
click at [127, 133] on link "Open tasks (5)" at bounding box center [139, 127] width 88 height 32
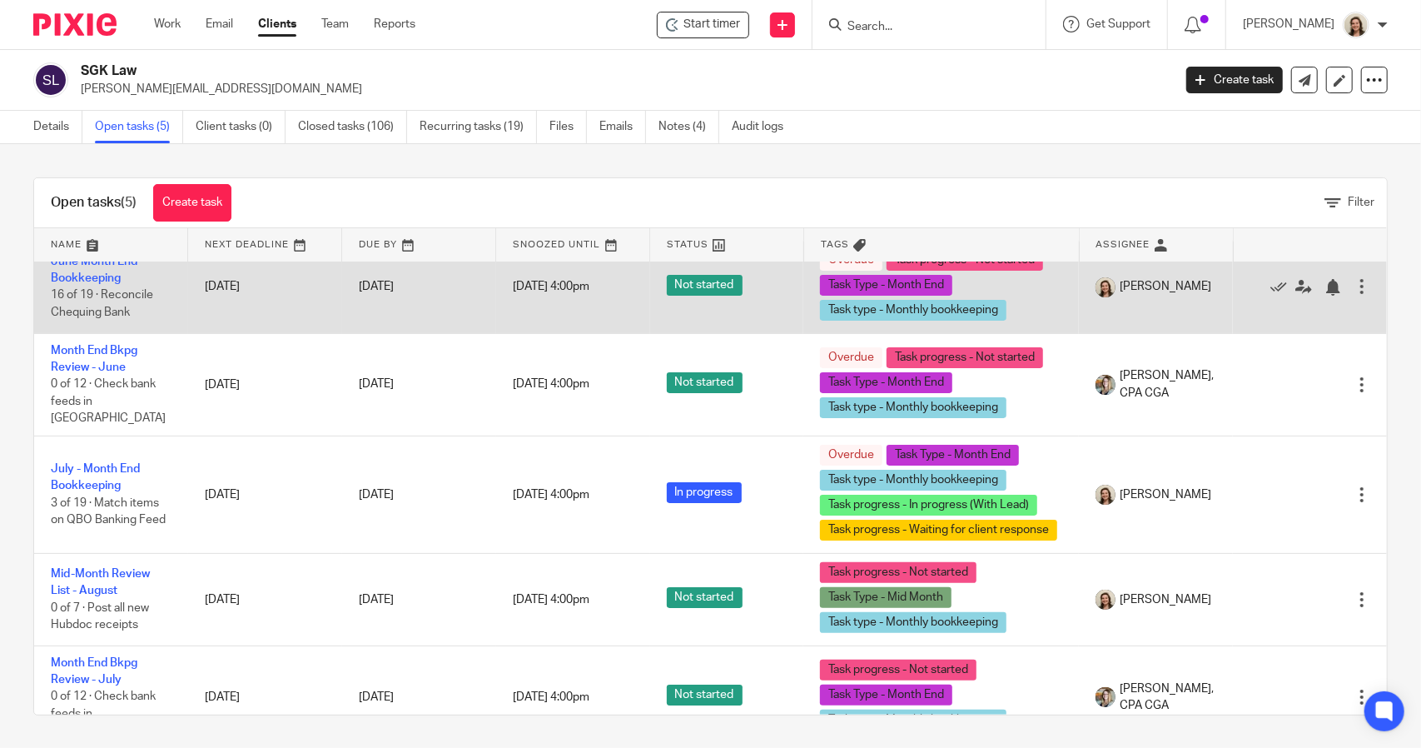
scroll to position [32, 0]
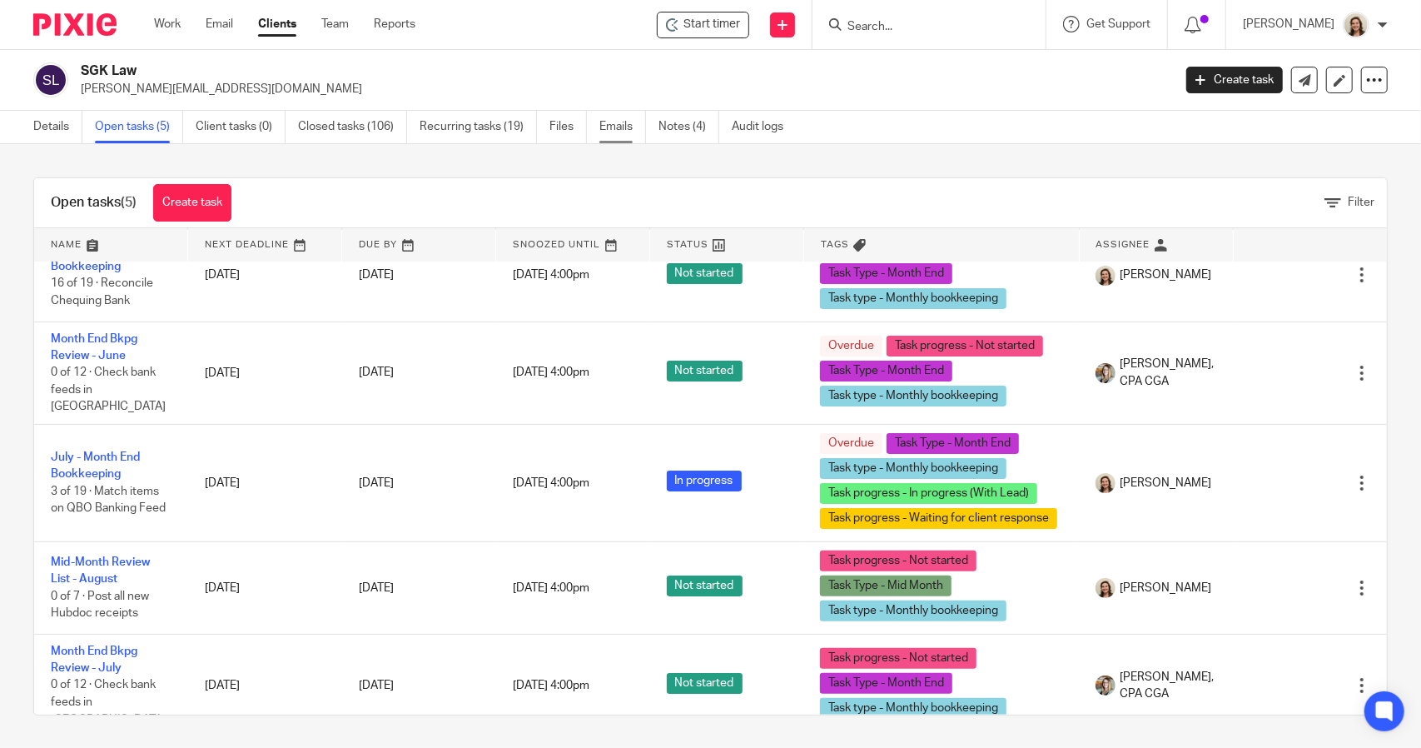
click at [616, 131] on link "Emails" at bounding box center [622, 127] width 47 height 32
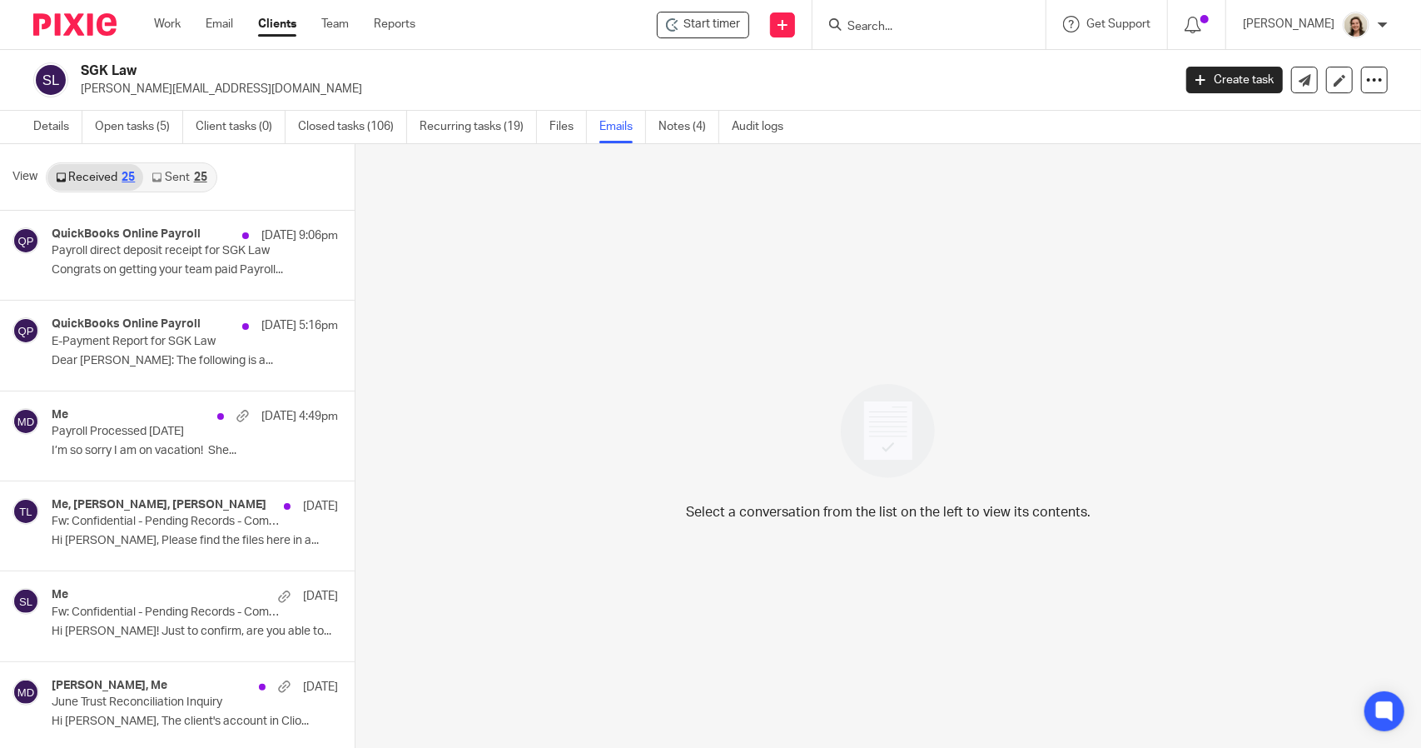
click at [159, 180] on icon at bounding box center [157, 177] width 10 height 10
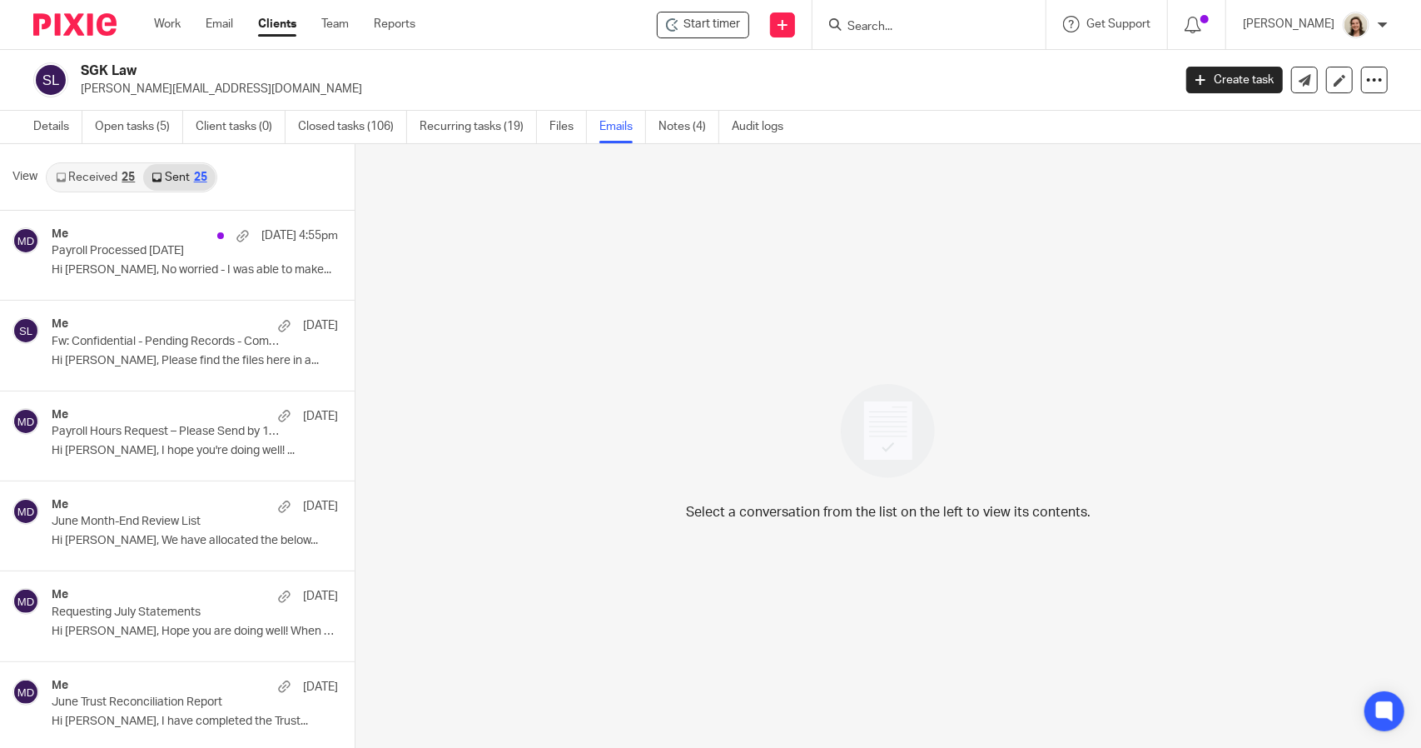
scroll to position [2, 0]
click at [341, 82] on p "[PERSON_NAME][EMAIL_ADDRESS][DOMAIN_NAME]" at bounding box center [621, 87] width 1081 height 17
click at [145, 121] on link "Open tasks (5)" at bounding box center [139, 125] width 88 height 32
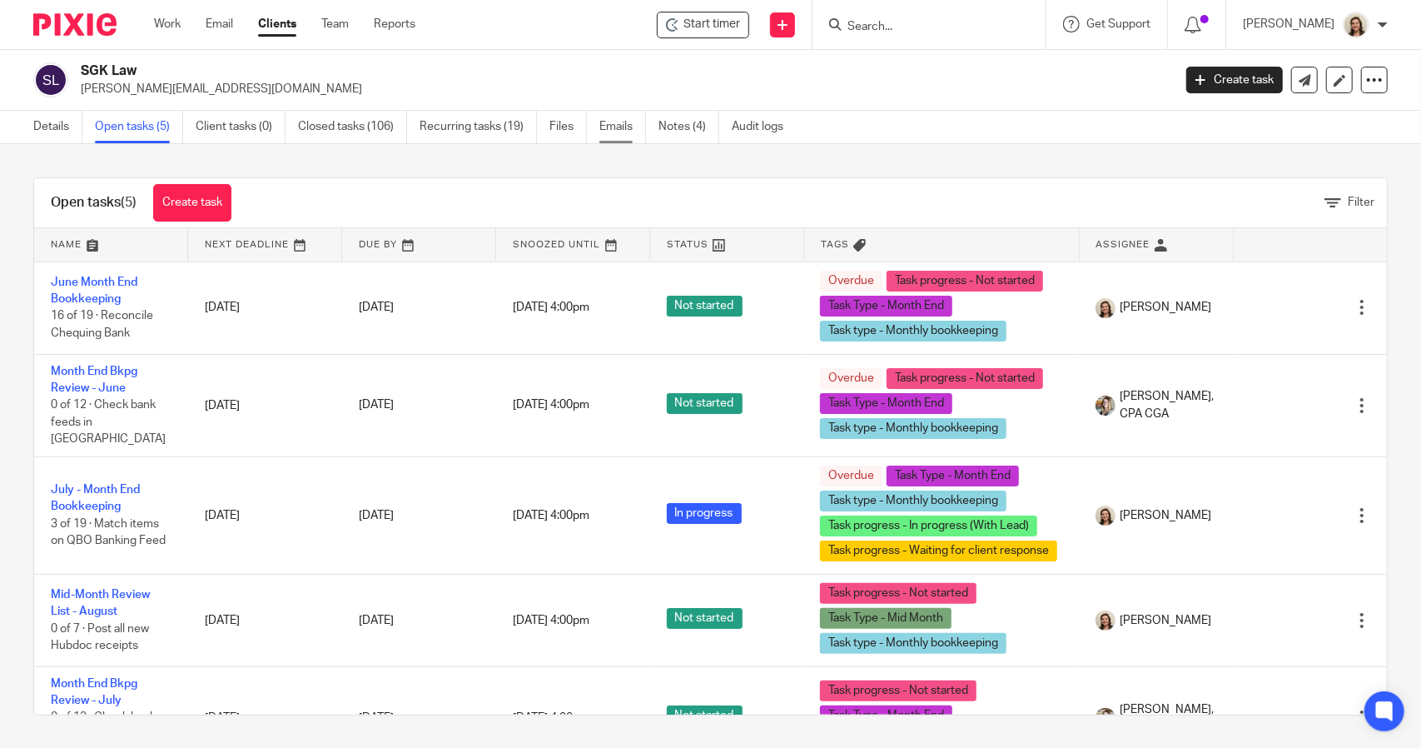
click at [621, 127] on link "Emails" at bounding box center [622, 127] width 47 height 32
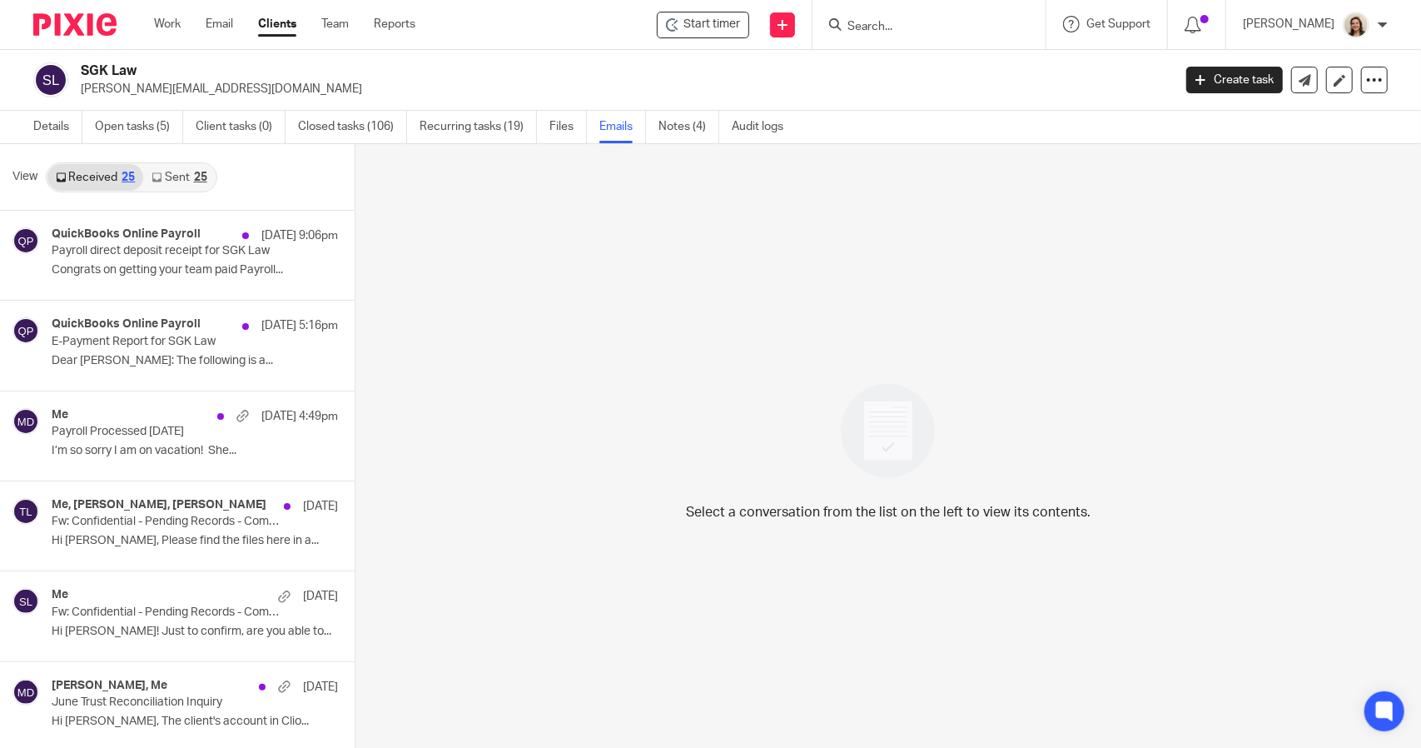
click at [170, 181] on link "Sent 25" at bounding box center [179, 177] width 72 height 27
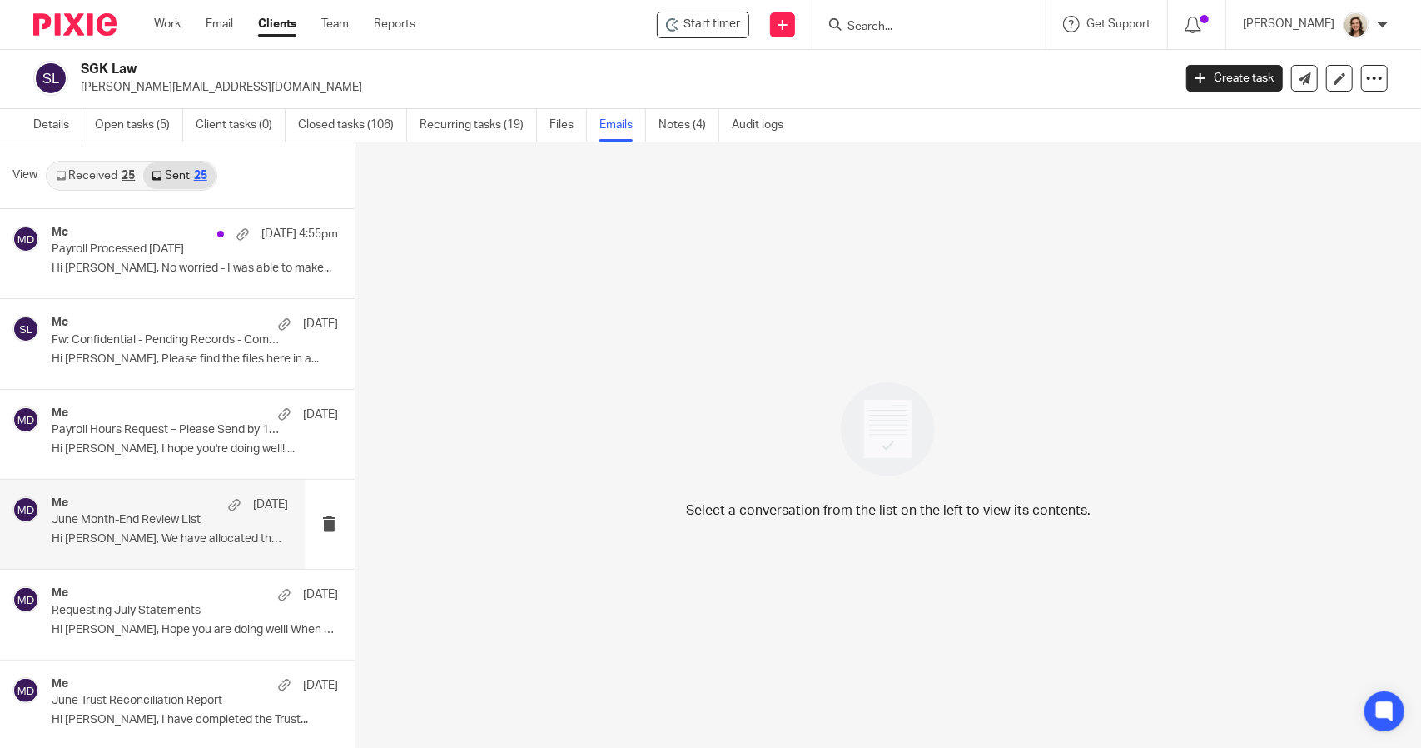
click at [101, 499] on div "Me Aug 8" at bounding box center [170, 504] width 236 height 17
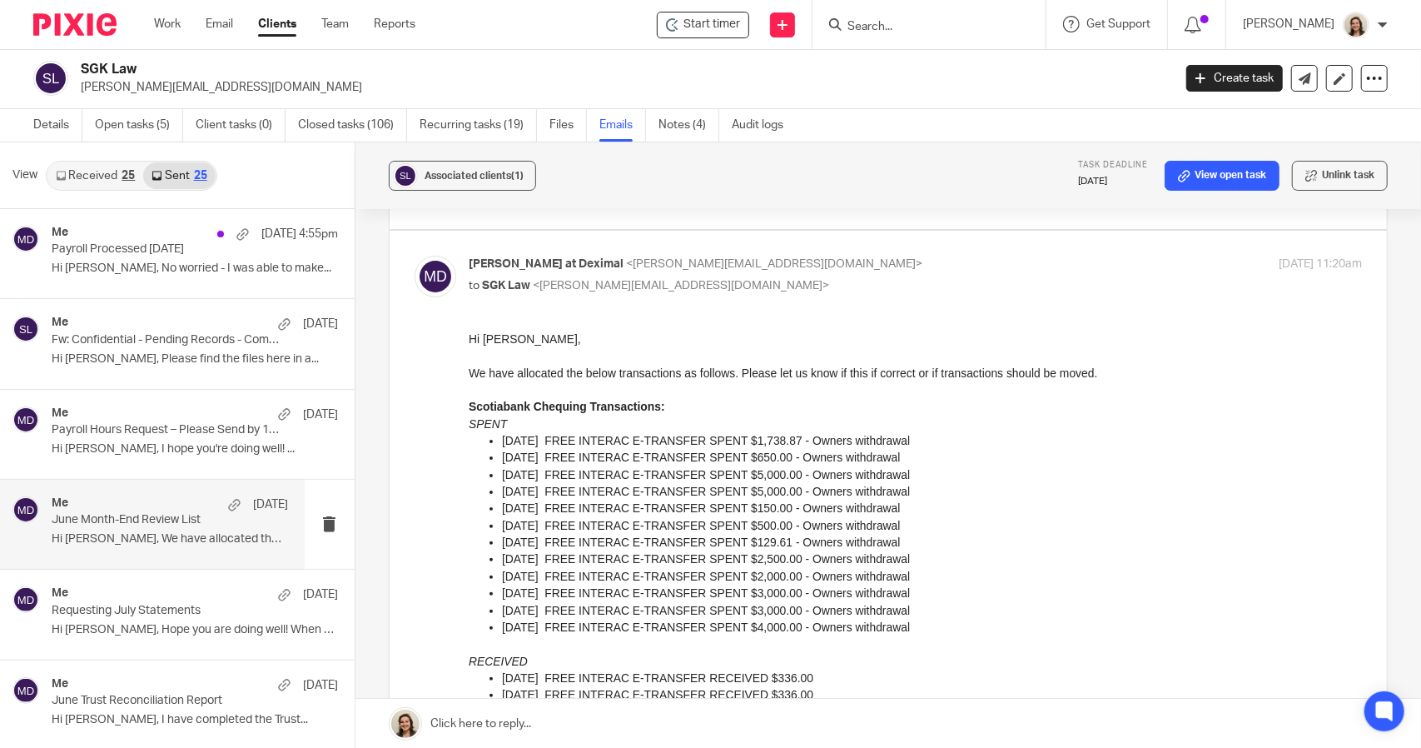
scroll to position [250, 0]
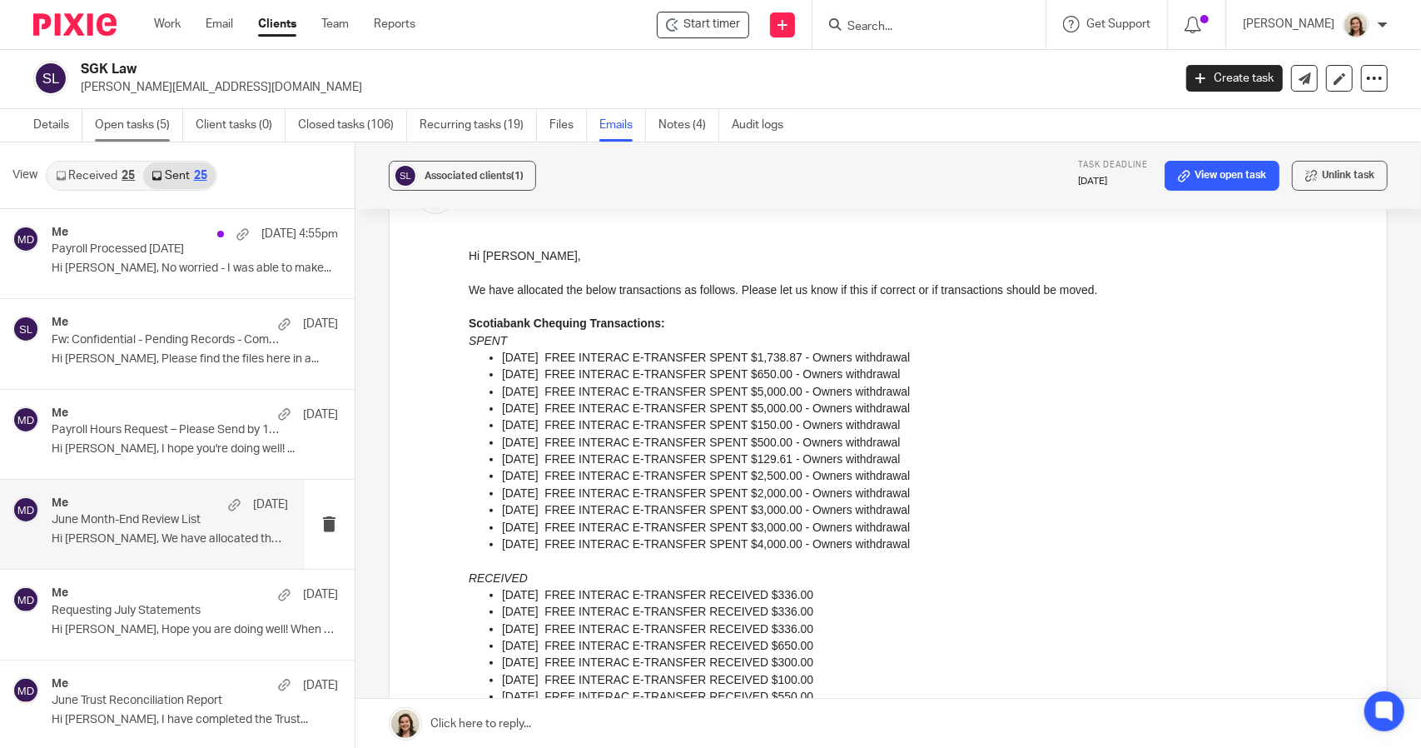
click at [121, 127] on link "Open tasks (5)" at bounding box center [139, 125] width 88 height 32
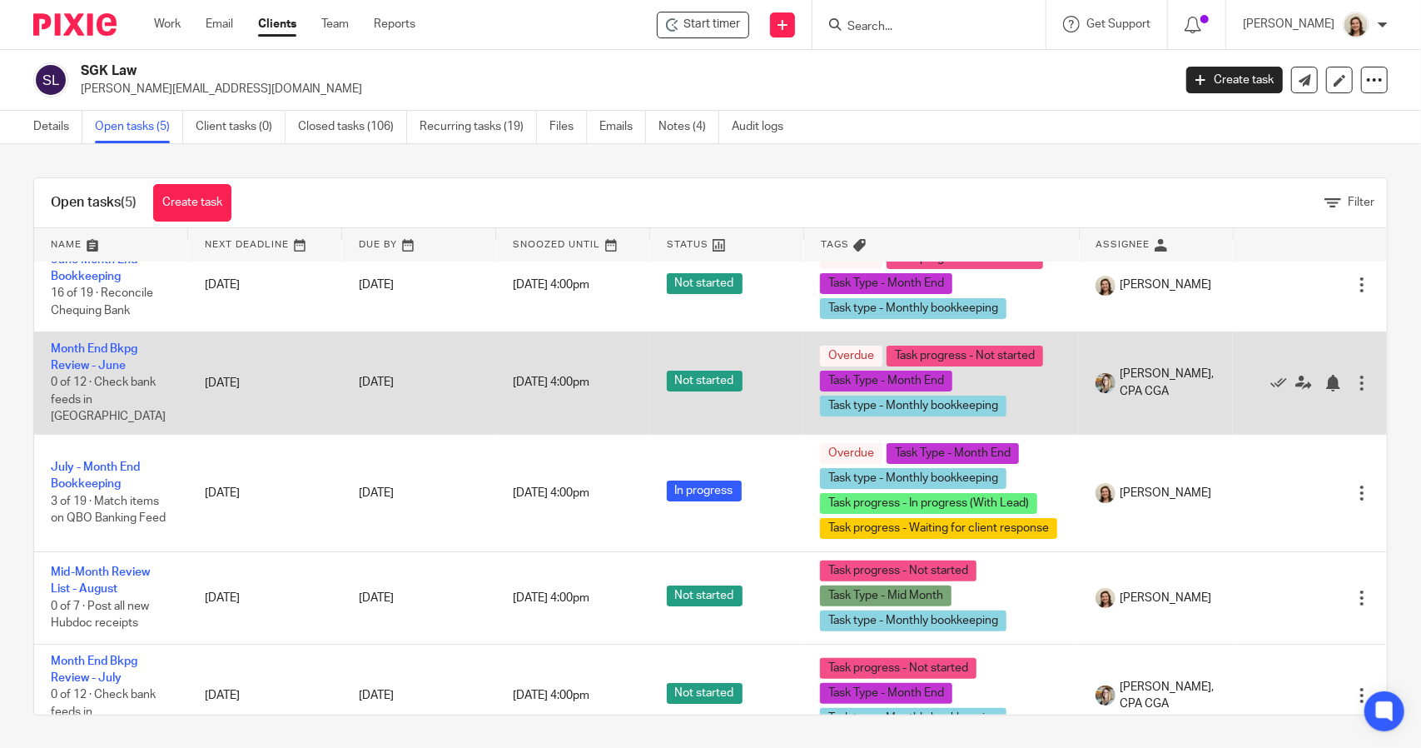
scroll to position [32, 0]
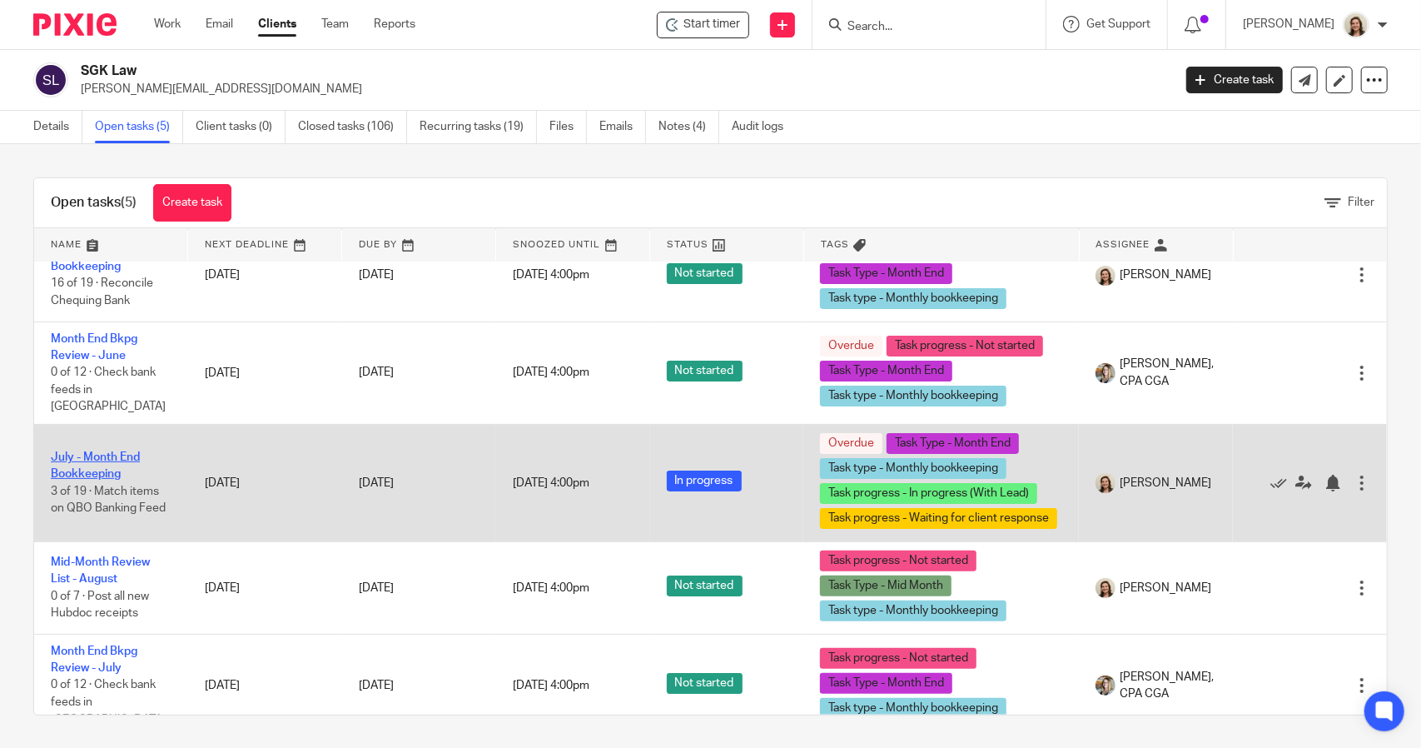
click at [107, 451] on link "July - Month End Bookkeeping" at bounding box center [95, 465] width 89 height 28
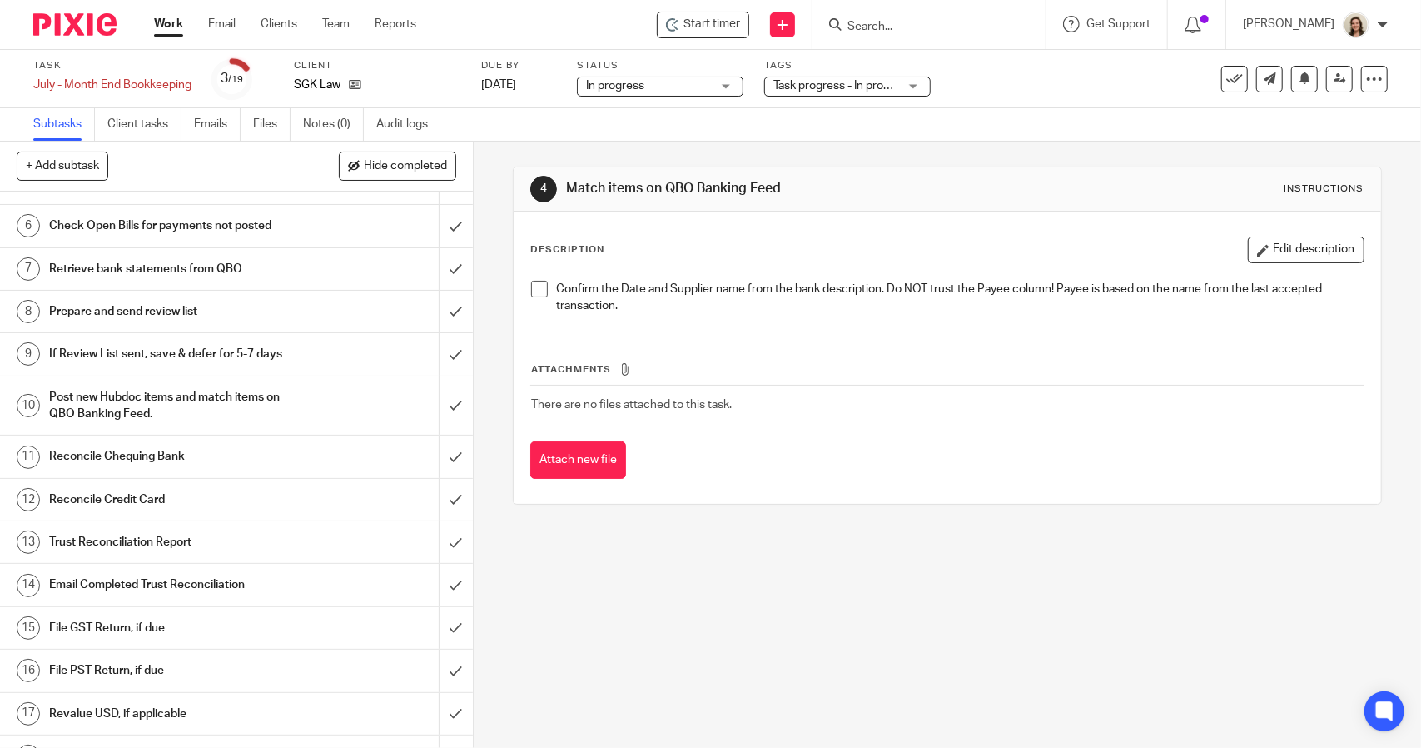
scroll to position [253, 0]
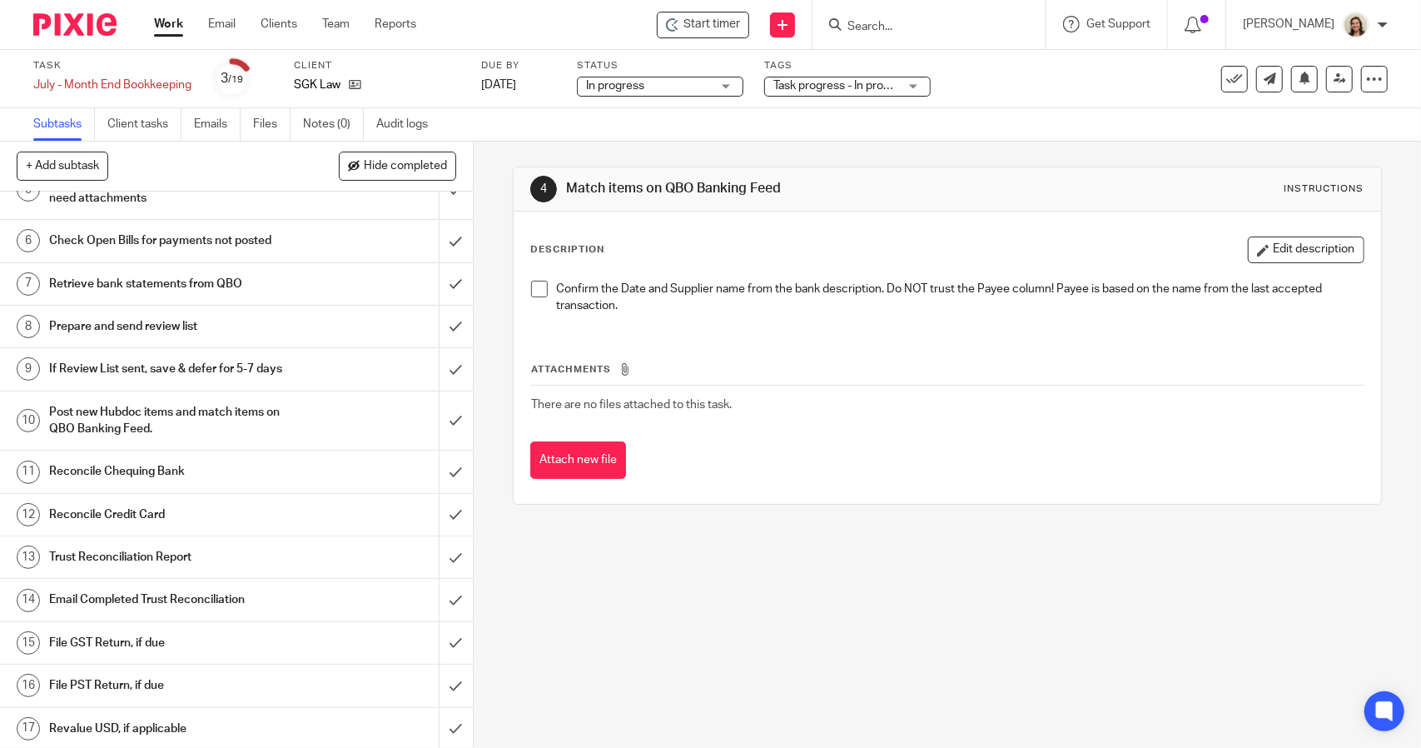
click at [101, 324] on h1 "Prepare and send review list" at bounding box center [173, 326] width 249 height 25
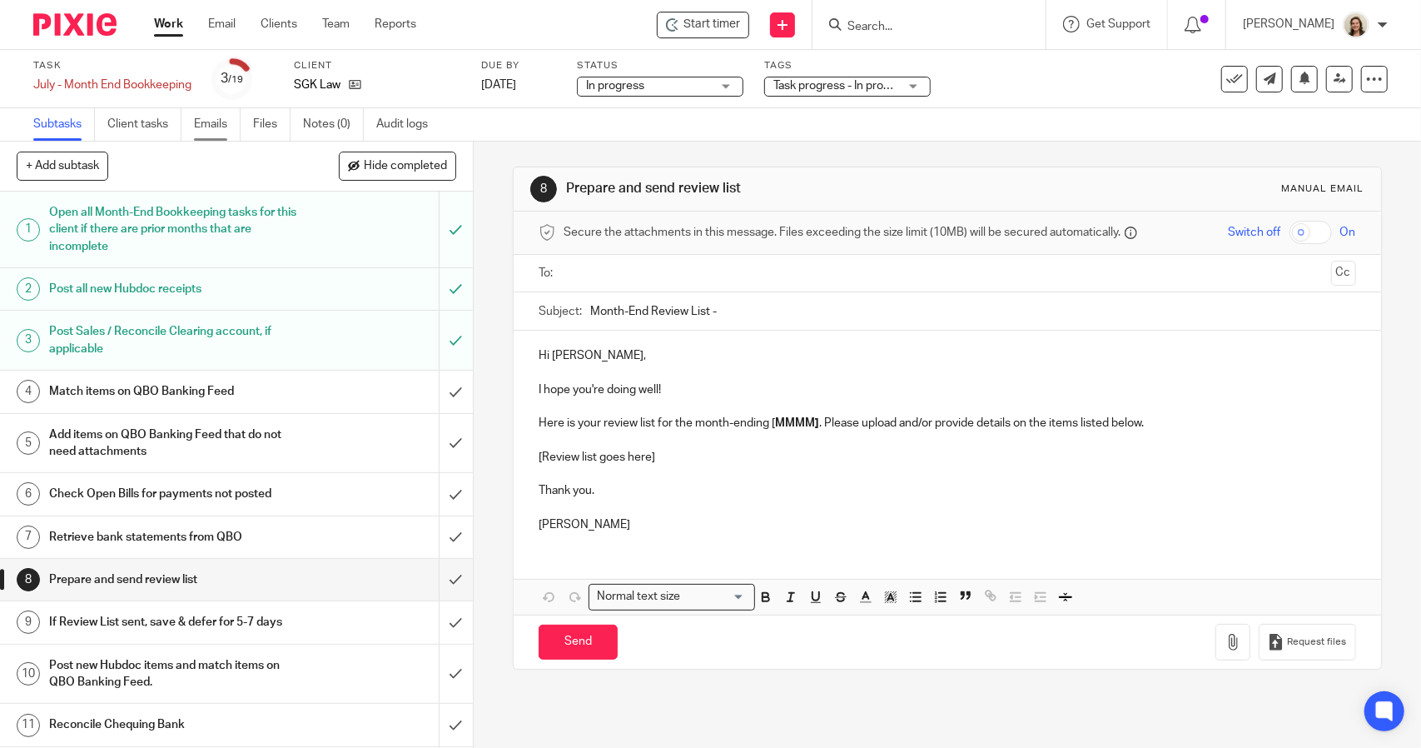
click at [216, 132] on link "Emails" at bounding box center [217, 124] width 47 height 32
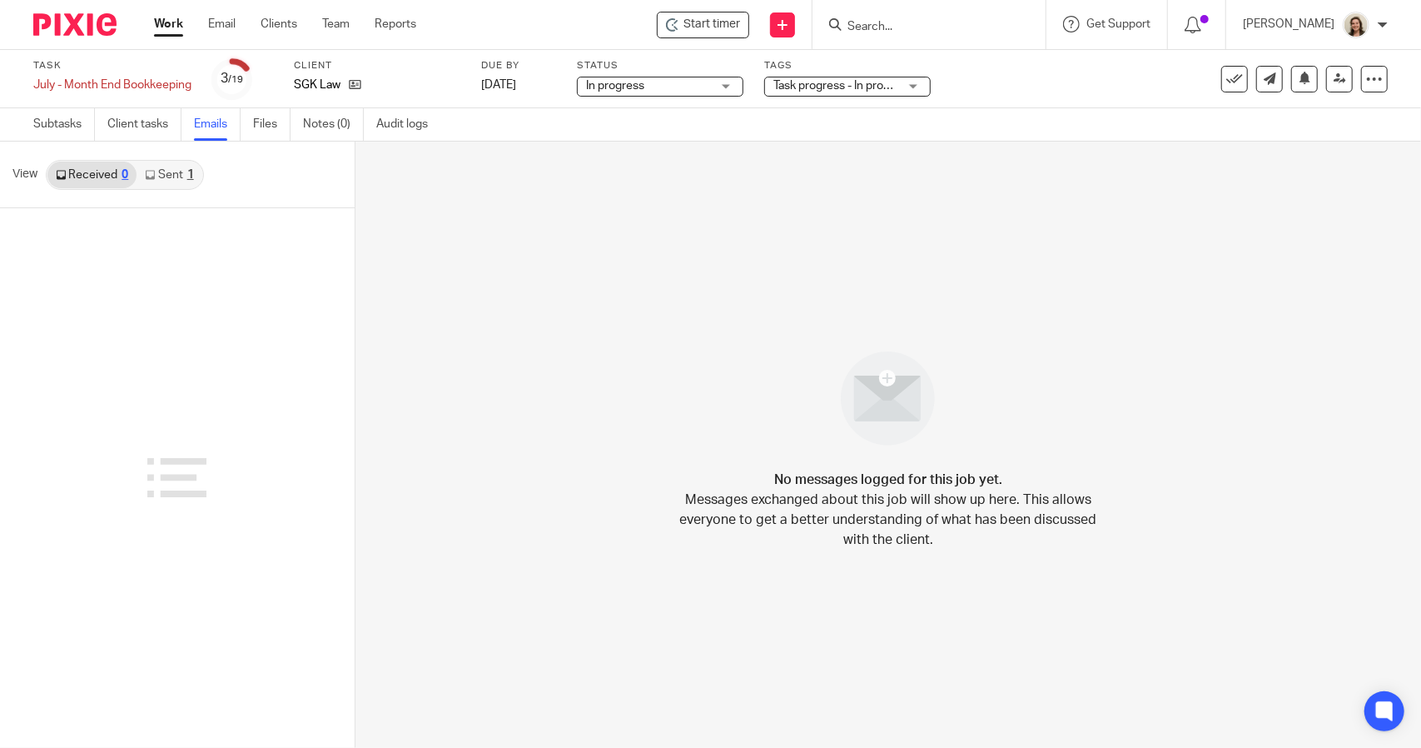
click at [170, 182] on link "Sent 1" at bounding box center [169, 174] width 65 height 27
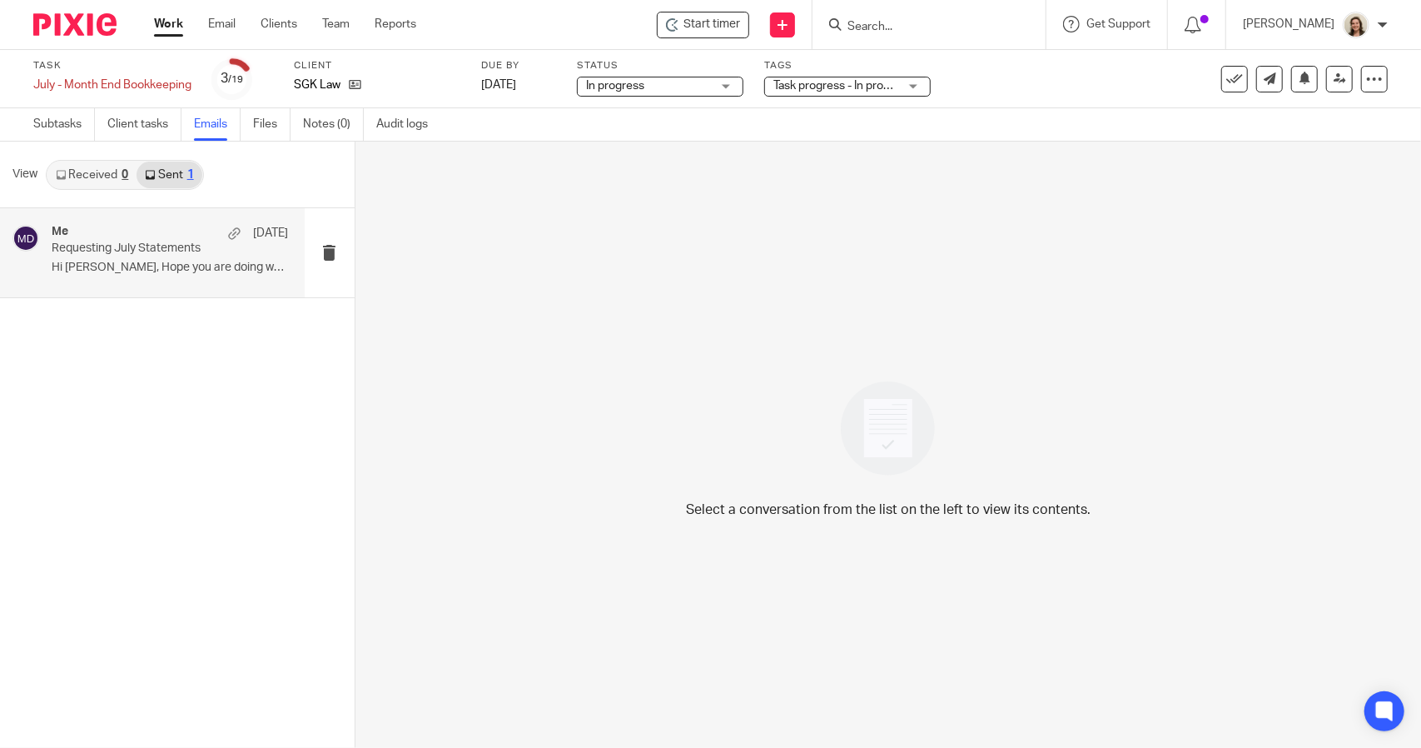
click at [90, 246] on p "Requesting July Statements" at bounding box center [146, 248] width 189 height 14
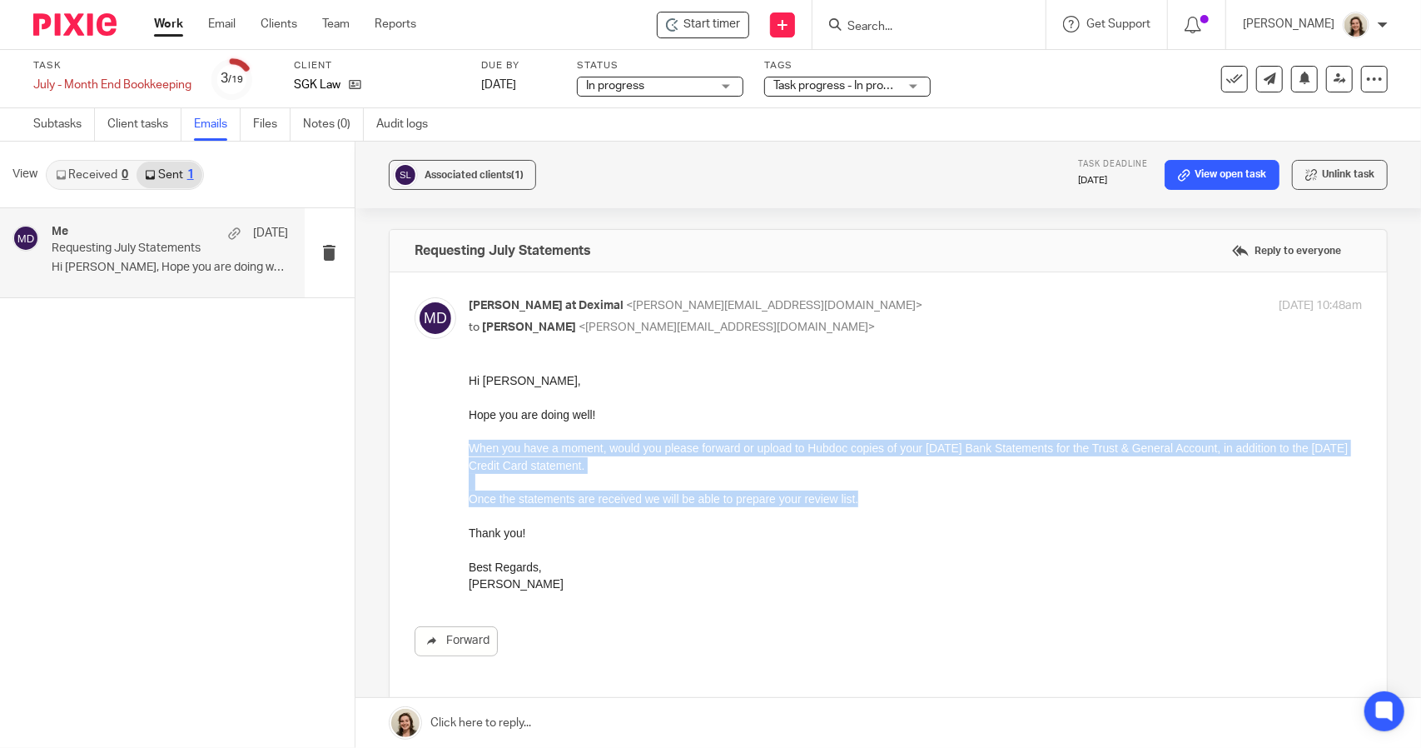
drag, startPoint x: 882, startPoint y: 499, endPoint x: 420, endPoint y: 452, distance: 464.4
click html "Hi [PERSON_NAME], Hope you are doing well! When you have a moment, would you pl…"
copy div "When you have a moment, would you please forward or upload to Hubdoc copies of …"
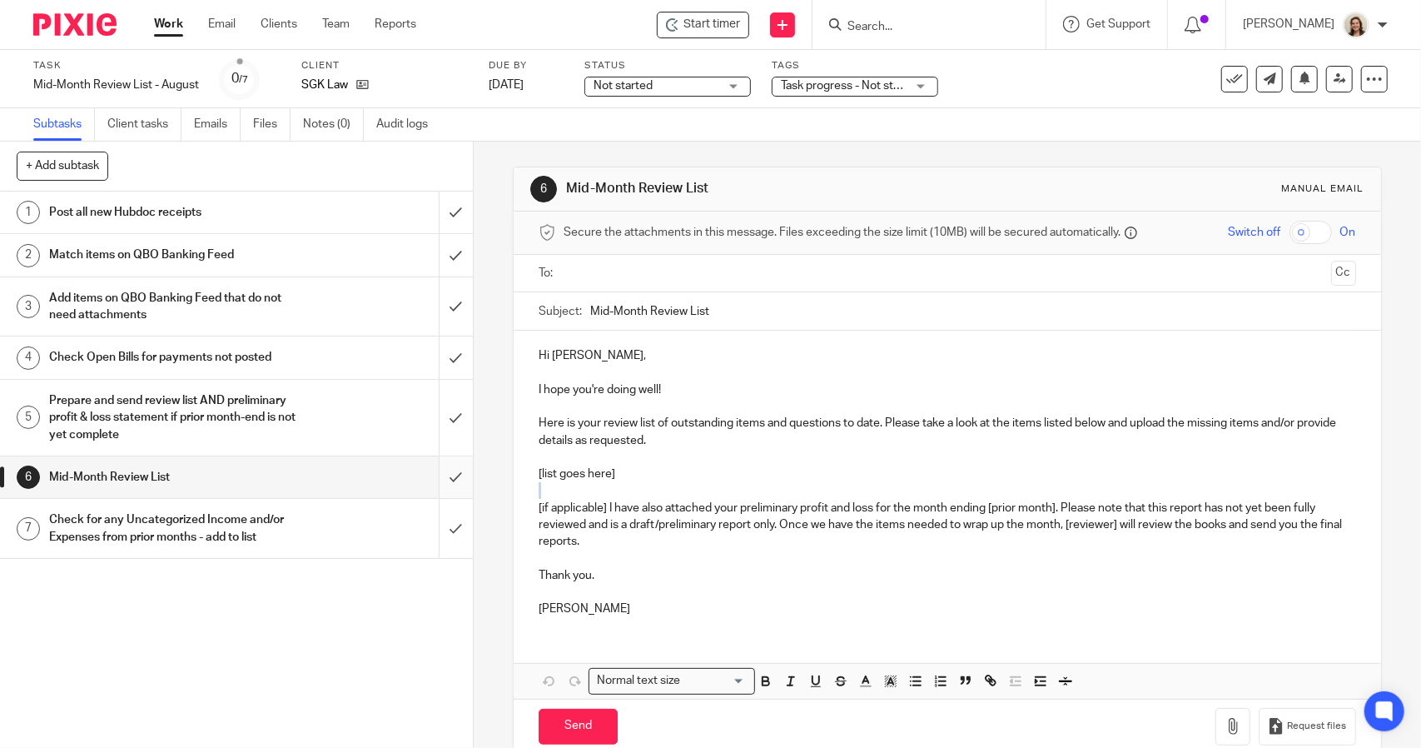
drag, startPoint x: 618, startPoint y: 475, endPoint x: 455, endPoint y: 484, distance: 162.6
click at [455, 484] on div "+ Add subtask Cancel + Add 1 Post all new Hubdoc receipts 2 Match items on QBO …" at bounding box center [710, 445] width 1421 height 606
click at [686, 452] on p at bounding box center [947, 457] width 817 height 17
drag, startPoint x: 633, startPoint y: 466, endPoint x: 504, endPoint y: 470, distance: 128.3
click at [504, 470] on div "6 Mid-Month Review List Manual email Secure the attachments in this message. Fi…" at bounding box center [947, 445] width 947 height 606
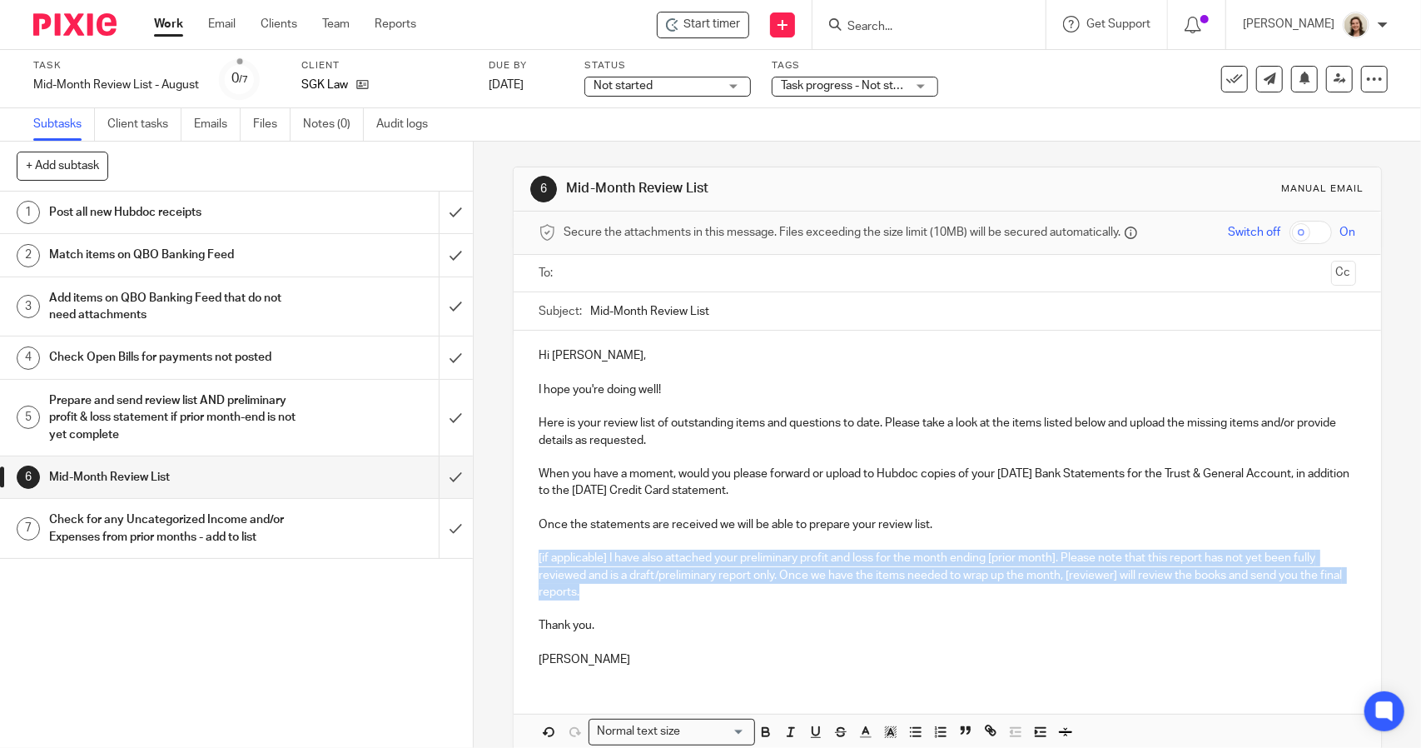
drag, startPoint x: 614, startPoint y: 597, endPoint x: 505, endPoint y: 551, distance: 118.3
click at [505, 551] on div "6 Mid-Month Review List Manual email Secure the attachments in this message. Fi…" at bounding box center [947, 445] width 947 height 606
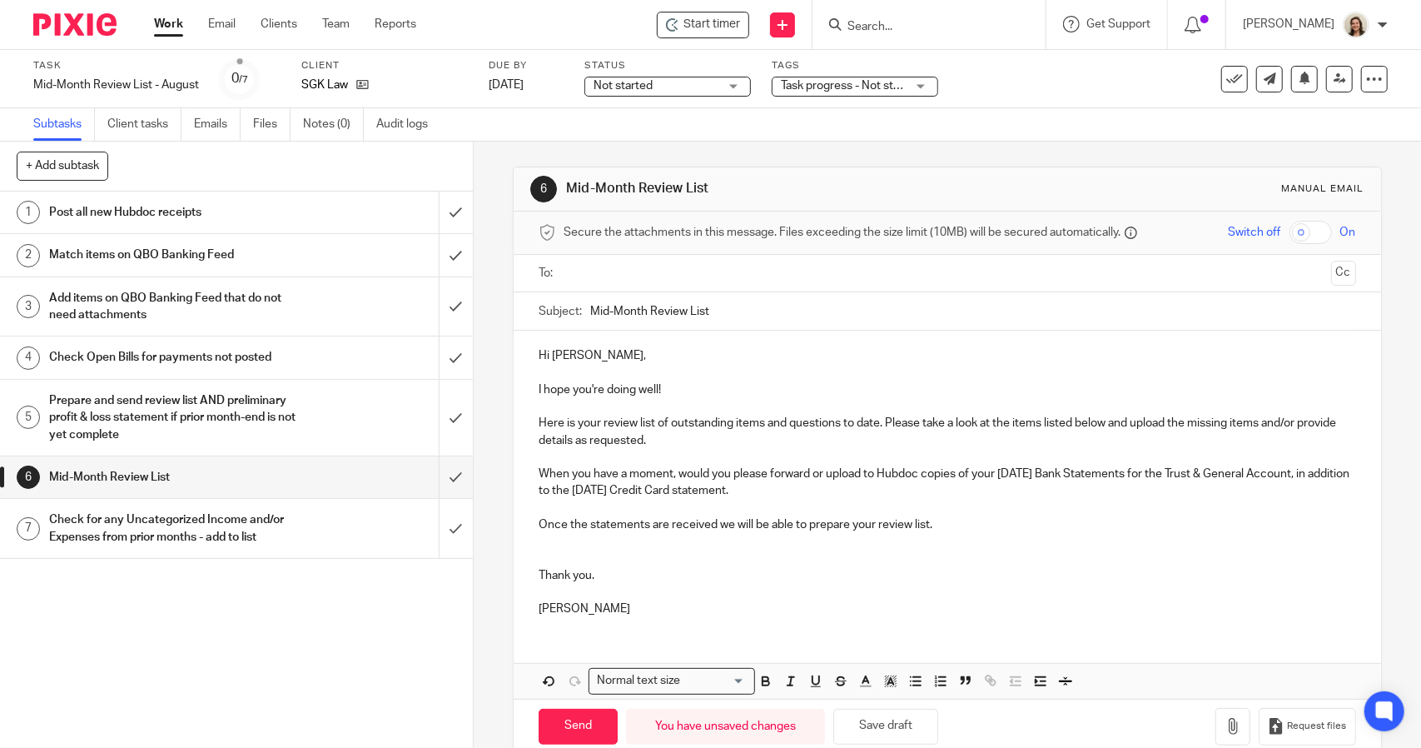
click at [592, 307] on input "Mid-Month Review List" at bounding box center [972, 310] width 765 height 37
type input "August Mid-Month Review List"
click at [543, 567] on p "Thank you." at bounding box center [947, 575] width 817 height 17
click at [553, 561] on p at bounding box center [947, 557] width 817 height 17
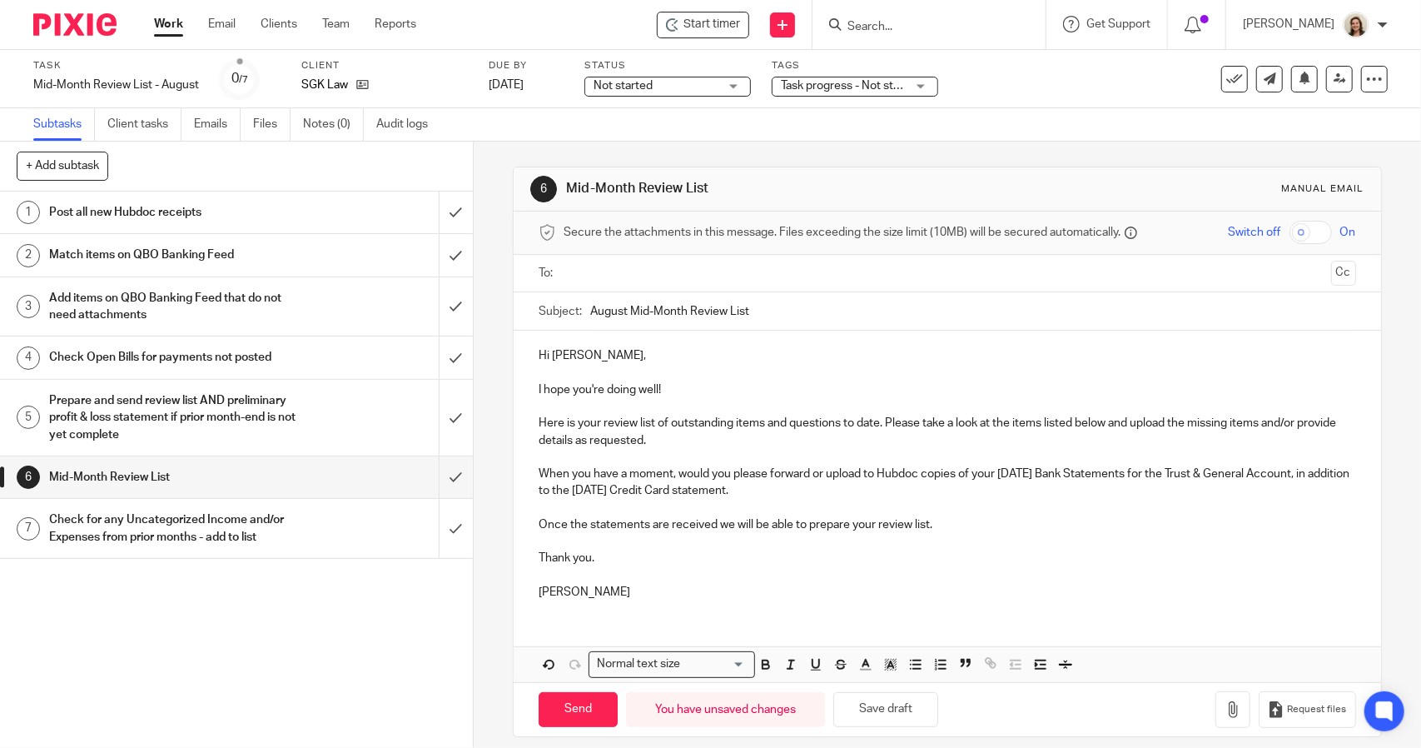
click at [551, 570] on p at bounding box center [947, 575] width 817 height 17
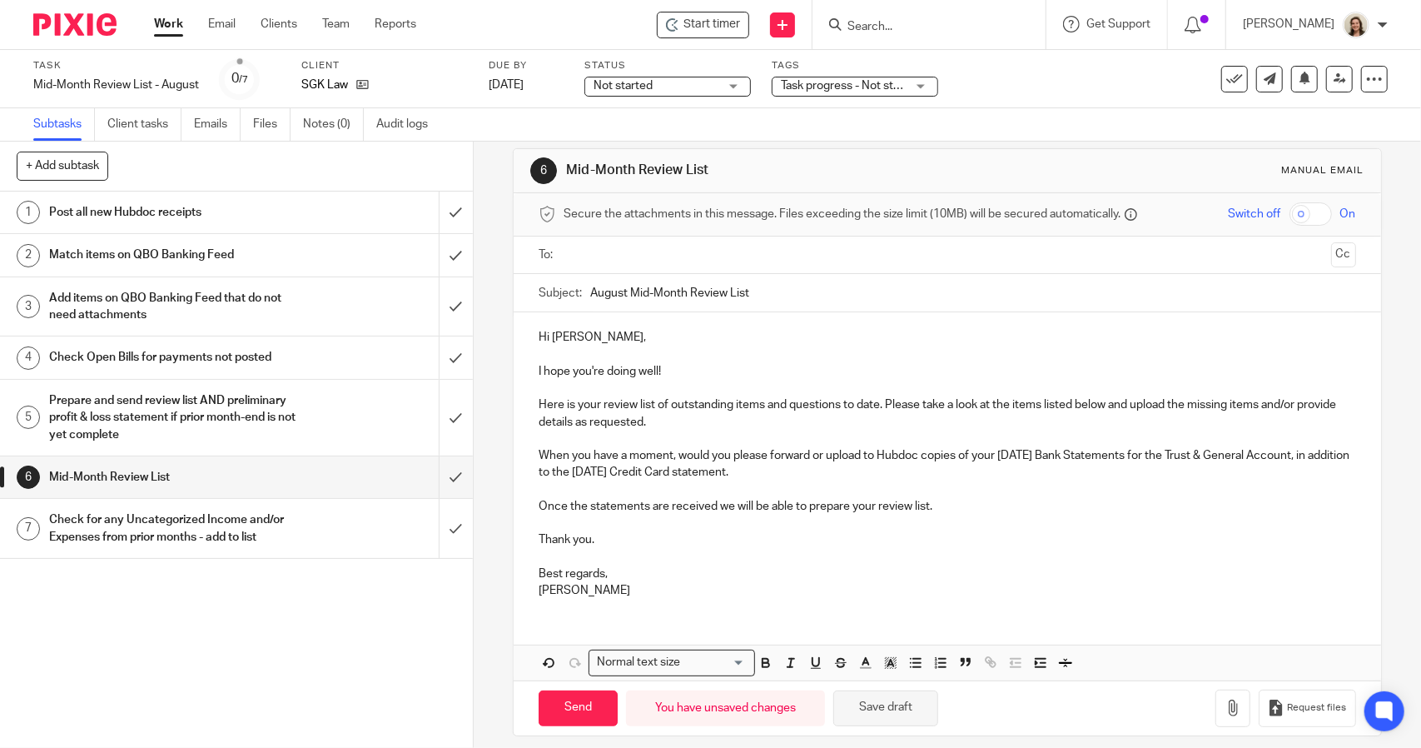
scroll to position [28, 0]
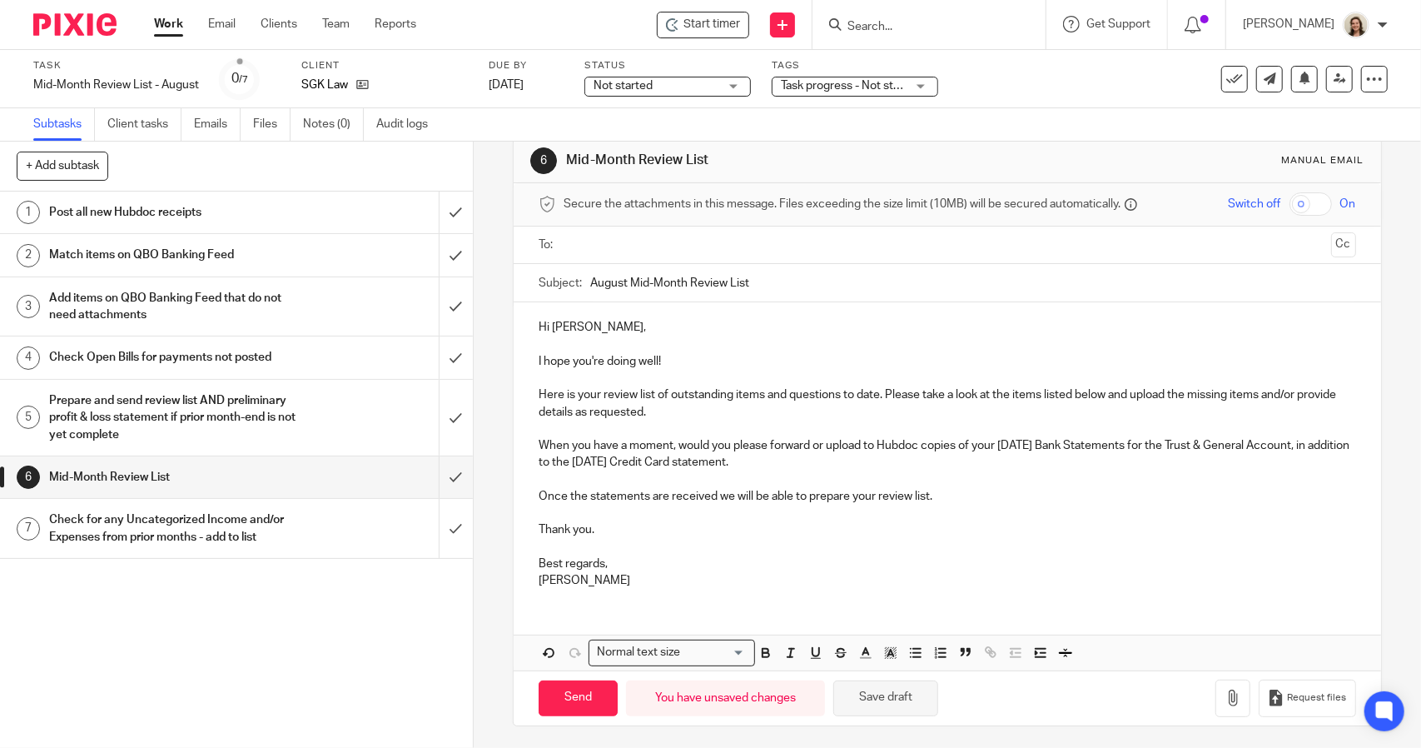
click at [921, 698] on button "Save draft" at bounding box center [885, 698] width 105 height 36
click at [120, 86] on div "Mid-Month Review List - August Save Mid-Month Review List - August" at bounding box center [116, 85] width 166 height 17
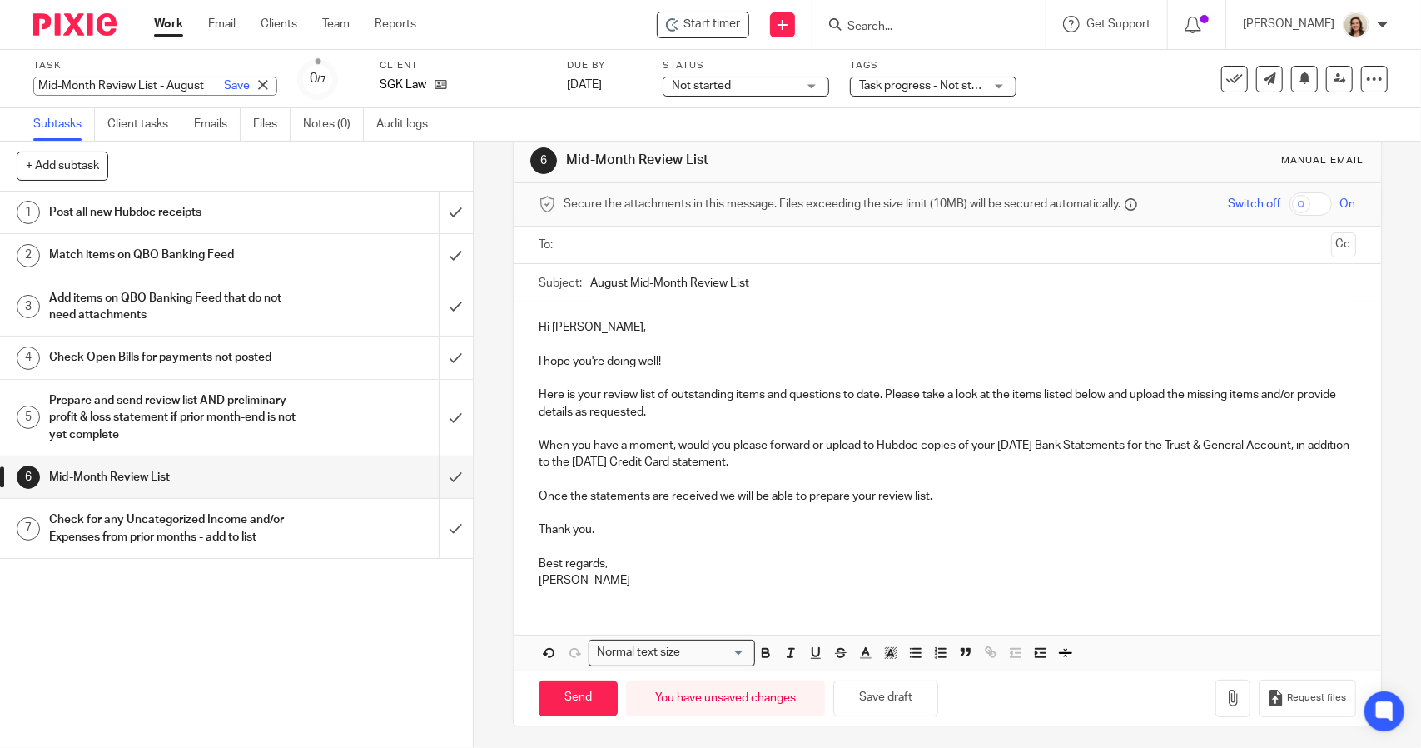
scroll to position [0, 0]
